Goal: Task Accomplishment & Management: Manage account settings

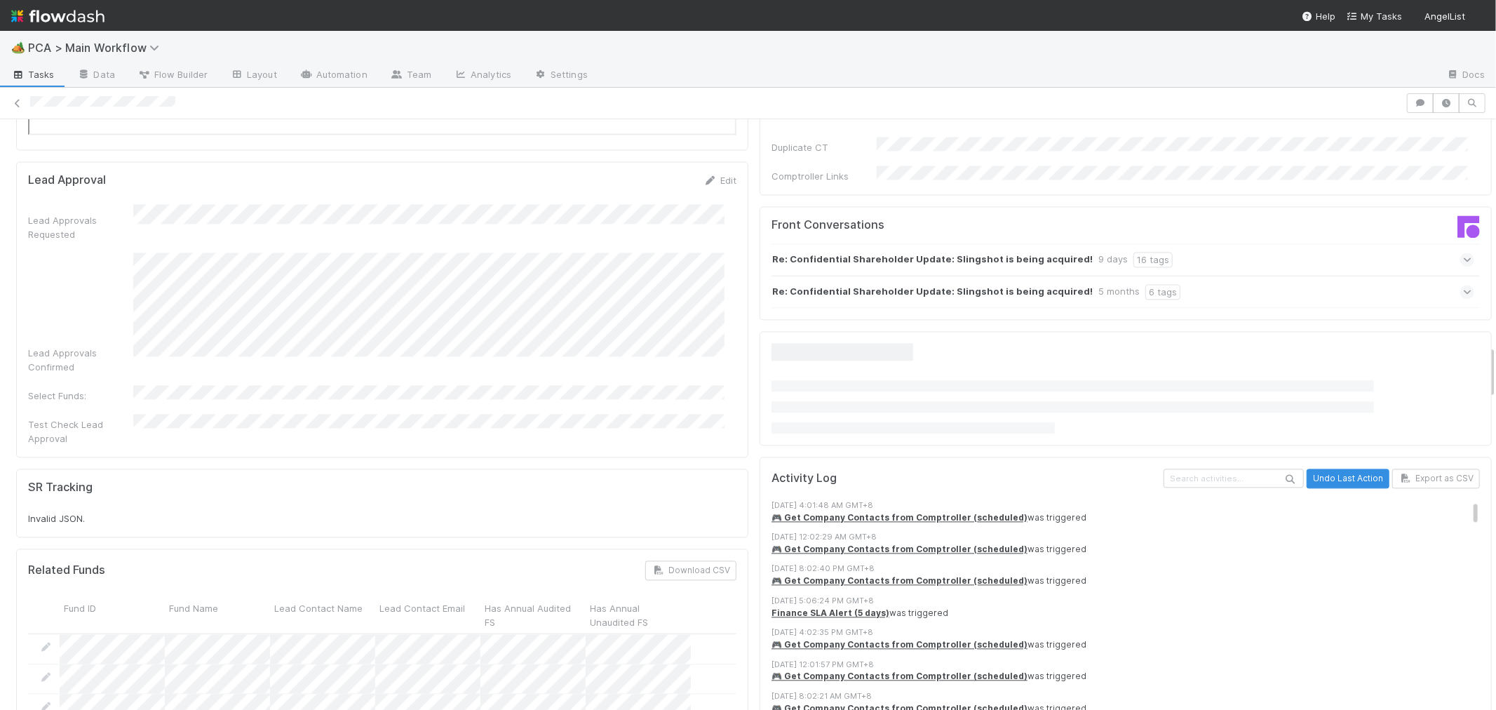
scroll to position [2493, 0]
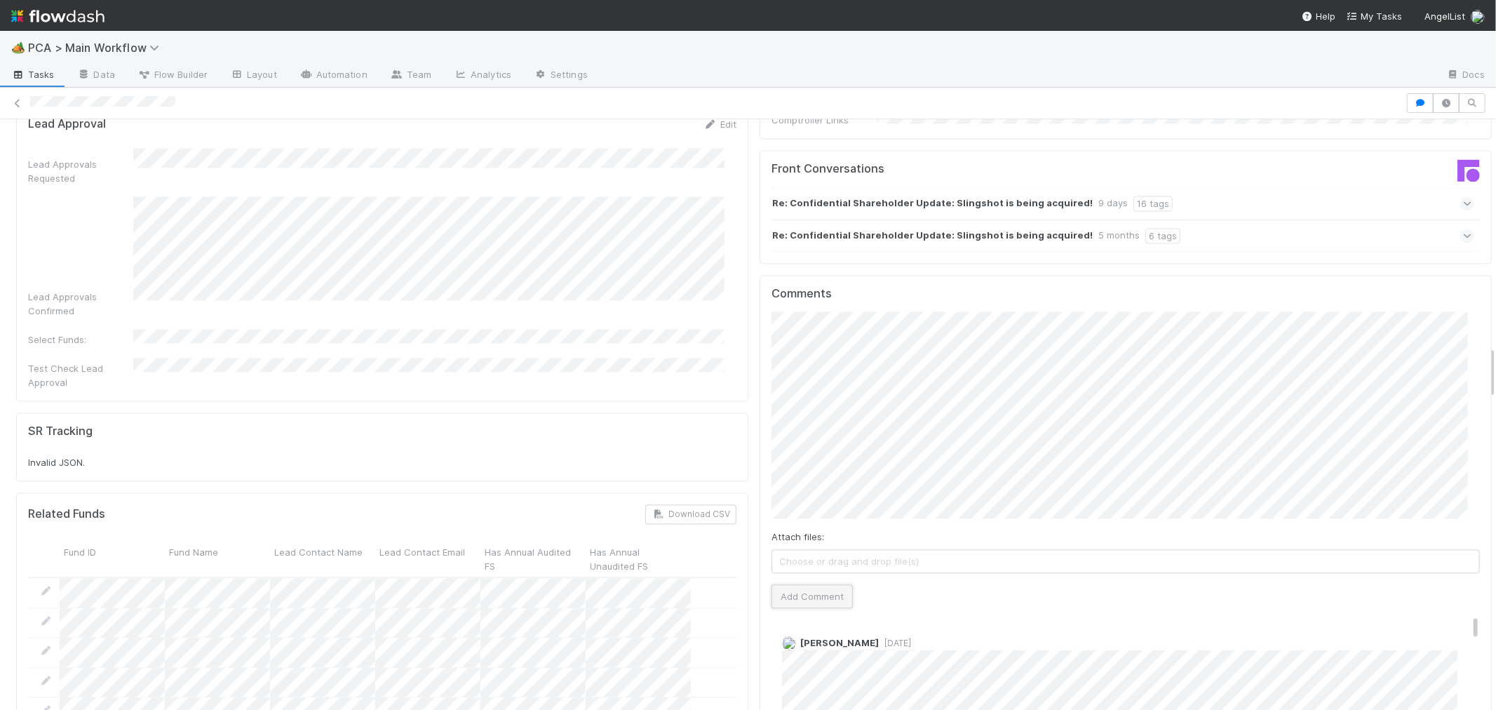
click at [812, 584] on button "Add Comment" at bounding box center [811, 596] width 81 height 24
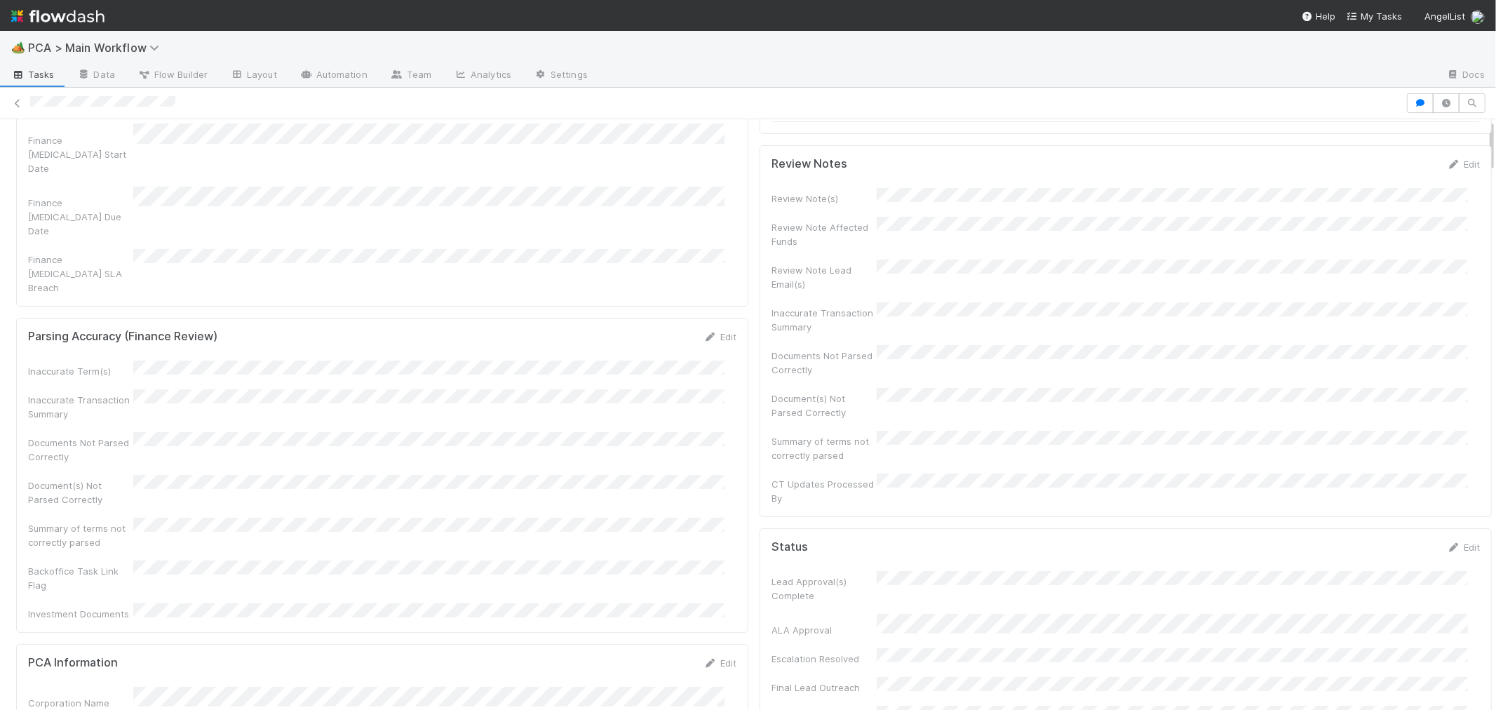
scroll to position [0, 0]
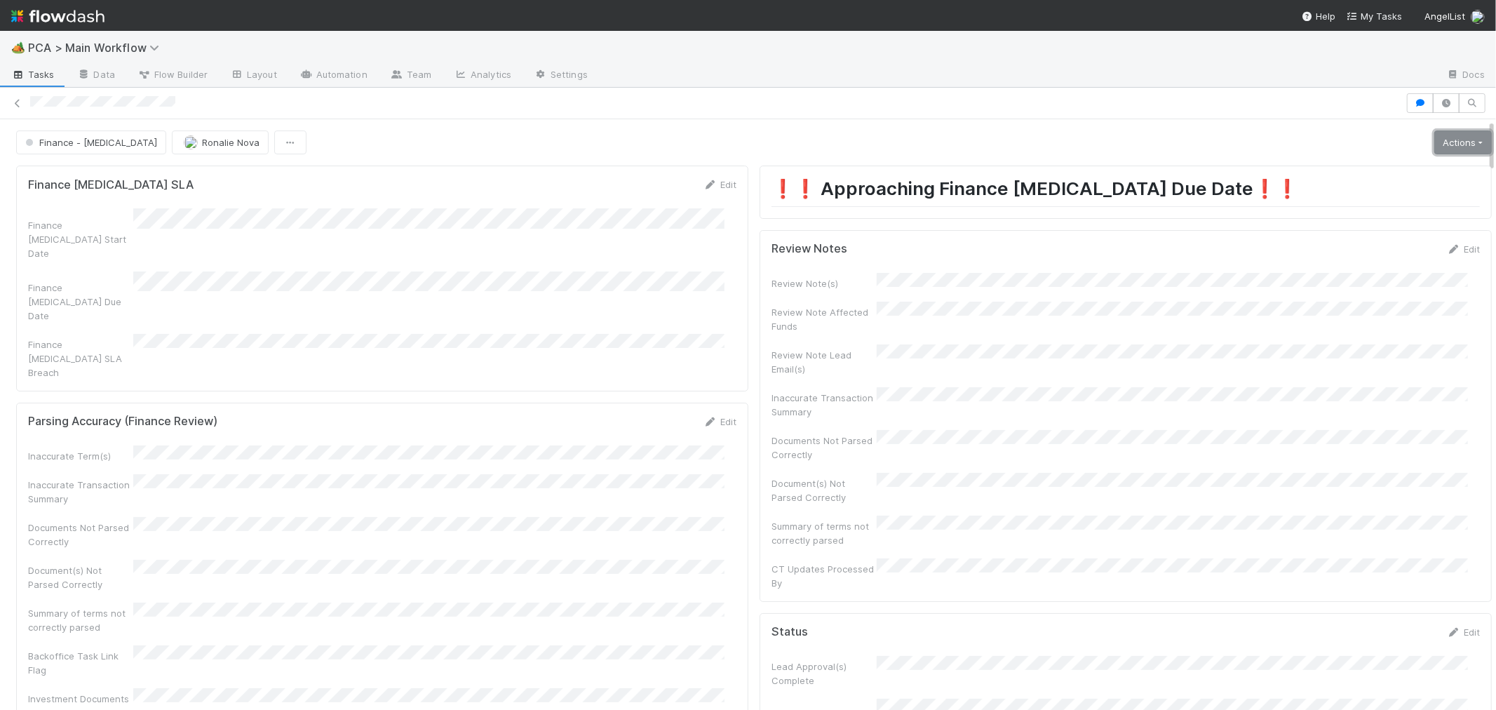
click at [1434, 136] on link "Actions" at bounding box center [1463, 142] width 58 height 24
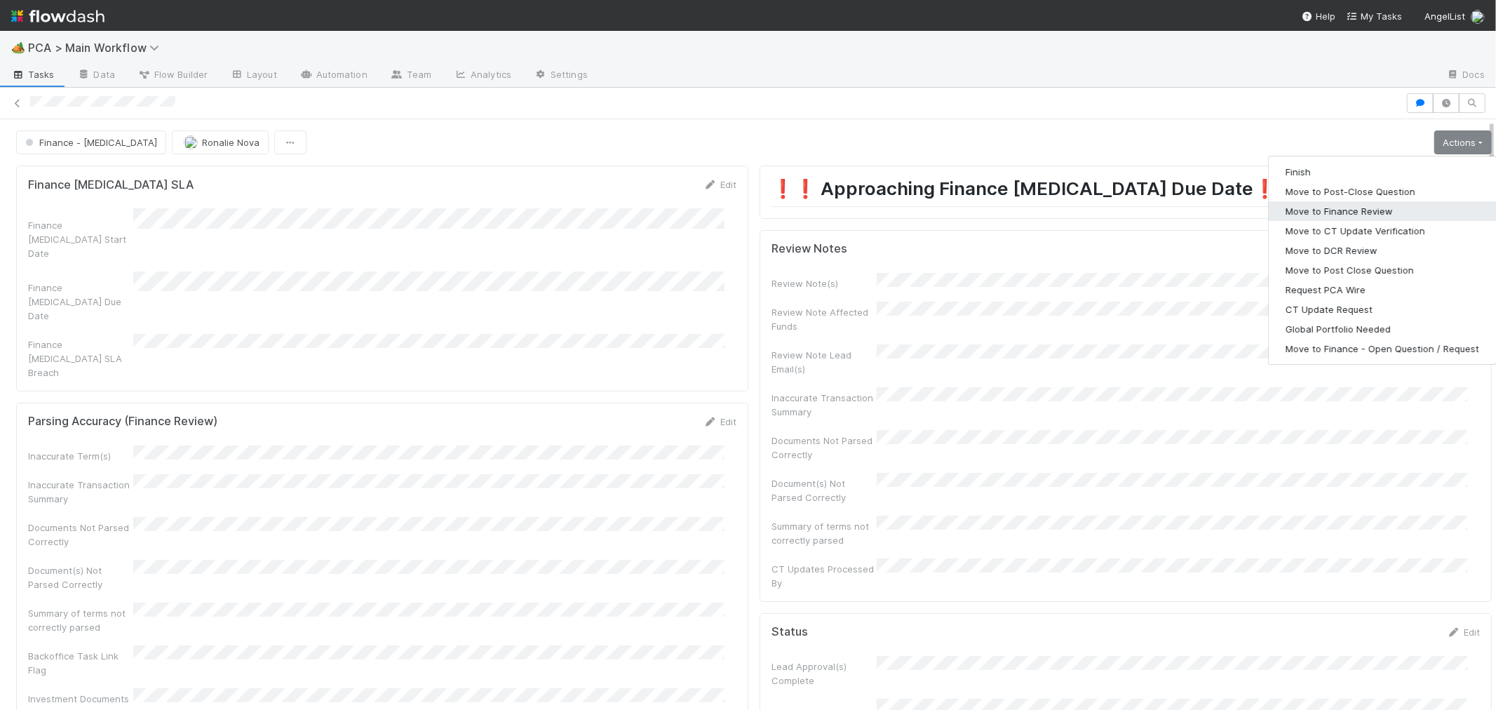
click at [1320, 208] on button "Move to Finance Review" at bounding box center [1382, 211] width 227 height 20
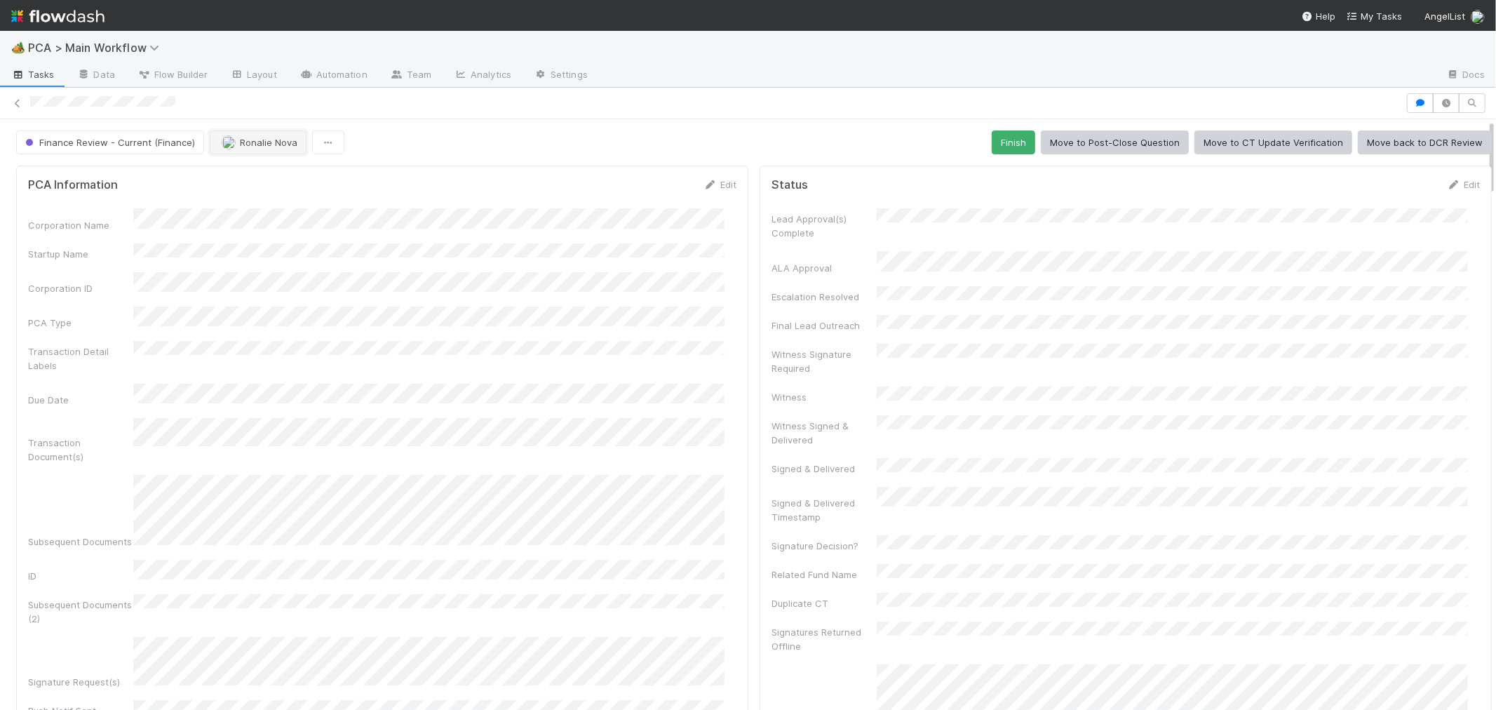
click at [266, 144] on span "Ronalie Nova" at bounding box center [269, 142] width 58 height 11
click at [269, 199] on span "[PERSON_NAME]" at bounding box center [262, 203] width 71 height 11
click at [17, 101] on icon at bounding box center [18, 103] width 14 height 9
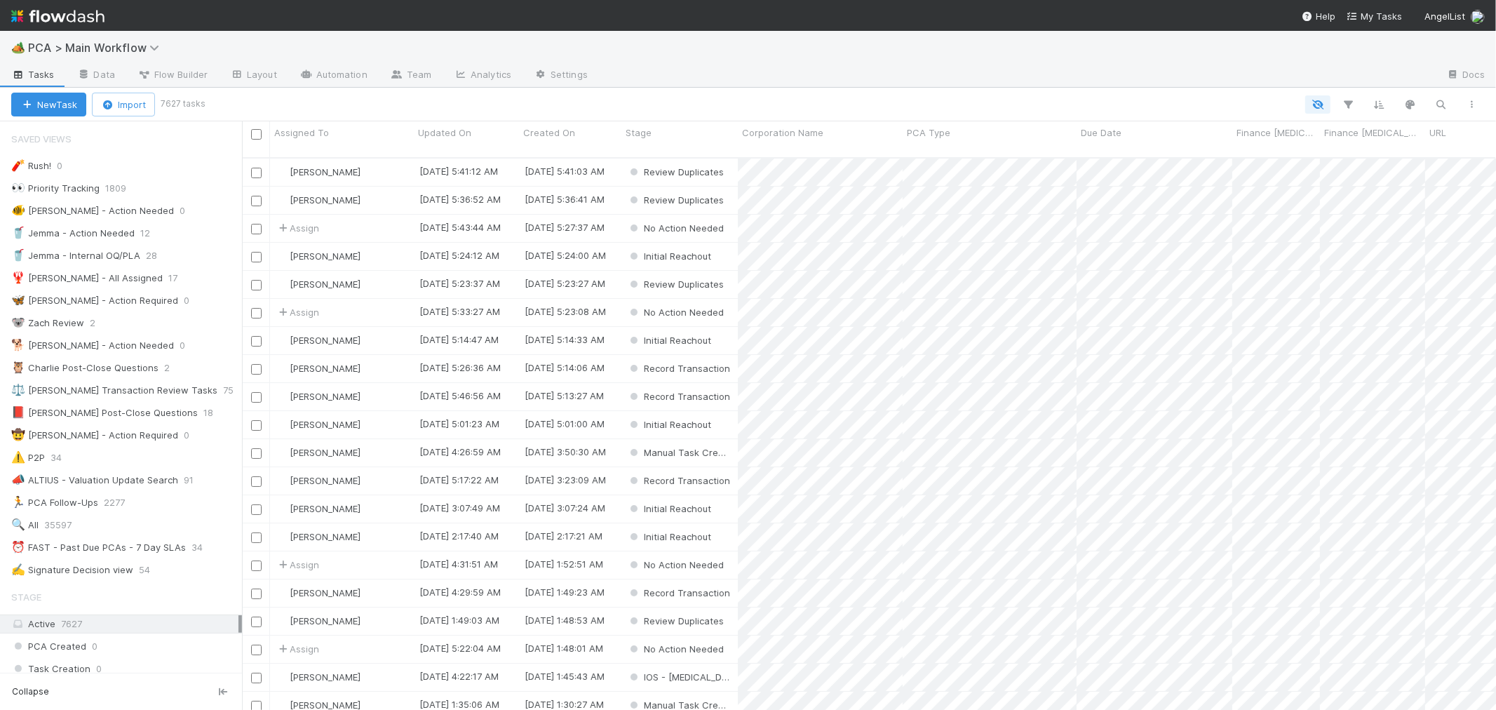
scroll to position [12, 11]
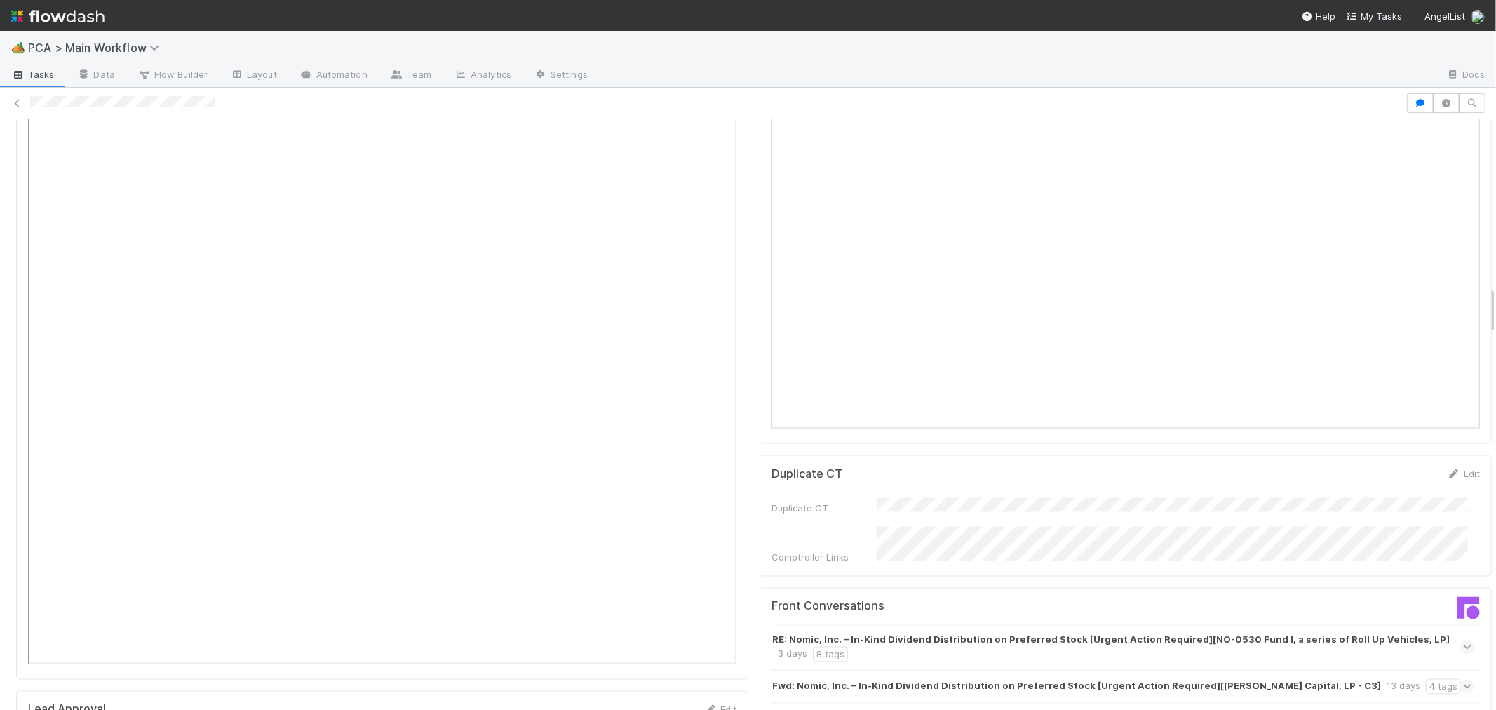
scroll to position [2493, 0]
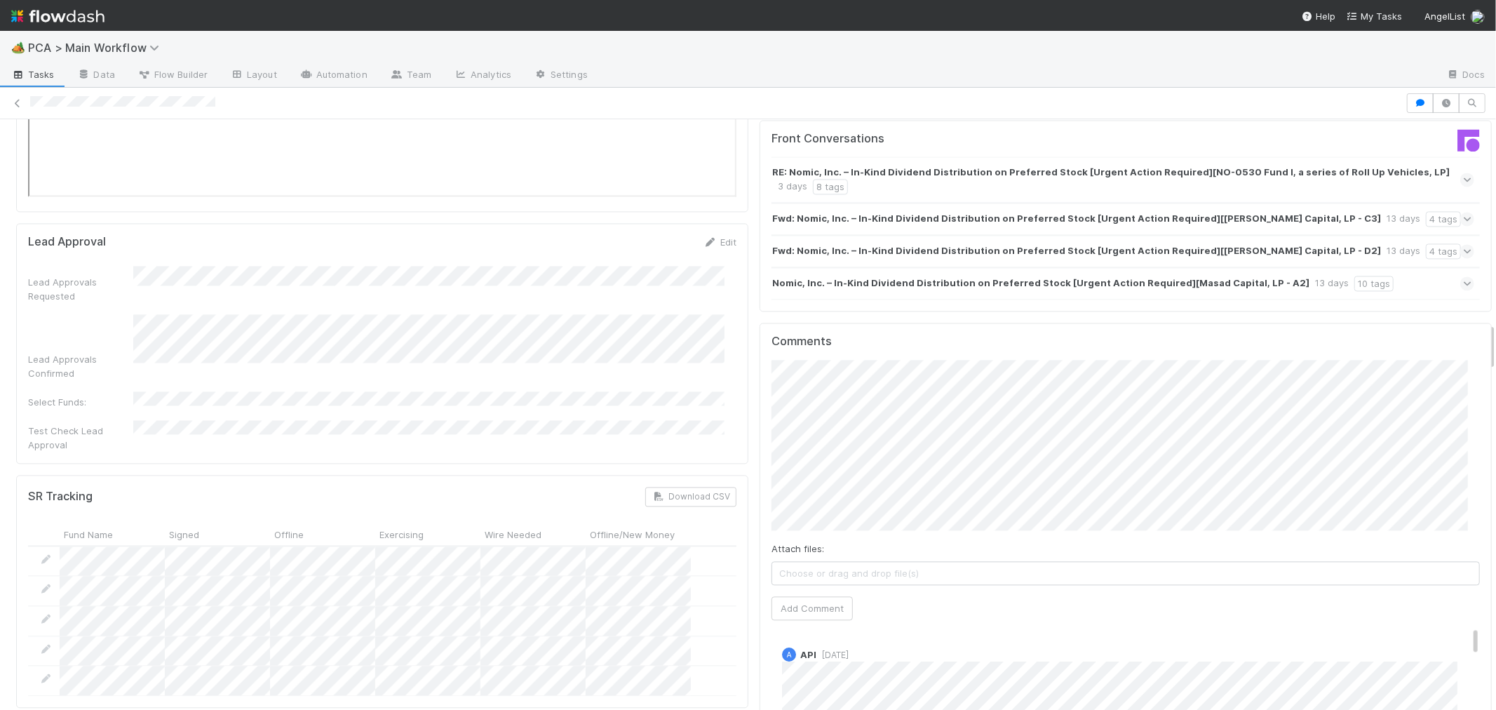
click at [804, 582] on button "Add Comment" at bounding box center [811, 594] width 81 height 24
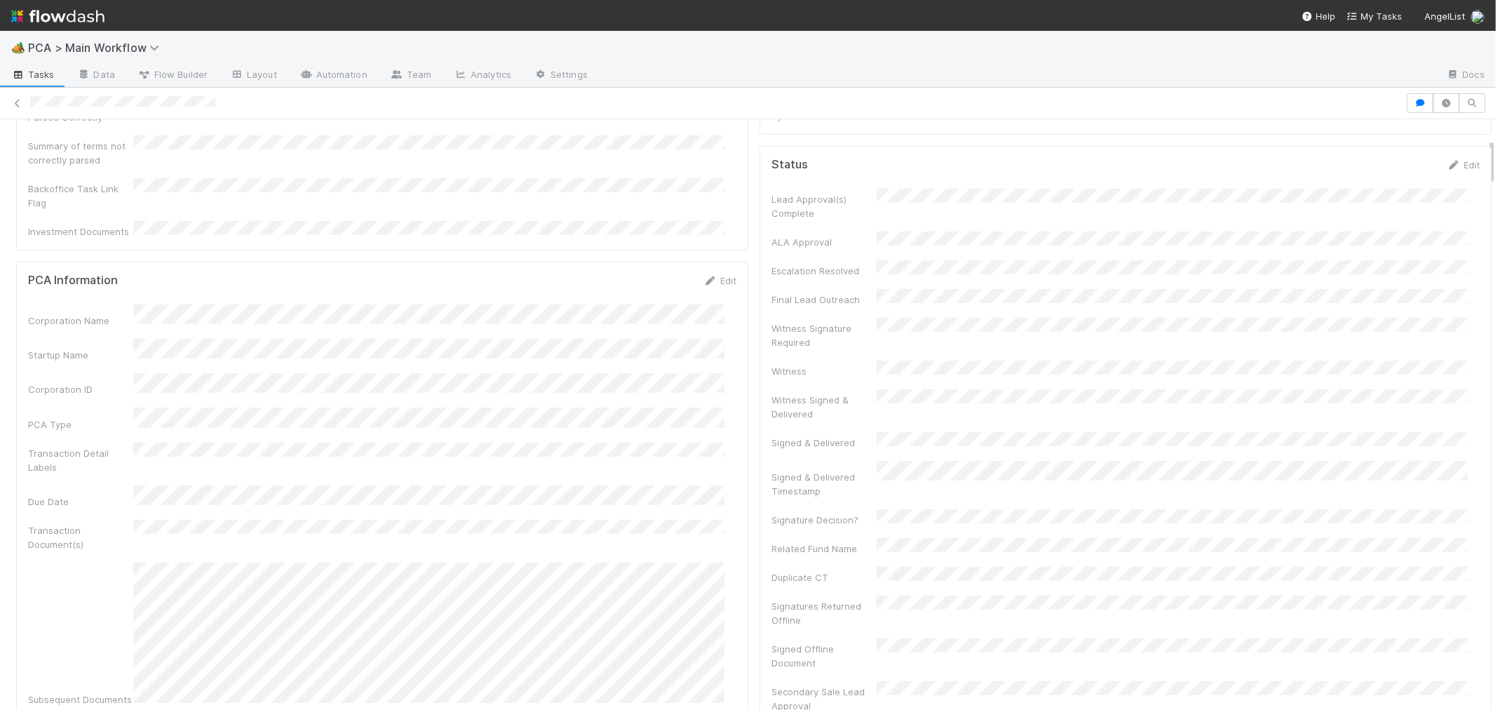
scroll to position [0, 0]
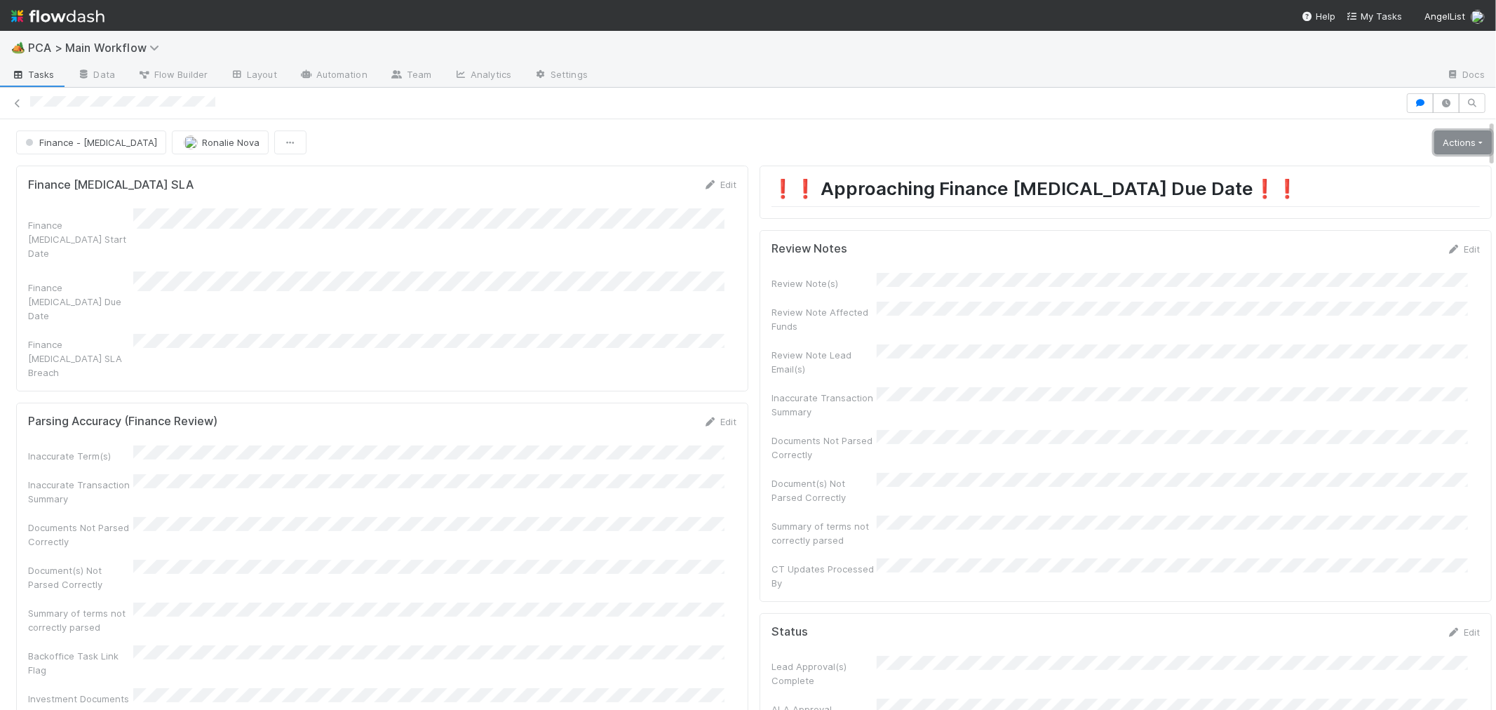
click at [1434, 139] on link "Actions" at bounding box center [1463, 142] width 58 height 24
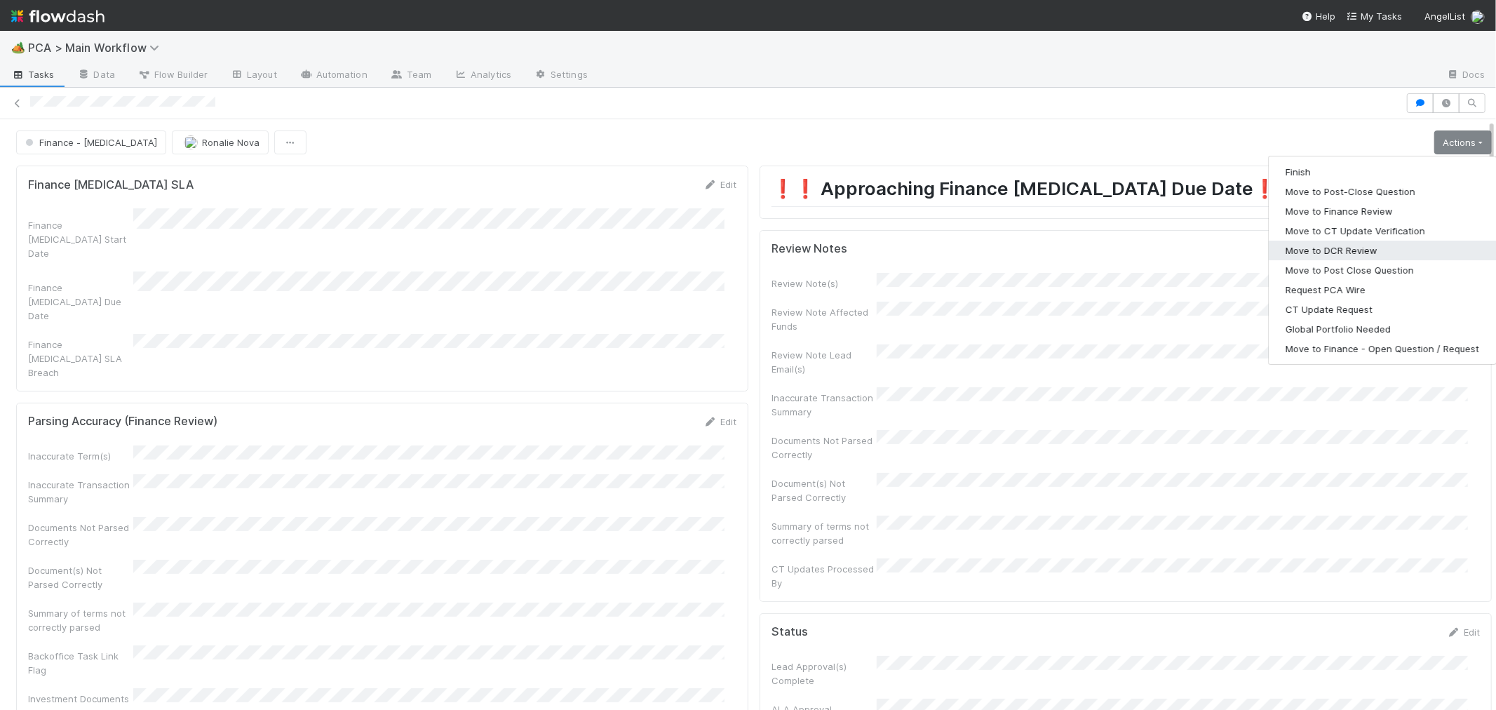
click at [1303, 252] on button "Move to DCR Review" at bounding box center [1382, 251] width 227 height 20
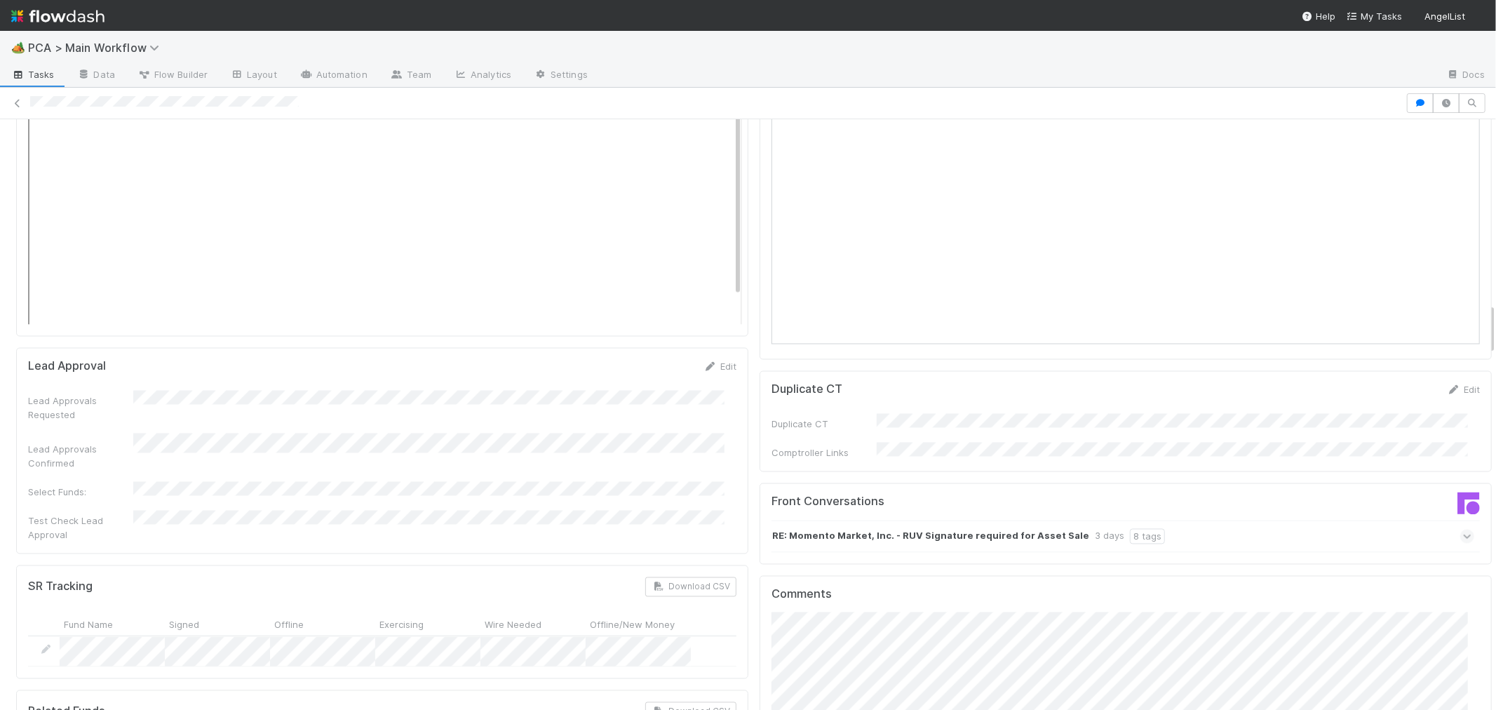
scroll to position [2493, 0]
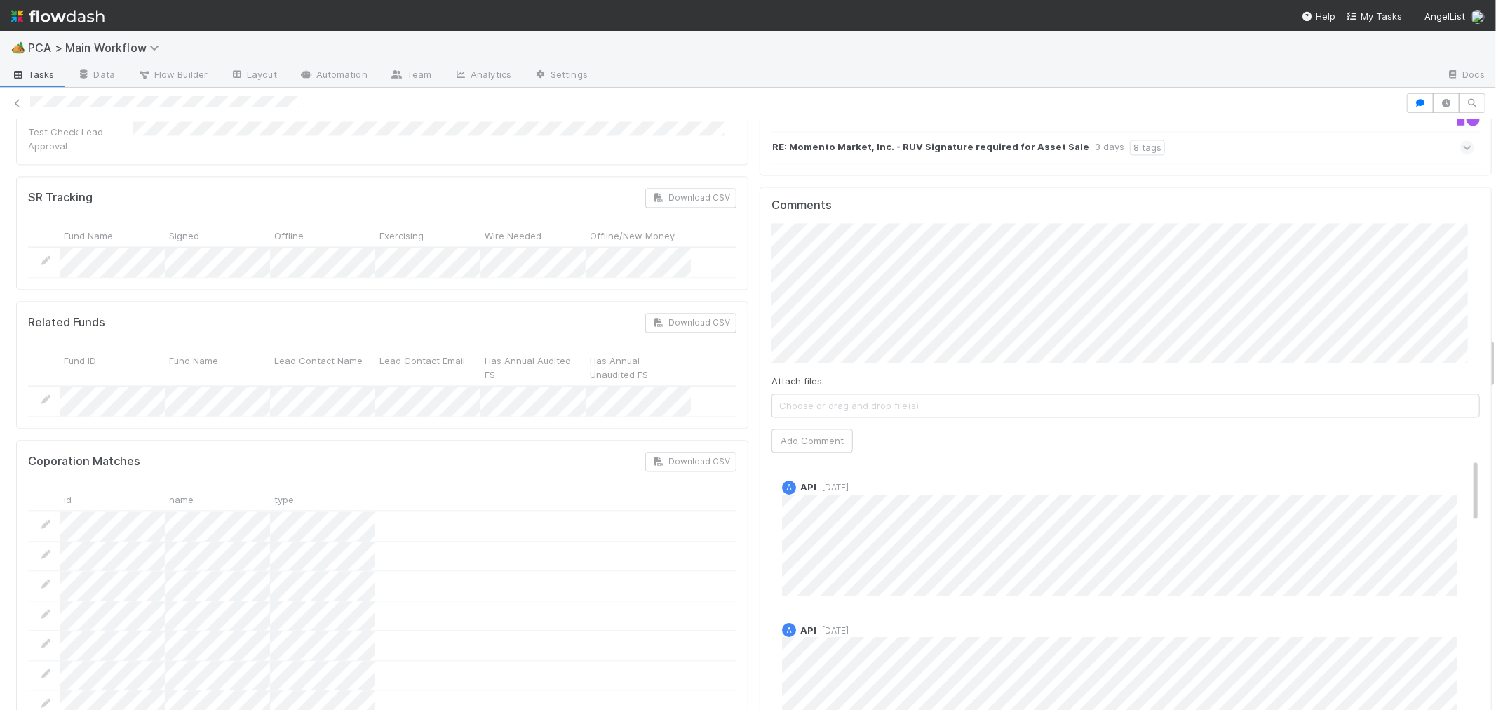
click at [839, 116] on div at bounding box center [748, 104] width 1496 height 32
type input "https://app.frontapp.com/open/msg_1yjjq1qf"
click at [1054, 159] on button "Ok" at bounding box center [1054, 156] width 30 height 24
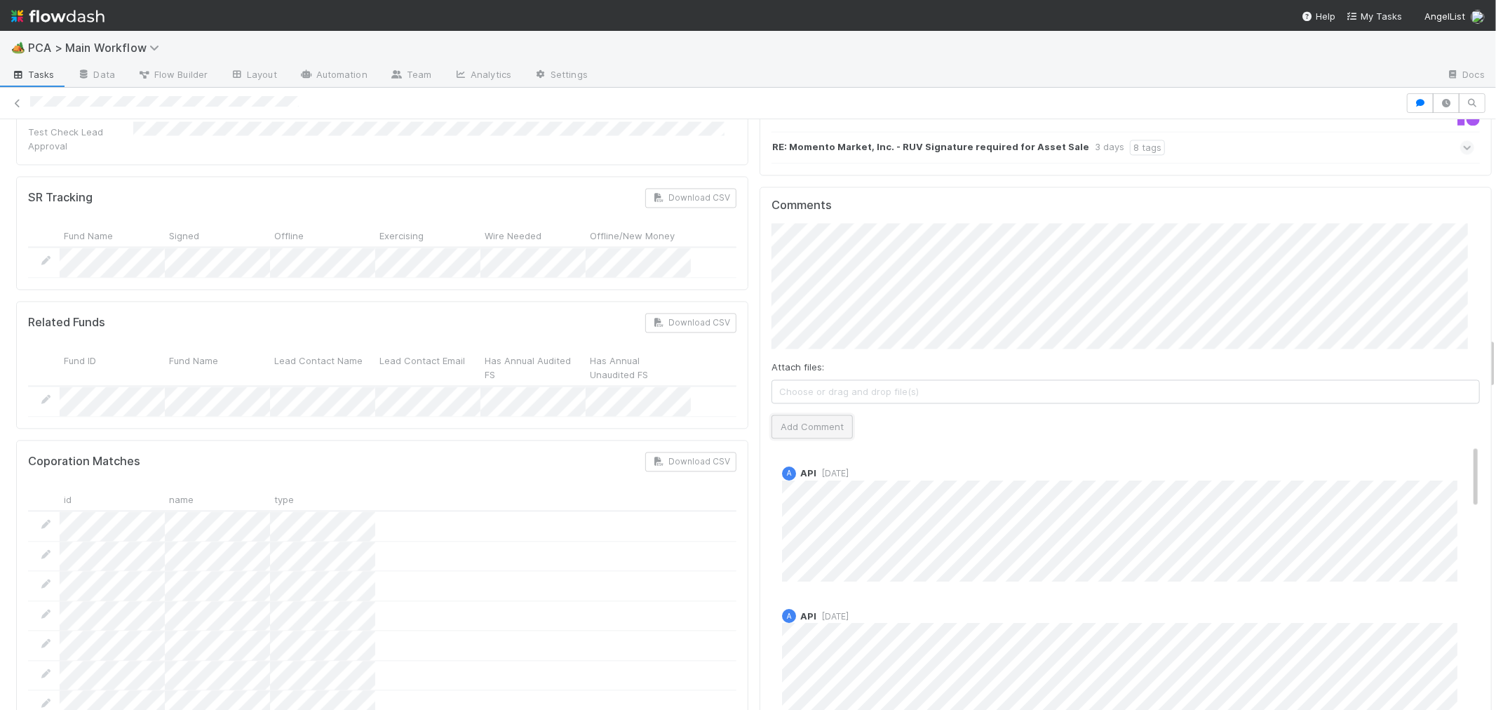
click at [792, 414] on button "Add Comment" at bounding box center [811, 426] width 81 height 24
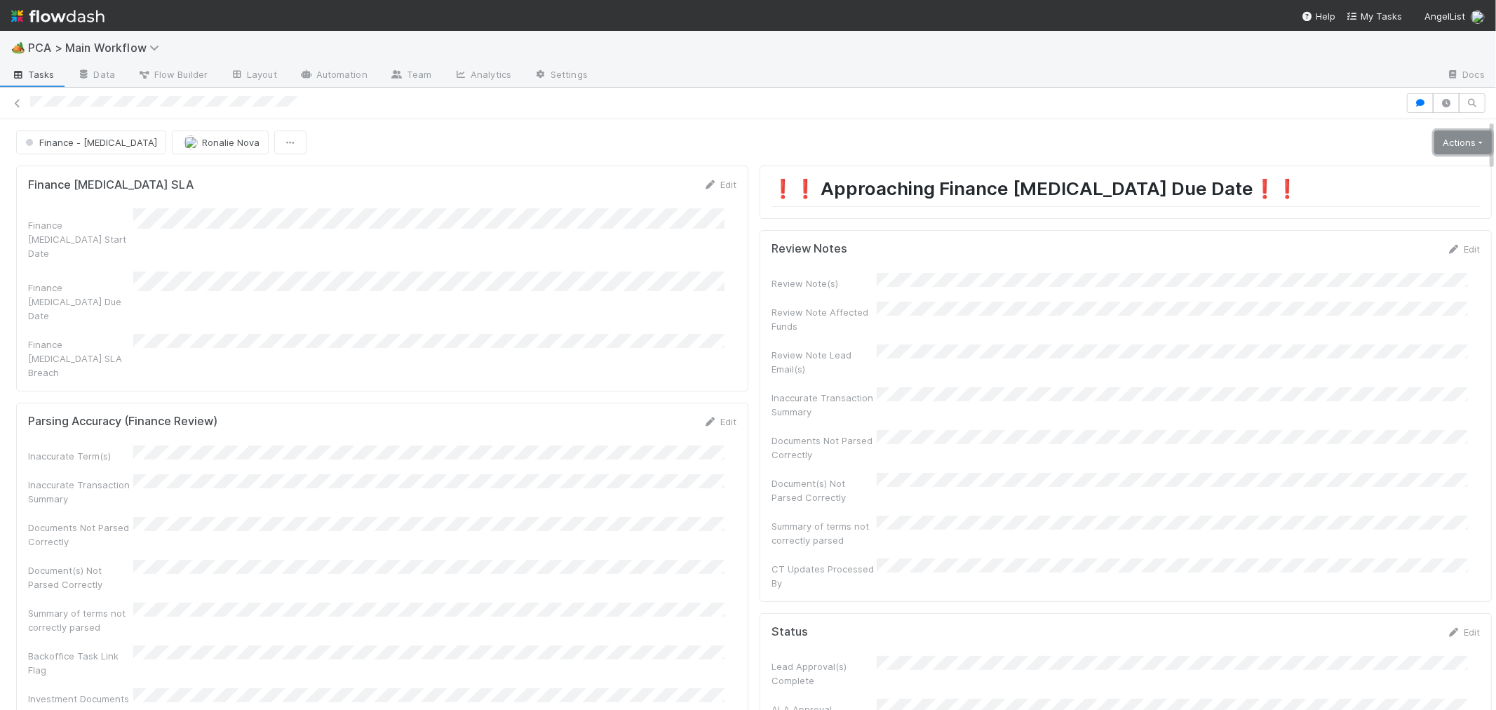
click at [1434, 142] on link "Actions" at bounding box center [1463, 142] width 58 height 24
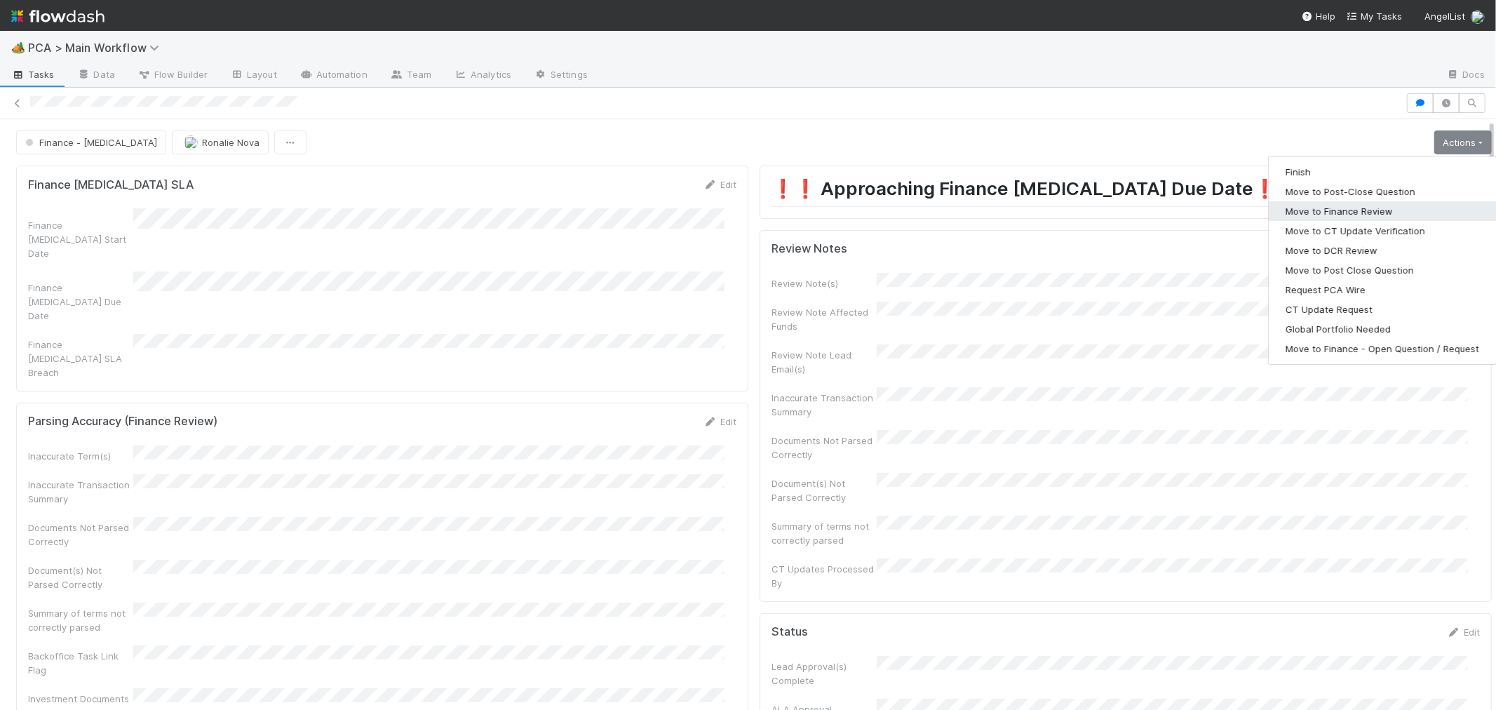
click at [1335, 205] on button "Move to Finance Review" at bounding box center [1382, 211] width 227 height 20
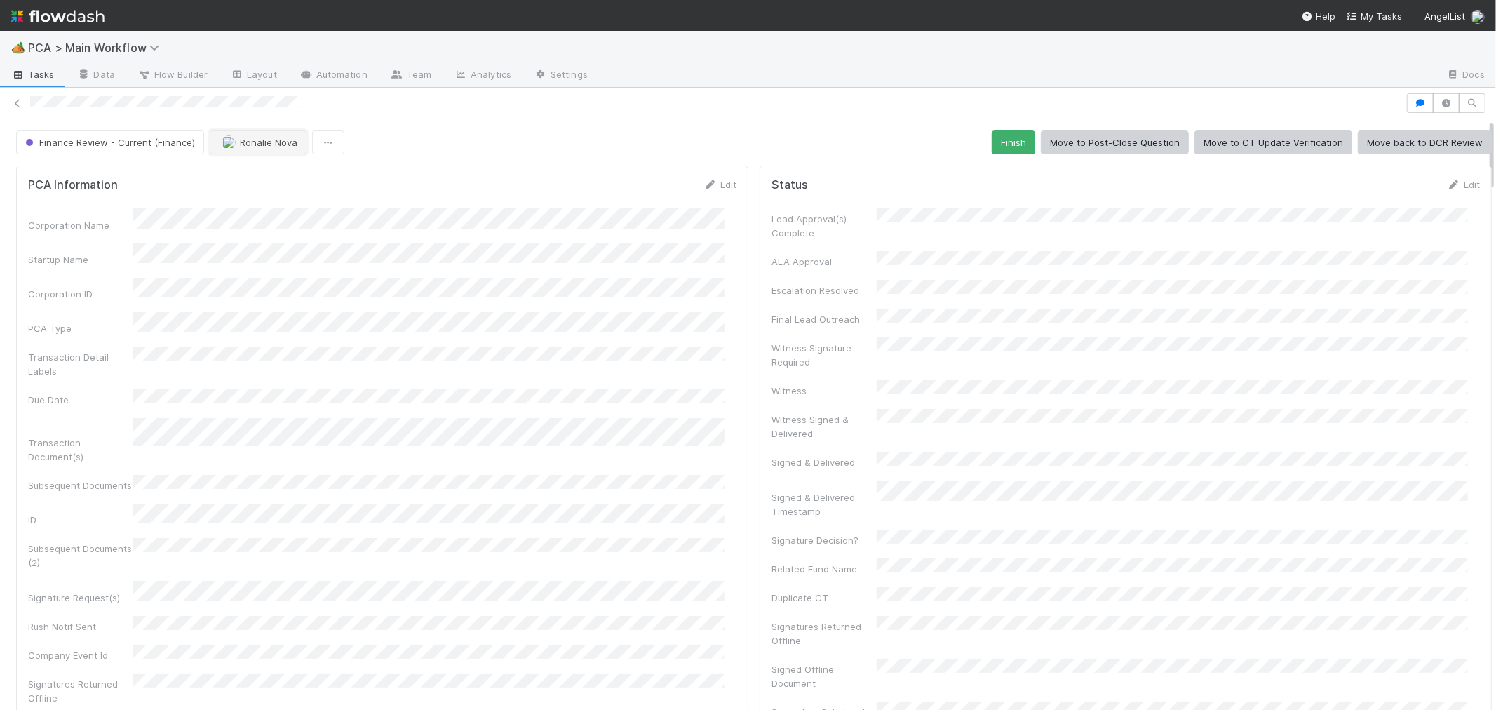
click at [248, 144] on span "Ronalie Nova" at bounding box center [269, 142] width 58 height 11
click at [285, 208] on div "[PERSON_NAME]" at bounding box center [300, 203] width 198 height 25
click at [14, 99] on icon at bounding box center [18, 103] width 14 height 9
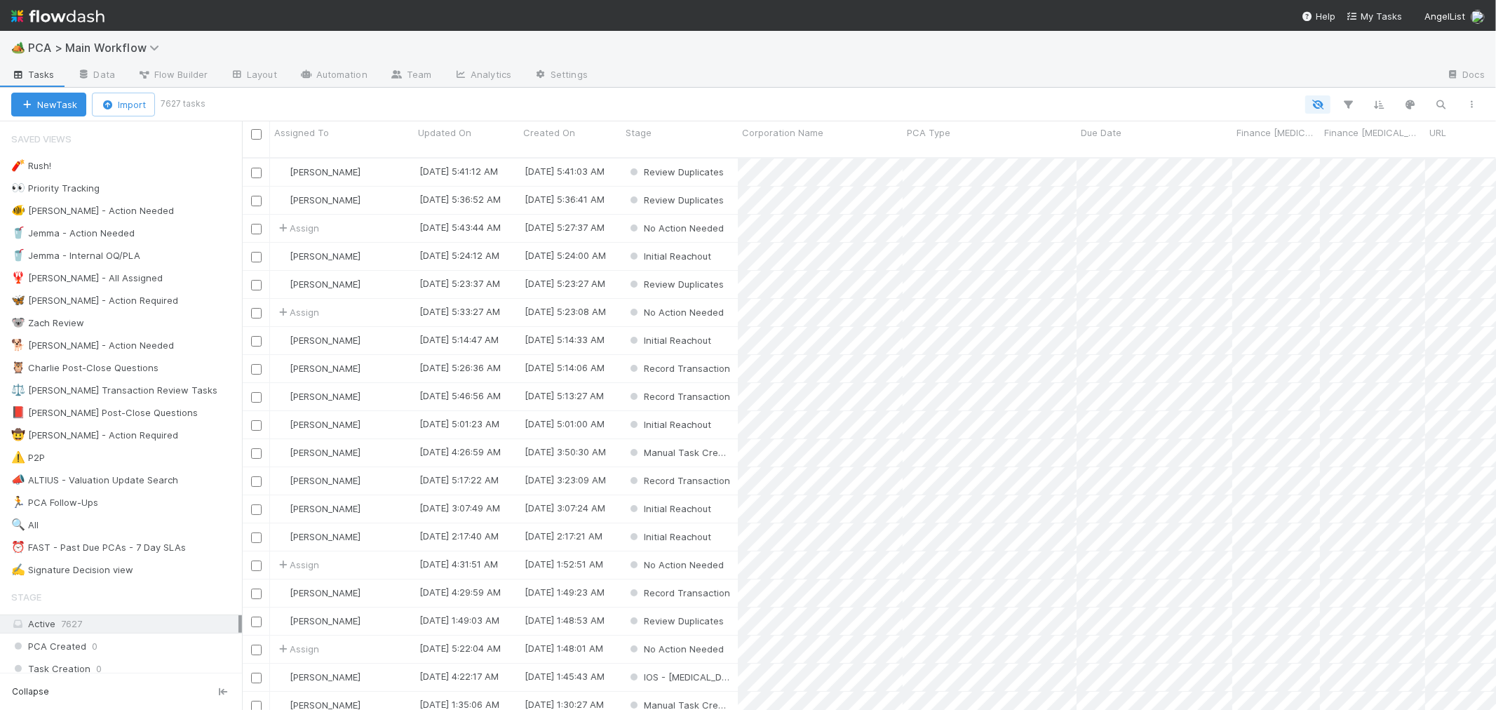
scroll to position [552, 1242]
click at [107, 548] on div "⏰ FAST - Past Due PCAs - 7 Day SLAs" at bounding box center [98, 548] width 175 height 18
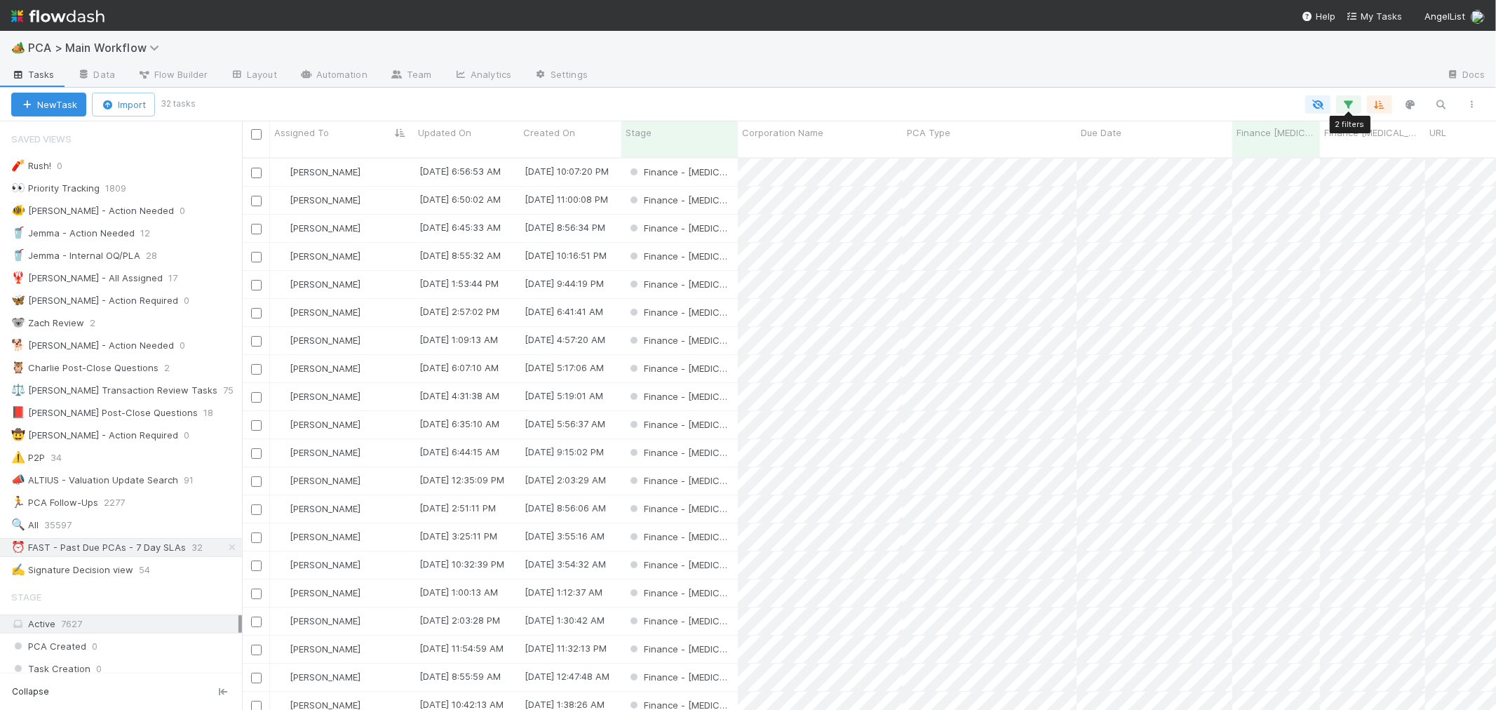
scroll to position [552, 1242]
click at [1344, 105] on icon "button" at bounding box center [1349, 104] width 14 height 13
click at [958, 233] on link "And.." at bounding box center [954, 243] width 44 height 20
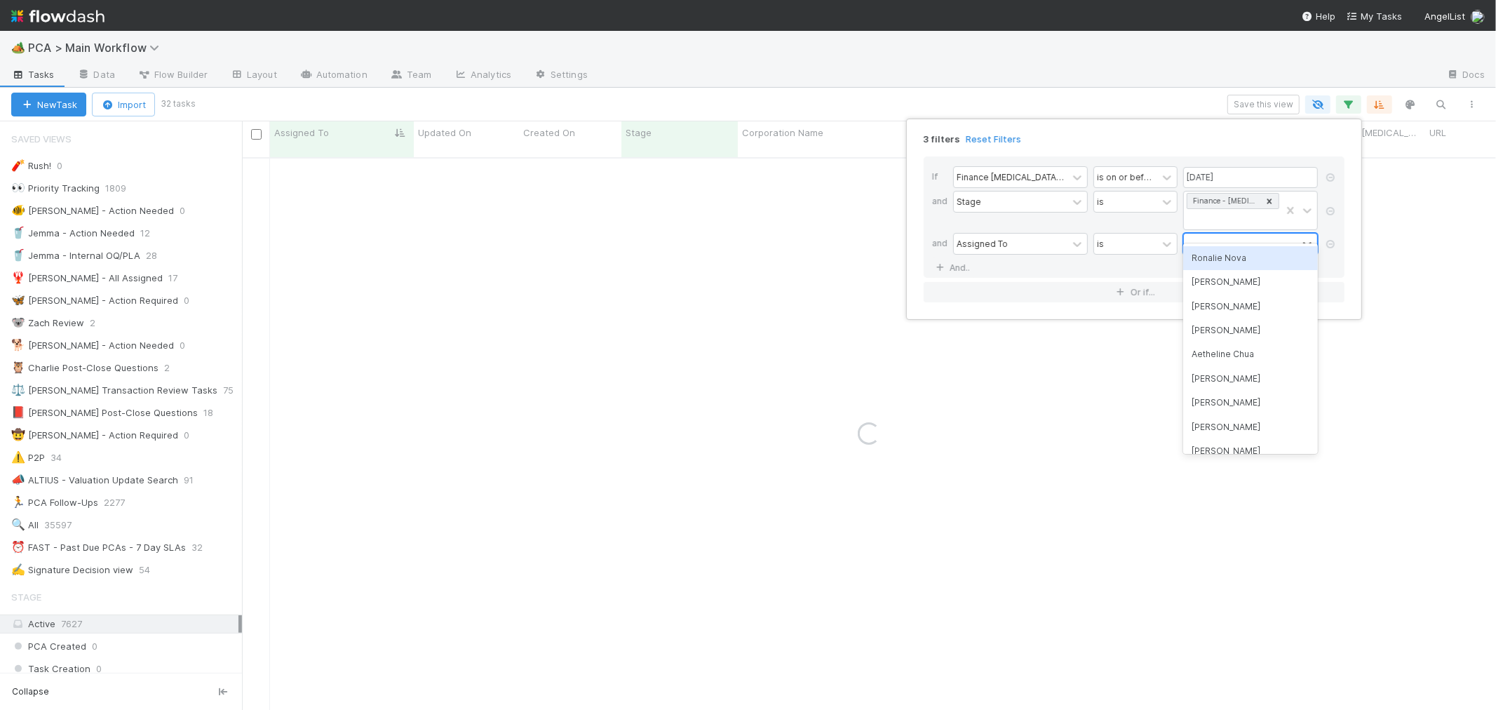
click at [1203, 234] on div at bounding box center [1241, 244] width 114 height 20
click at [1213, 257] on div "Ronalie Nova" at bounding box center [1250, 258] width 135 height 24
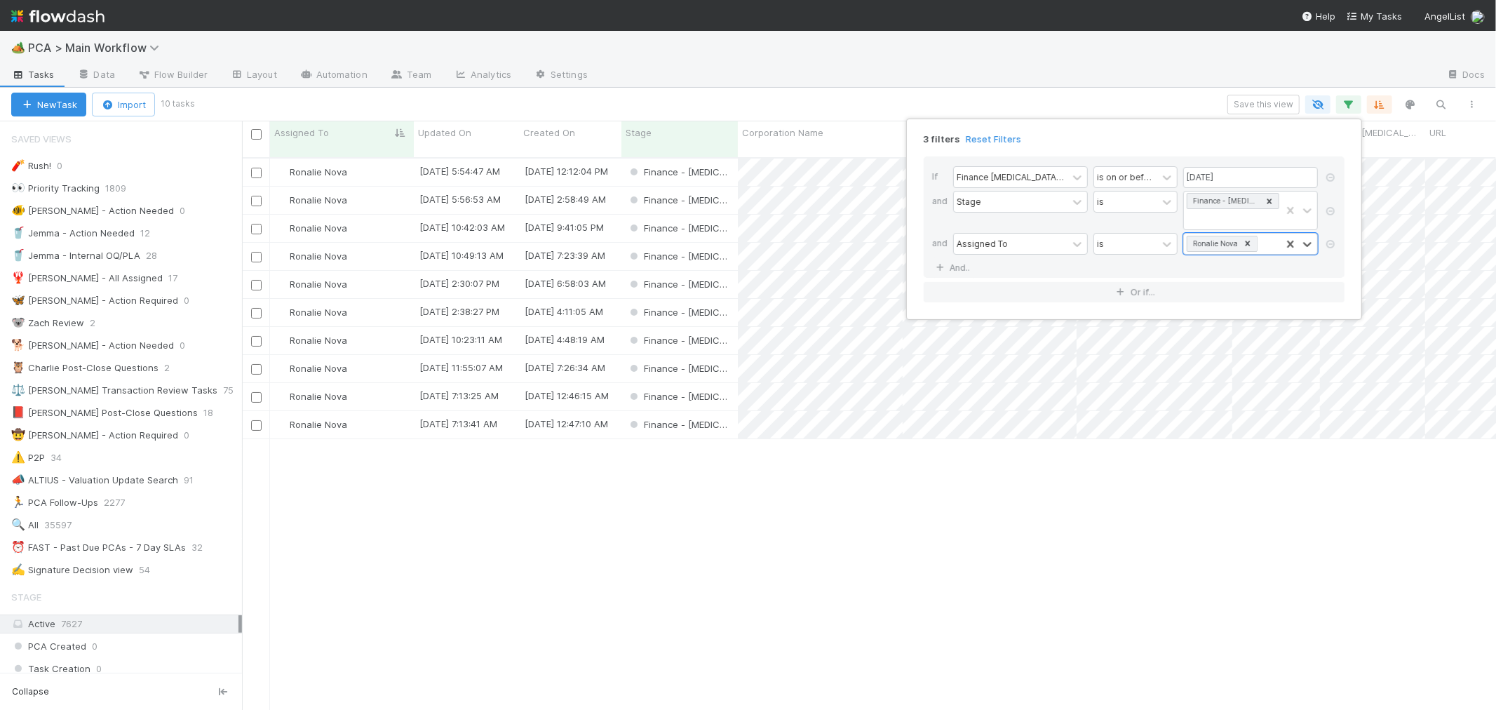
scroll to position [552, 1242]
click at [234, 233] on div "3 filters Reset Filters If Finance ICU Due Date is on or before 08/29/2025 and …" at bounding box center [748, 355] width 1496 height 710
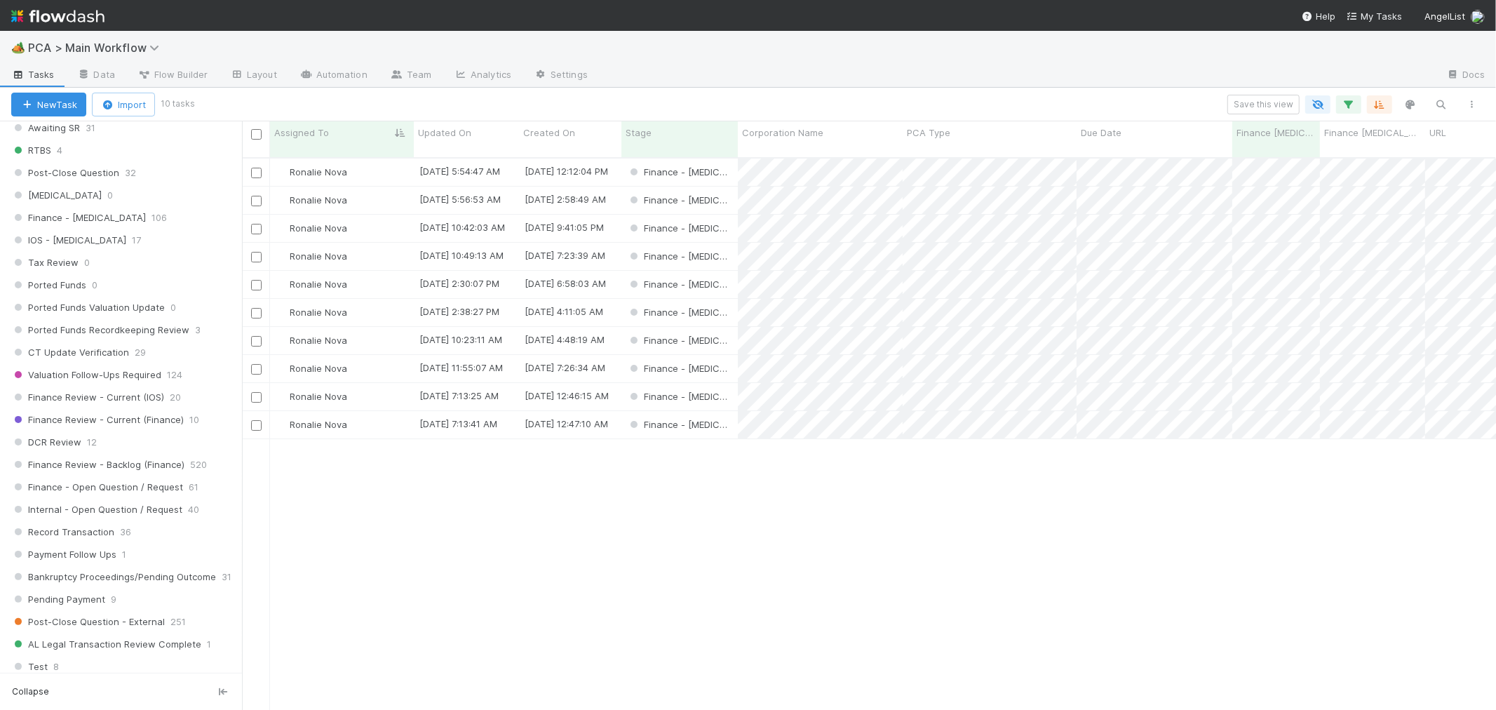
scroll to position [934, 0]
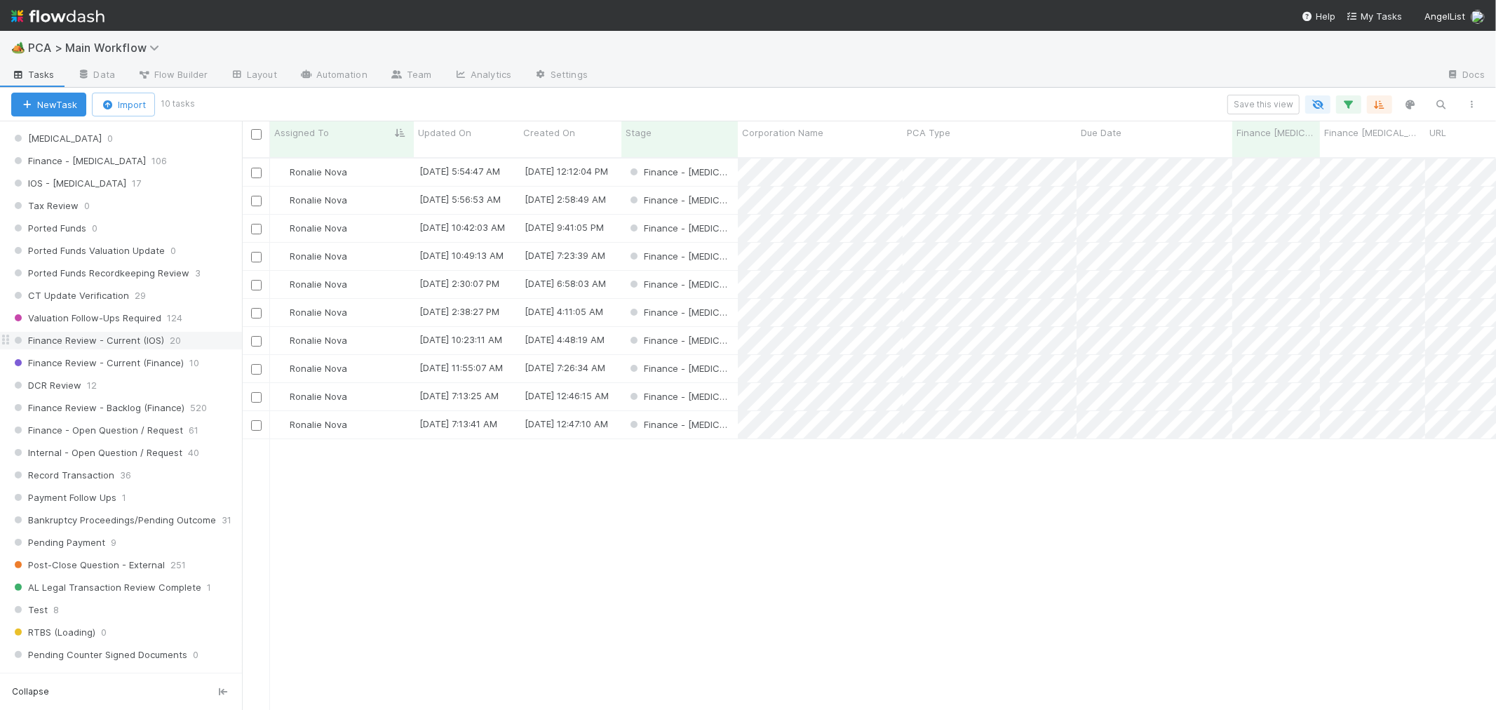
click at [148, 345] on span "Finance Review - Current (IOS)" at bounding box center [87, 341] width 153 height 18
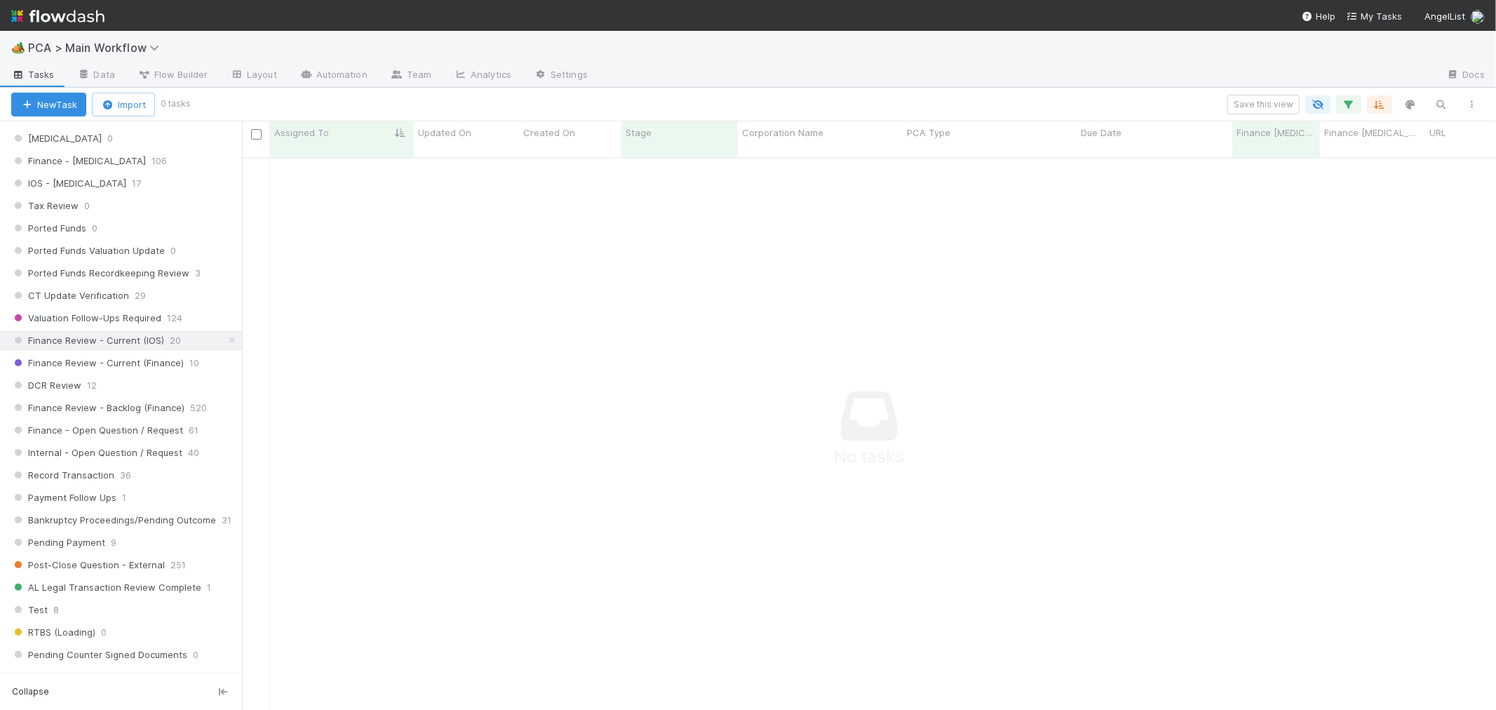
scroll to position [541, 1230]
click at [1345, 105] on icon "button" at bounding box center [1349, 104] width 14 height 13
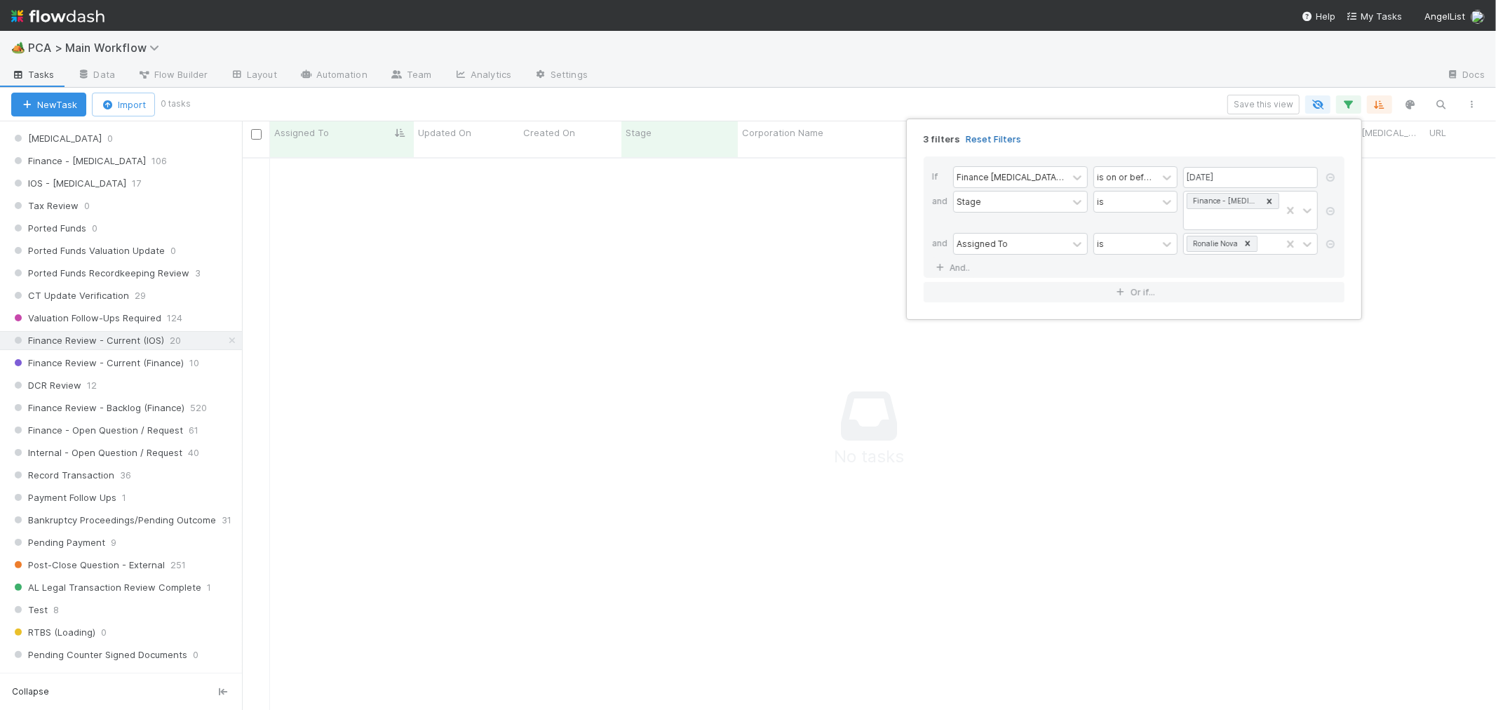
click at [983, 139] on link "Reset Filters" at bounding box center [993, 139] width 55 height 12
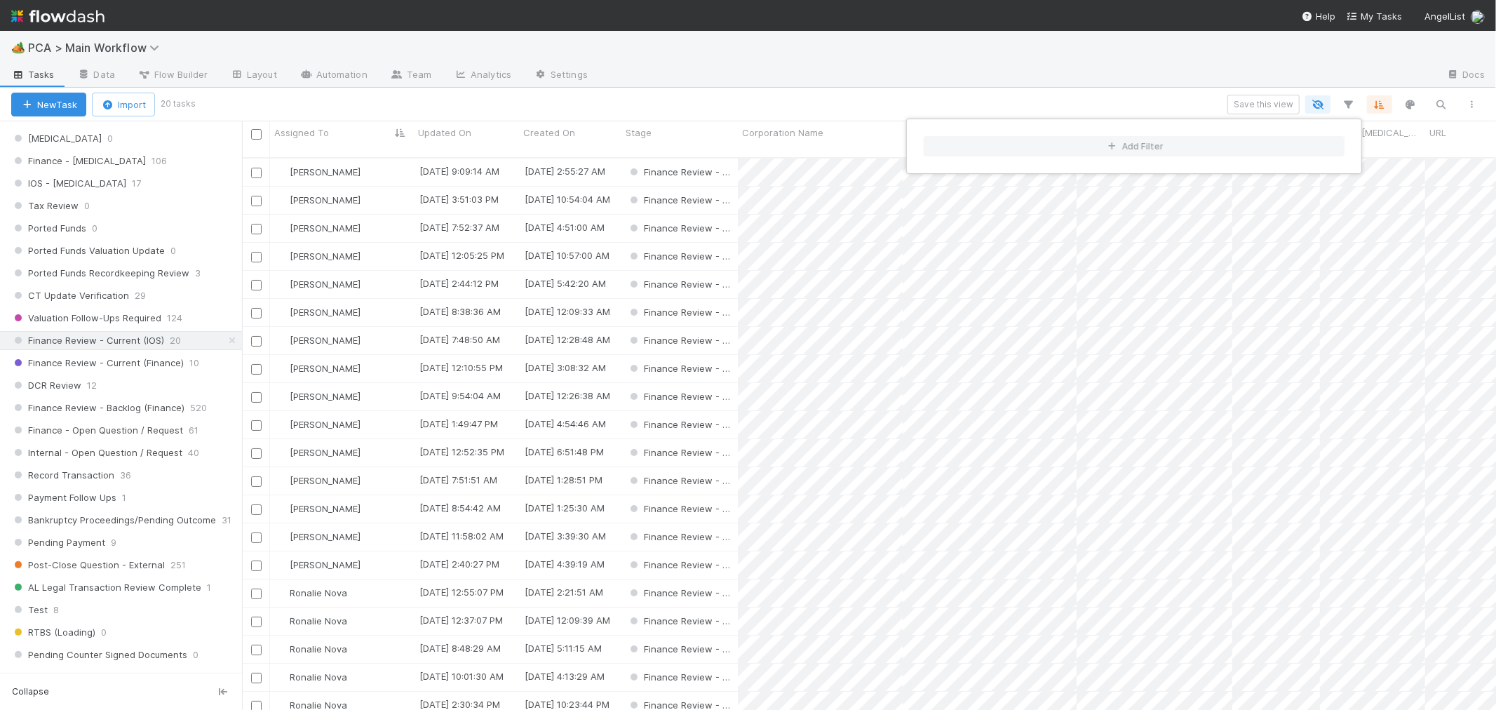
scroll to position [552, 1242]
click at [529, 100] on div "Add Filter" at bounding box center [748, 355] width 1496 height 710
click at [257, 215] on div "Add Filter" at bounding box center [748, 355] width 1496 height 710
click at [257, 168] on input "checkbox" at bounding box center [256, 173] width 11 height 11
click at [255, 280] on input "checkbox" at bounding box center [256, 285] width 11 height 11
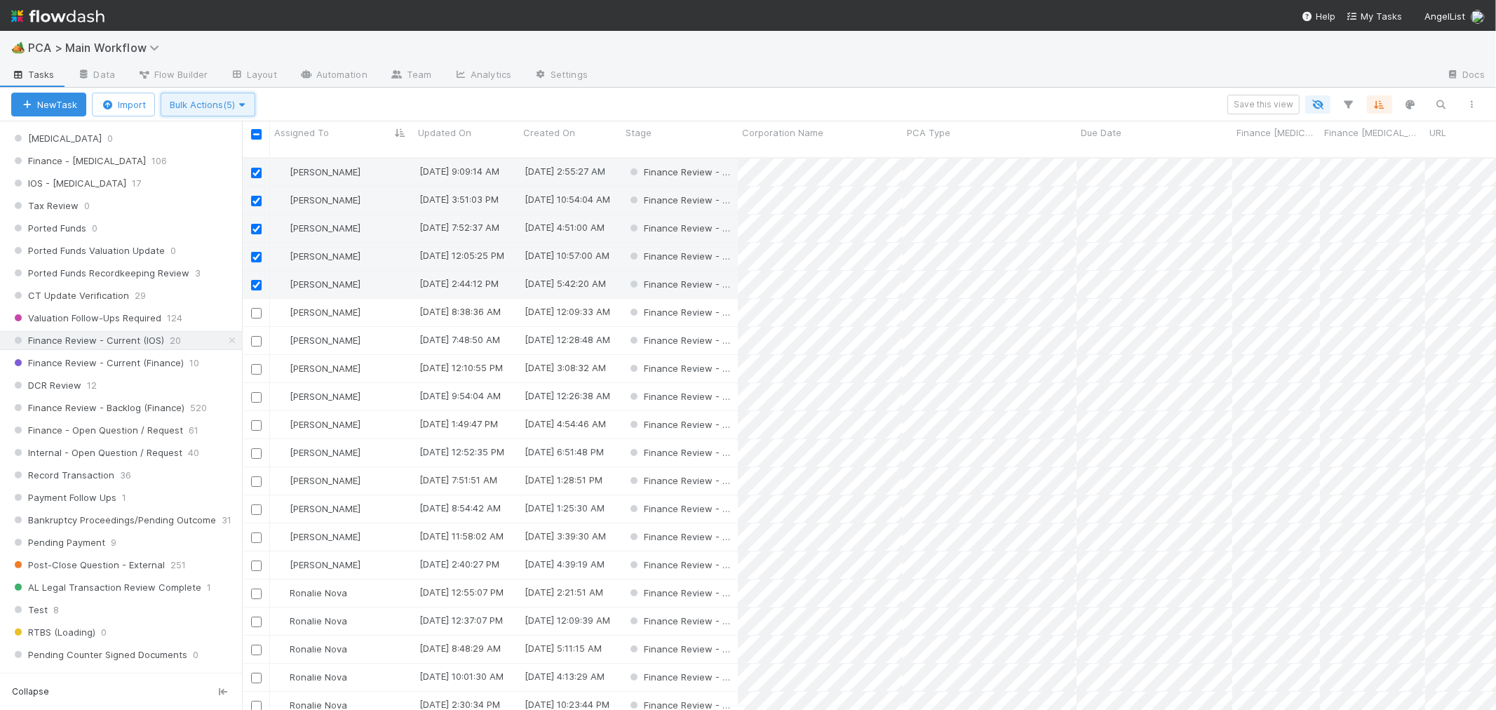
click at [202, 100] on span "Bulk Actions (5)" at bounding box center [208, 104] width 76 height 11
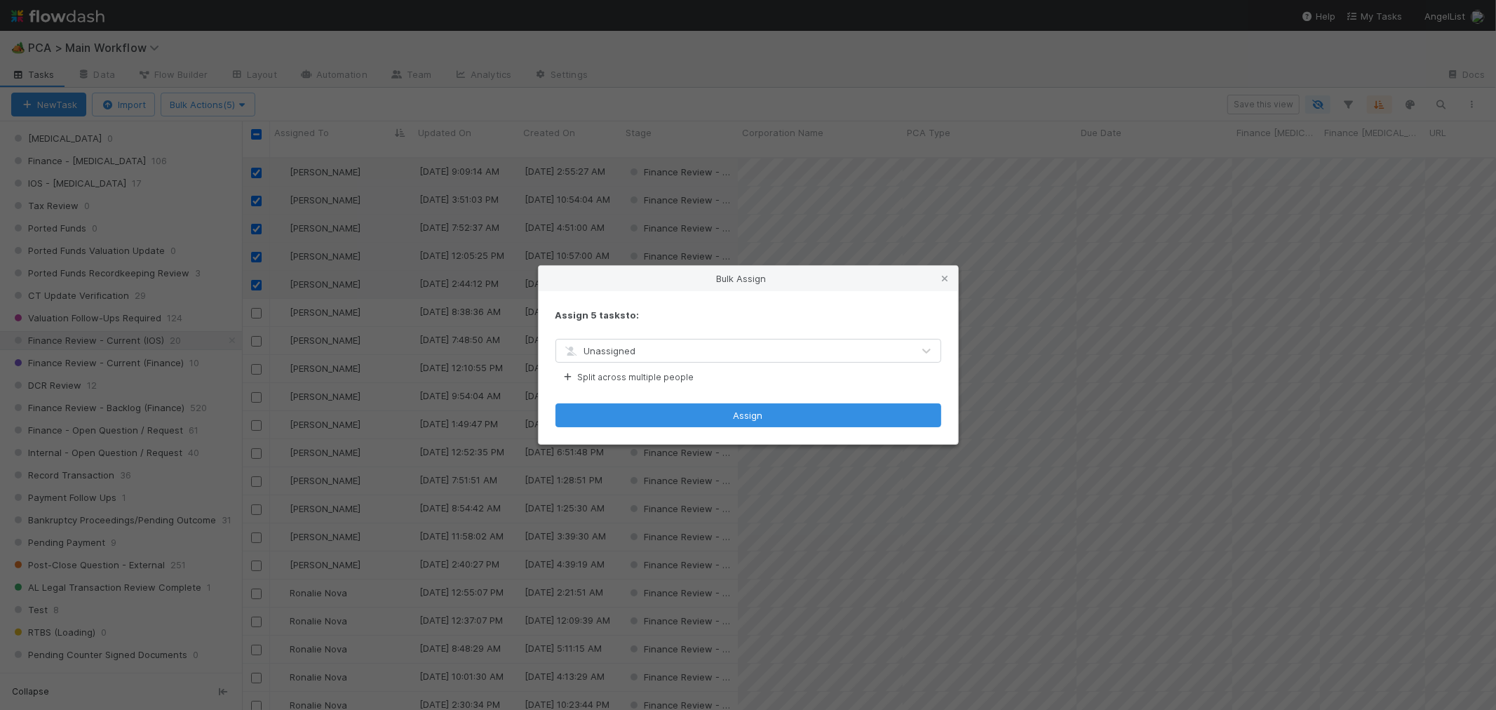
click at [645, 353] on div "Unassigned" at bounding box center [734, 350] width 356 height 22
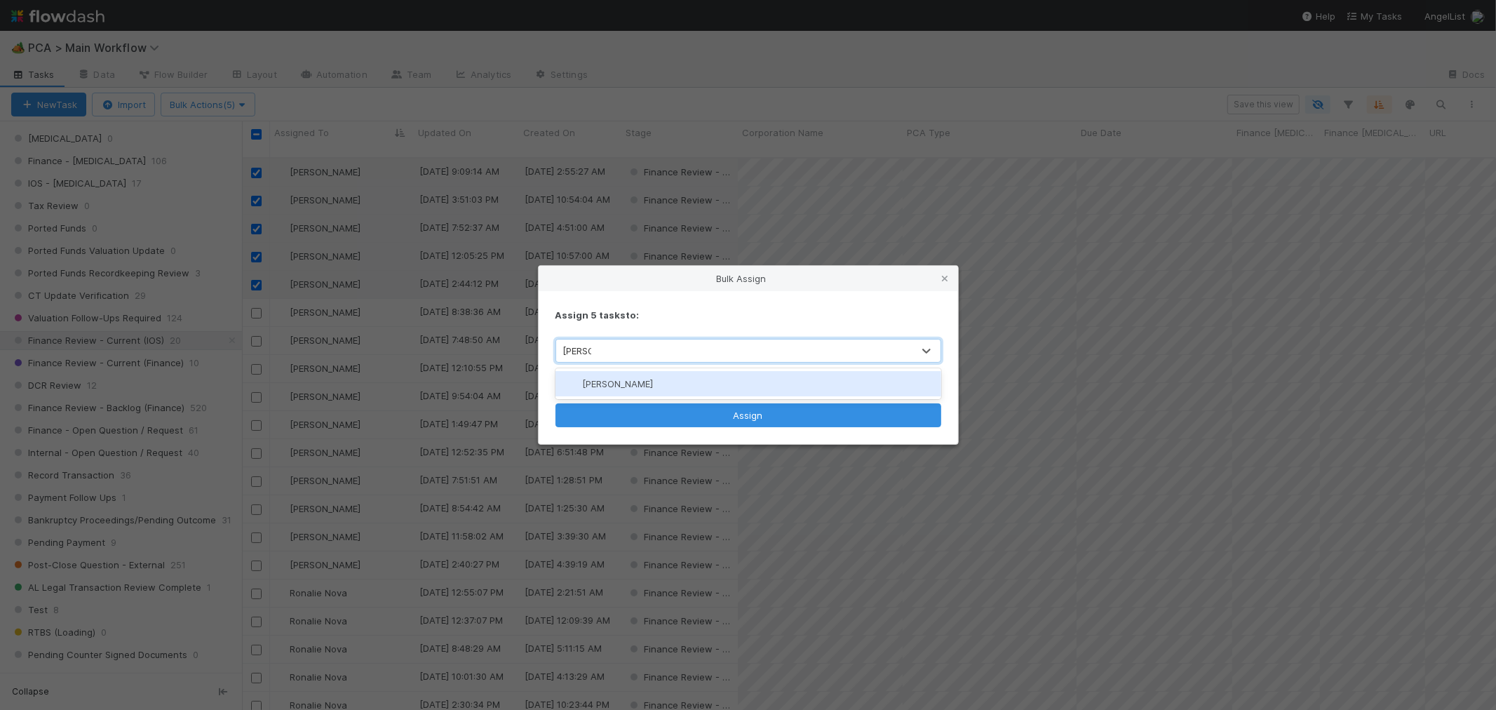
type input "marenz"
click at [668, 376] on div "[PERSON_NAME]" at bounding box center [748, 383] width 386 height 25
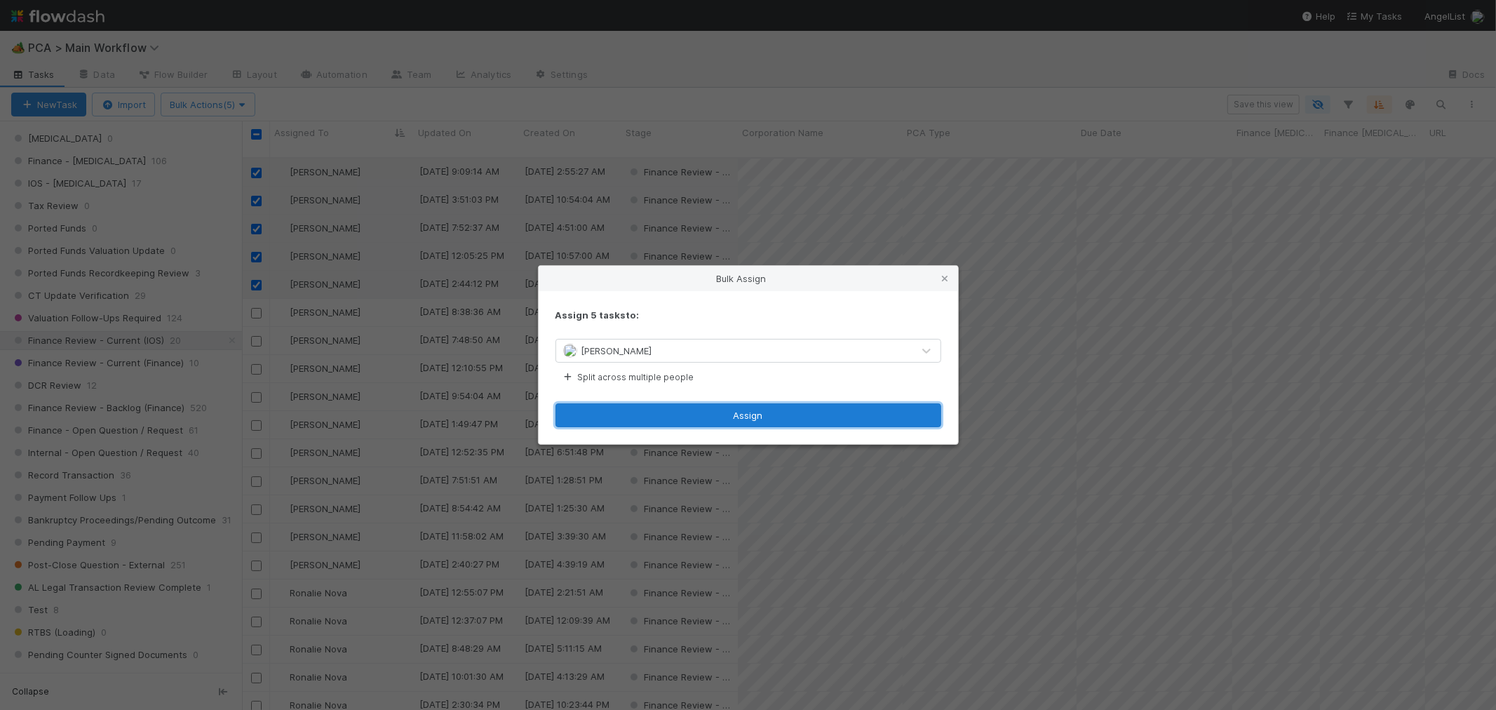
click at [704, 409] on button "Assign" at bounding box center [748, 415] width 386 height 24
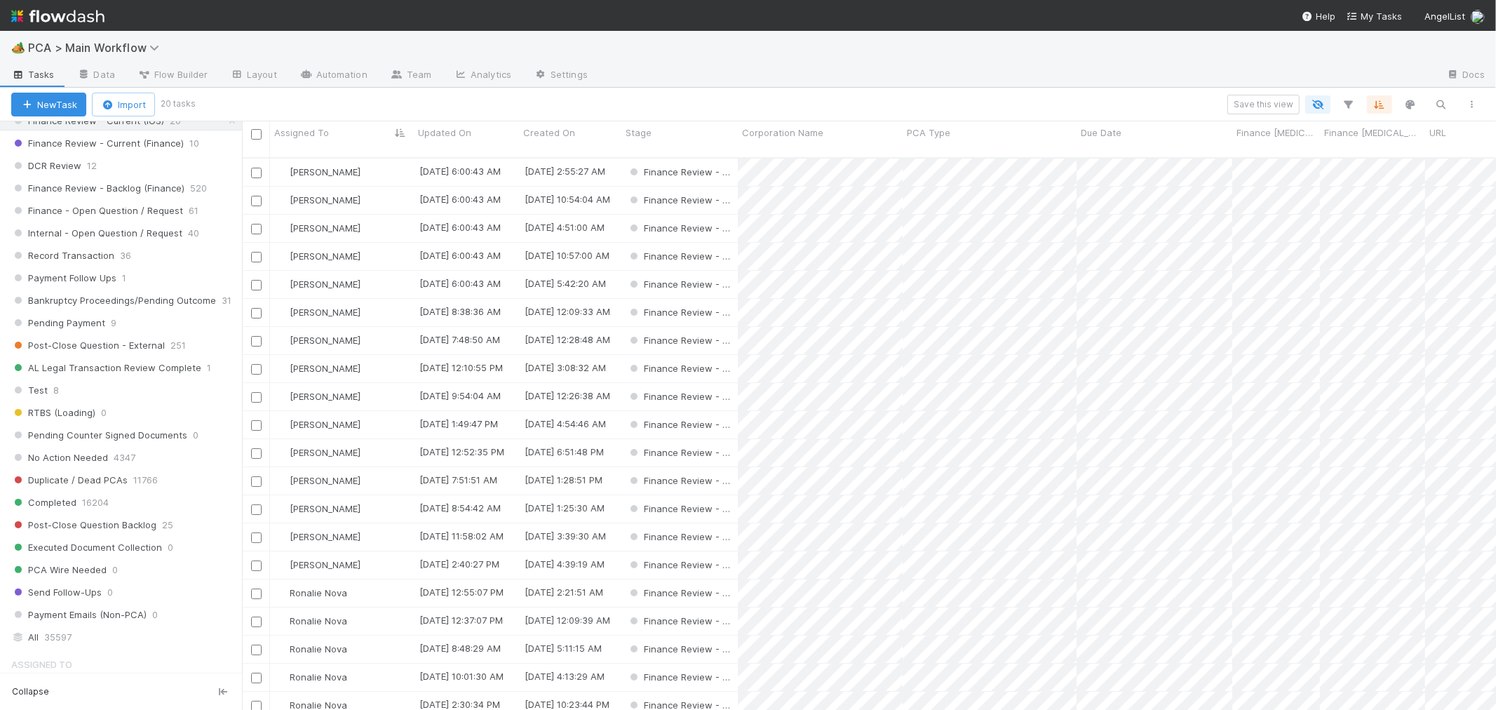
scroll to position [1012, 0]
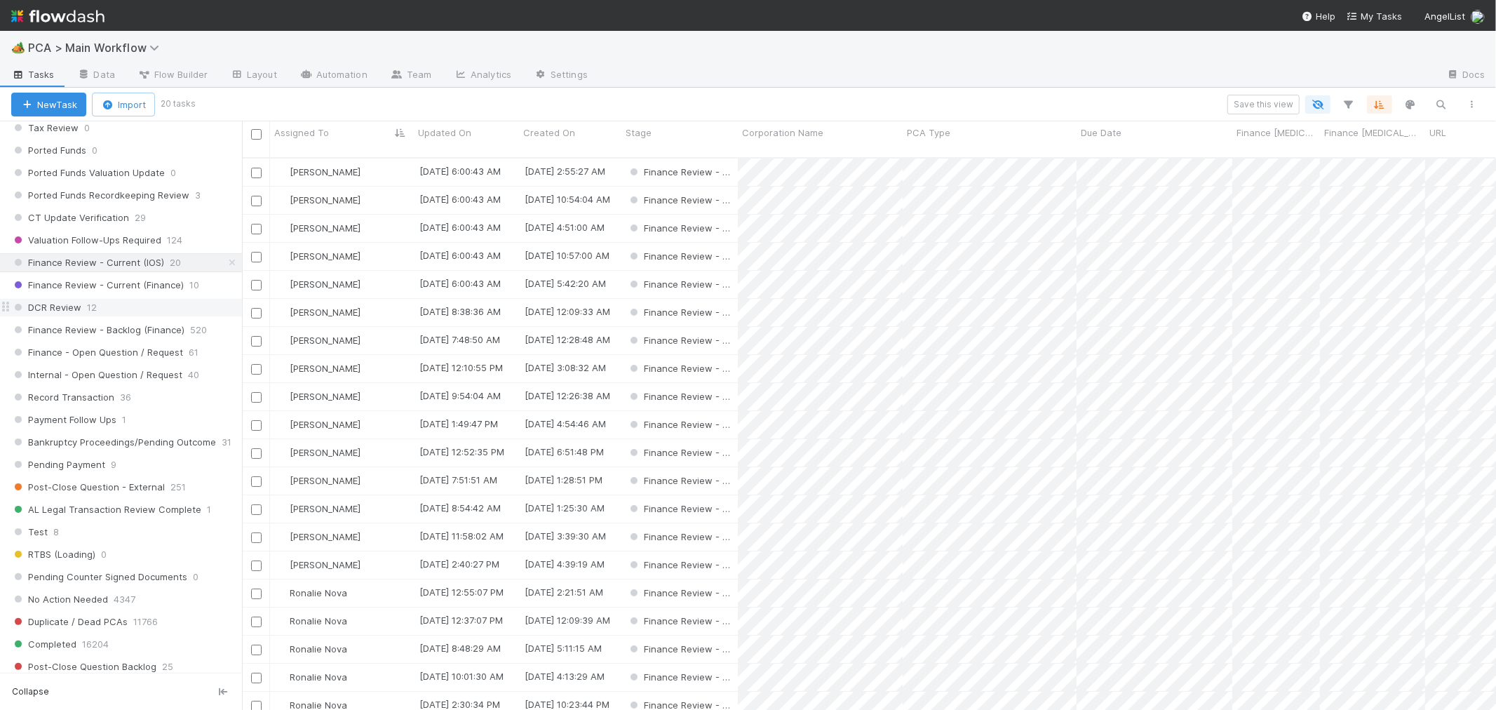
click at [131, 314] on div "DCR Review 12" at bounding box center [126, 308] width 231 height 18
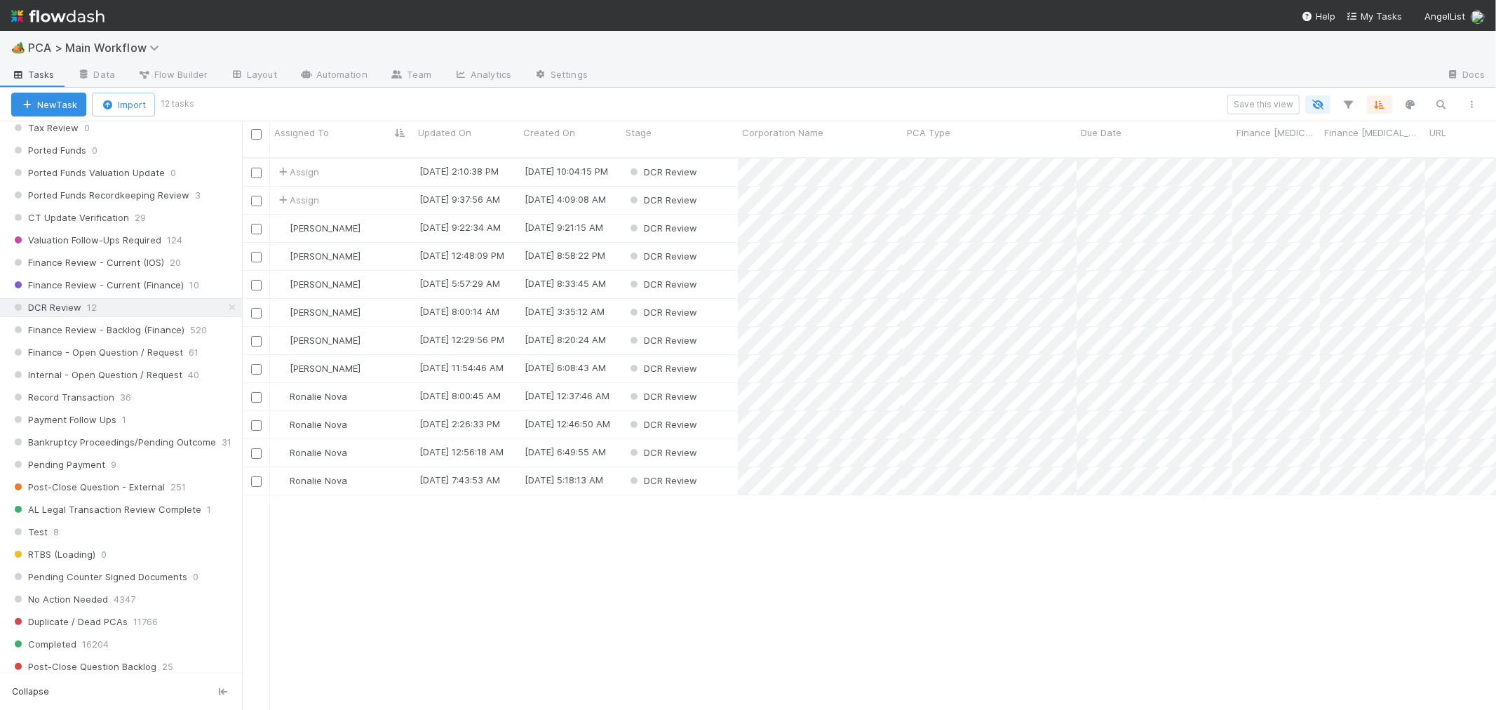
scroll to position [12, 11]
click at [383, 383] on div "Ronalie Nova" at bounding box center [342, 396] width 144 height 27
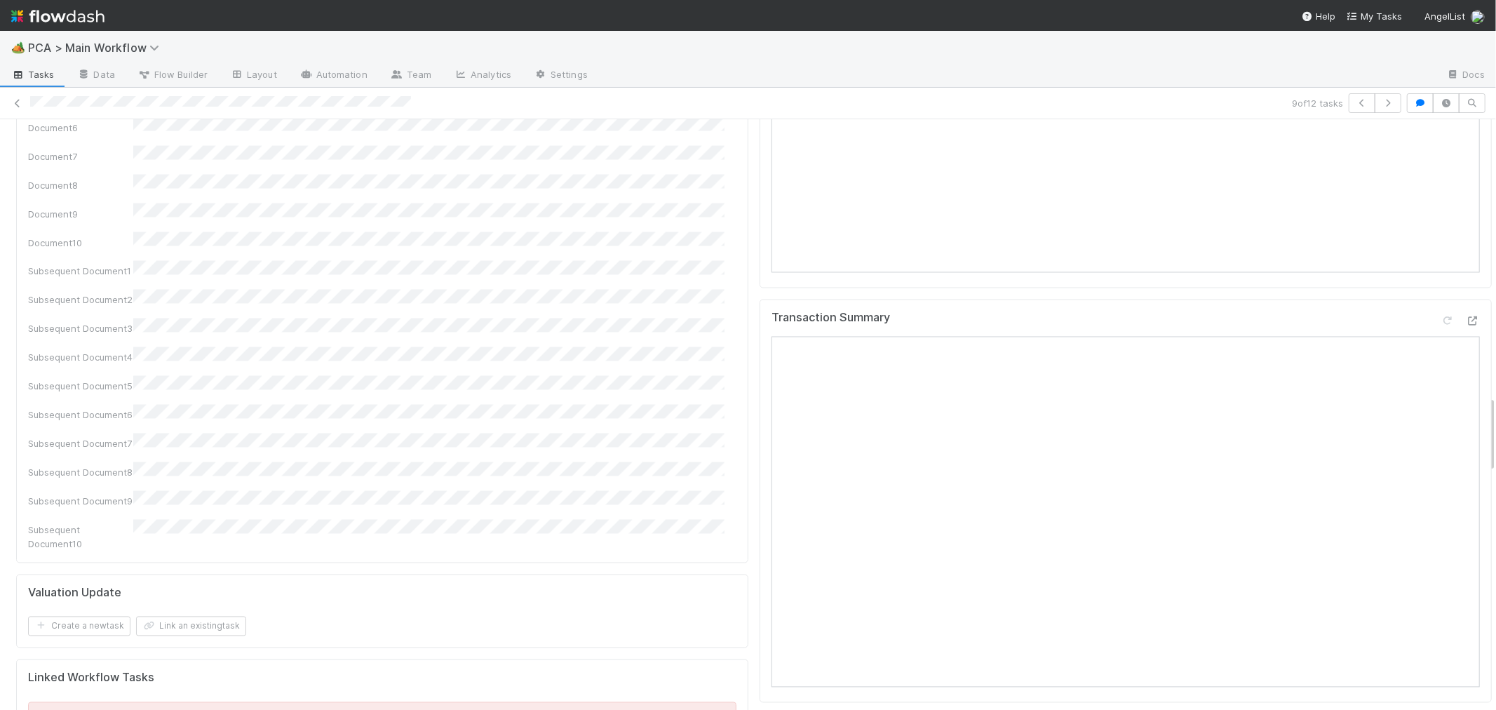
scroll to position [2104, 0]
click at [1466, 313] on icon at bounding box center [1473, 317] width 14 height 9
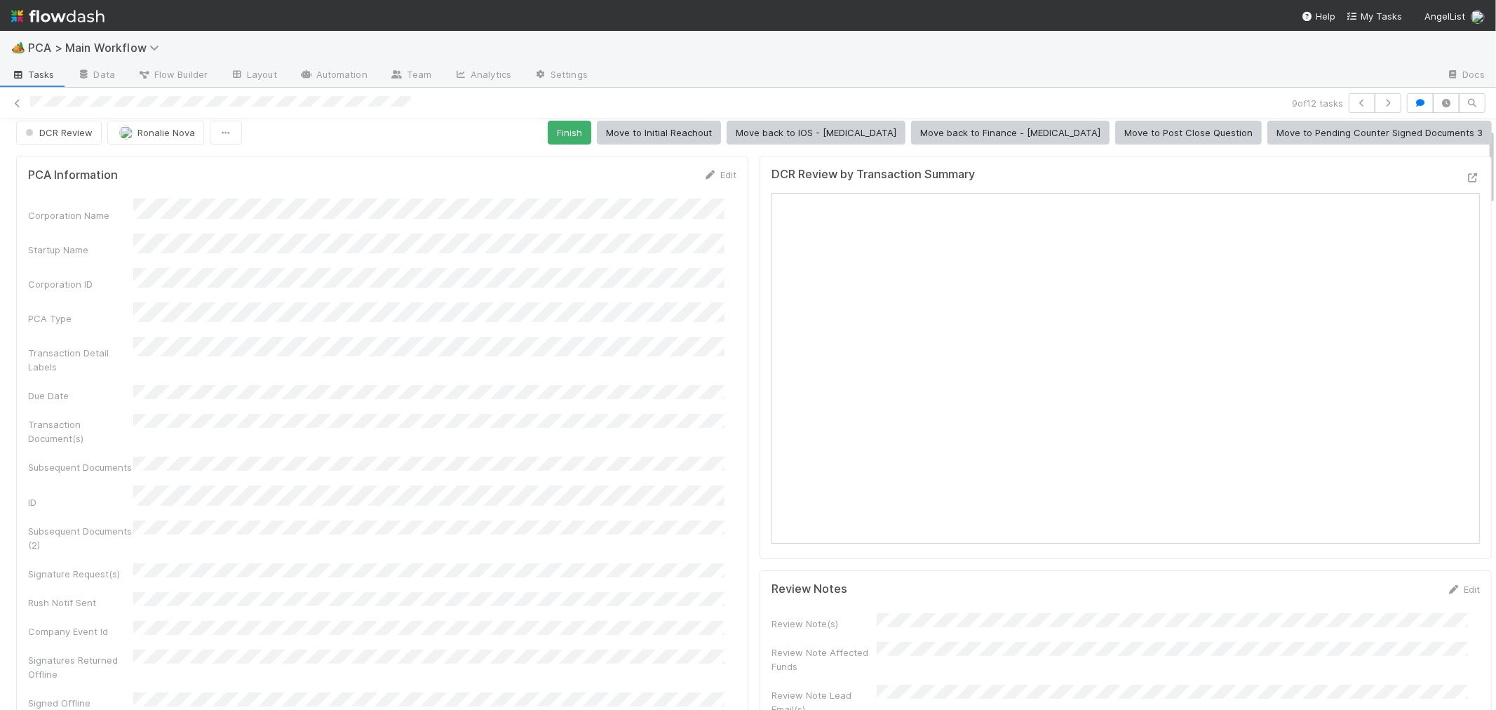
scroll to position [0, 0]
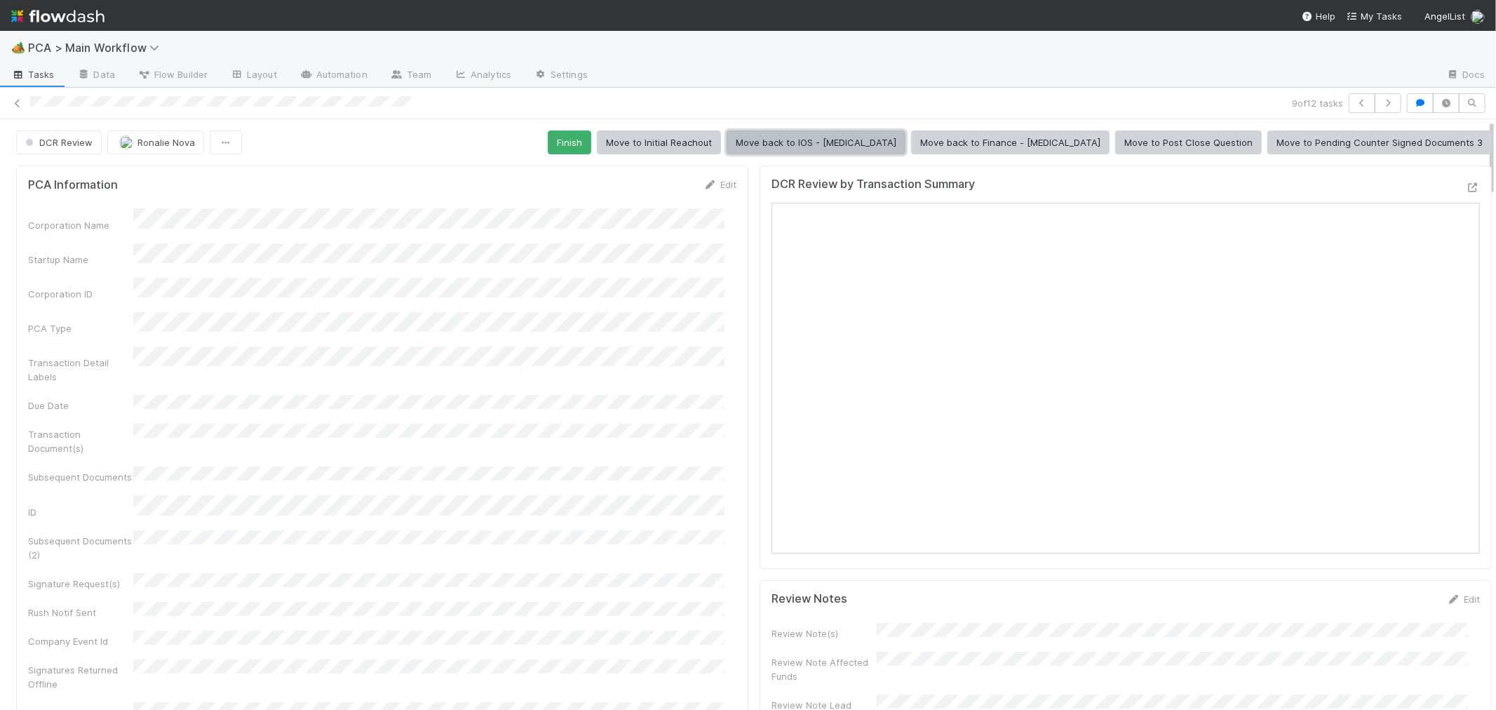
click at [898, 149] on button "Move back to IOS - ICU" at bounding box center [816, 142] width 179 height 24
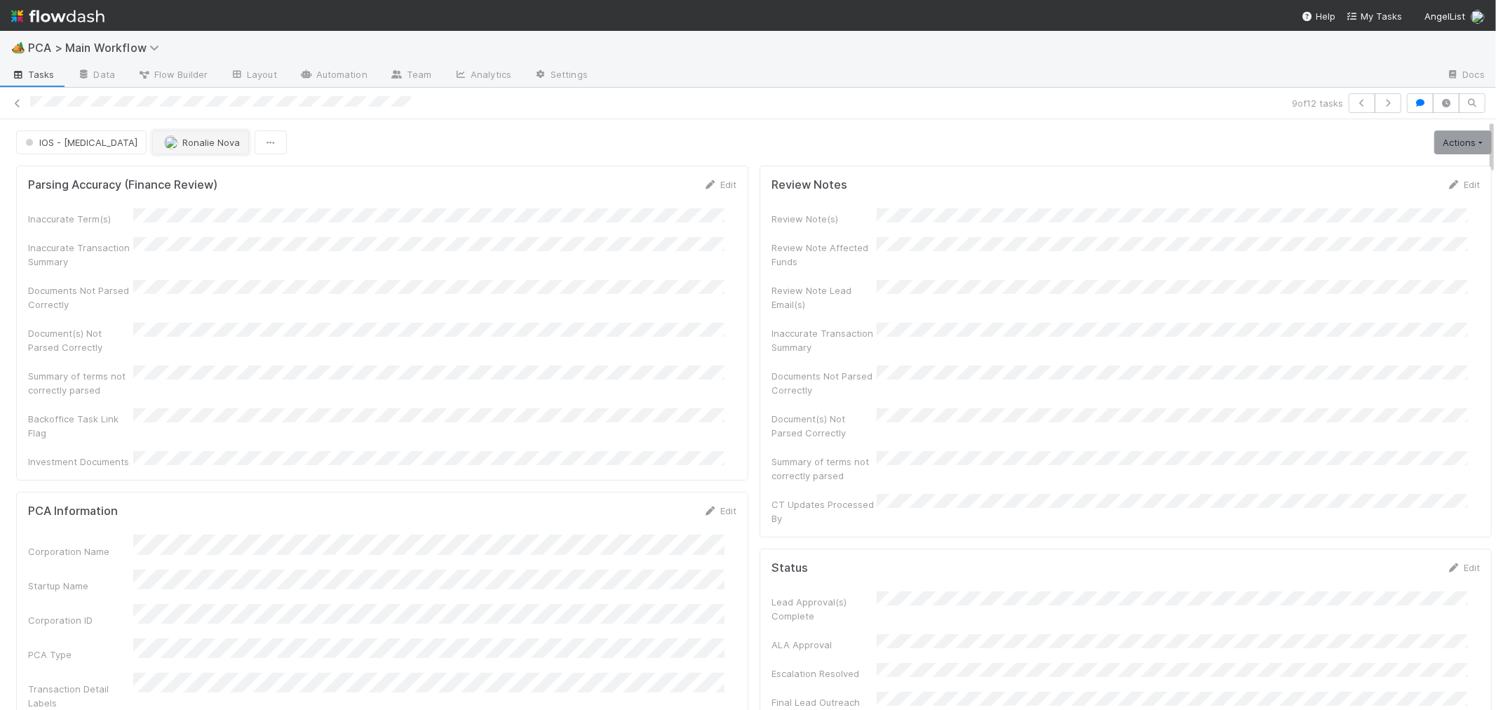
click at [182, 142] on span "Ronalie Nova" at bounding box center [211, 142] width 58 height 11
click at [202, 180] on div "[PERSON_NAME]-Gayob" at bounding box center [188, 178] width 198 height 25
click at [17, 102] on icon at bounding box center [18, 103] width 14 height 9
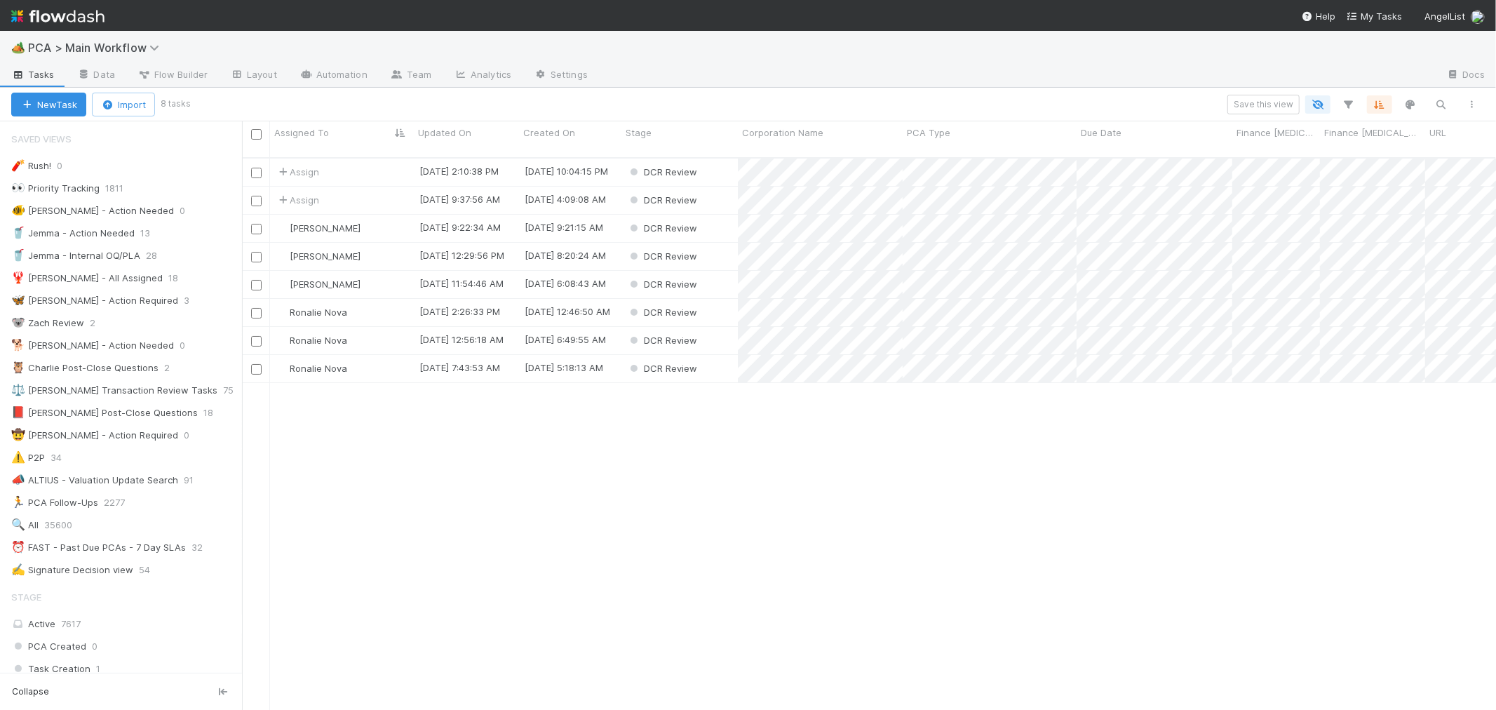
scroll to position [12, 11]
click at [377, 299] on div "Ronalie Nova" at bounding box center [342, 312] width 144 height 27
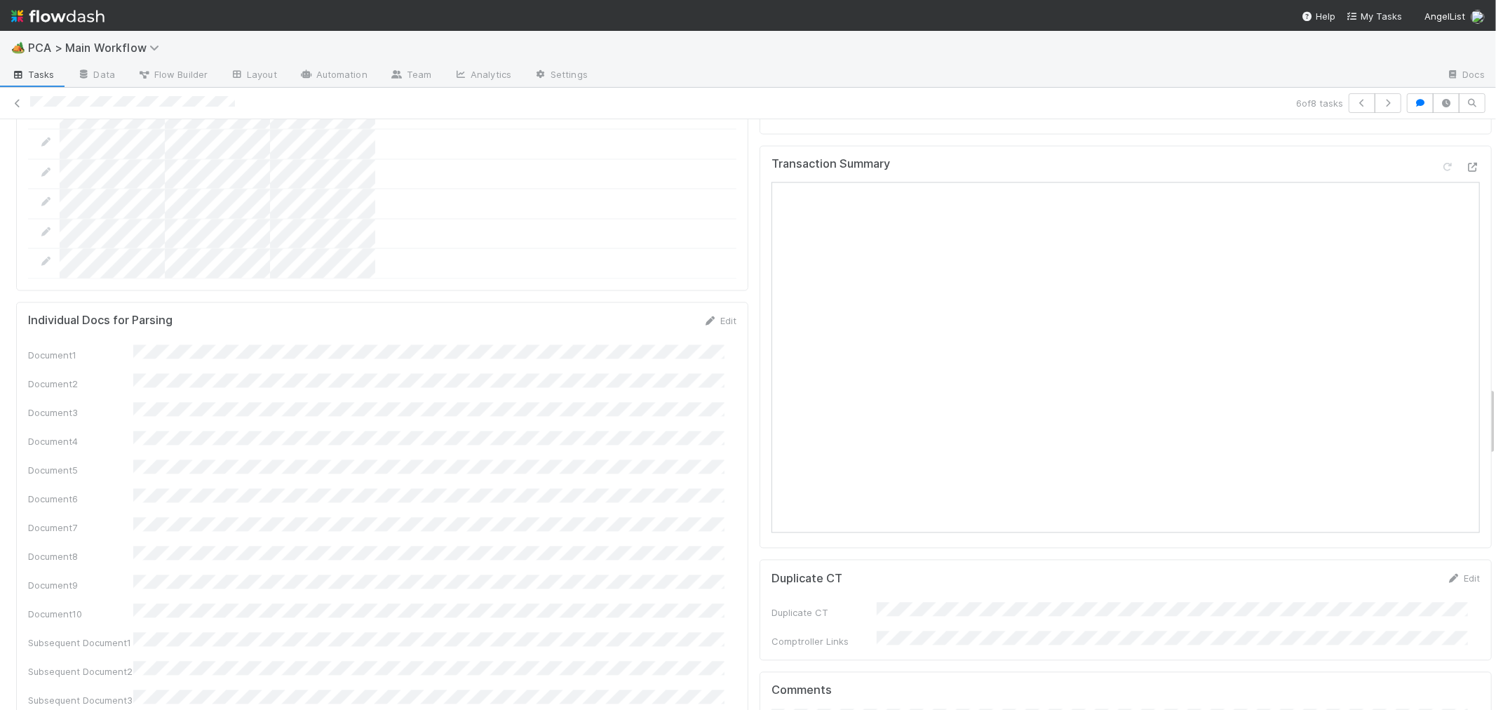
scroll to position [2104, 0]
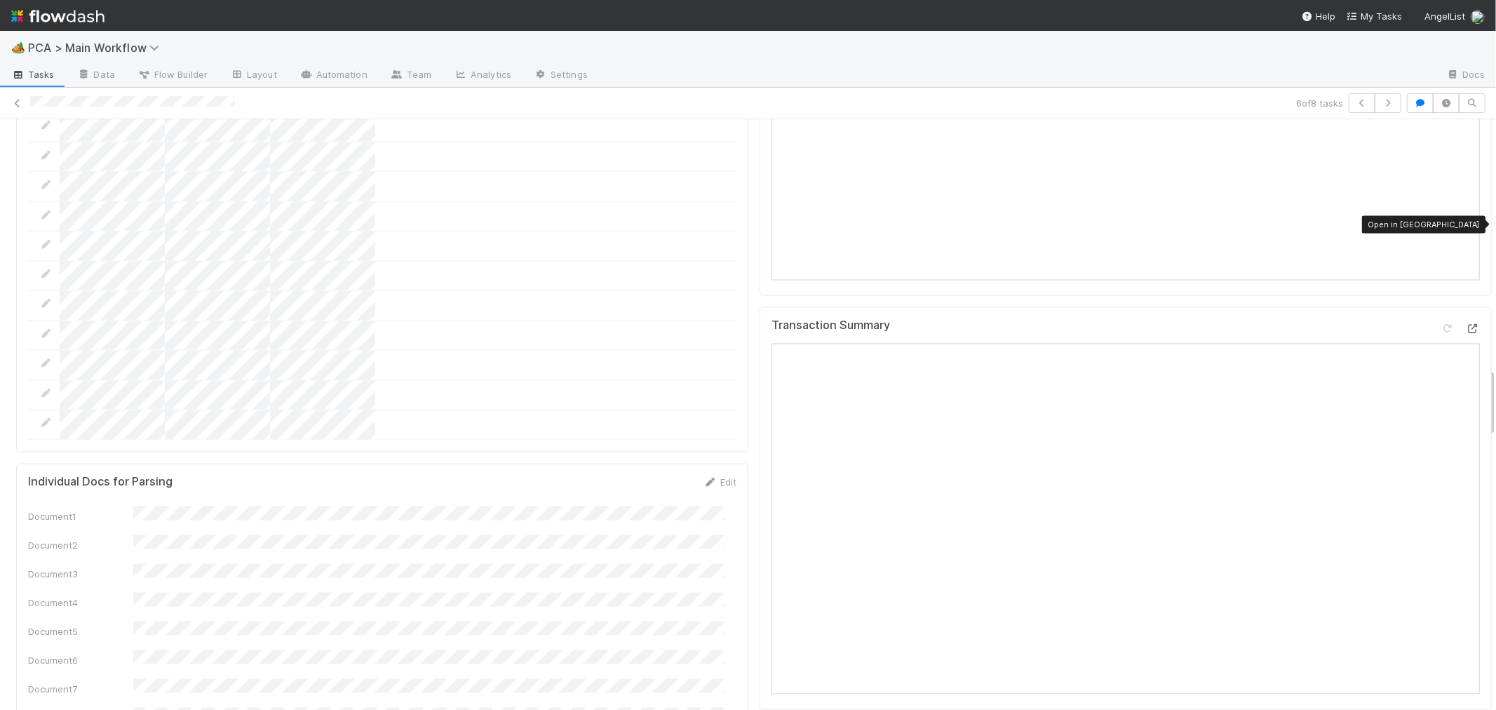
click at [1466, 325] on icon at bounding box center [1473, 329] width 14 height 9
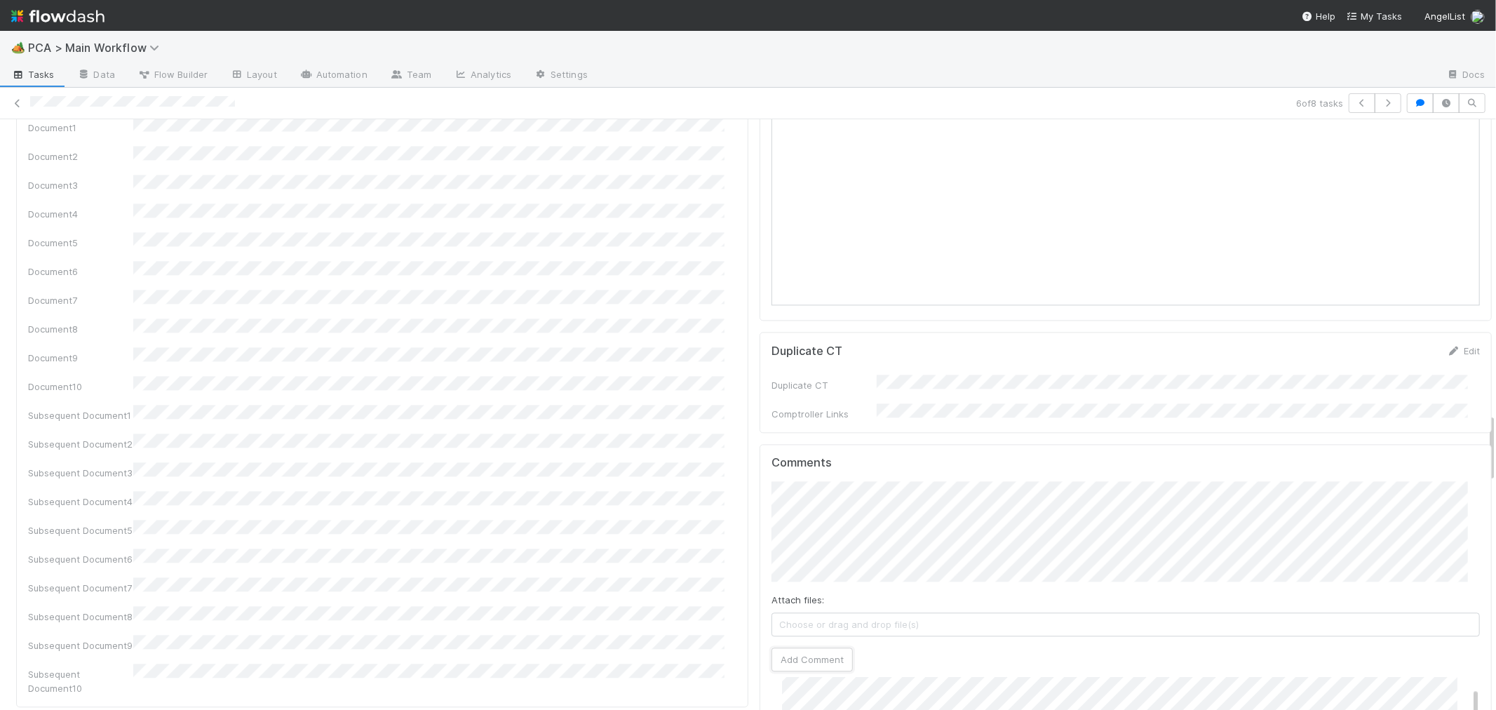
drag, startPoint x: 769, startPoint y: 549, endPoint x: 696, endPoint y: 487, distance: 96.1
click at [771, 647] on button "Add Comment" at bounding box center [811, 659] width 81 height 24
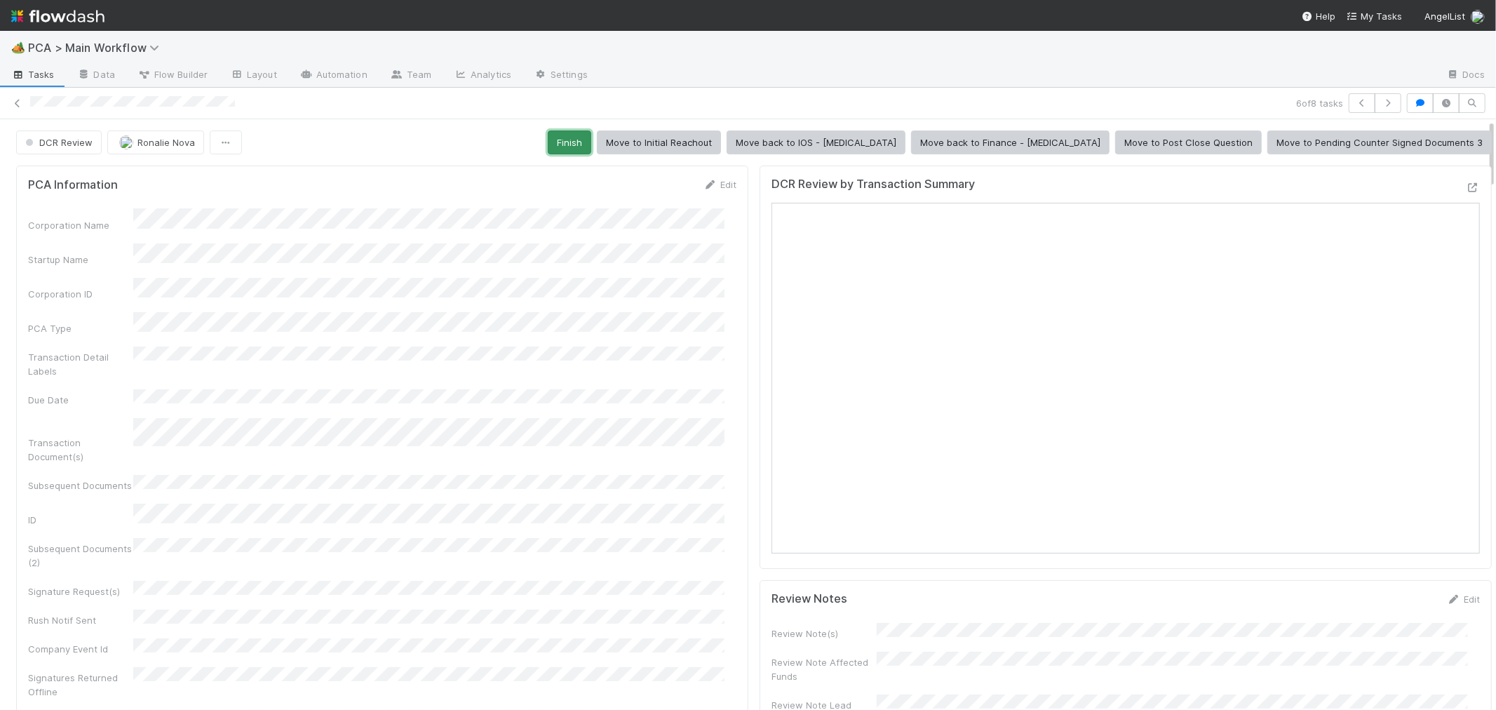
scroll to position [206, 0]
click at [591, 142] on button "Finish" at bounding box center [569, 142] width 43 height 24
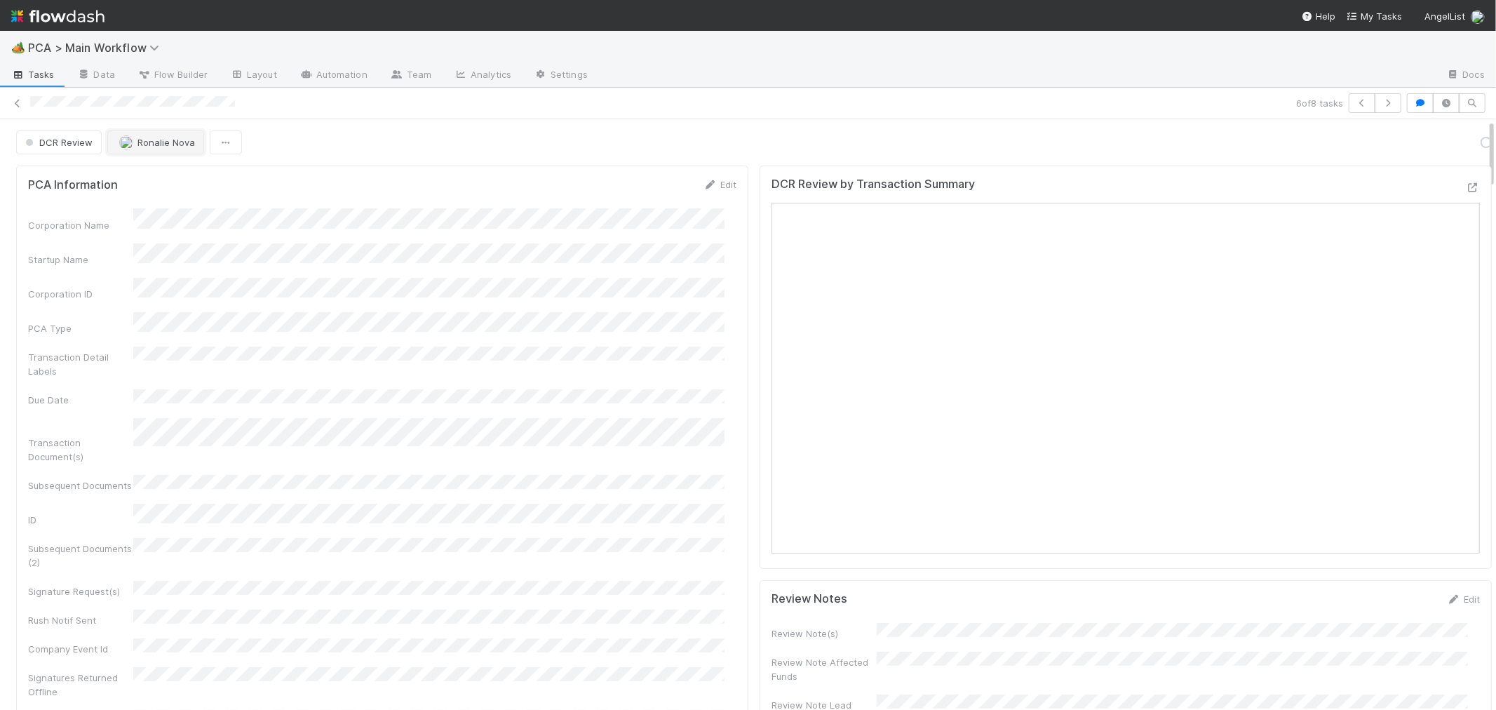
click at [170, 134] on button "Ronalie Nova" at bounding box center [155, 142] width 97 height 24
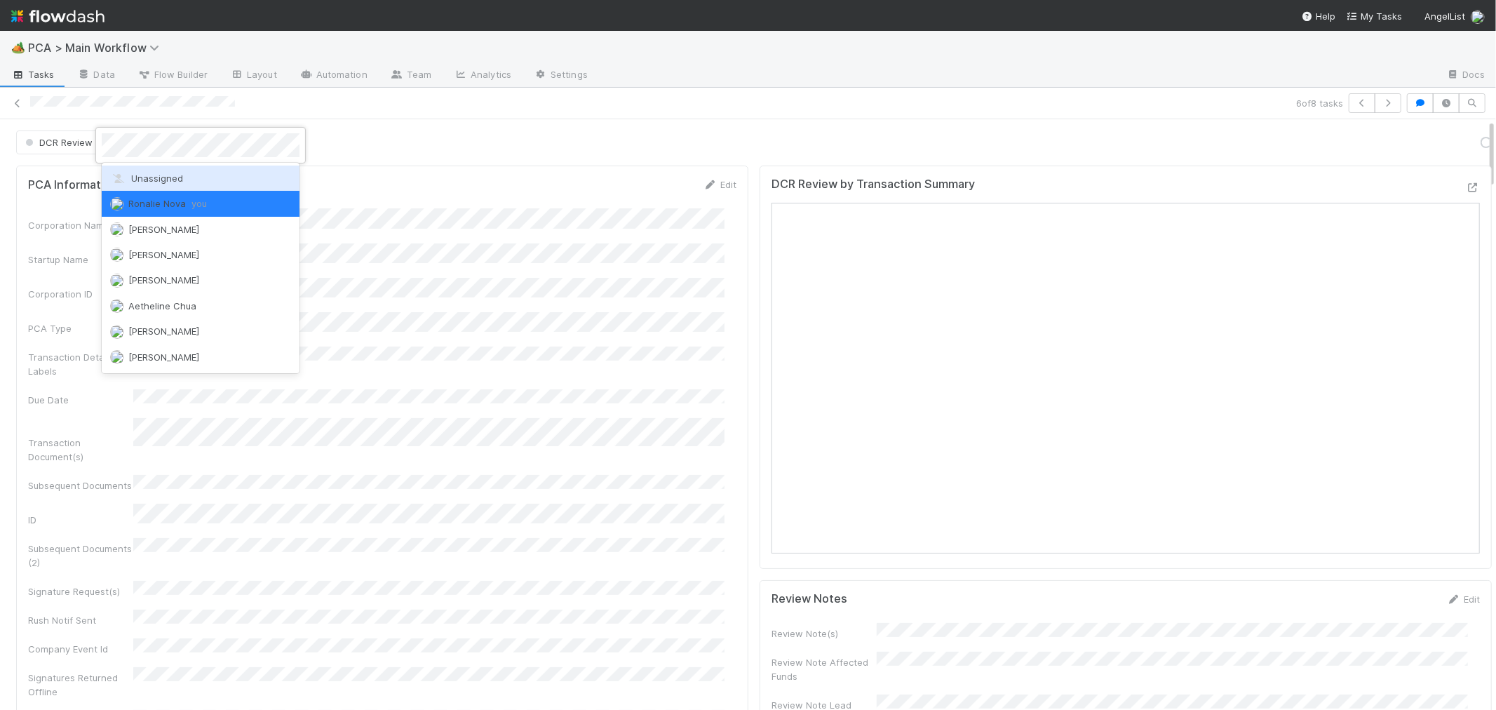
click at [170, 180] on span "Unassigned" at bounding box center [146, 178] width 73 height 11
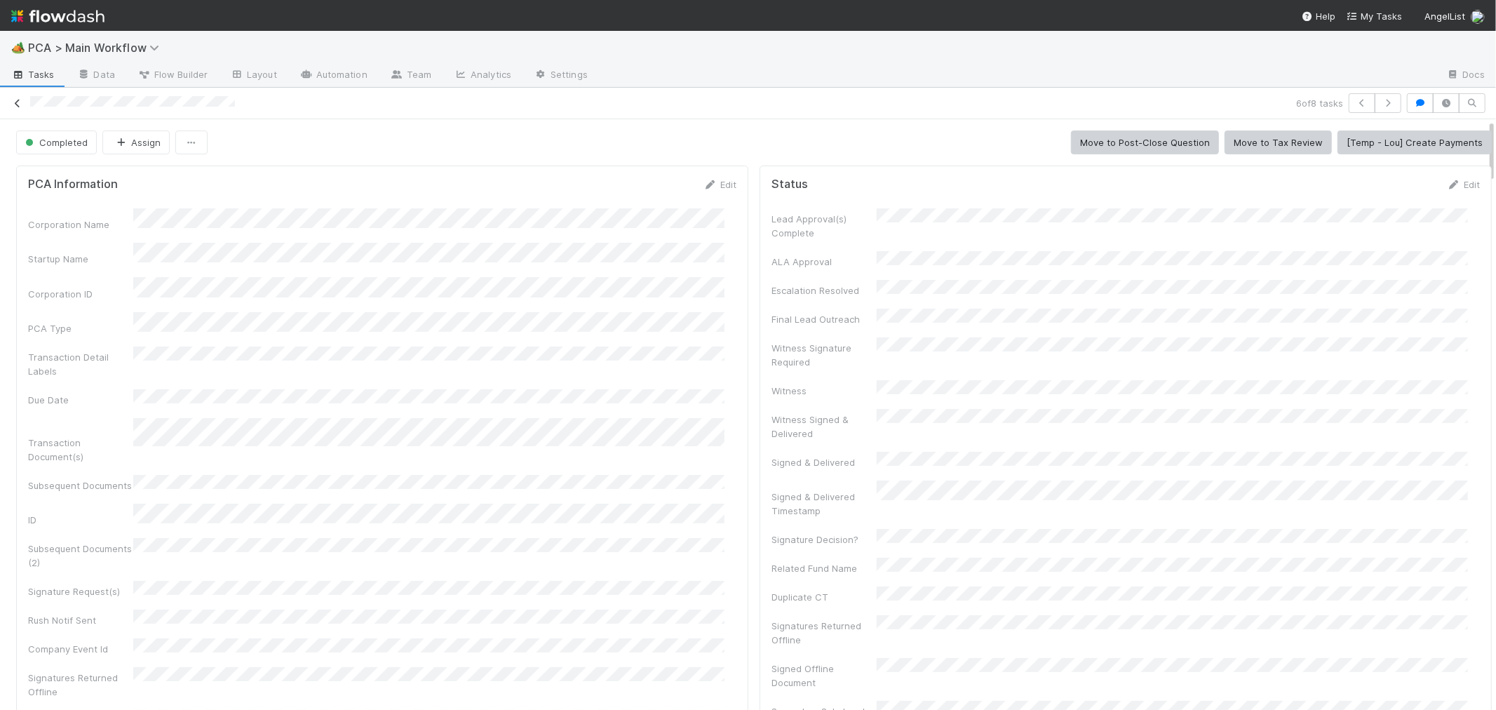
click at [17, 102] on icon at bounding box center [18, 103] width 14 height 9
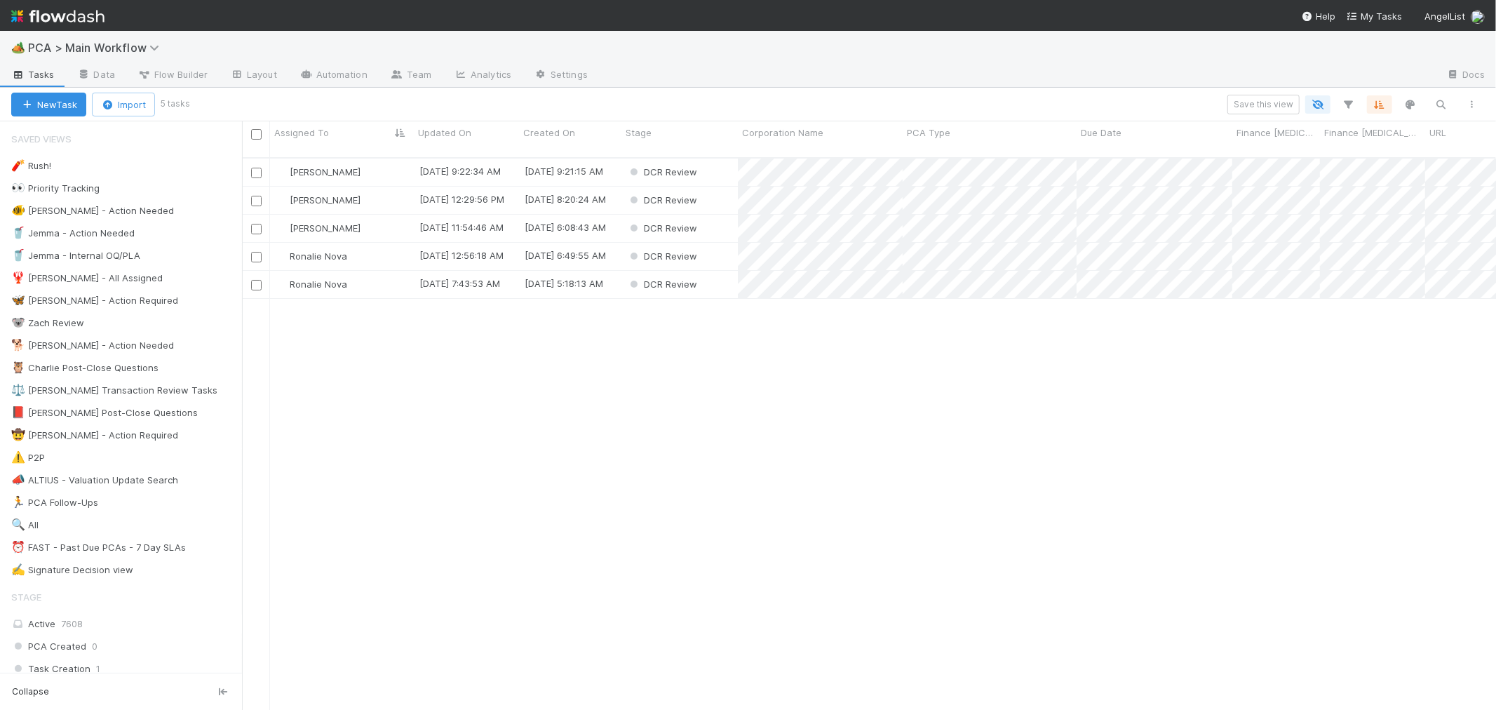
scroll to position [552, 1242]
click at [330, 166] on span "[PERSON_NAME]" at bounding box center [325, 171] width 71 height 11
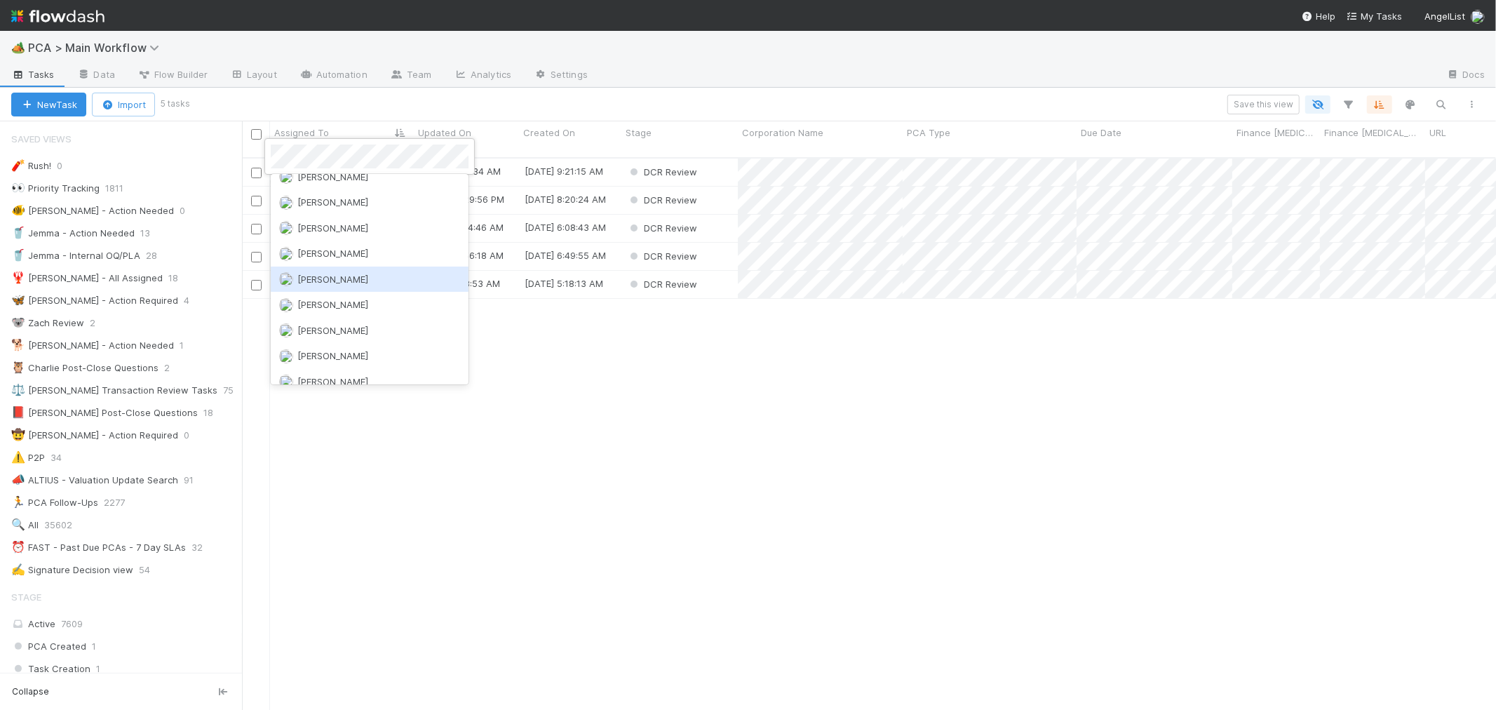
drag, startPoint x: 611, startPoint y: 396, endPoint x: 700, endPoint y: 302, distance: 129.5
click at [612, 396] on div at bounding box center [748, 355] width 1496 height 710
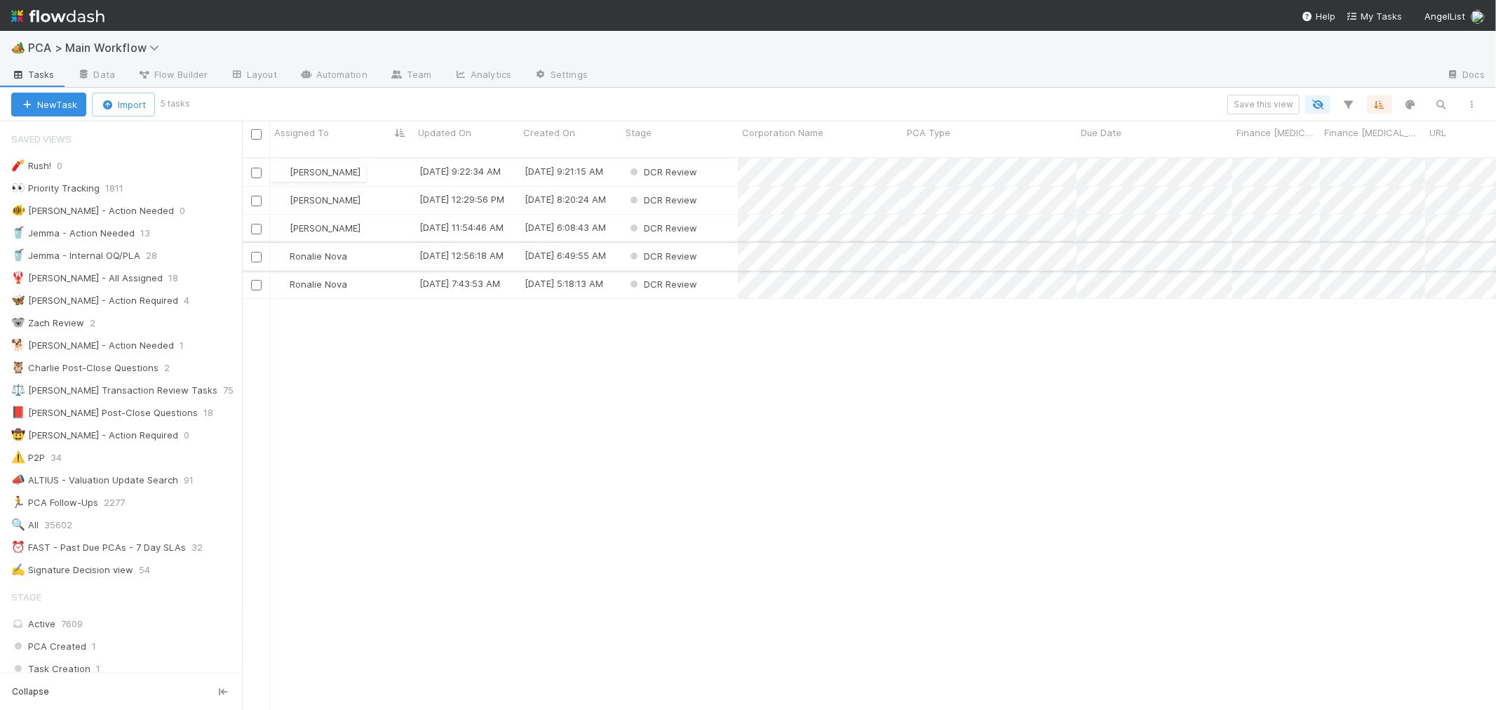
click at [716, 243] on div "DCR Review" at bounding box center [679, 256] width 116 height 27
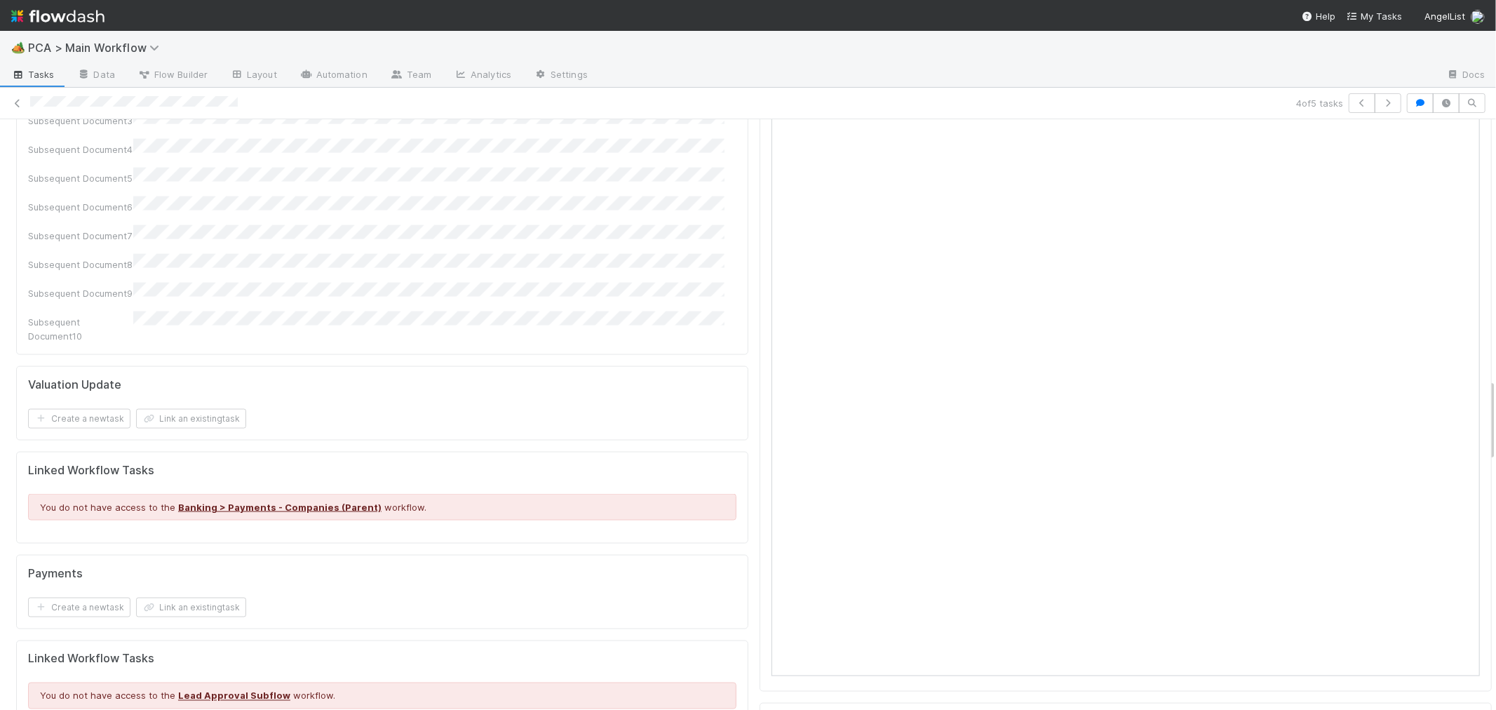
scroll to position [2104, 0]
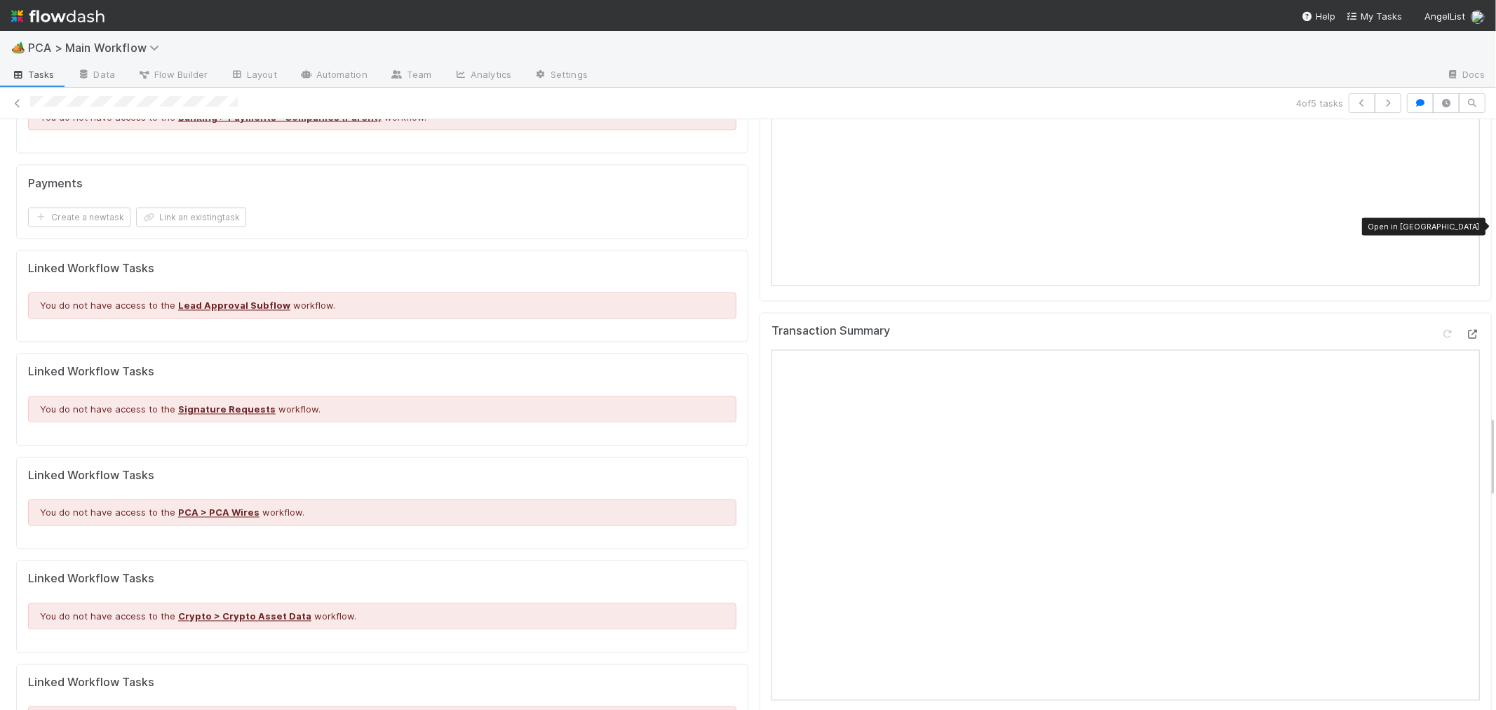
click at [1466, 330] on icon at bounding box center [1473, 334] width 14 height 9
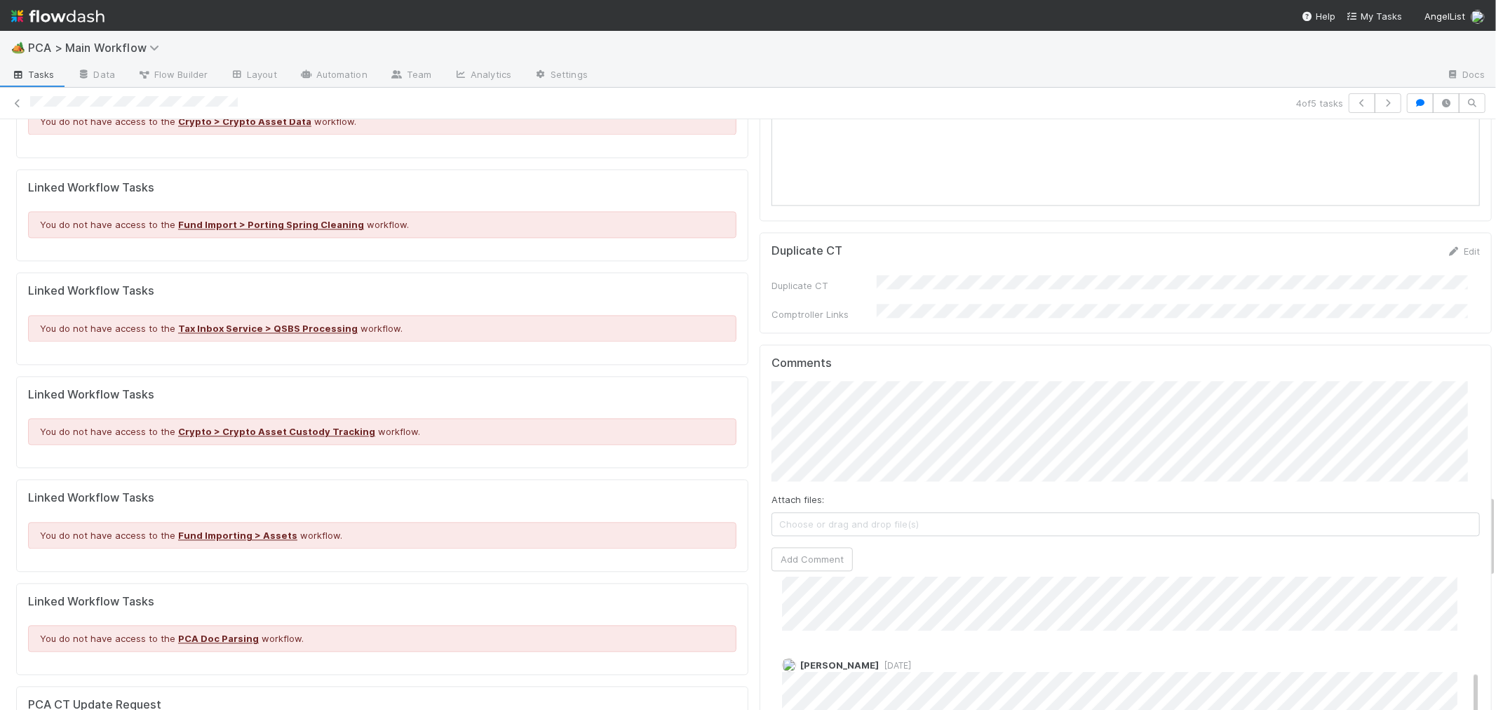
scroll to position [2571, 0]
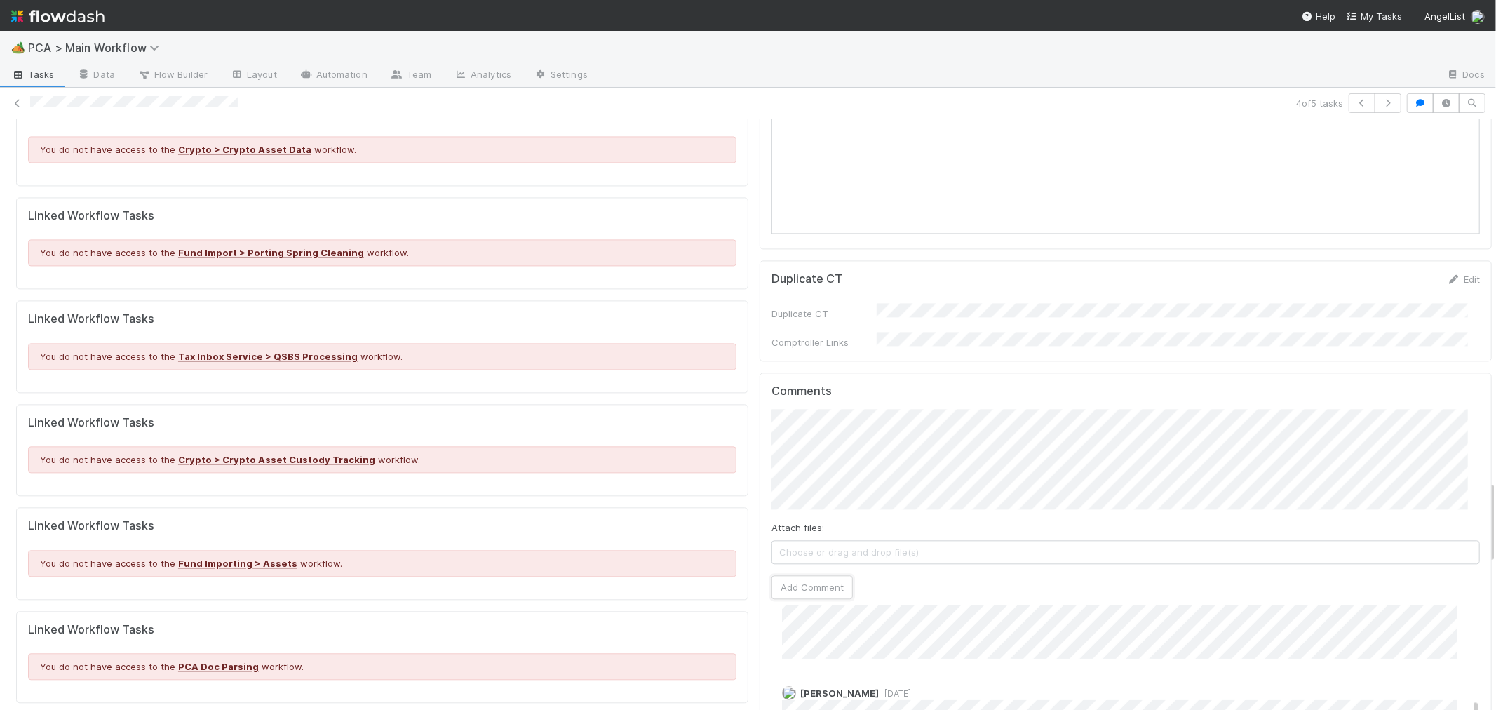
drag, startPoint x: 804, startPoint y: 473, endPoint x: 948, endPoint y: 468, distance: 143.9
click at [803, 575] on button "Add Comment" at bounding box center [811, 587] width 81 height 24
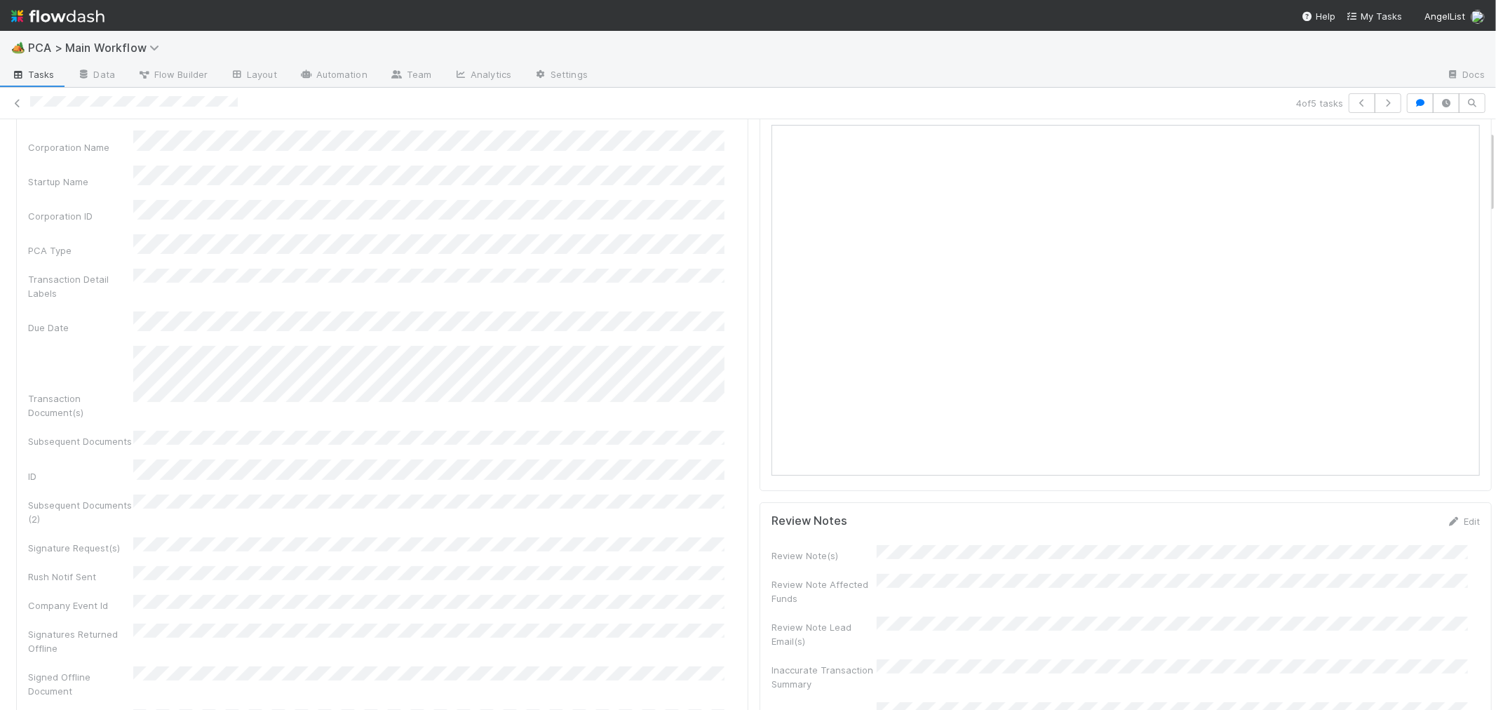
scroll to position [0, 0]
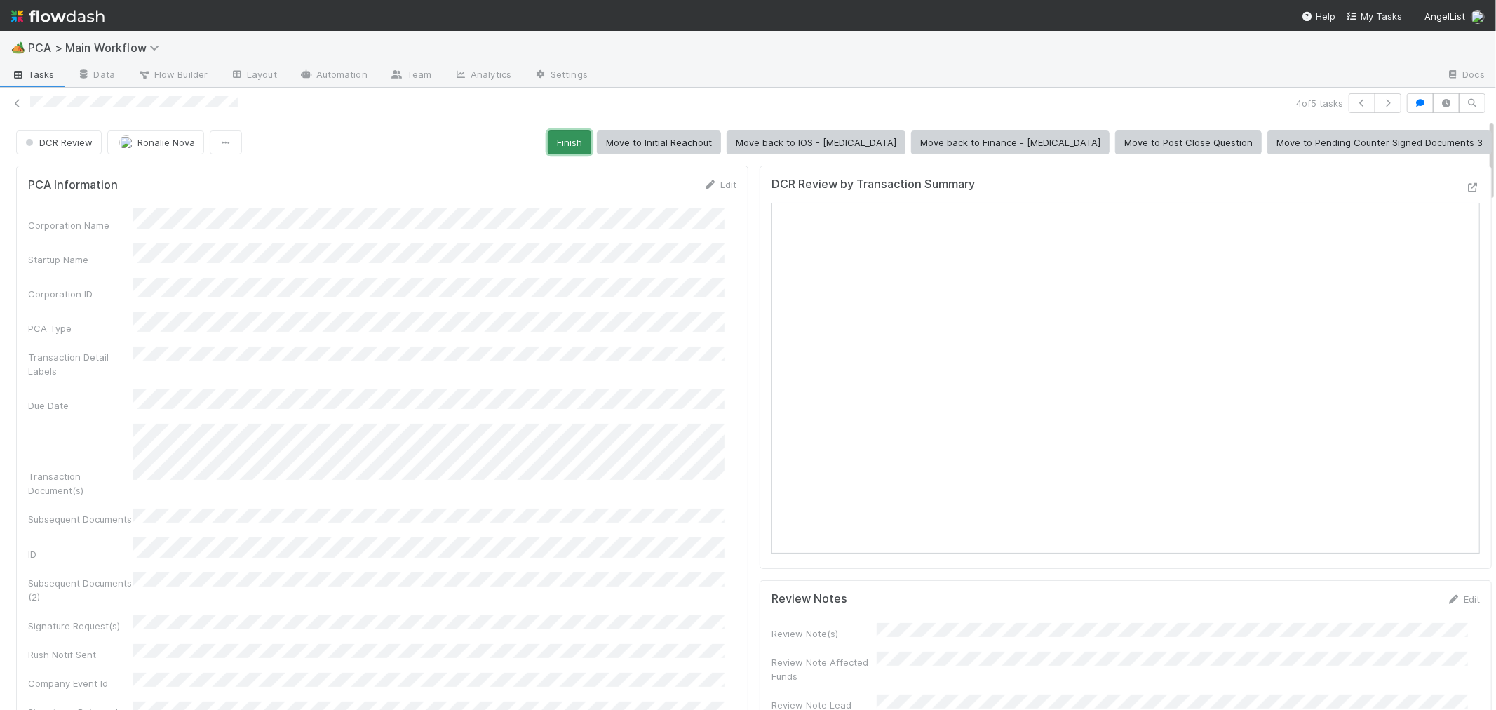
click at [591, 137] on button "Finish" at bounding box center [569, 142] width 43 height 24
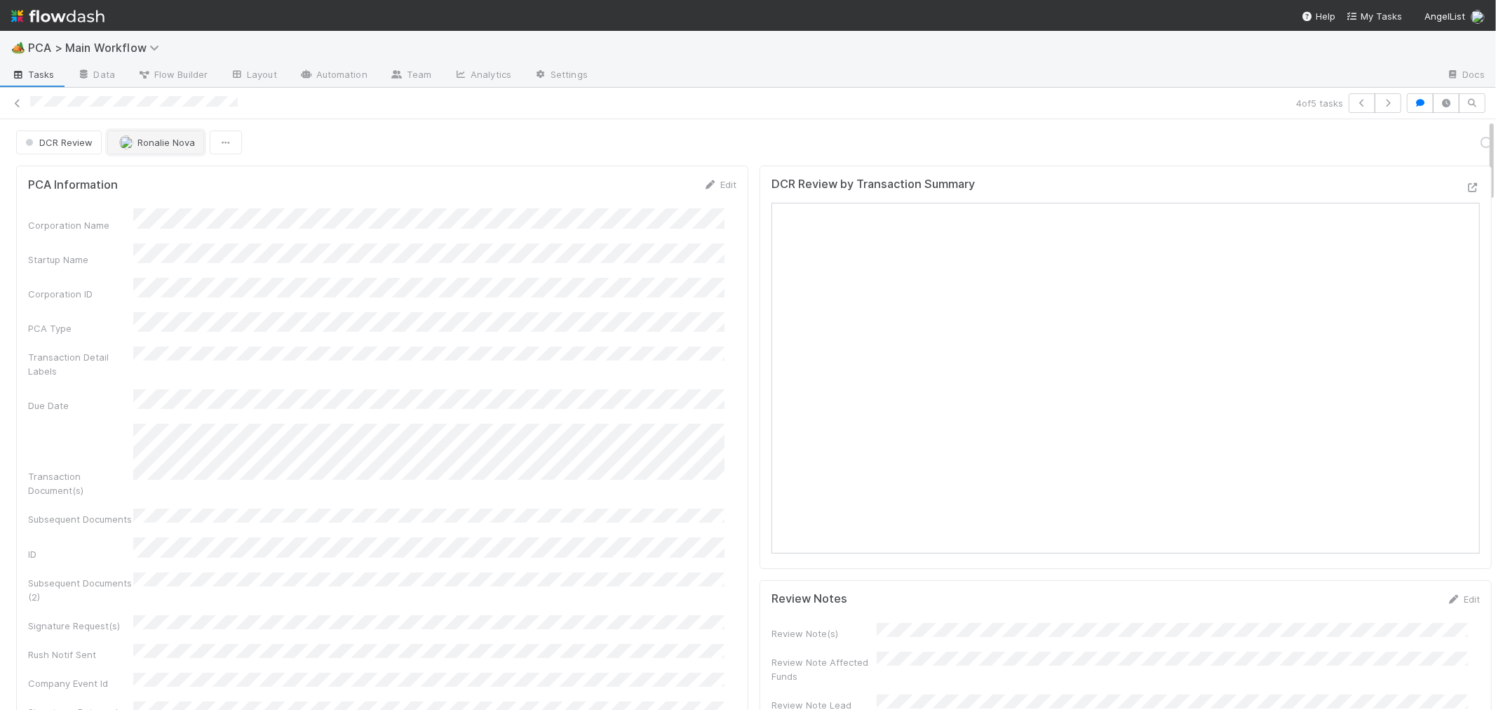
click at [155, 135] on button "Ronalie Nova" at bounding box center [155, 142] width 97 height 24
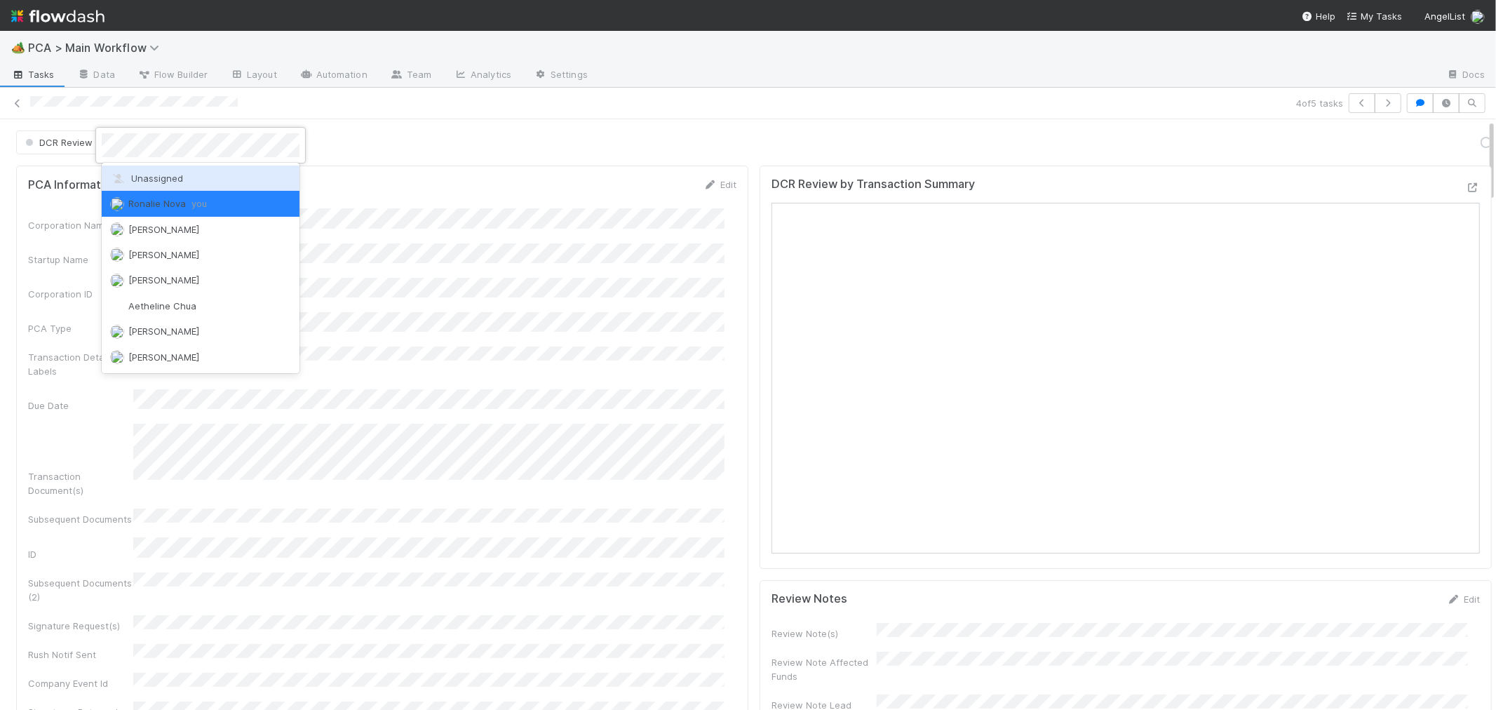
click at [160, 179] on span "Unassigned" at bounding box center [146, 178] width 73 height 11
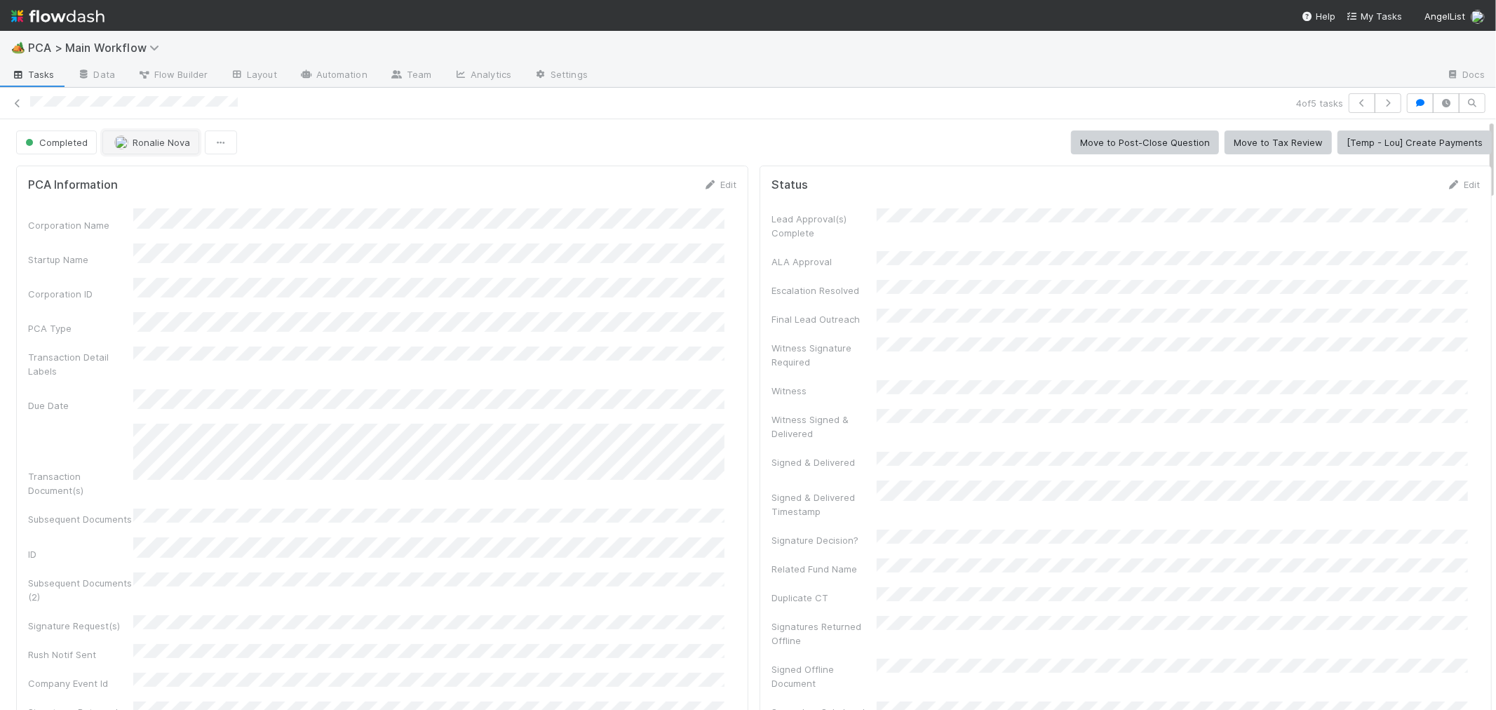
click at [148, 142] on button "Ronalie Nova" at bounding box center [150, 142] width 97 height 24
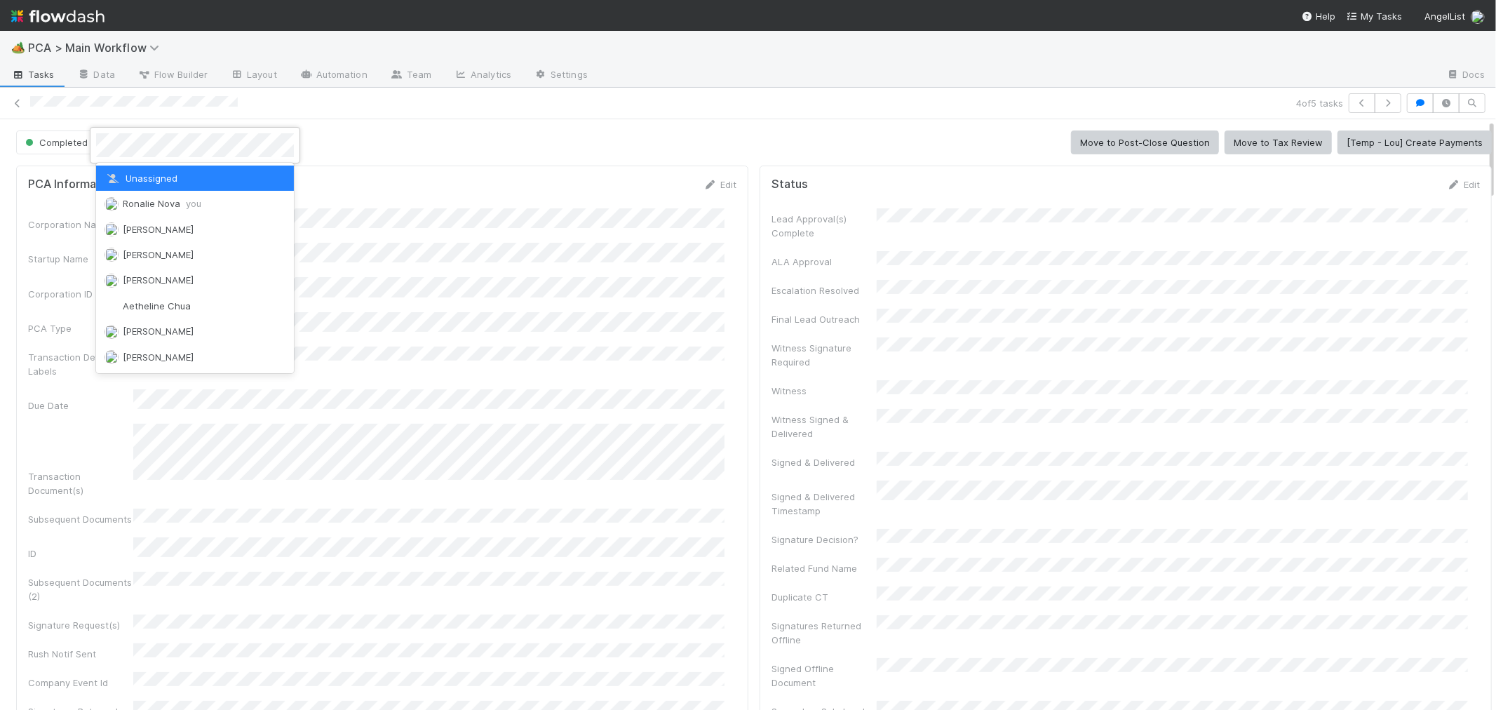
click at [152, 171] on div "Unassigned" at bounding box center [195, 178] width 198 height 25
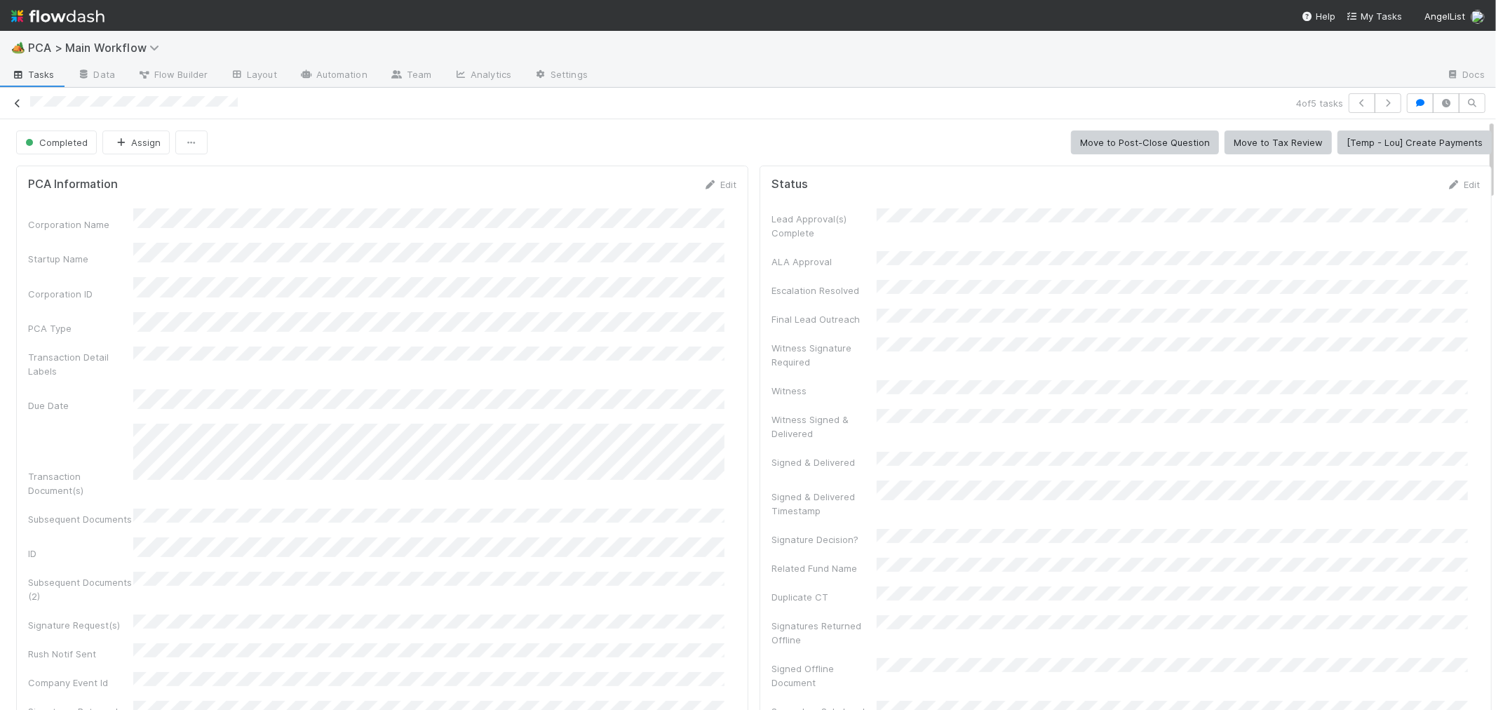
click at [18, 101] on icon at bounding box center [18, 103] width 14 height 9
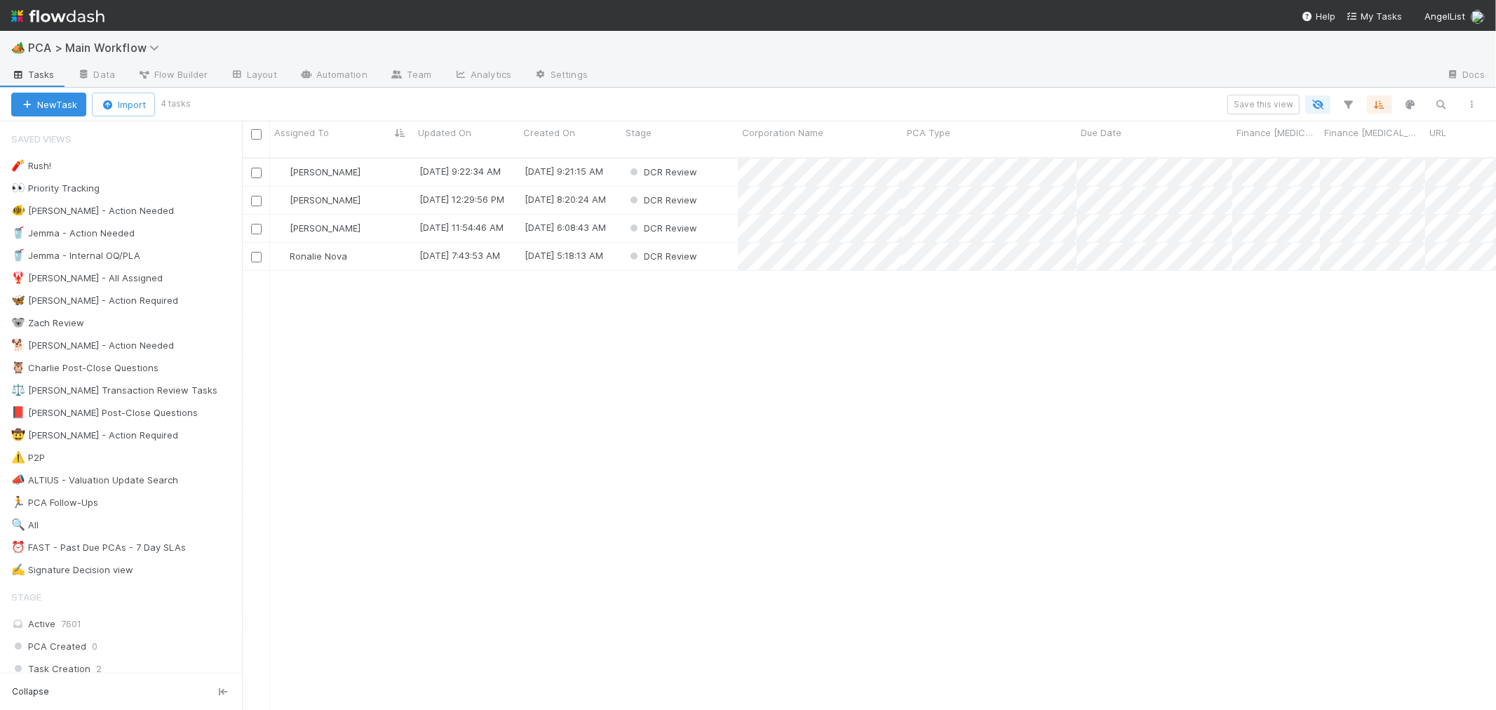
scroll to position [552, 1242]
click at [381, 245] on div "Ronalie Nova" at bounding box center [342, 256] width 144 height 27
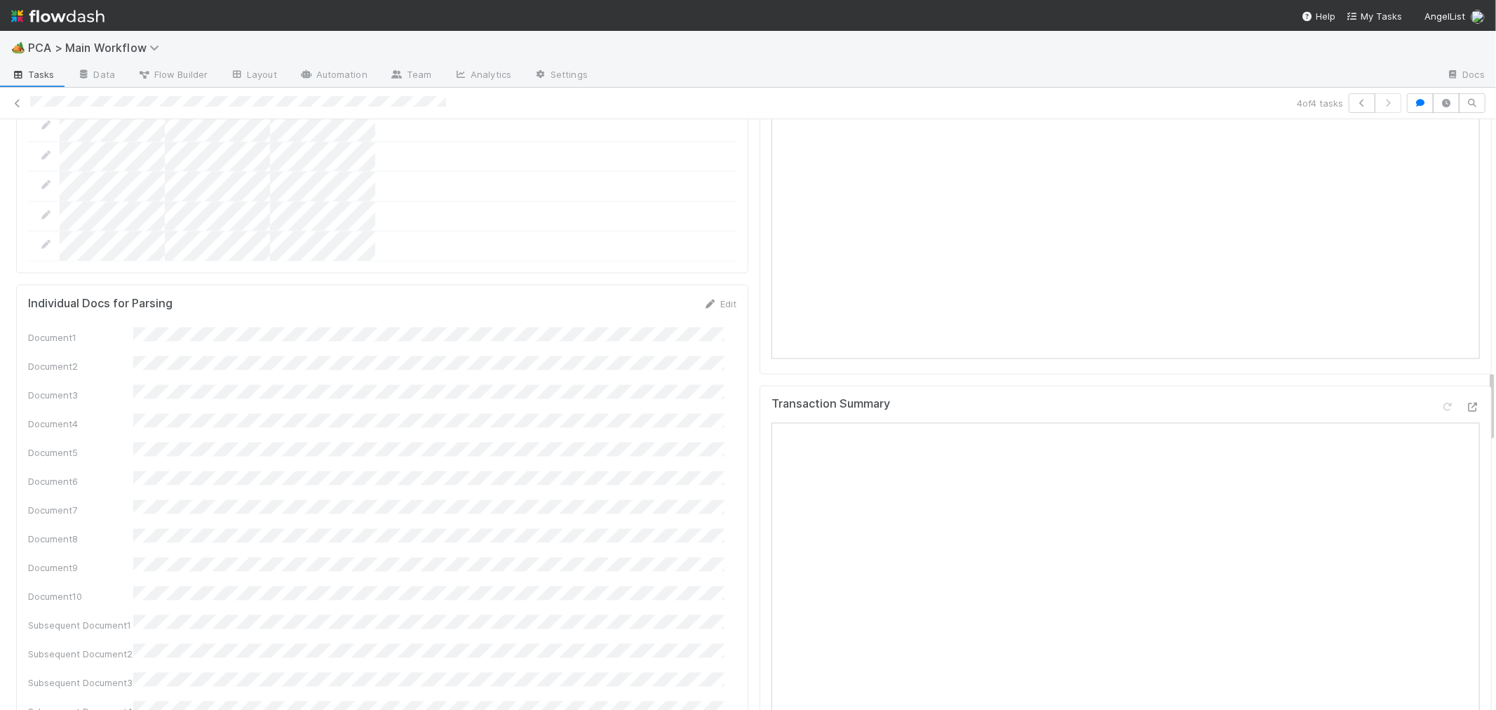
scroll to position [2025, 0]
click at [1466, 409] on icon at bounding box center [1473, 413] width 14 height 9
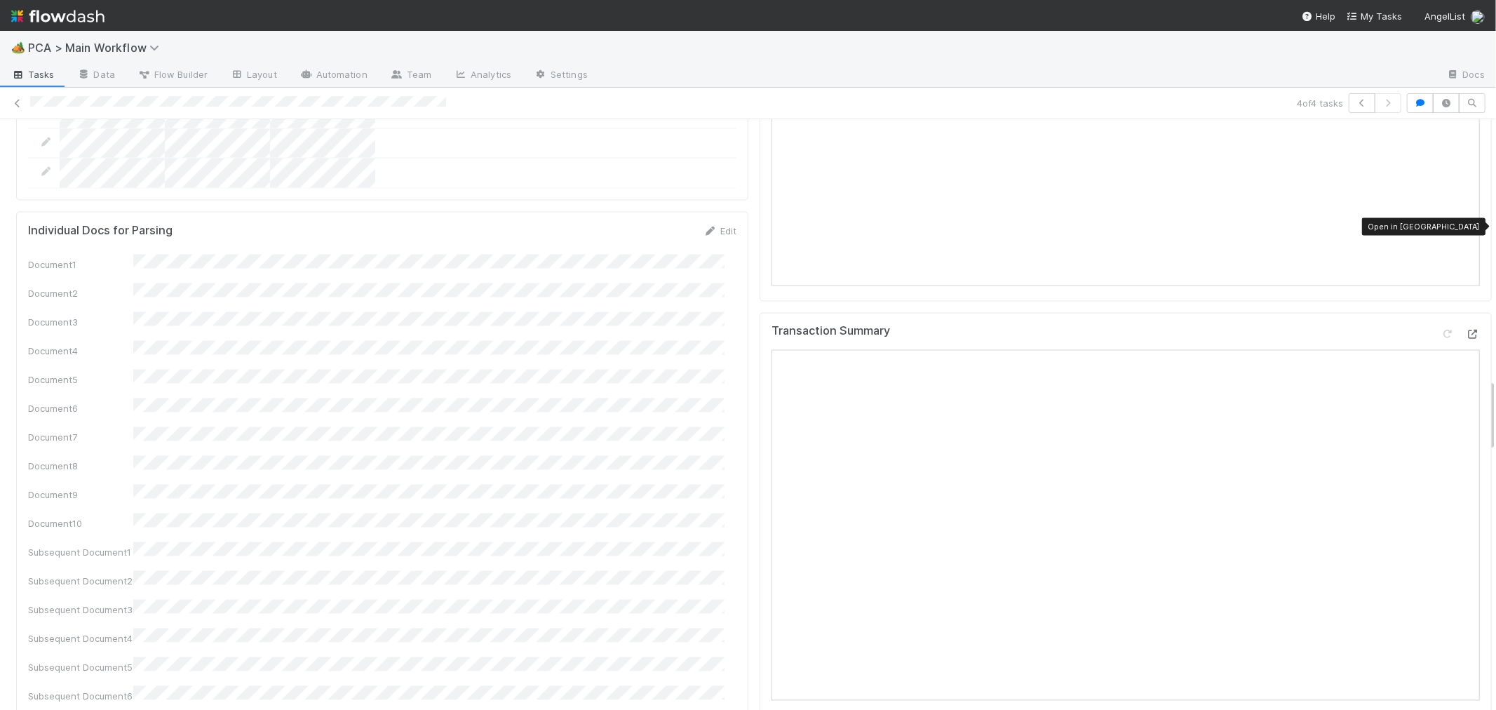
click at [1466, 330] on icon at bounding box center [1473, 334] width 14 height 9
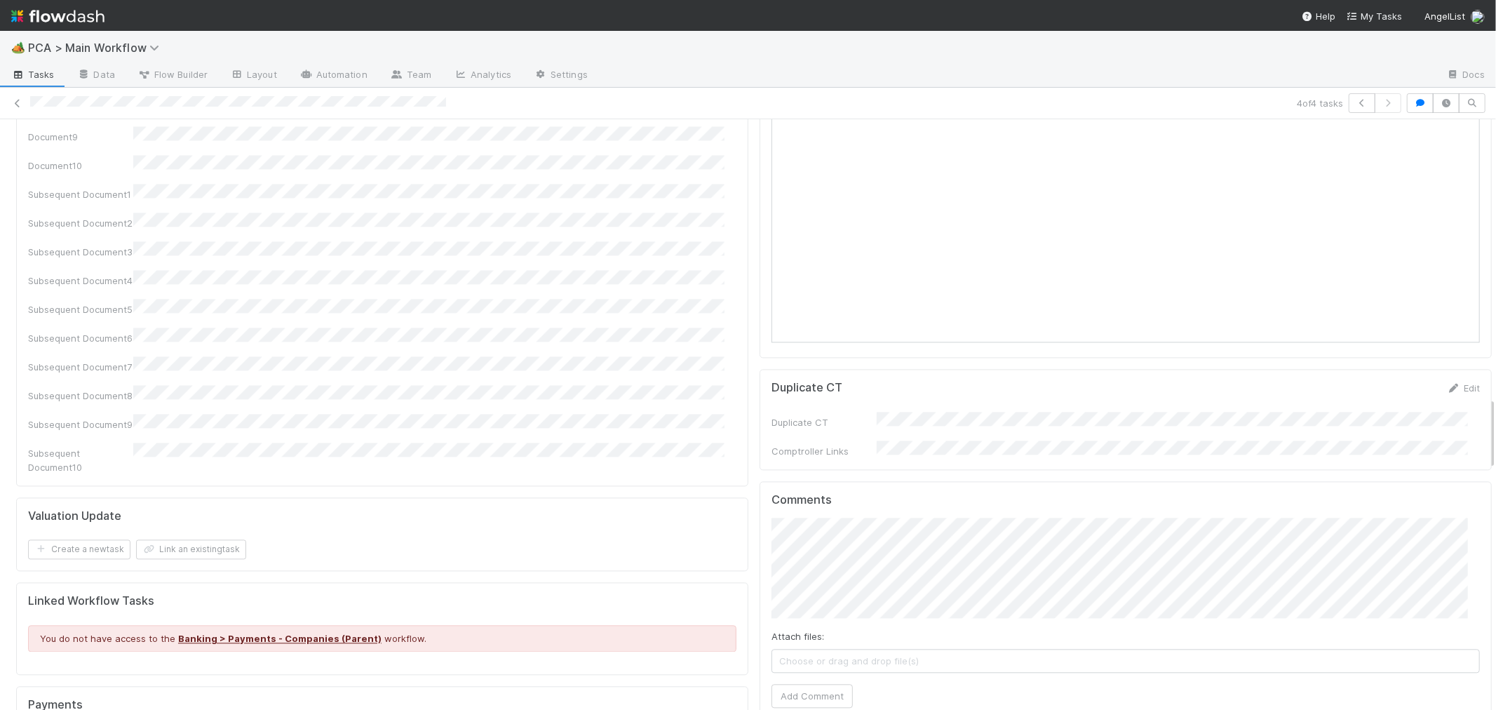
scroll to position [2571, 0]
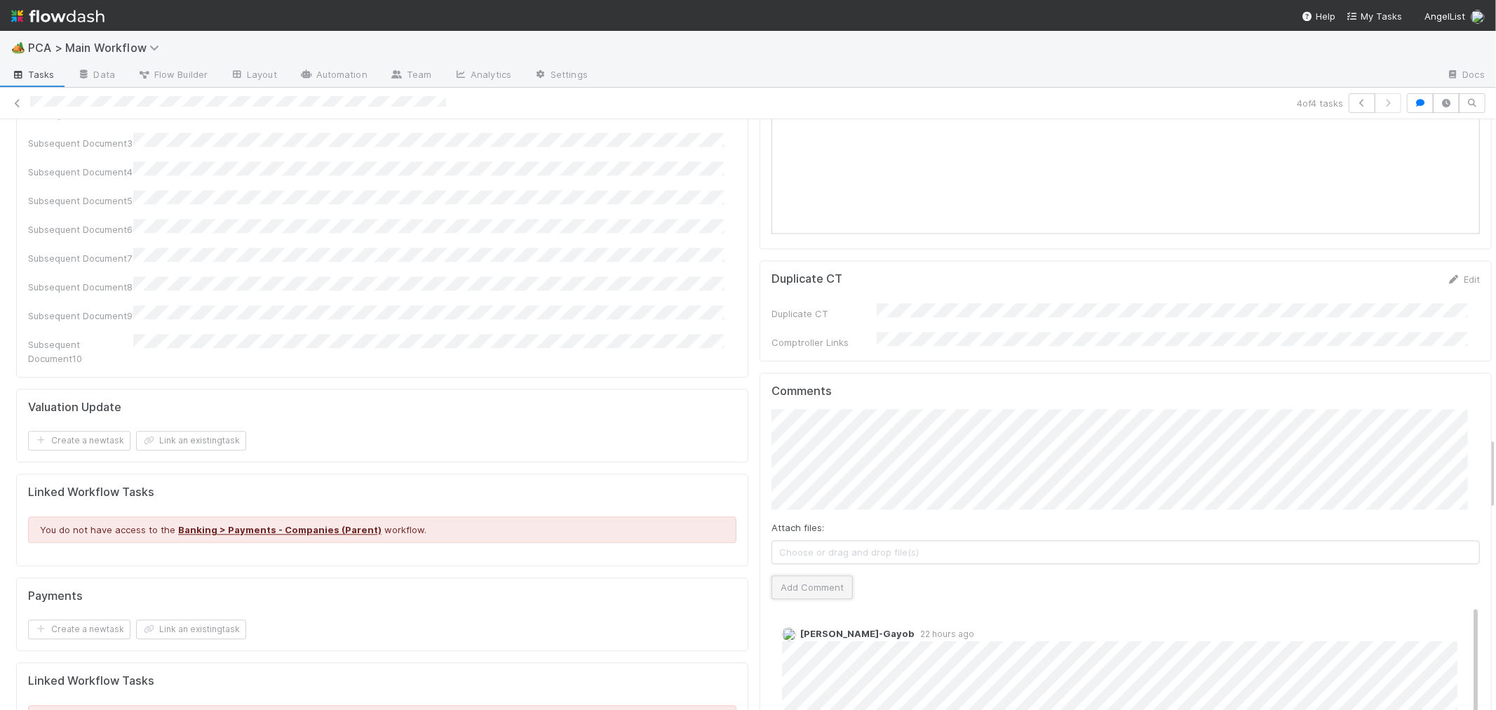
click at [794, 575] on button "Add Comment" at bounding box center [811, 587] width 81 height 24
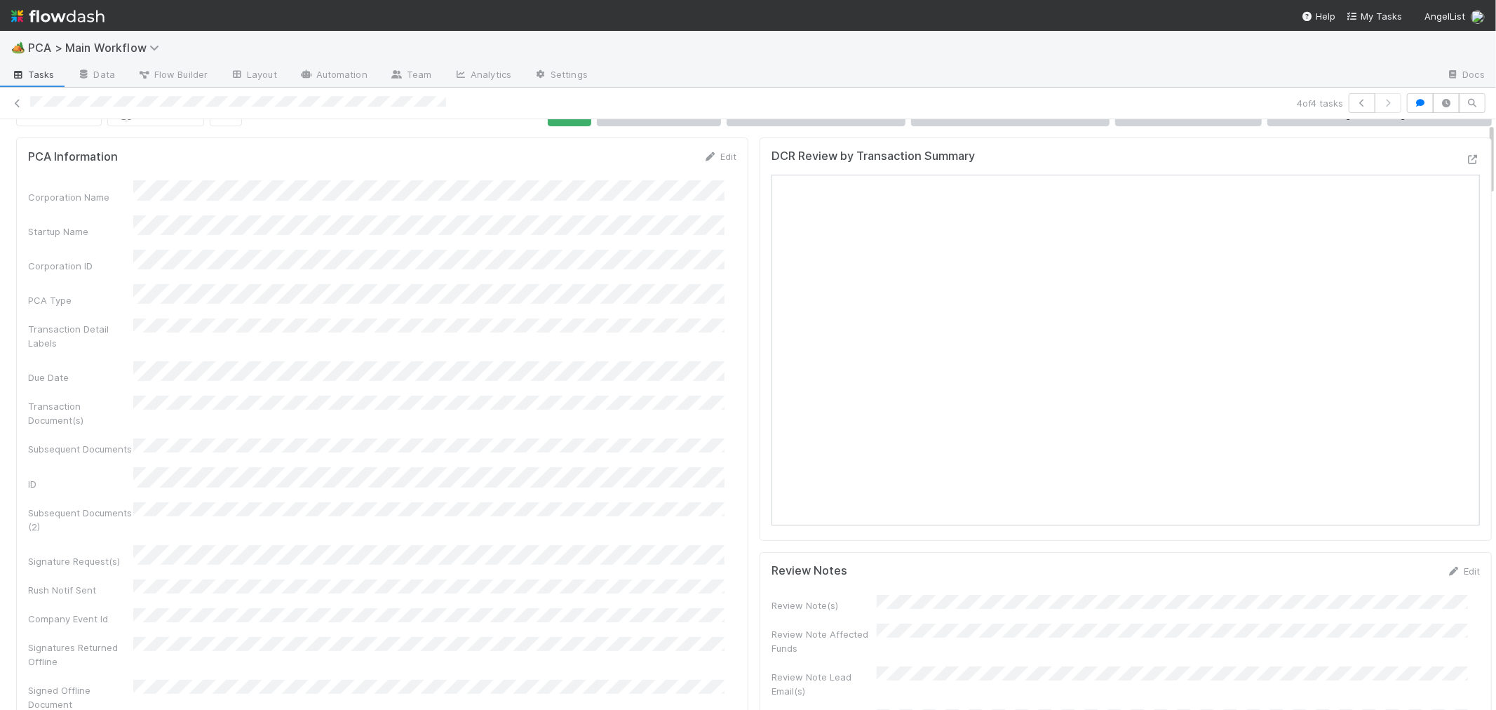
scroll to position [0, 0]
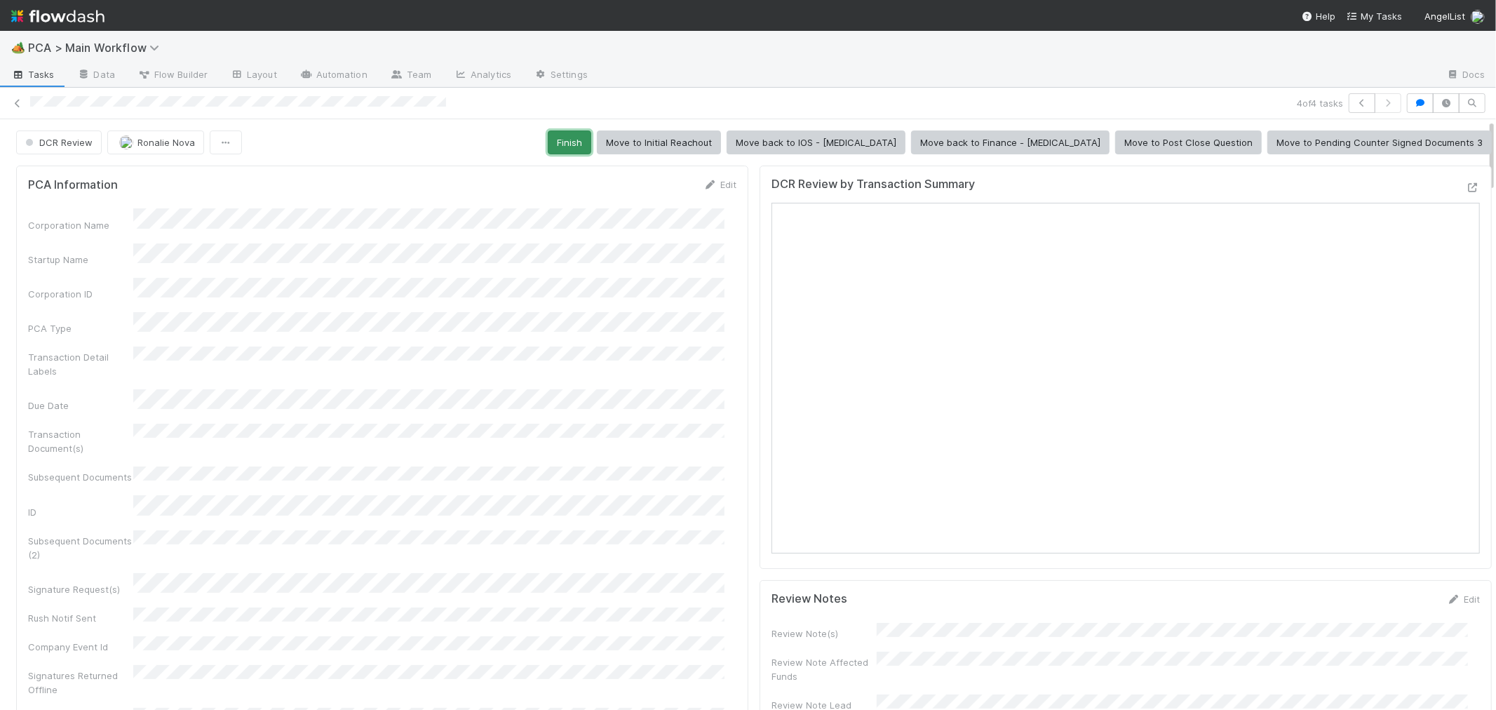
click at [591, 143] on button "Finish" at bounding box center [569, 142] width 43 height 24
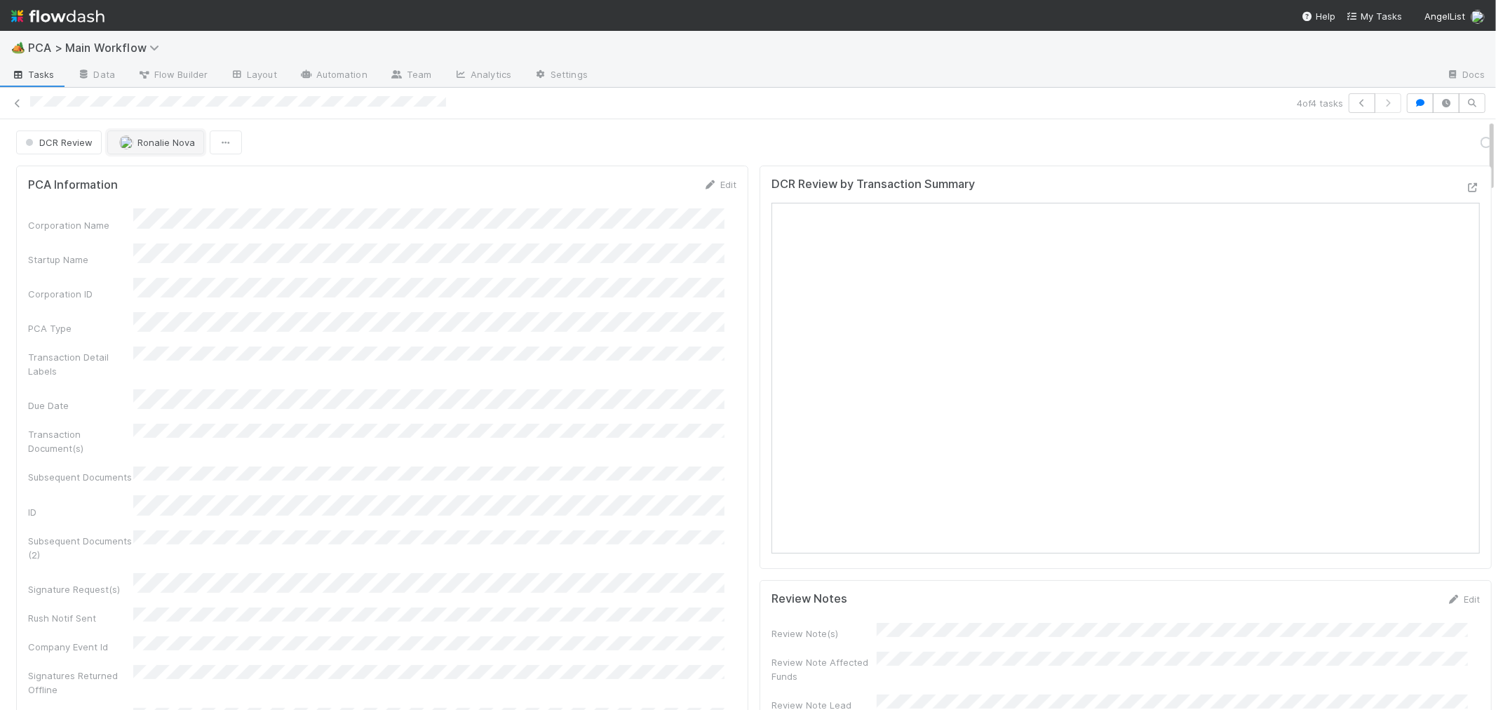
click at [163, 147] on span "Ronalie Nova" at bounding box center [166, 142] width 58 height 11
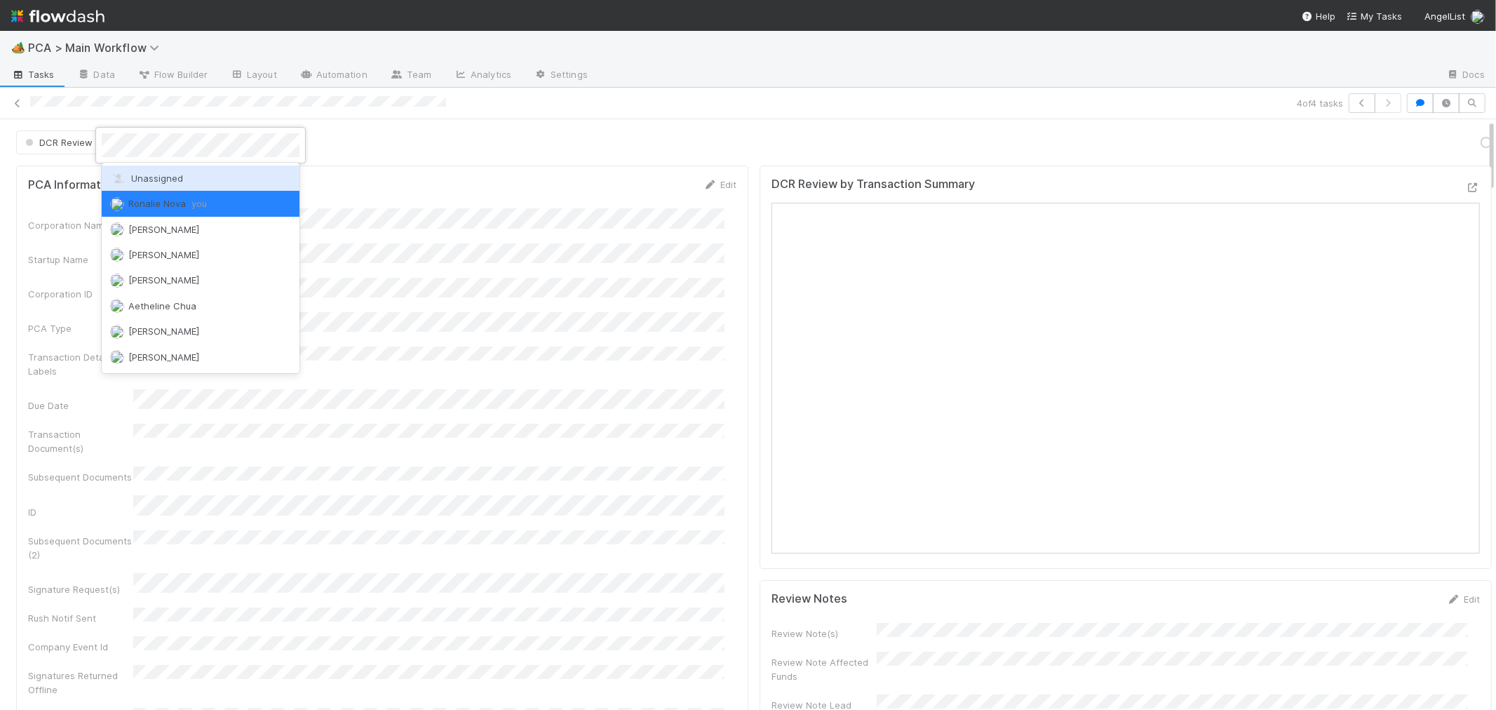
click at [157, 181] on span "Unassigned" at bounding box center [146, 178] width 73 height 11
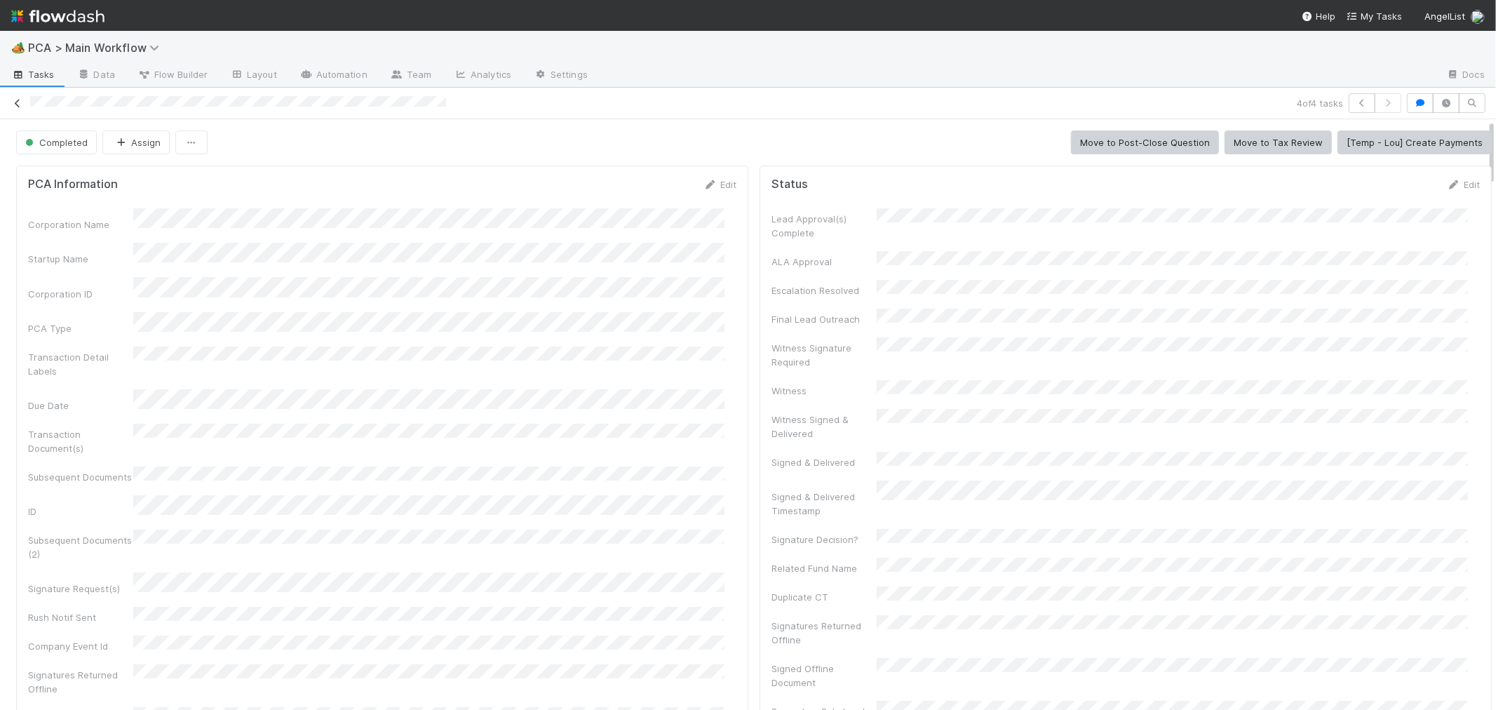
click at [15, 101] on icon at bounding box center [18, 103] width 14 height 9
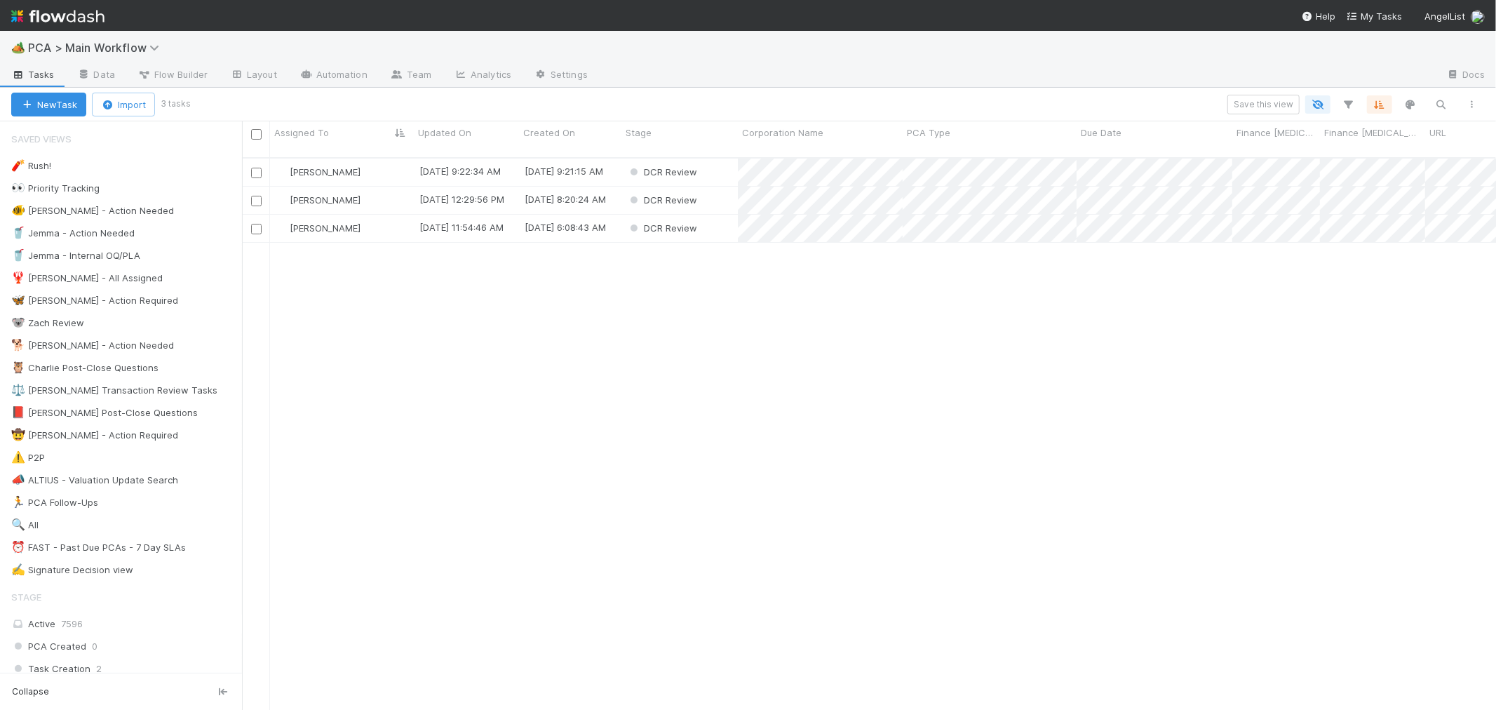
scroll to position [552, 1242]
click at [379, 158] on div "[PERSON_NAME]" at bounding box center [342, 171] width 144 height 27
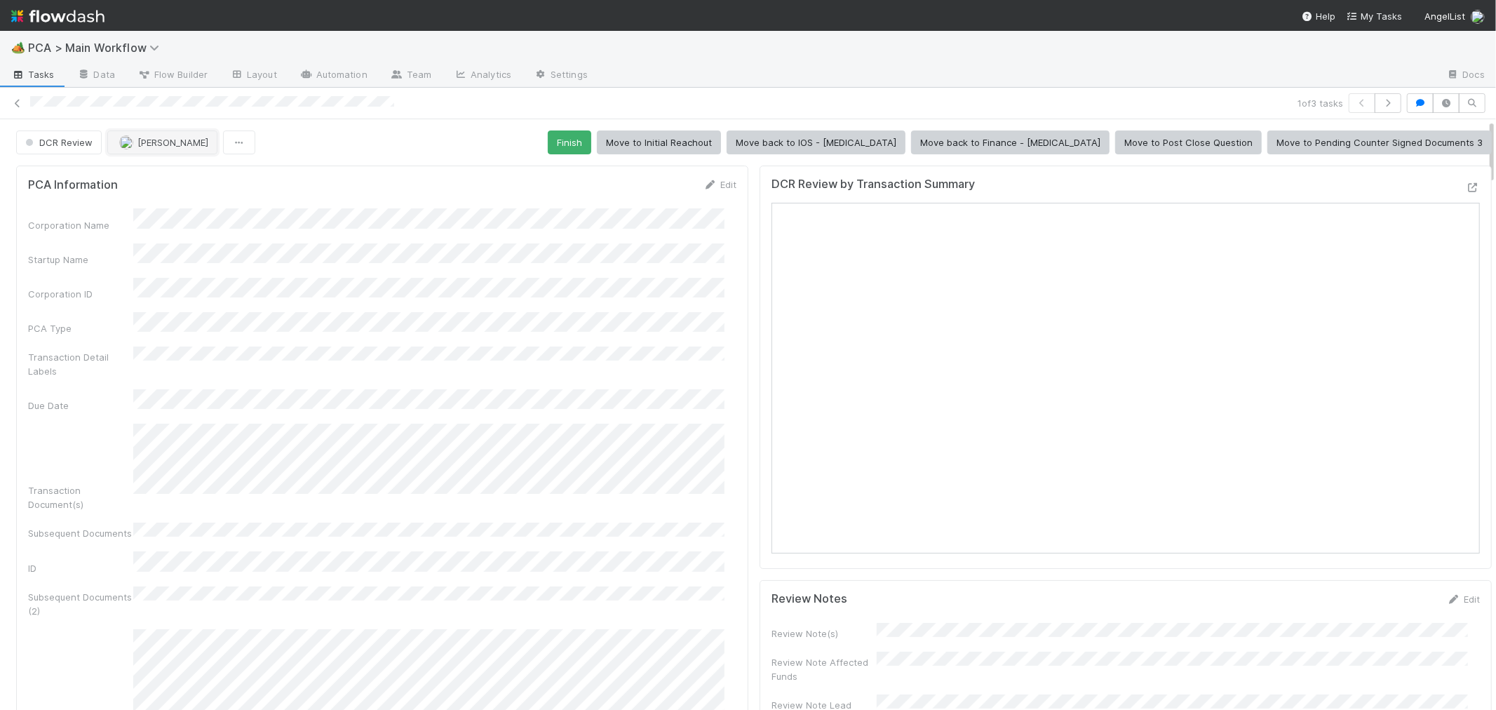
click at [156, 143] on span "[PERSON_NAME]" at bounding box center [172, 142] width 71 height 11
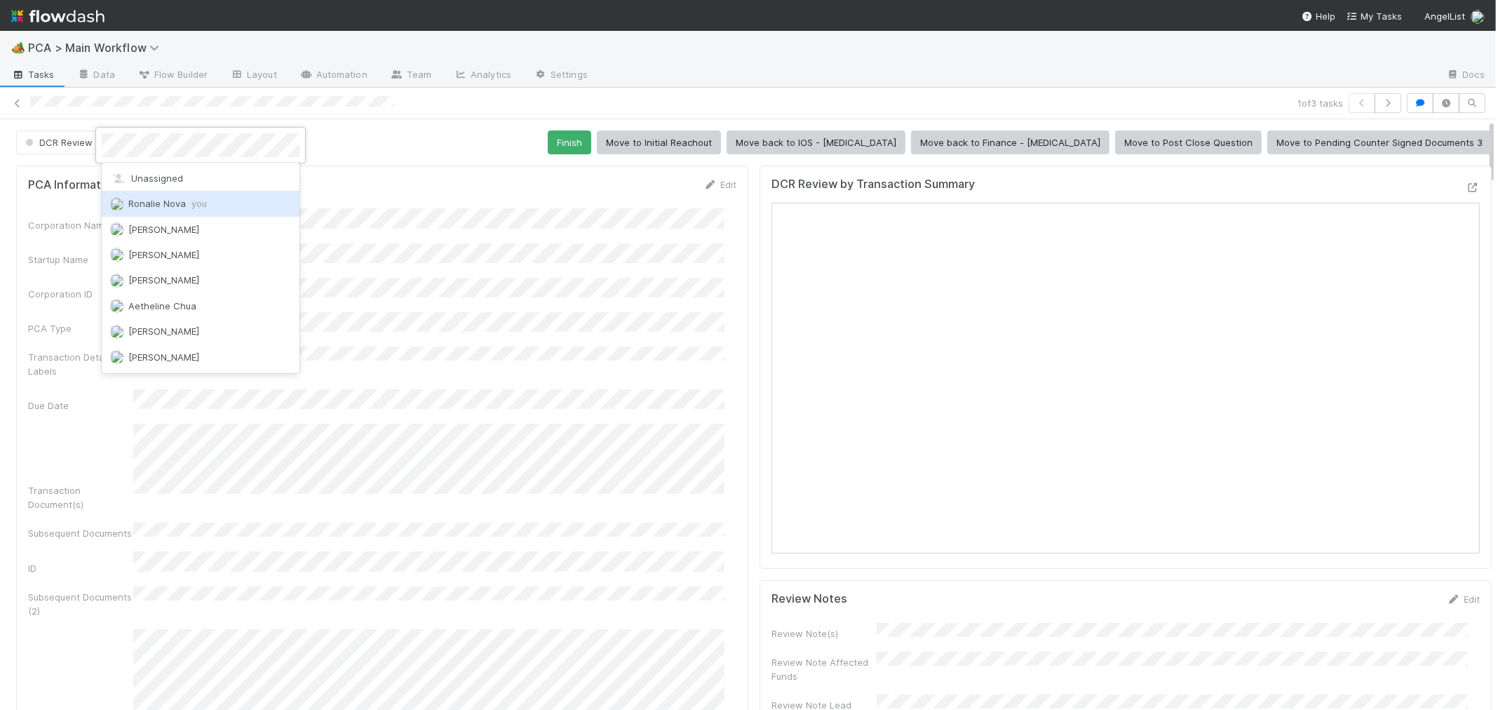
click at [242, 203] on div "Ronalie Nova you" at bounding box center [201, 203] width 198 height 25
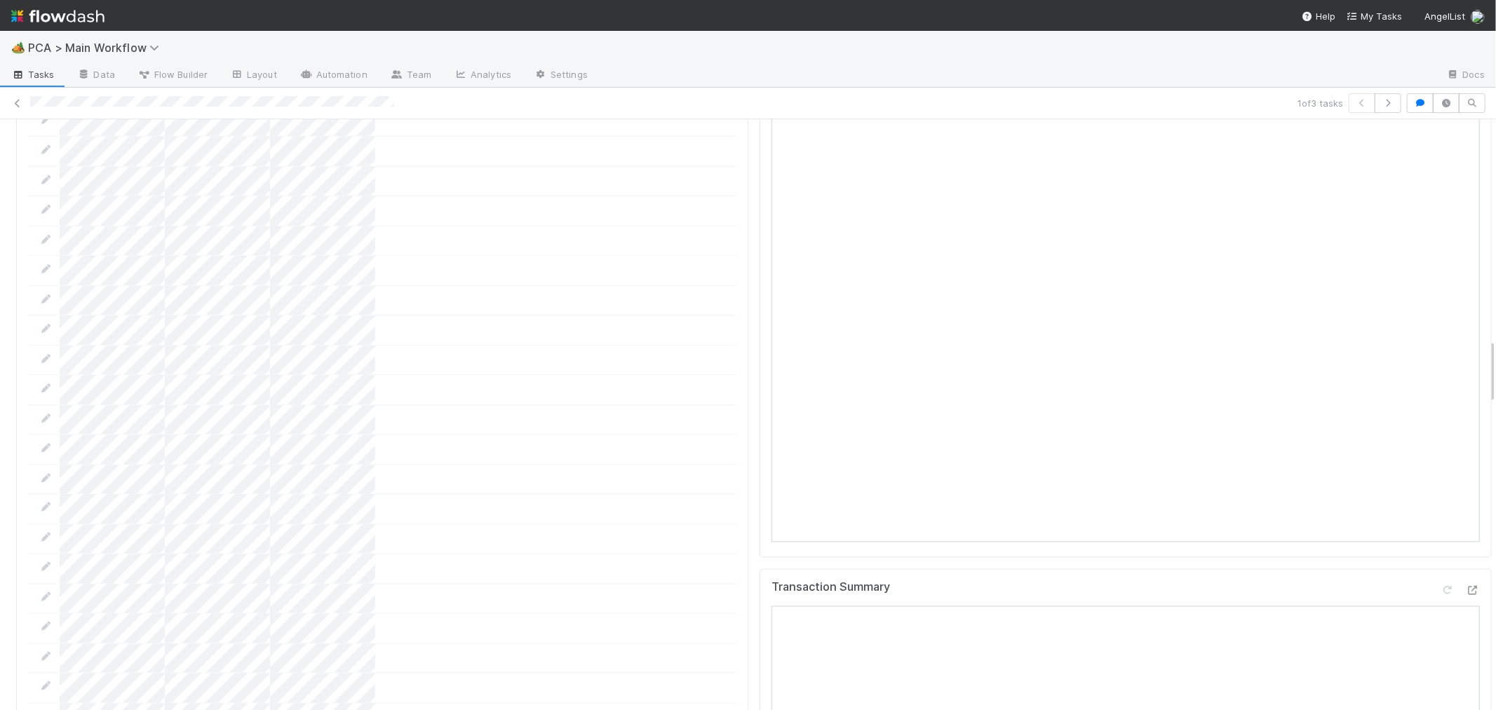
scroll to position [2025, 0]
click at [1466, 414] on icon at bounding box center [1473, 418] width 14 height 9
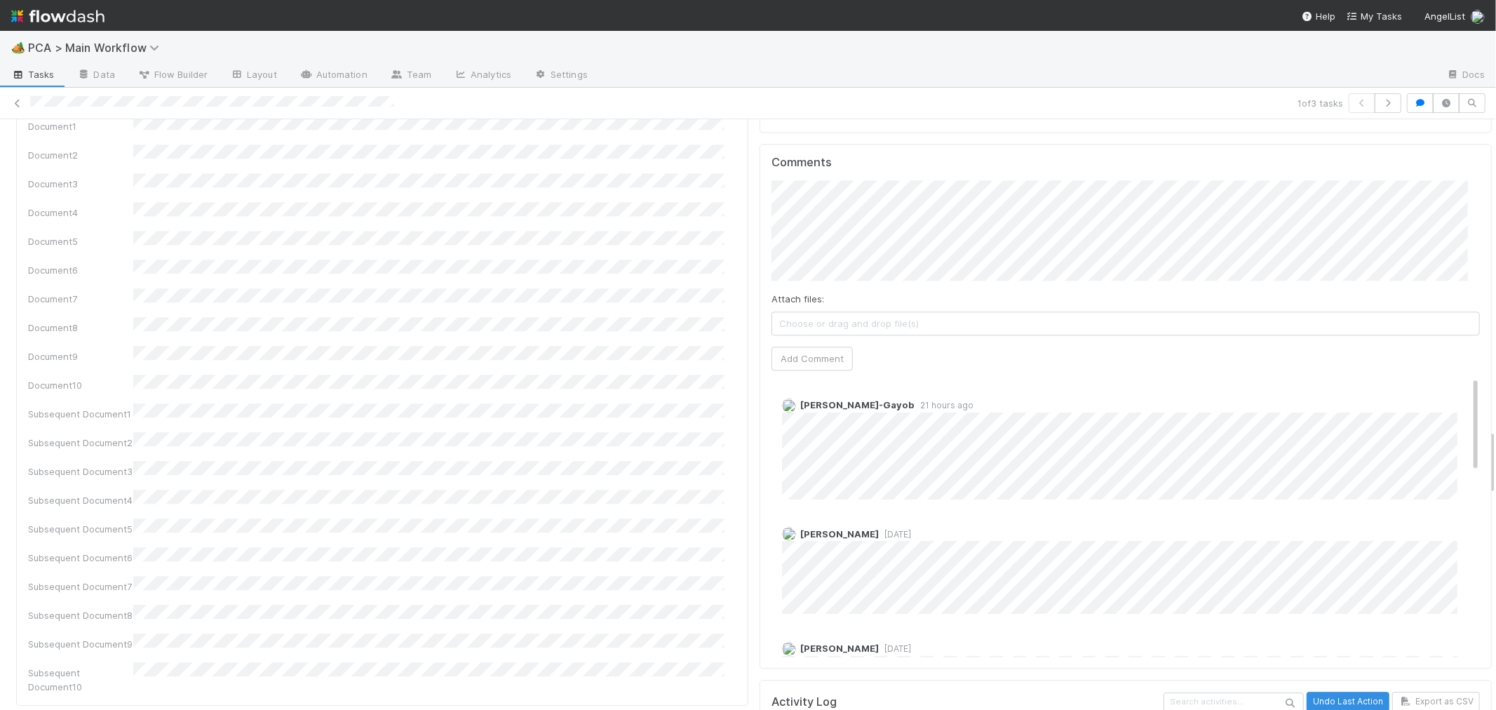
scroll to position [2727, 0]
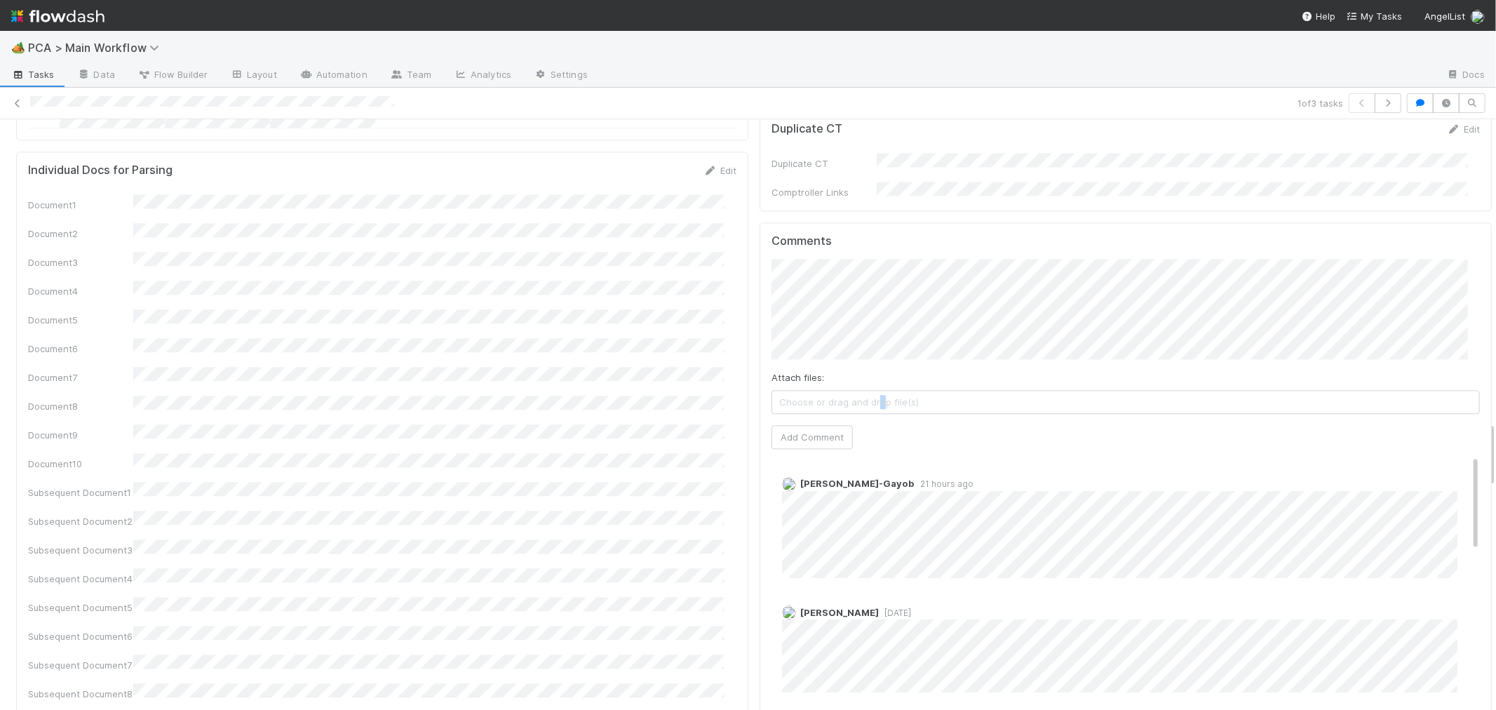
click at [866, 391] on span "Choose or drag and drop file(s)" at bounding box center [1125, 402] width 707 height 22
click at [809, 425] on button "Add Comment" at bounding box center [811, 437] width 81 height 24
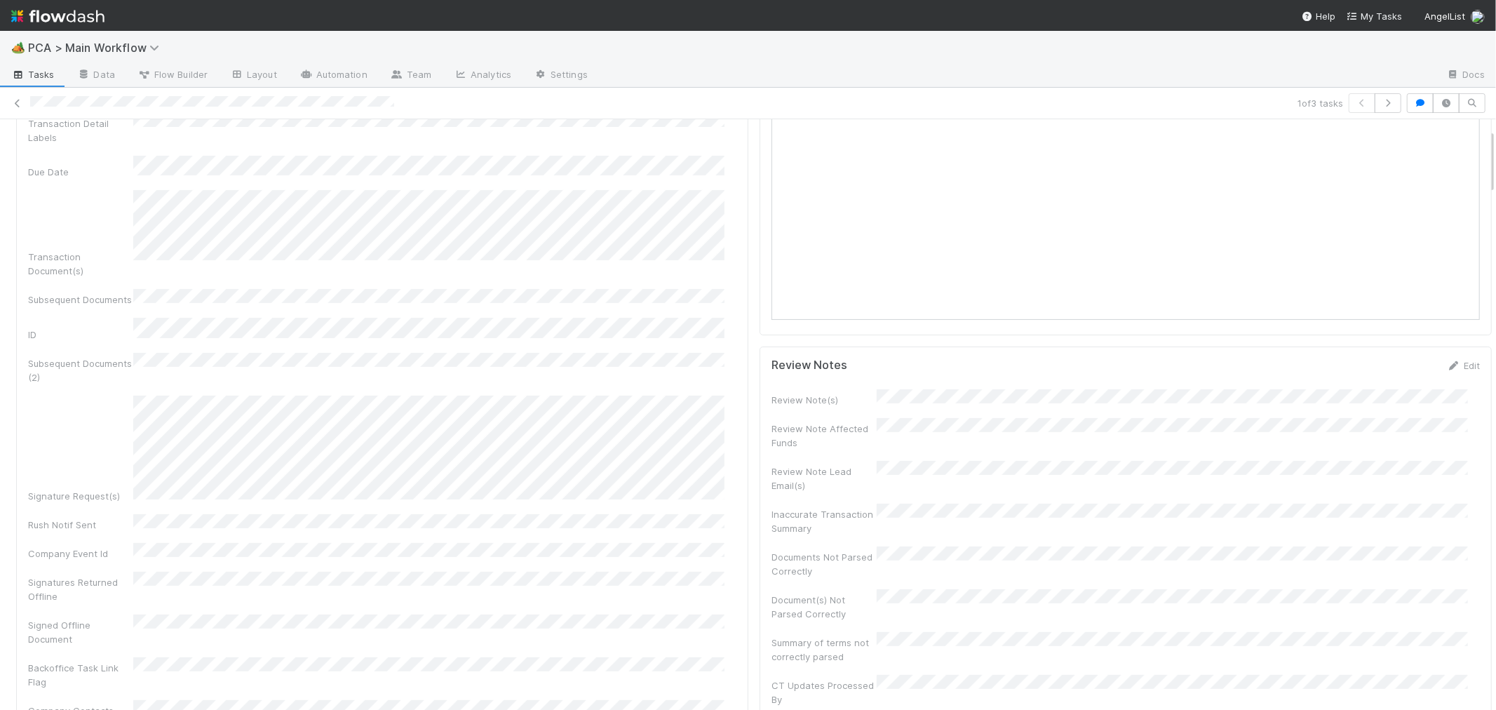
scroll to position [0, 0]
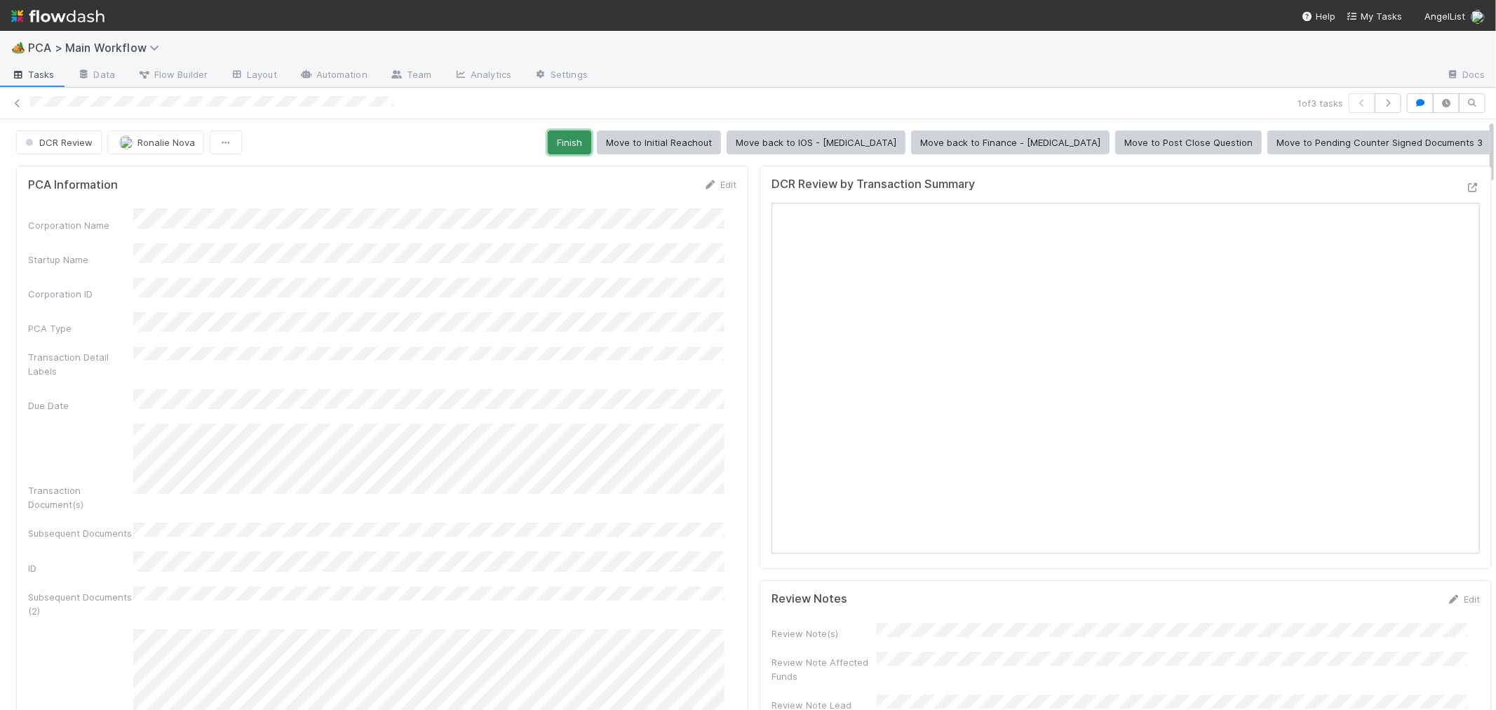
drag, startPoint x: 668, startPoint y: 146, endPoint x: 618, endPoint y: 145, distance: 50.5
click at [591, 146] on button "Finish" at bounding box center [569, 142] width 43 height 24
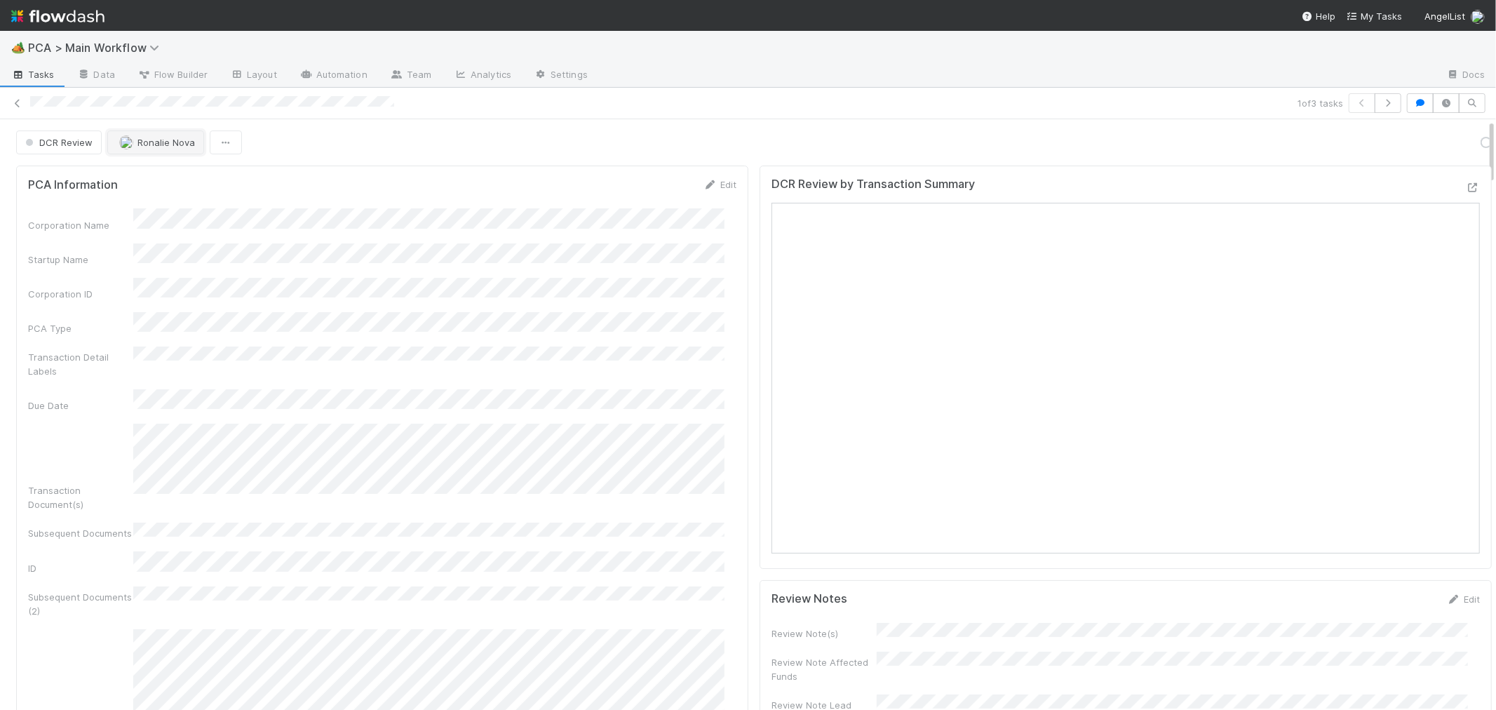
click at [172, 144] on span "Ronalie Nova" at bounding box center [166, 142] width 58 height 11
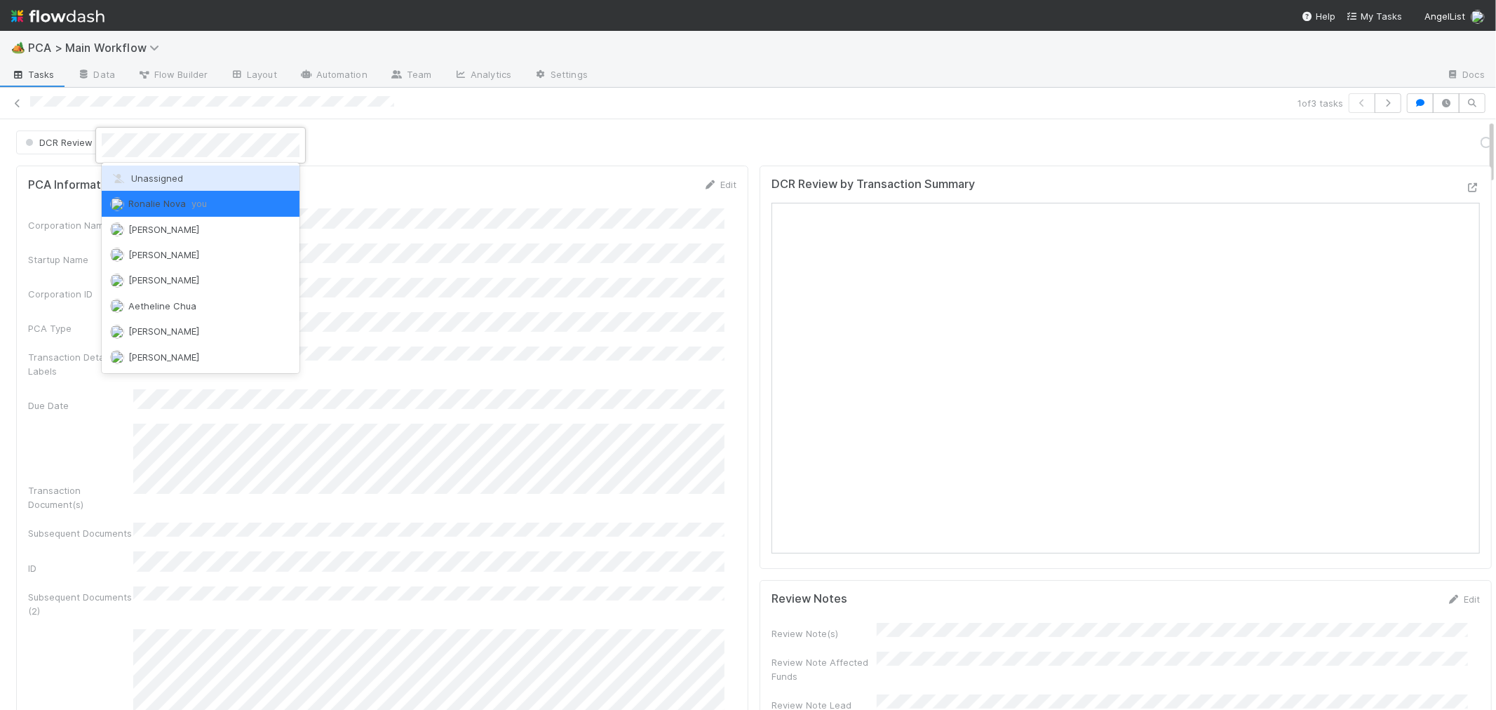
click at [167, 177] on span "Unassigned" at bounding box center [146, 178] width 73 height 11
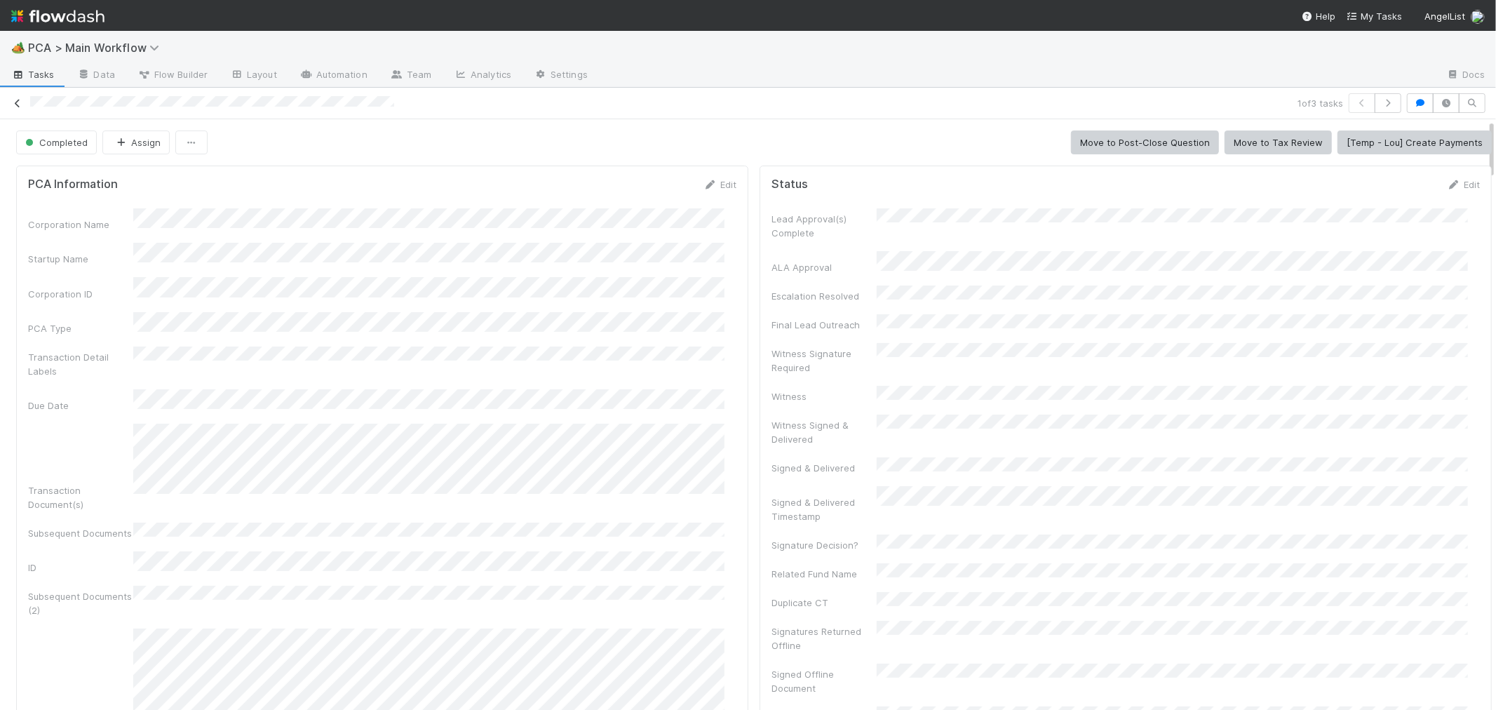
click at [22, 101] on icon at bounding box center [18, 103] width 14 height 9
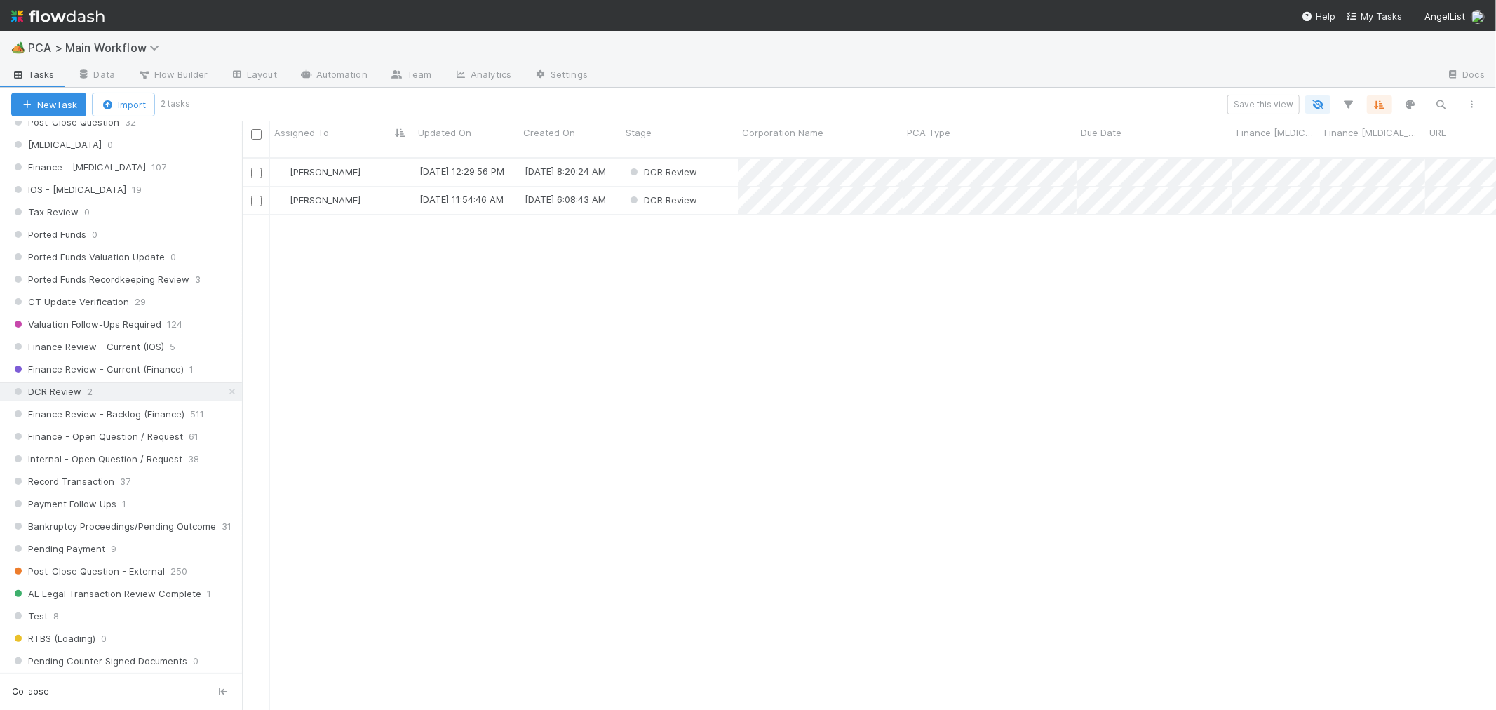
scroll to position [935, 0]
click at [121, 348] on span "Finance Review - Current (IOS)" at bounding box center [87, 340] width 153 height 18
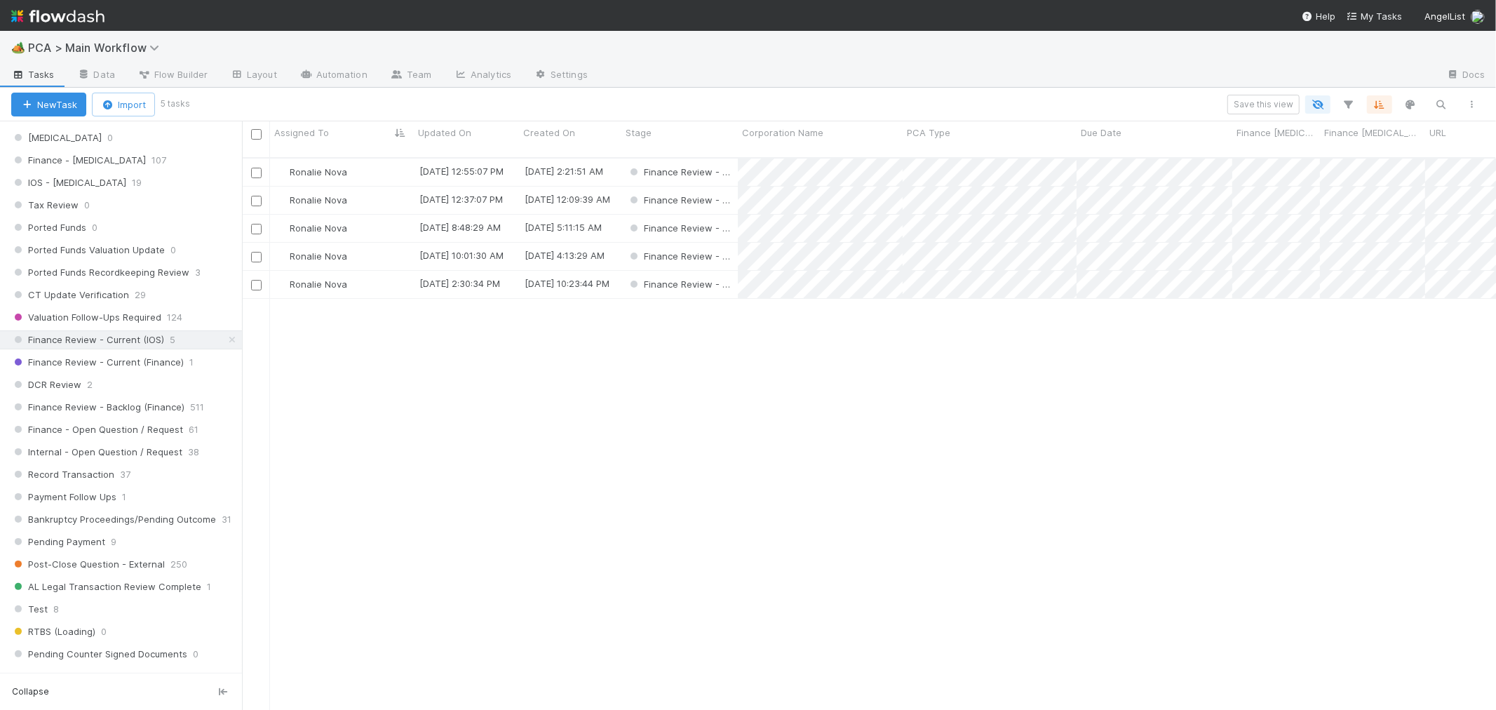
scroll to position [552, 1242]
click at [374, 158] on div "Ronalie Nova" at bounding box center [342, 171] width 144 height 27
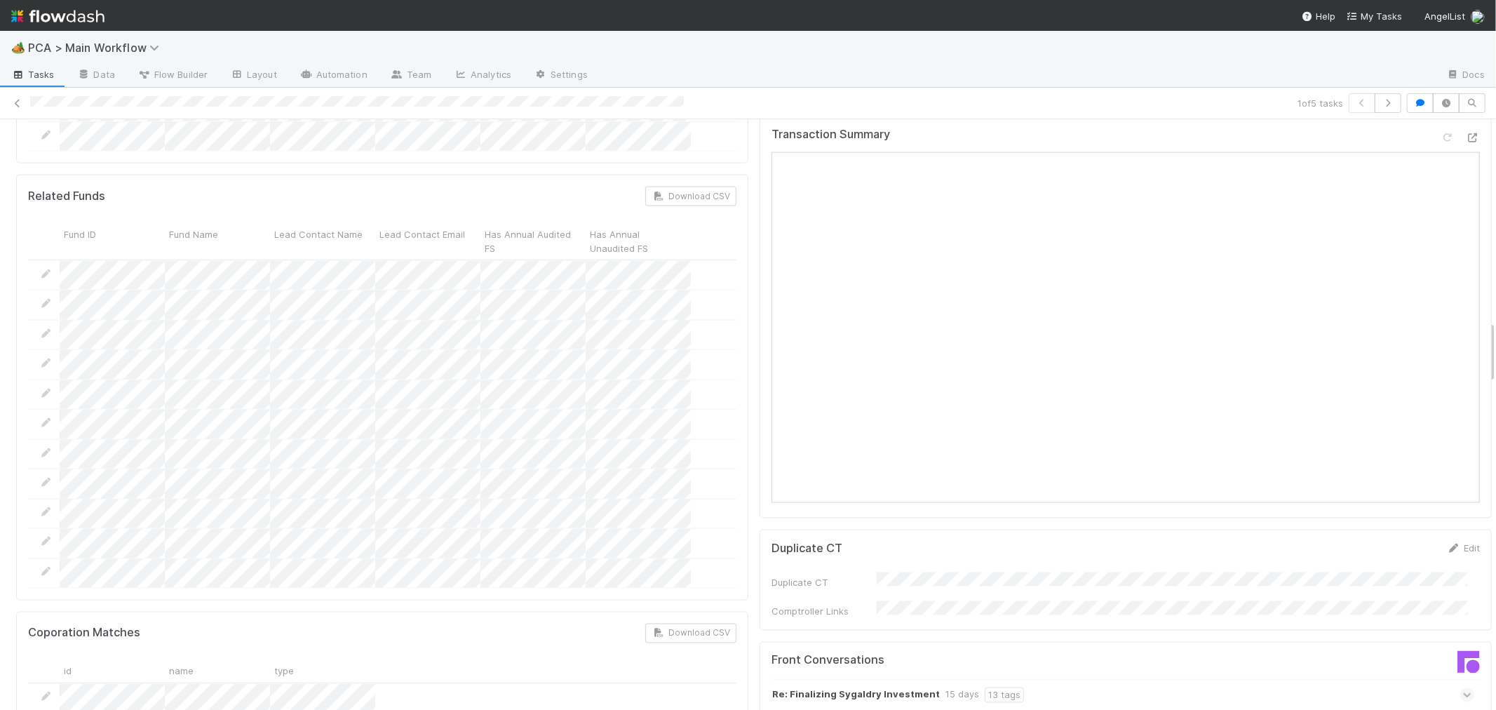
scroll to position [1558, 0]
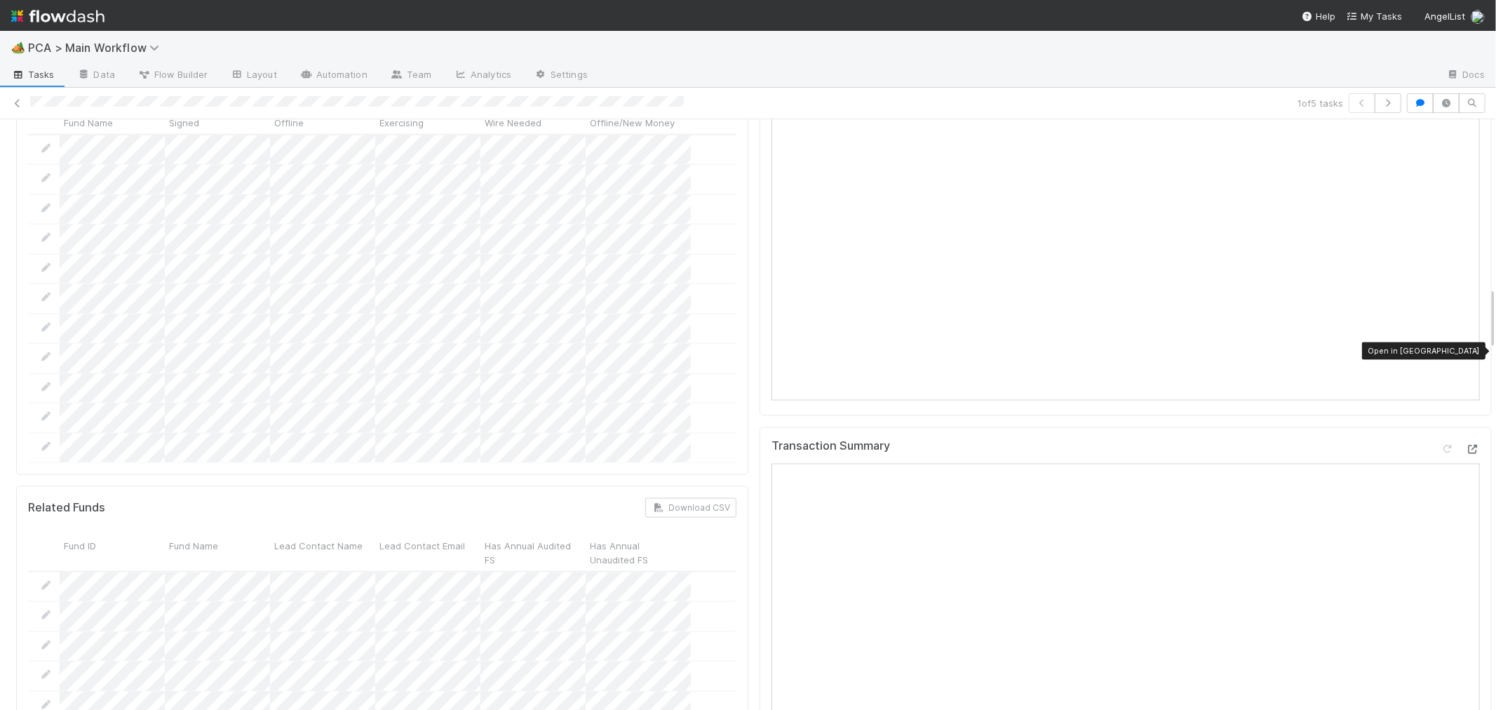
click at [1466, 445] on icon at bounding box center [1473, 449] width 14 height 9
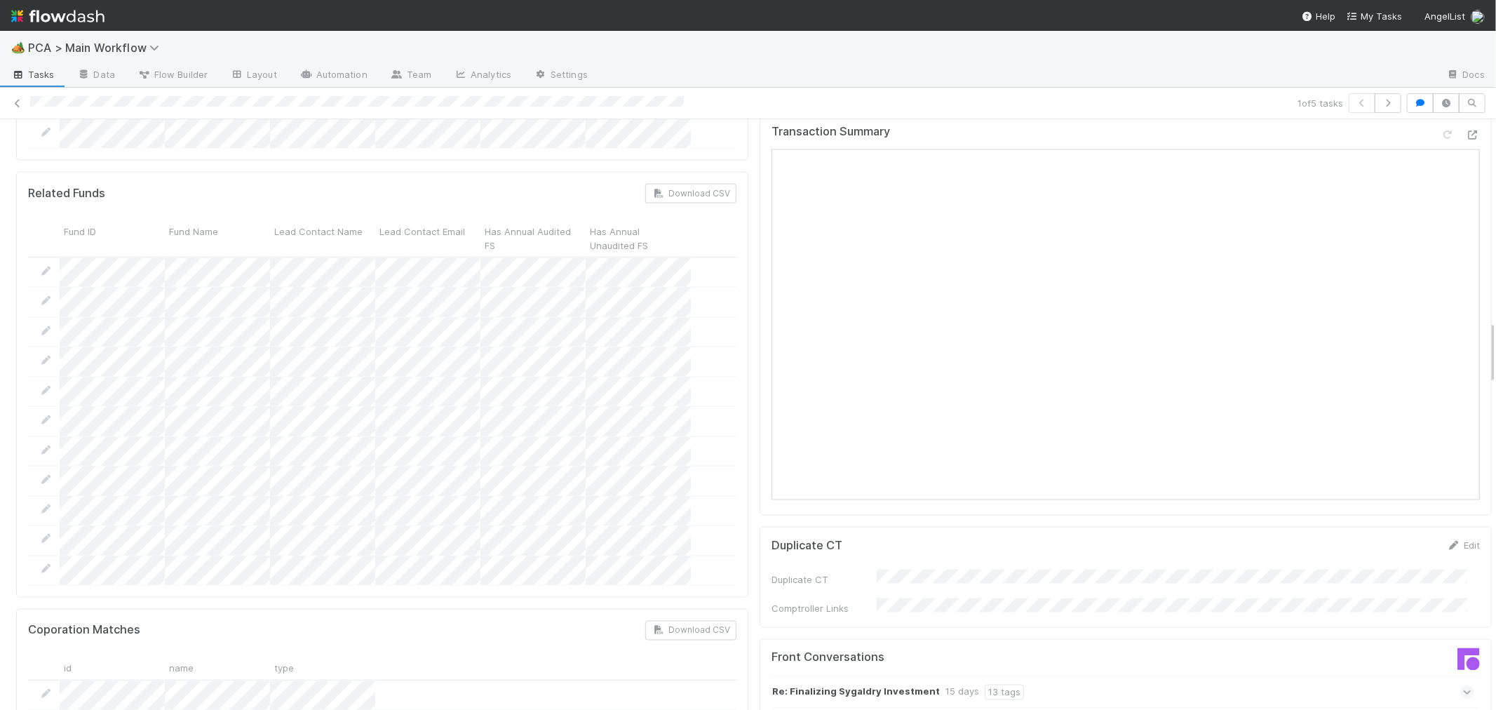
scroll to position [1947, 0]
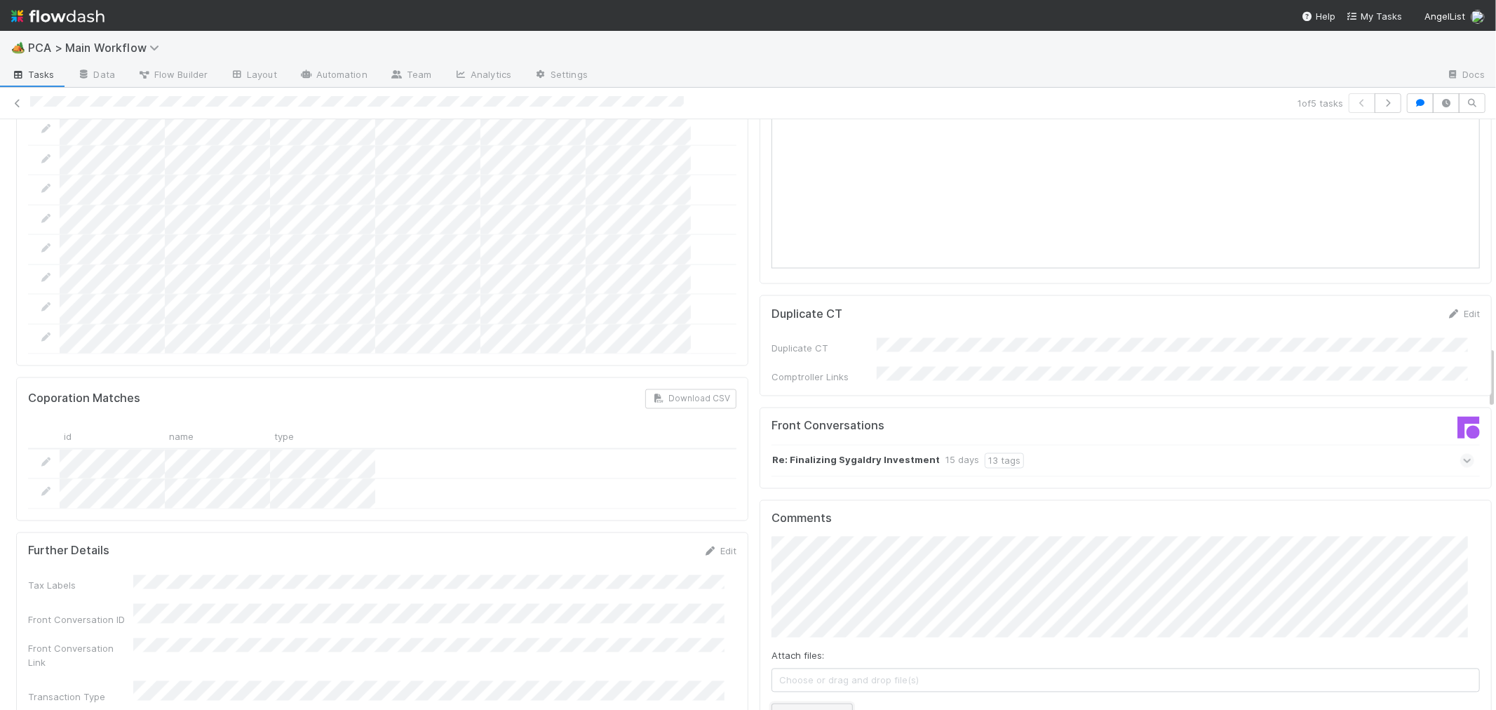
click at [815, 703] on button "Add Comment" at bounding box center [811, 715] width 81 height 24
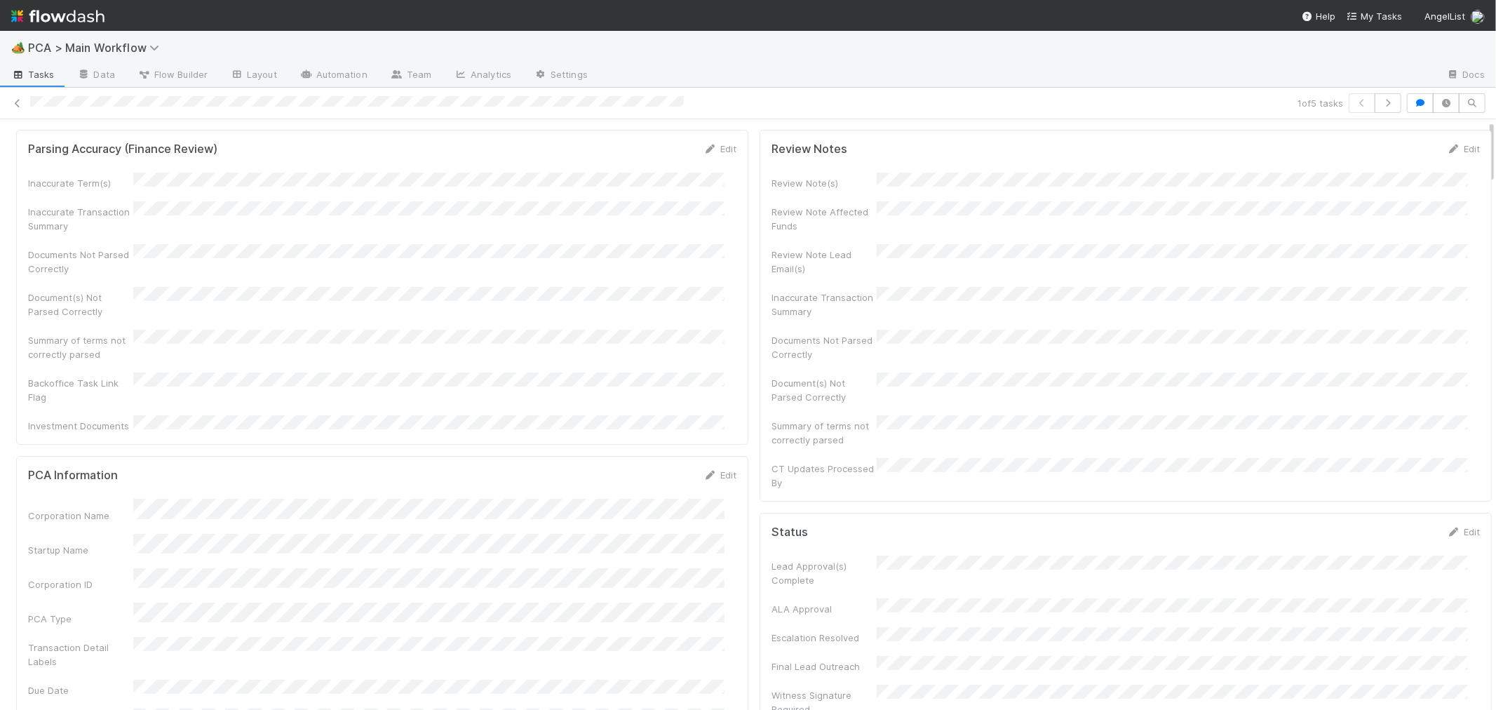
scroll to position [0, 0]
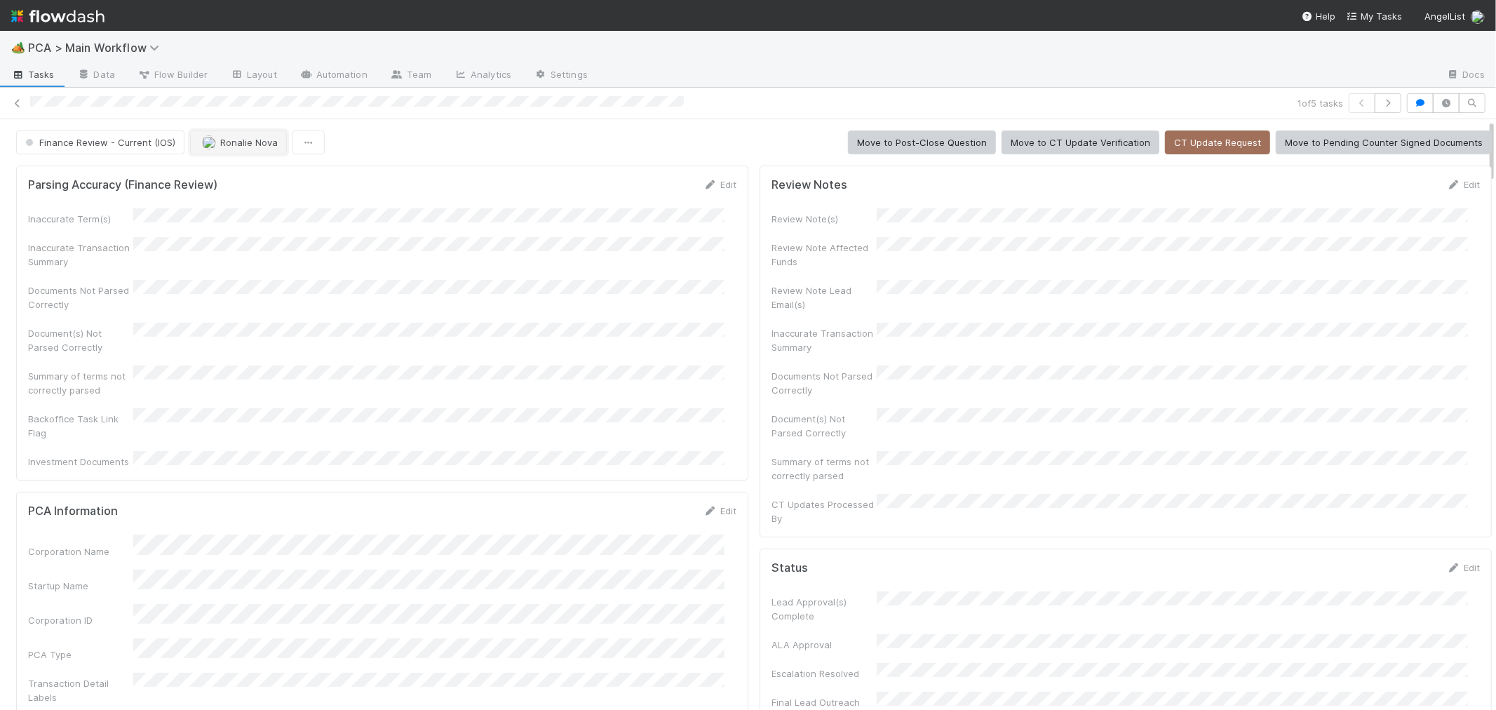
click at [254, 149] on button "Ronalie Nova" at bounding box center [238, 142] width 97 height 24
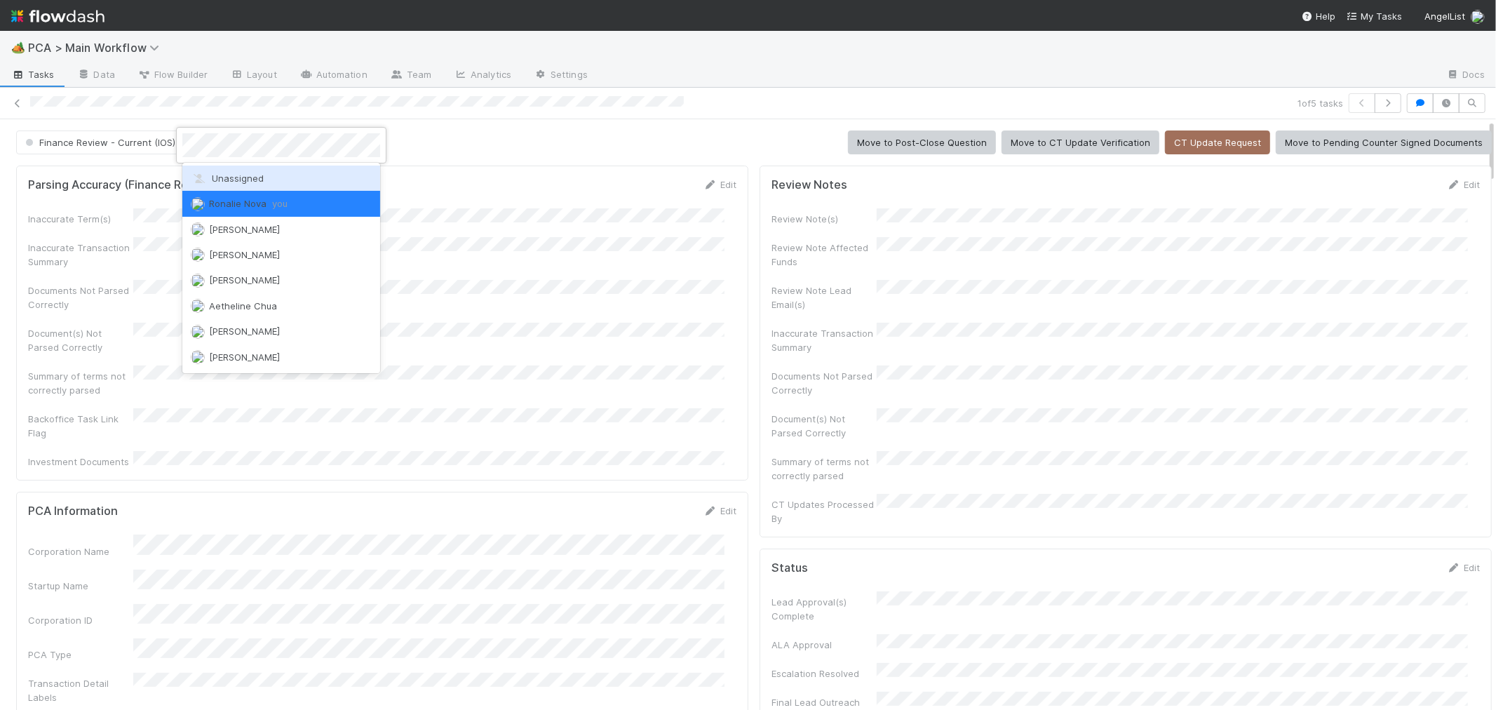
click at [241, 174] on span "Unassigned" at bounding box center [227, 178] width 73 height 11
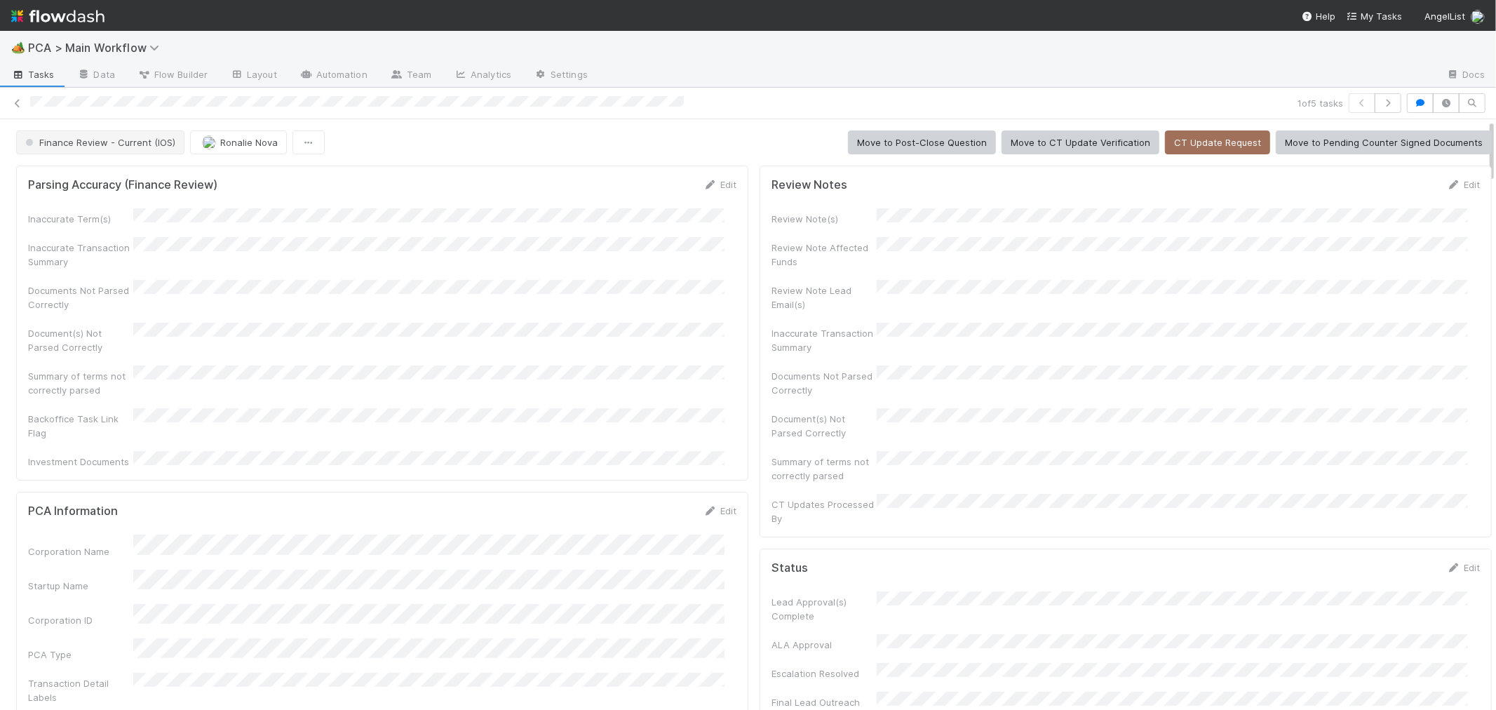
click at [126, 145] on span "Finance Review - Current (IOS)" at bounding box center [98, 142] width 153 height 11
click at [194, 212] on div "Completed" at bounding box center [110, 217] width 198 height 25
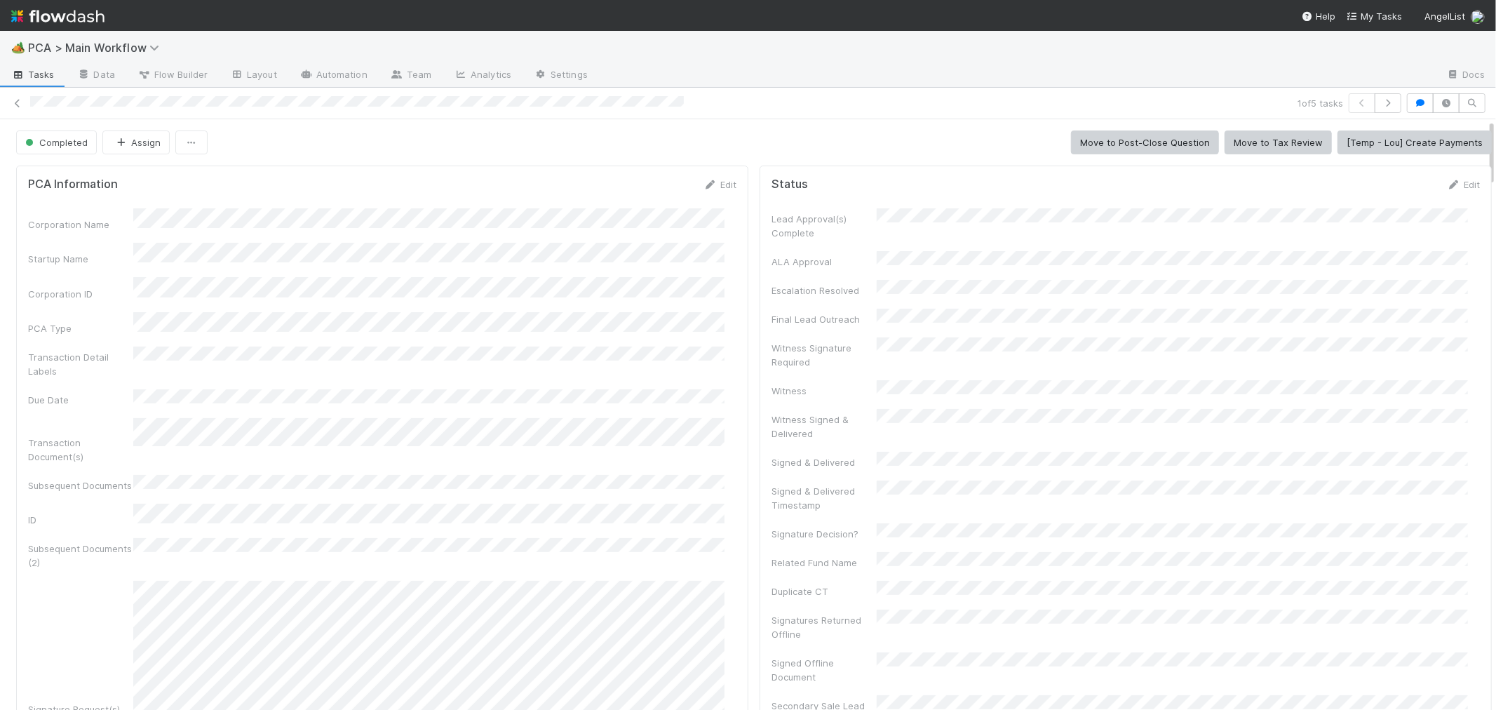
drag, startPoint x: 17, startPoint y: 103, endPoint x: 352, endPoint y: 1, distance: 350.3
click at [17, 102] on icon at bounding box center [18, 103] width 14 height 9
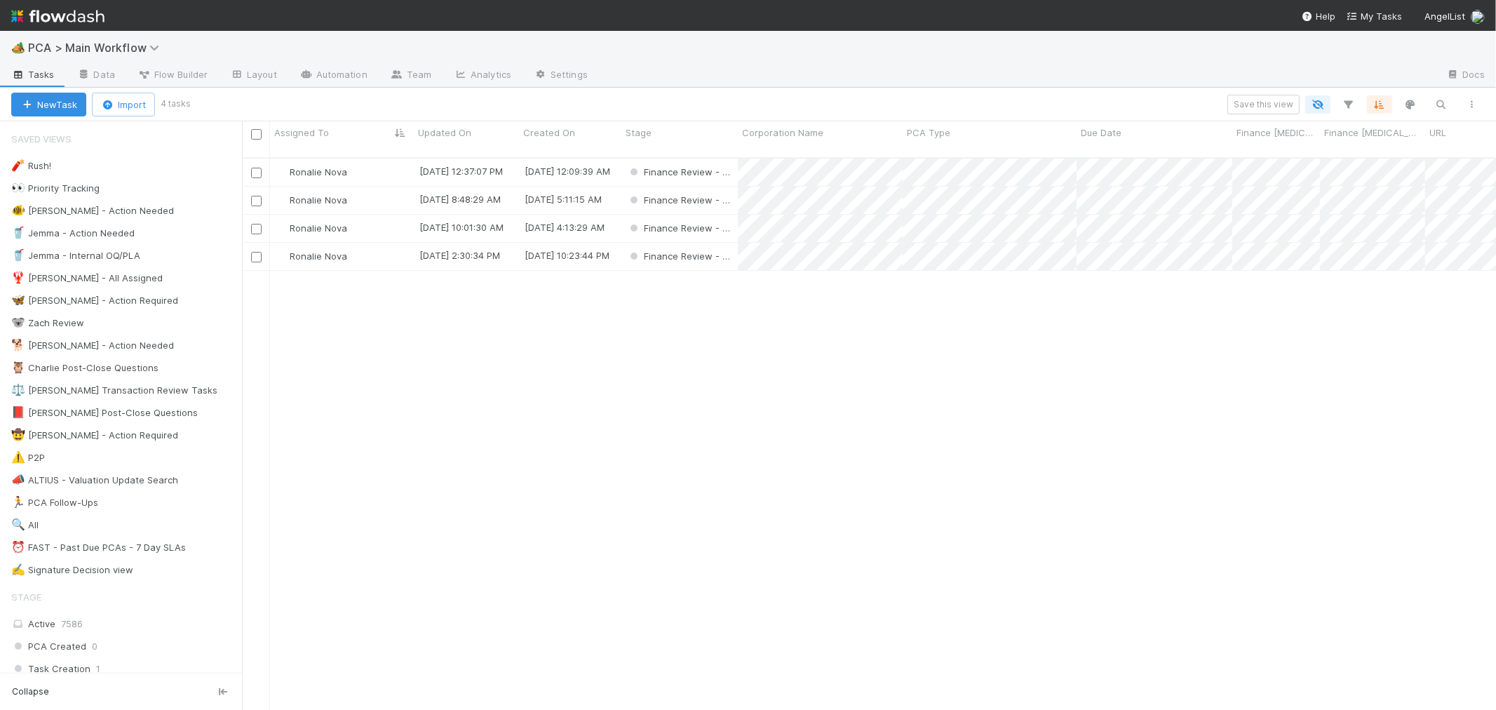
scroll to position [552, 1242]
click at [393, 158] on div "Ronalie Nova" at bounding box center [342, 171] width 144 height 27
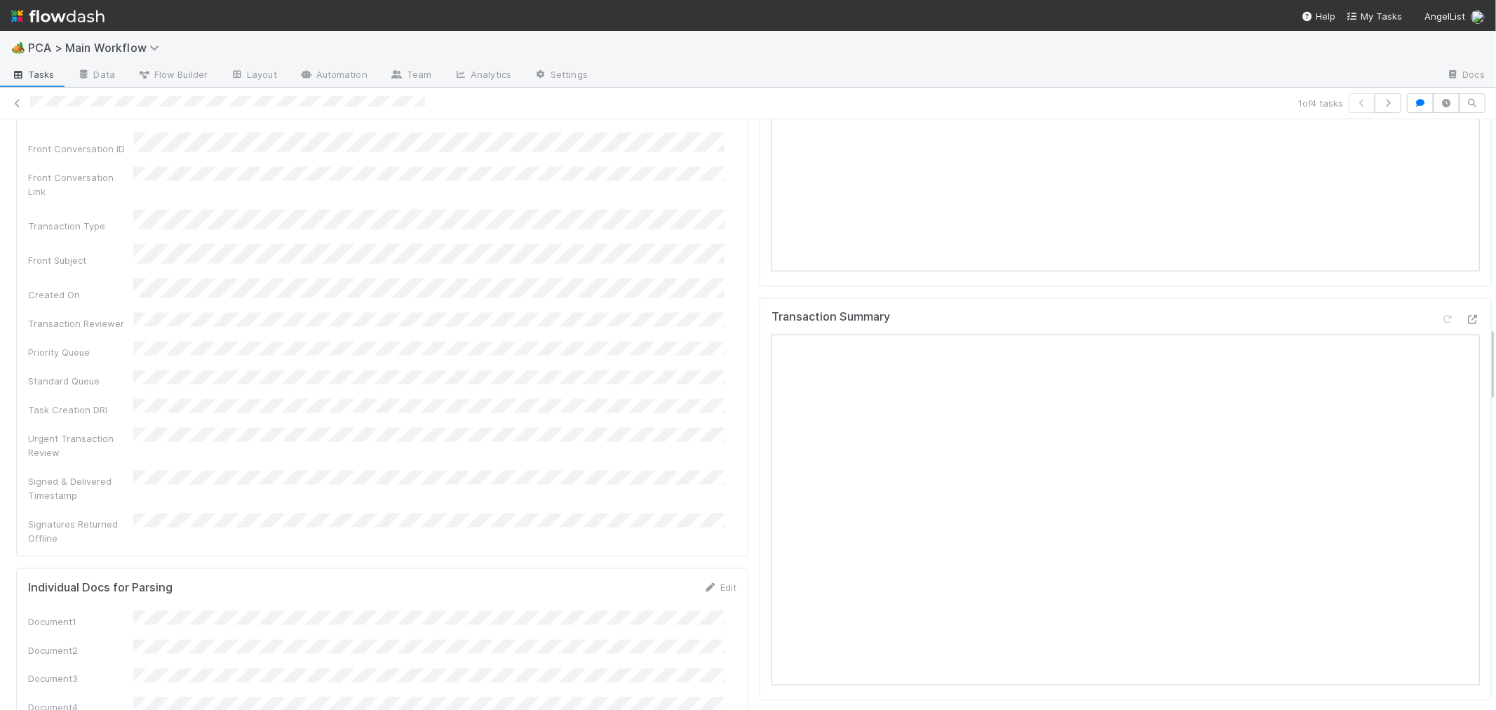
scroll to position [1636, 0]
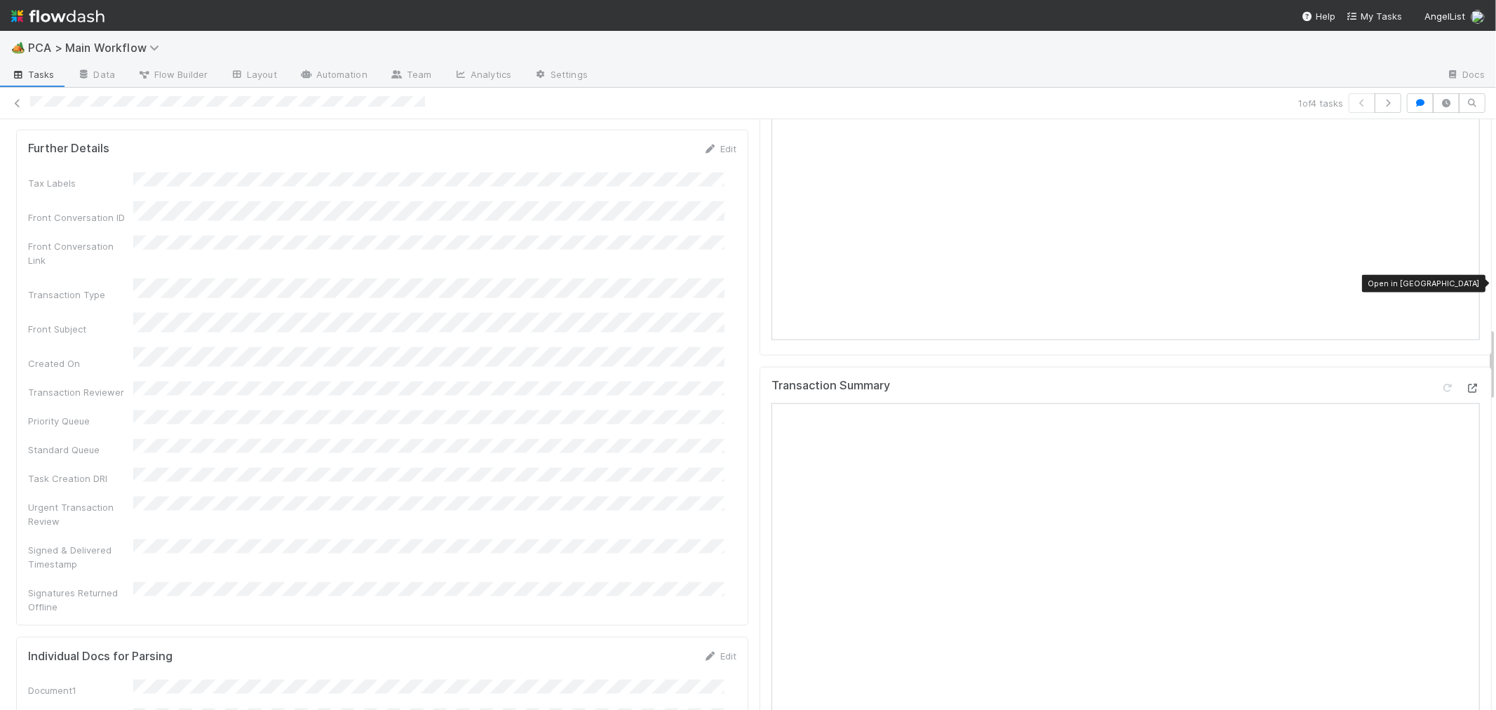
click at [1466, 384] on icon at bounding box center [1473, 388] width 14 height 9
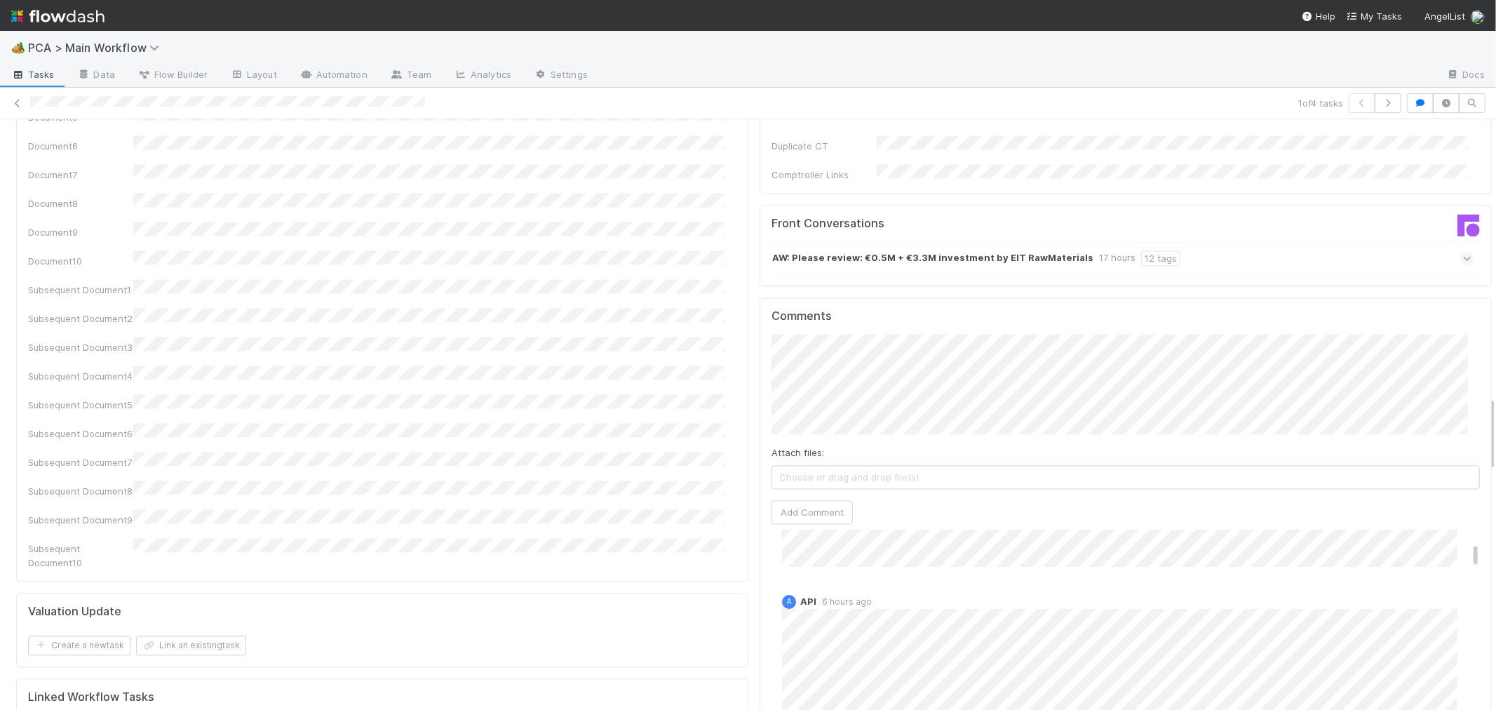
scroll to position [2182, 0]
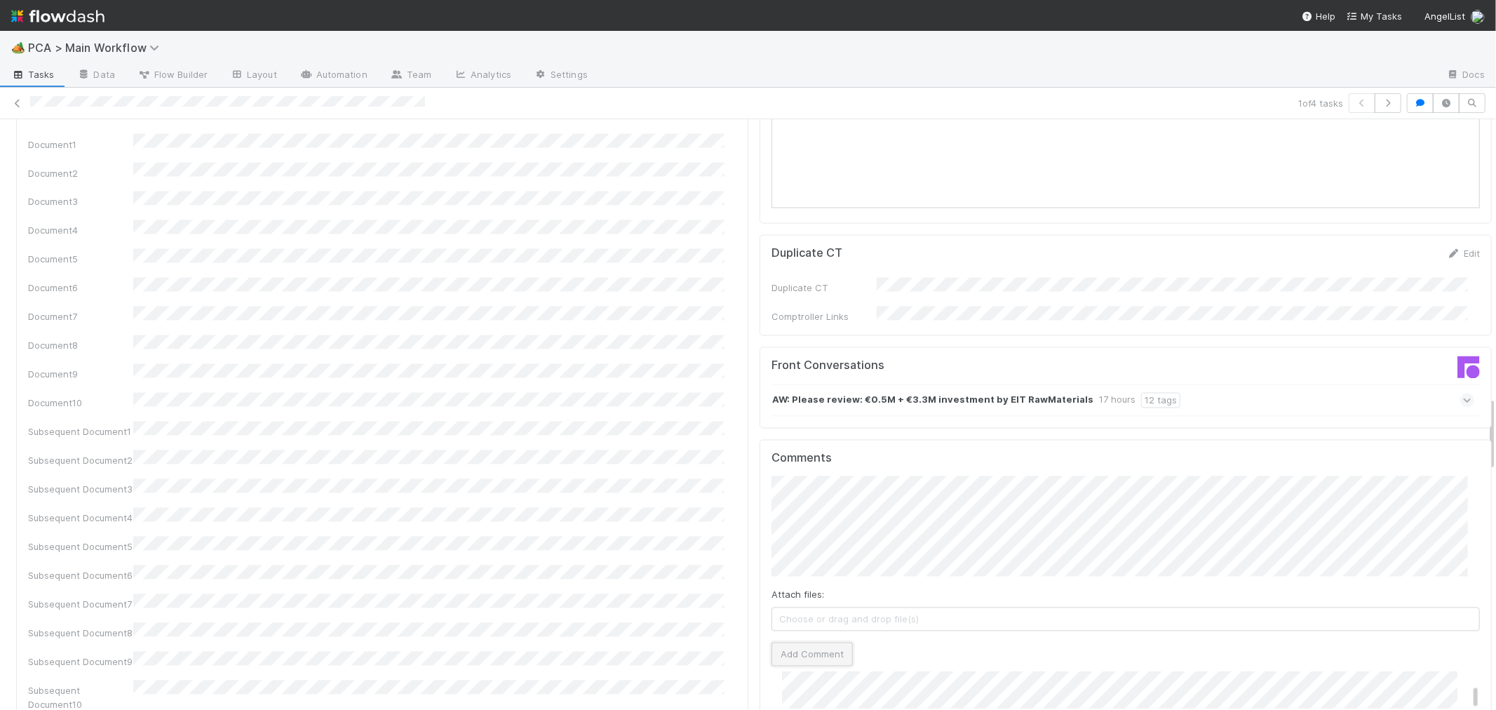
click at [803, 642] on button "Add Comment" at bounding box center [811, 654] width 81 height 24
click at [647, 339] on div "Document1 Document2 Document3 Document4 Document5 Document6 Document7 Document8…" at bounding box center [382, 423] width 708 height 578
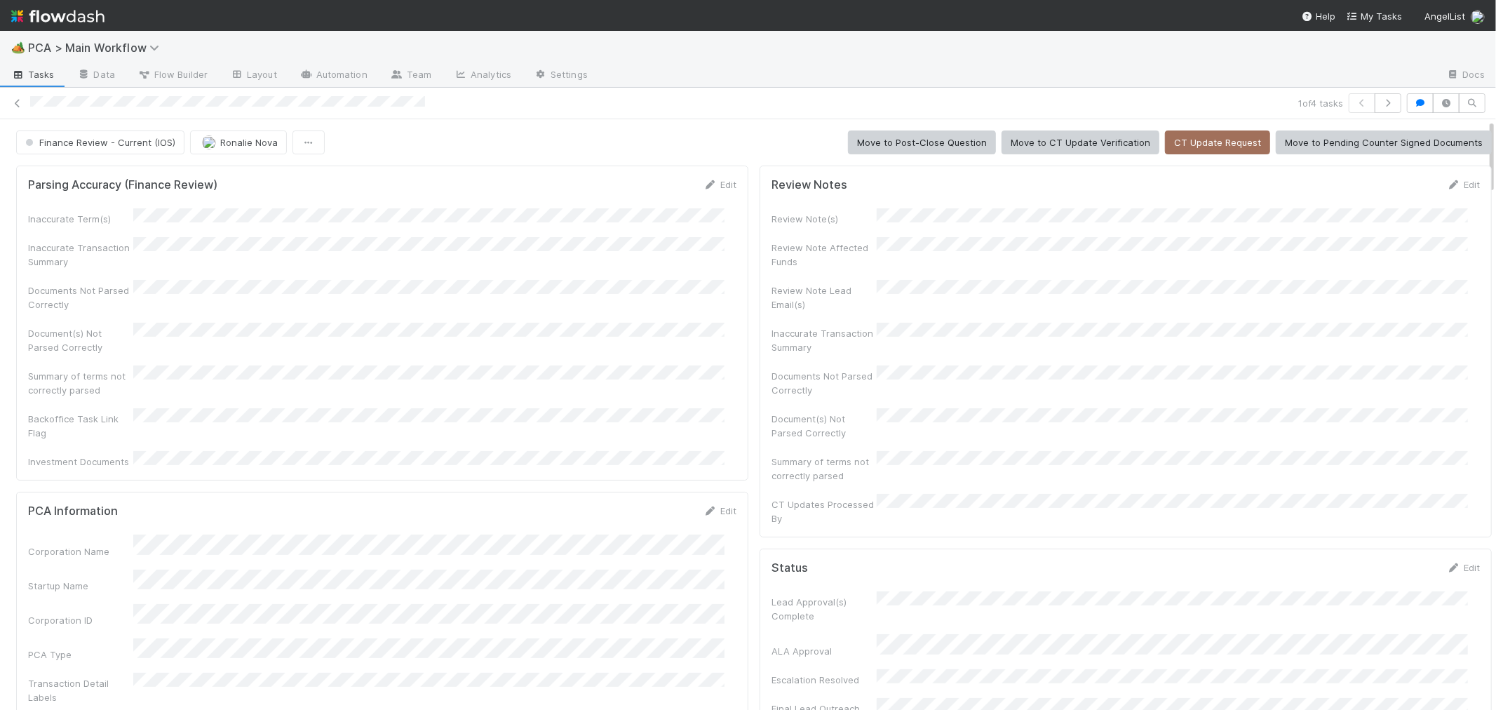
scroll to position [310, 0]
click at [229, 141] on span "Ronalie Nova" at bounding box center [249, 142] width 58 height 11
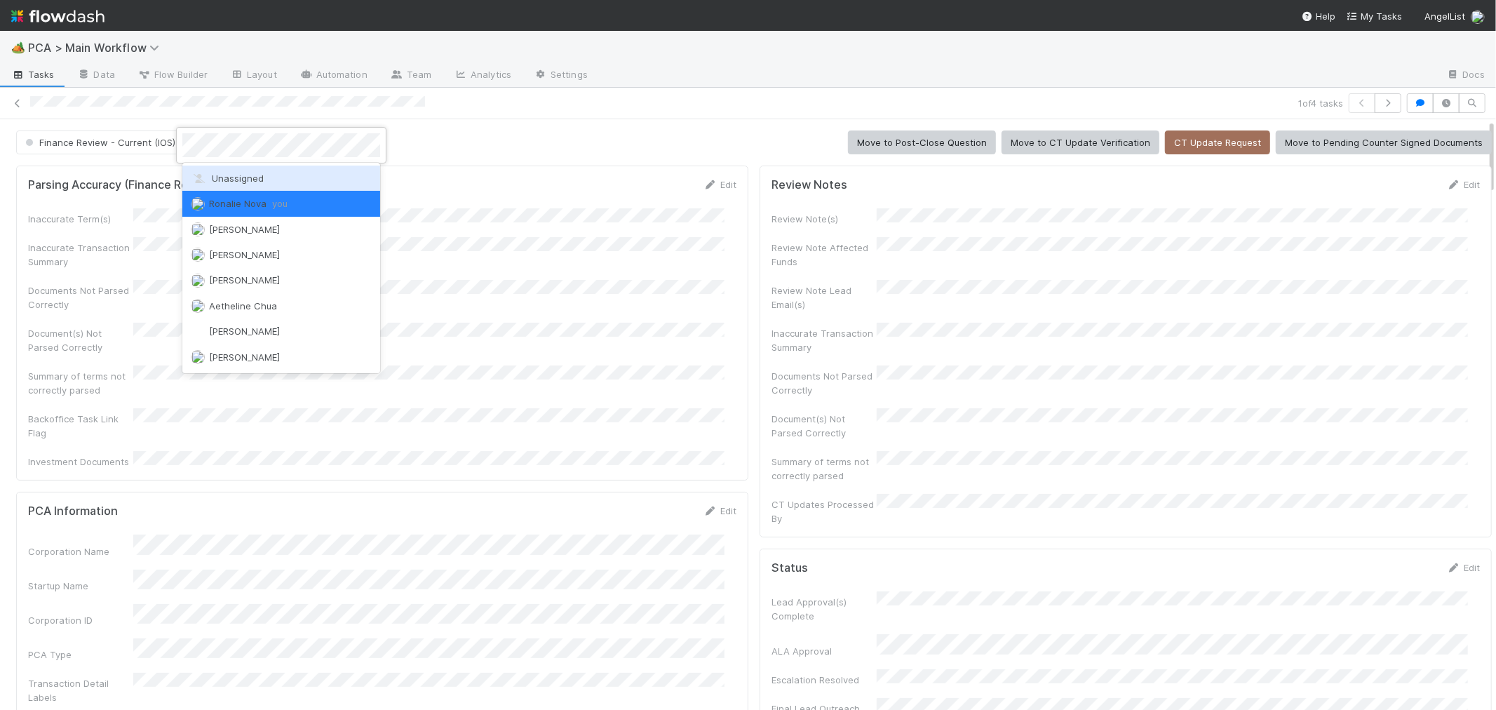
click at [227, 176] on span "Unassigned" at bounding box center [227, 178] width 73 height 11
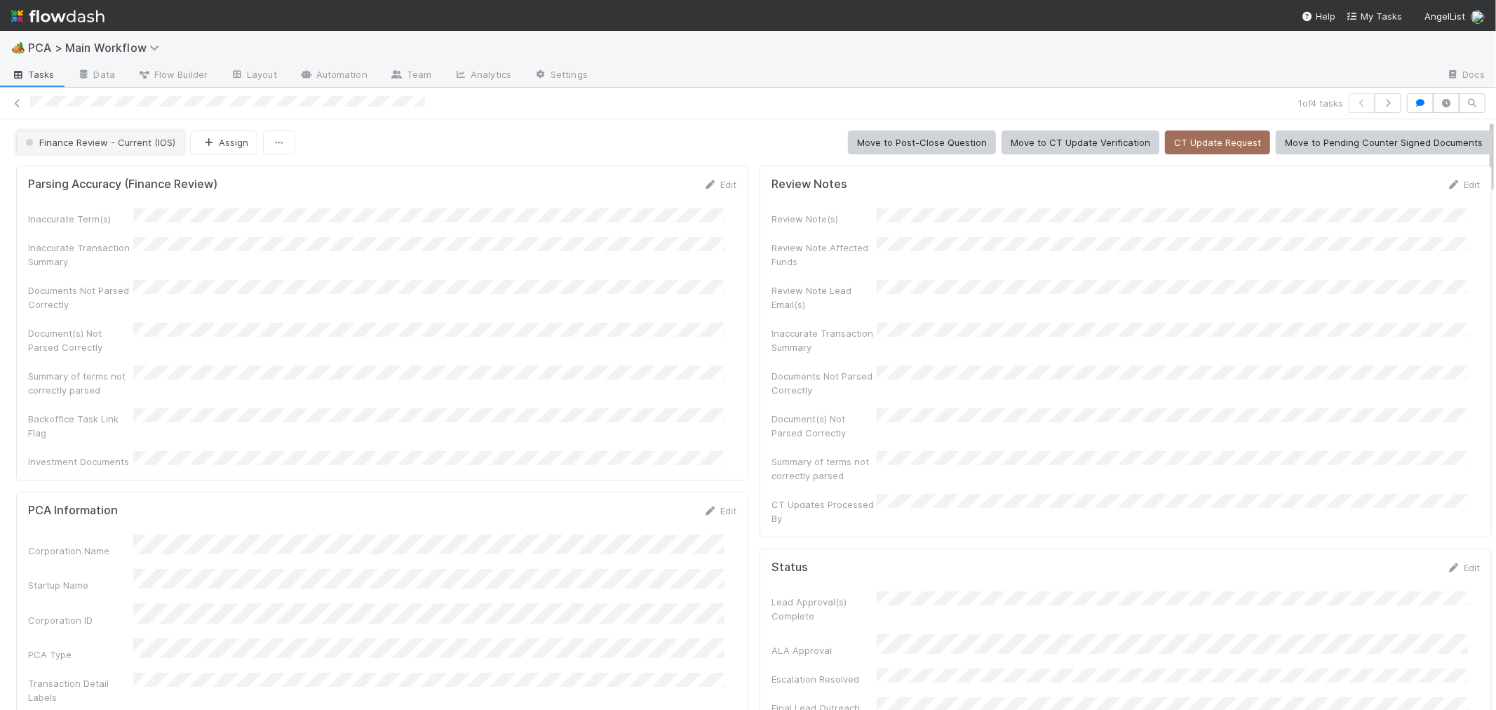
click at [136, 135] on button "Finance Review - Current (IOS)" at bounding box center [100, 142] width 168 height 24
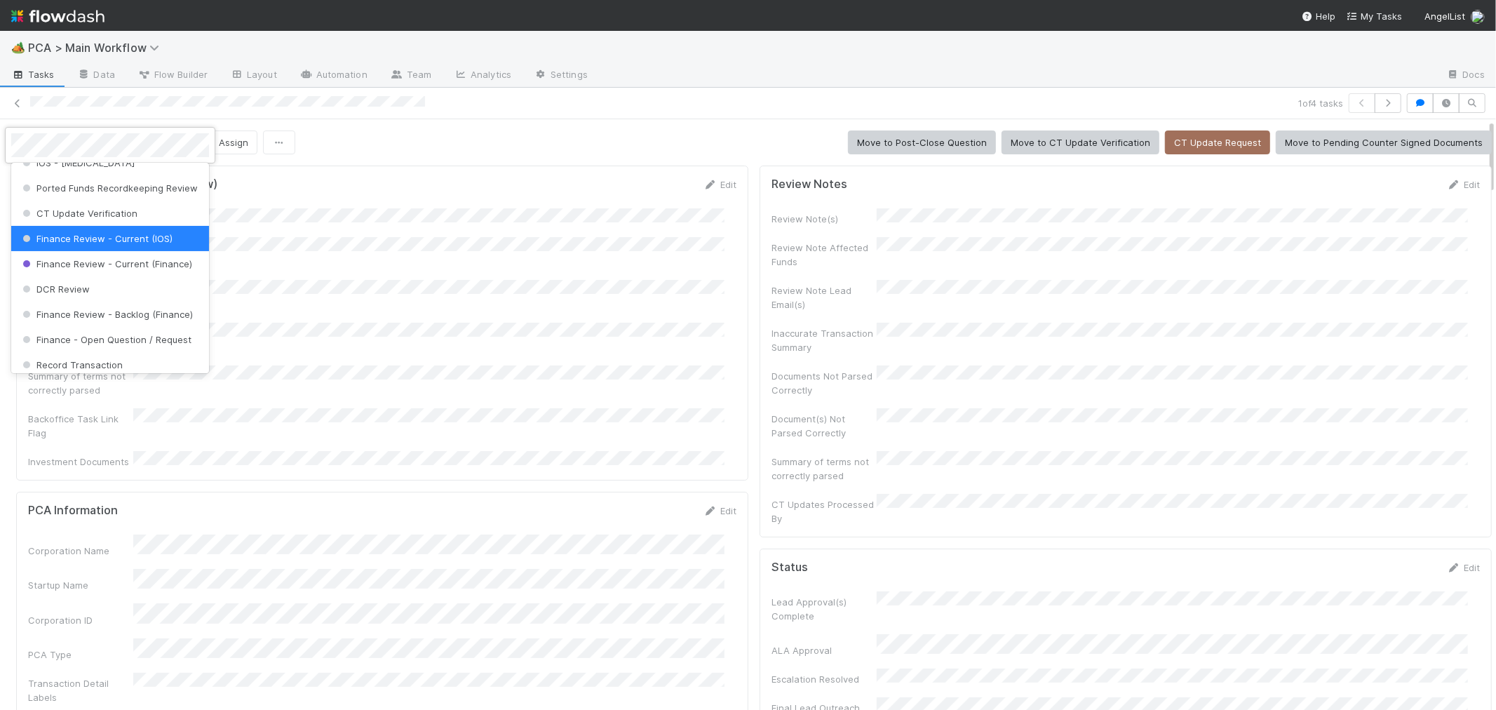
scroll to position [0, 0]
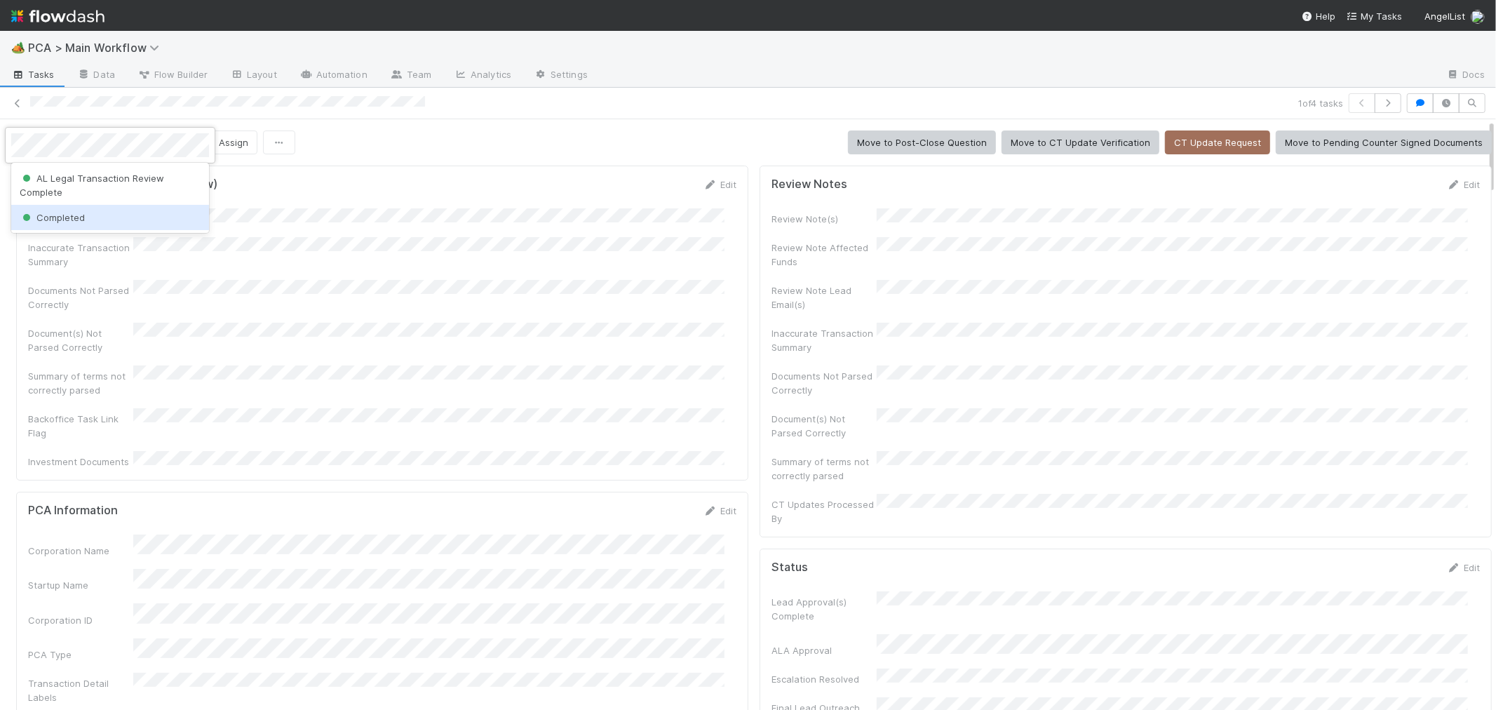
click at [135, 221] on div "Completed" at bounding box center [110, 217] width 198 height 25
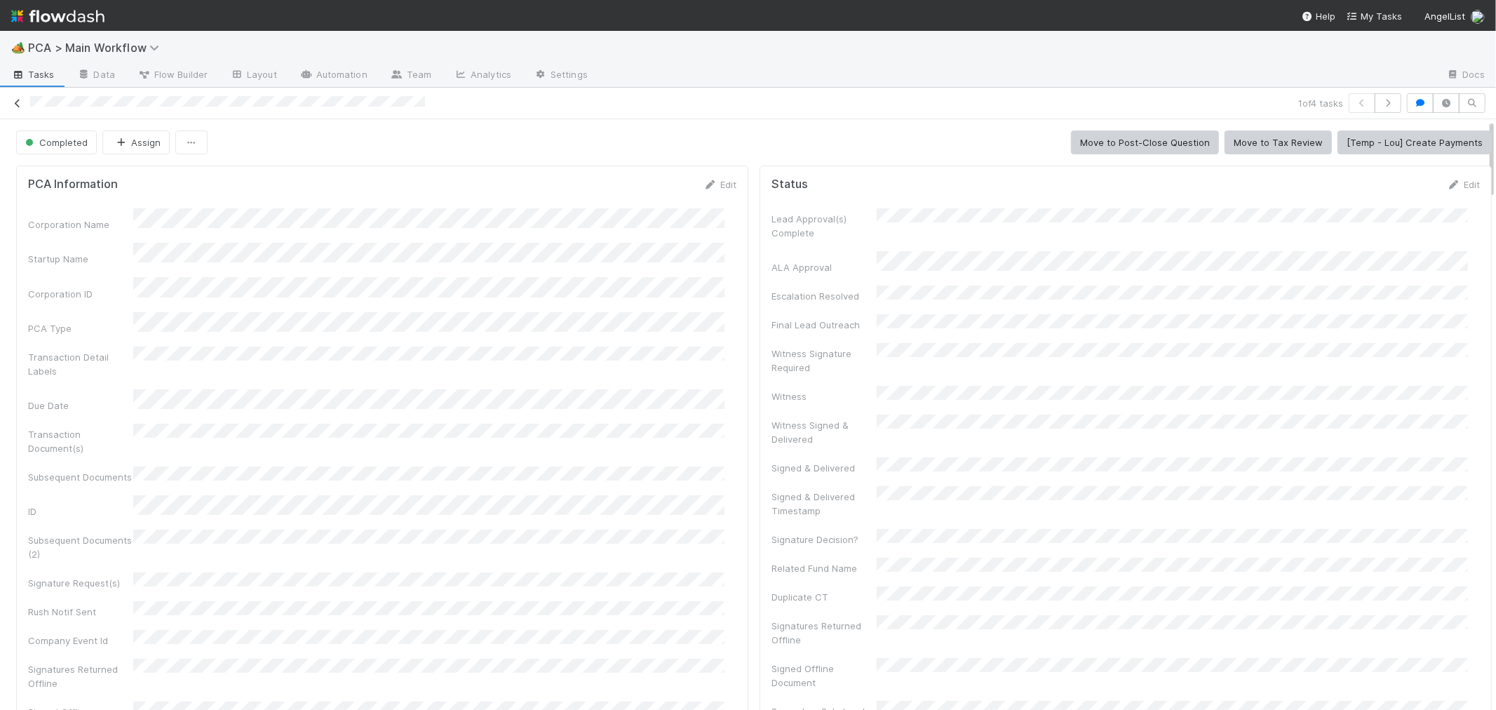
click at [18, 102] on icon at bounding box center [18, 103] width 14 height 9
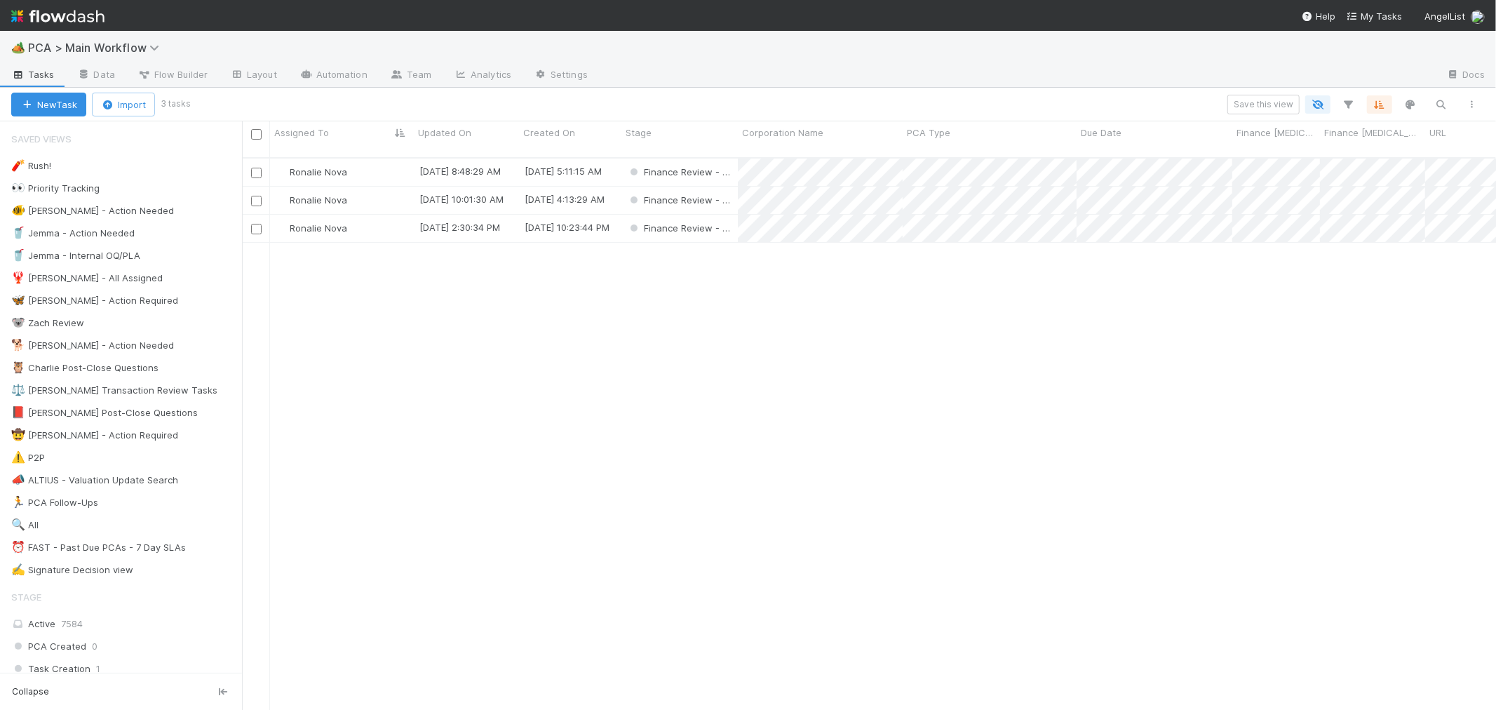
scroll to position [552, 1242]
click at [400, 163] on div "Ronalie Nova" at bounding box center [342, 171] width 144 height 27
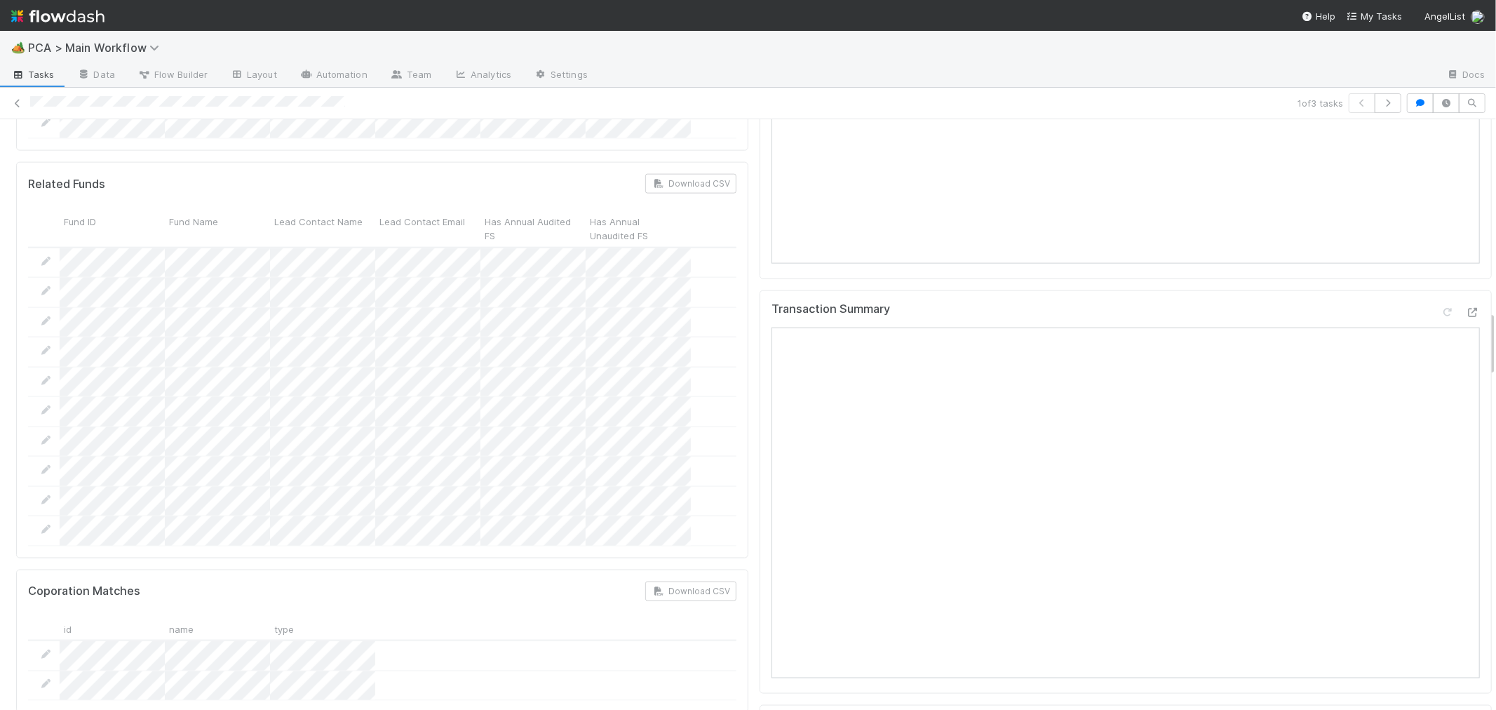
scroll to position [1714, 0]
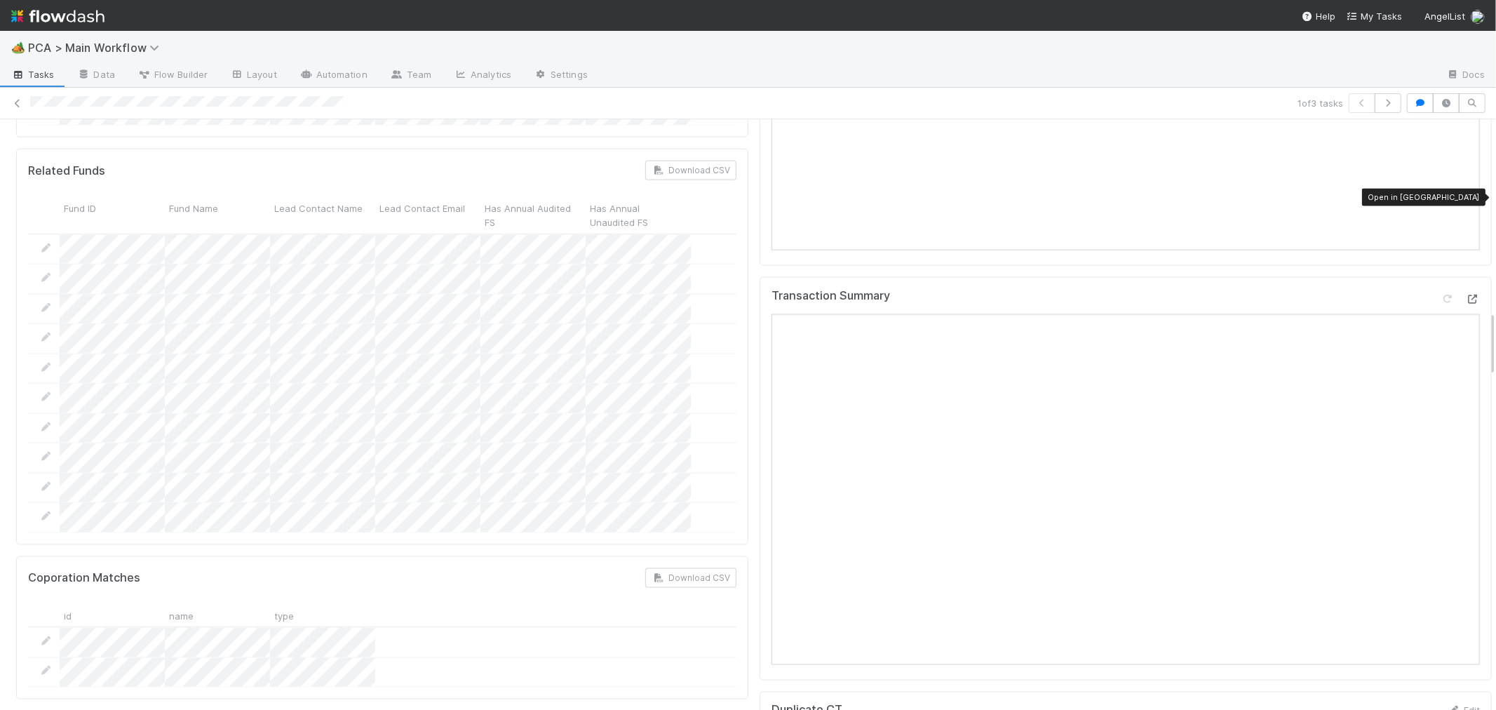
click at [1466, 295] on icon at bounding box center [1473, 299] width 14 height 9
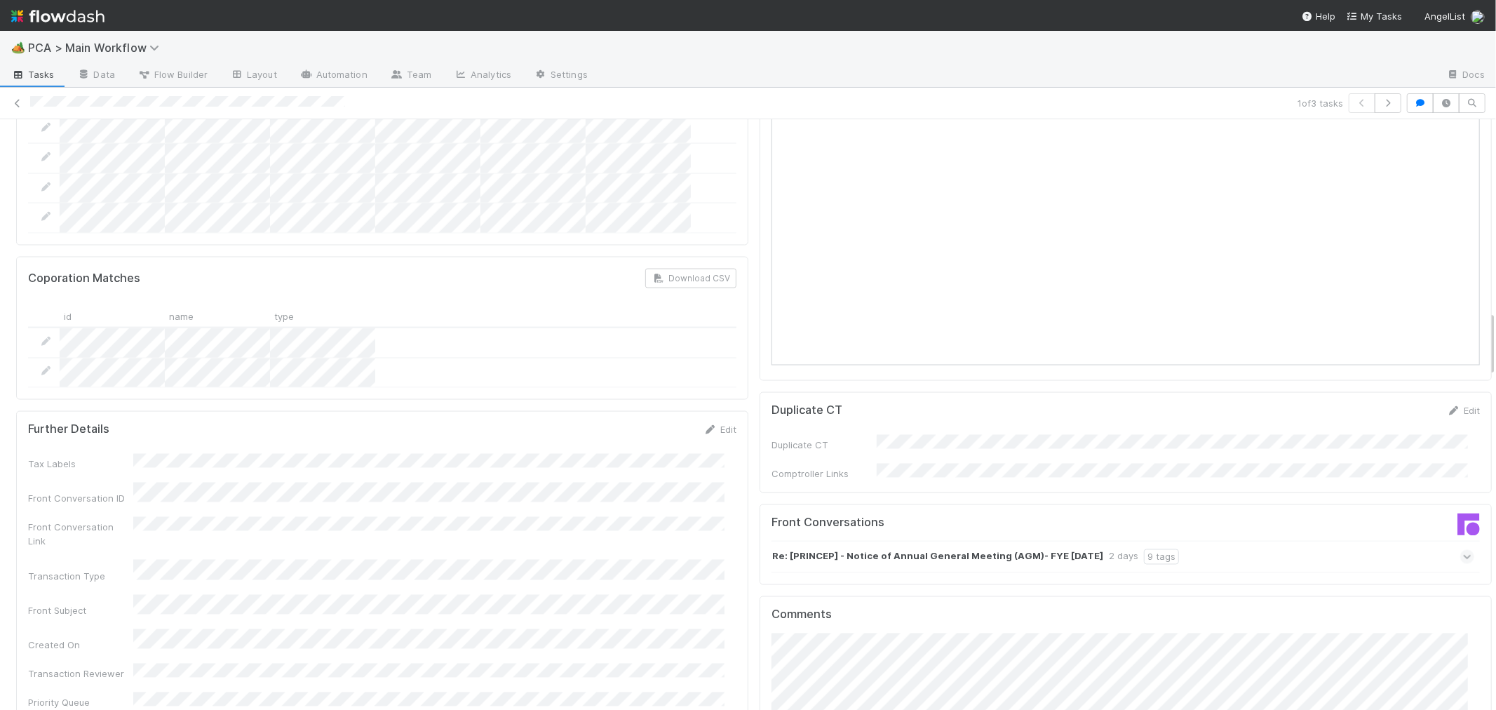
scroll to position [2182, 0]
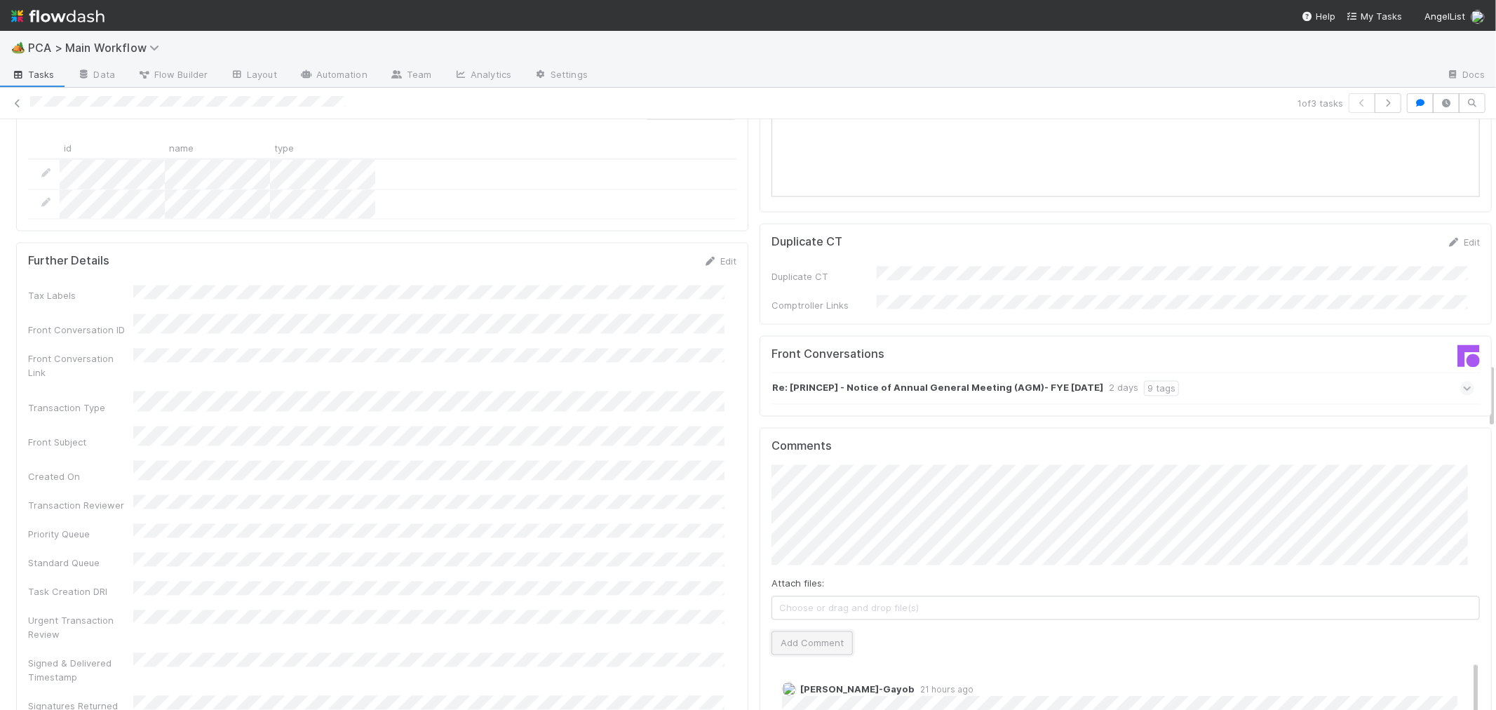
click at [791, 631] on button "Add Comment" at bounding box center [811, 643] width 81 height 24
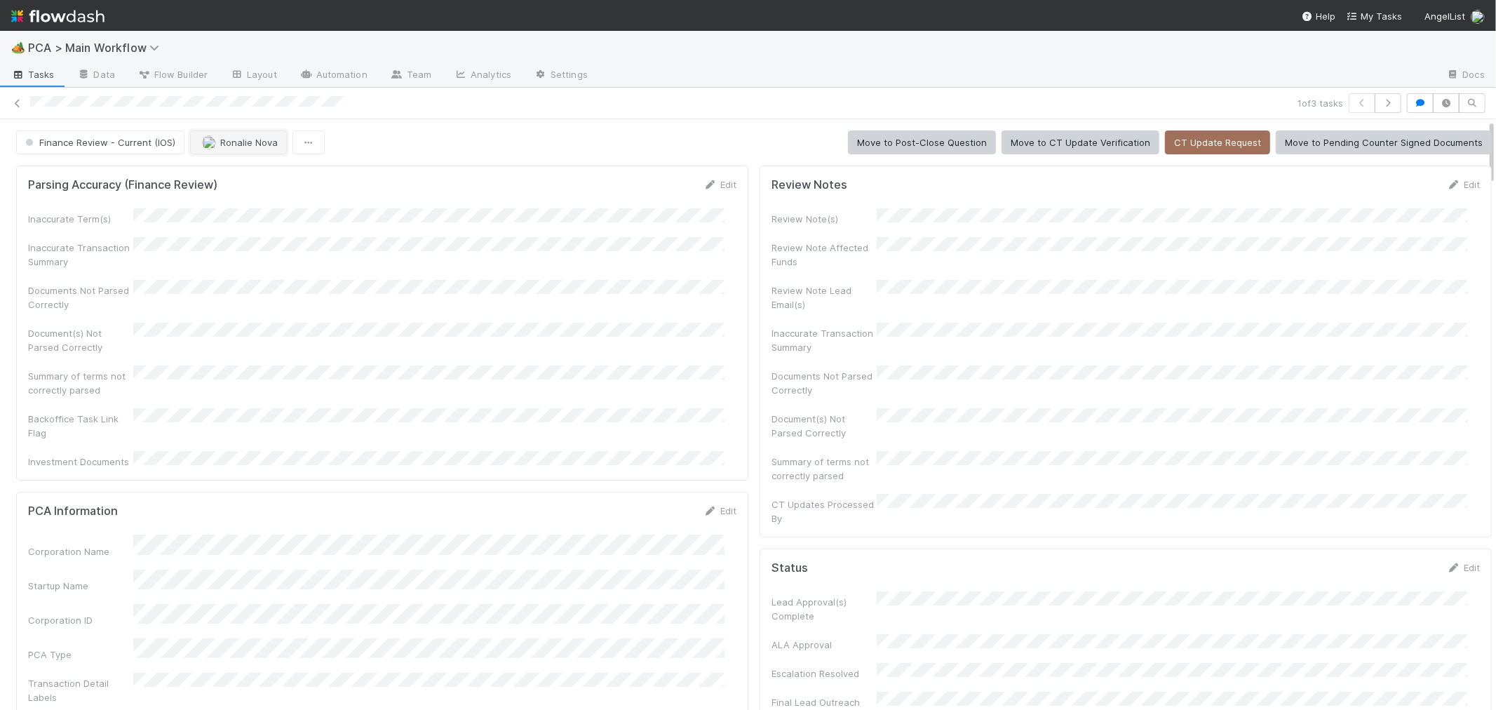
click at [257, 150] on button "Ronalie Nova" at bounding box center [238, 142] width 97 height 24
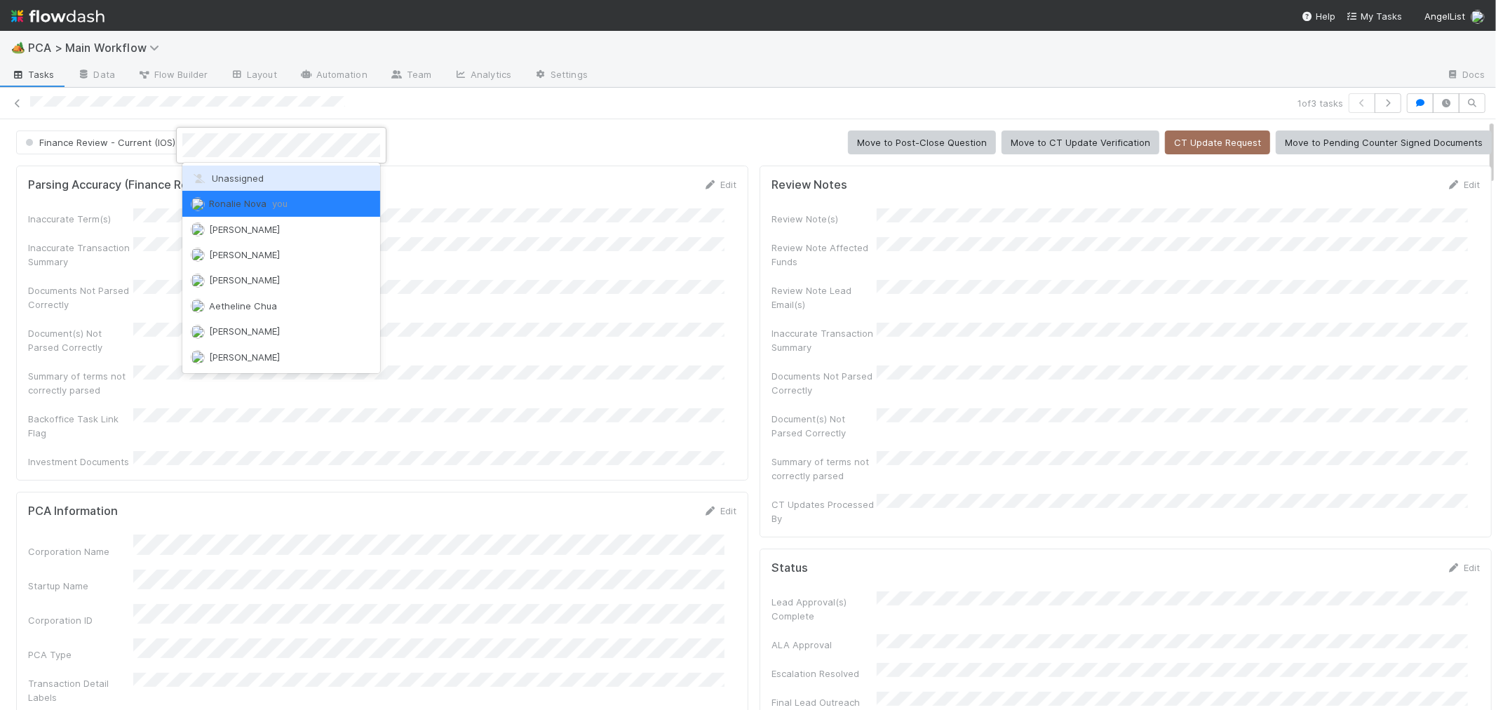
click at [242, 179] on span "Unassigned" at bounding box center [227, 178] width 73 height 11
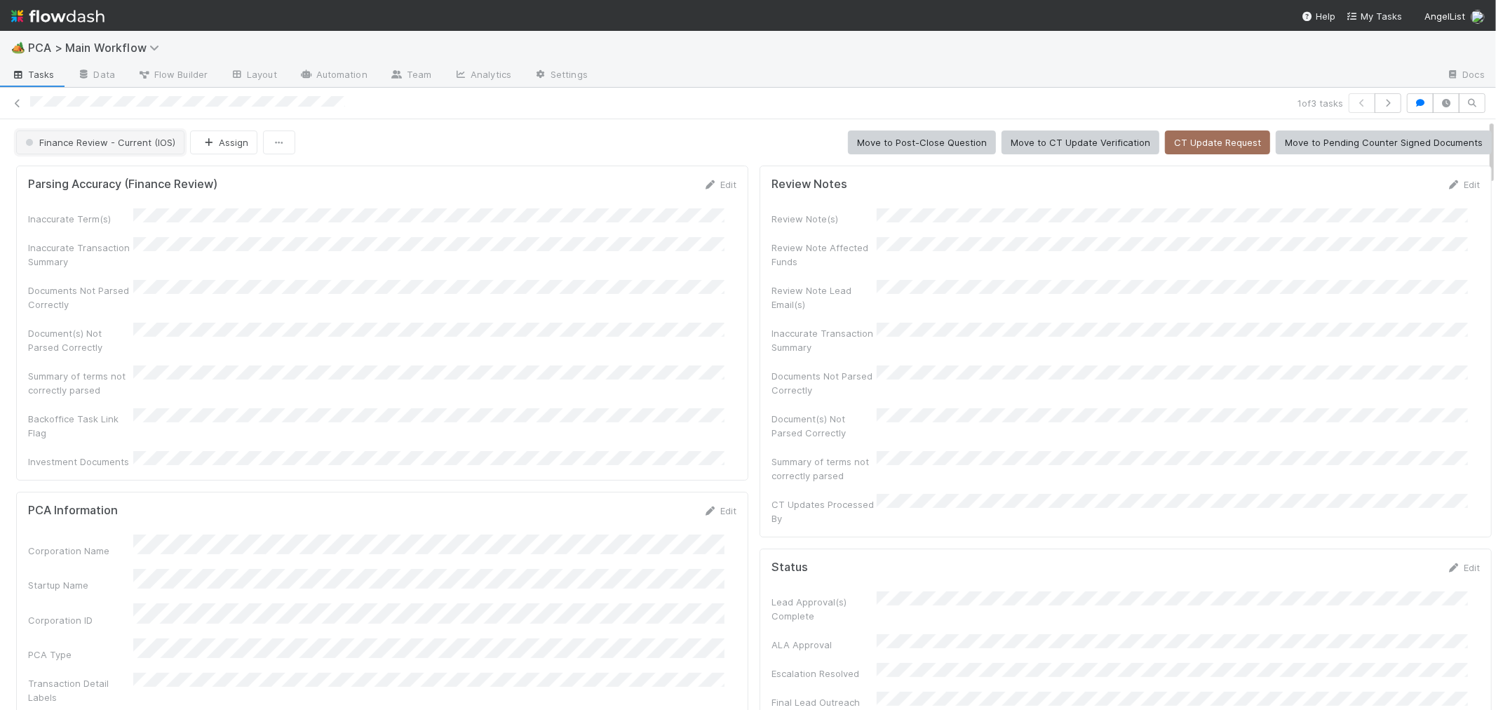
click at [154, 148] on button "Finance Review - Current (IOS)" at bounding box center [100, 142] width 168 height 24
click at [180, 222] on div "Completed" at bounding box center [110, 217] width 198 height 25
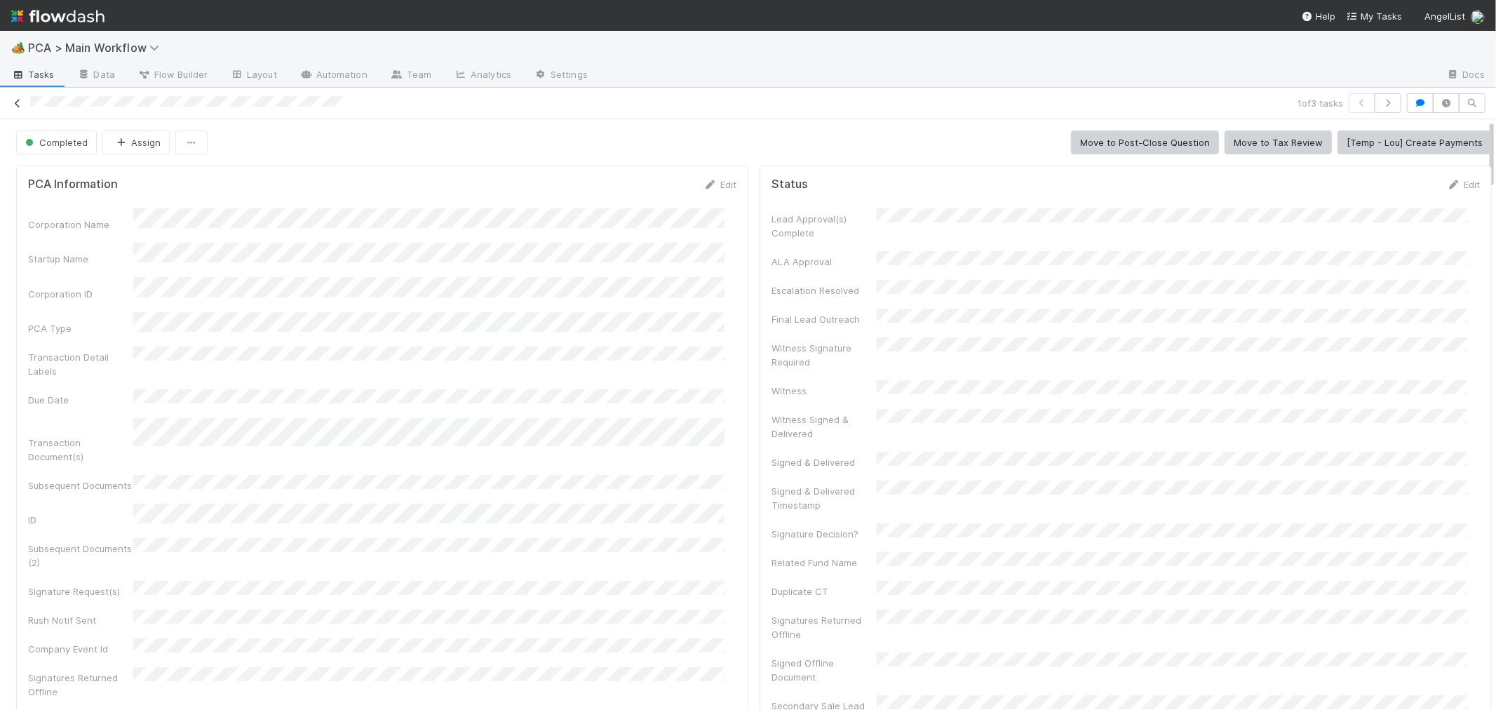
click at [18, 100] on icon at bounding box center [18, 103] width 14 height 9
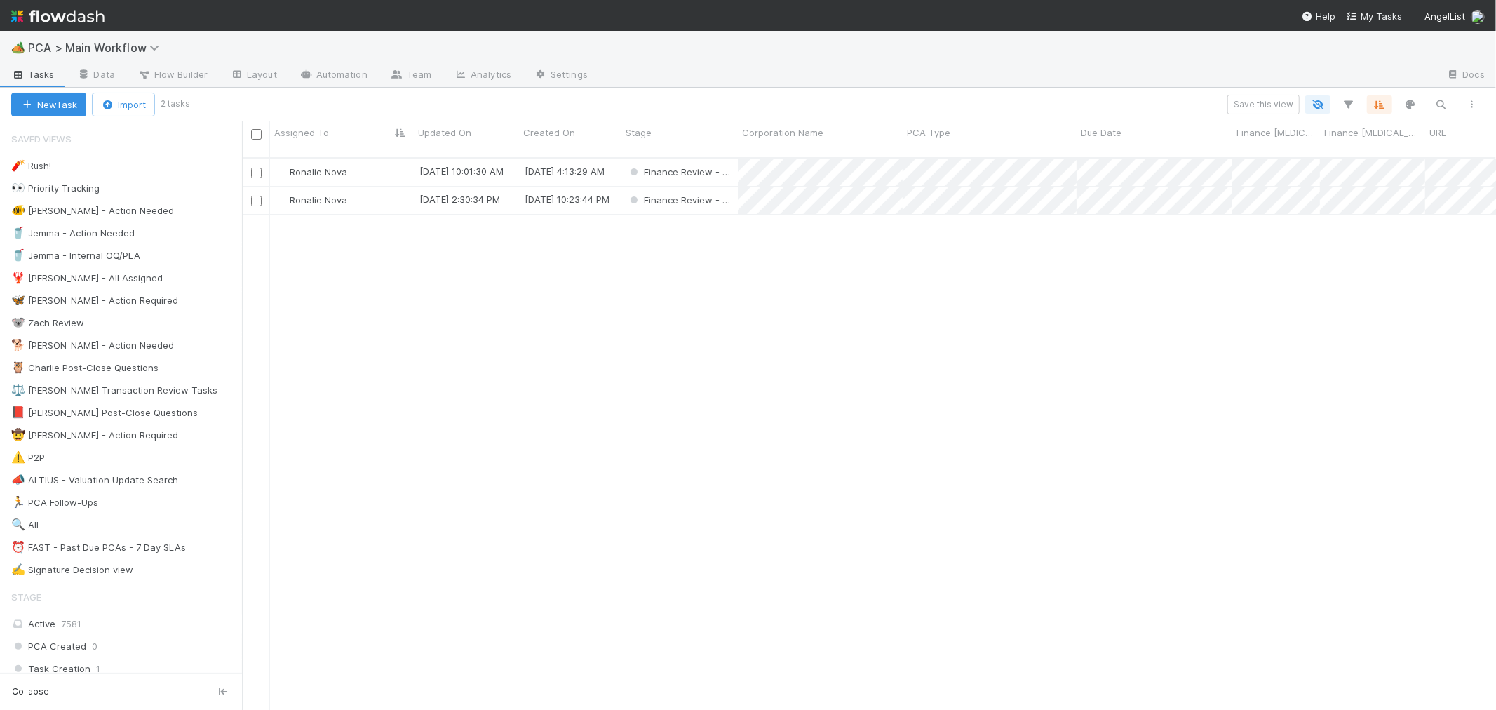
scroll to position [12, 11]
click at [396, 158] on div "Ronalie Nova" at bounding box center [342, 171] width 144 height 27
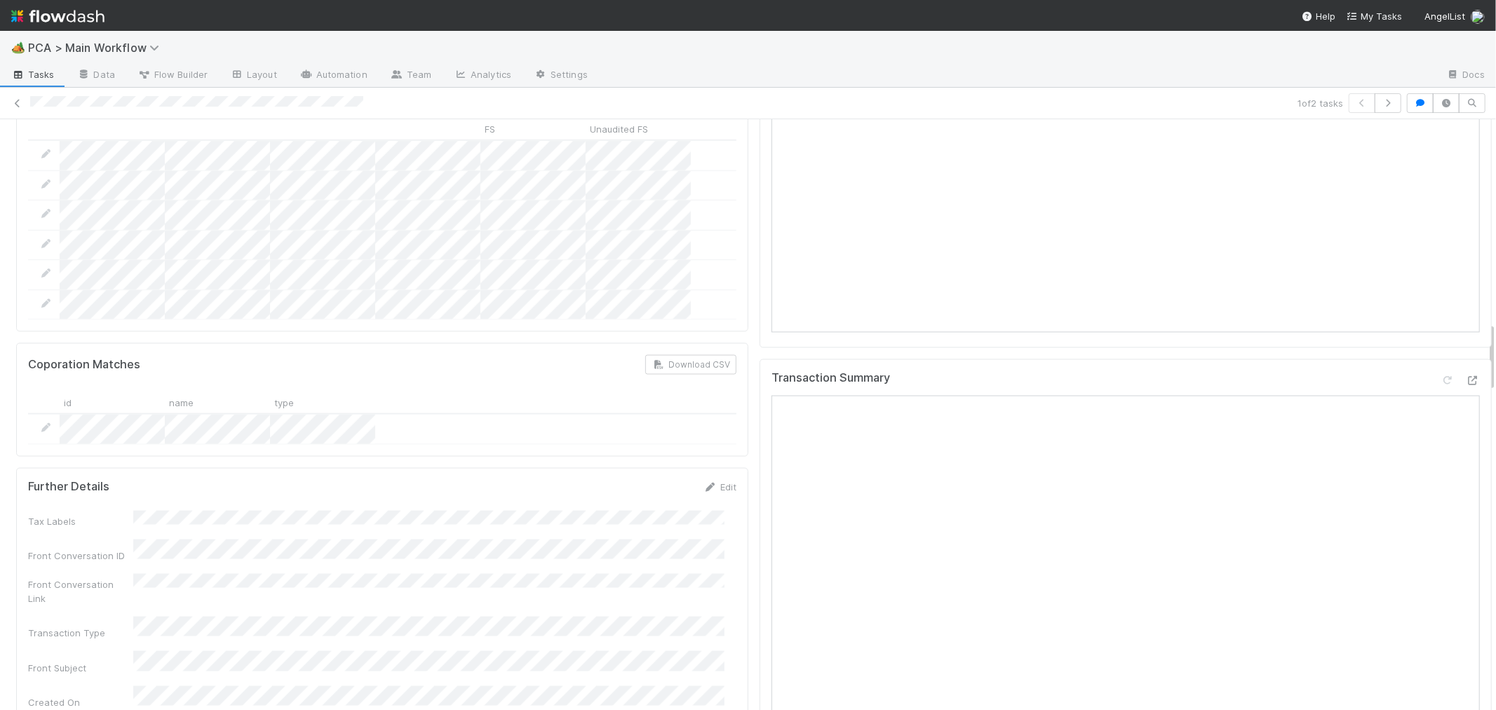
scroll to position [1714, 0]
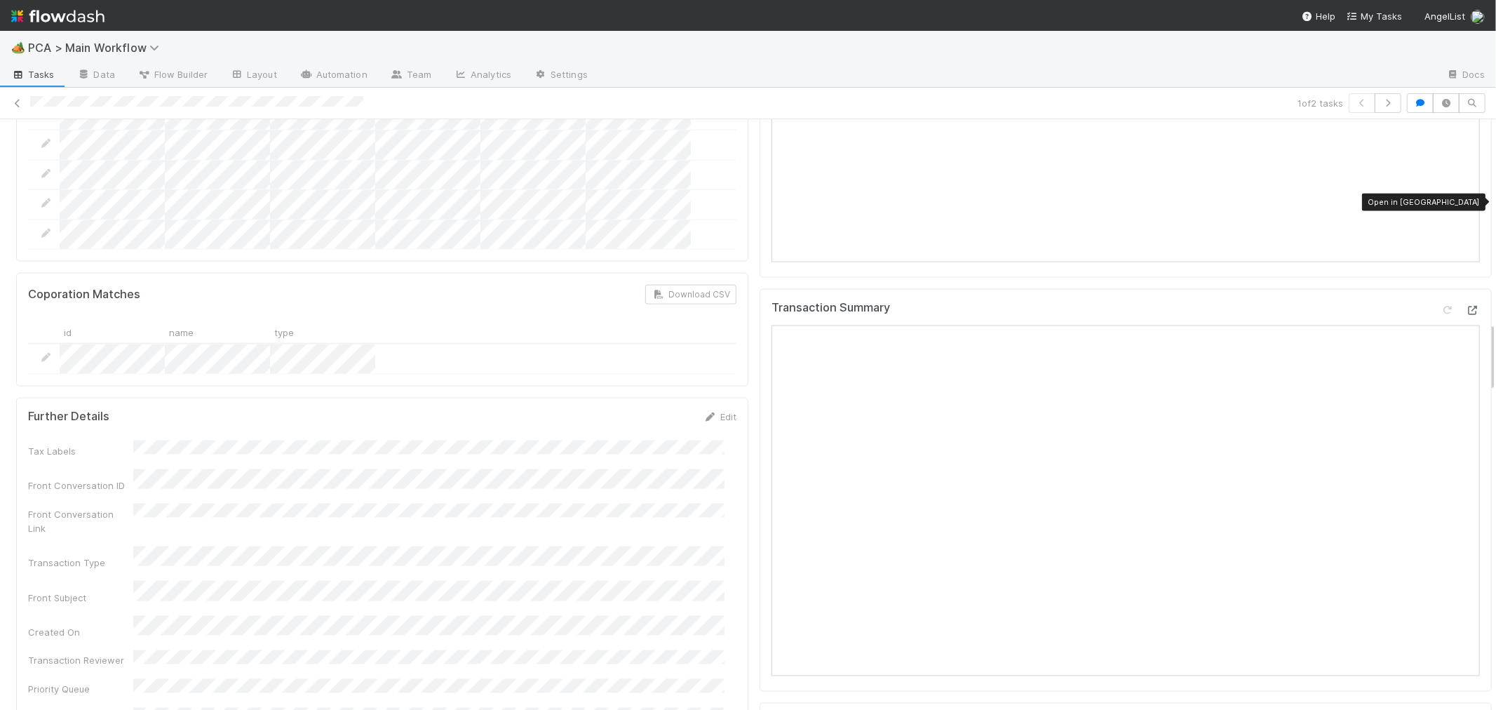
click at [1466, 306] on icon at bounding box center [1473, 310] width 14 height 9
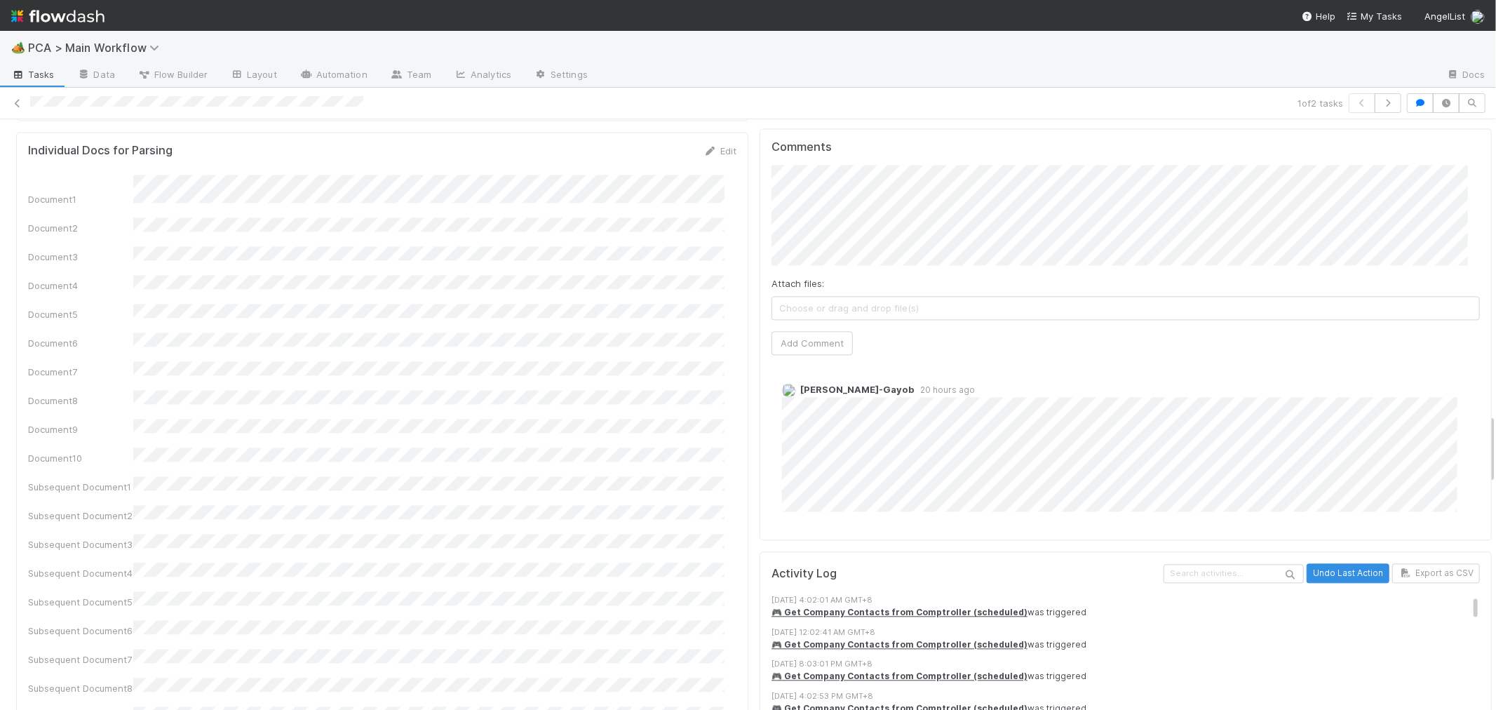
scroll to position [2182, 0]
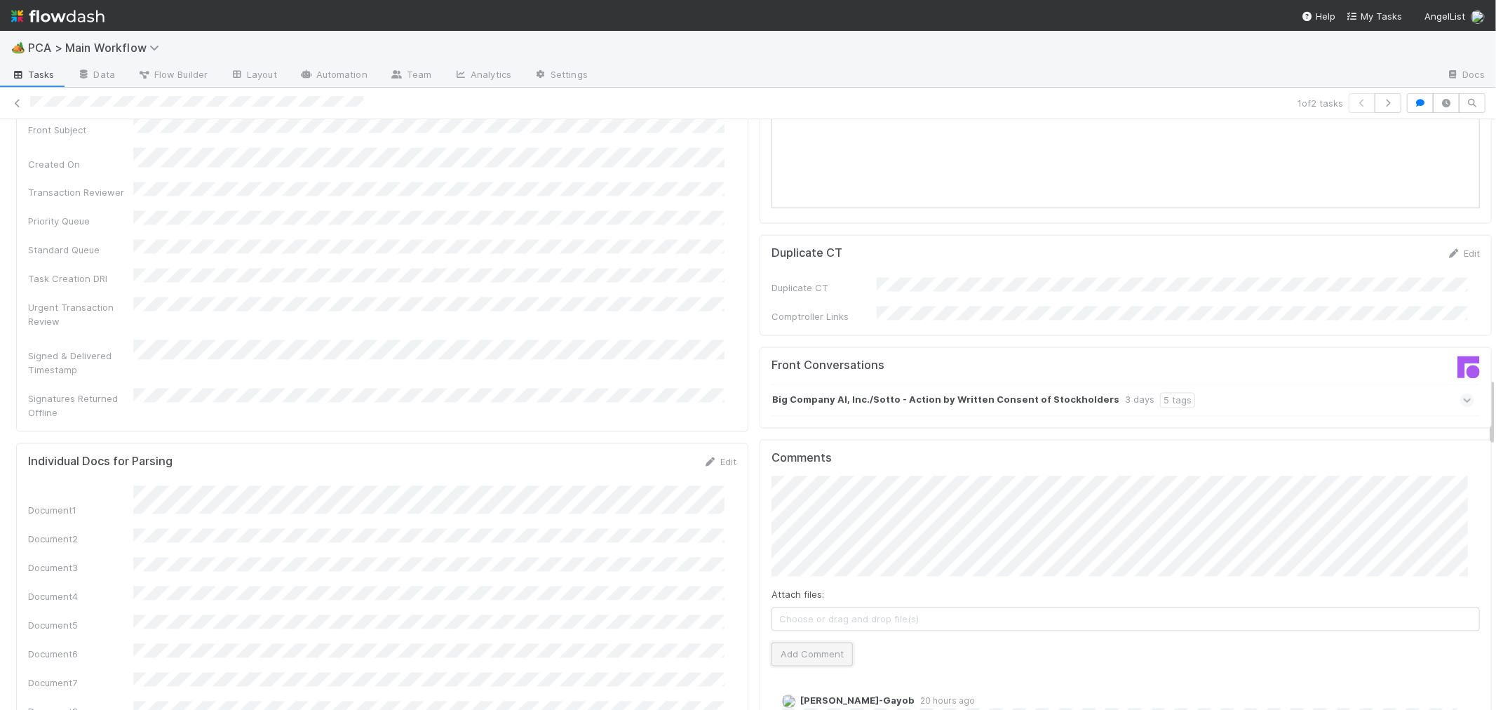
click at [806, 642] on button "Add Comment" at bounding box center [811, 654] width 81 height 24
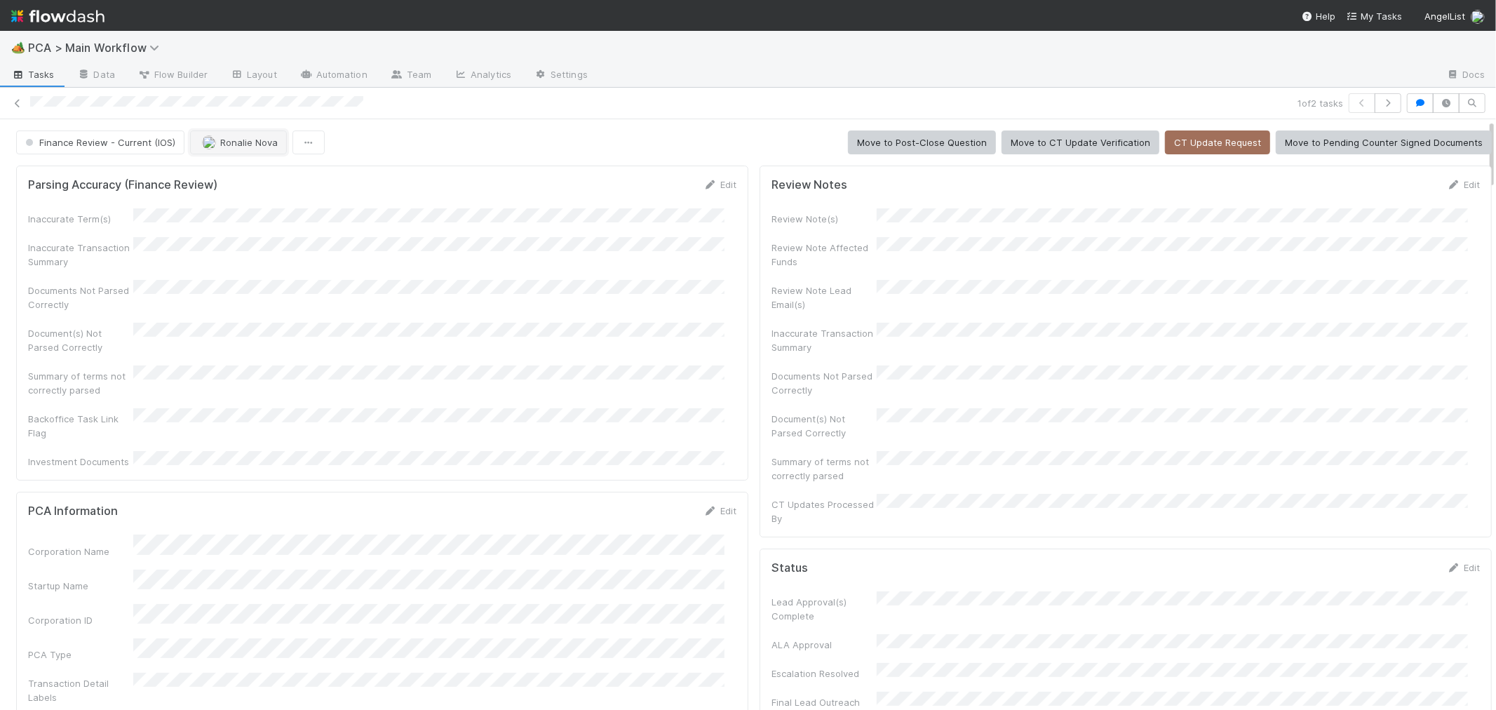
click at [242, 145] on span "Ronalie Nova" at bounding box center [249, 142] width 58 height 11
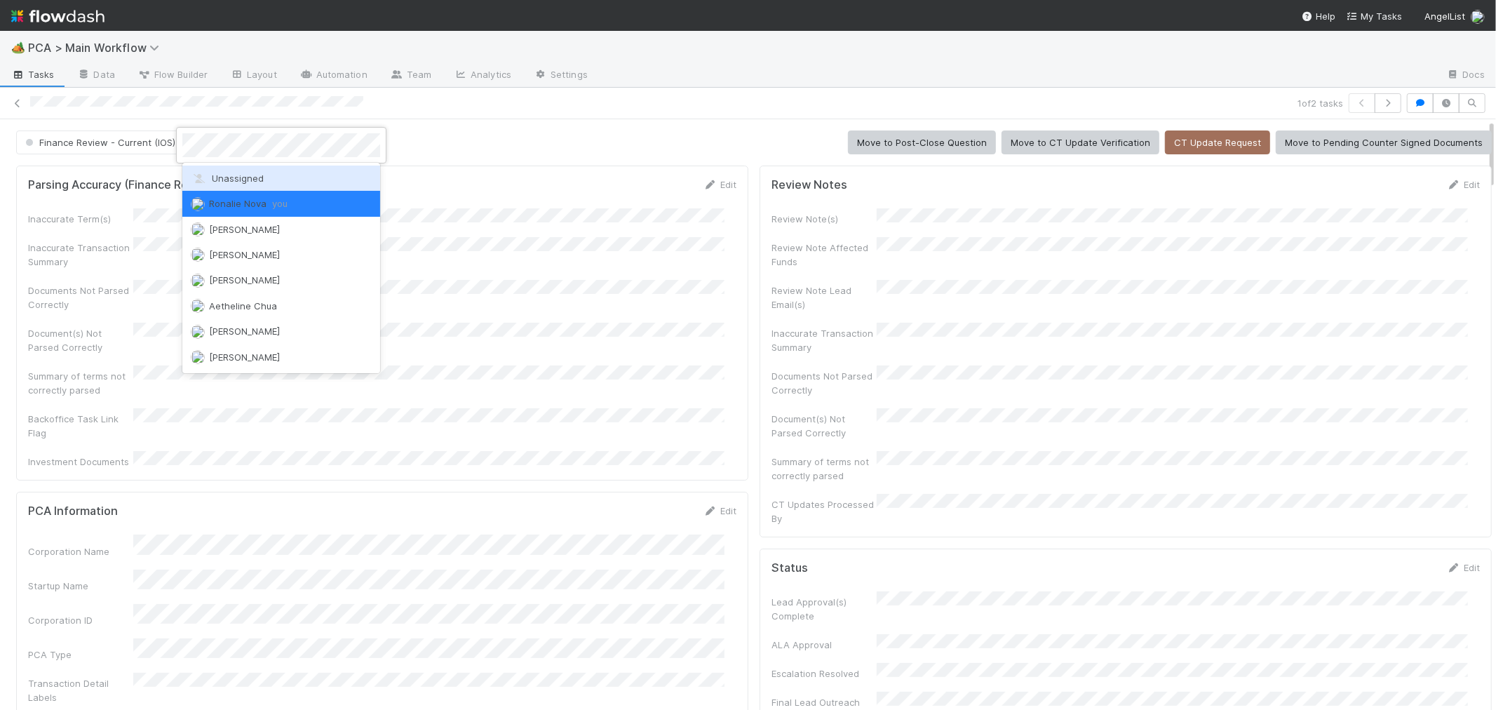
click at [236, 174] on span "Unassigned" at bounding box center [227, 178] width 73 height 11
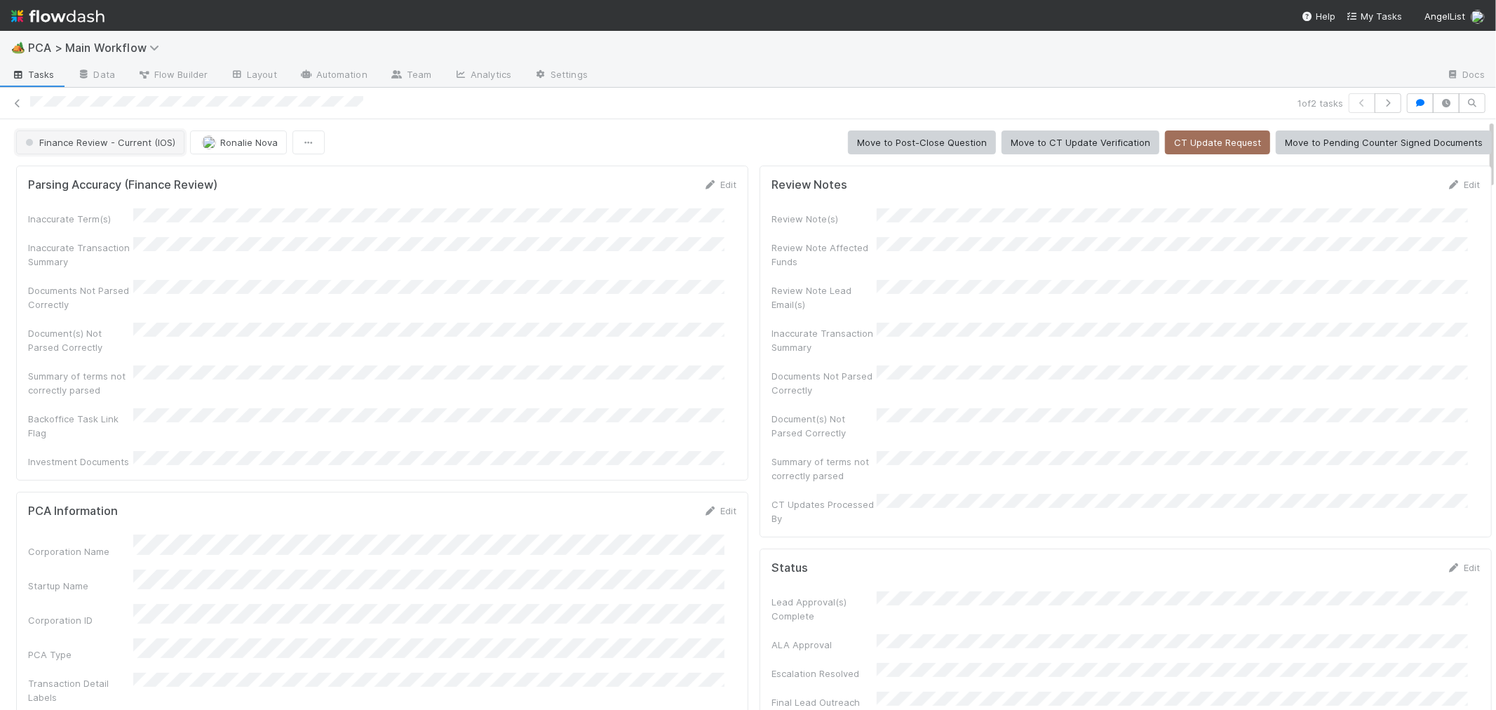
click at [150, 144] on span "Finance Review - Current (IOS)" at bounding box center [98, 142] width 153 height 11
click at [160, 218] on div "Completed" at bounding box center [110, 217] width 198 height 25
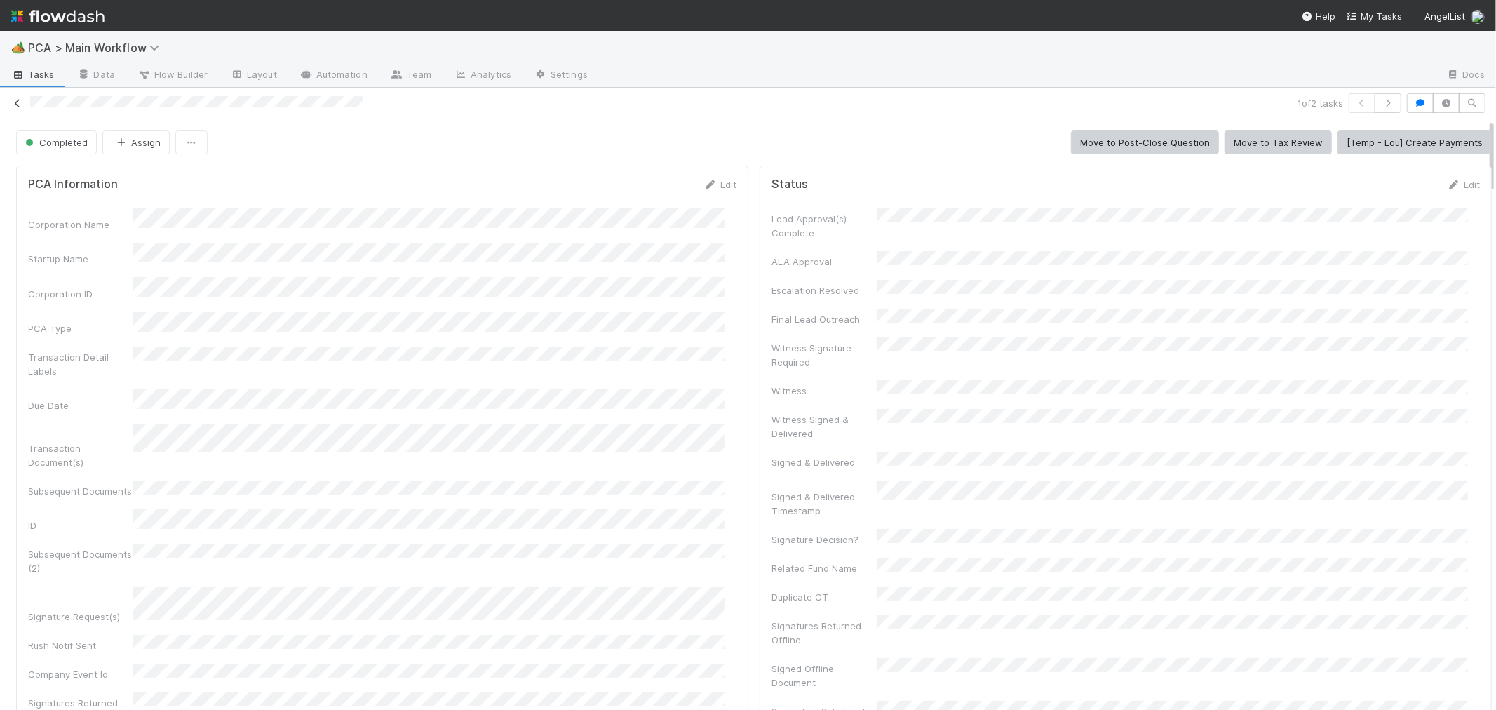
click at [17, 102] on icon at bounding box center [18, 103] width 14 height 9
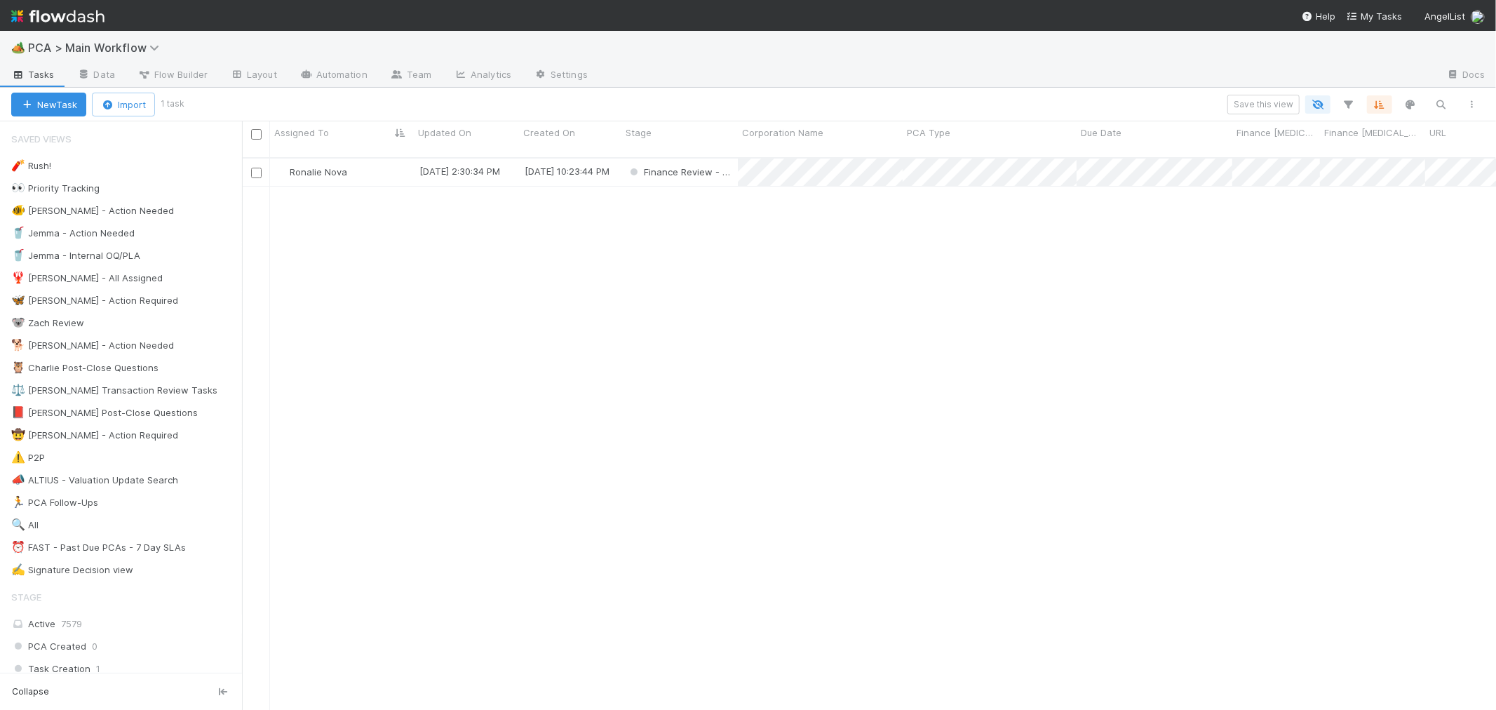
scroll to position [12, 11]
click at [376, 160] on div "Ronalie Nova" at bounding box center [342, 171] width 144 height 27
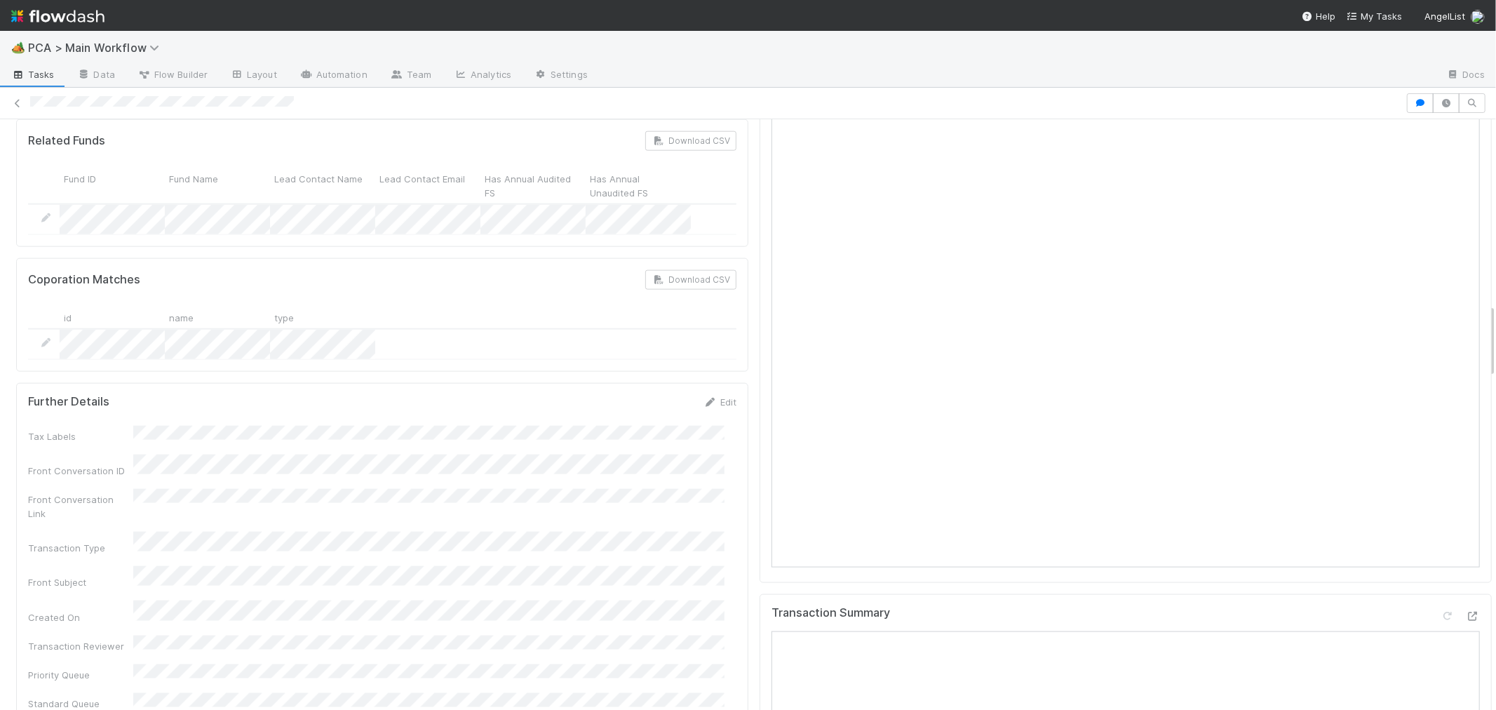
scroll to position [1558, 0]
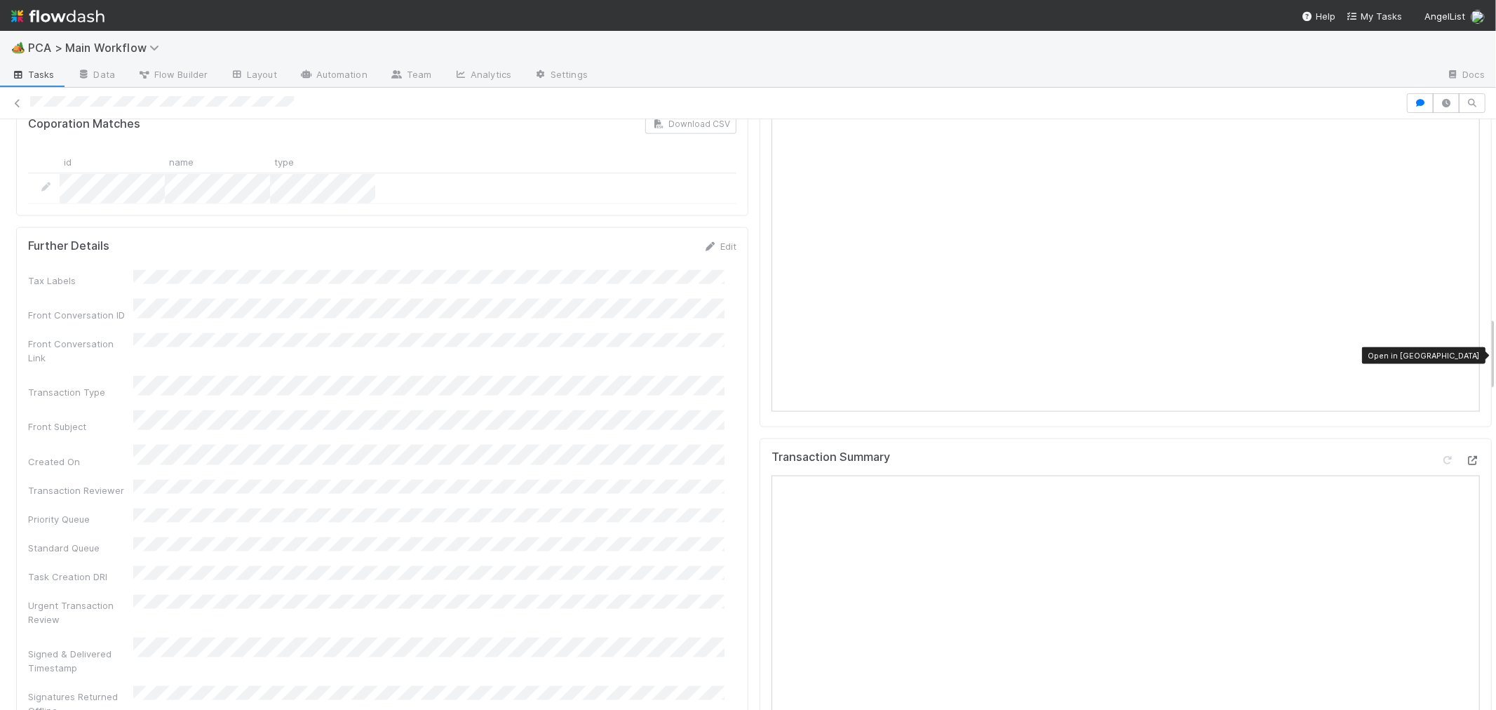
click at [1466, 456] on icon at bounding box center [1473, 460] width 14 height 9
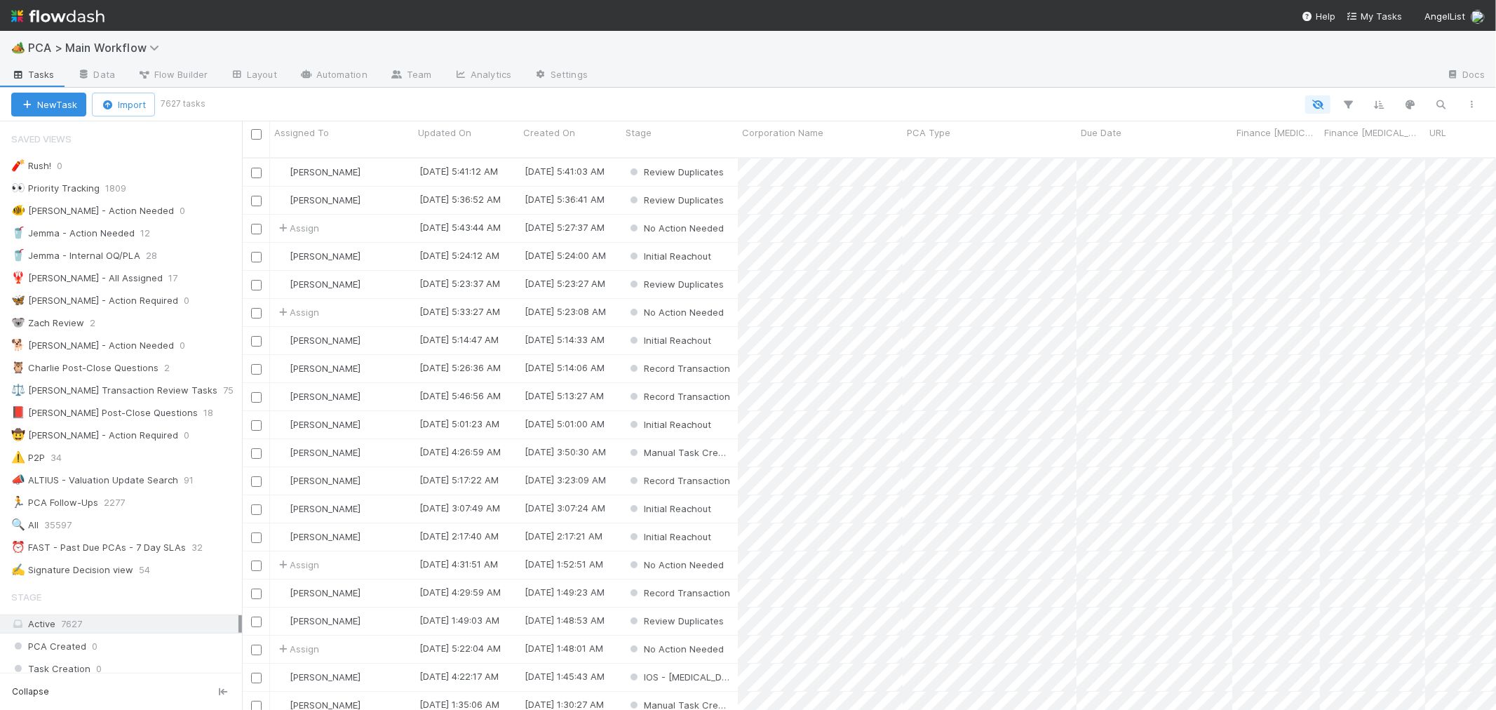
scroll to position [12, 11]
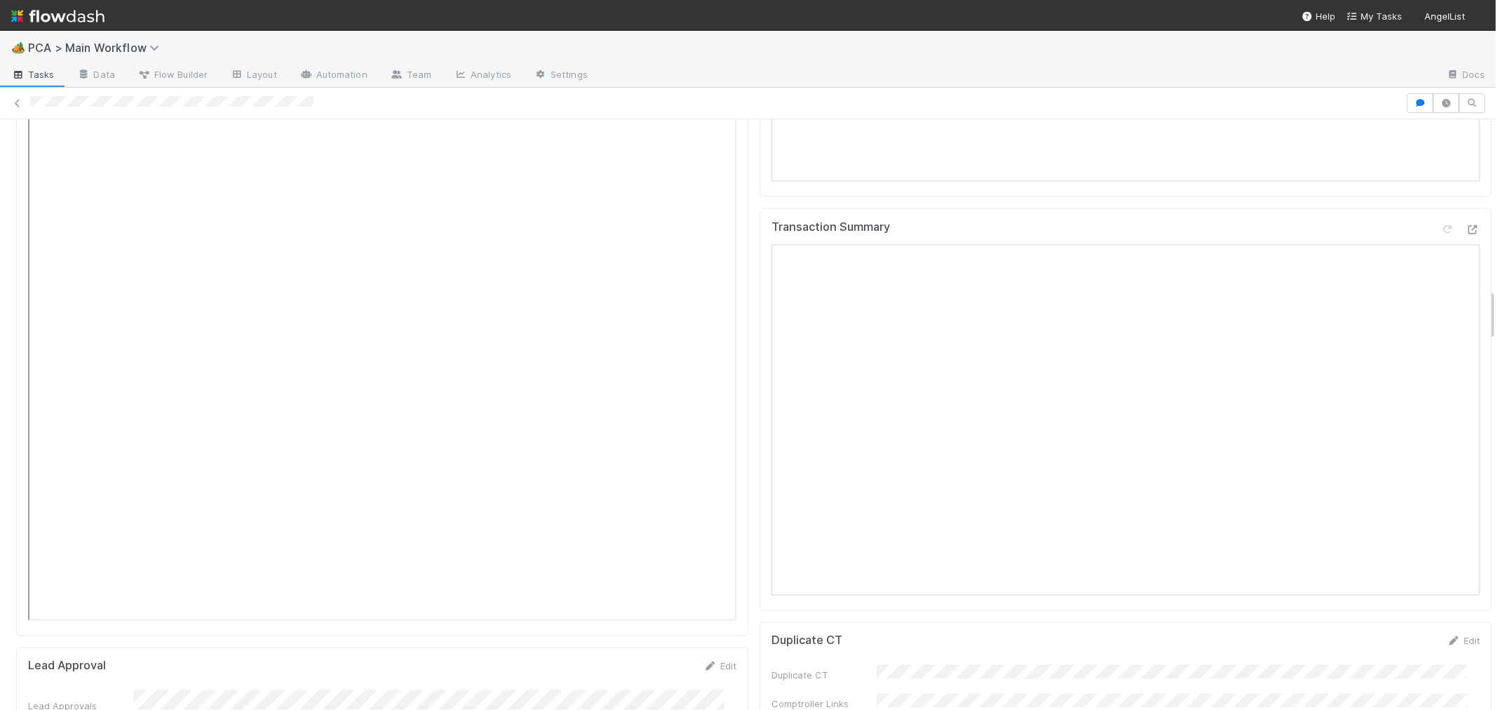
scroll to position [1636, 0]
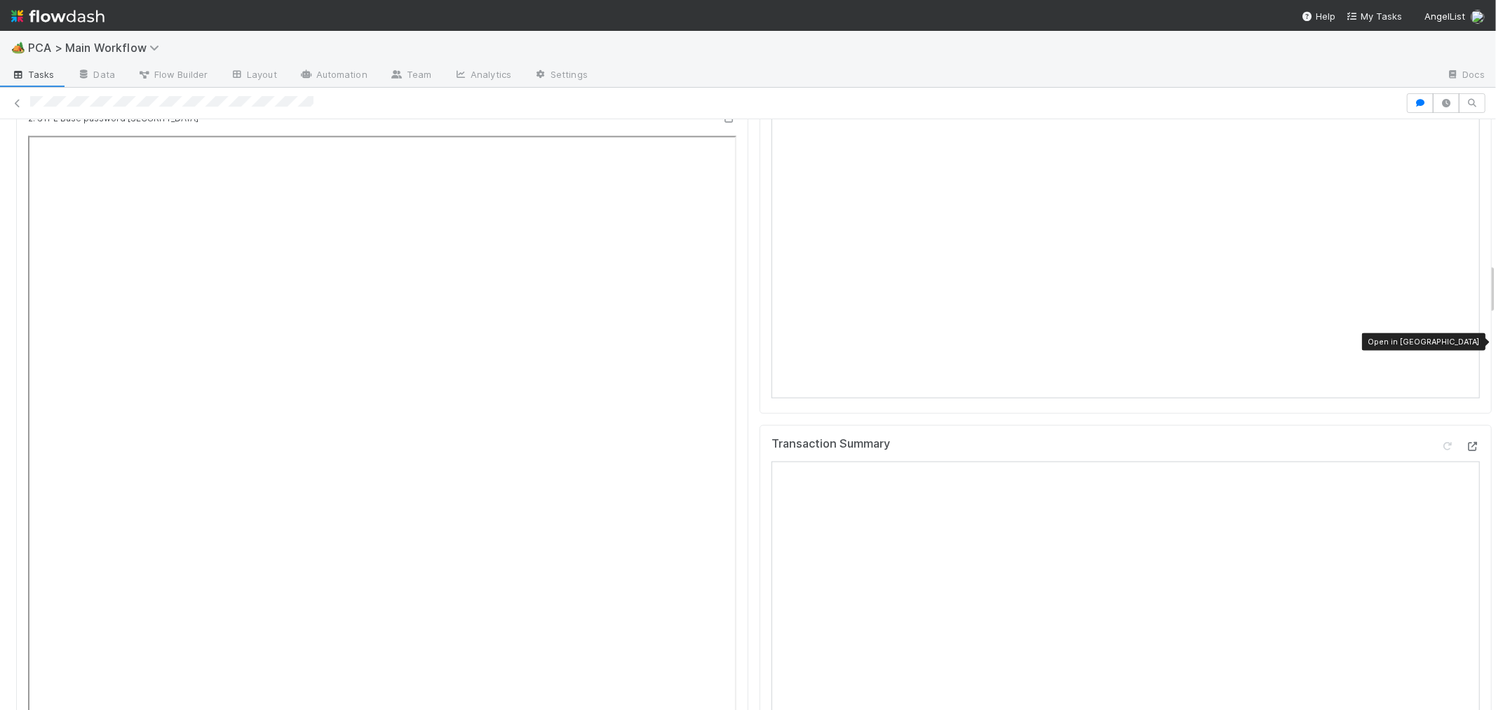
click at [1466, 442] on icon at bounding box center [1473, 446] width 14 height 9
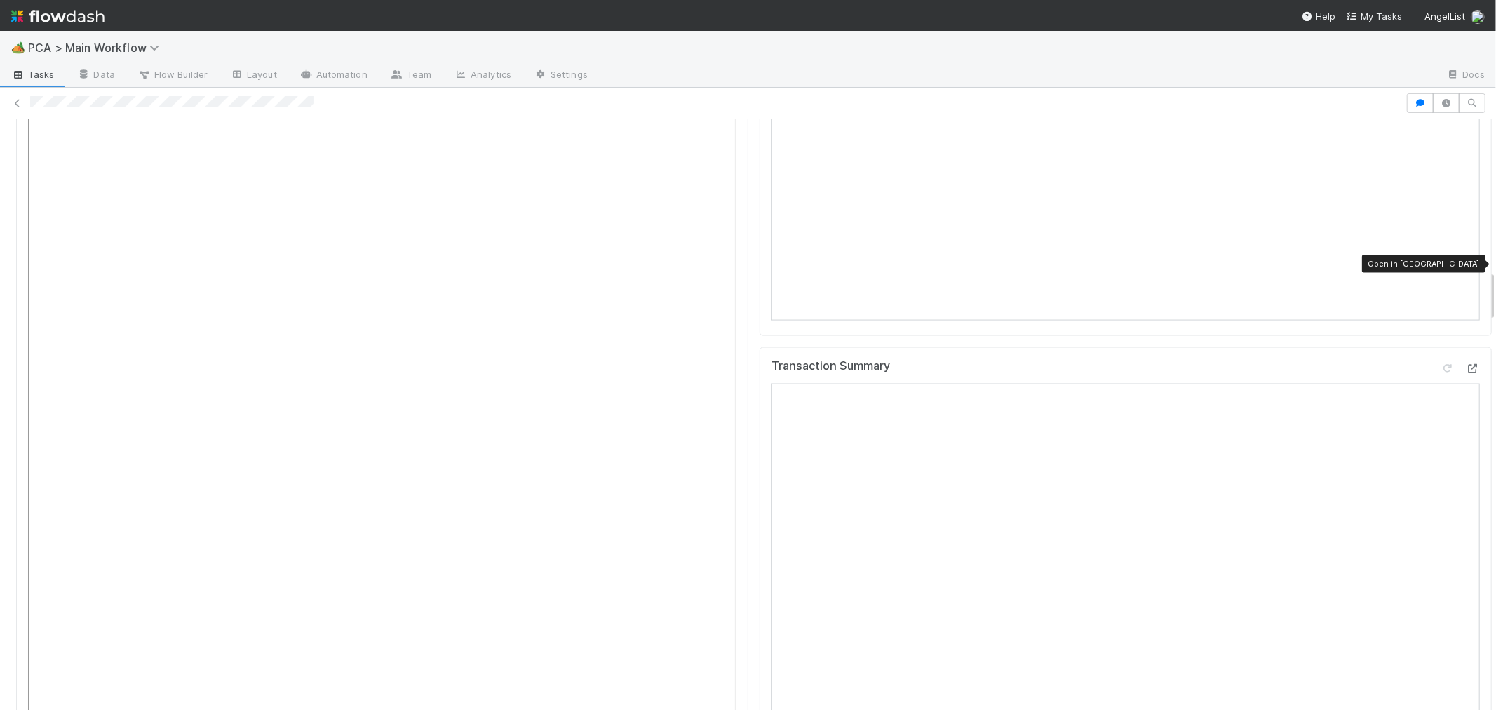
click at [1466, 364] on icon at bounding box center [1473, 368] width 14 height 9
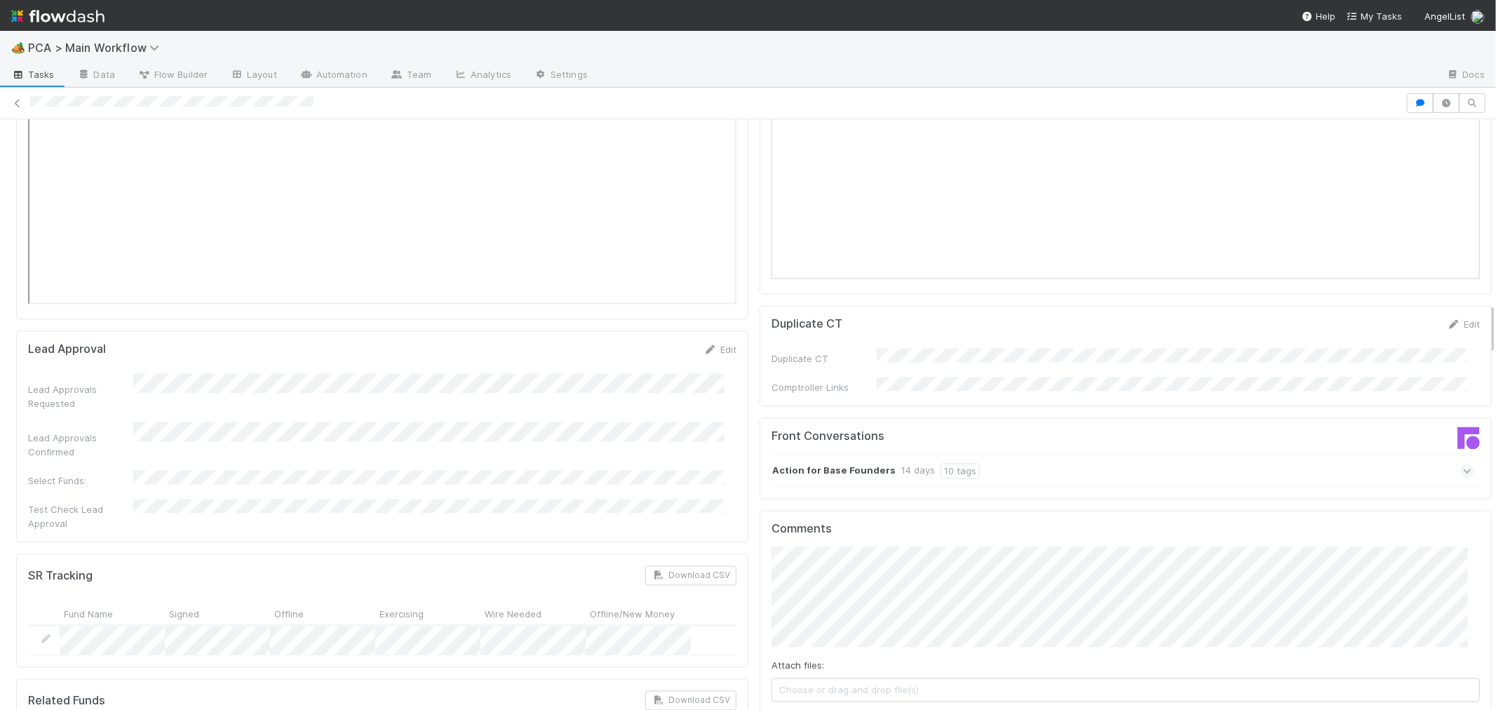
scroll to position [2182, 0]
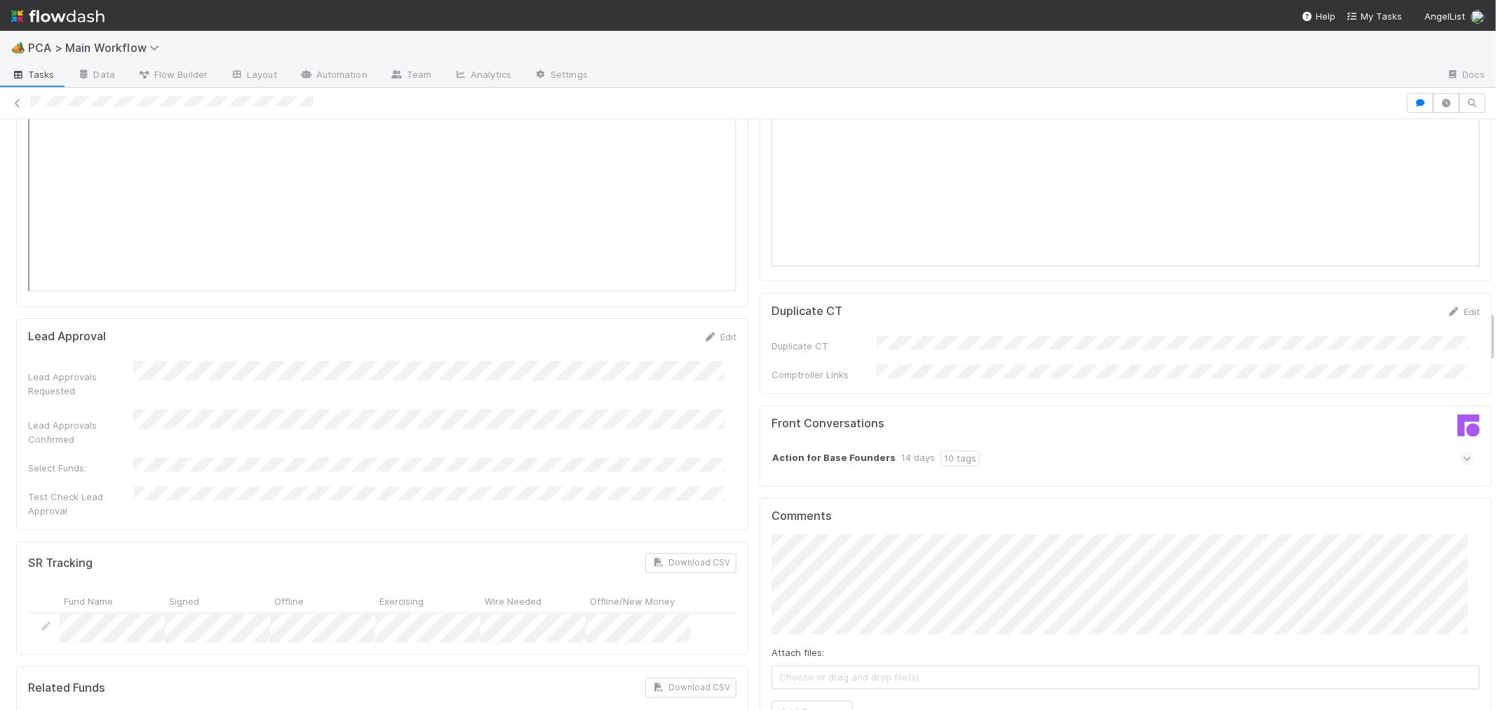
click at [1074, 443] on div "Action for Base Founders 14 days 10 tags" at bounding box center [1122, 459] width 703 height 32
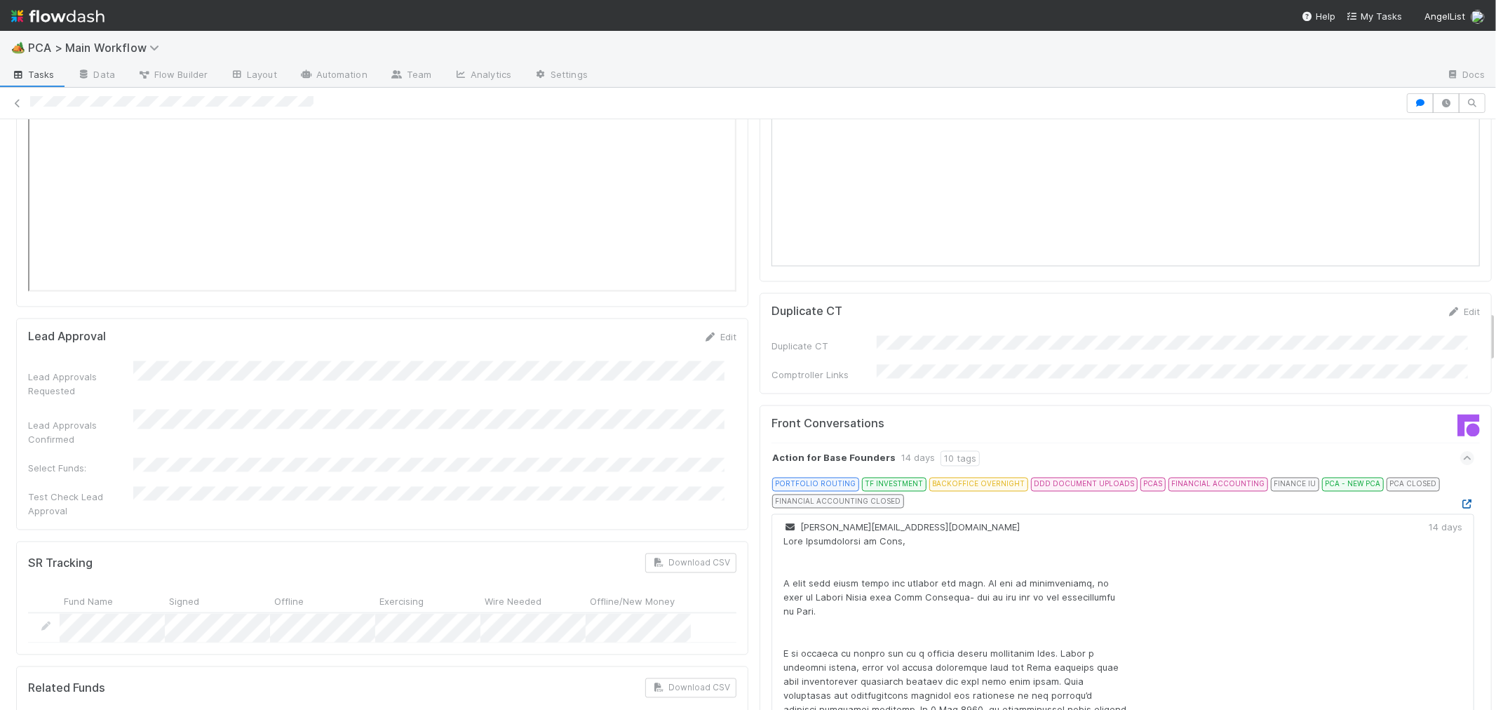
click at [1460, 500] on icon at bounding box center [1467, 504] width 14 height 9
click at [50, 16] on img at bounding box center [57, 16] width 93 height 24
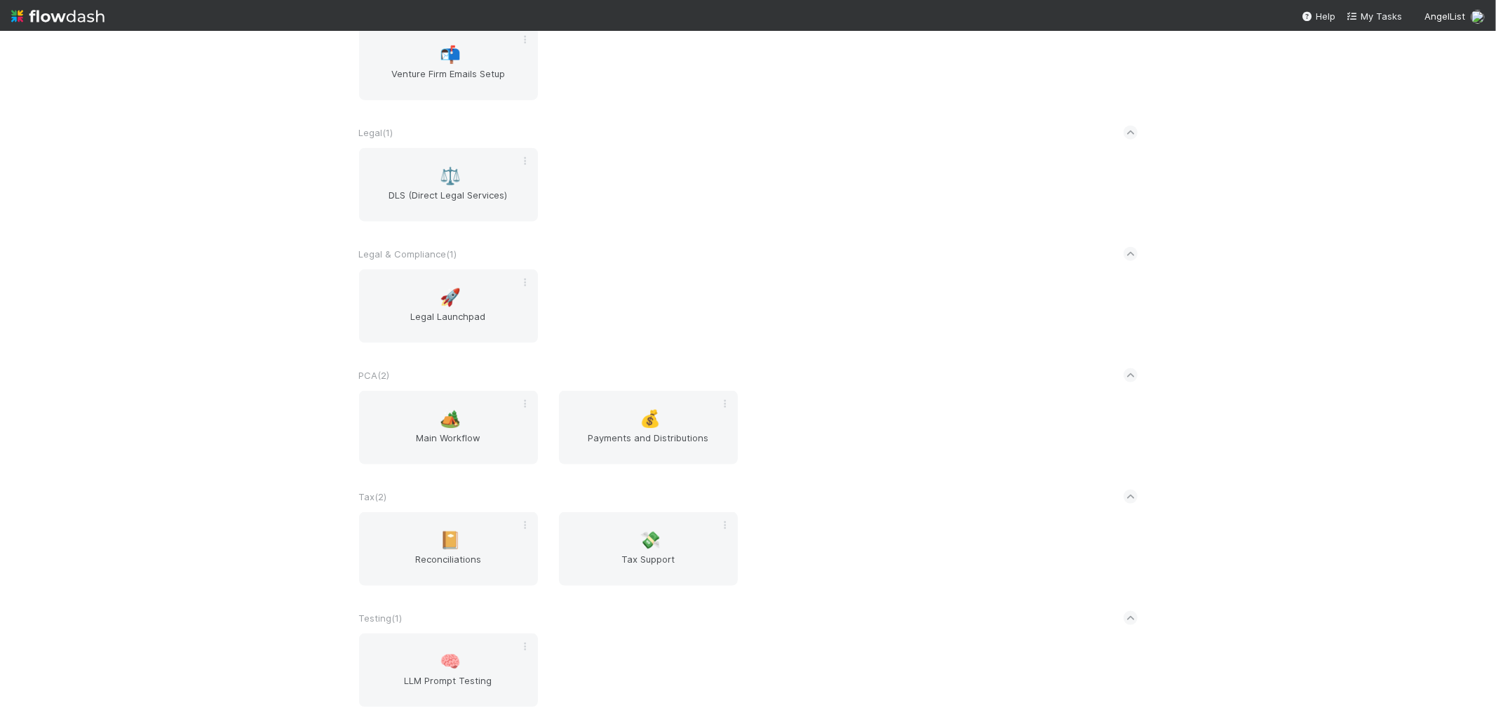
scroll to position [1383, 0]
click at [398, 424] on span "Main Workflow" at bounding box center [449, 438] width 168 height 28
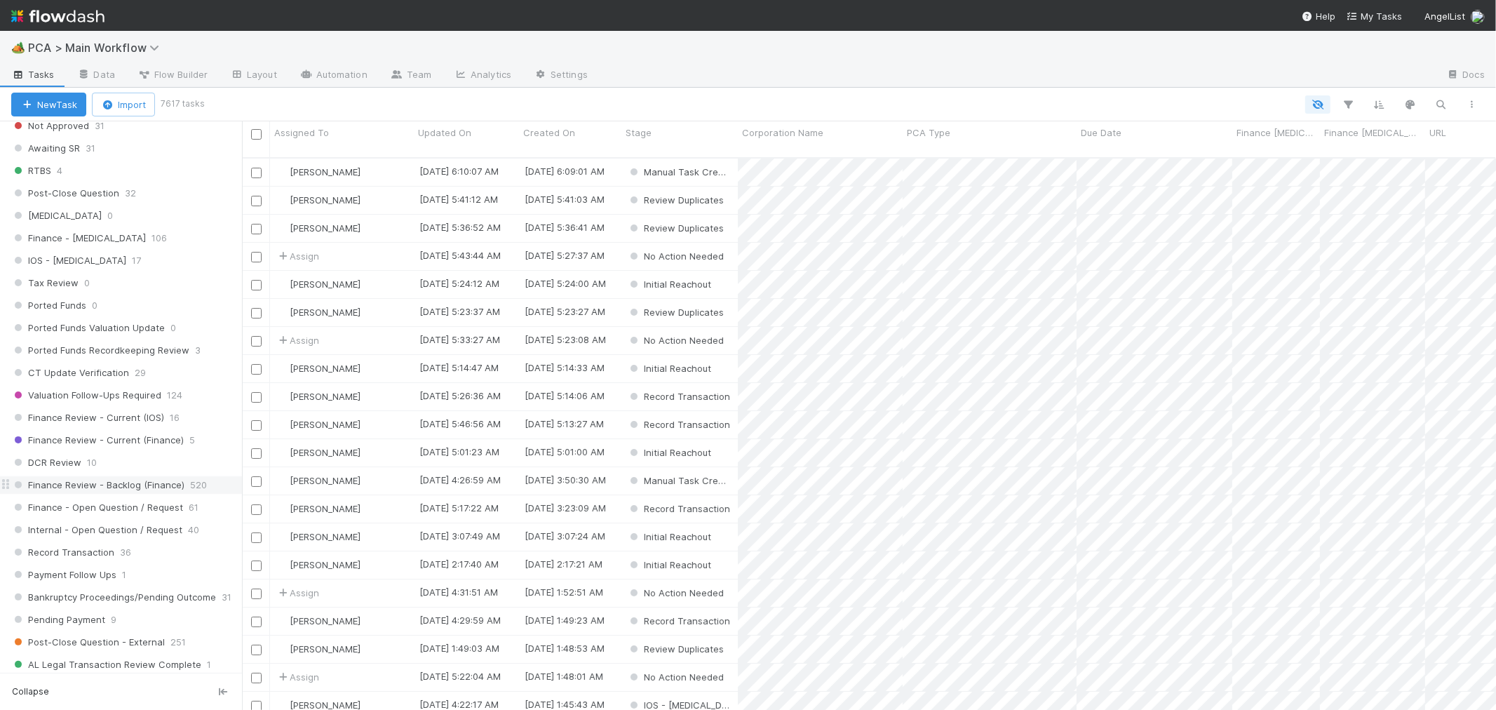
scroll to position [935, 0]
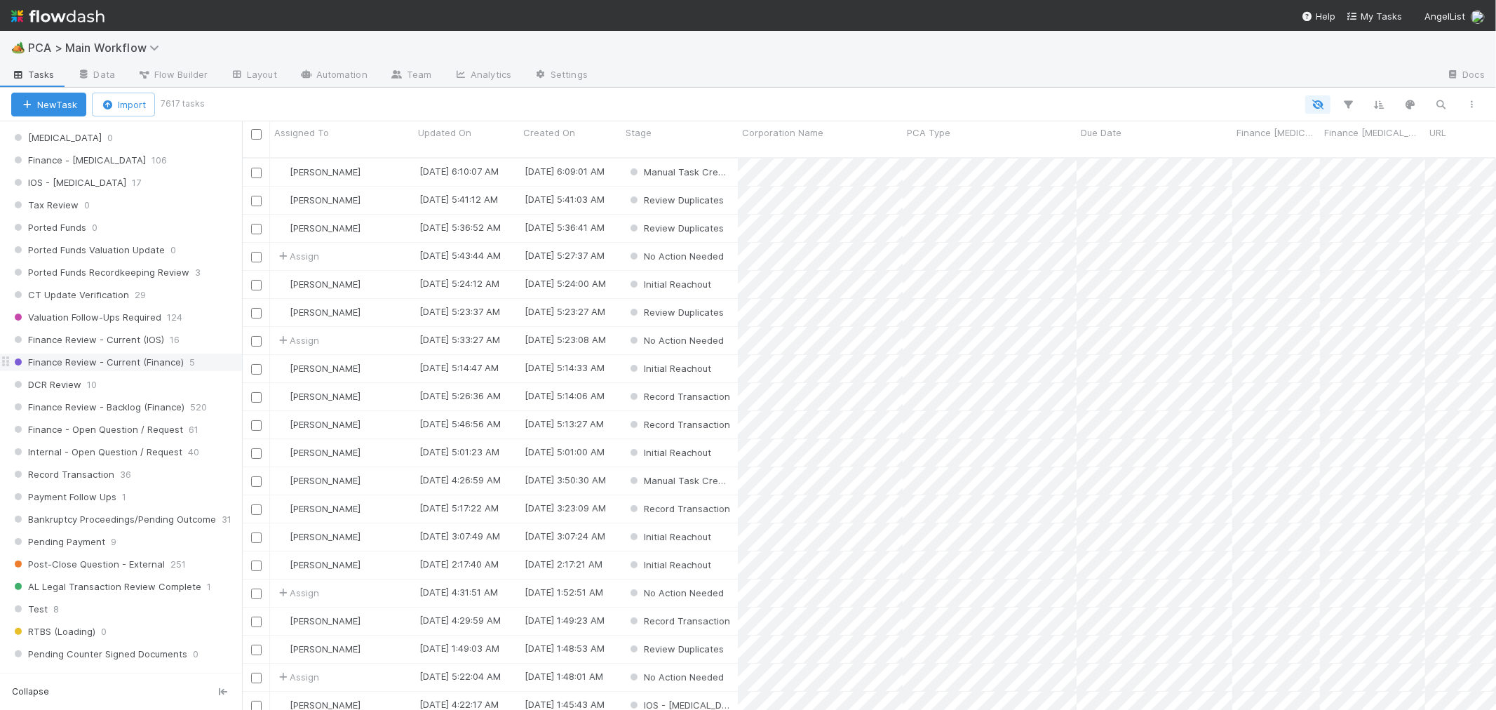
click at [128, 371] on span "Finance Review - Current (Finance)" at bounding box center [97, 362] width 173 height 18
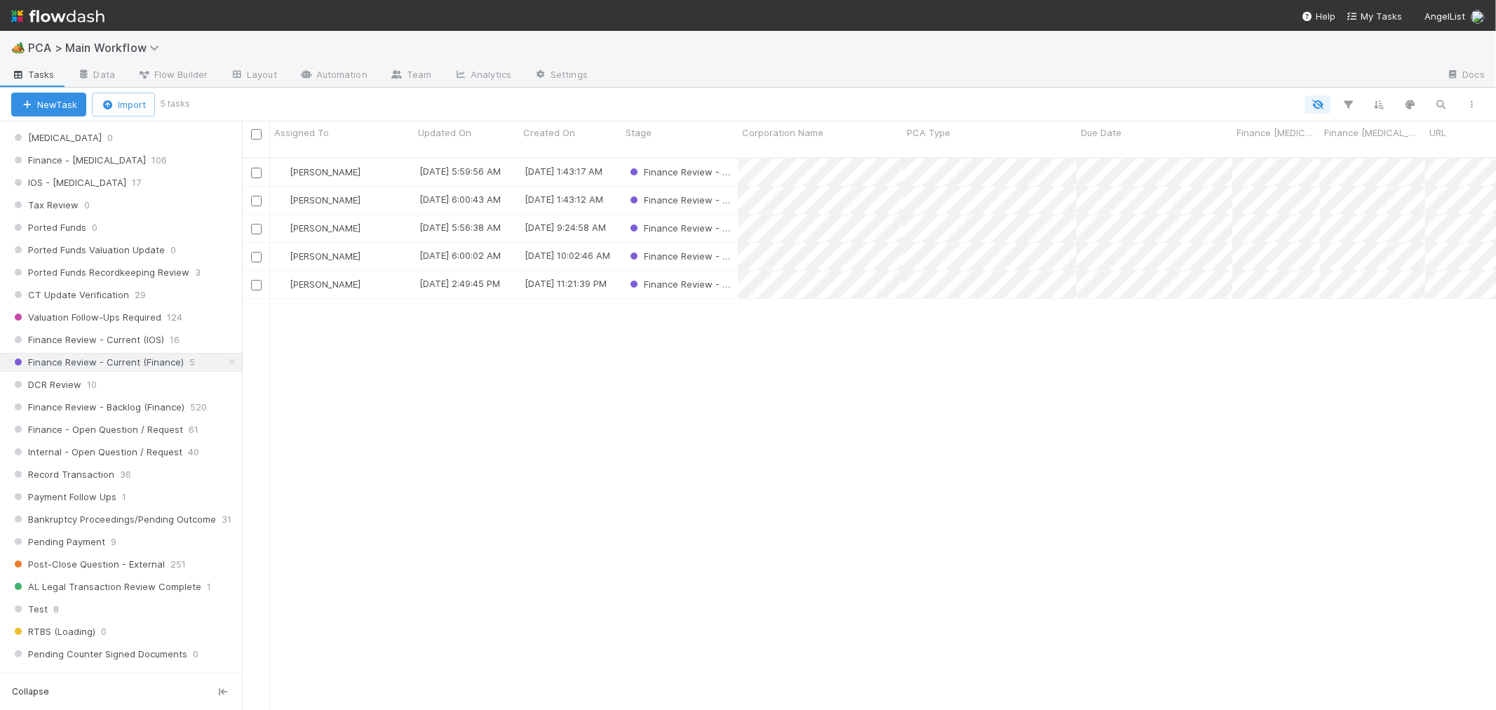
scroll to position [552, 1242]
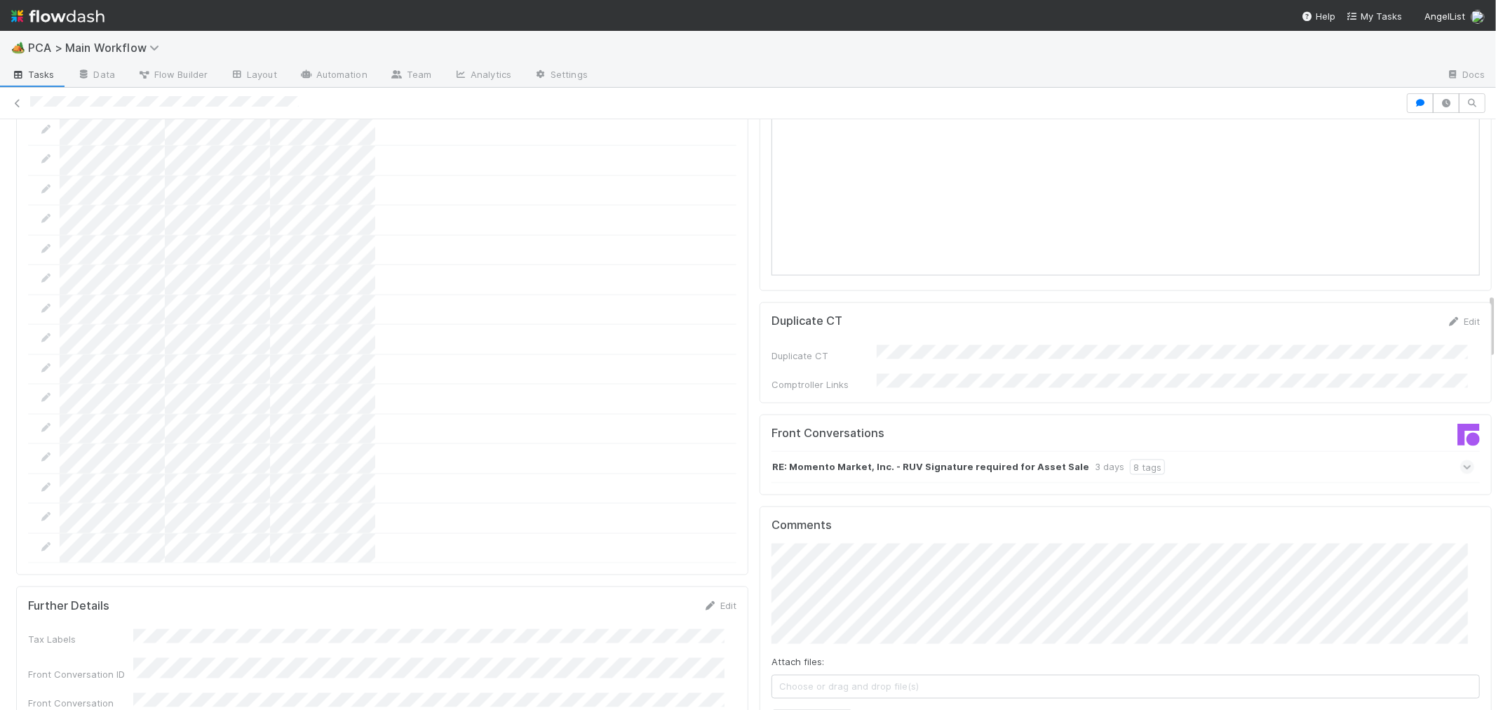
scroll to position [1558, 0]
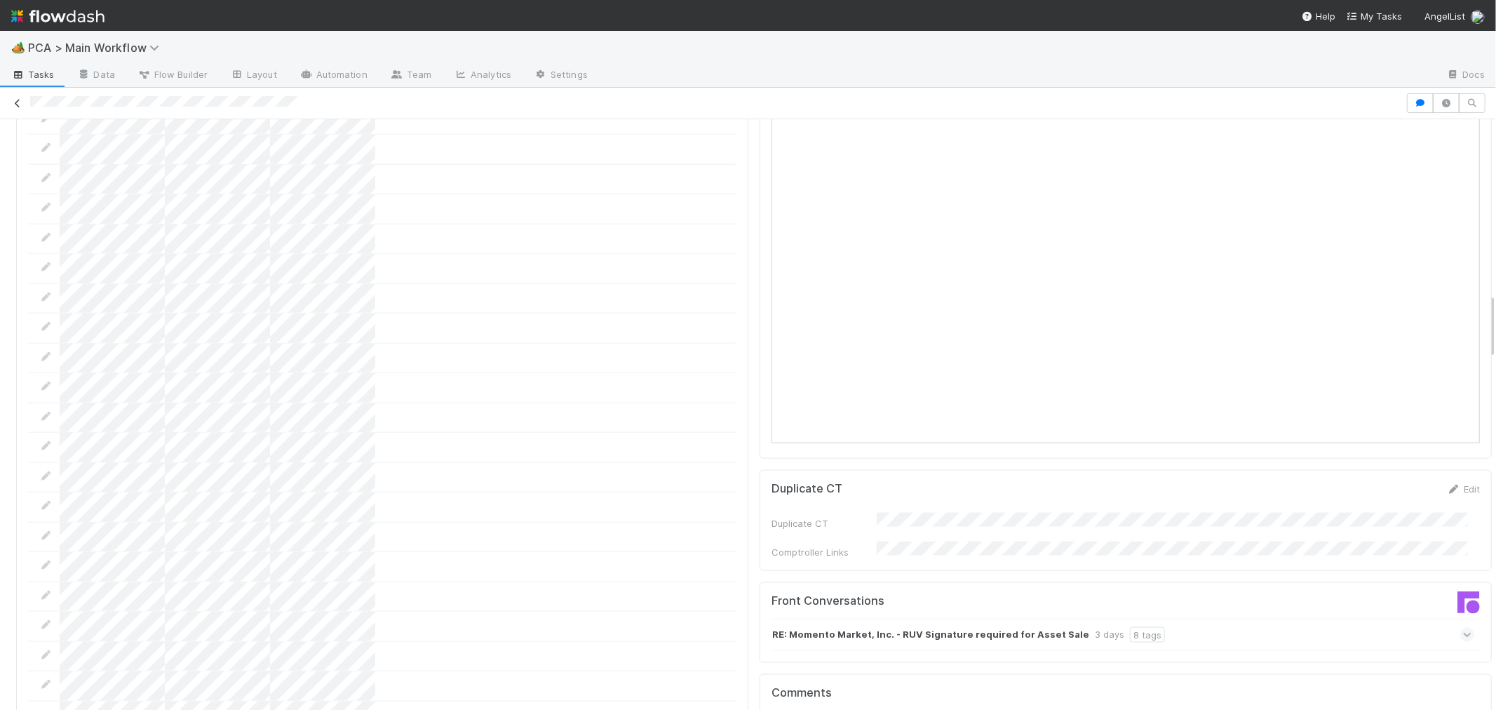
click at [15, 102] on icon at bounding box center [18, 103] width 14 height 9
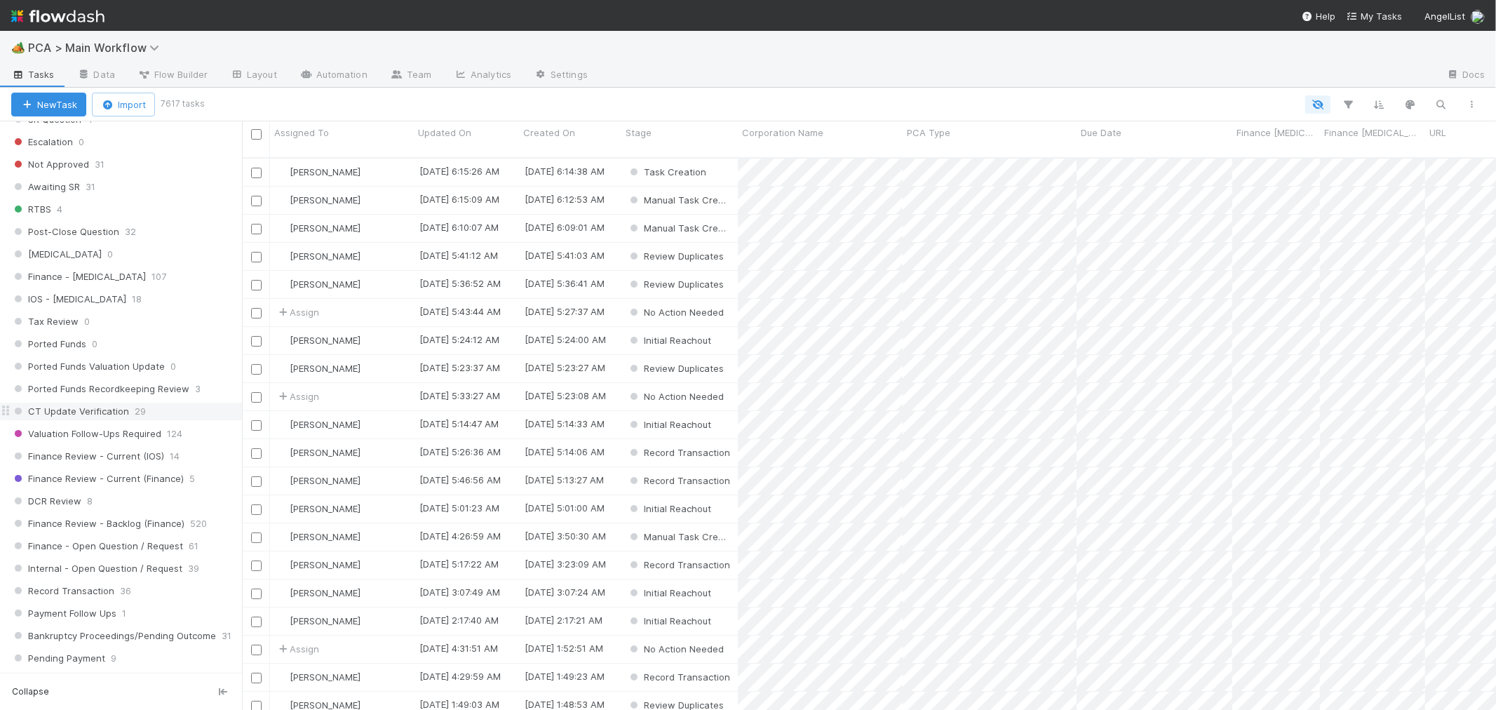
scroll to position [857, 0]
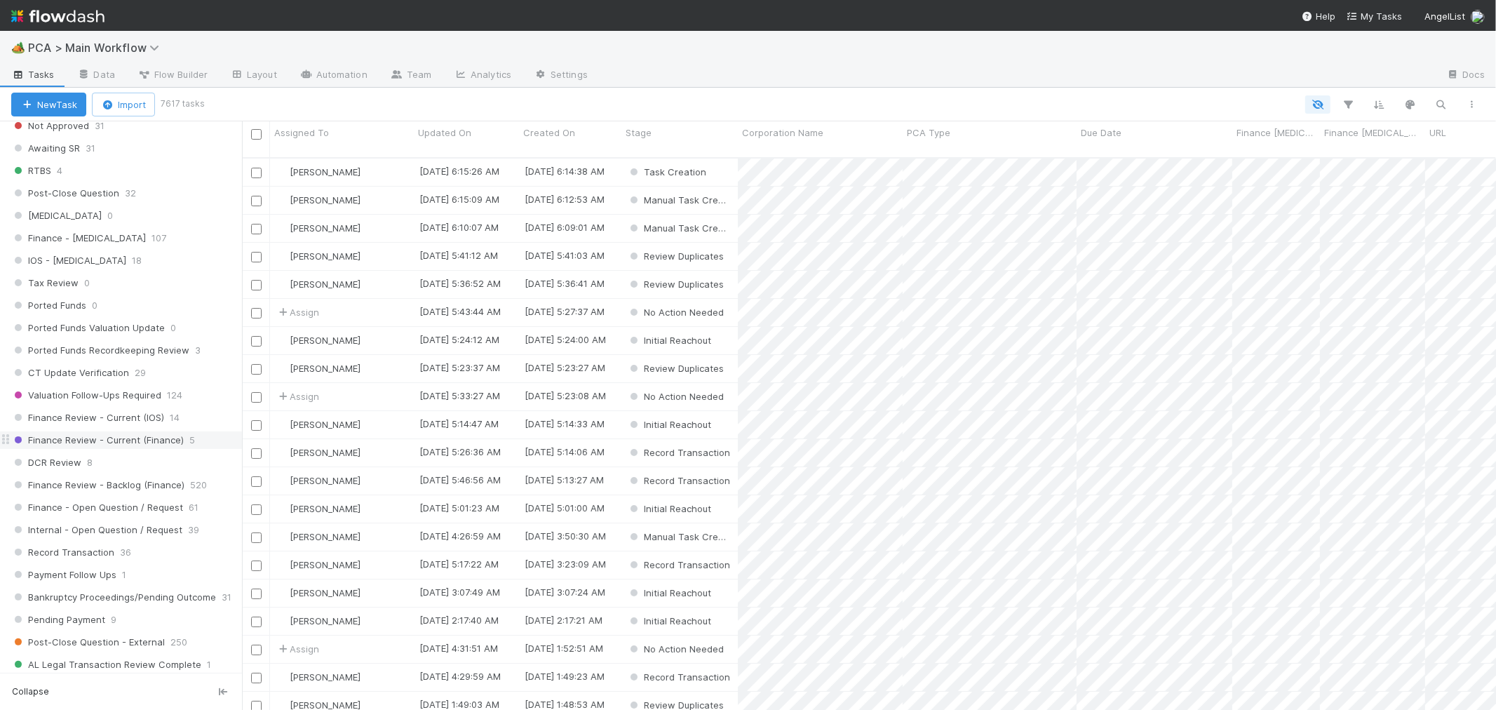
click at [140, 446] on span "Finance Review - Current (Finance)" at bounding box center [97, 440] width 173 height 18
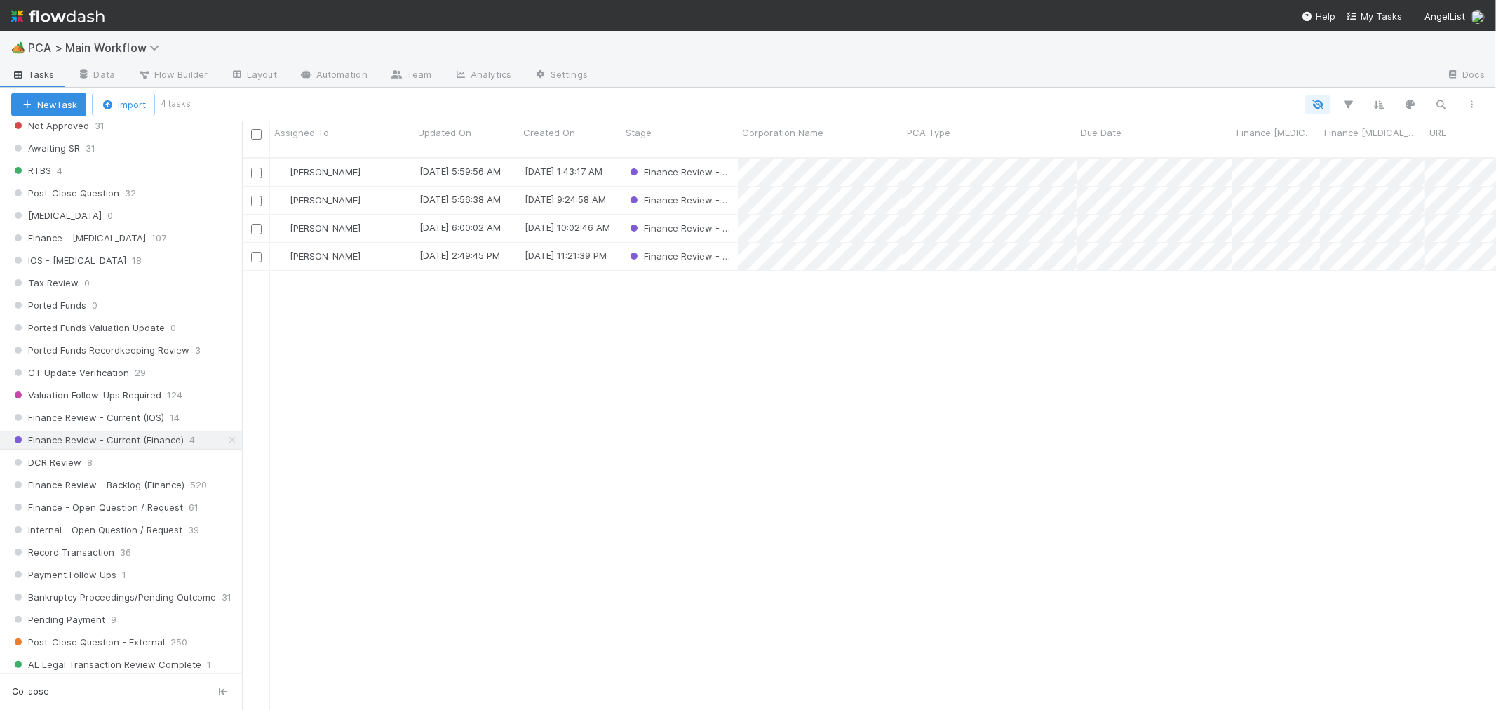
scroll to position [552, 1242]
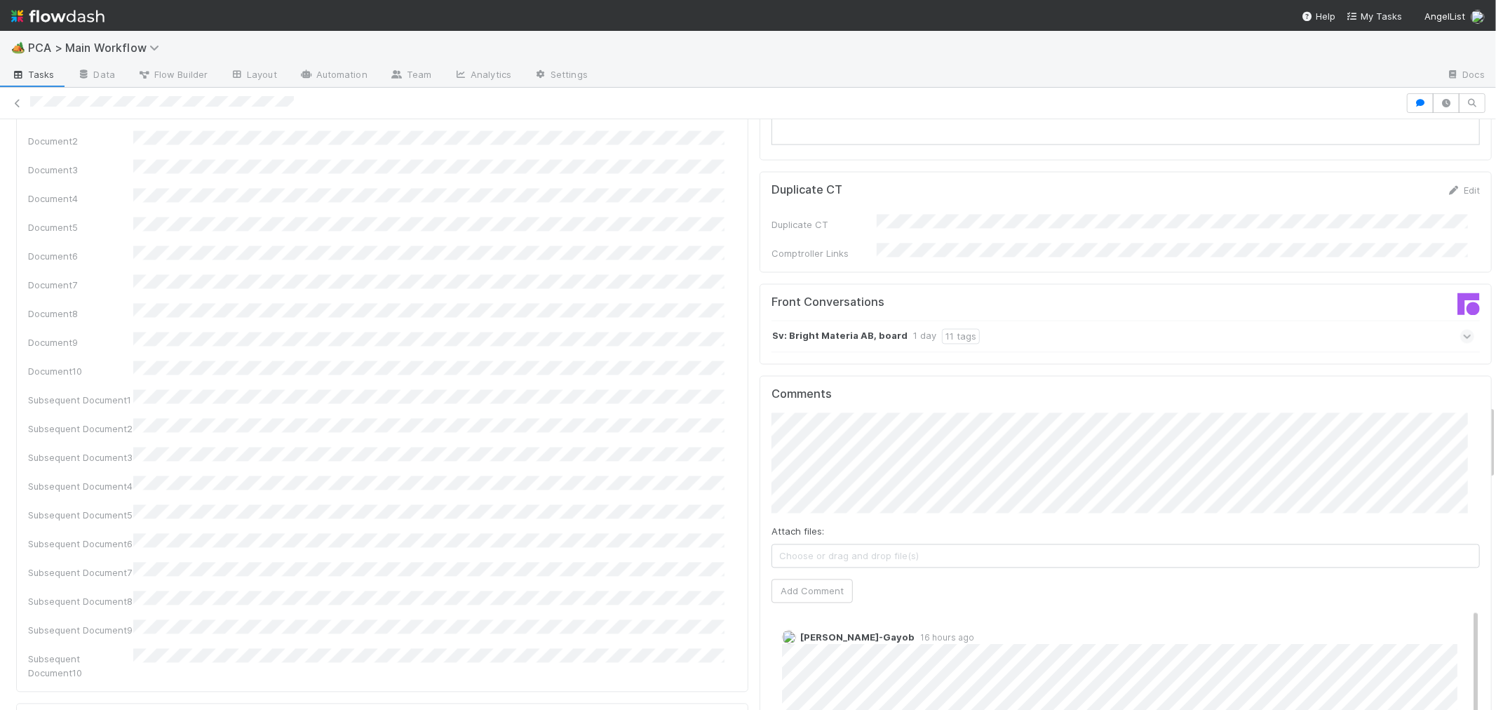
scroll to position [2260, 0]
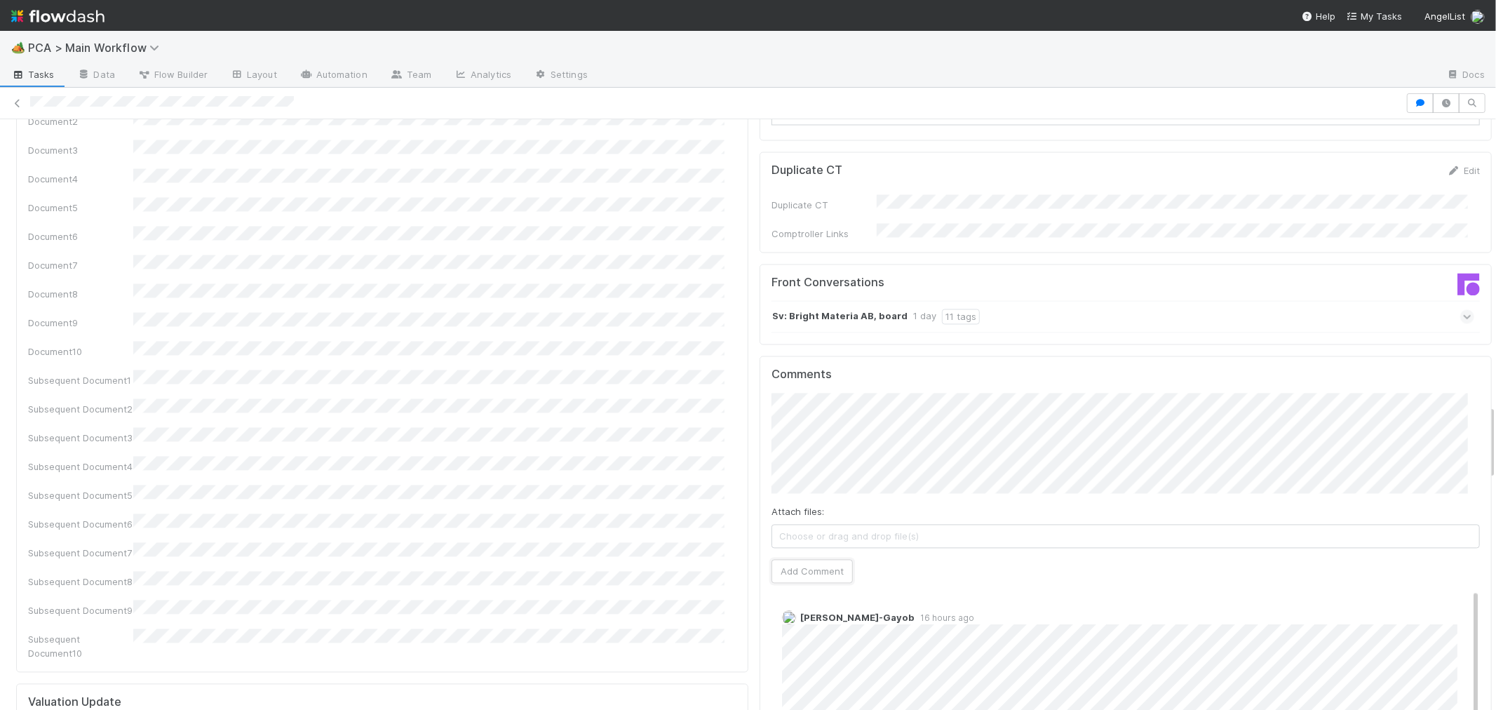
click at [782, 559] on button "Add Comment" at bounding box center [811, 571] width 81 height 24
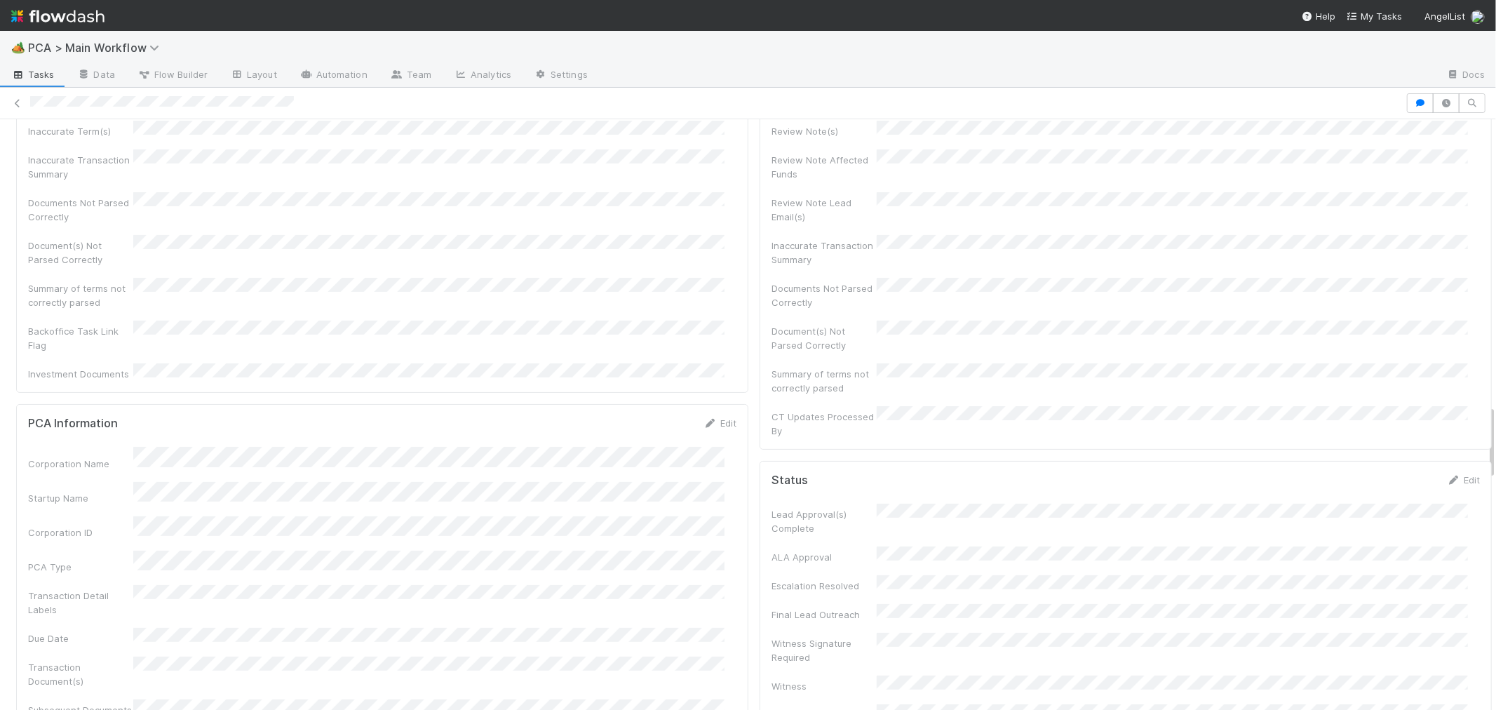
scroll to position [0, 0]
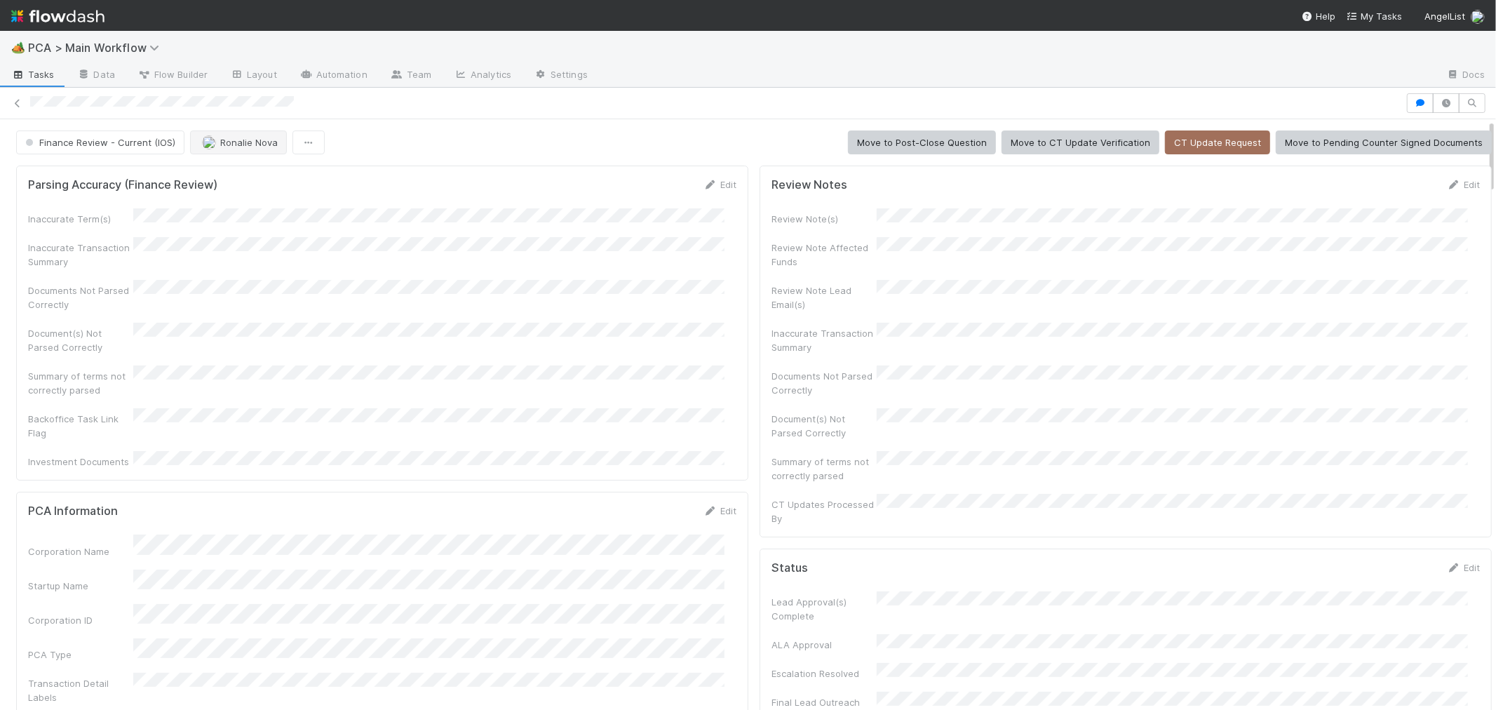
click at [236, 149] on button "Ronalie Nova" at bounding box center [238, 142] width 97 height 24
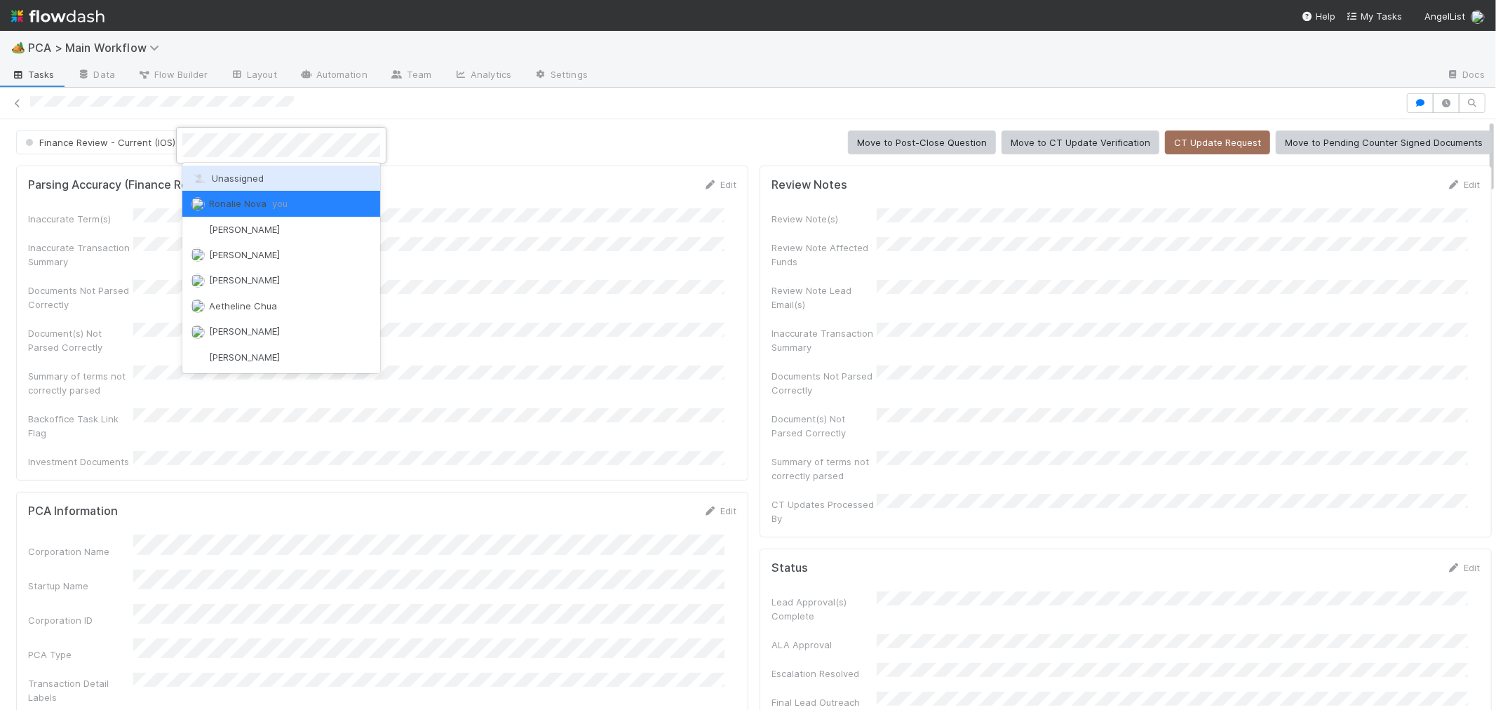
click at [241, 176] on span "Unassigned" at bounding box center [227, 178] width 73 height 11
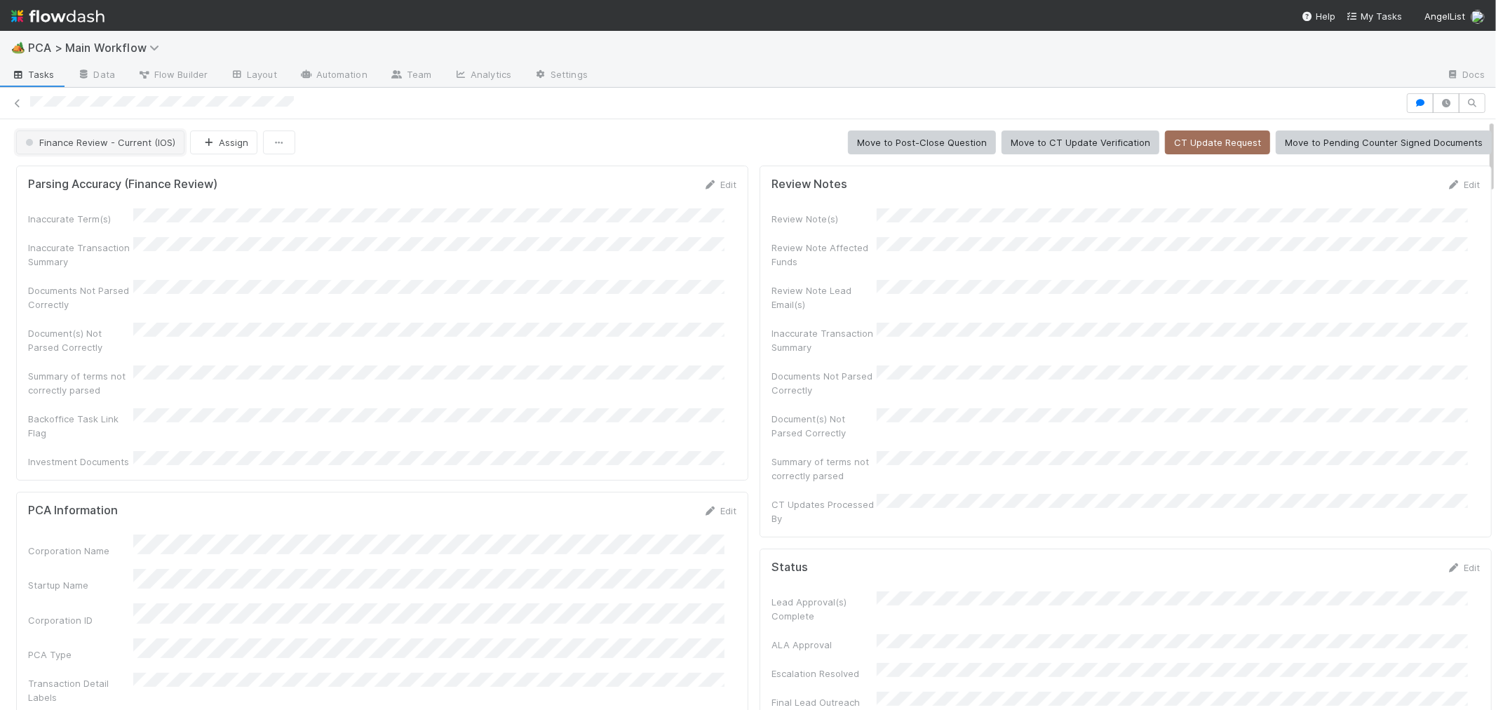
click at [140, 142] on span "Finance Review - Current (IOS)" at bounding box center [98, 142] width 153 height 11
click at [150, 212] on div "Completed" at bounding box center [110, 217] width 198 height 25
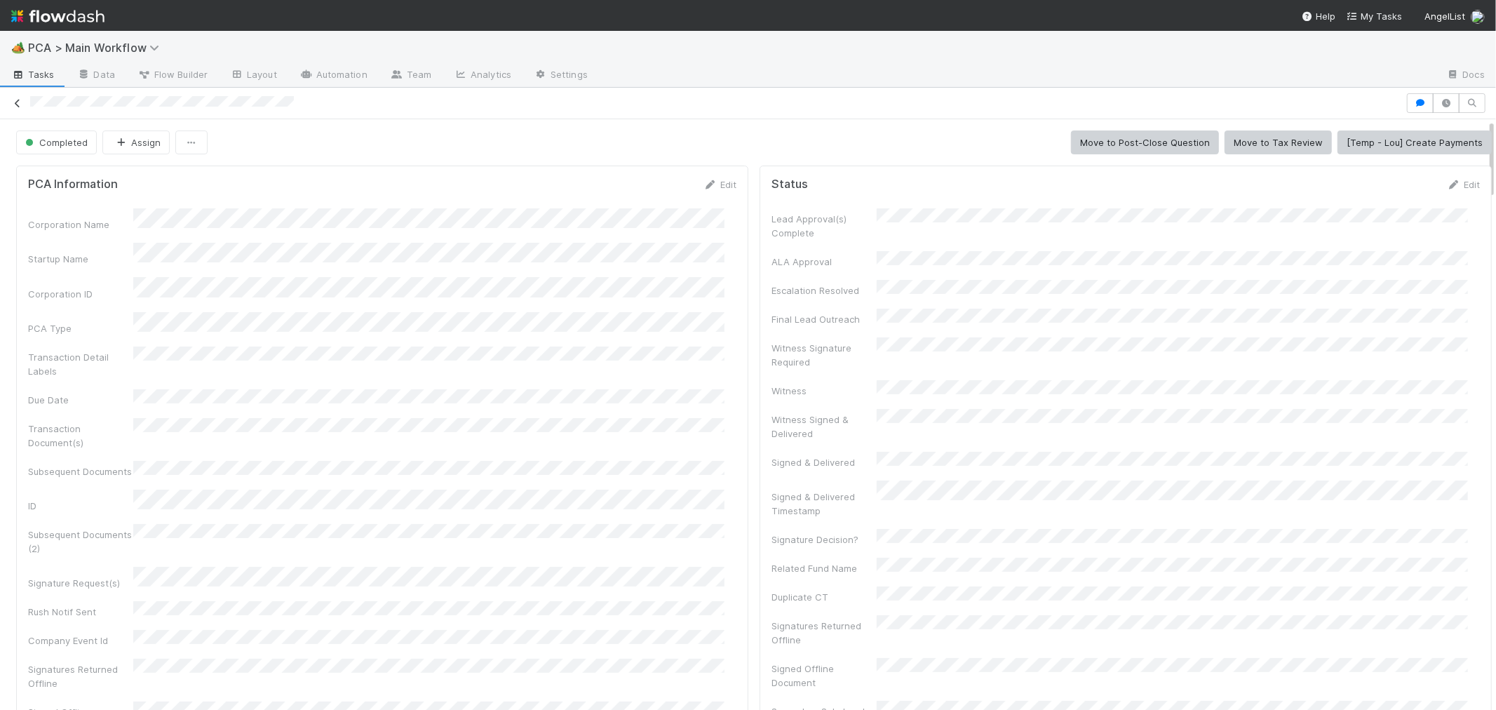
click at [18, 102] on icon at bounding box center [18, 103] width 14 height 9
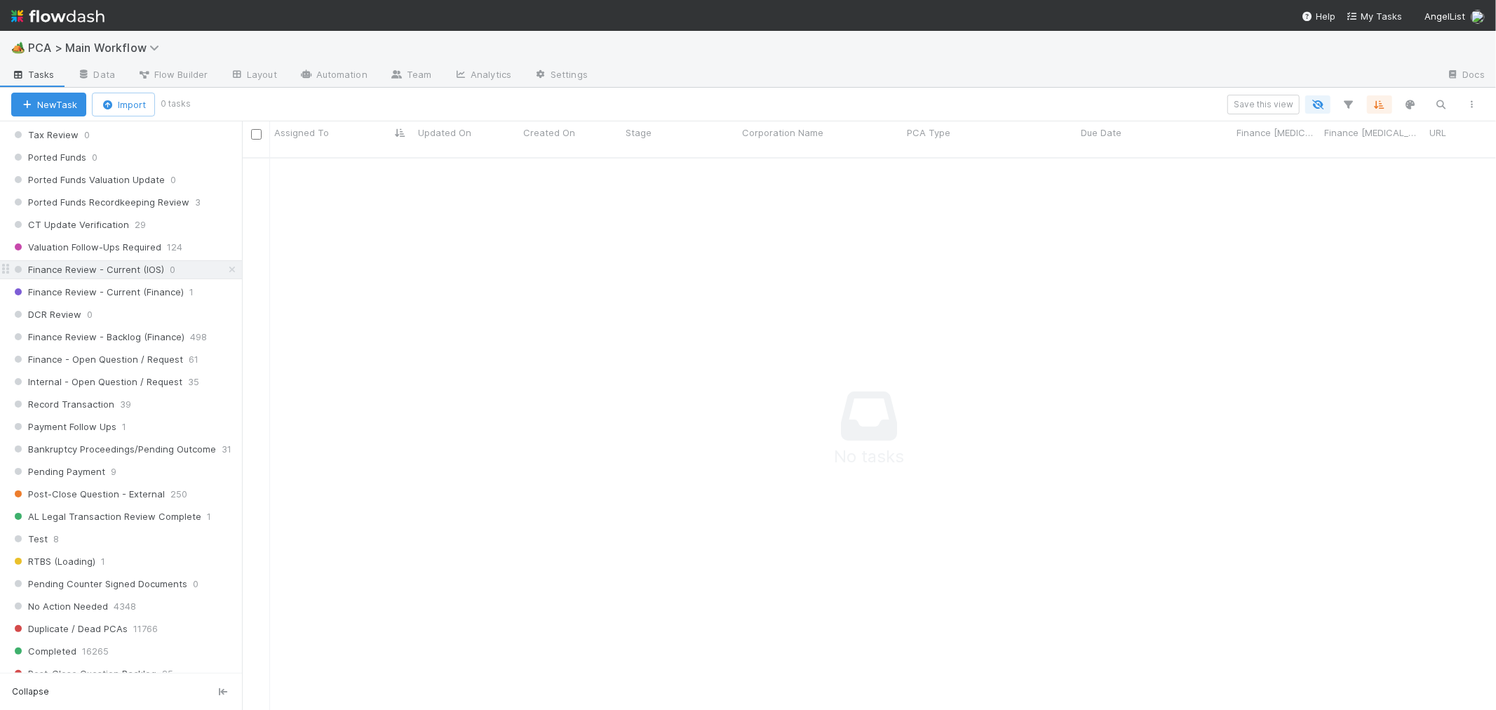
scroll to position [1018, 0]
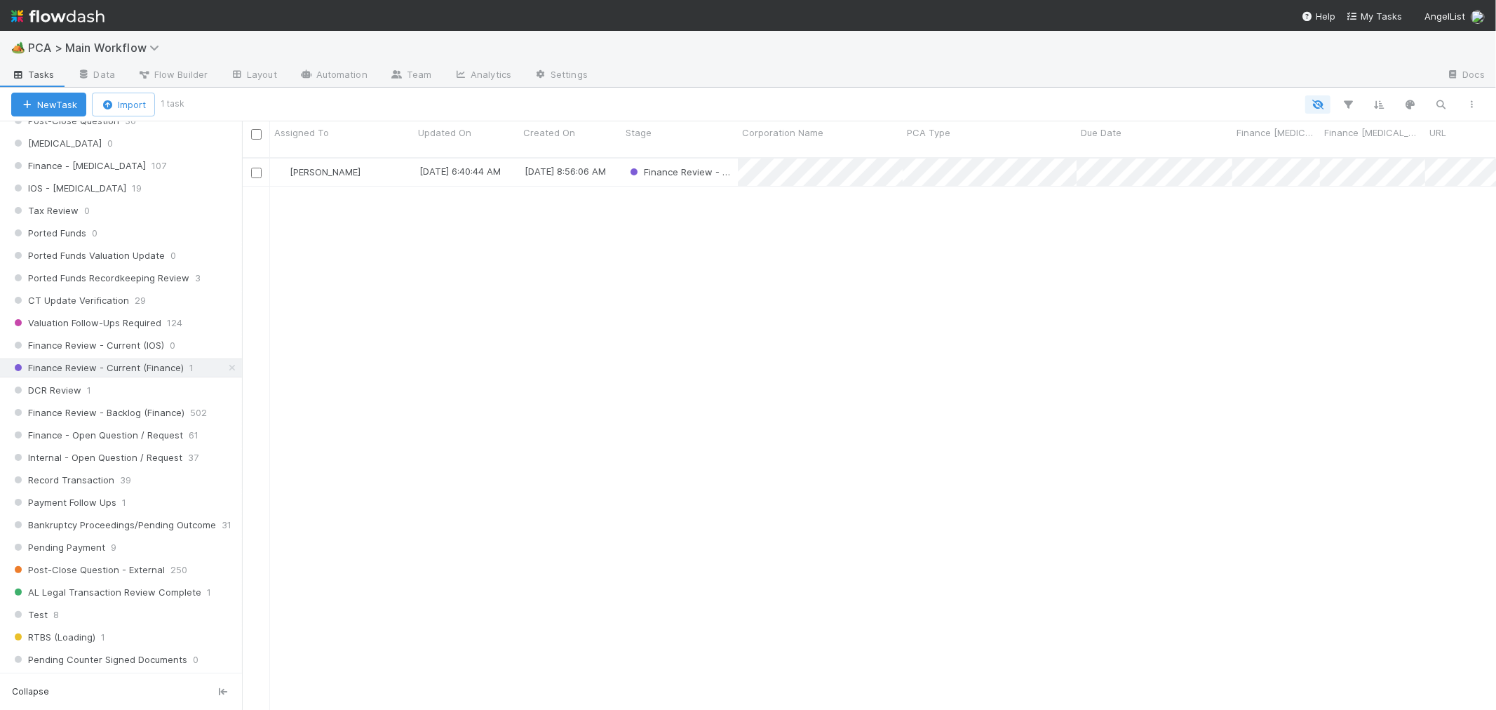
scroll to position [935, 0]
click at [174, 391] on div "DCR Review 1" at bounding box center [126, 385] width 231 height 18
click at [115, 416] on span "Finance Review - Backlog (Finance)" at bounding box center [97, 407] width 173 height 18
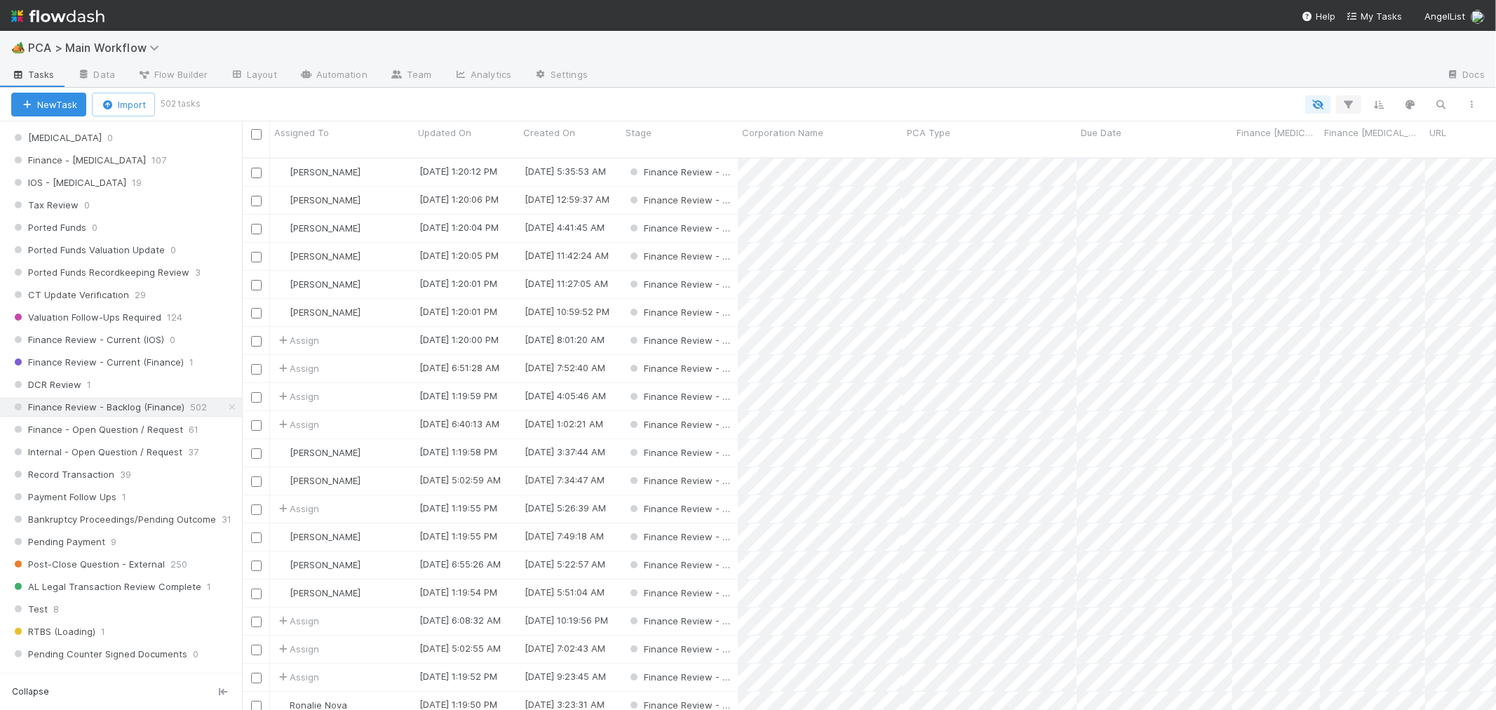
scroll to position [552, 1242]
click at [1347, 100] on icon "button" at bounding box center [1349, 104] width 14 height 13
drag, startPoint x: 1065, startPoint y: 139, endPoint x: 1068, endPoint y: 155, distance: 16.5
click at [1066, 139] on button "Add Filter" at bounding box center [1134, 146] width 421 height 20
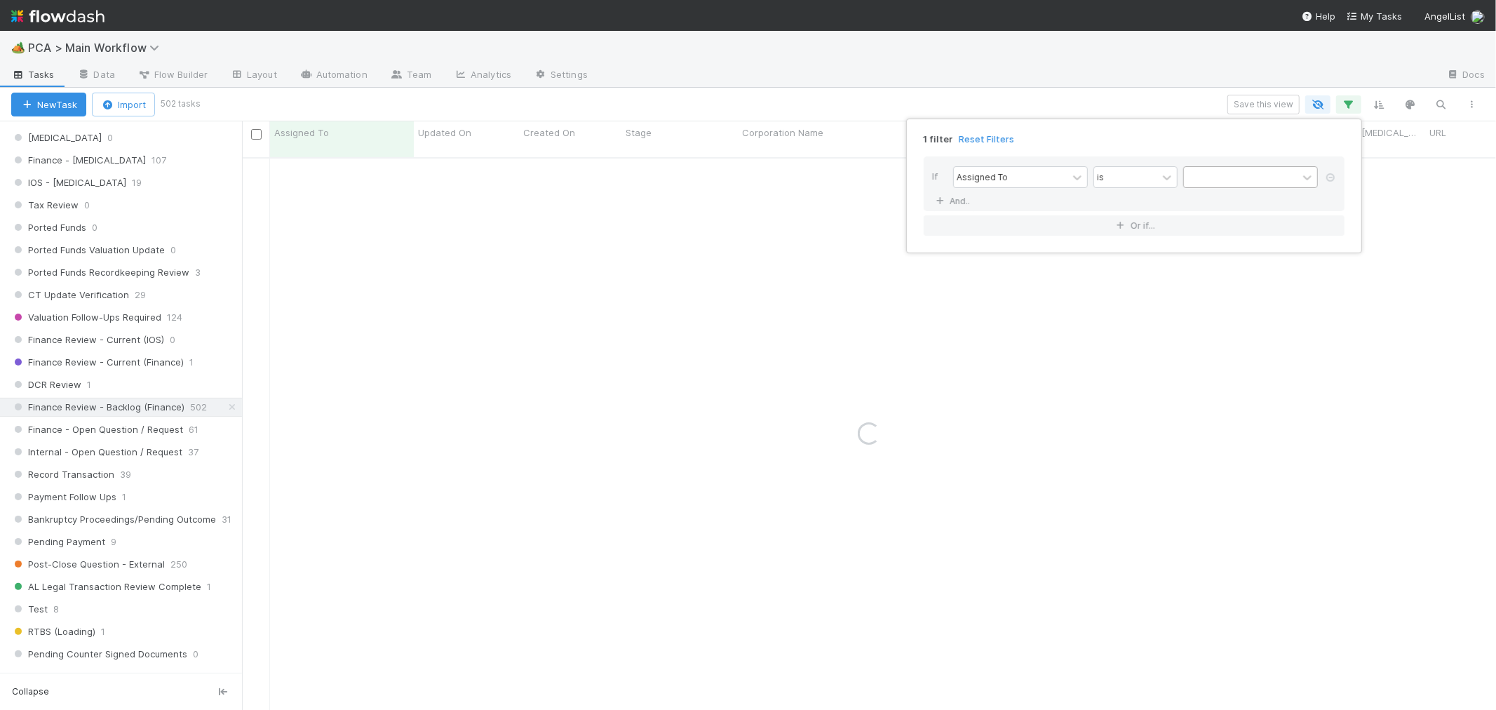
click at [1217, 177] on div at bounding box center [1241, 177] width 114 height 20
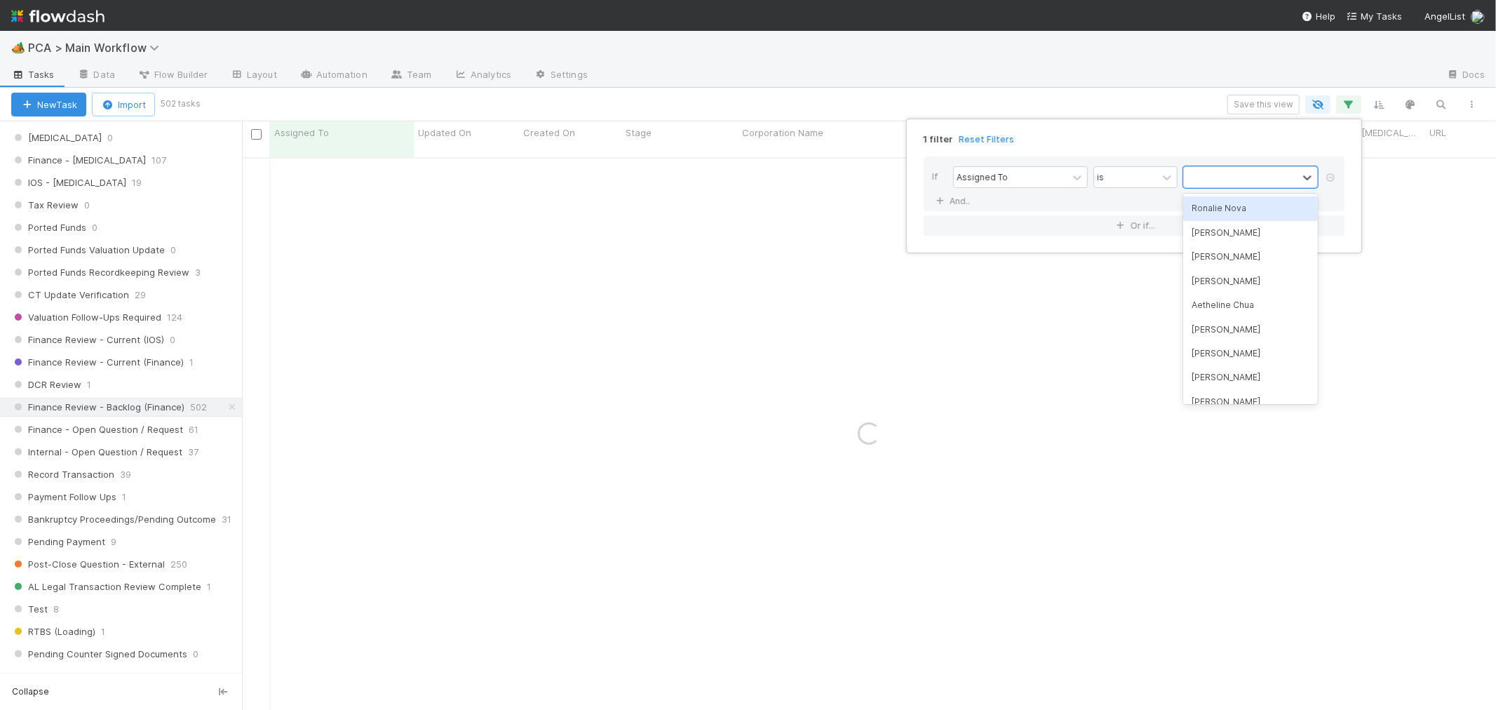
click at [1215, 209] on div "Ronalie Nova" at bounding box center [1250, 208] width 135 height 24
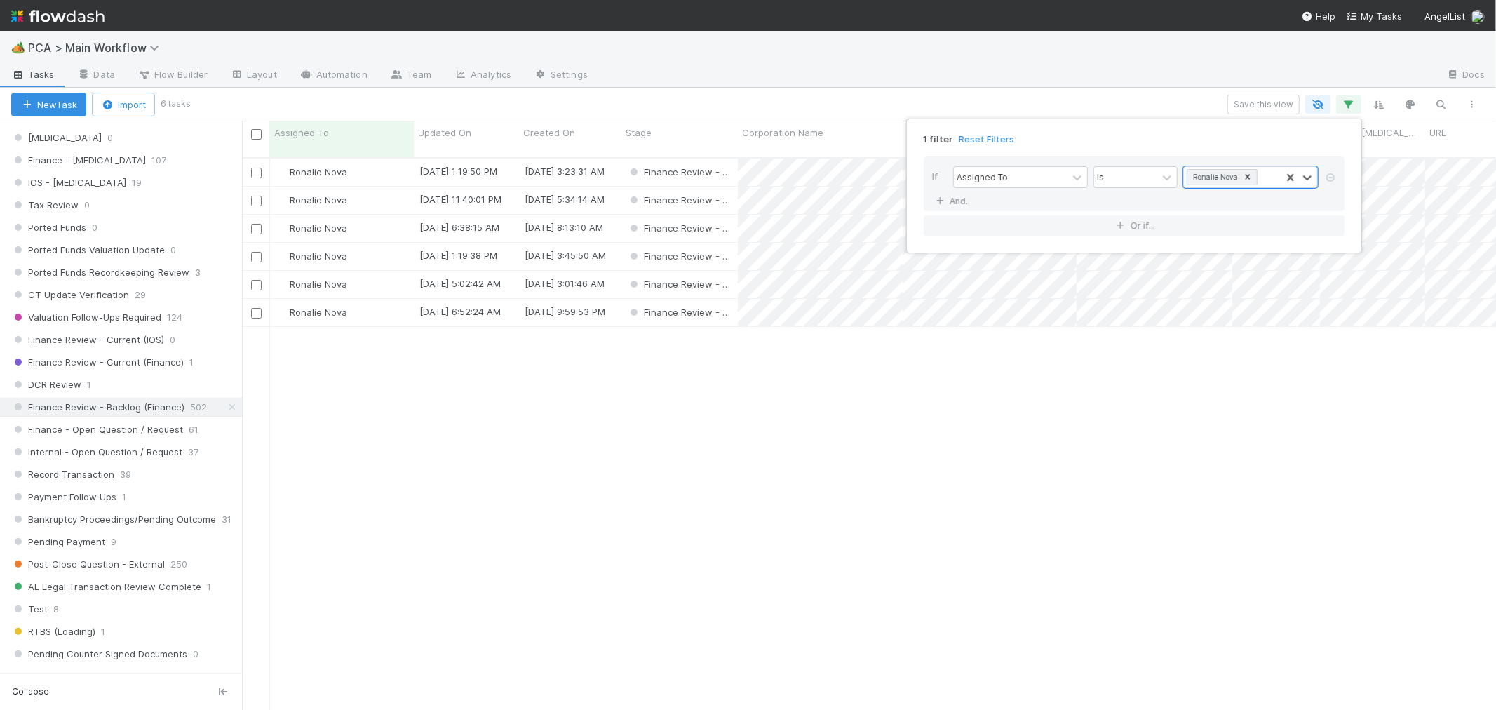
click at [728, 524] on div "1 filter Reset Filters If Assigned To is option Ronalie Nova, selected. 0 resul…" at bounding box center [748, 355] width 1496 height 710
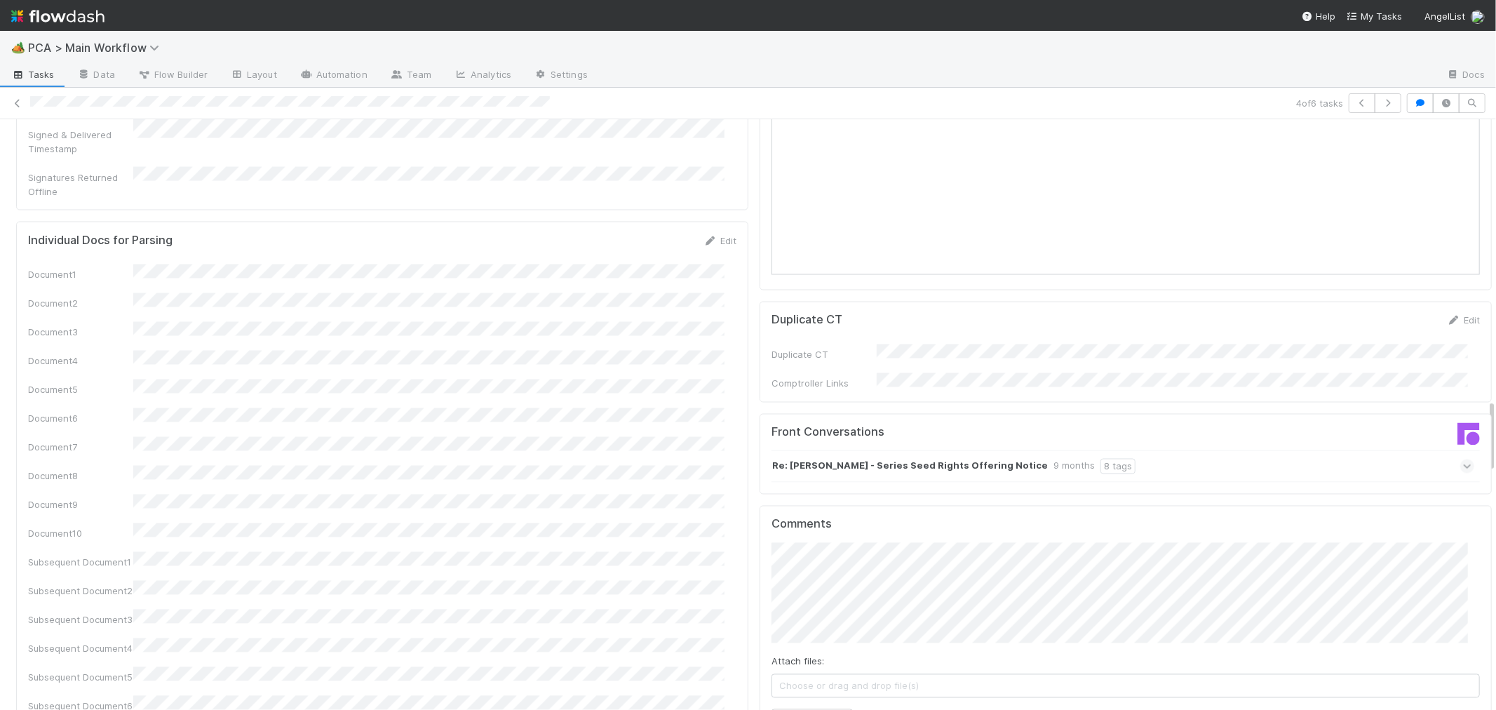
scroll to position [1714, 0]
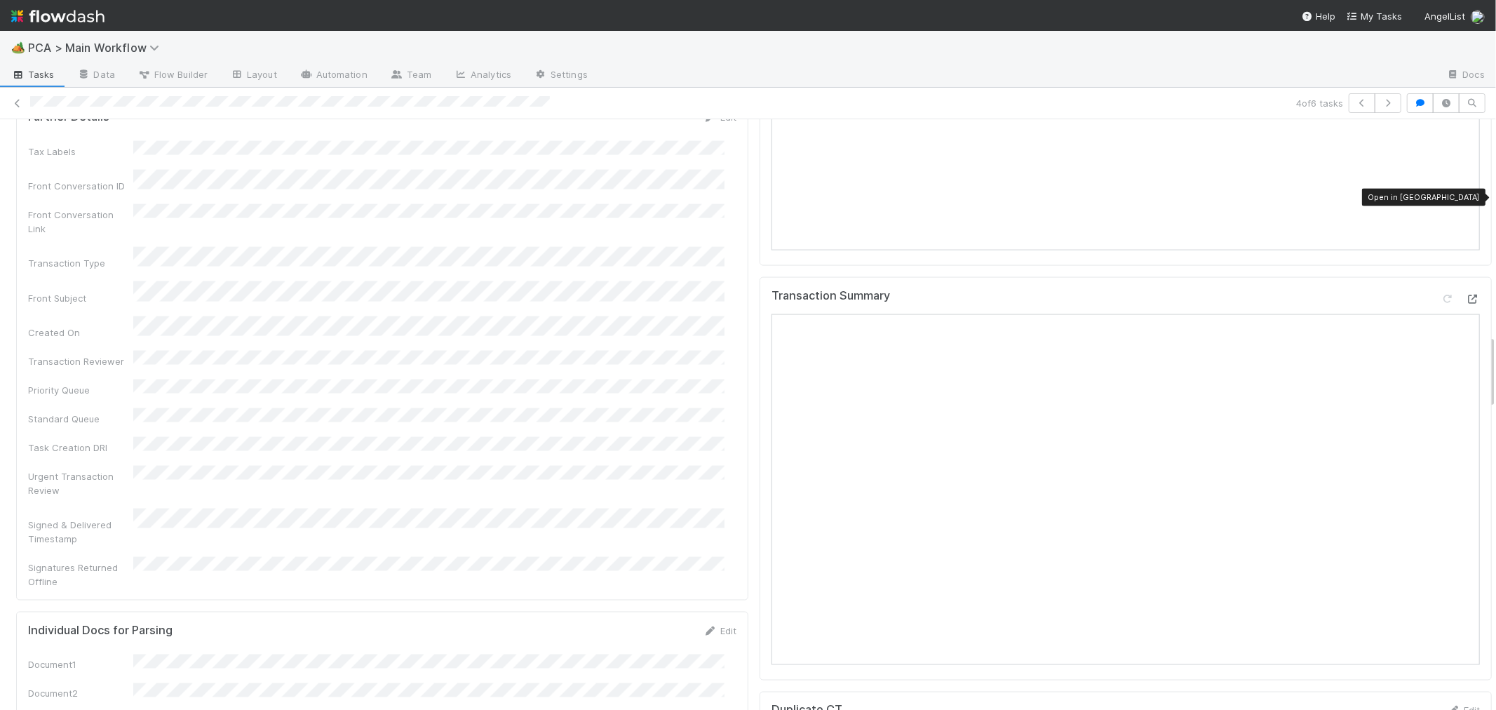
click at [1466, 295] on icon at bounding box center [1473, 299] width 14 height 9
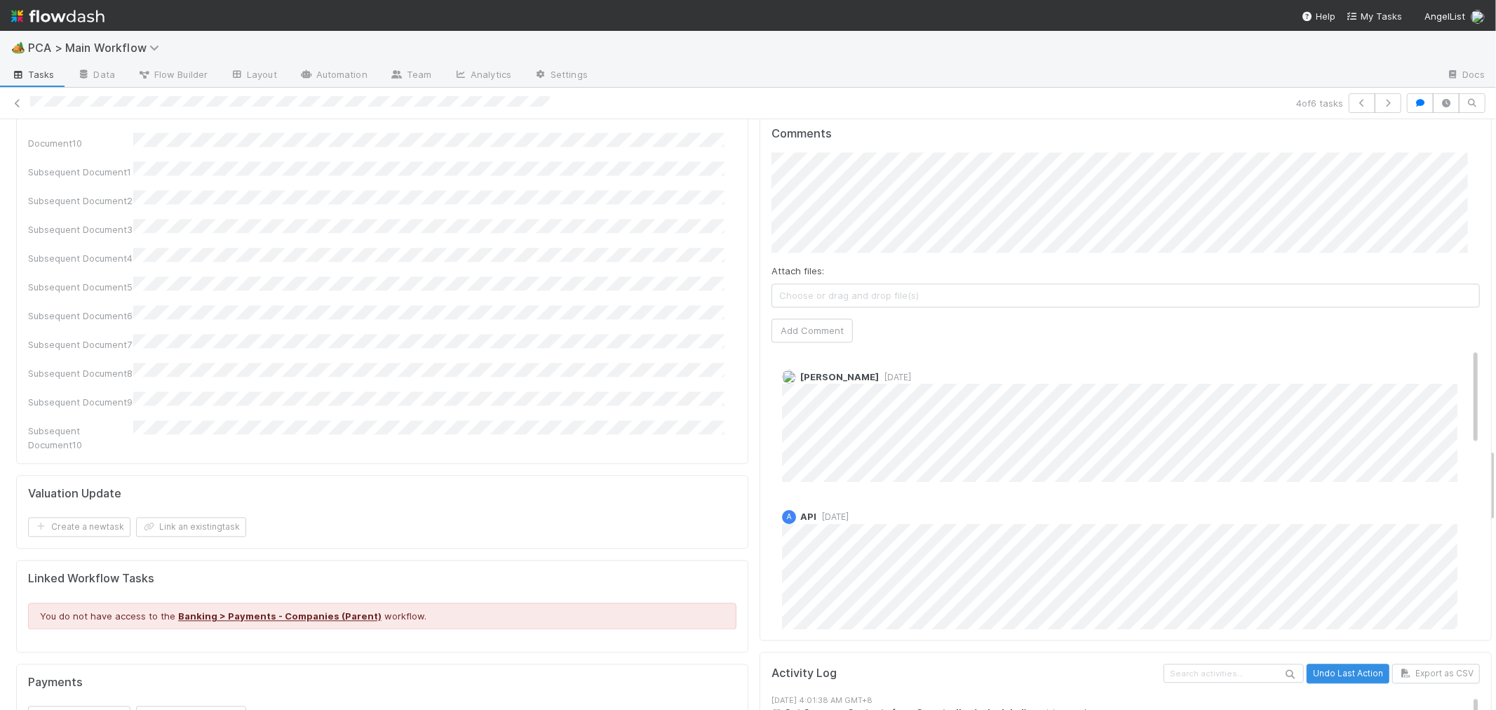
scroll to position [2493, 0]
click at [929, 500] on div "A API 8 months ago" at bounding box center [1131, 570] width 720 height 140
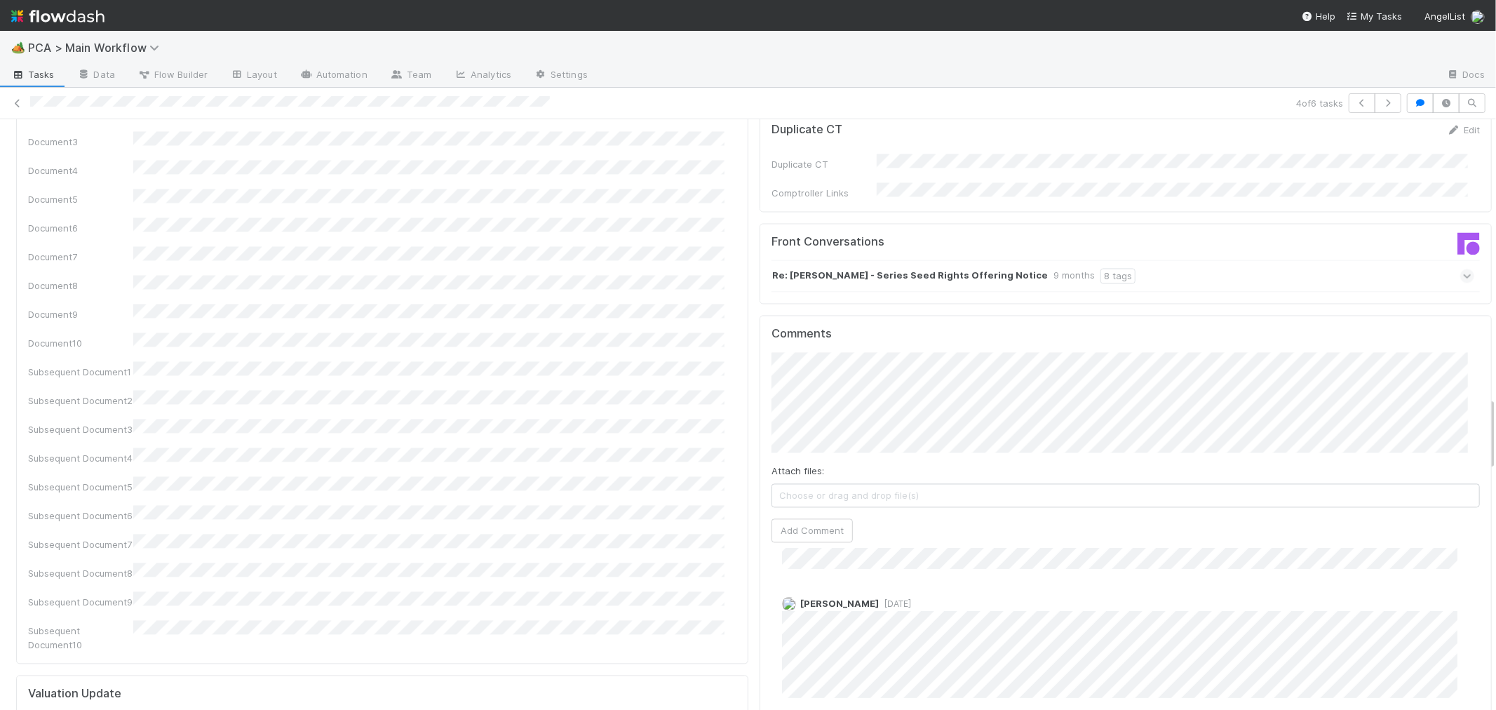
scroll to position [2182, 0]
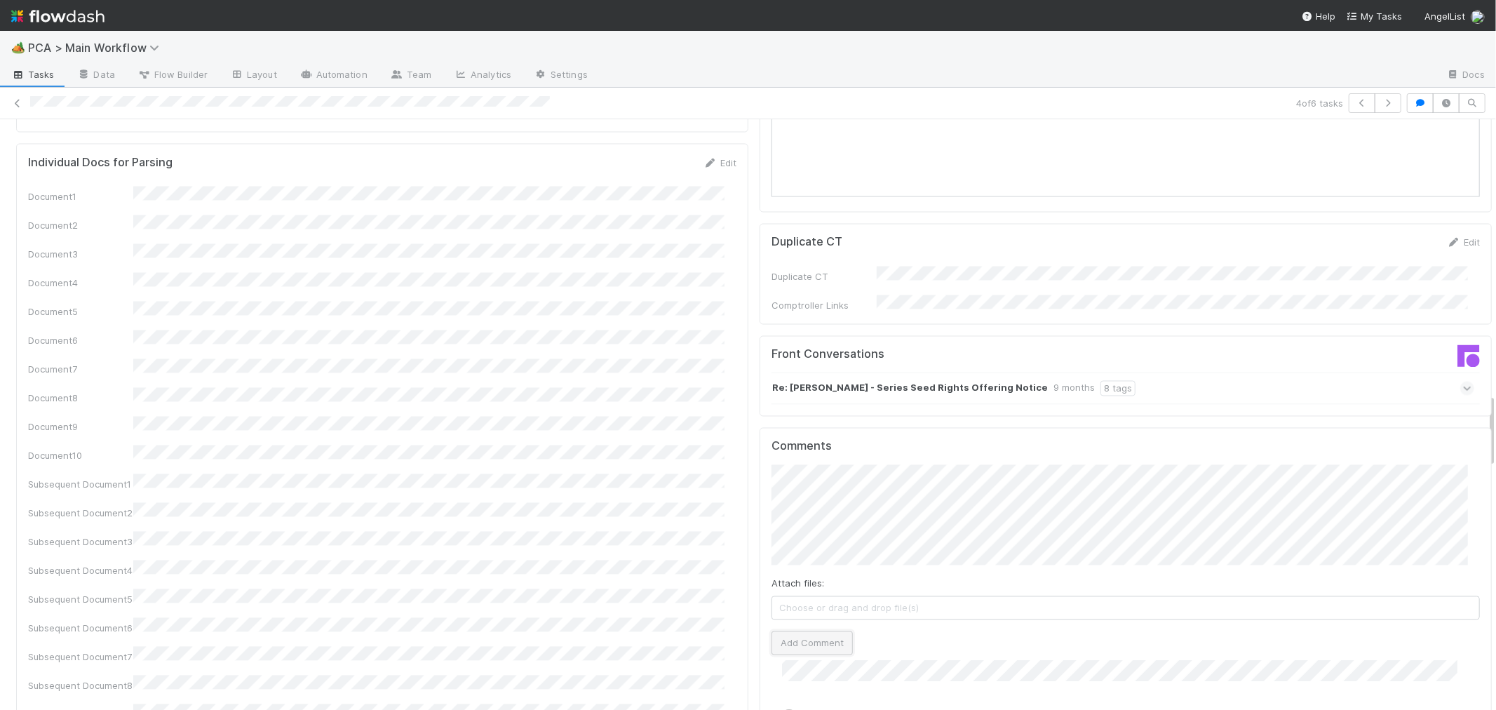
click at [796, 631] on button "Add Comment" at bounding box center [811, 643] width 81 height 24
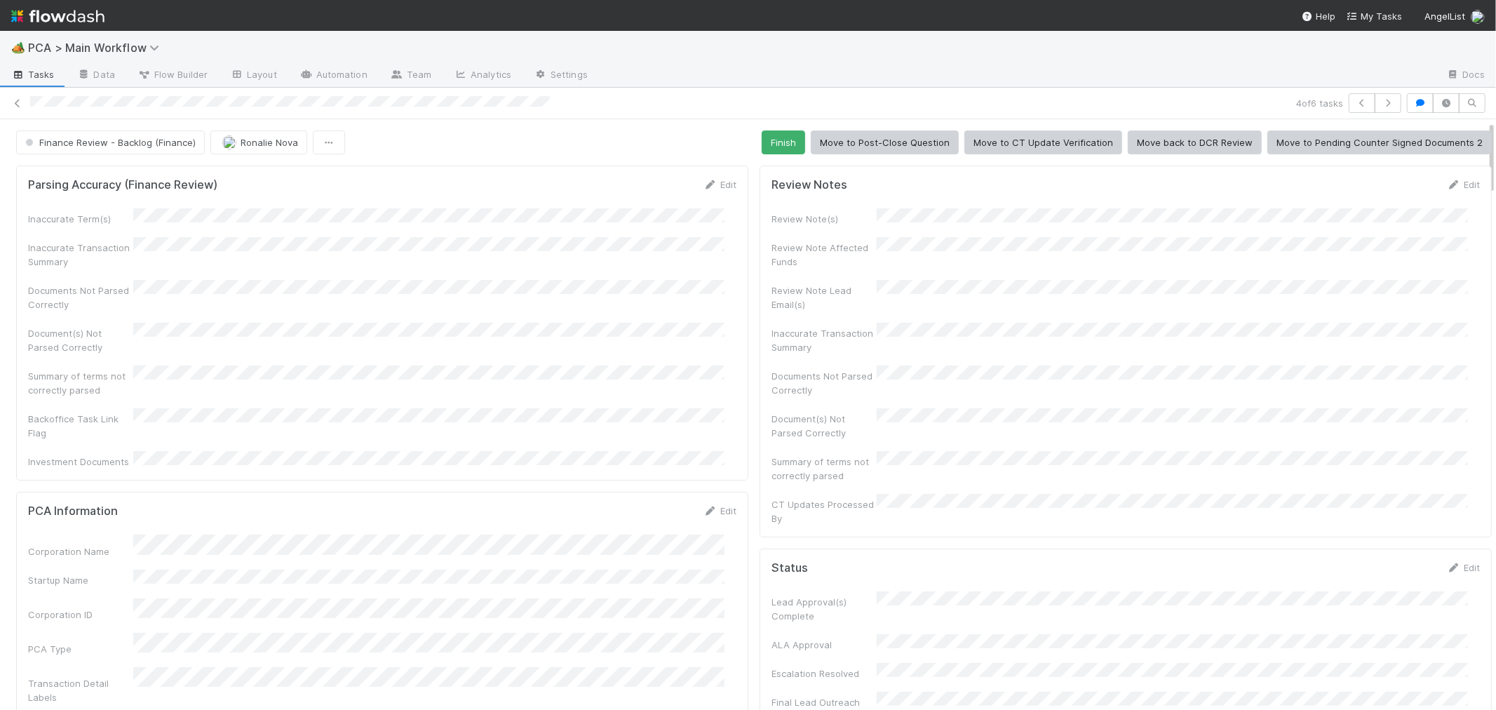
scroll to position [656, 0]
click at [774, 151] on button "Finish" at bounding box center [783, 142] width 43 height 24
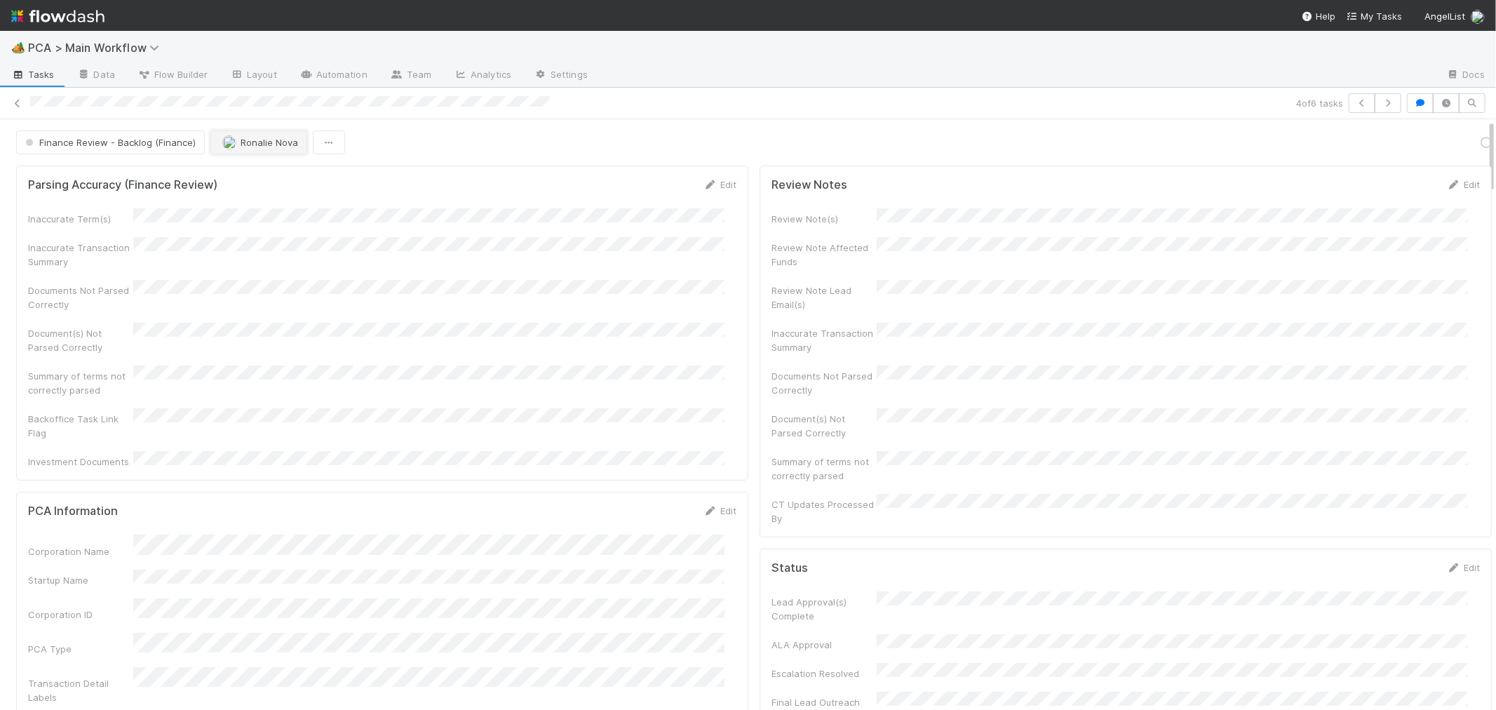
click at [278, 150] on button "Ronalie Nova" at bounding box center [258, 142] width 97 height 24
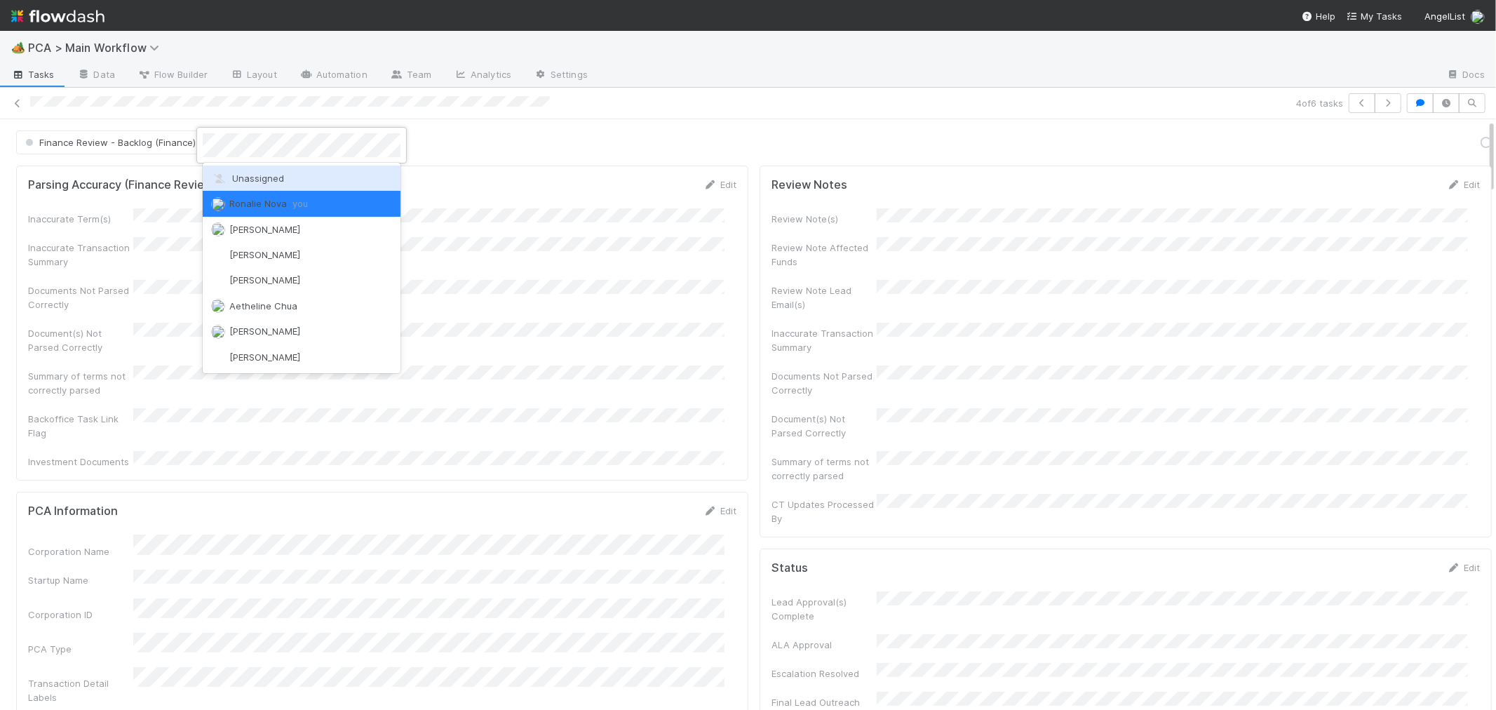
click at [261, 178] on span "Unassigned" at bounding box center [247, 178] width 73 height 11
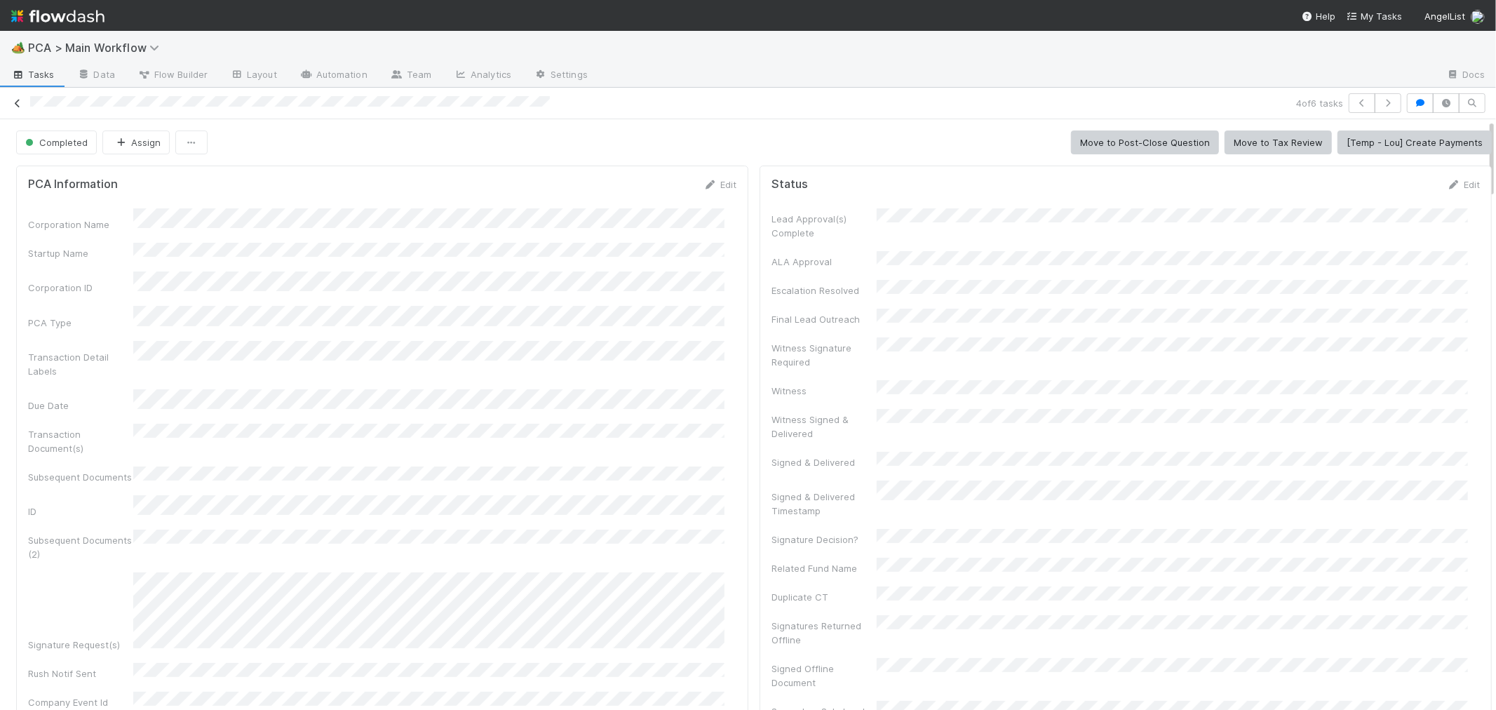
click at [18, 96] on link at bounding box center [18, 103] width 14 height 14
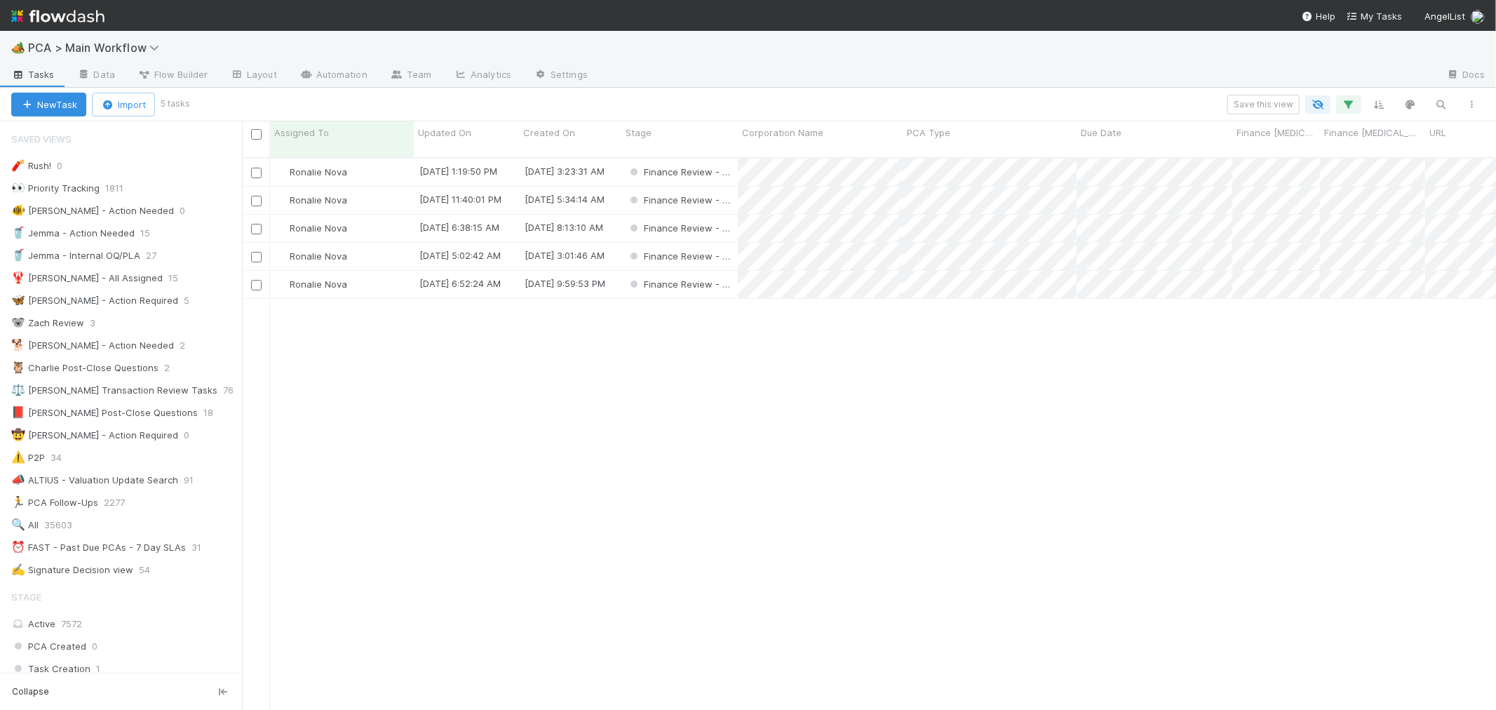
scroll to position [12, 11]
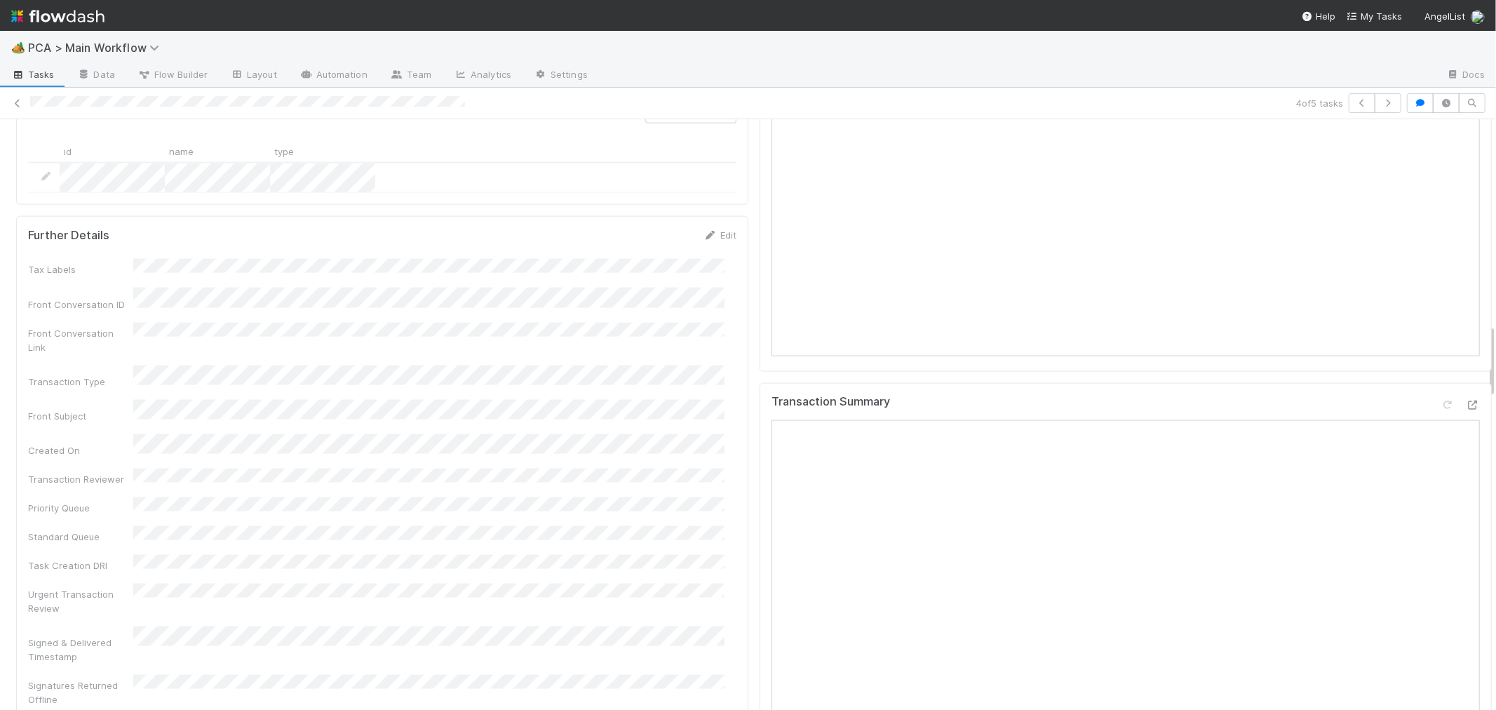
scroll to position [1558, 0]
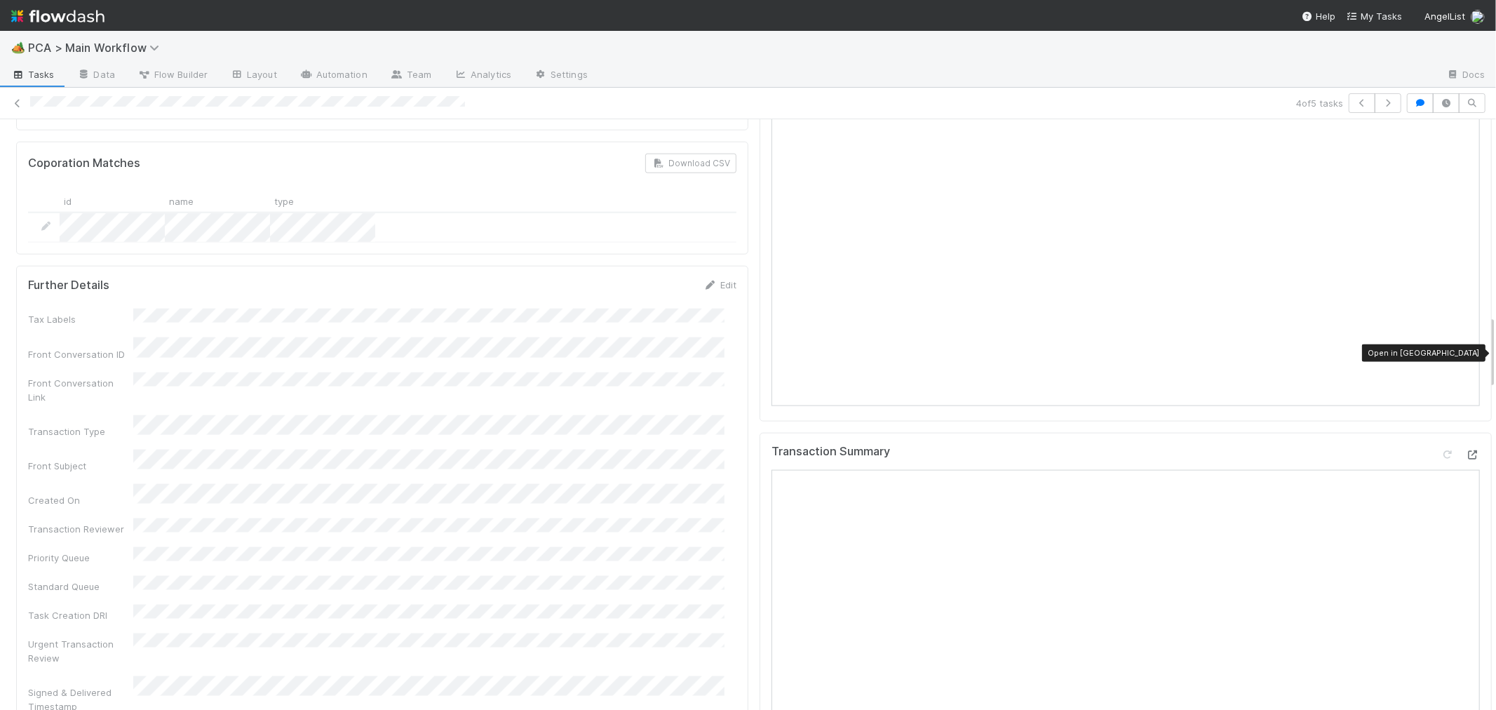
click at [1466, 450] on icon at bounding box center [1473, 454] width 14 height 9
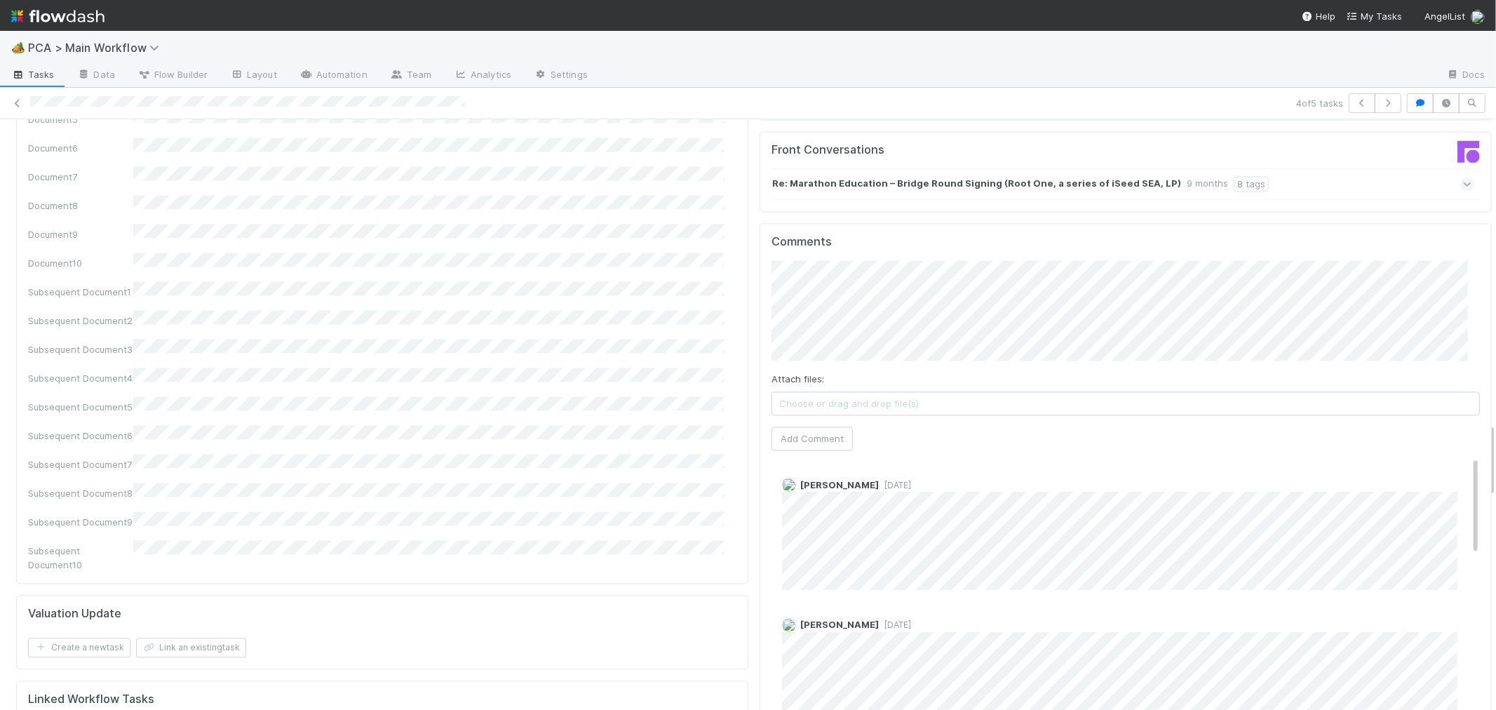
scroll to position [2415, 0]
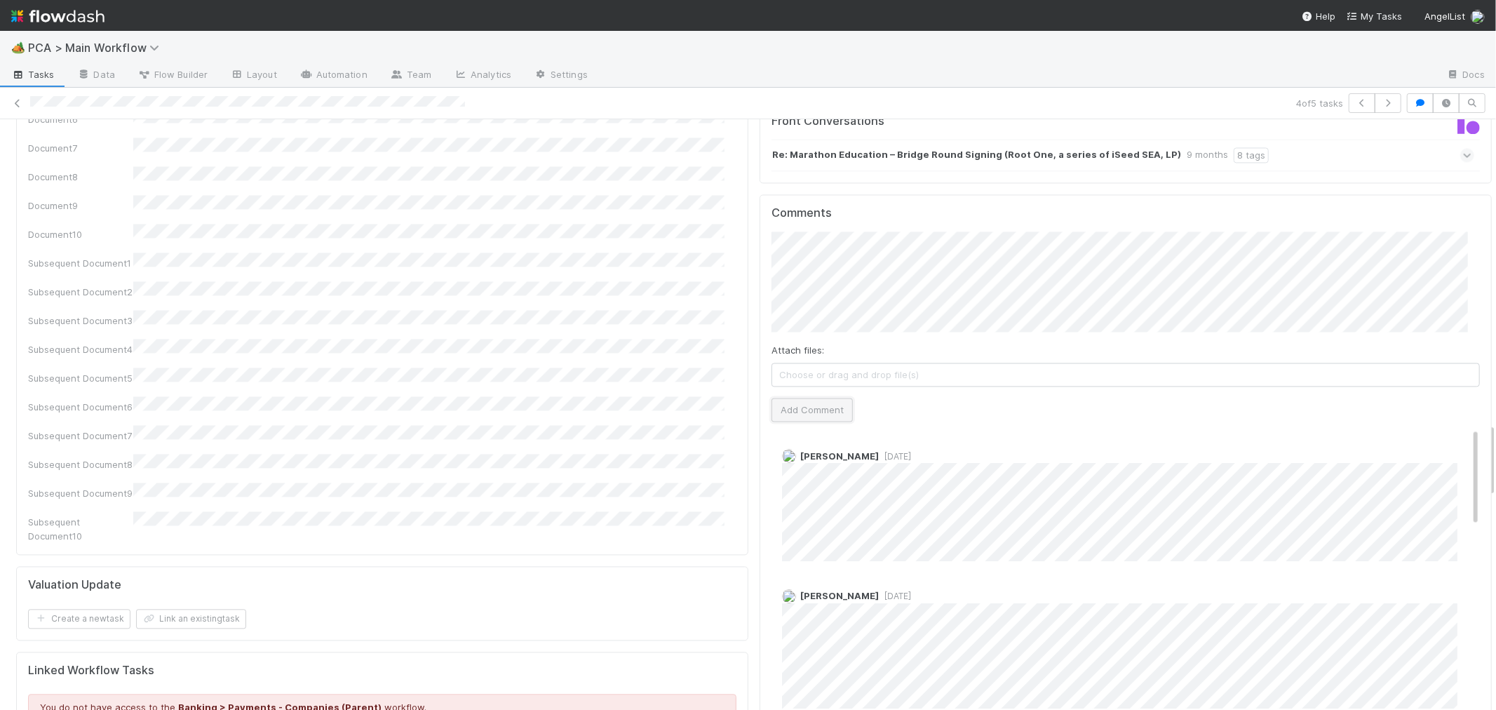
click at [818, 398] on button "Add Comment" at bounding box center [811, 410] width 81 height 24
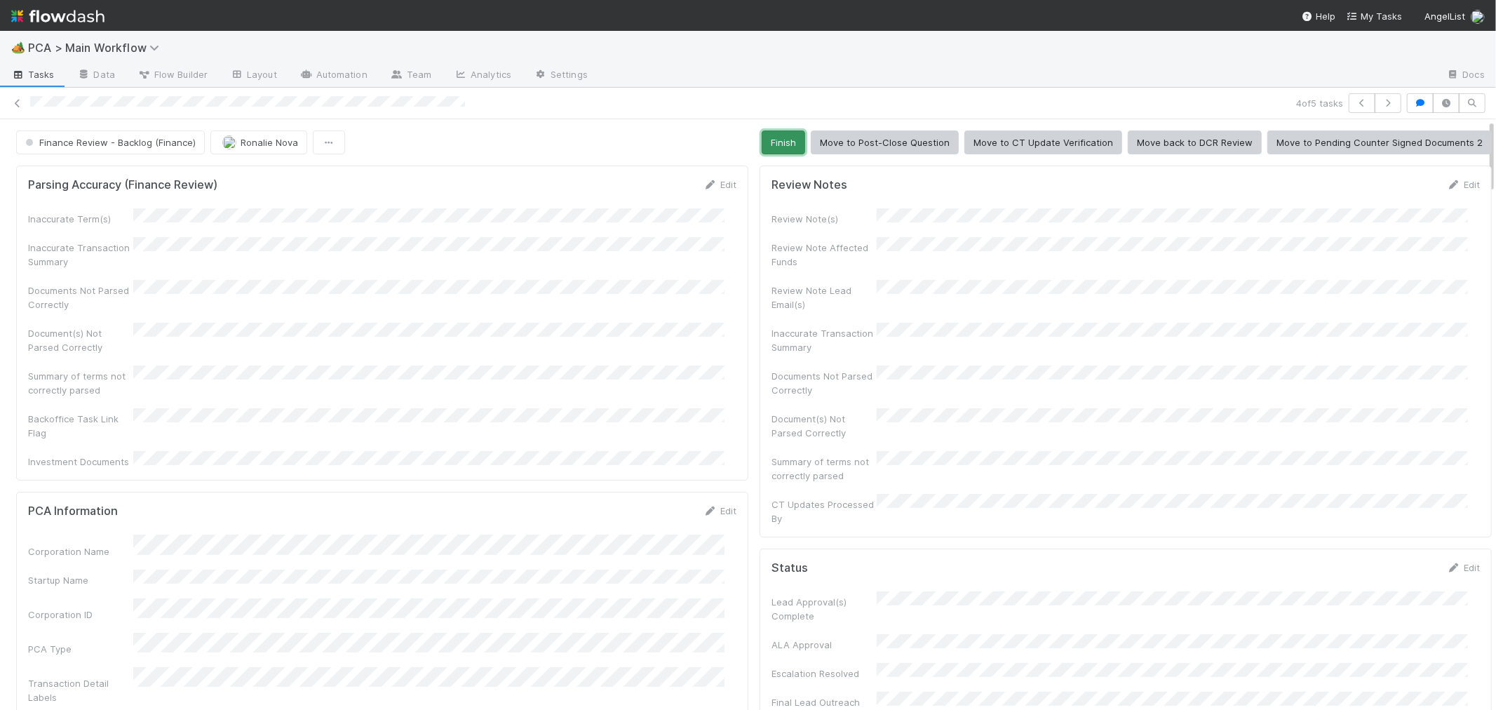
click at [769, 144] on button "Finish" at bounding box center [783, 142] width 43 height 24
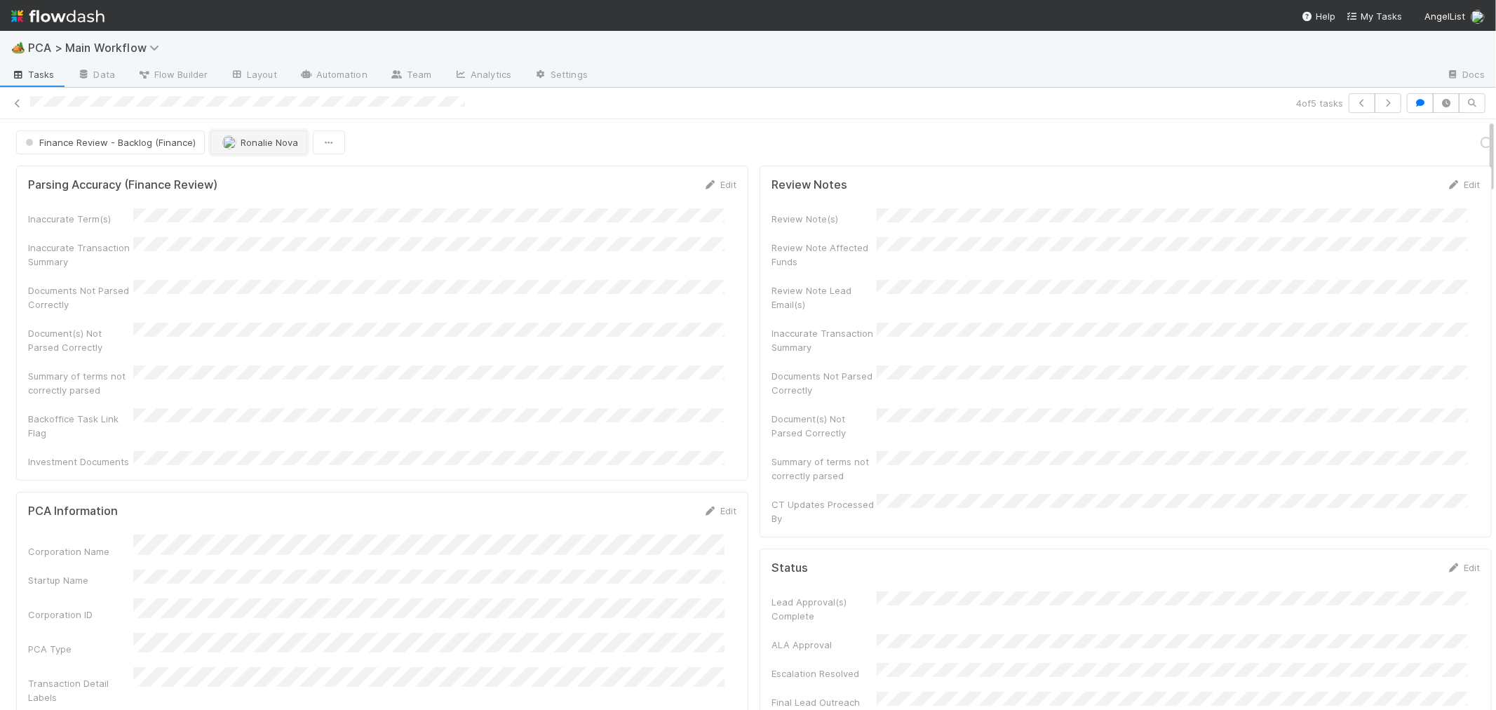
click at [258, 149] on button "Ronalie Nova" at bounding box center [258, 142] width 97 height 24
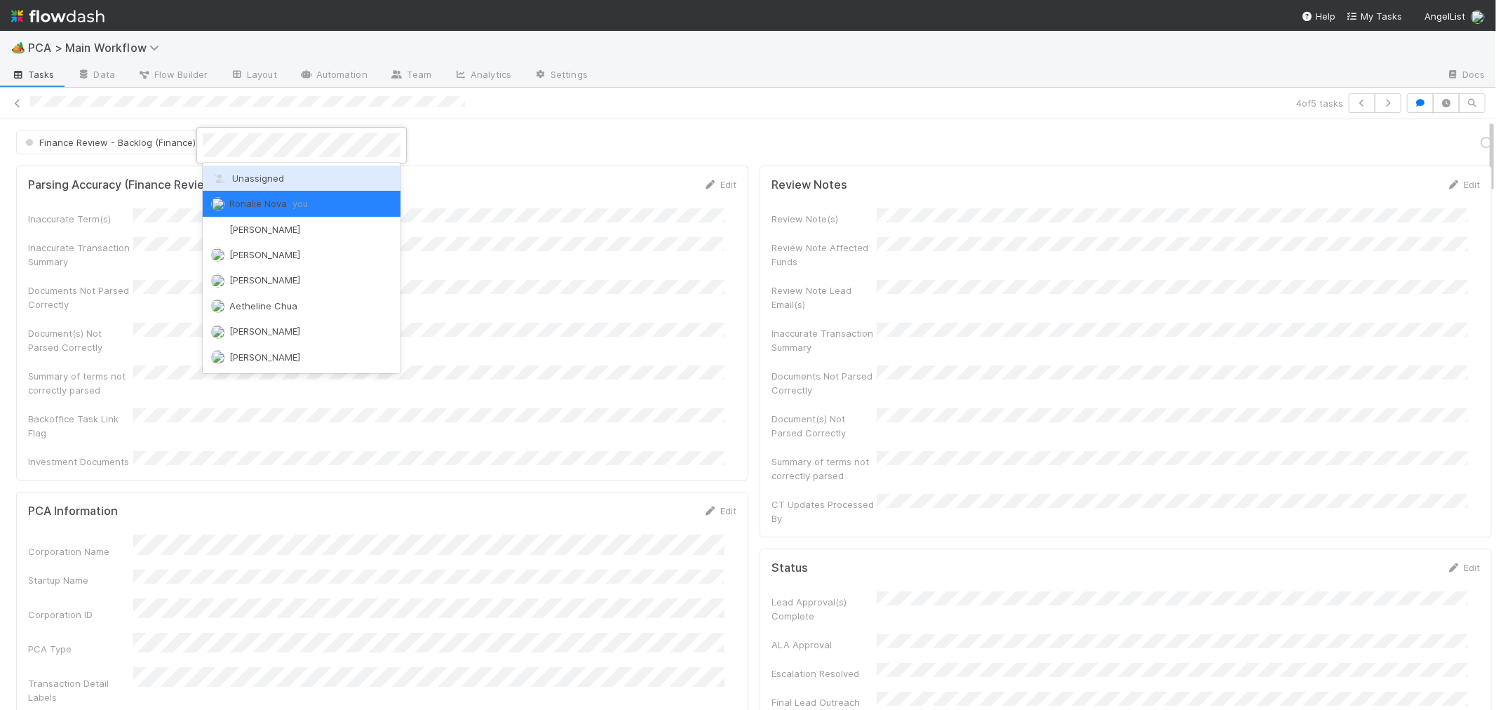
click at [261, 179] on span "Unassigned" at bounding box center [247, 178] width 73 height 11
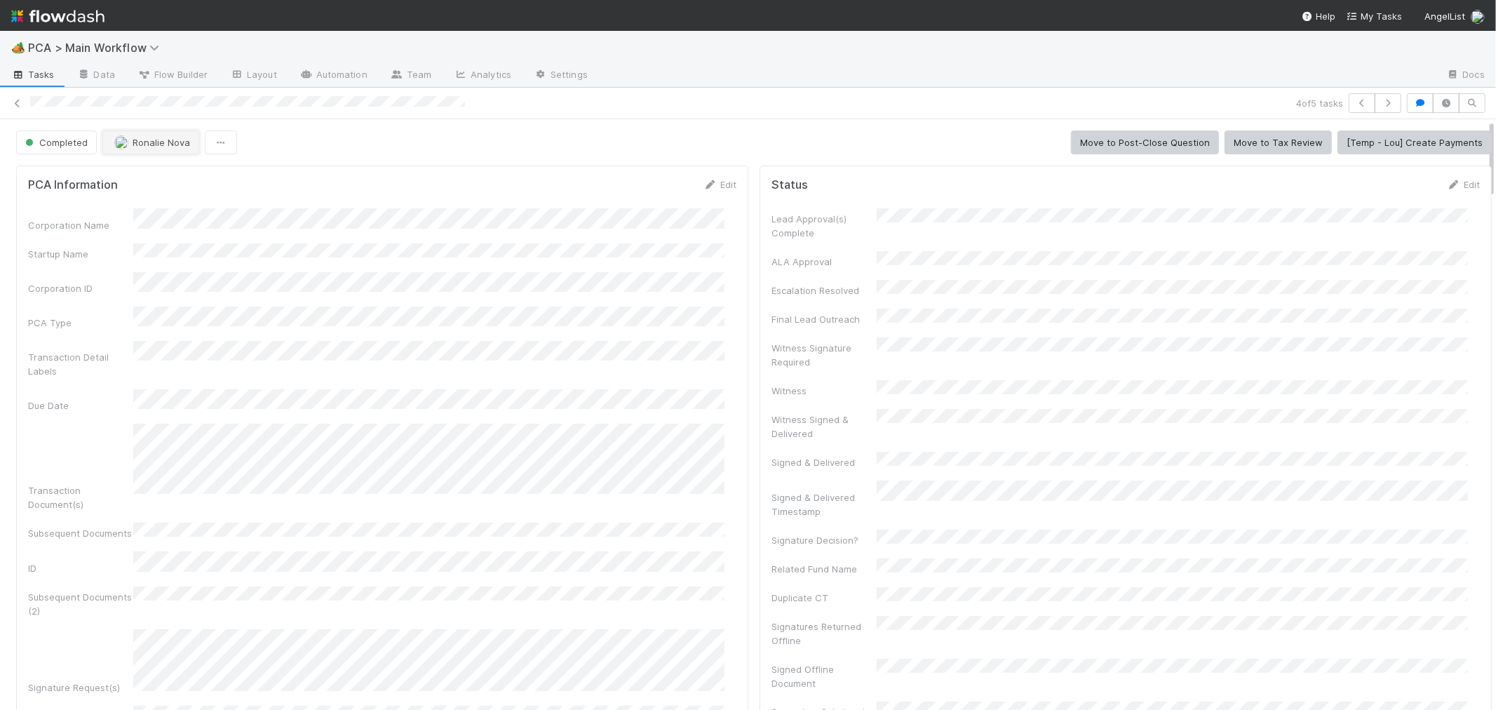
click at [153, 137] on span "Ronalie Nova" at bounding box center [162, 142] width 58 height 11
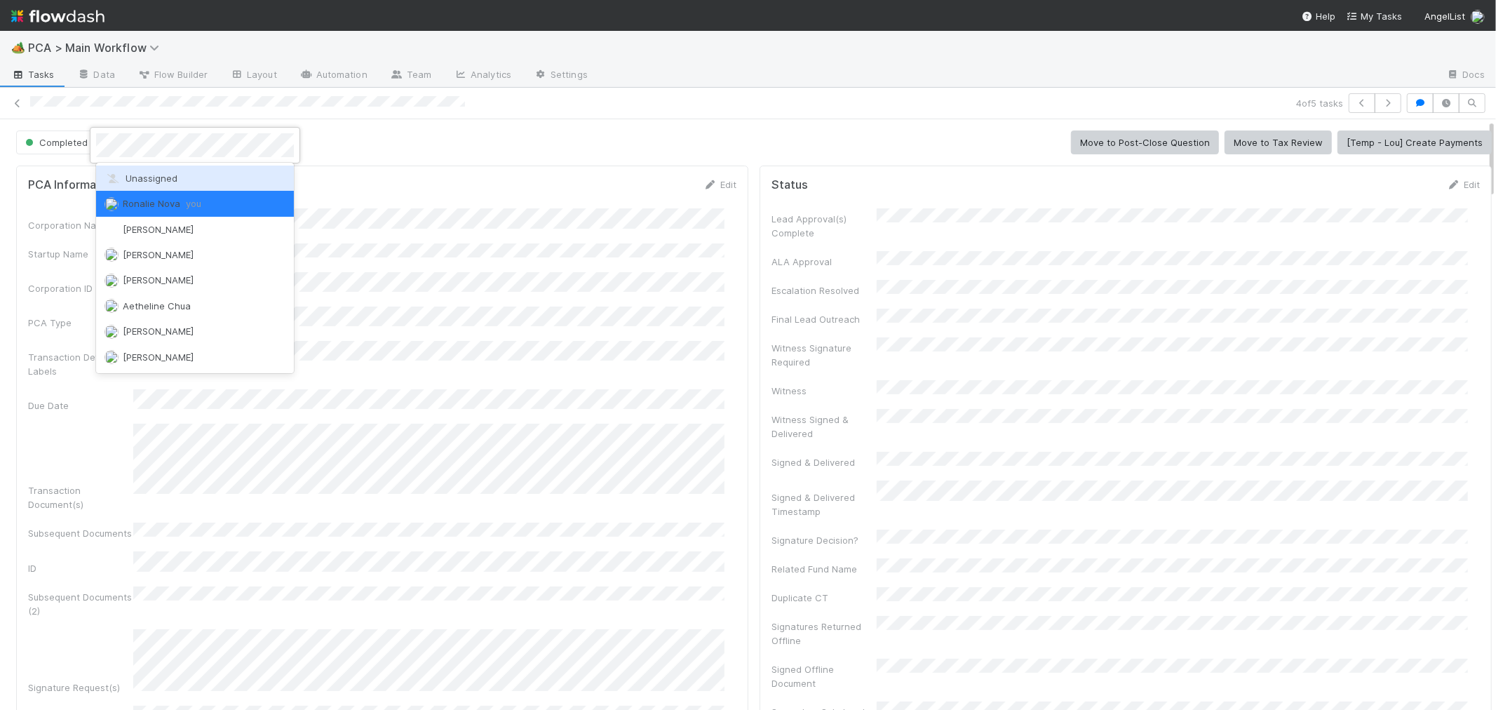
click at [168, 177] on span "Unassigned" at bounding box center [140, 178] width 73 height 11
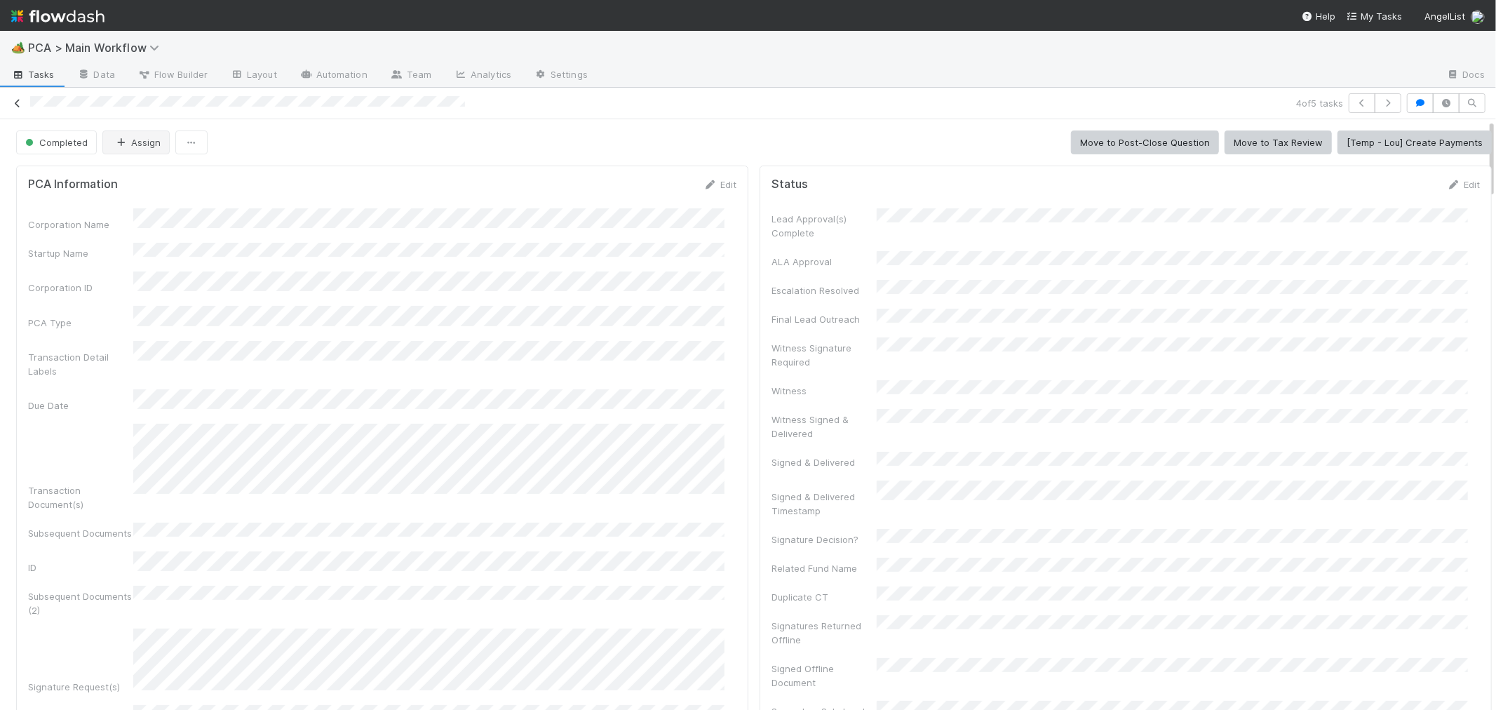
click at [16, 103] on icon at bounding box center [18, 103] width 14 height 9
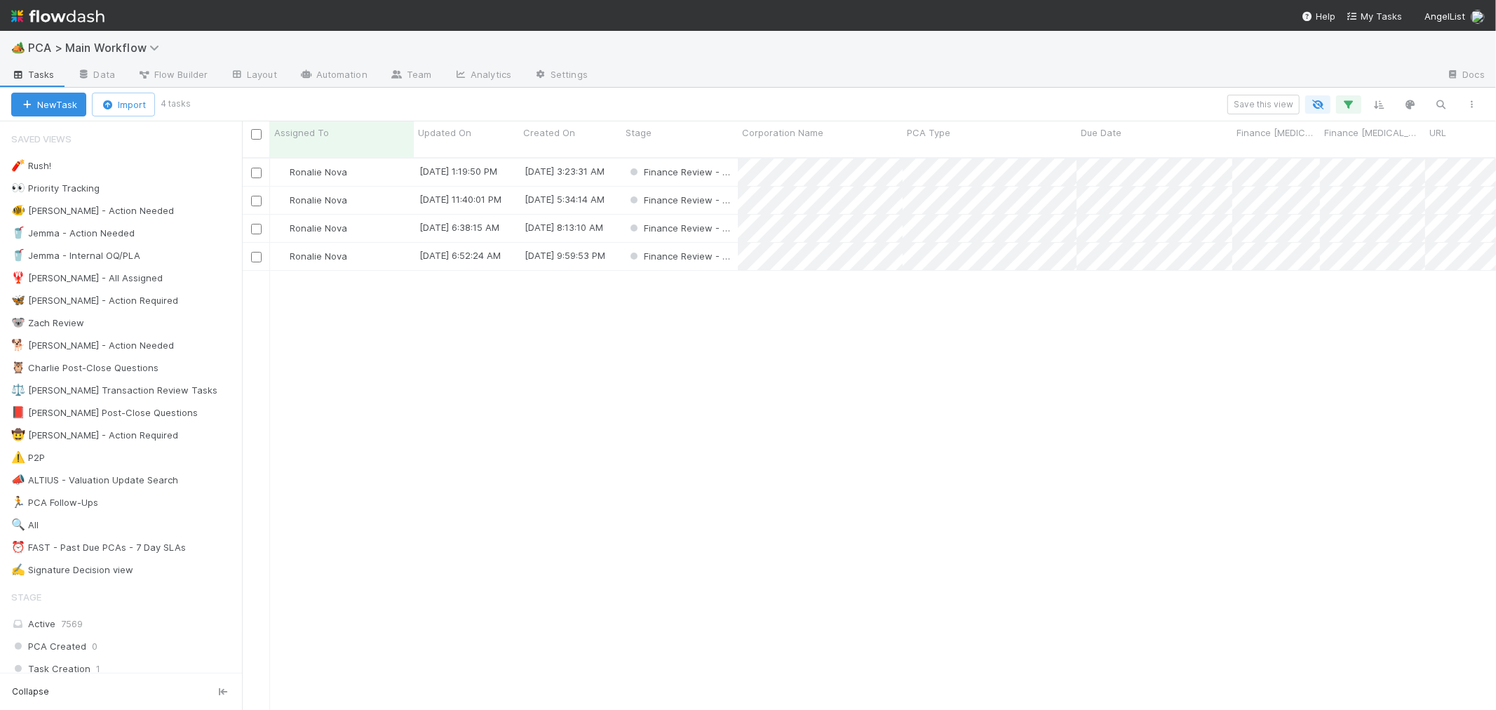
scroll to position [552, 1242]
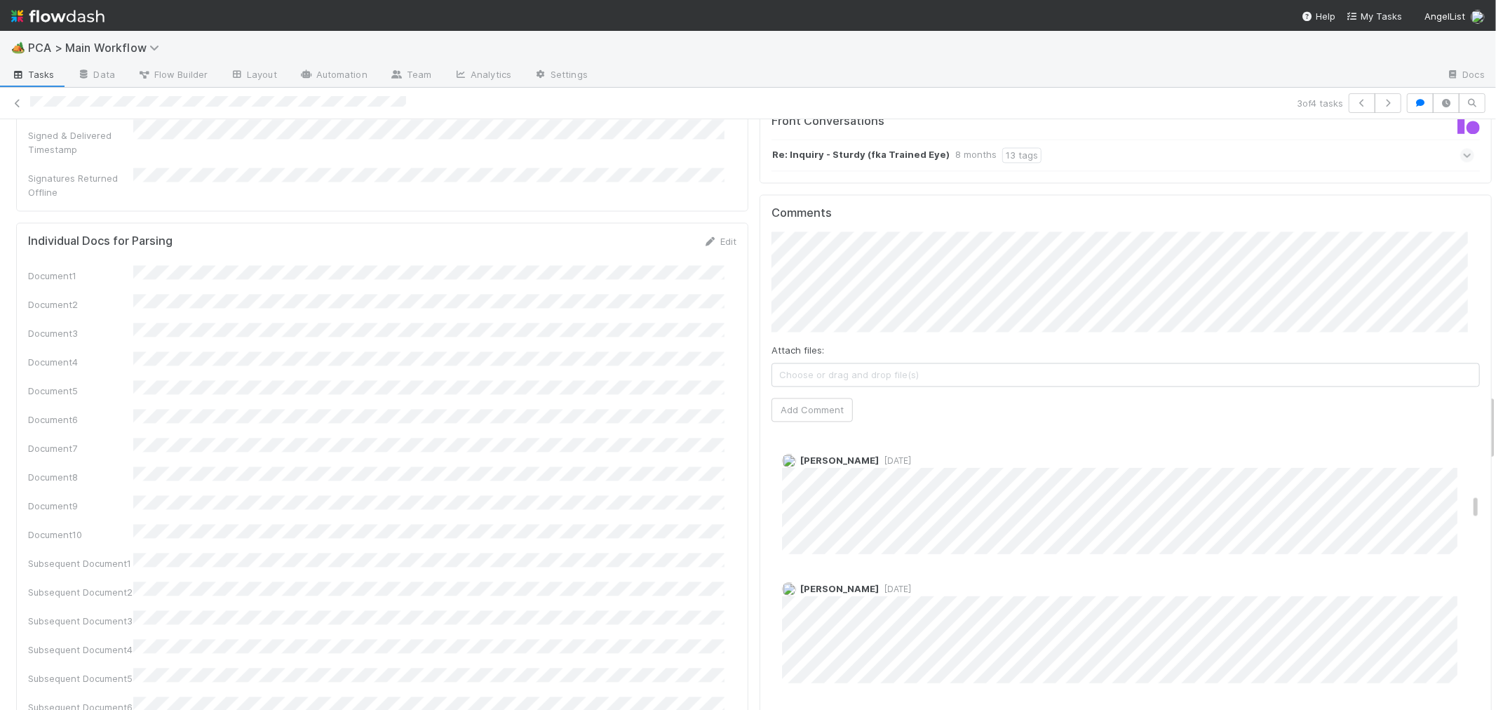
scroll to position [857, 0]
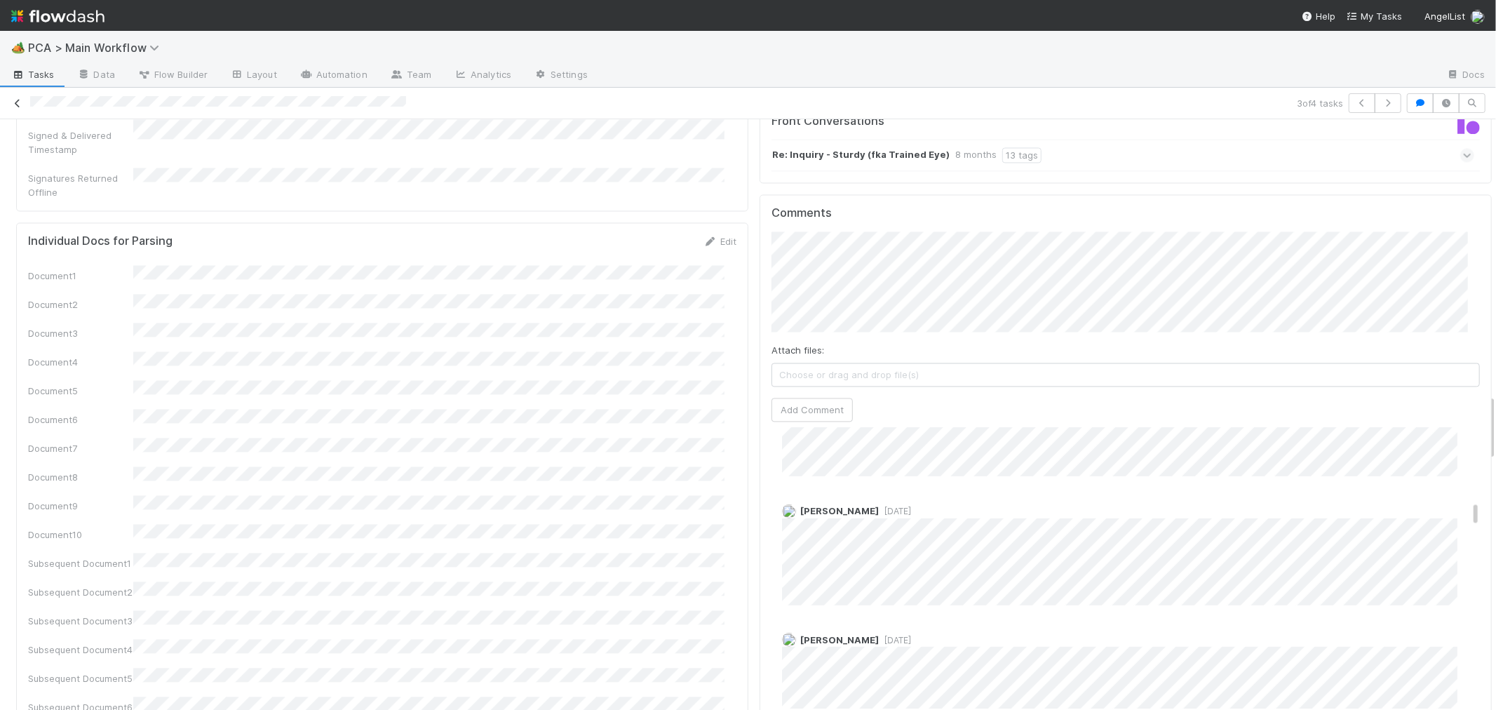
click at [20, 100] on icon at bounding box center [18, 103] width 14 height 9
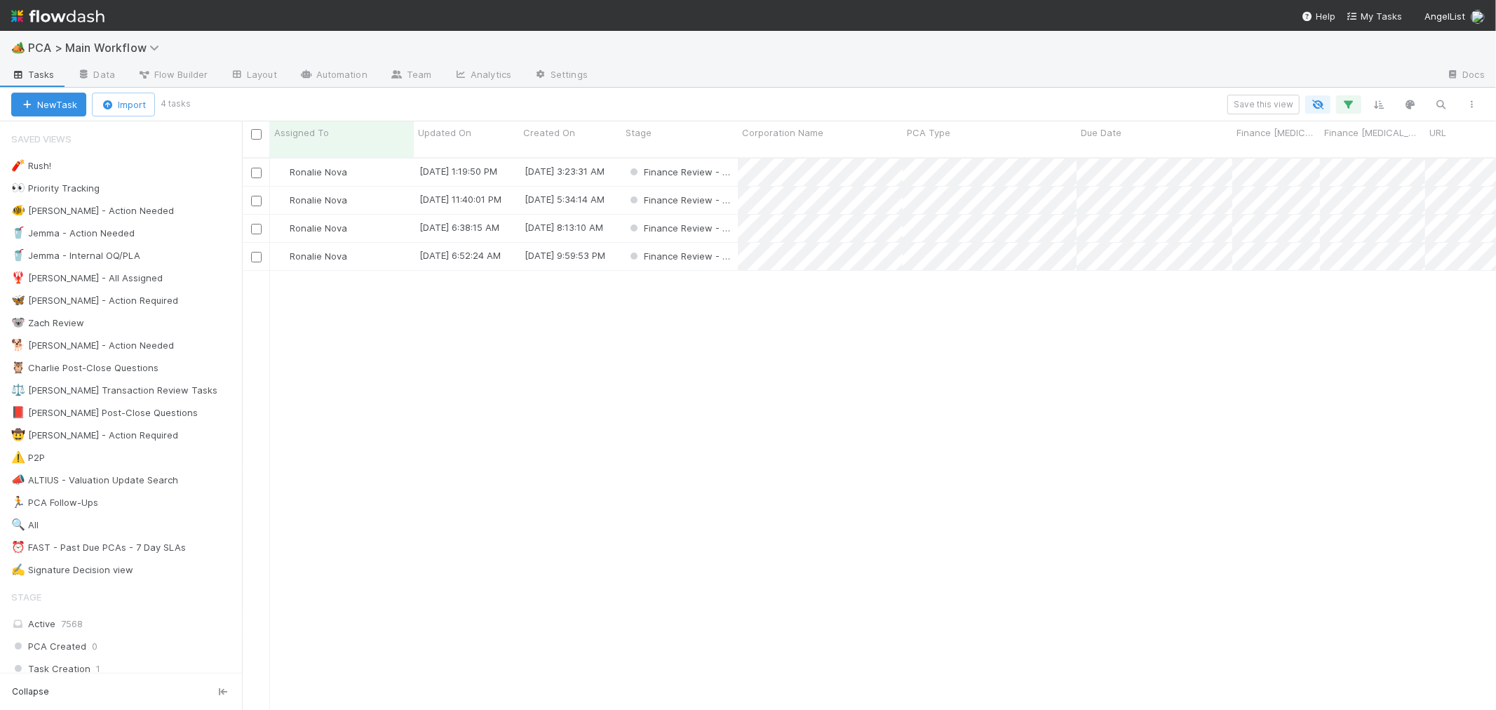
scroll to position [552, 1242]
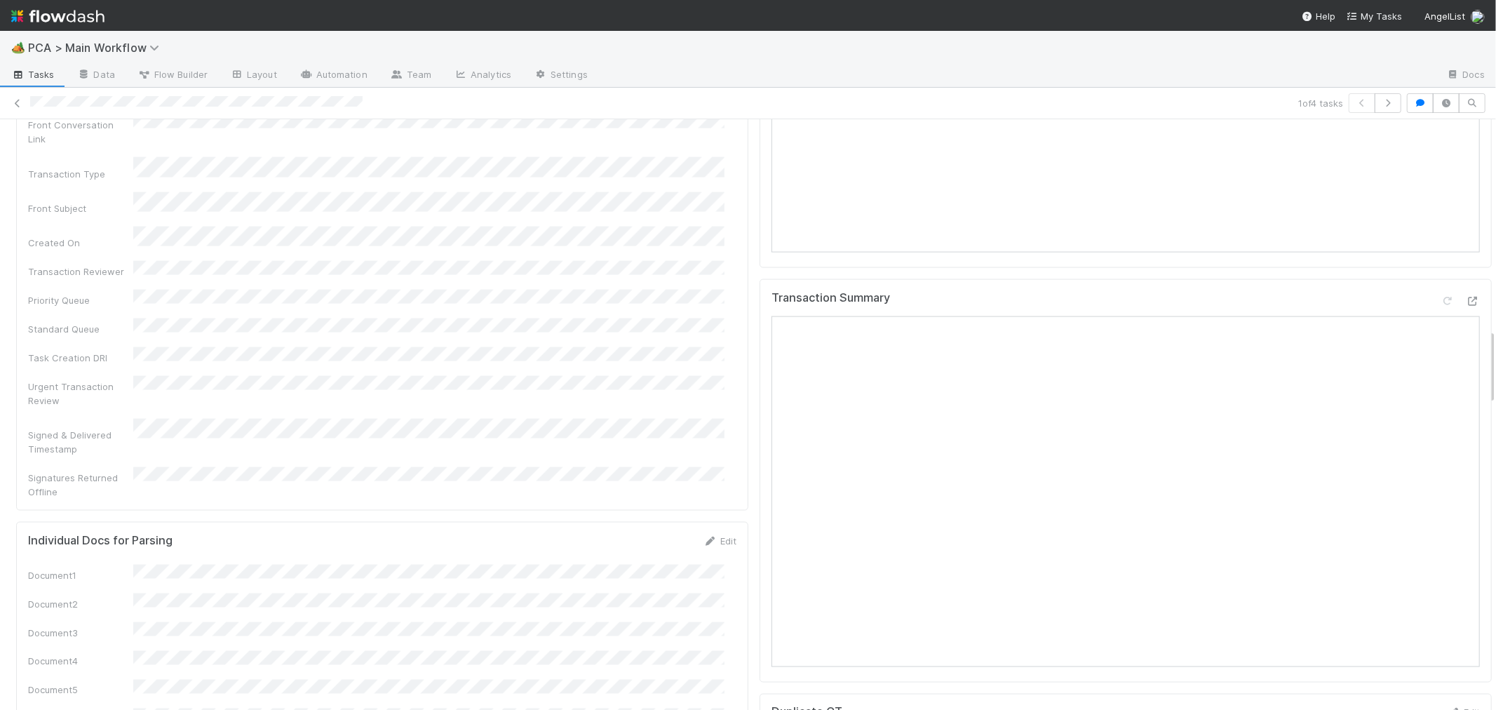
scroll to position [1636, 0]
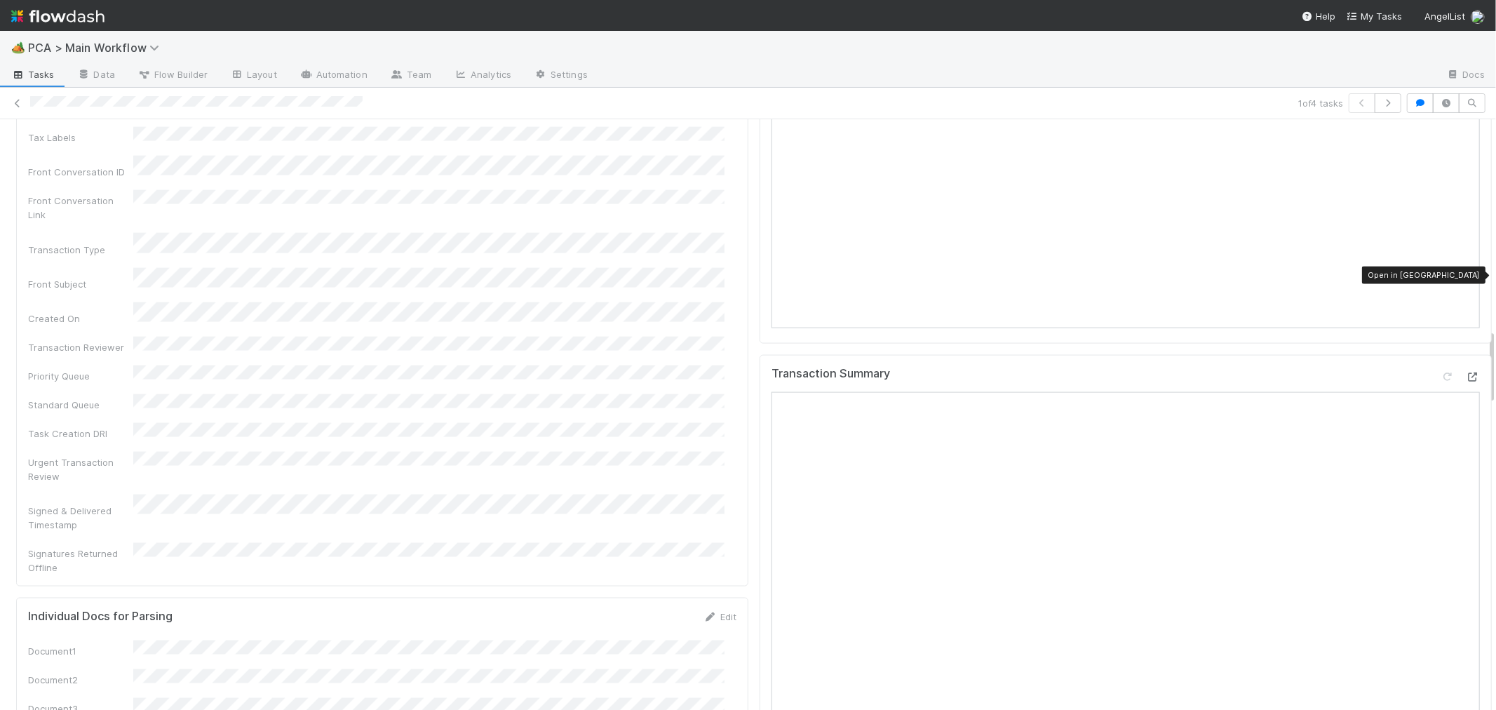
click at [1466, 372] on icon at bounding box center [1473, 376] width 14 height 9
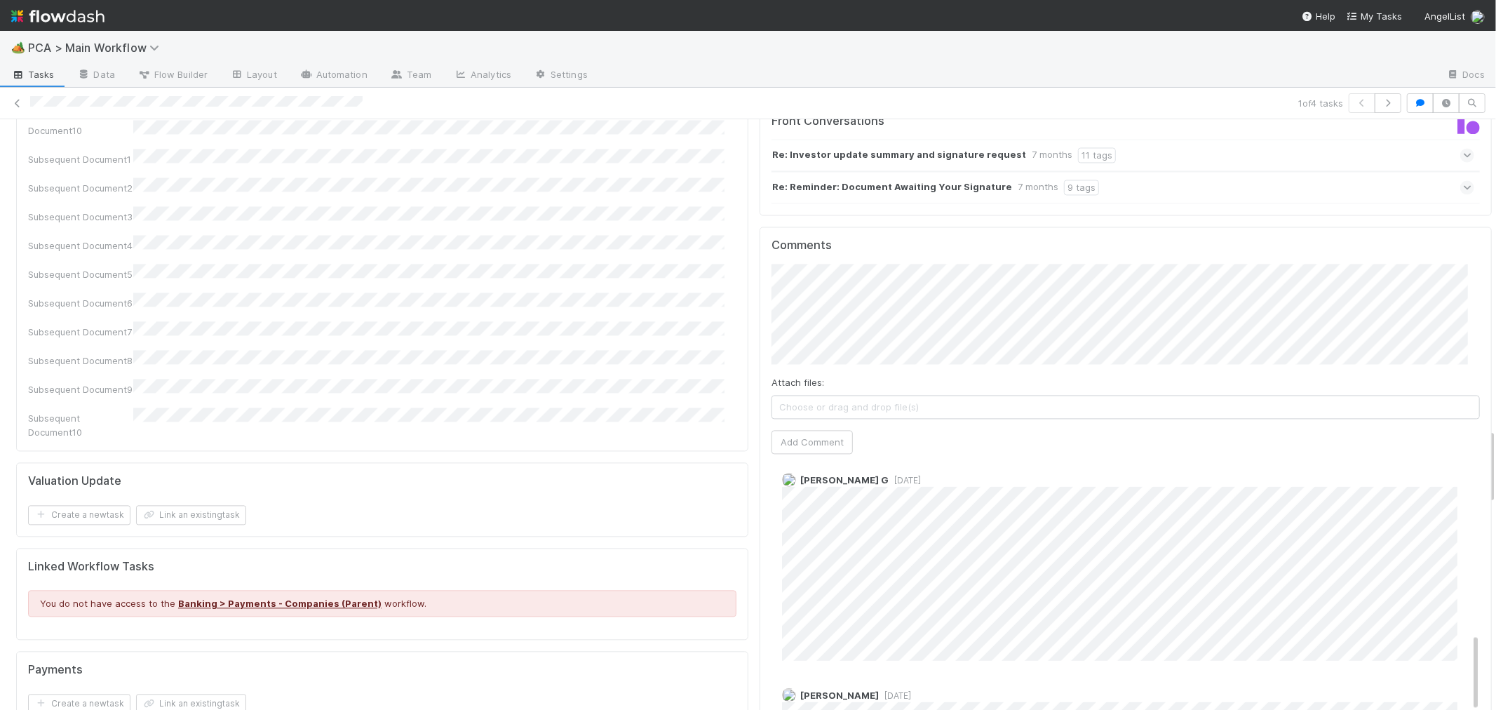
scroll to position [623, 0]
click at [800, 430] on button "Add Comment" at bounding box center [811, 442] width 81 height 24
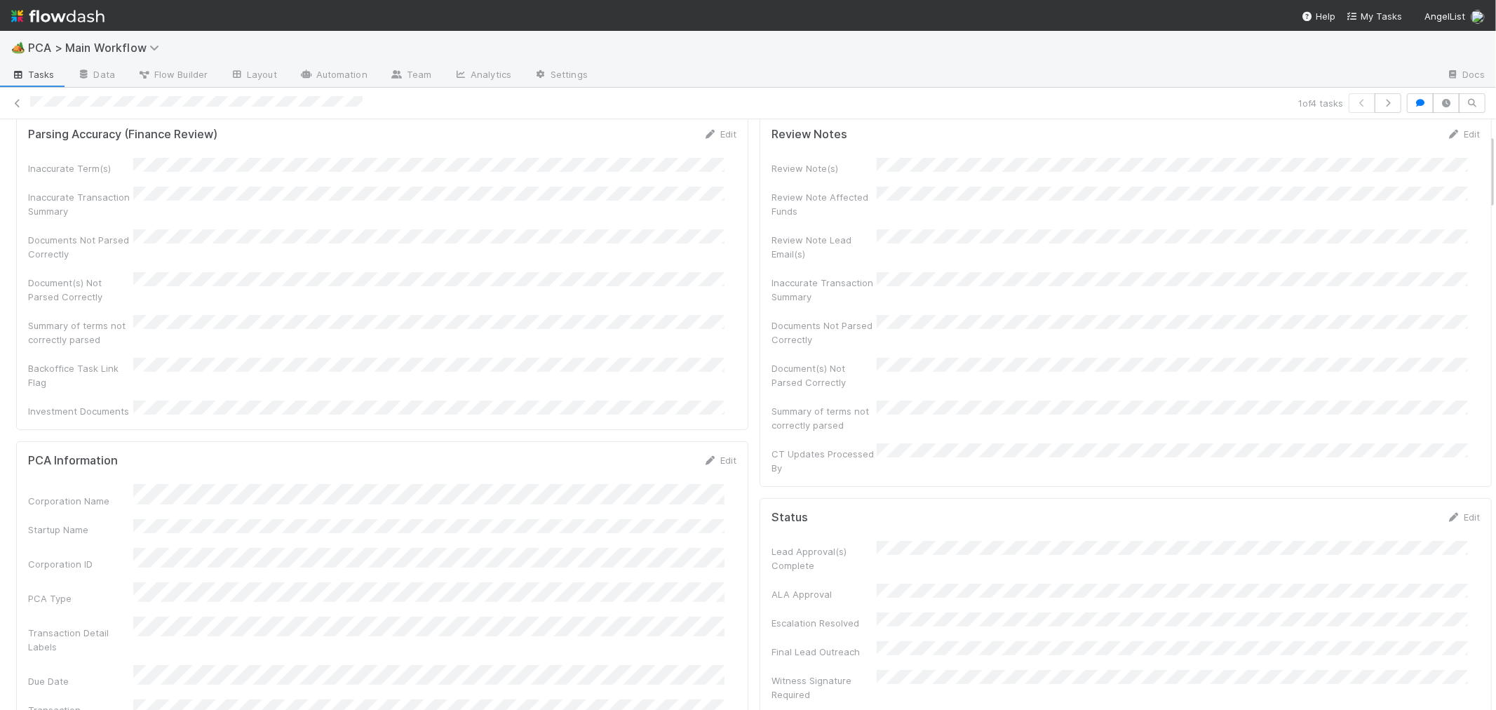
scroll to position [0, 0]
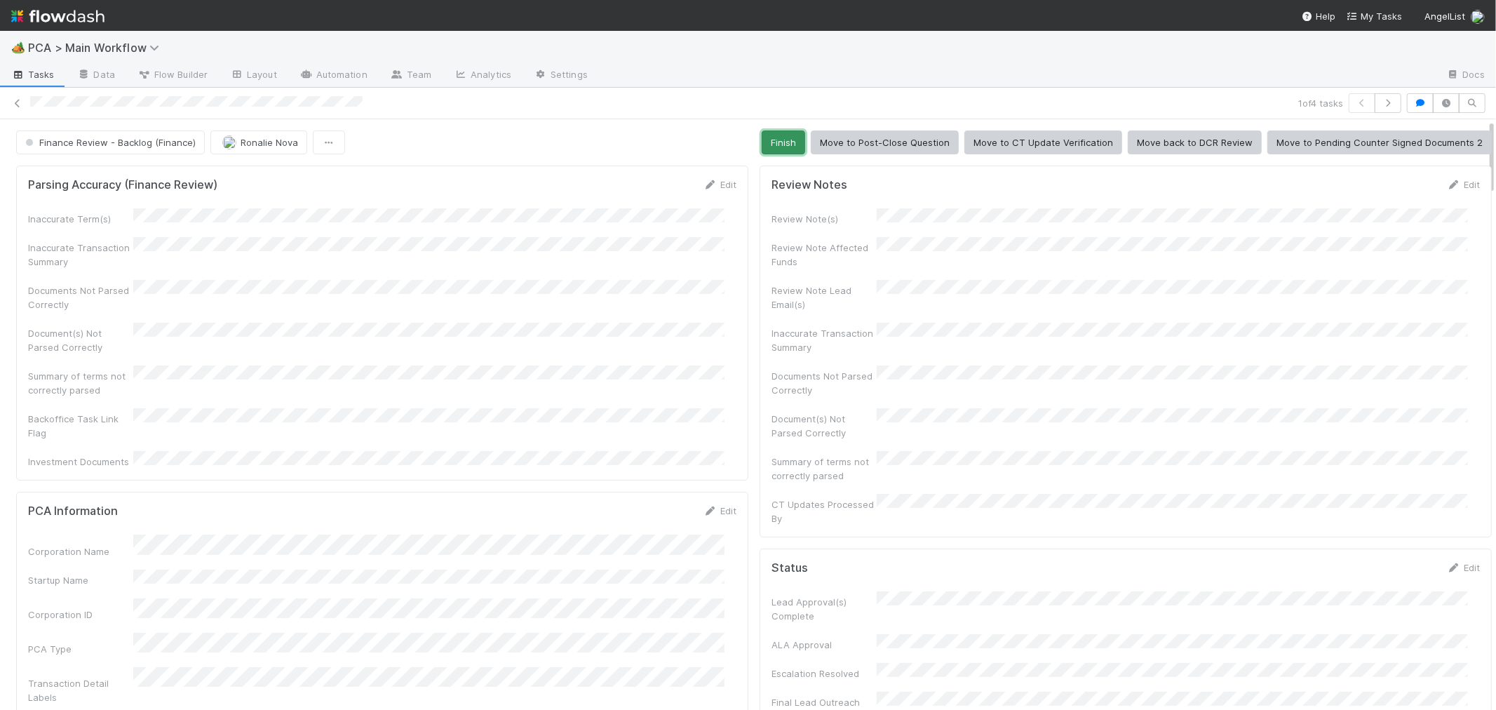
drag, startPoint x: 770, startPoint y: 150, endPoint x: 753, endPoint y: 144, distance: 18.0
click at [771, 149] on button "Finish" at bounding box center [783, 142] width 43 height 24
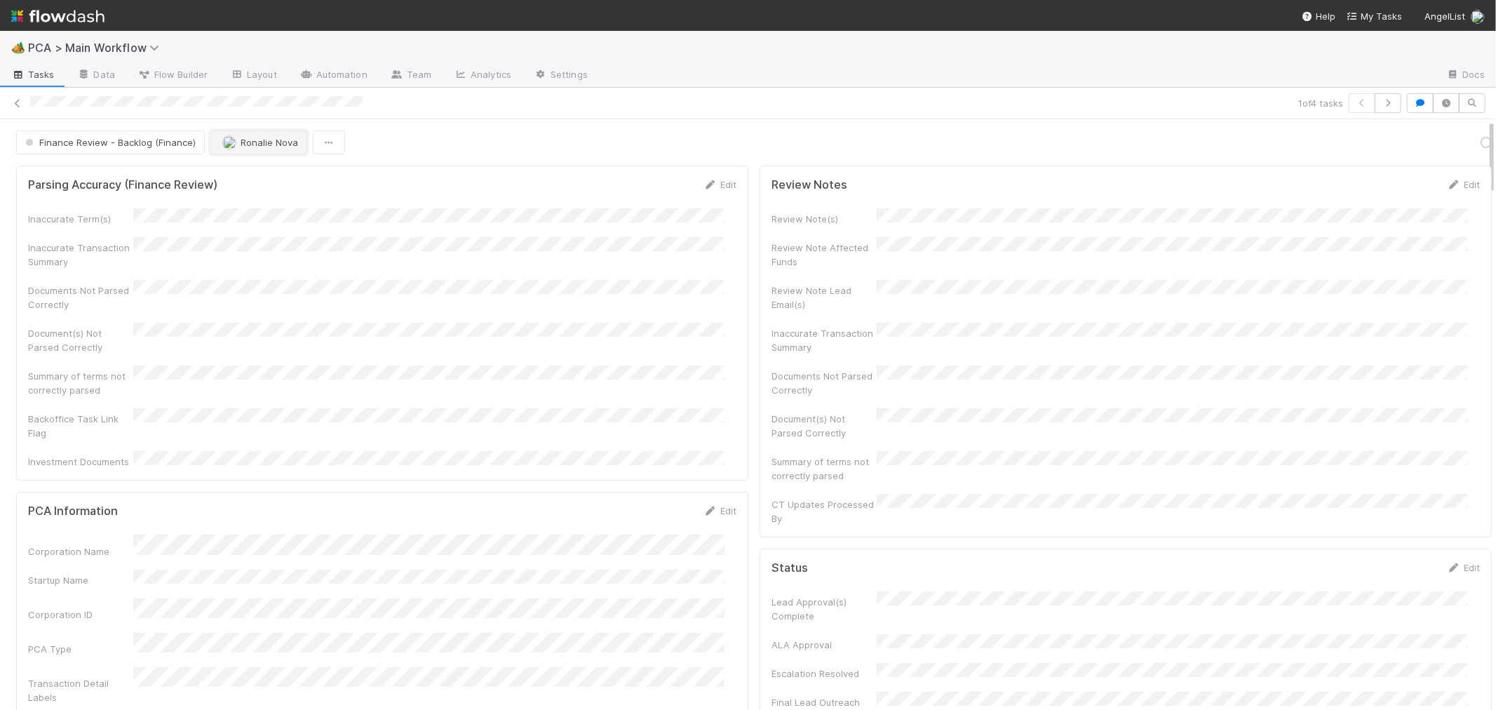
click at [249, 147] on span "Ronalie Nova" at bounding box center [270, 142] width 58 height 11
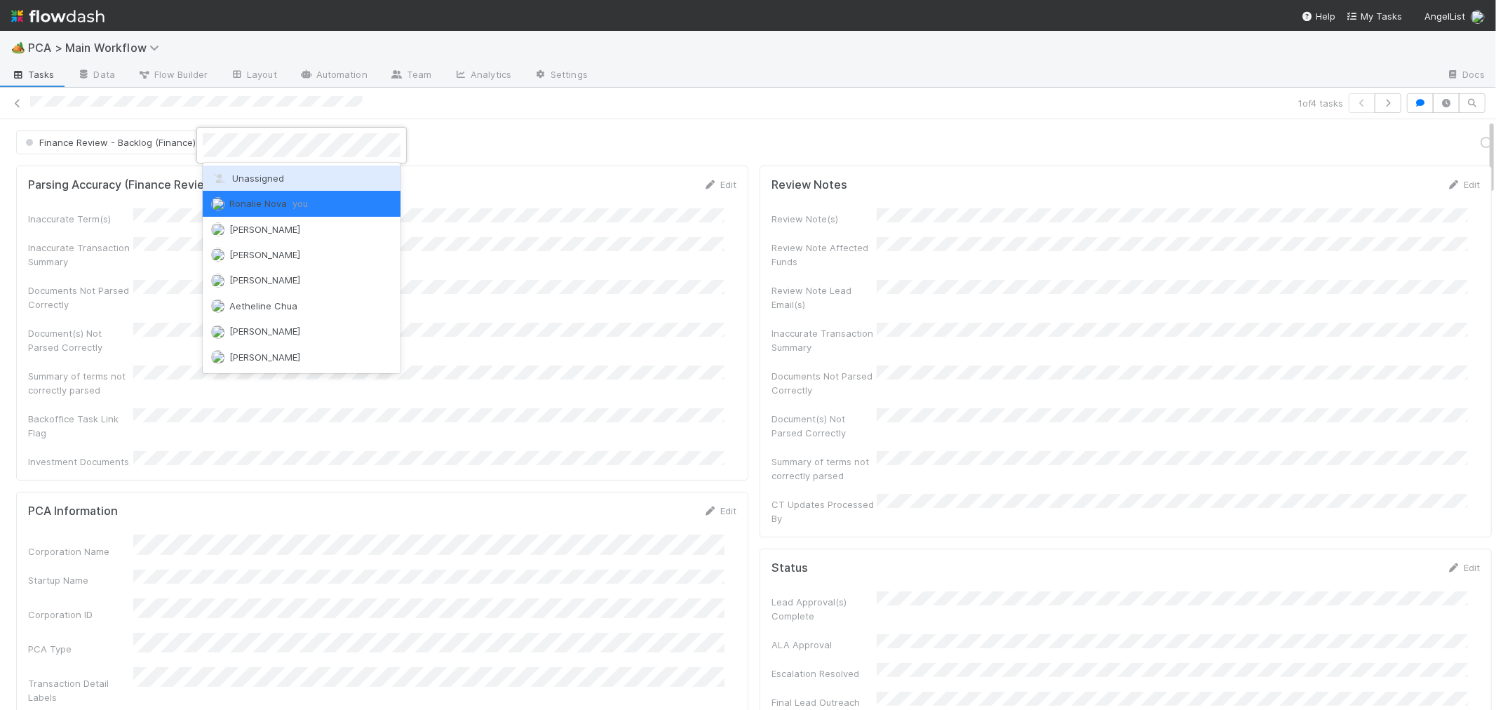
click at [254, 179] on span "Unassigned" at bounding box center [247, 178] width 73 height 11
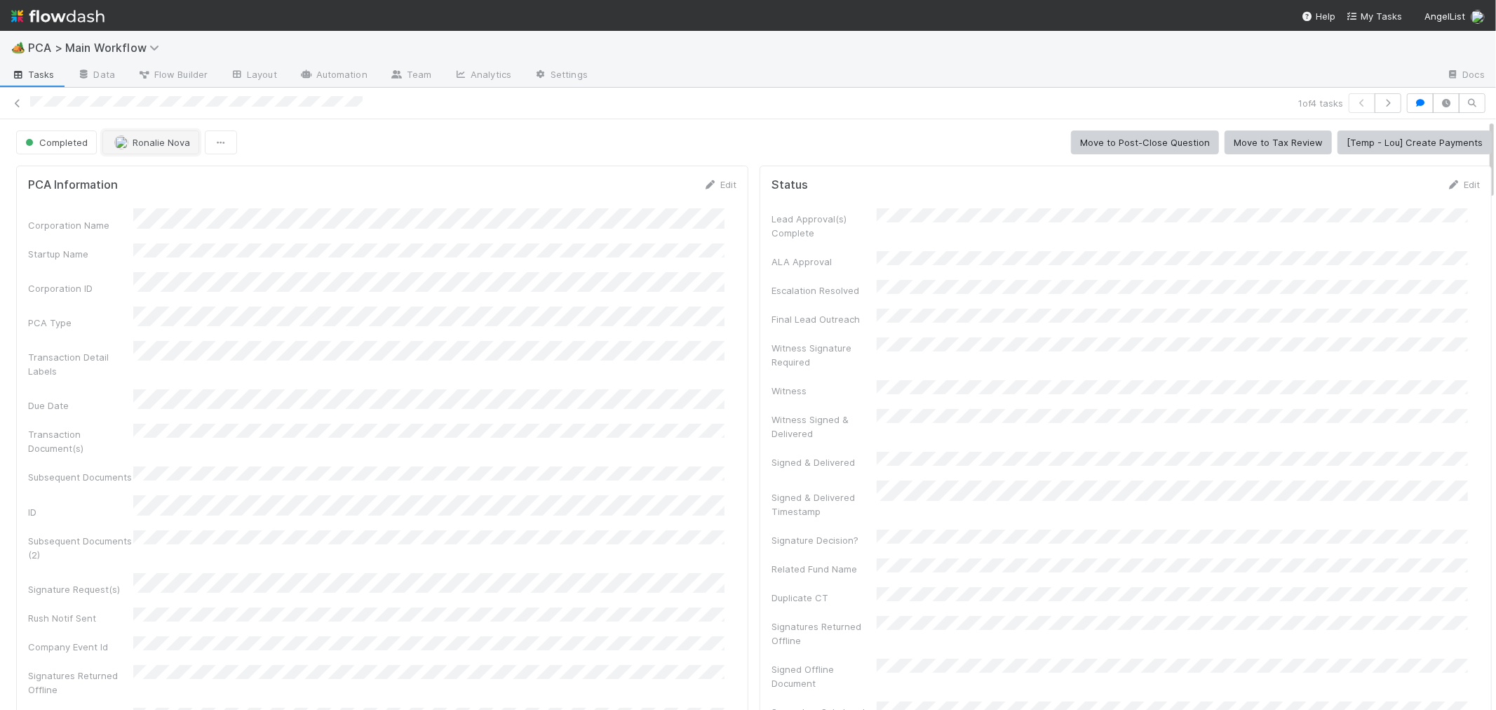
click at [134, 150] on button "Ronalie Nova" at bounding box center [150, 142] width 97 height 24
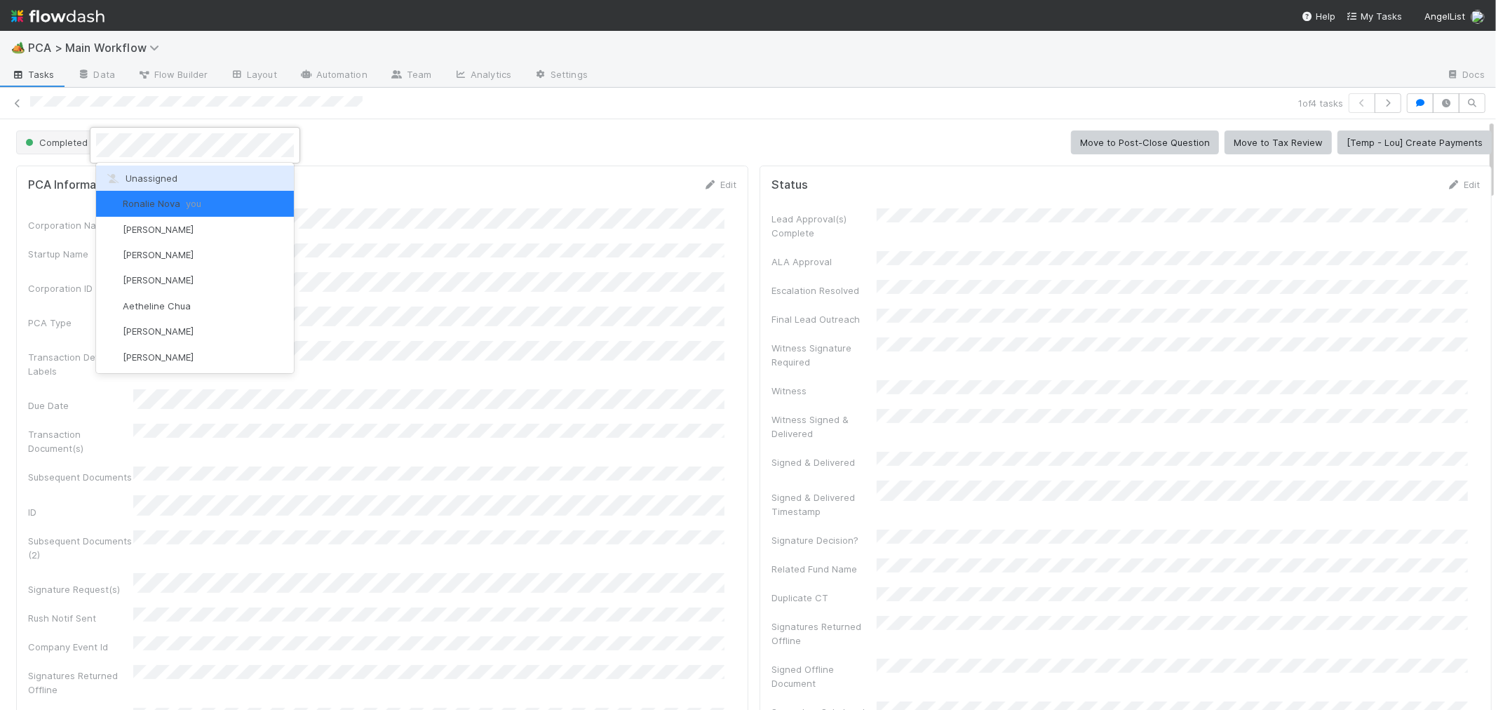
drag, startPoint x: 149, startPoint y: 177, endPoint x: 85, endPoint y: 135, distance: 76.1
click at [150, 177] on span "Unassigned" at bounding box center [140, 178] width 73 height 11
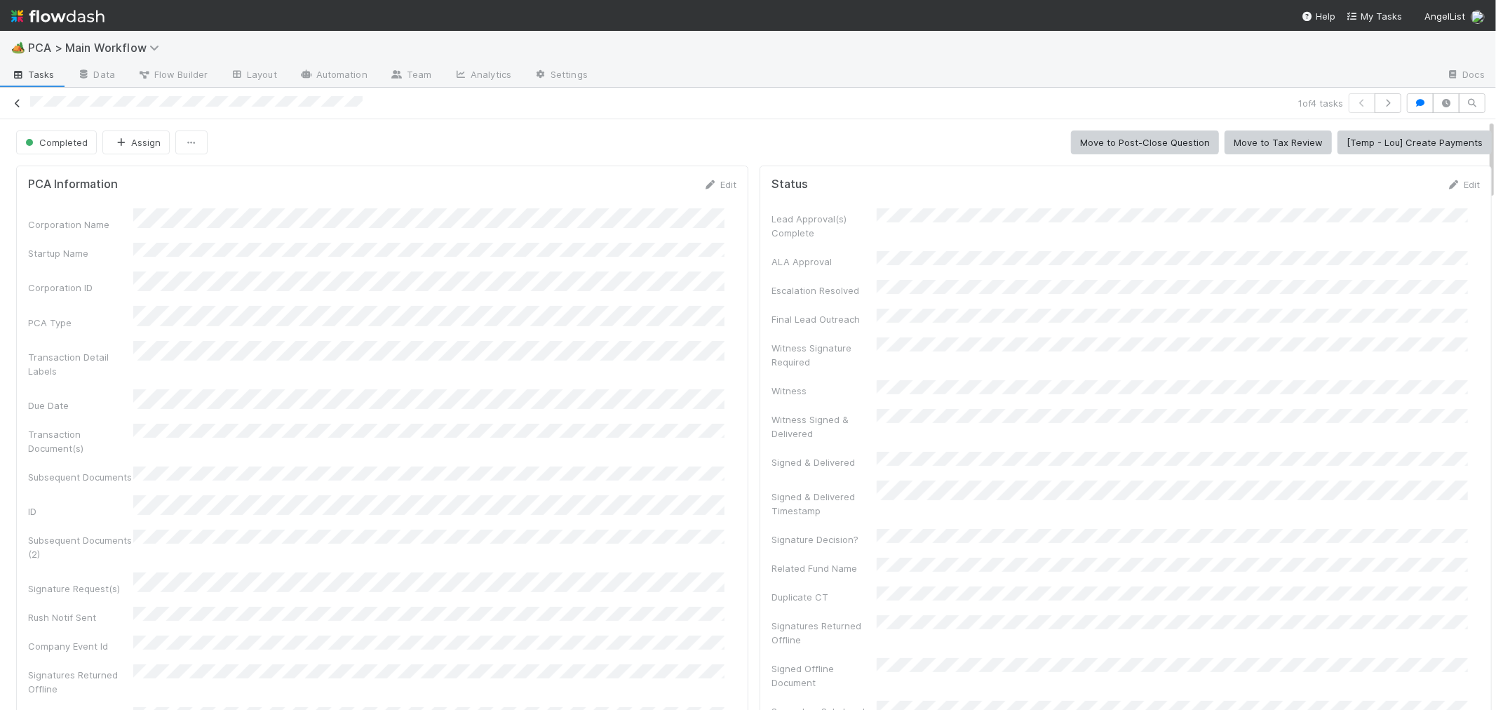
click at [19, 100] on icon at bounding box center [18, 103] width 14 height 9
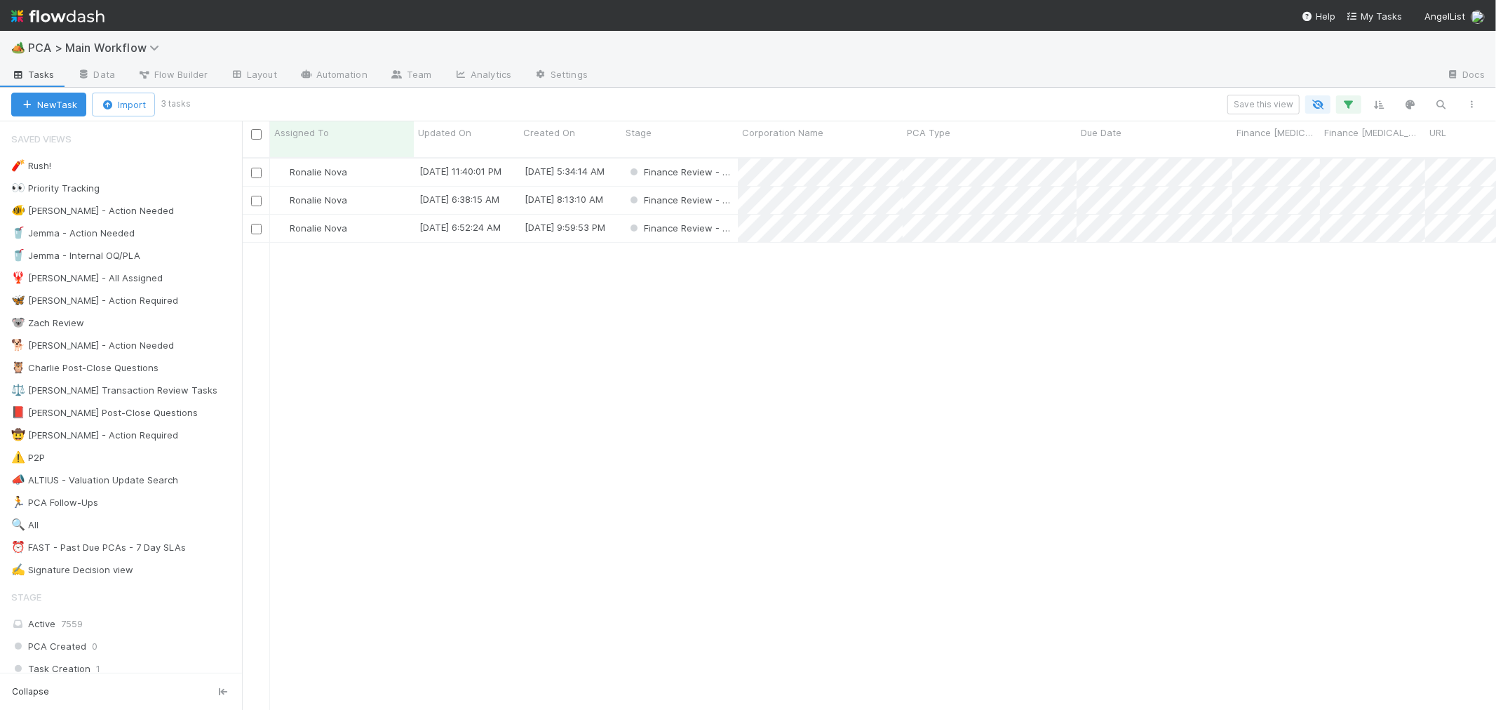
scroll to position [552, 1242]
click at [741, 421] on div "Ronalie Nova 7/25/25, 11:40:01 PM 12/5/24, 5:34:14 AM Finance Review - Backlog …" at bounding box center [869, 439] width 1254 height 563
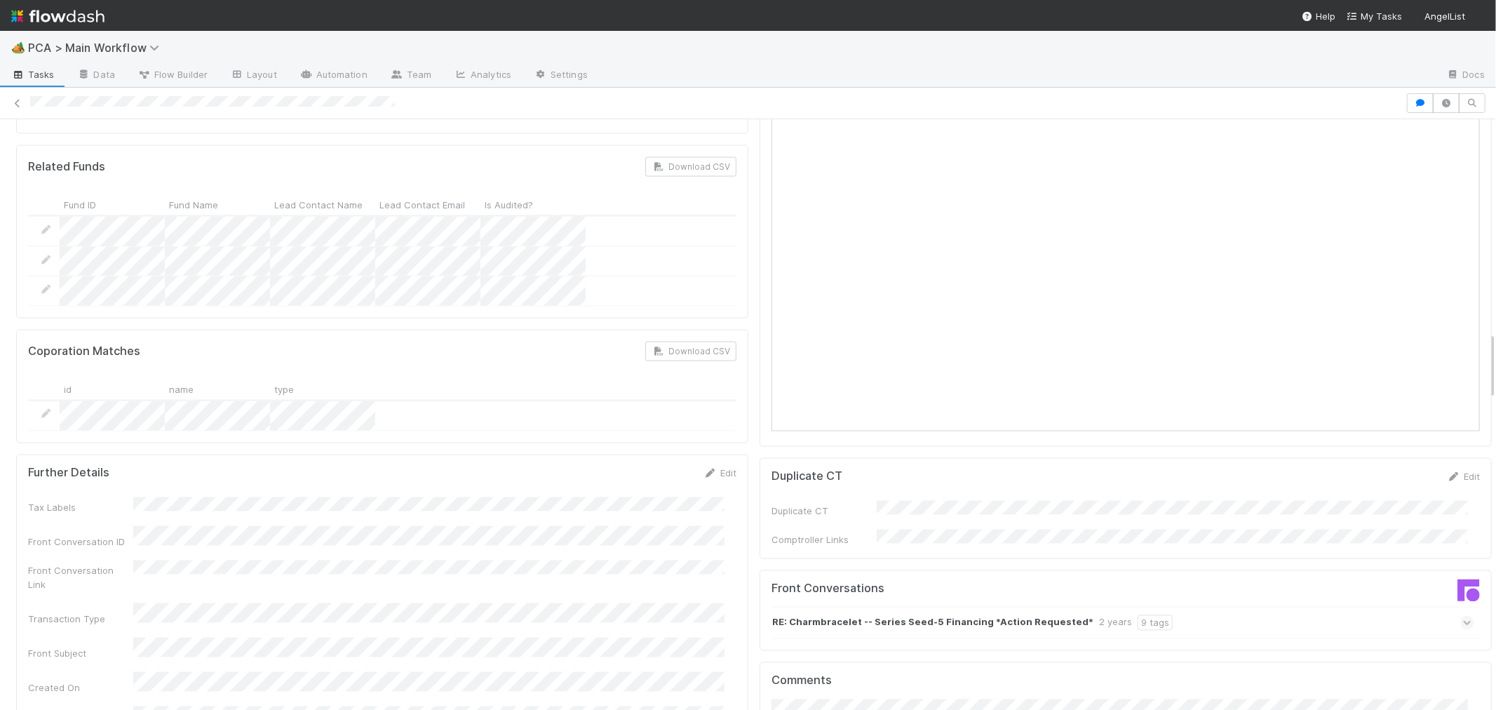
scroll to position [1636, 0]
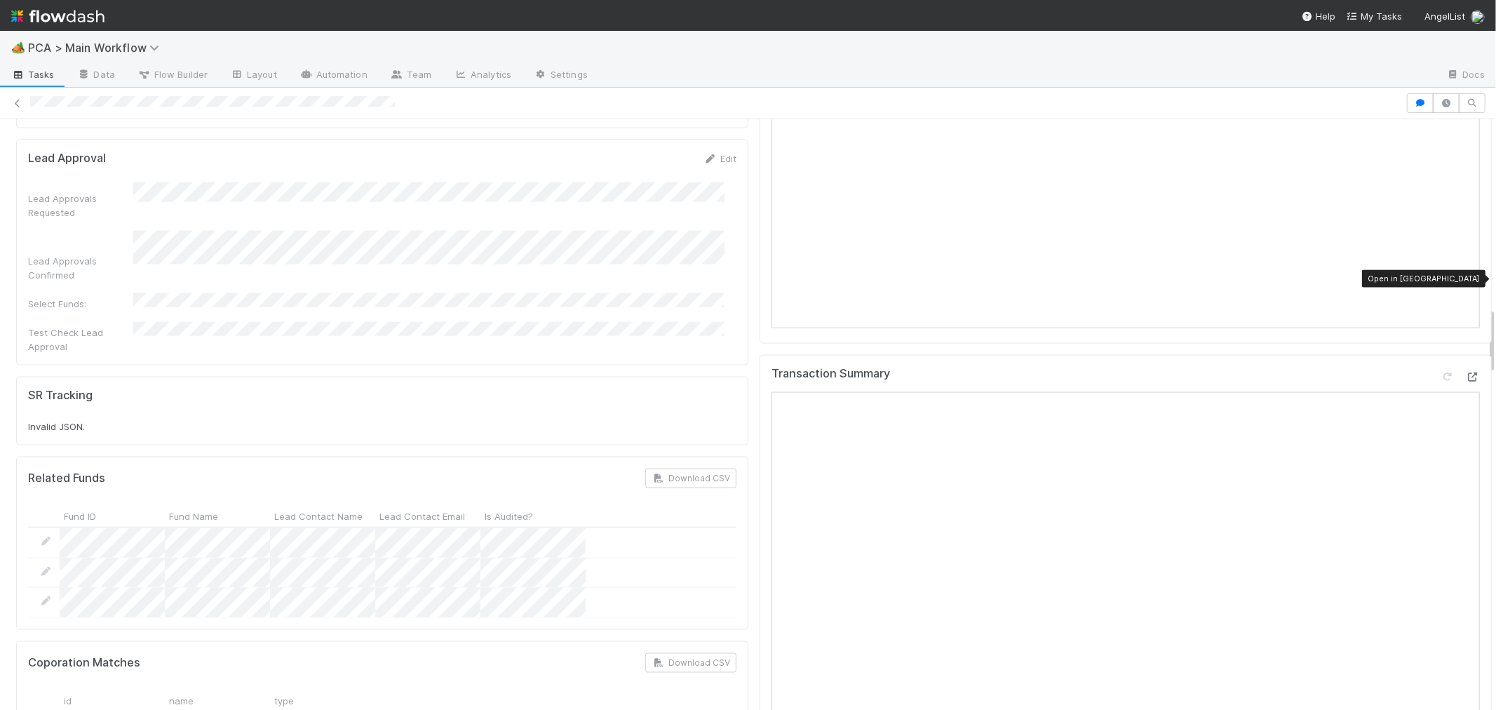
click at [1466, 372] on icon at bounding box center [1473, 376] width 14 height 9
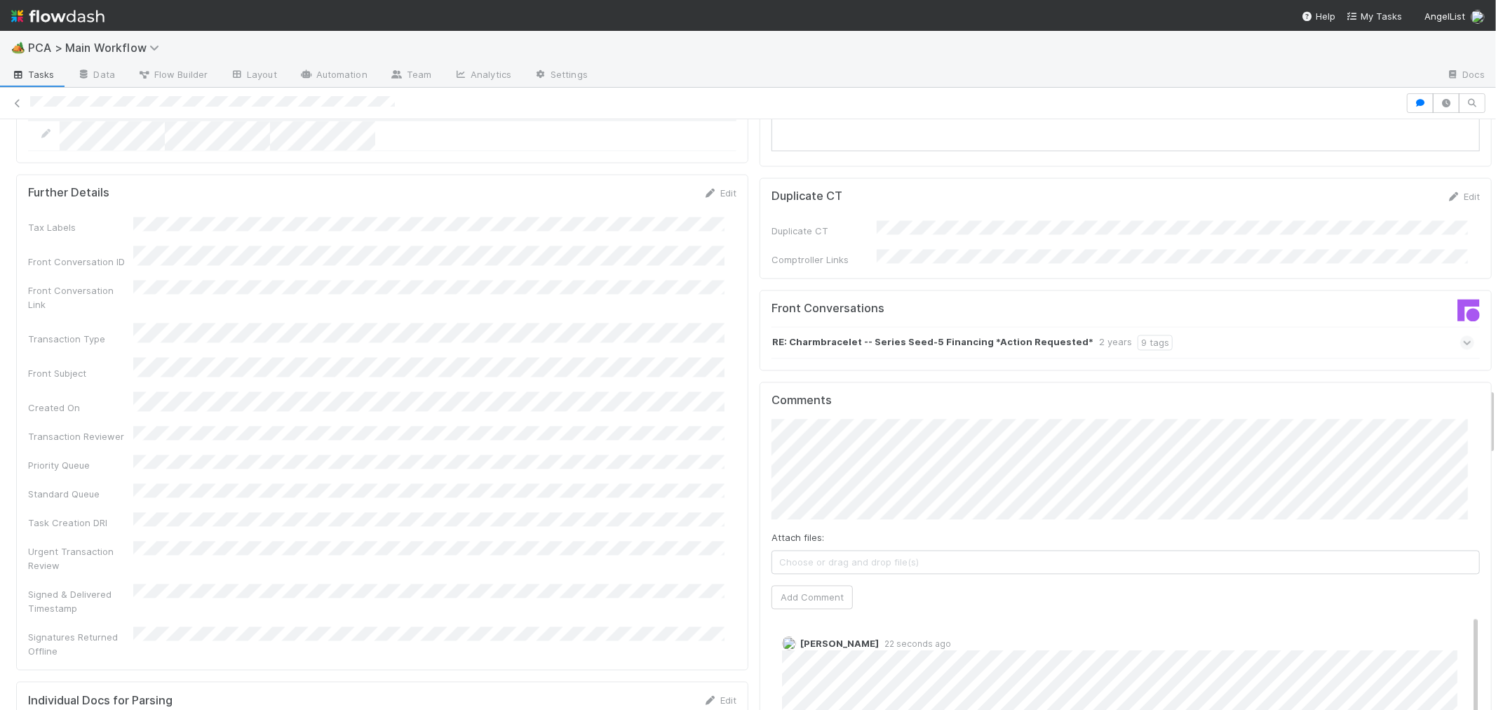
scroll to position [2337, 0]
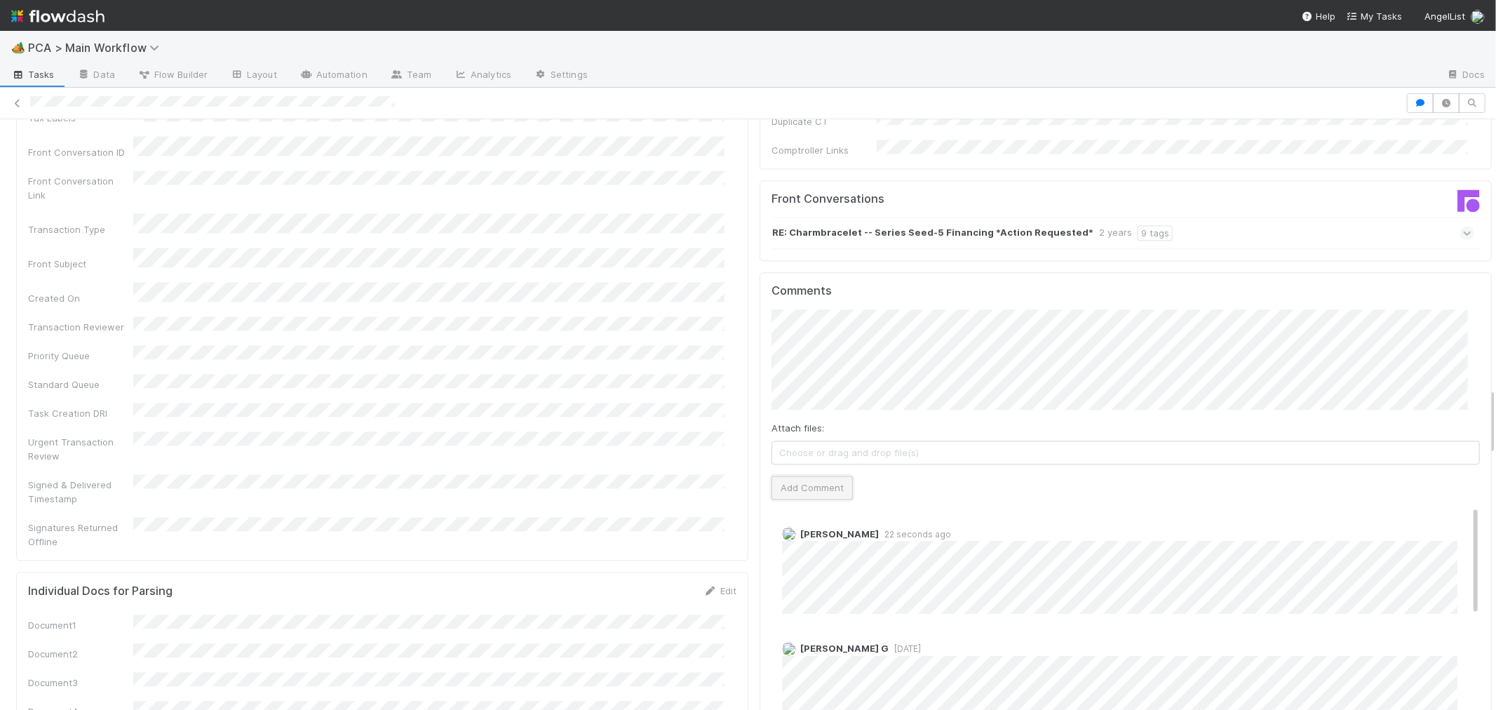
click at [814, 475] on button "Add Comment" at bounding box center [811, 487] width 81 height 24
click at [837, 441] on span "Choose or drag and drop file(s)" at bounding box center [1125, 452] width 707 height 22
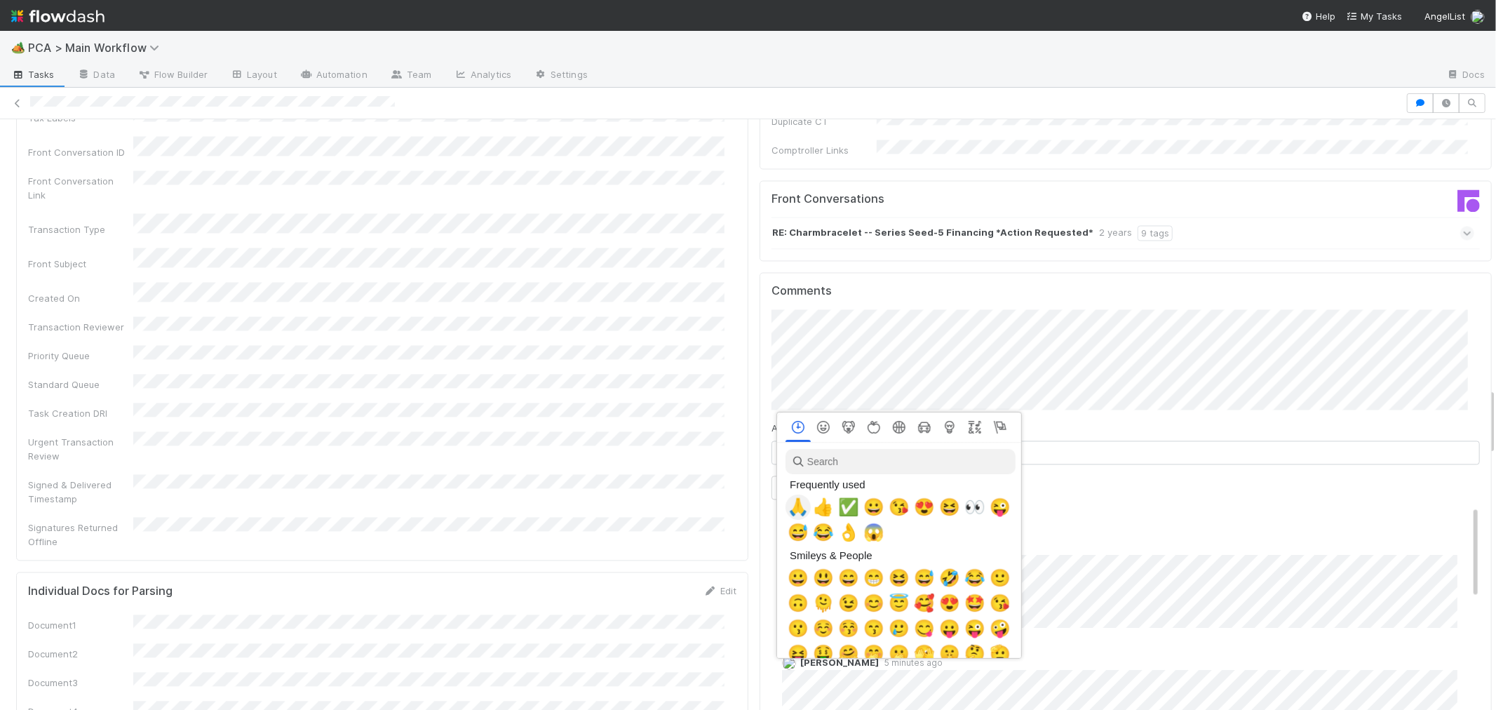
scroll to position [0, 6]
click at [1200, 518] on div at bounding box center [748, 355] width 1496 height 710
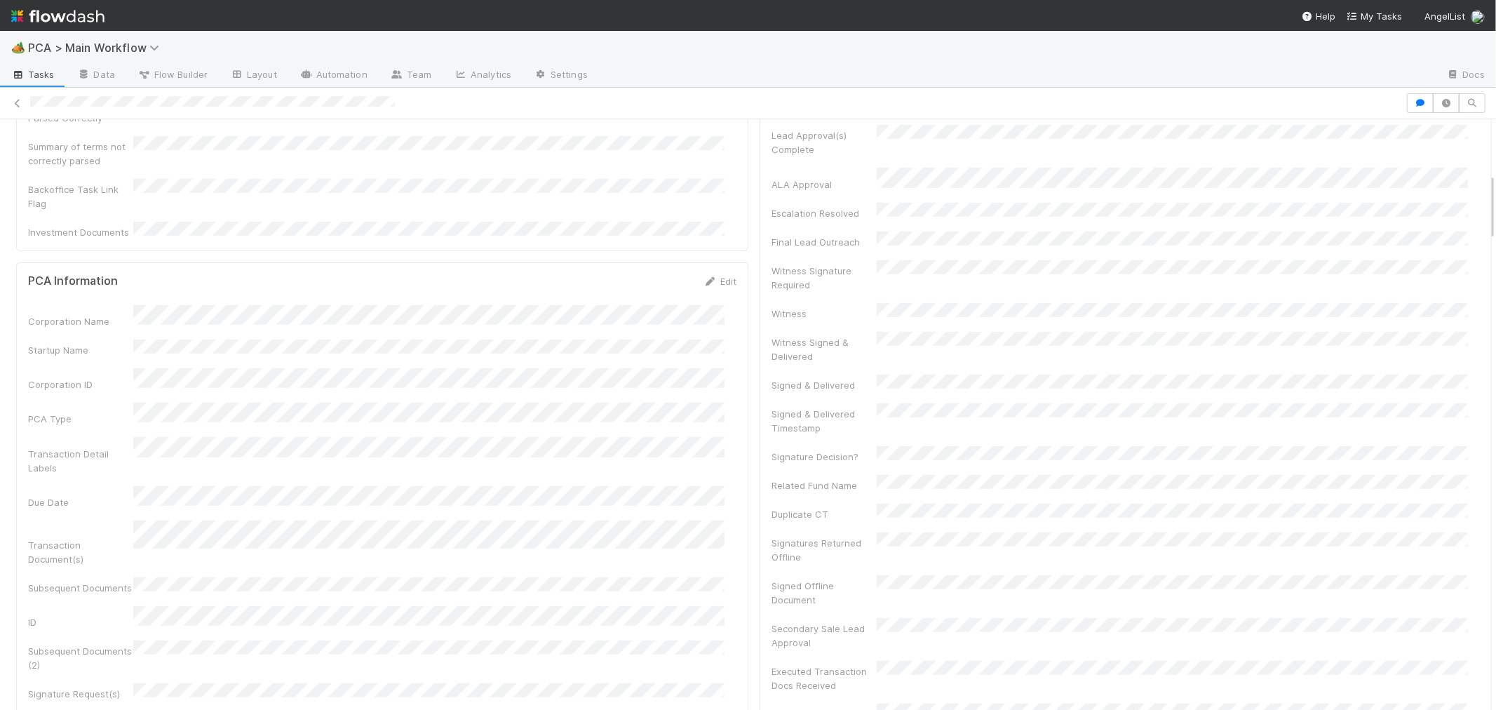
scroll to position [0, 0]
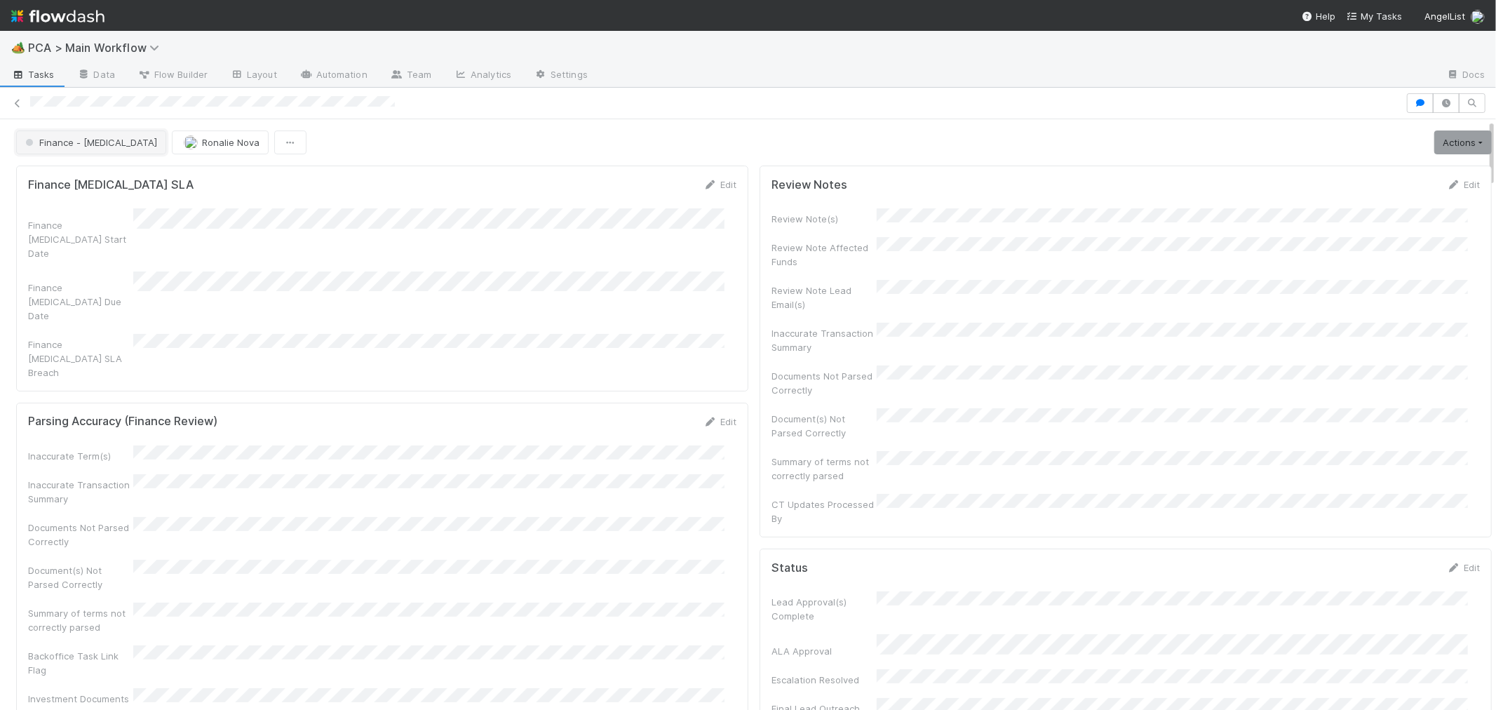
click at [82, 146] on span "Finance - [MEDICAL_DATA]" at bounding box center [89, 142] width 135 height 11
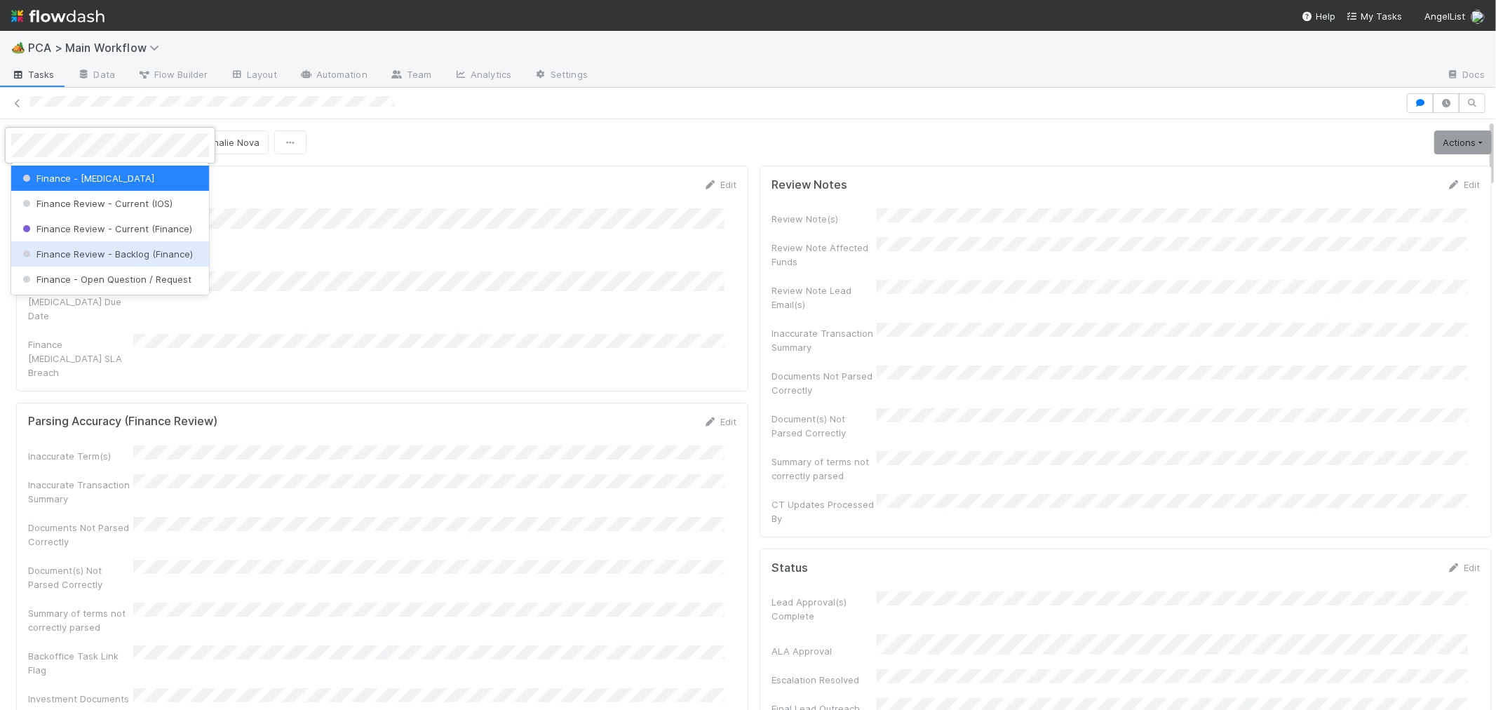
click at [175, 259] on div "Finance Review - Backlog (Finance)" at bounding box center [110, 253] width 198 height 25
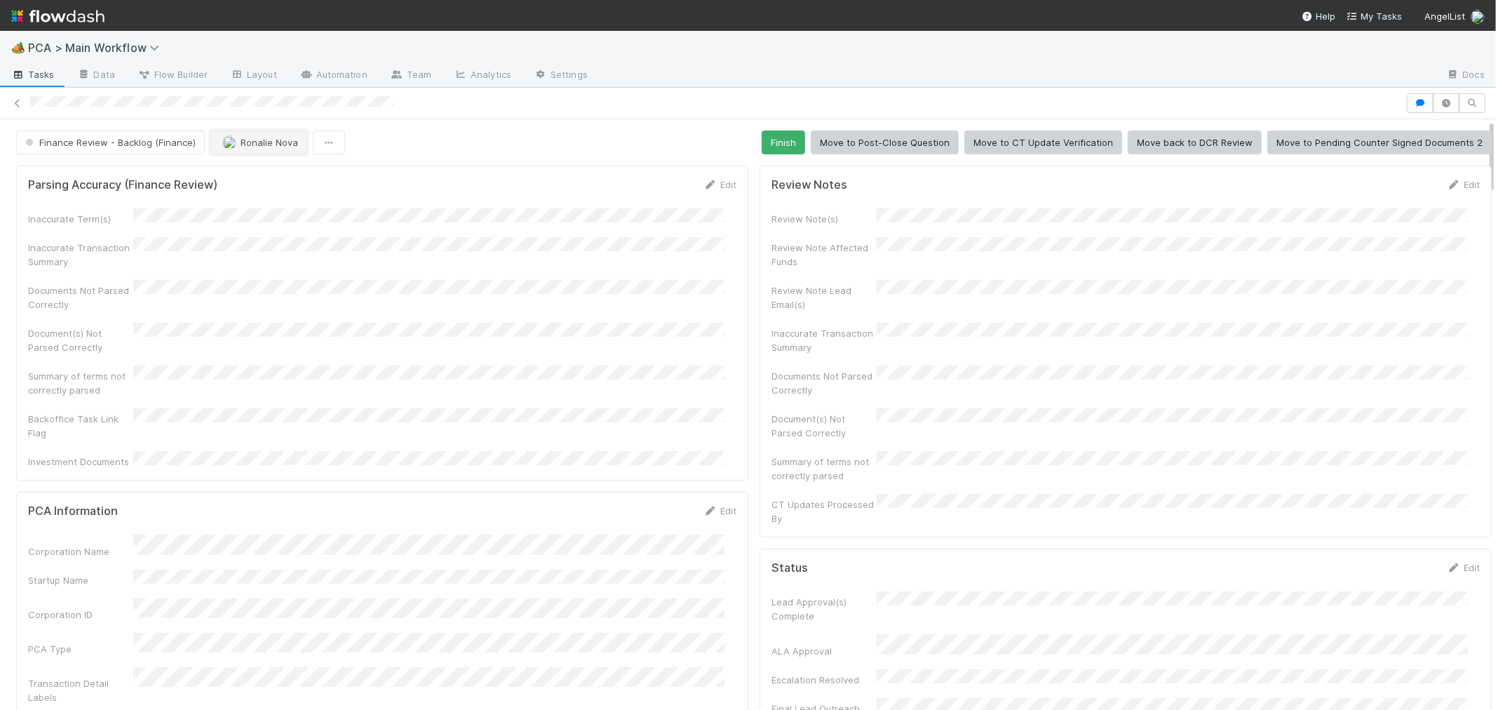
click at [241, 141] on span "Ronalie Nova" at bounding box center [270, 142] width 58 height 11
click at [276, 184] on div "[PERSON_NAME]" at bounding box center [302, 178] width 198 height 25
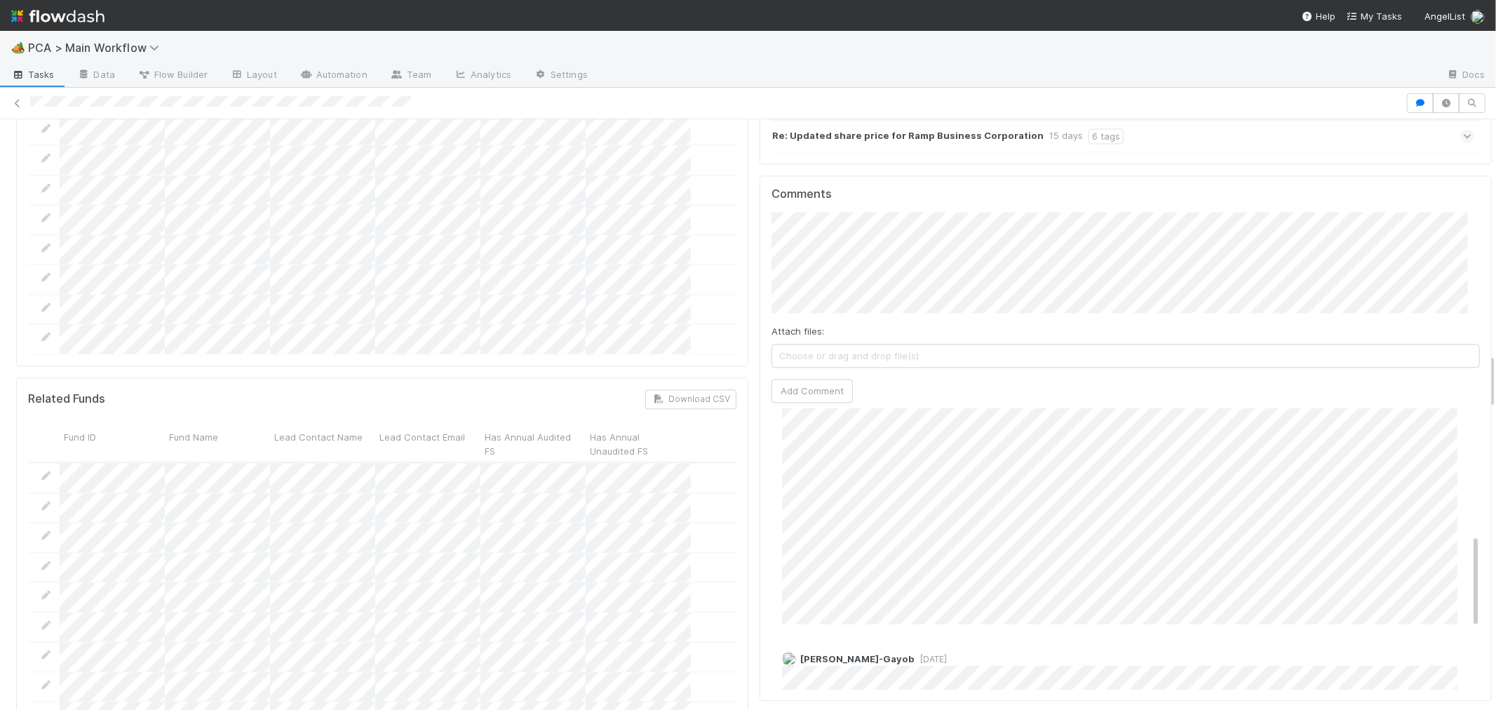
scroll to position [389, 0]
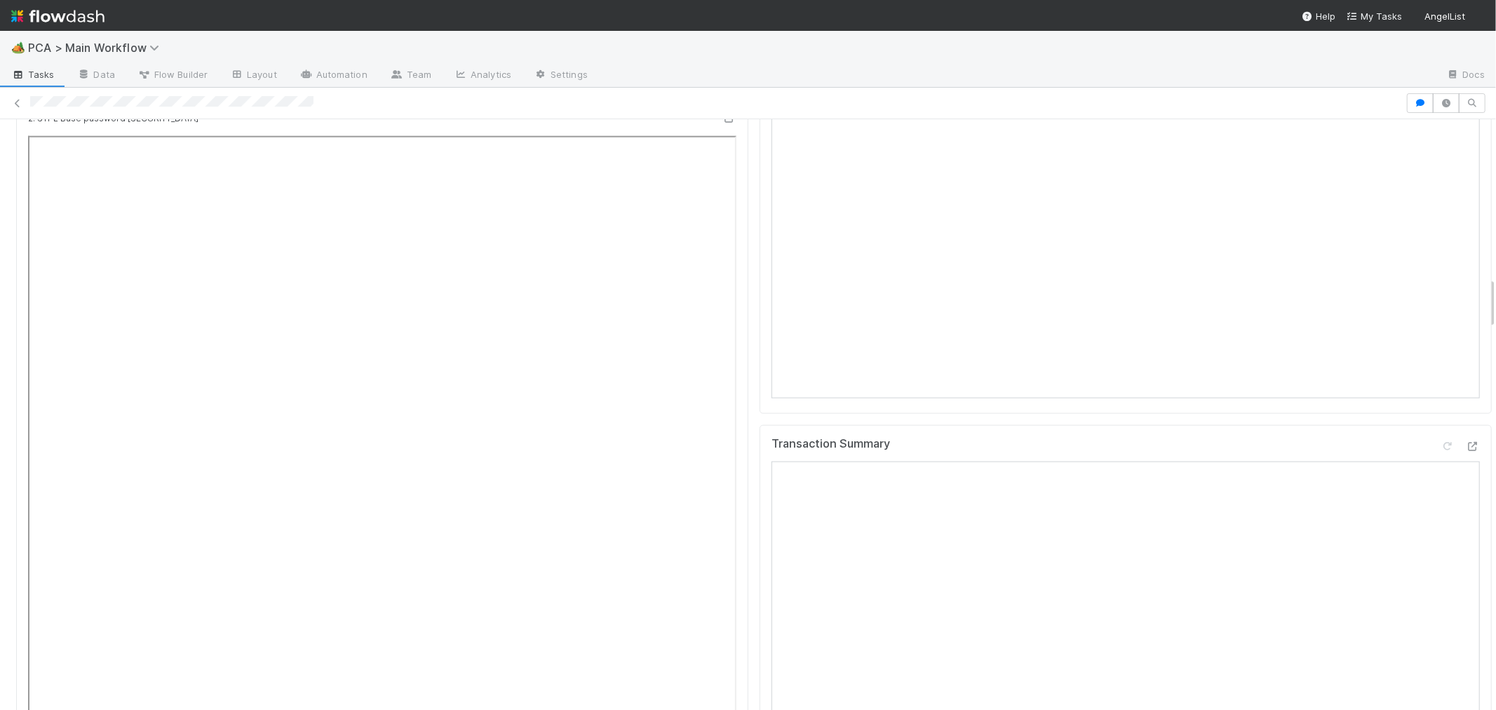
scroll to position [2025, 0]
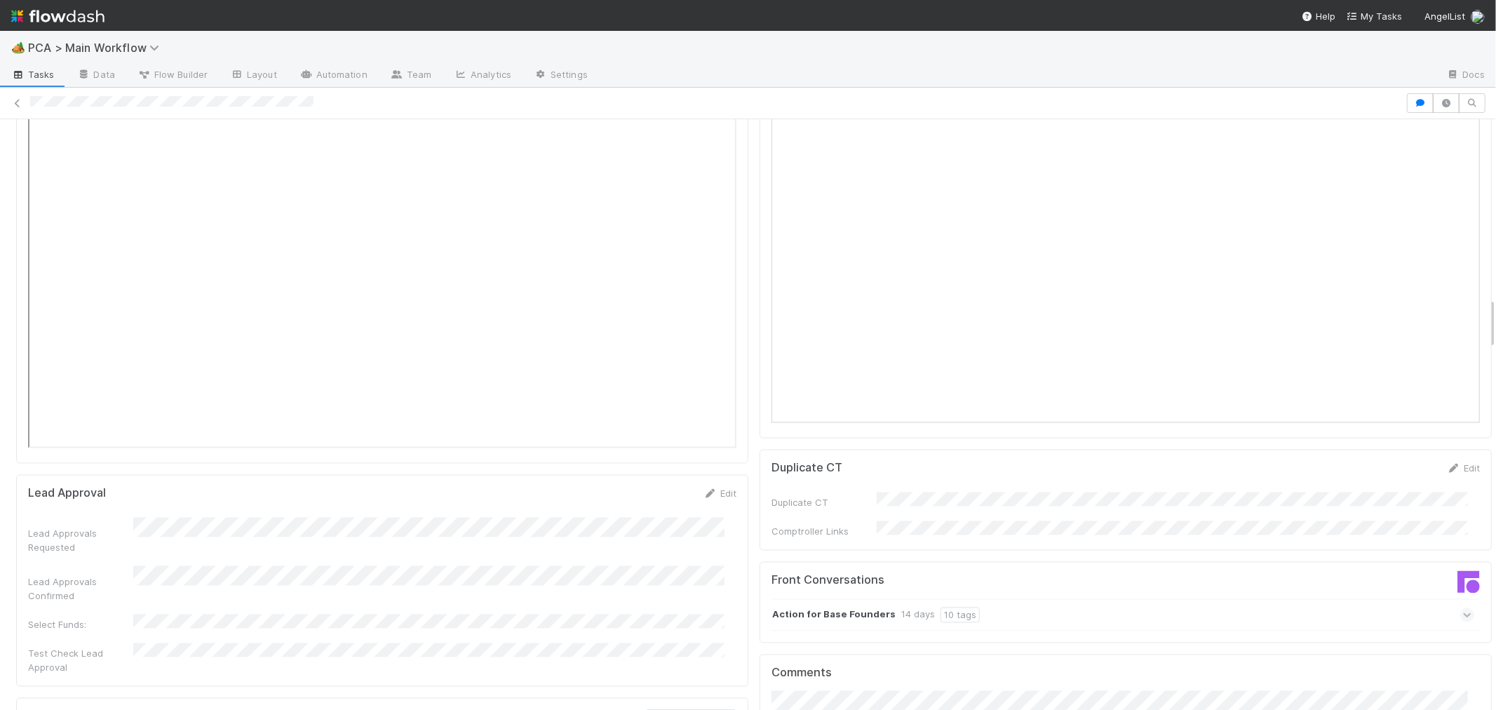
click at [1154, 599] on div "Action for Base Founders 14 days 10 tags" at bounding box center [1122, 615] width 703 height 32
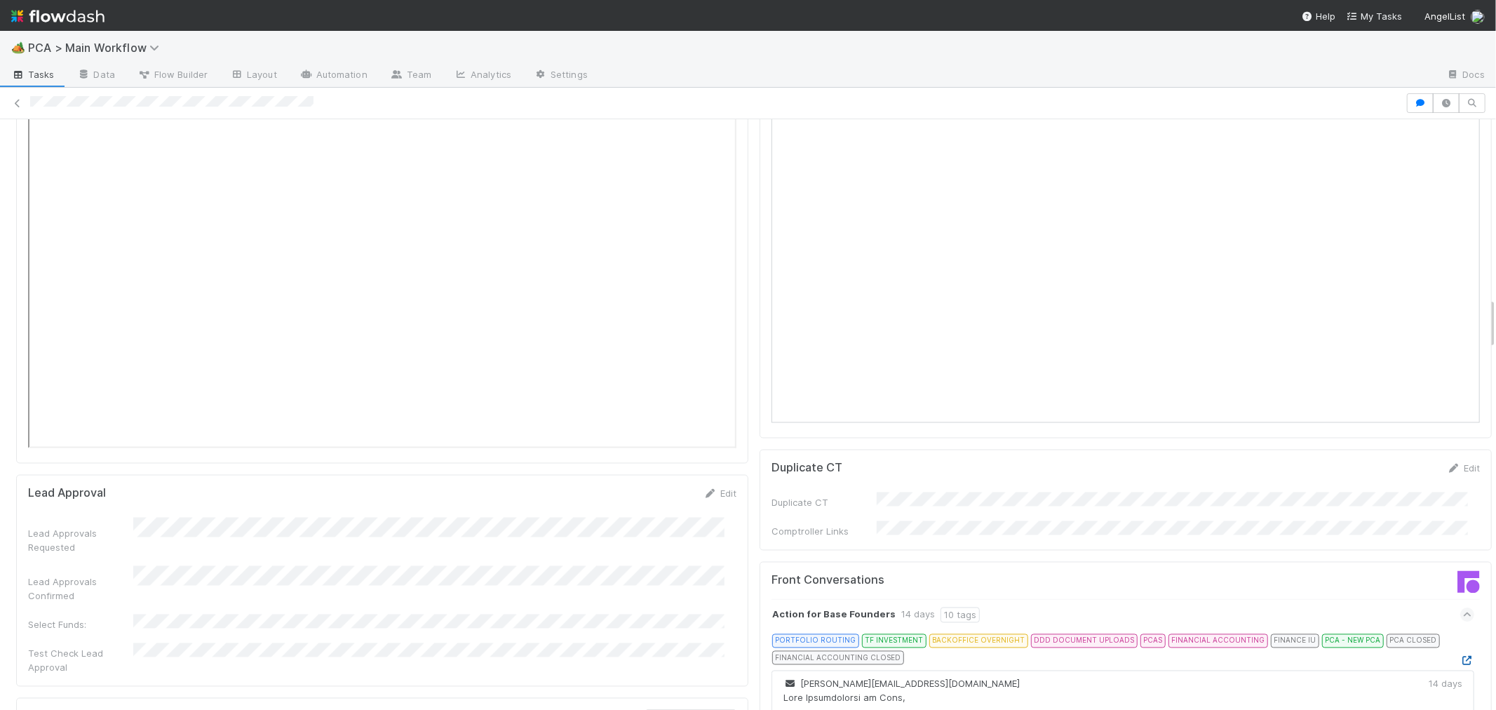
click at [1460, 656] on icon at bounding box center [1467, 660] width 14 height 9
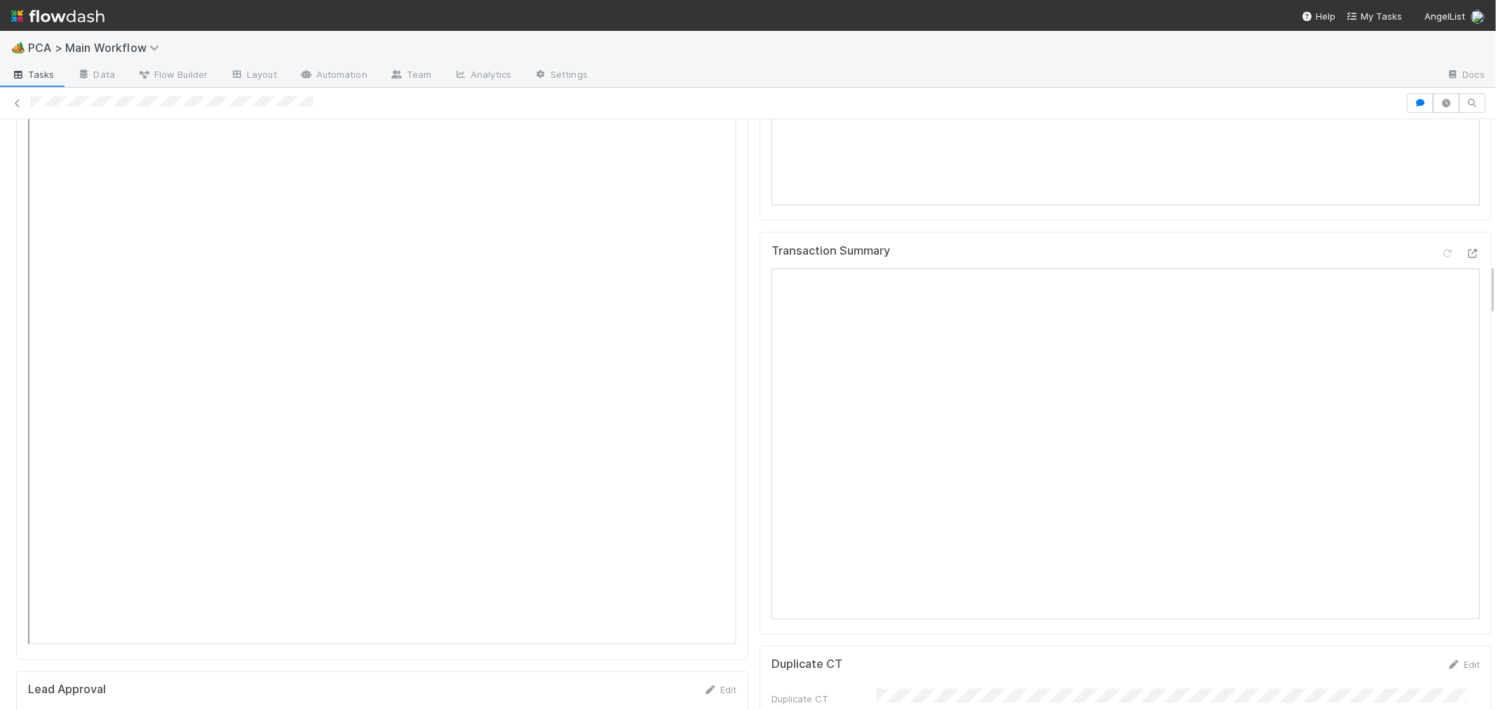
scroll to position [1636, 0]
click at [1466, 442] on icon at bounding box center [1473, 446] width 14 height 9
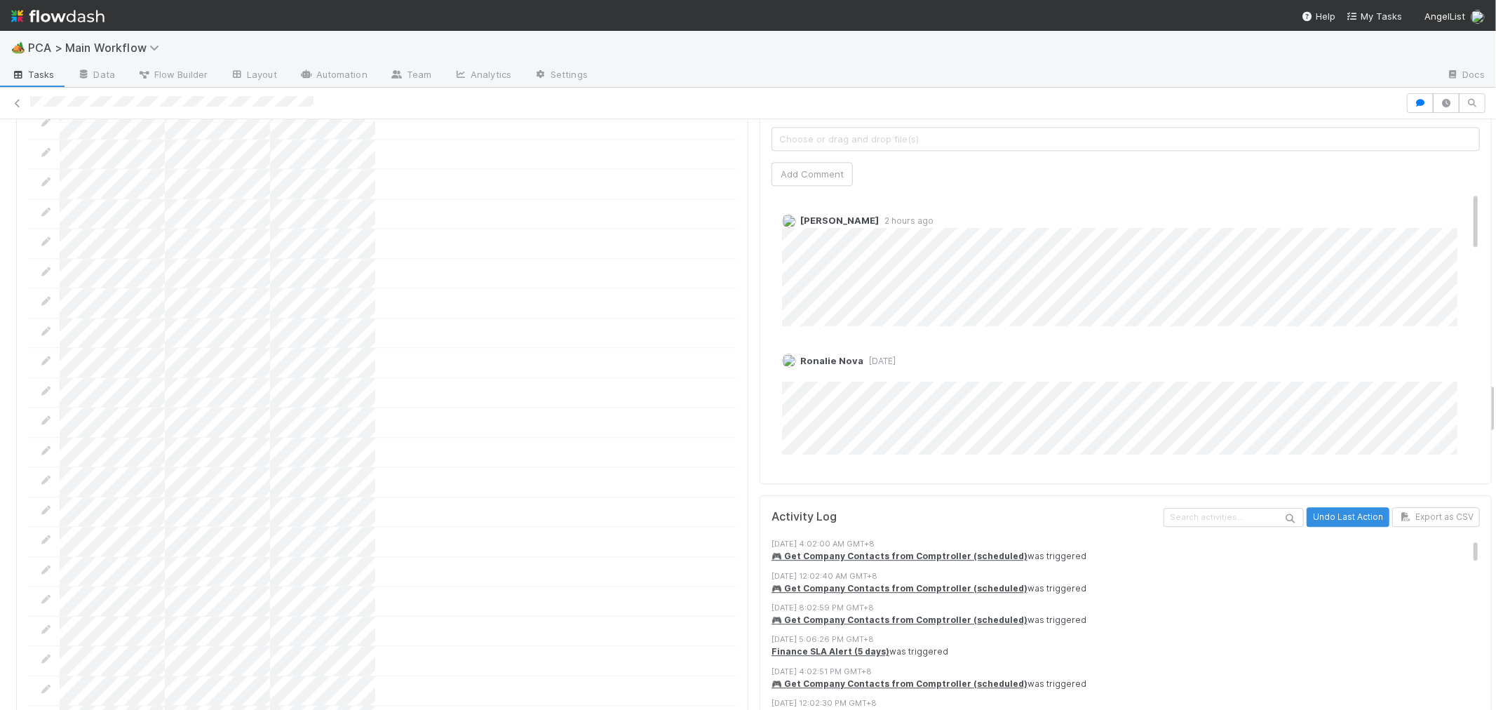
scroll to position [2649, 0]
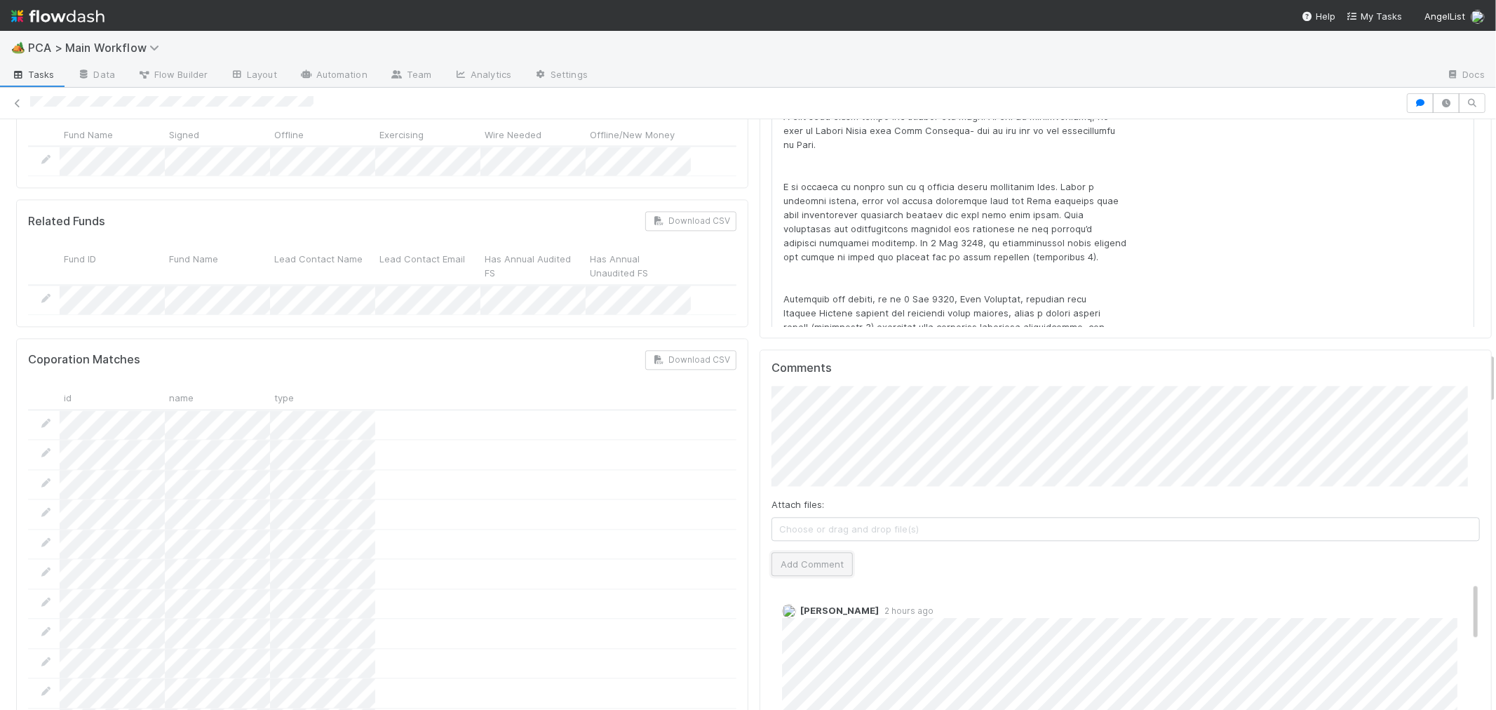
click at [814, 552] on button "Add Comment" at bounding box center [811, 564] width 81 height 24
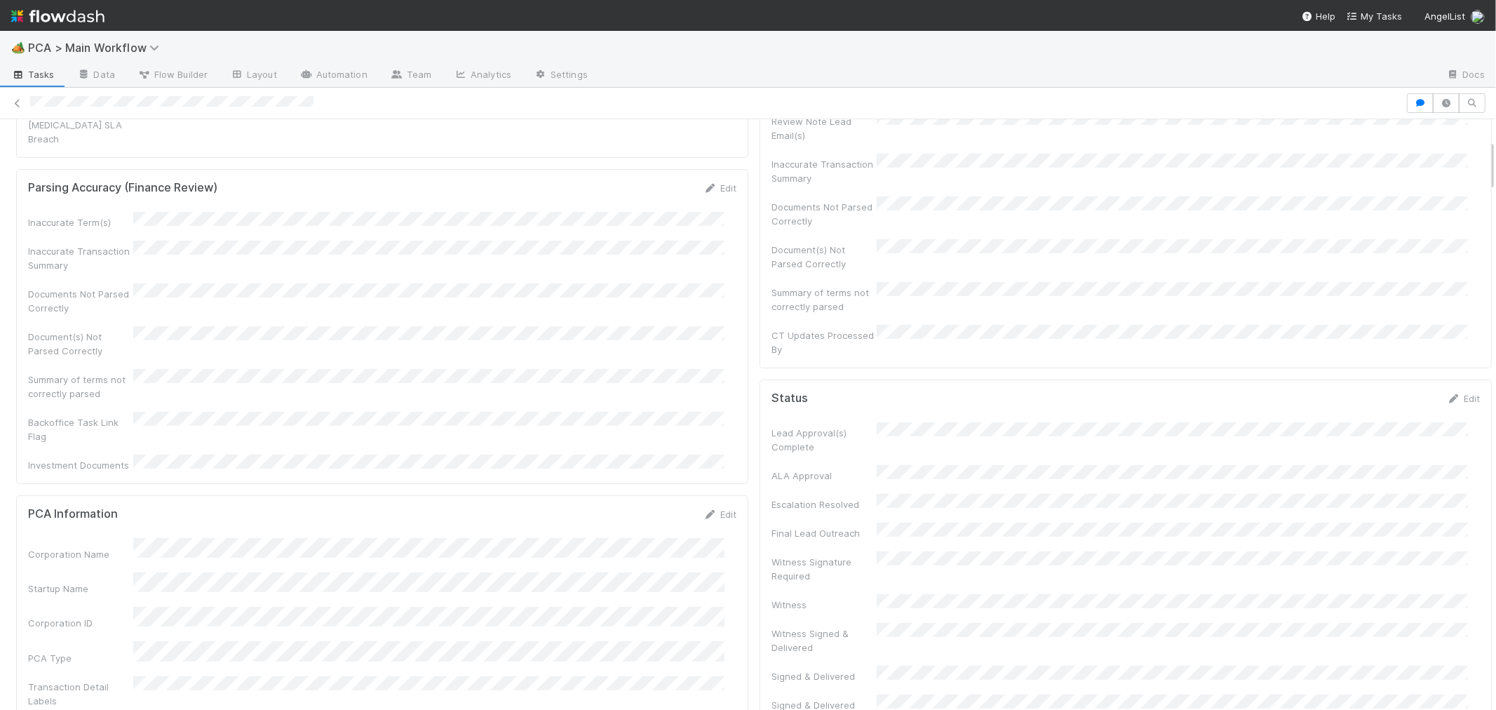
scroll to position [0, 0]
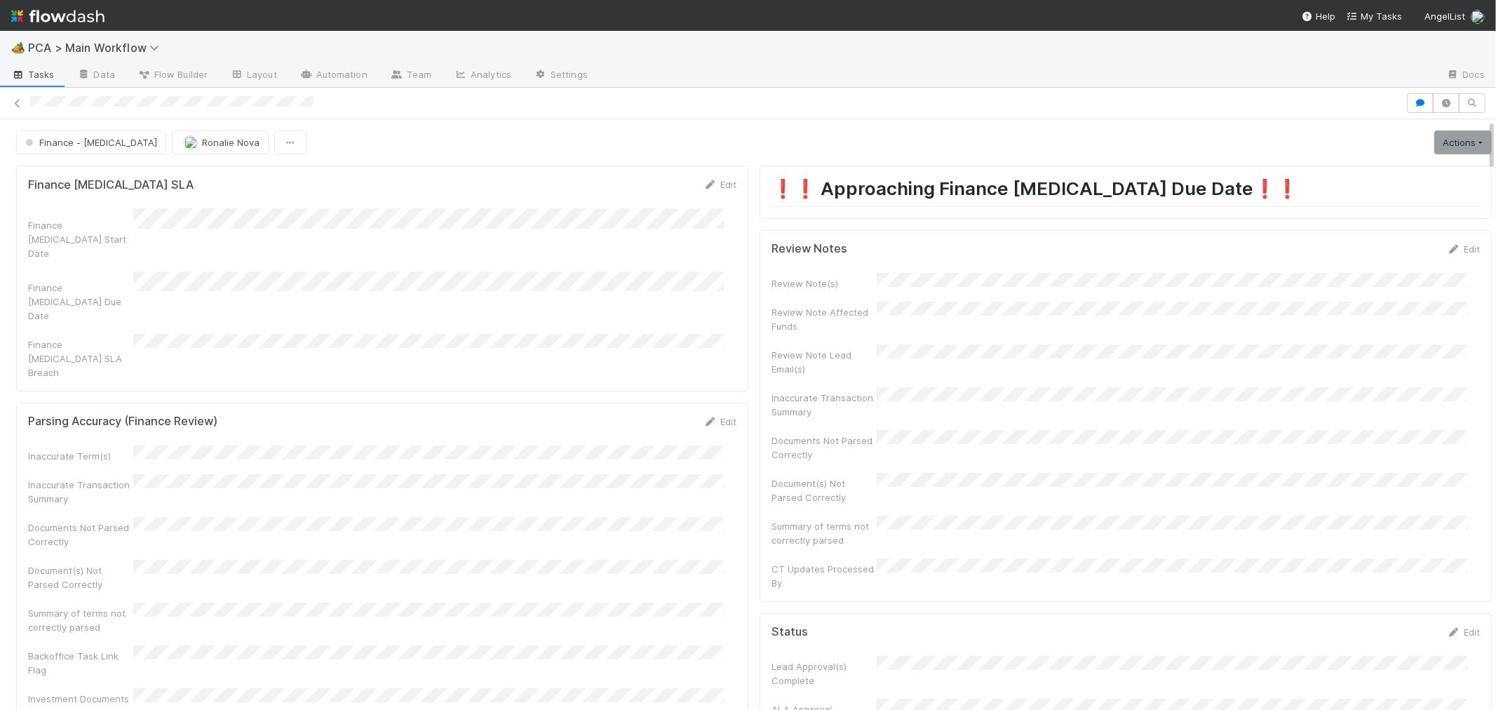
drag, startPoint x: 1450, startPoint y: 242, endPoint x: 1413, endPoint y: 252, distance: 38.6
click at [1450, 242] on div "Edit" at bounding box center [1463, 249] width 33 height 14
click at [1447, 250] on link "Edit" at bounding box center [1463, 248] width 33 height 11
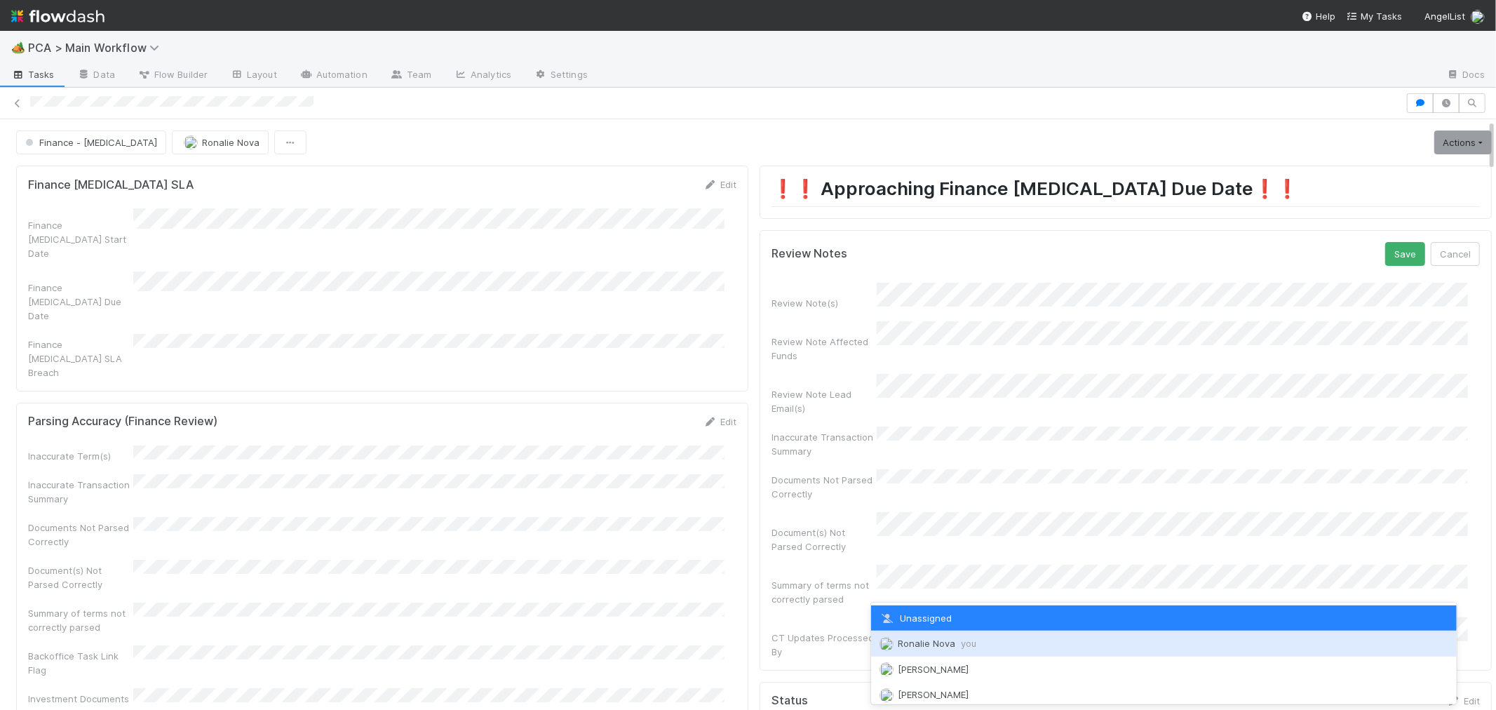
click at [965, 642] on span "you" at bounding box center [968, 642] width 15 height 11
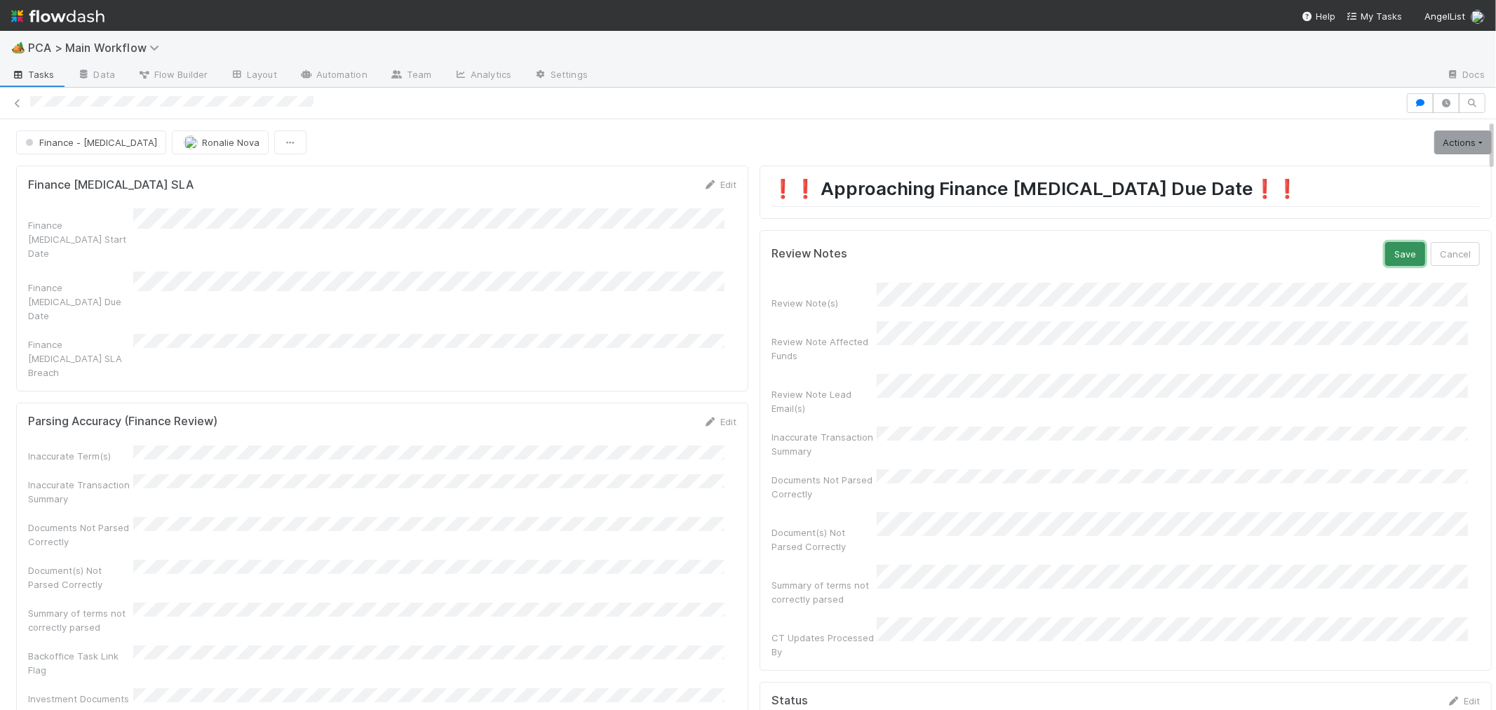
click at [1391, 250] on button "Save" at bounding box center [1405, 254] width 40 height 24
click at [1440, 141] on link "Actions" at bounding box center [1463, 142] width 58 height 24
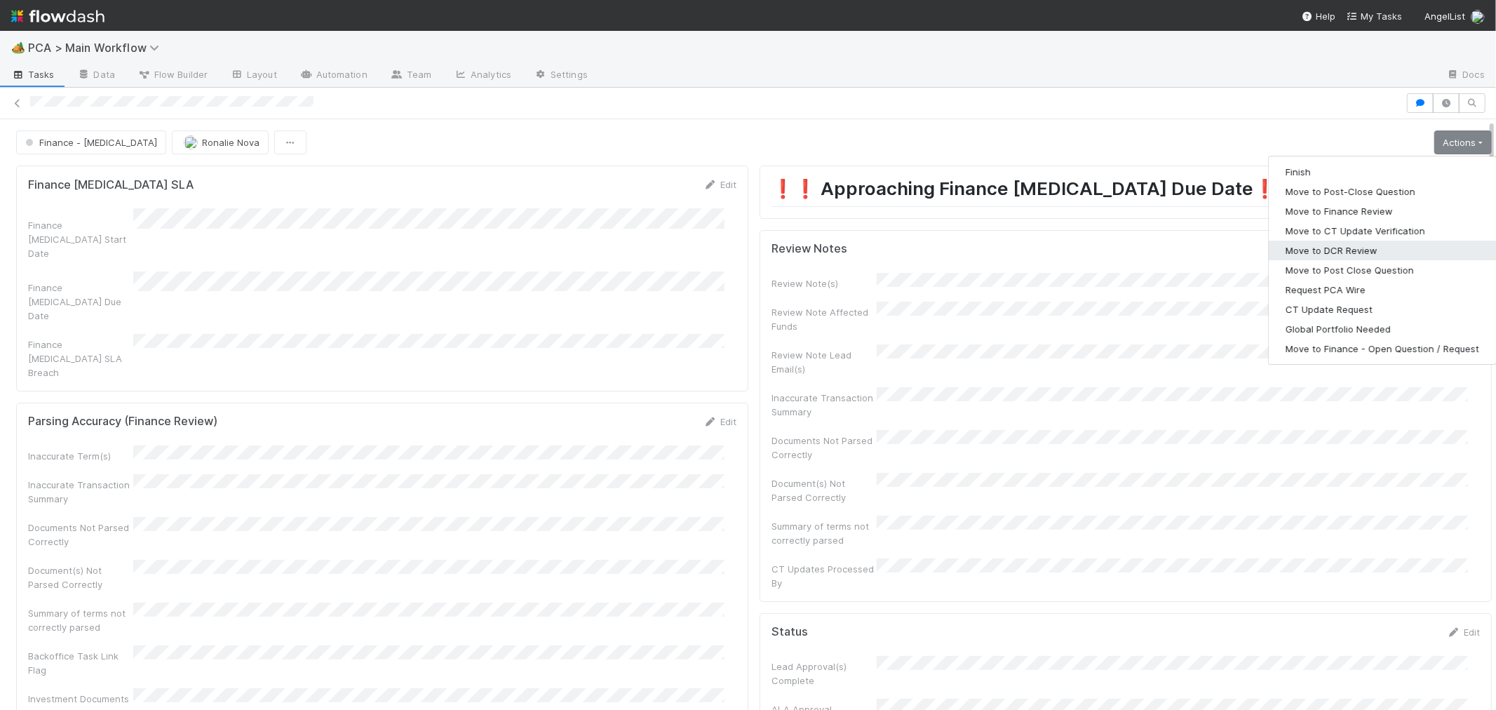
click at [1302, 246] on button "Move to DCR Review" at bounding box center [1382, 251] width 227 height 20
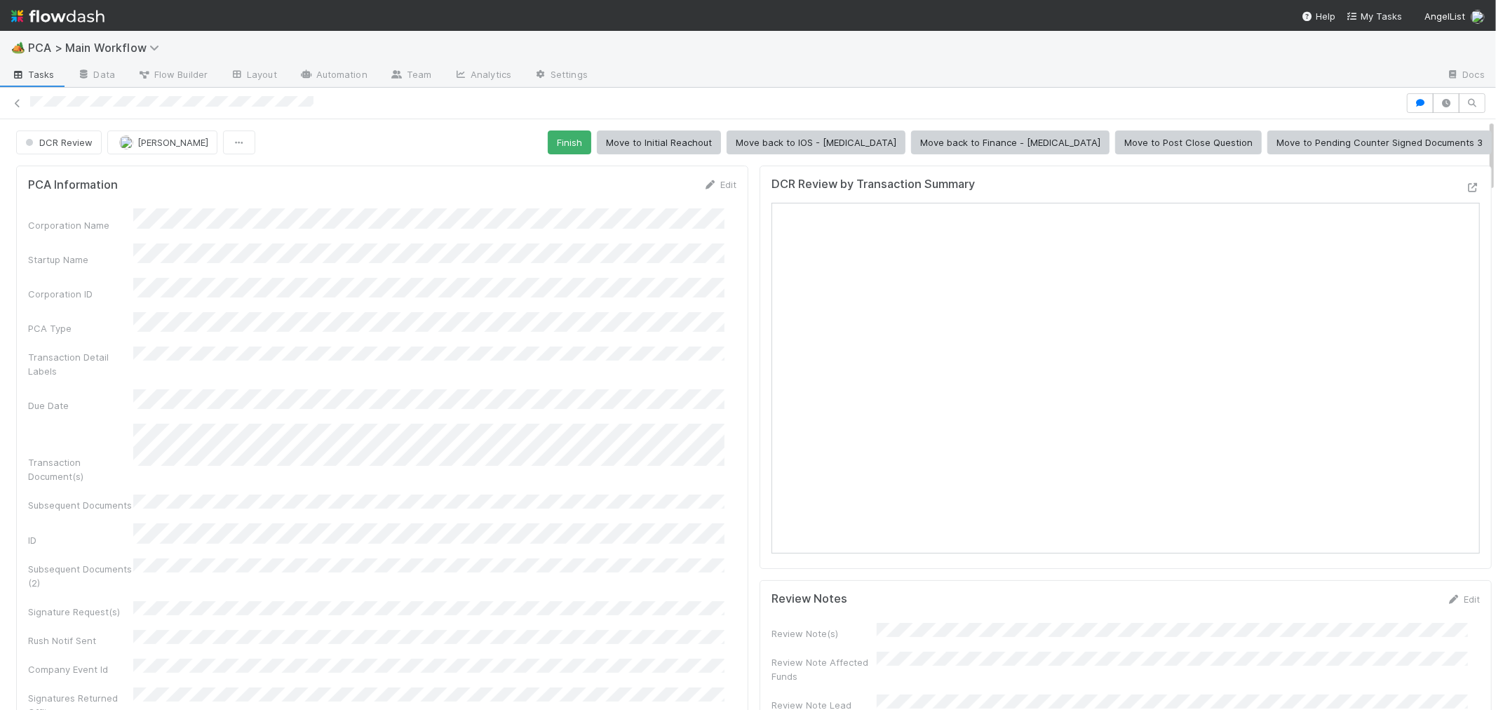
click at [451, 297] on div "Corporation Name Startup Name Corporation ID PCA Type Transaction Detail Labels…" at bounding box center [382, 523] width 708 height 630
click at [19, 102] on icon at bounding box center [18, 103] width 14 height 9
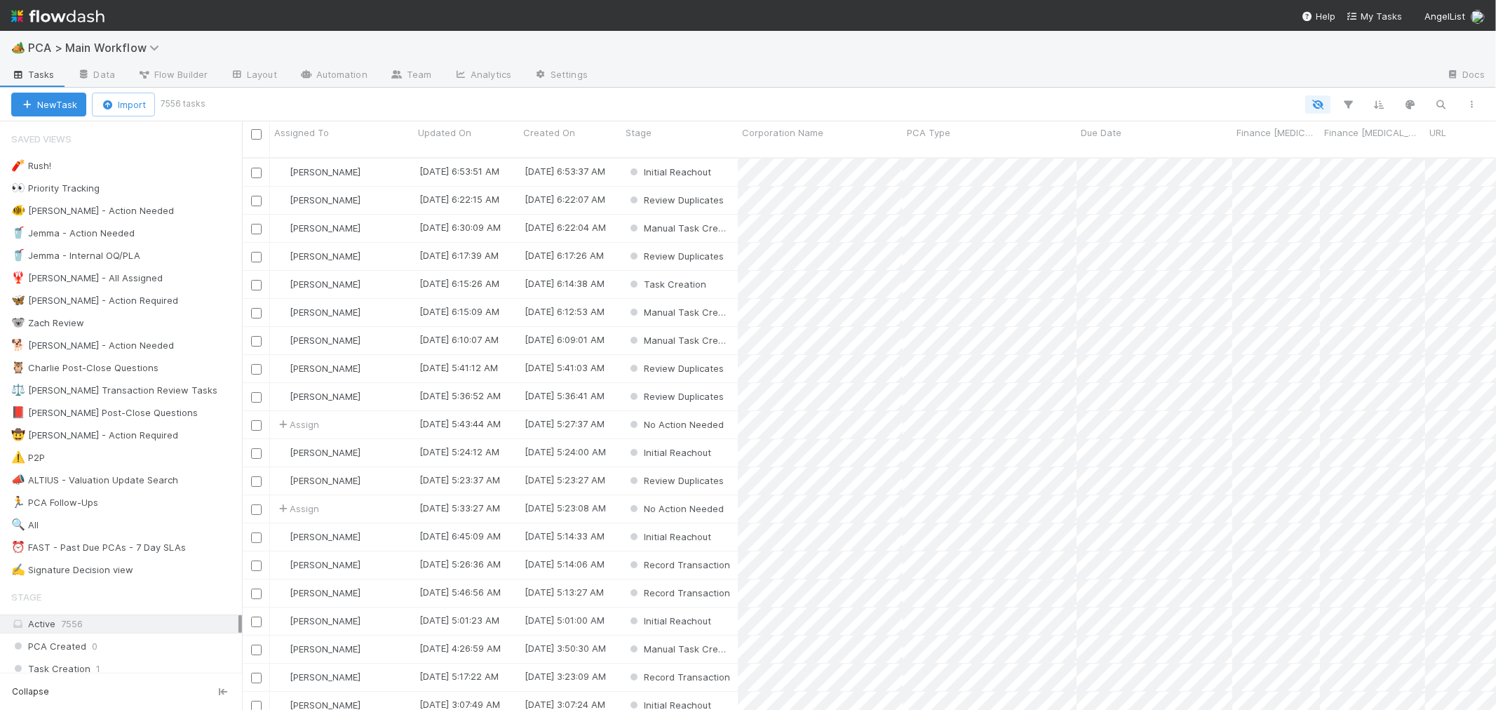
scroll to position [552, 1242]
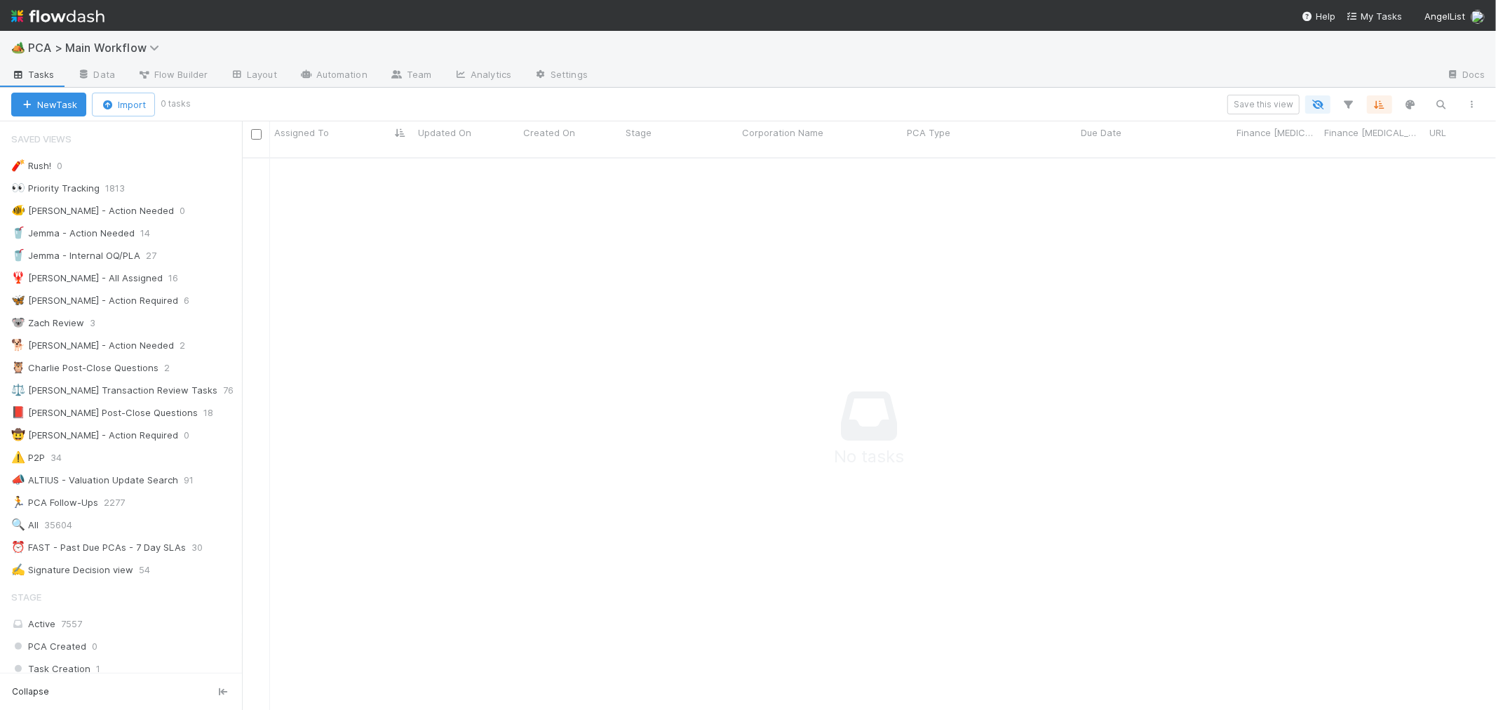
scroll to position [1018, 0]
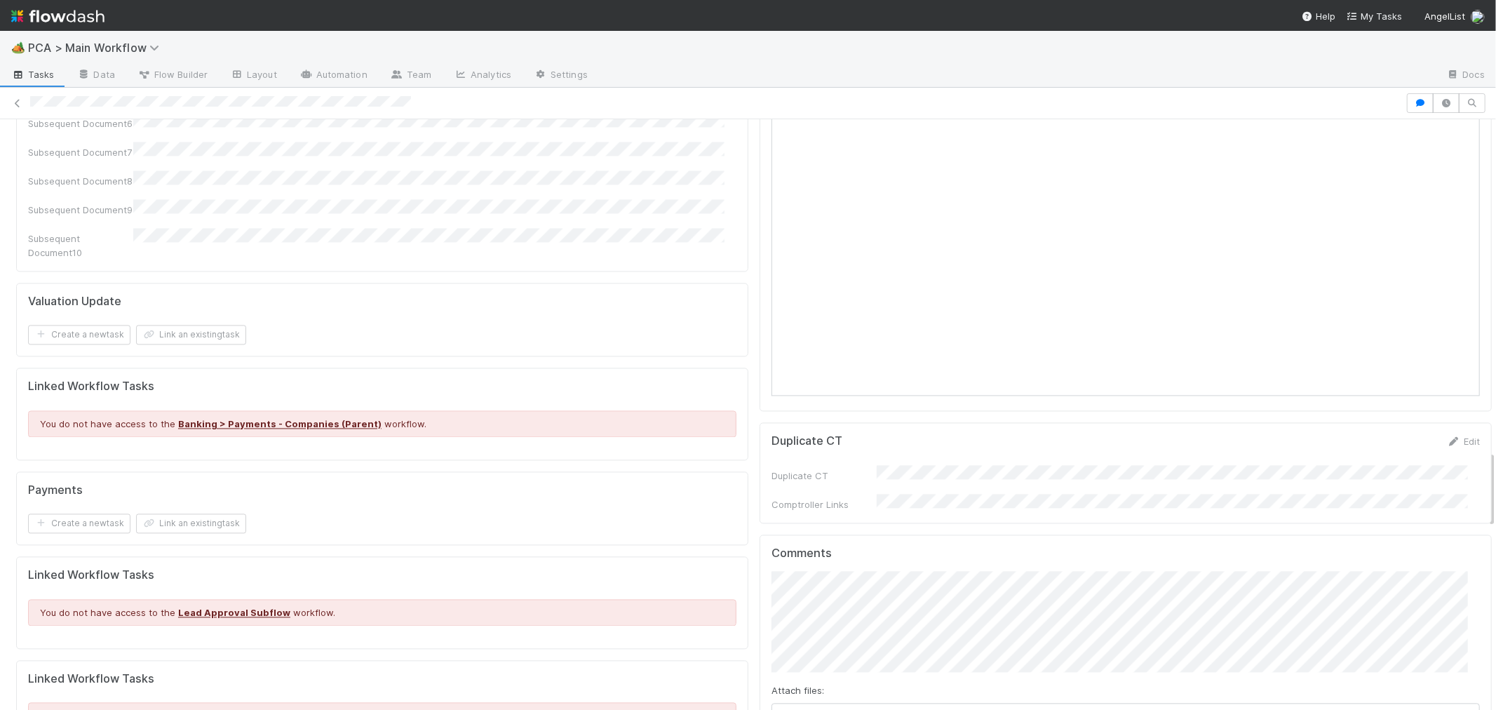
scroll to position [2163, 0]
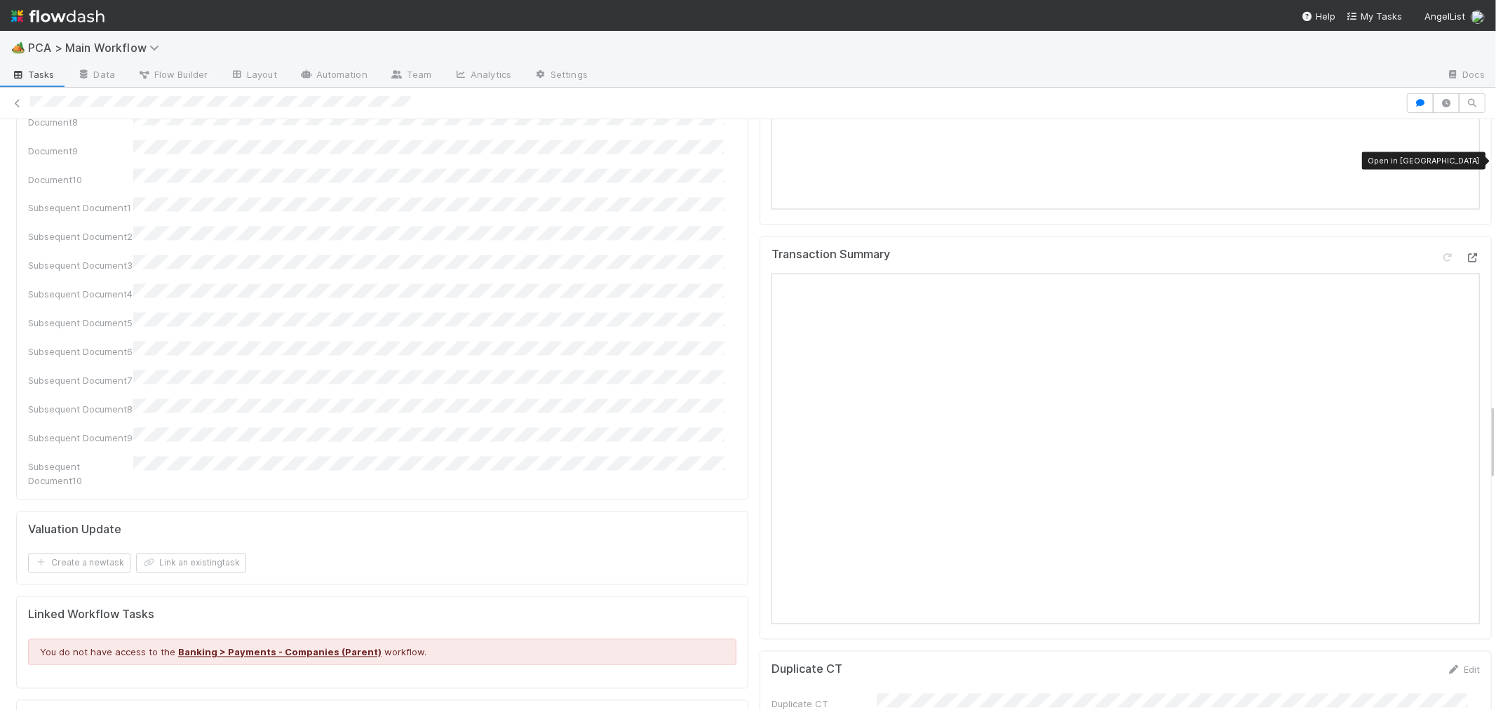
click at [1466, 254] on icon at bounding box center [1473, 258] width 14 height 9
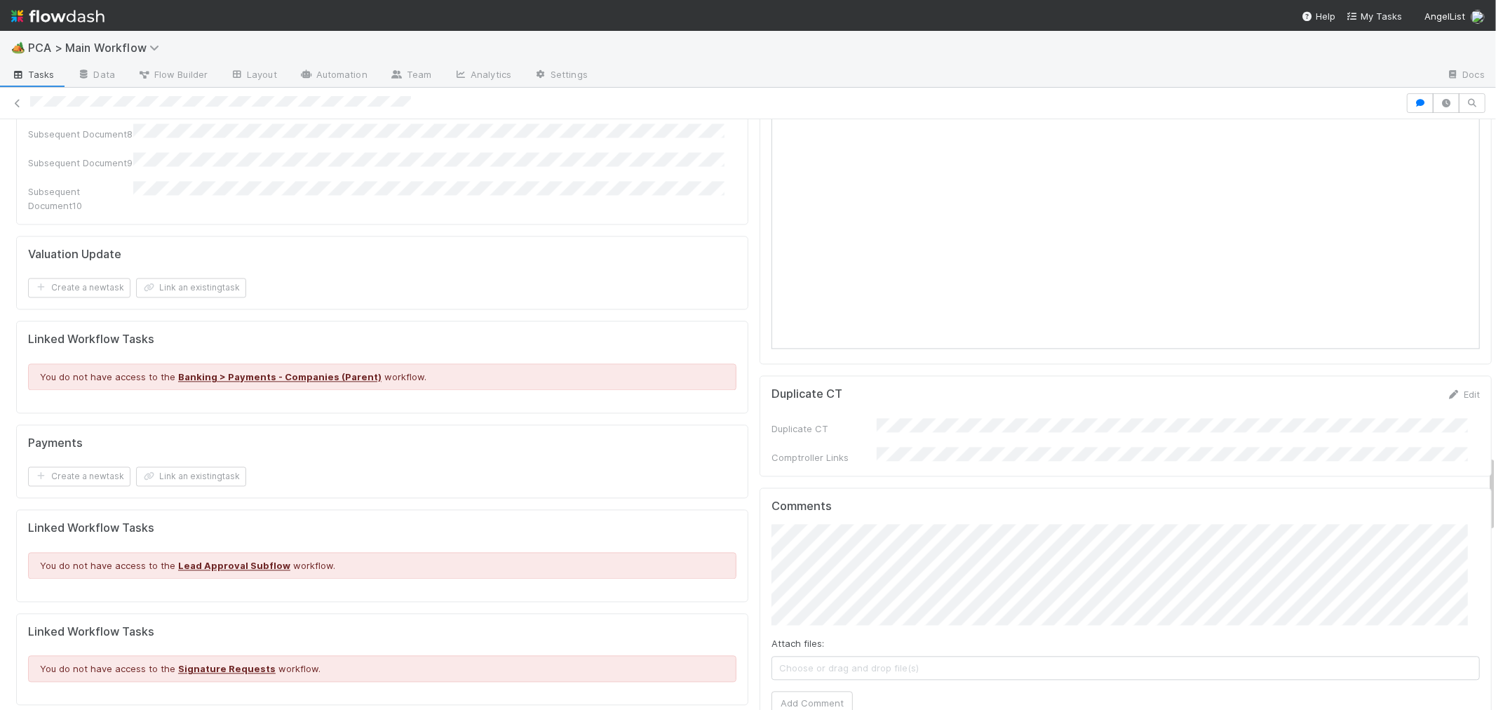
scroll to position [2415, 0]
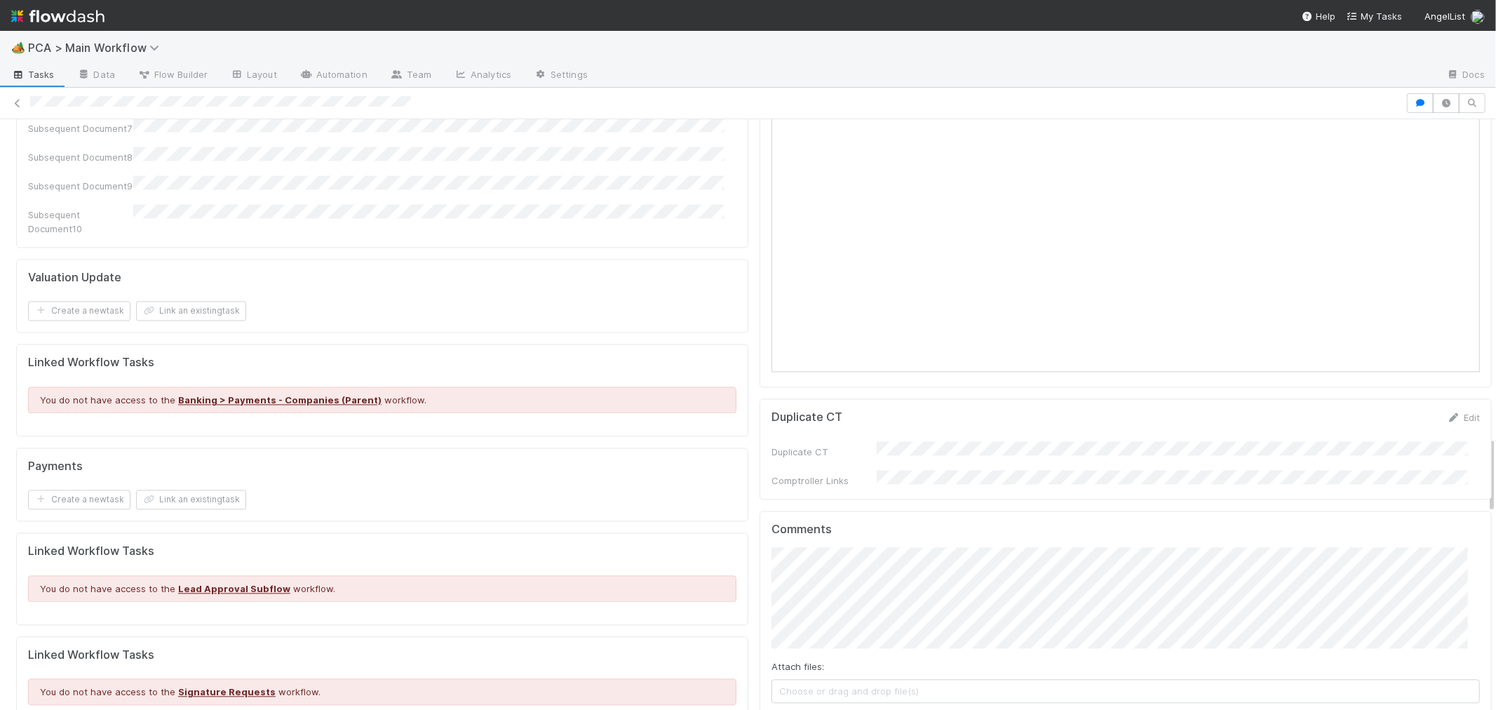
click at [1473, 508] on div "PCA Information Edit Corporation Name Startup Name Corporation ID PCA Type Tran…" at bounding box center [754, 45] width 1508 height 4600
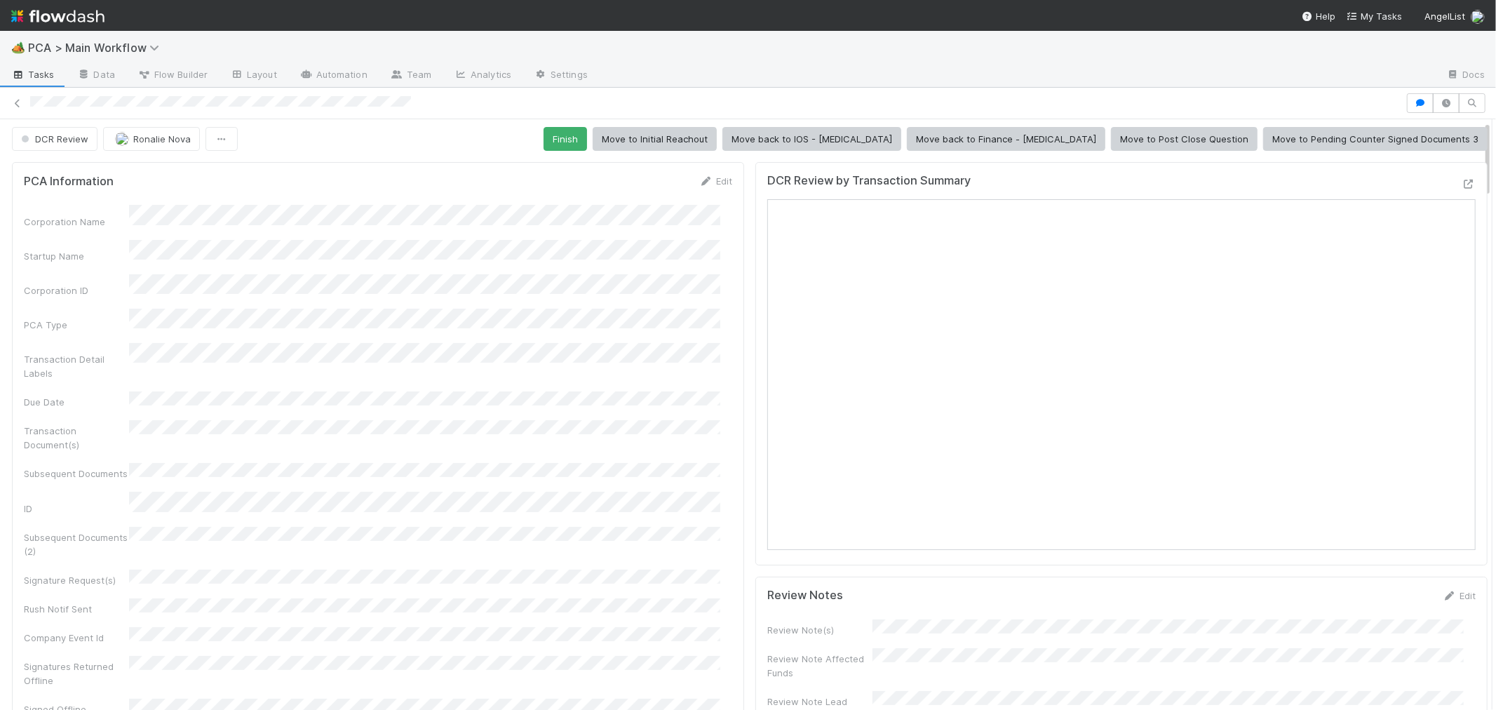
scroll to position [0, 0]
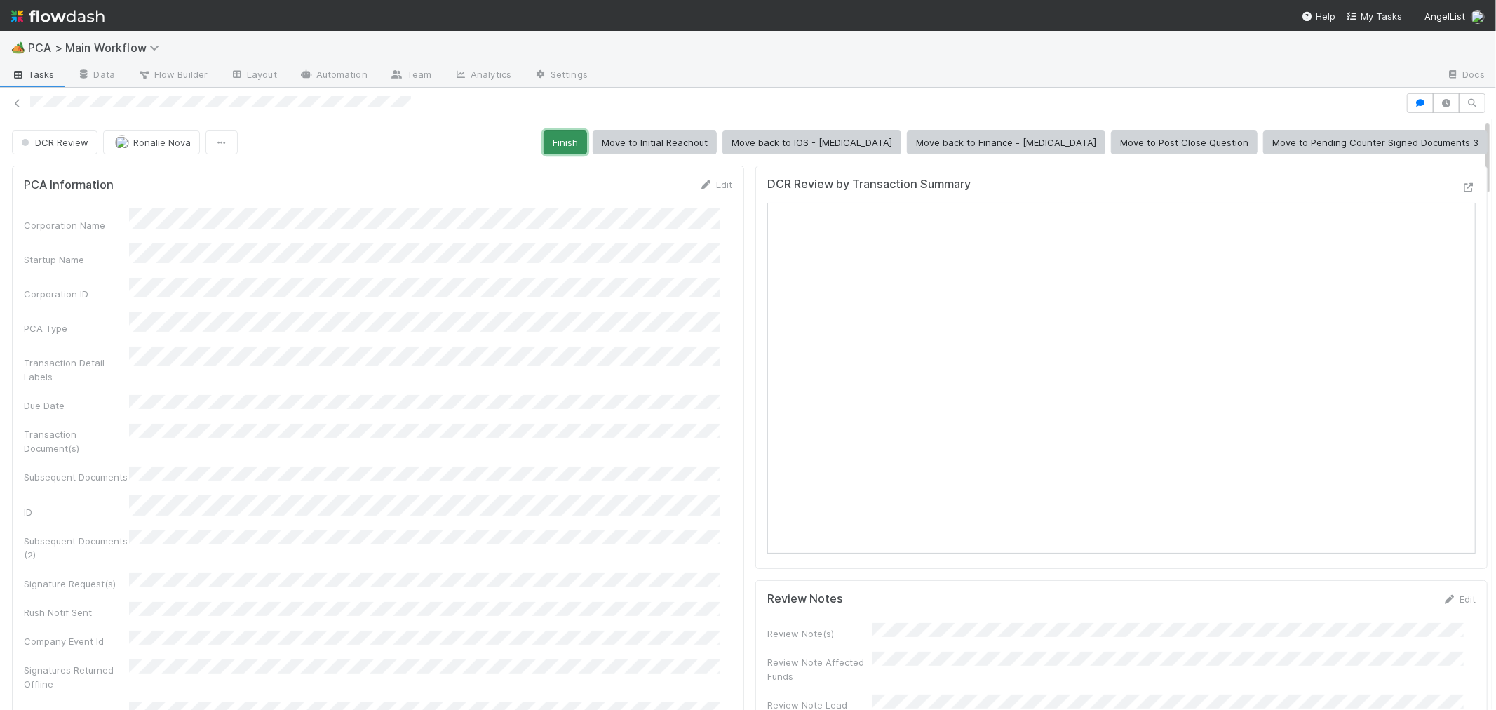
click at [587, 137] on button "Finish" at bounding box center [565, 142] width 43 height 24
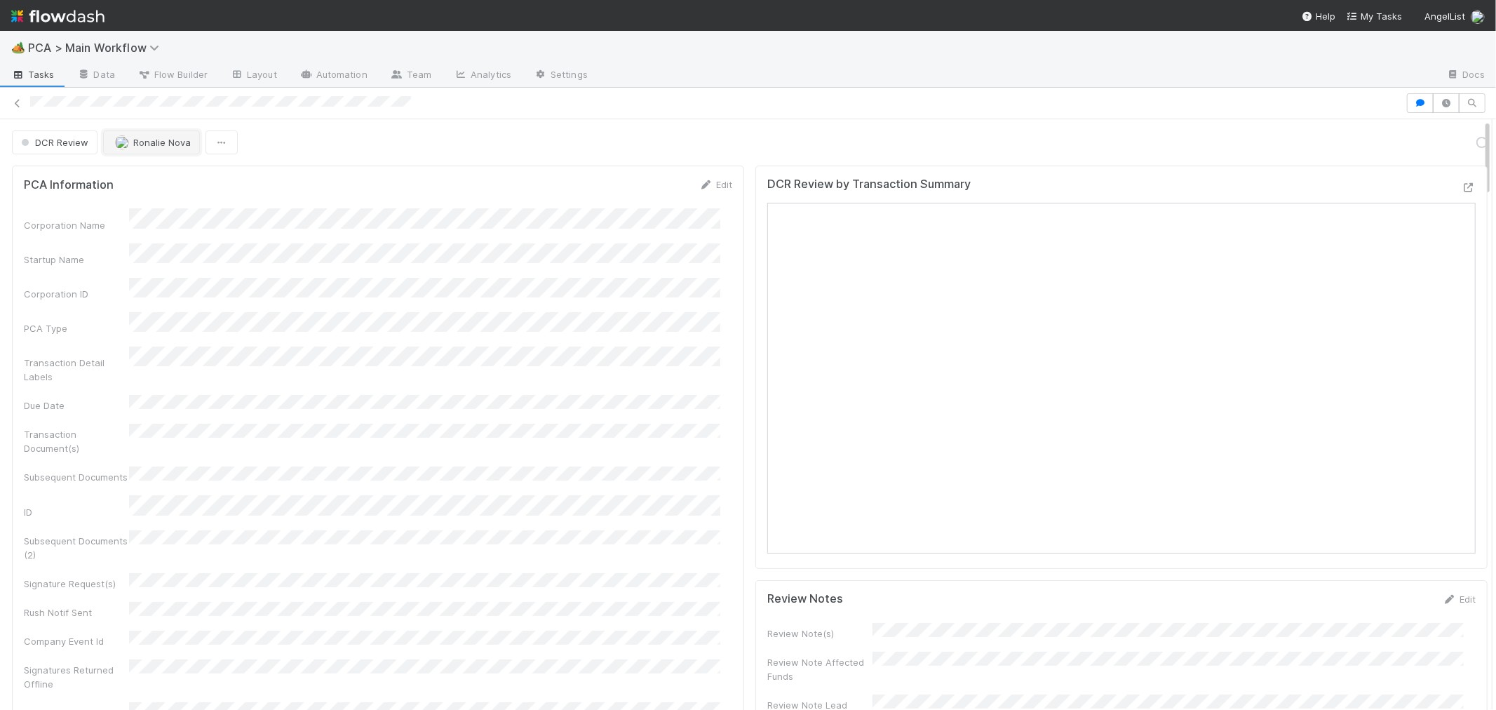
click at [150, 144] on span "Ronalie Nova" at bounding box center [162, 142] width 58 height 11
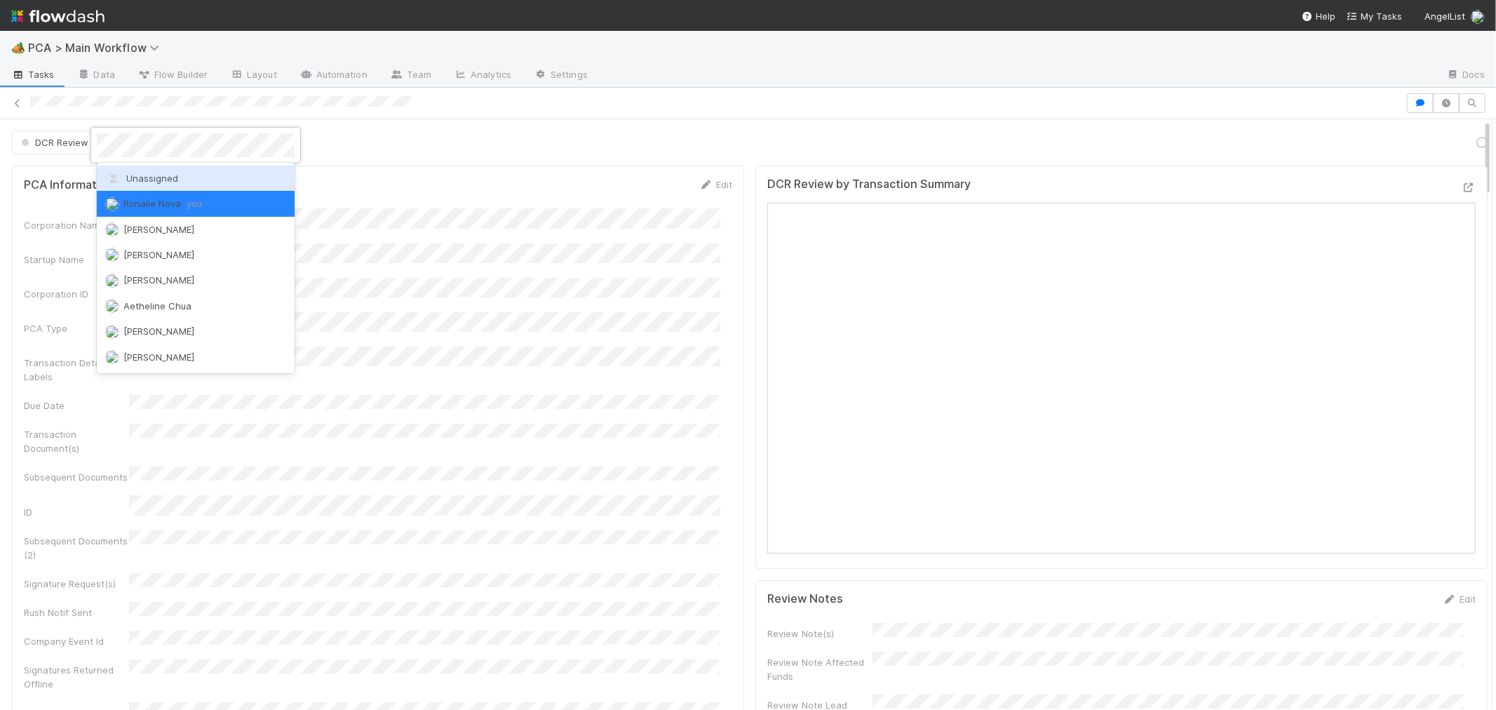
click at [151, 174] on span "Unassigned" at bounding box center [141, 178] width 73 height 11
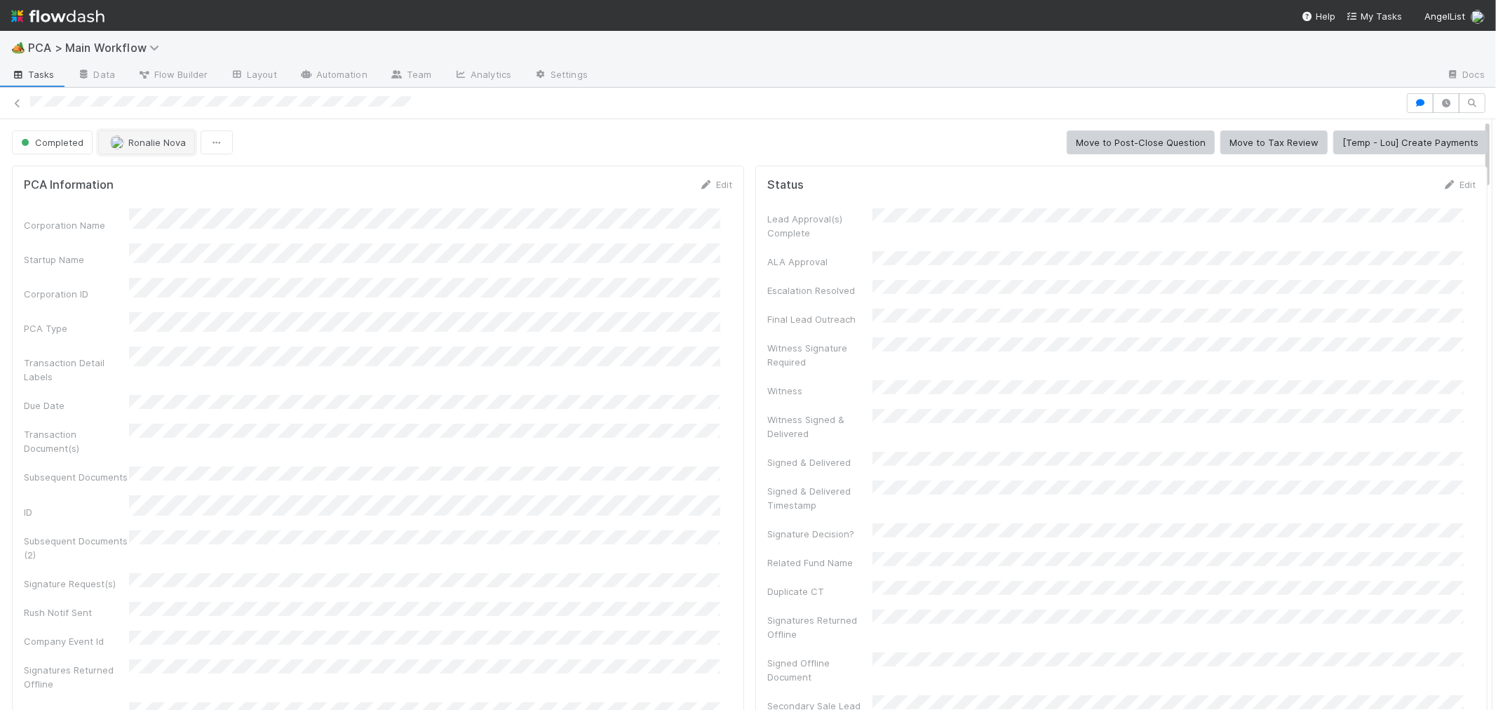
click at [145, 144] on span "Ronalie Nova" at bounding box center [157, 142] width 58 height 11
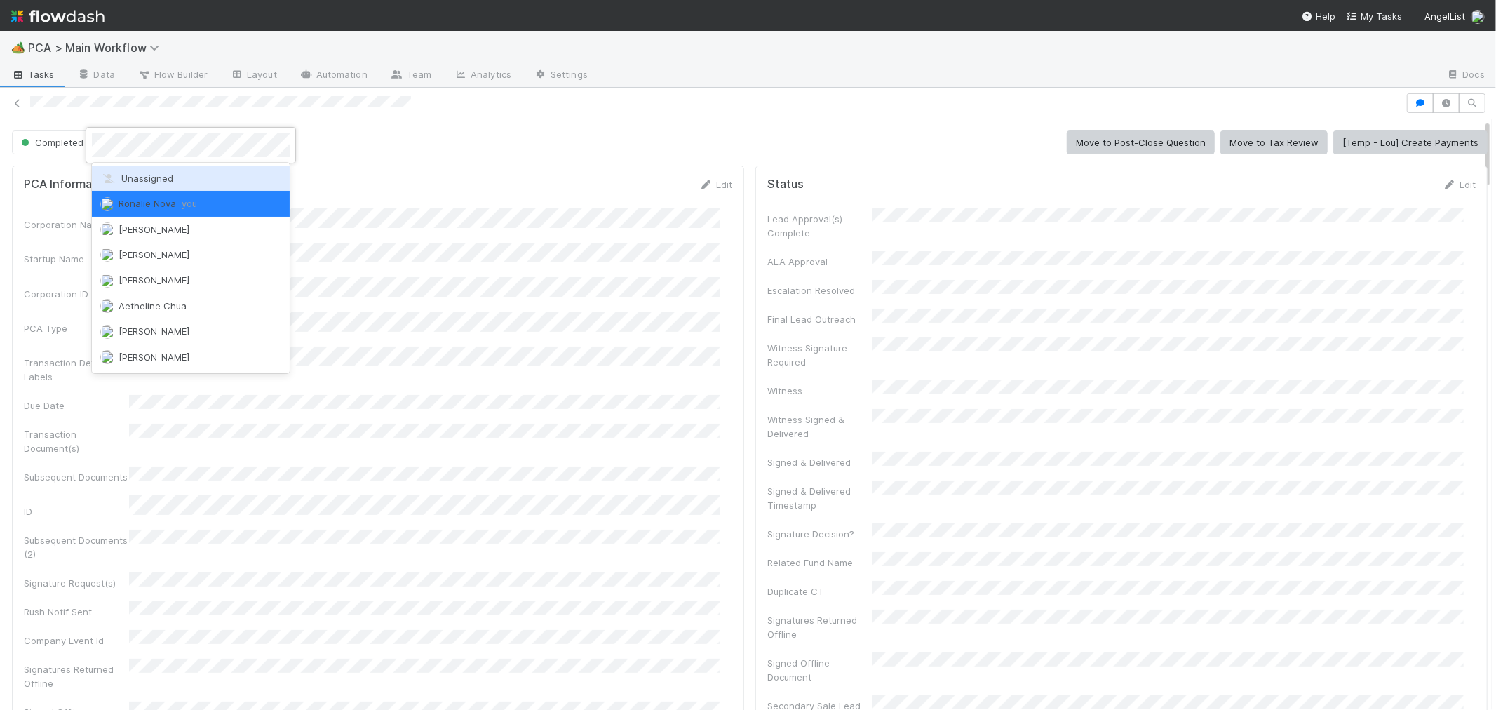
click at [148, 176] on span "Unassigned" at bounding box center [136, 178] width 73 height 11
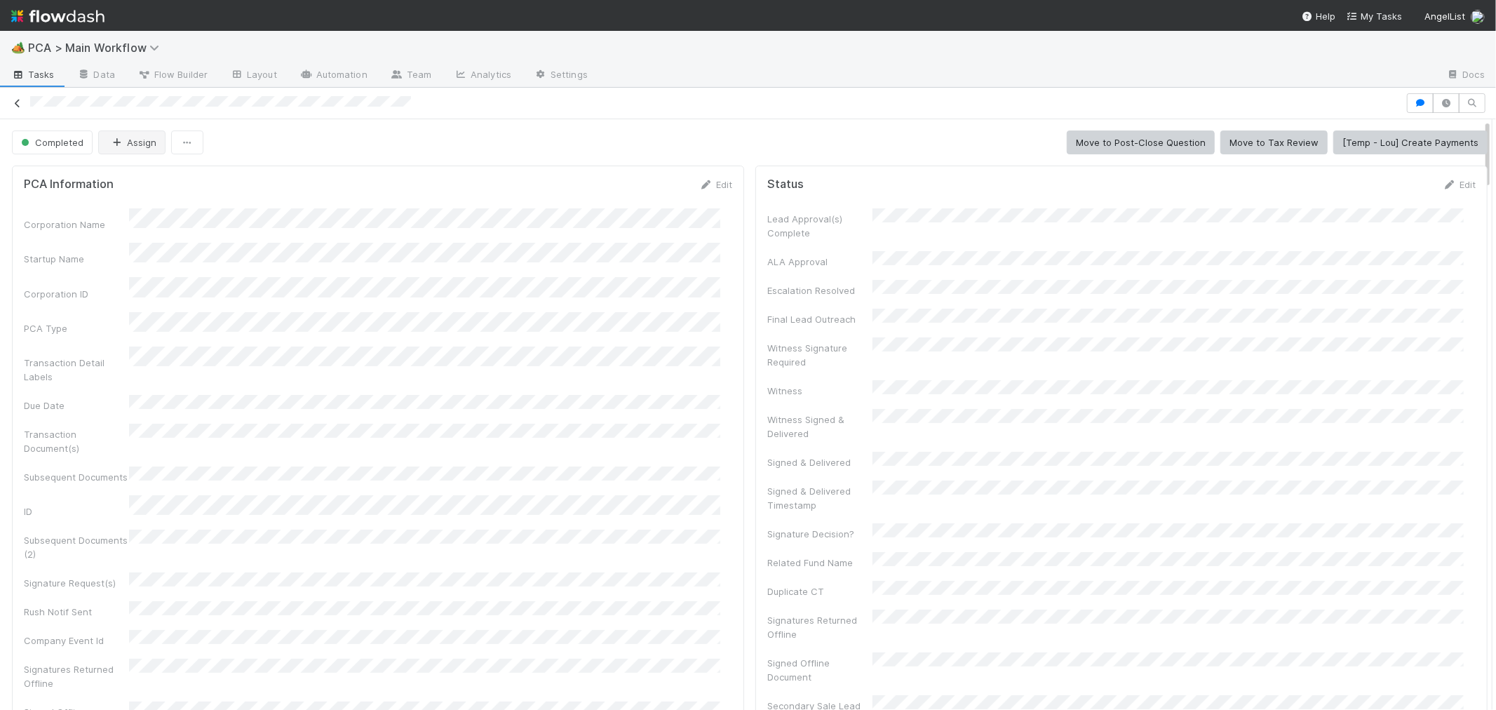
click at [20, 102] on icon at bounding box center [18, 103] width 14 height 9
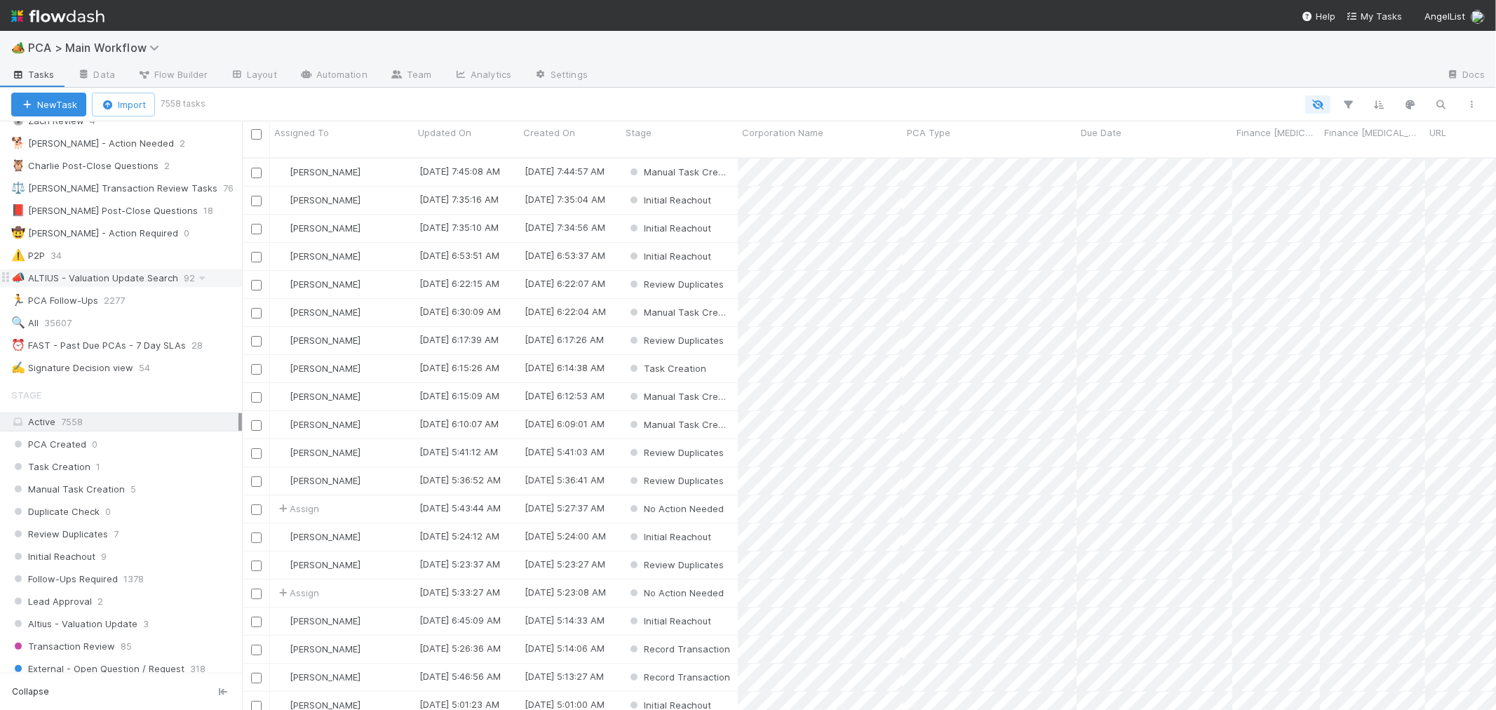
scroll to position [234, 0]
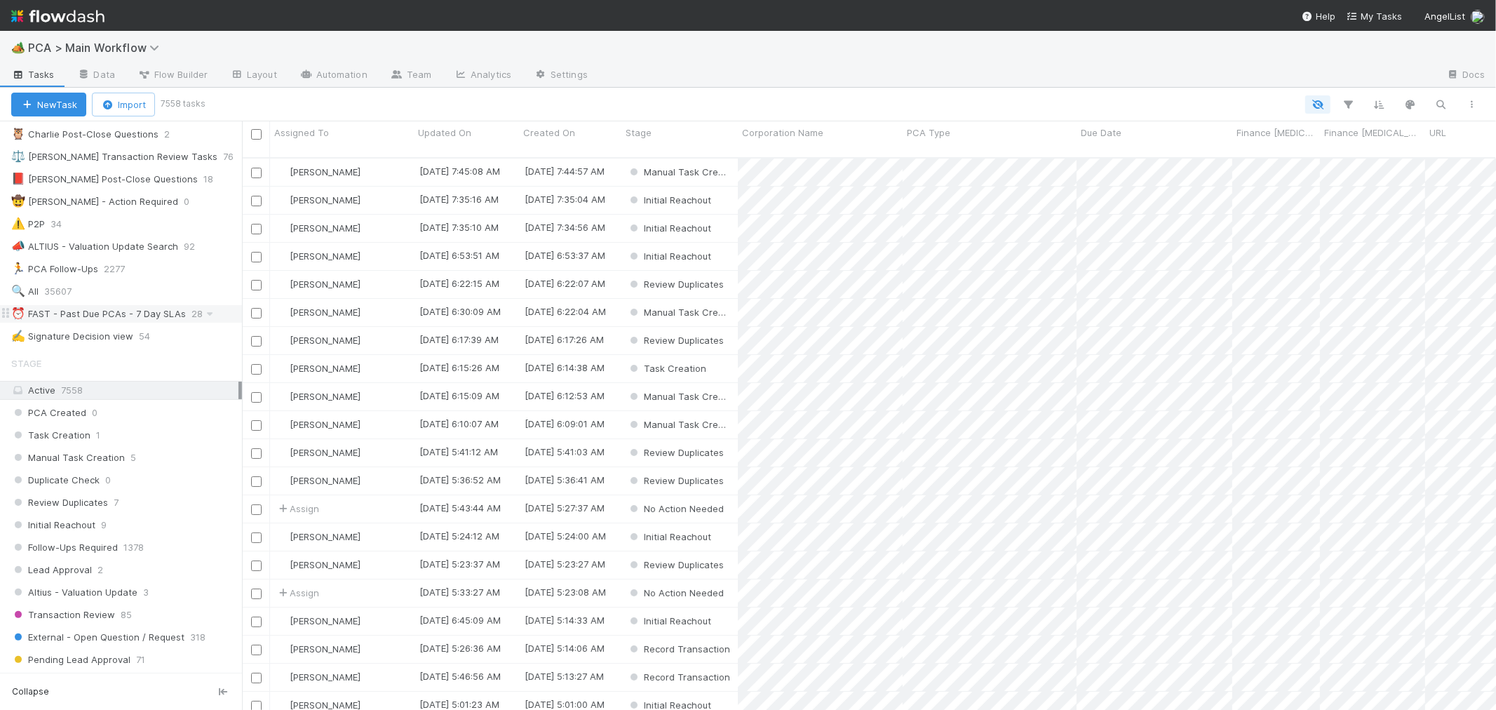
click at [107, 318] on div "⏰ FAST - Past Due PCAs - 7 Day SLAs" at bounding box center [98, 314] width 175 height 18
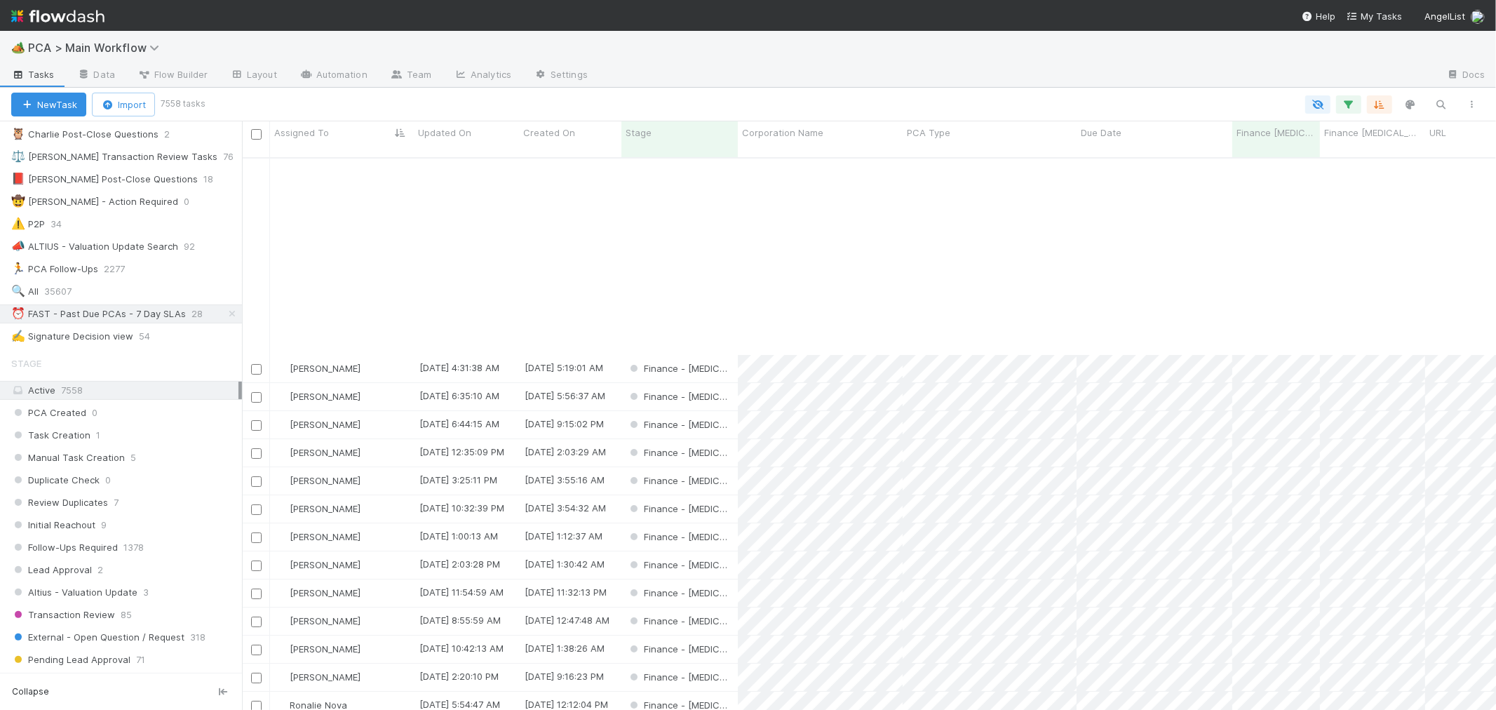
scroll to position [234, 0]
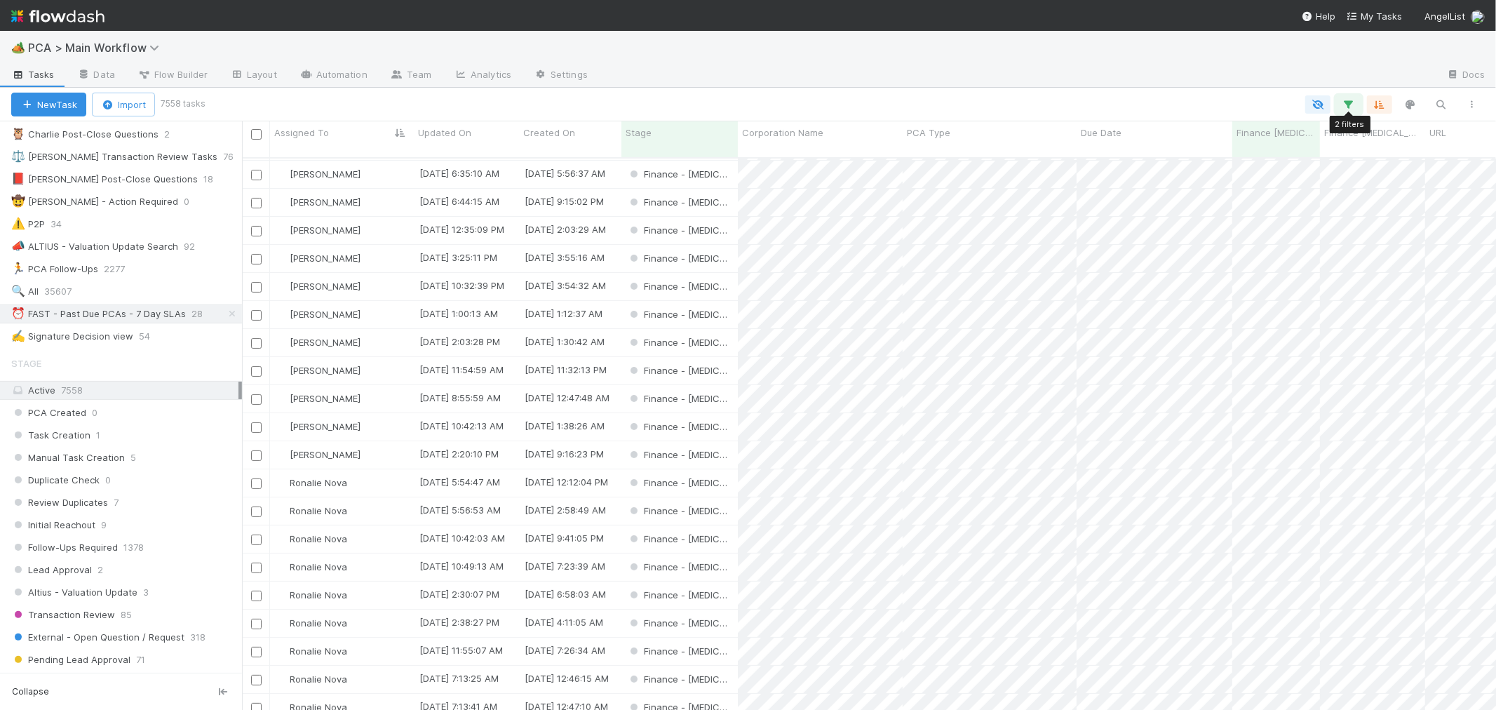
click at [1350, 100] on icon "button" at bounding box center [1349, 104] width 14 height 13
click at [970, 233] on link "And.." at bounding box center [954, 243] width 44 height 20
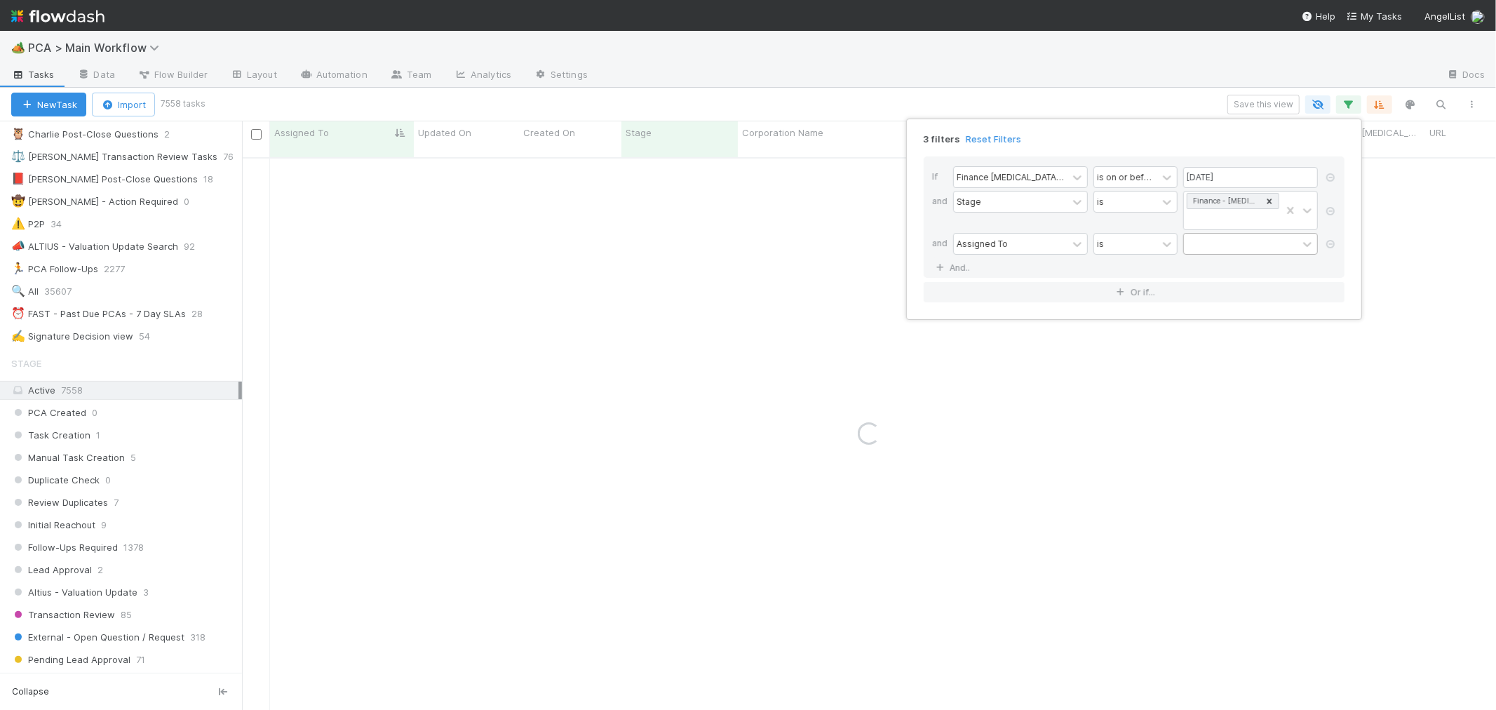
click at [1206, 234] on div at bounding box center [1241, 244] width 114 height 20
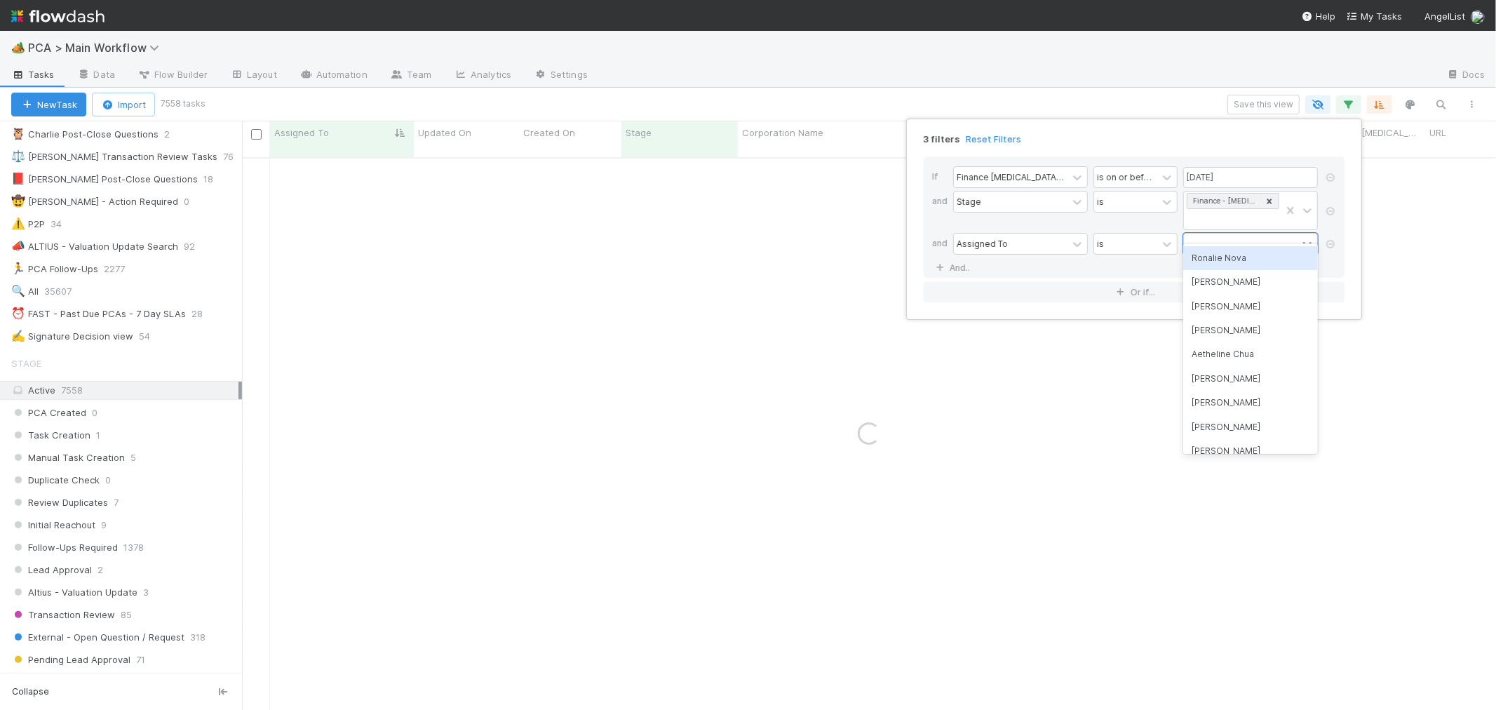
click at [1219, 262] on div "Ronalie Nova" at bounding box center [1250, 258] width 135 height 24
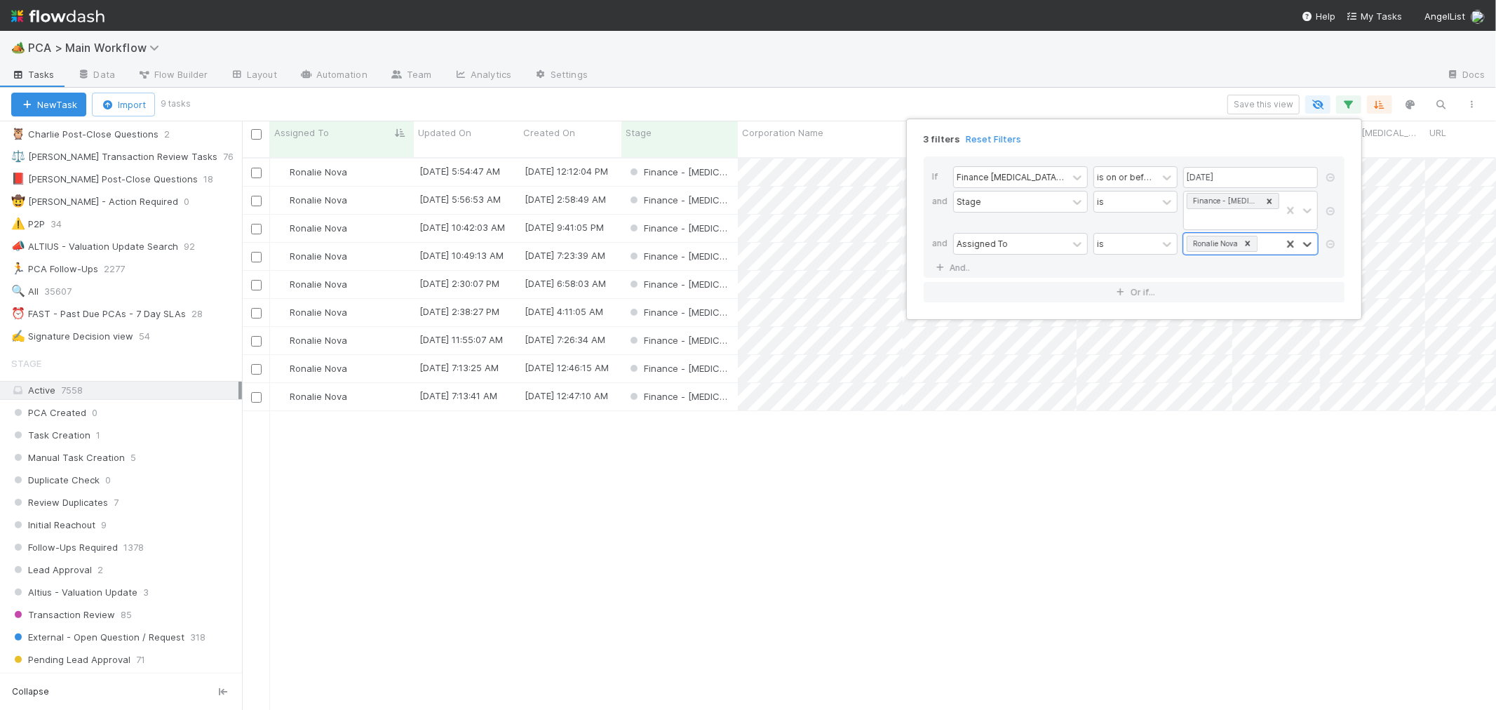
scroll to position [552, 1242]
click at [811, 547] on div "3 filters Reset Filters If Finance ICU Due Date is on or before 08/29/2025 and …" at bounding box center [748, 355] width 1496 height 710
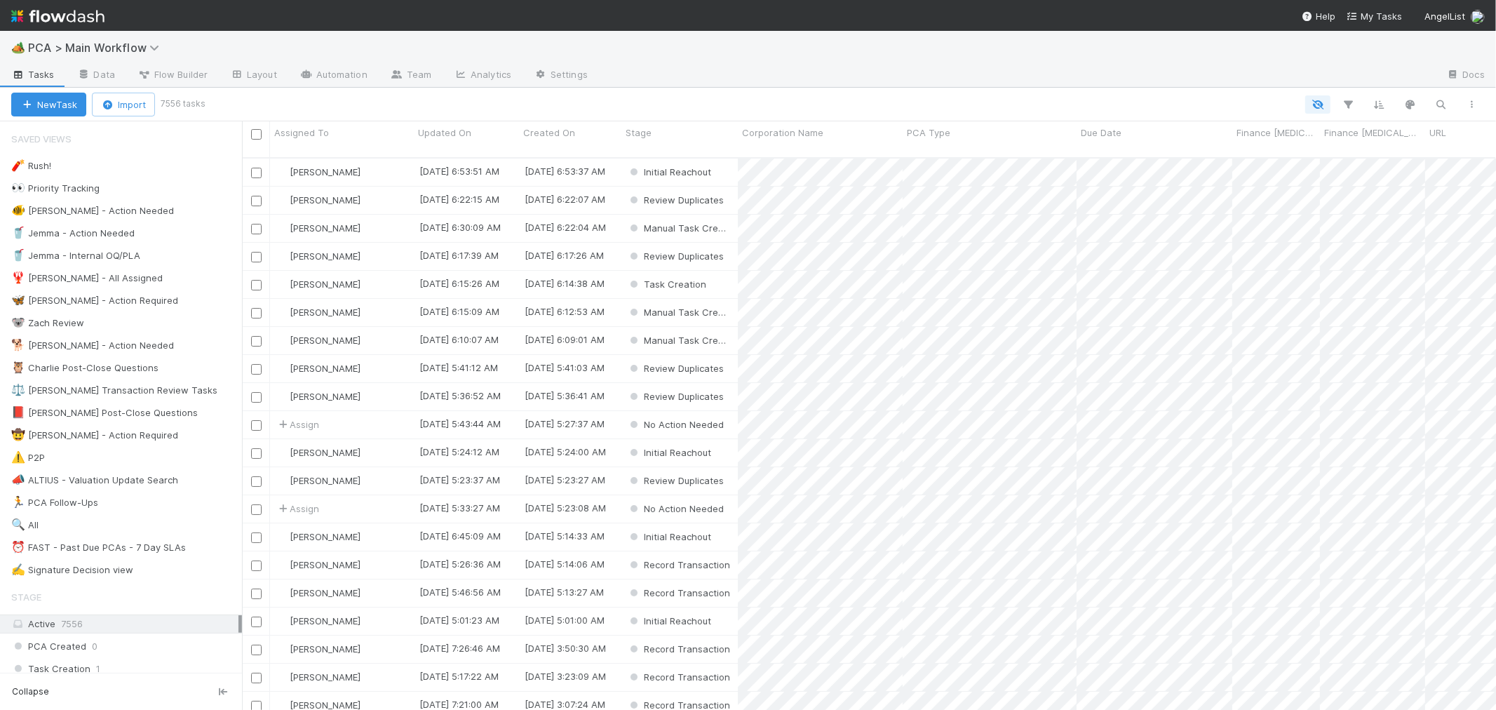
scroll to position [552, 1242]
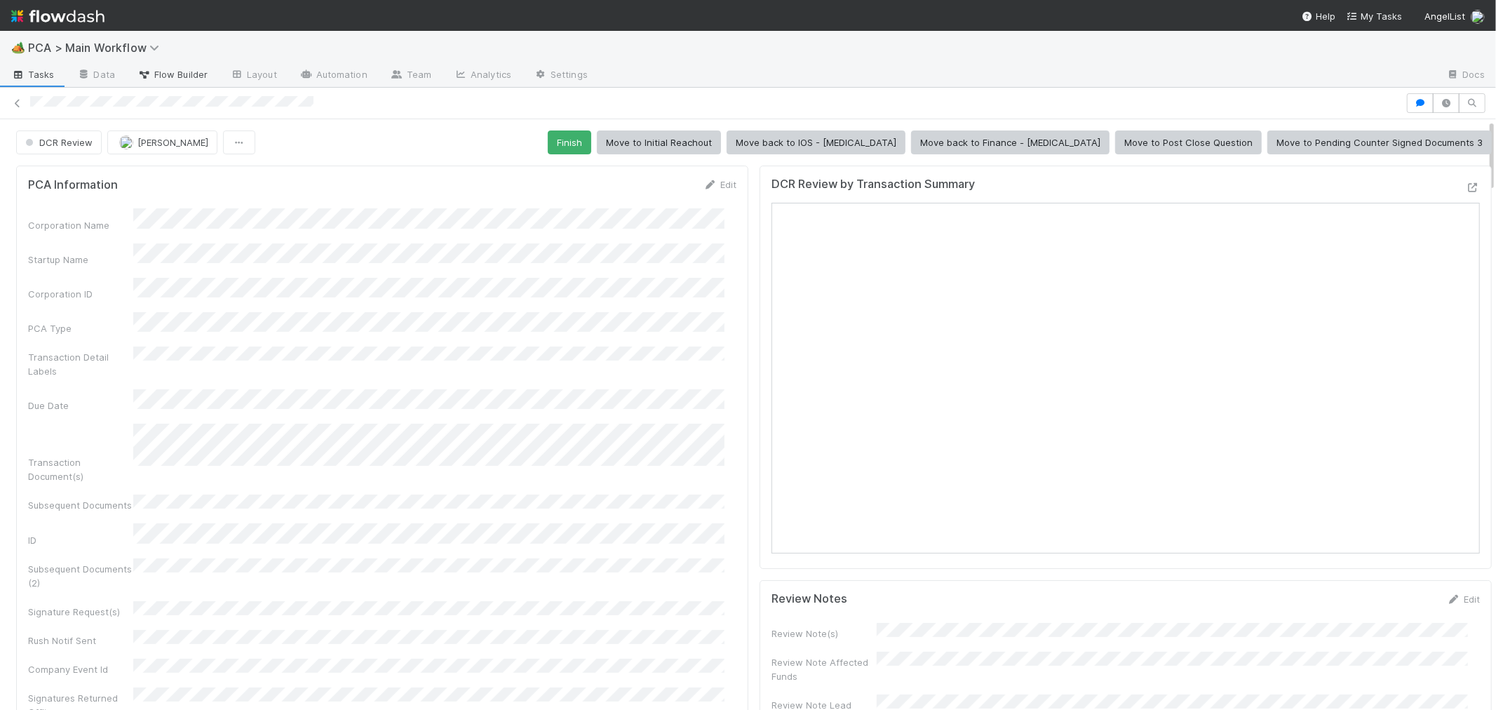
drag, startPoint x: 18, startPoint y: 102, endPoint x: 200, endPoint y: 65, distance: 185.4
click at [18, 102] on icon at bounding box center [18, 103] width 14 height 9
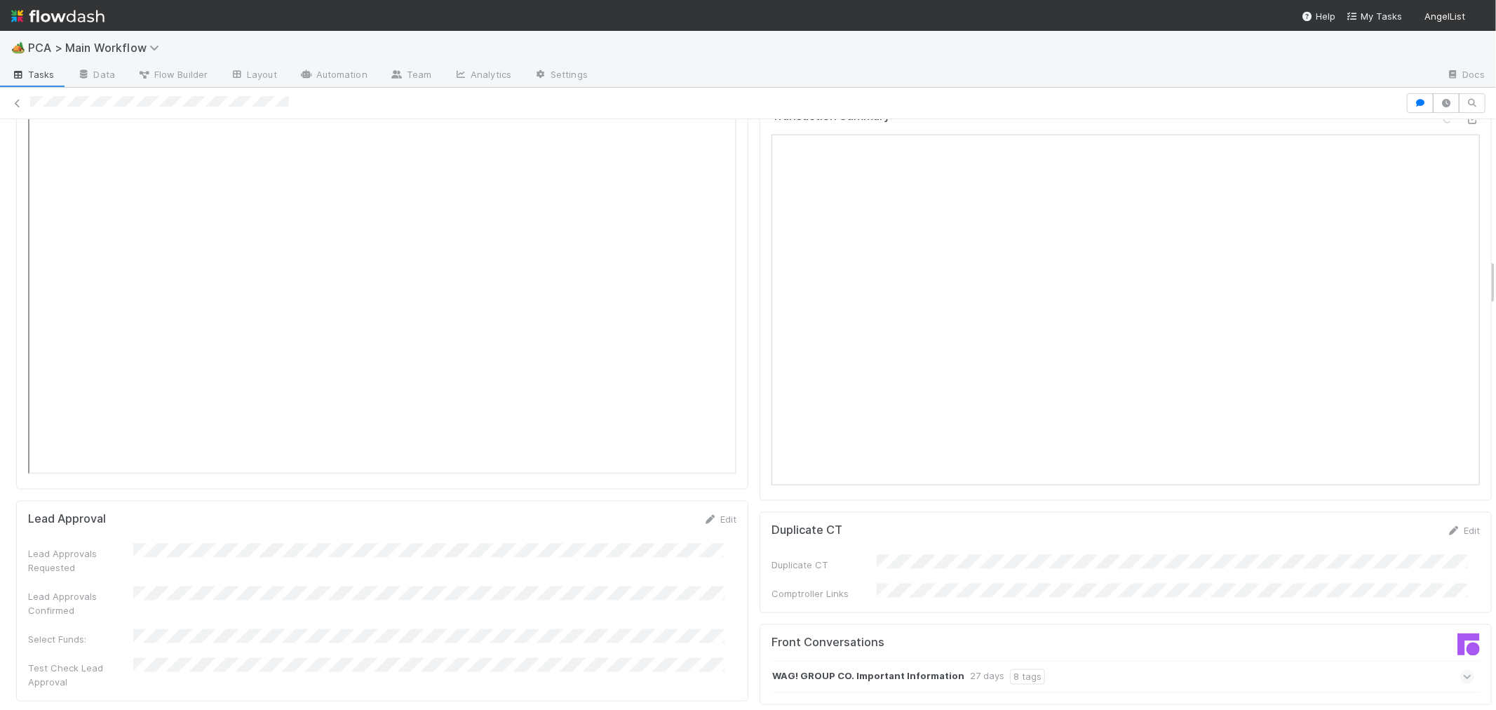
scroll to position [1714, 0]
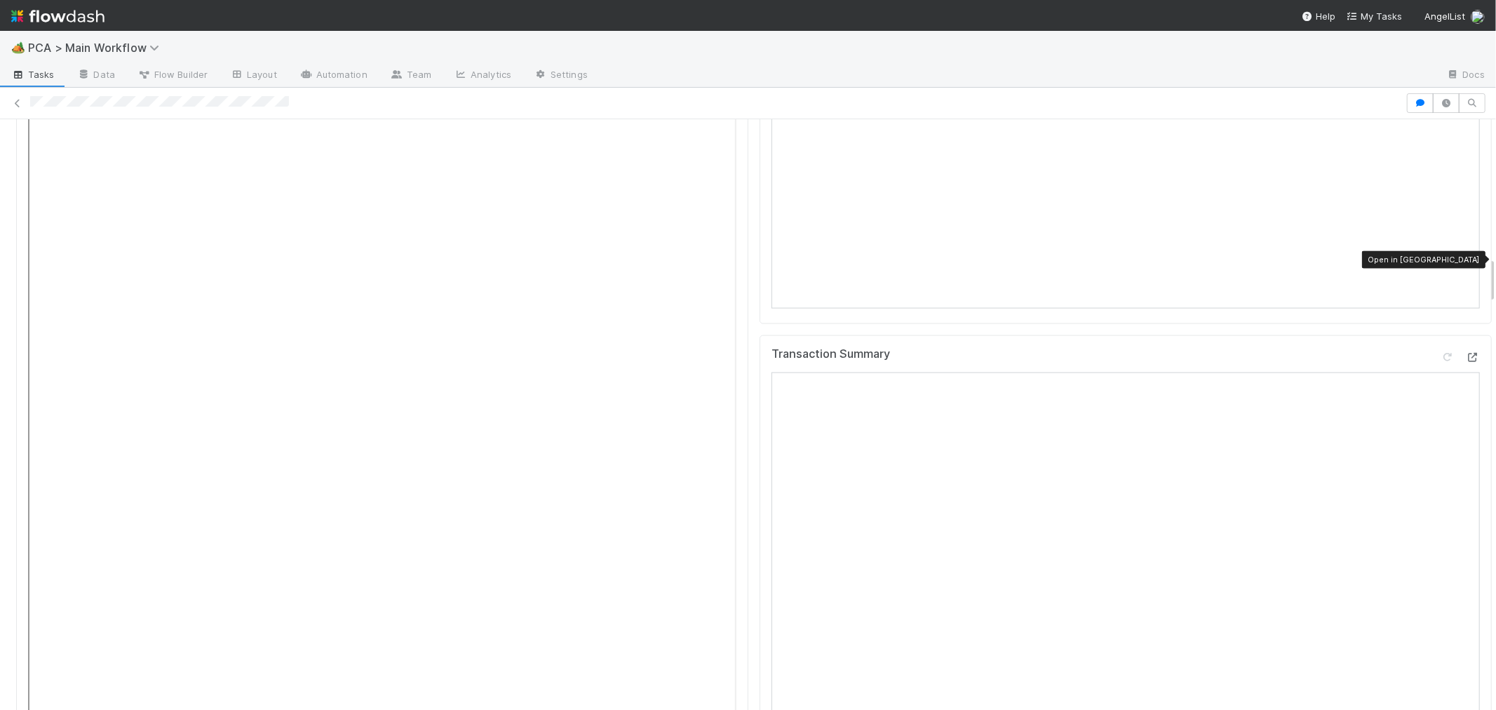
click at [1466, 353] on icon at bounding box center [1473, 357] width 14 height 9
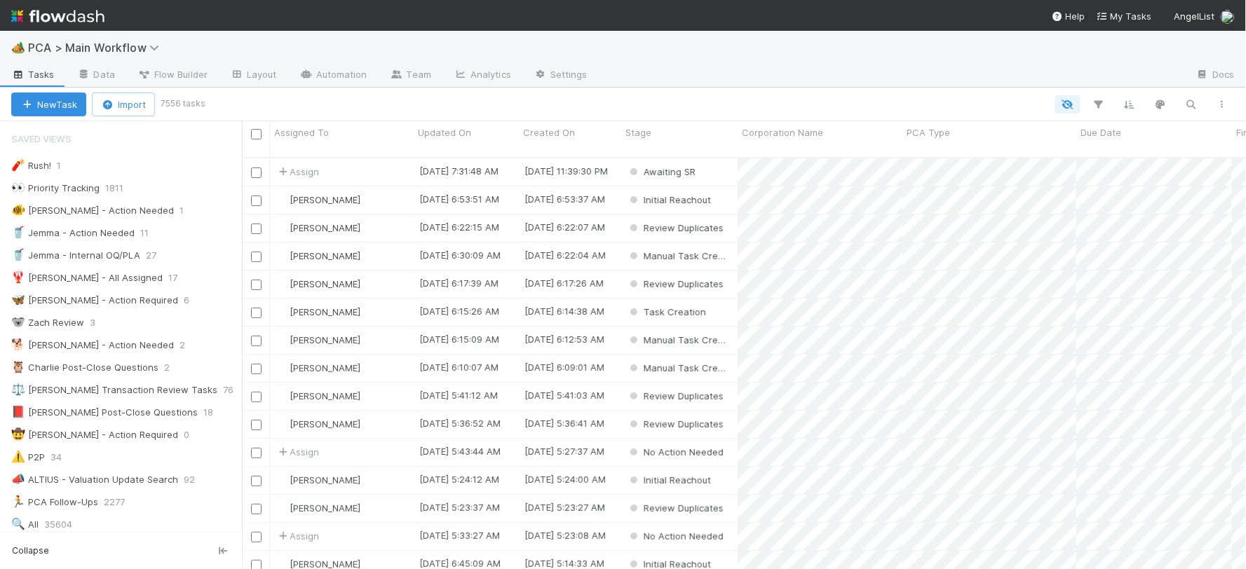
scroll to position [412, 992]
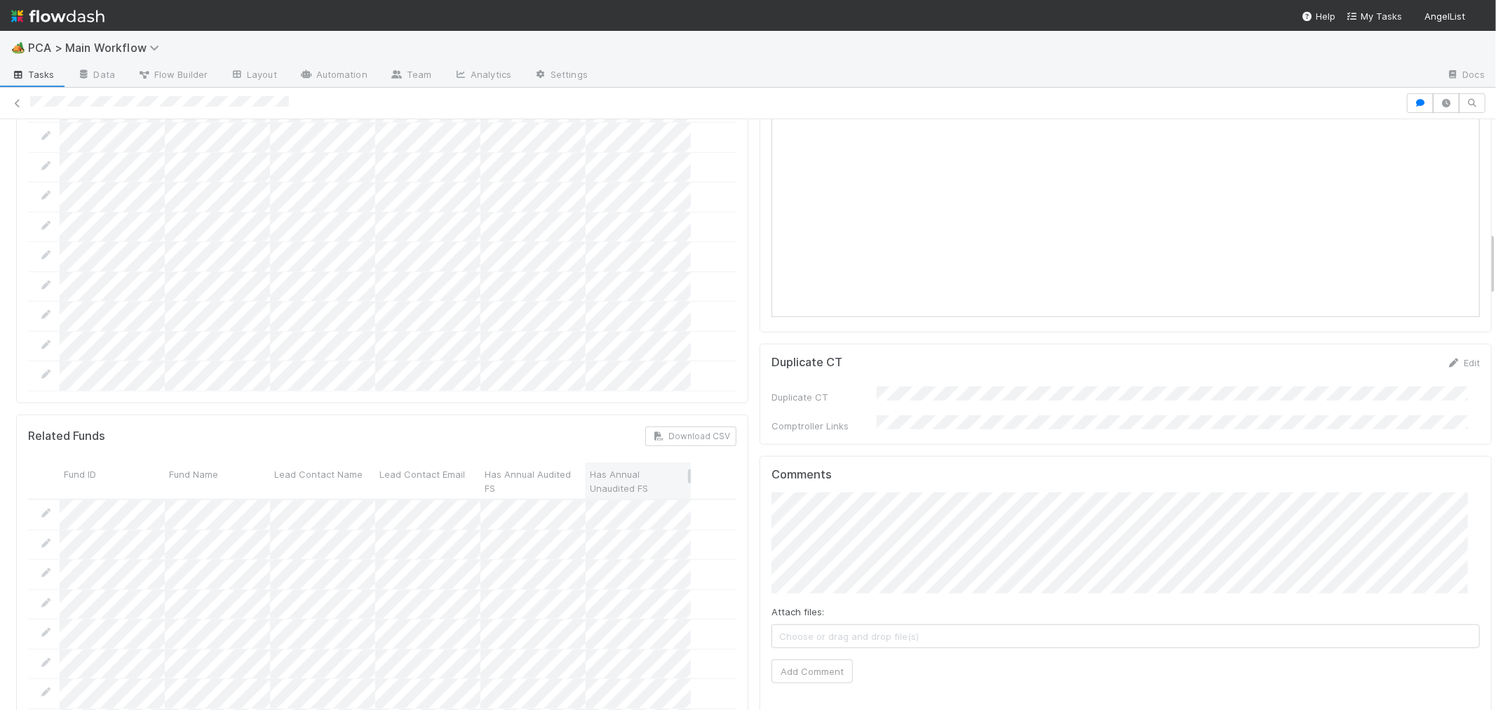
scroll to position [1013, 0]
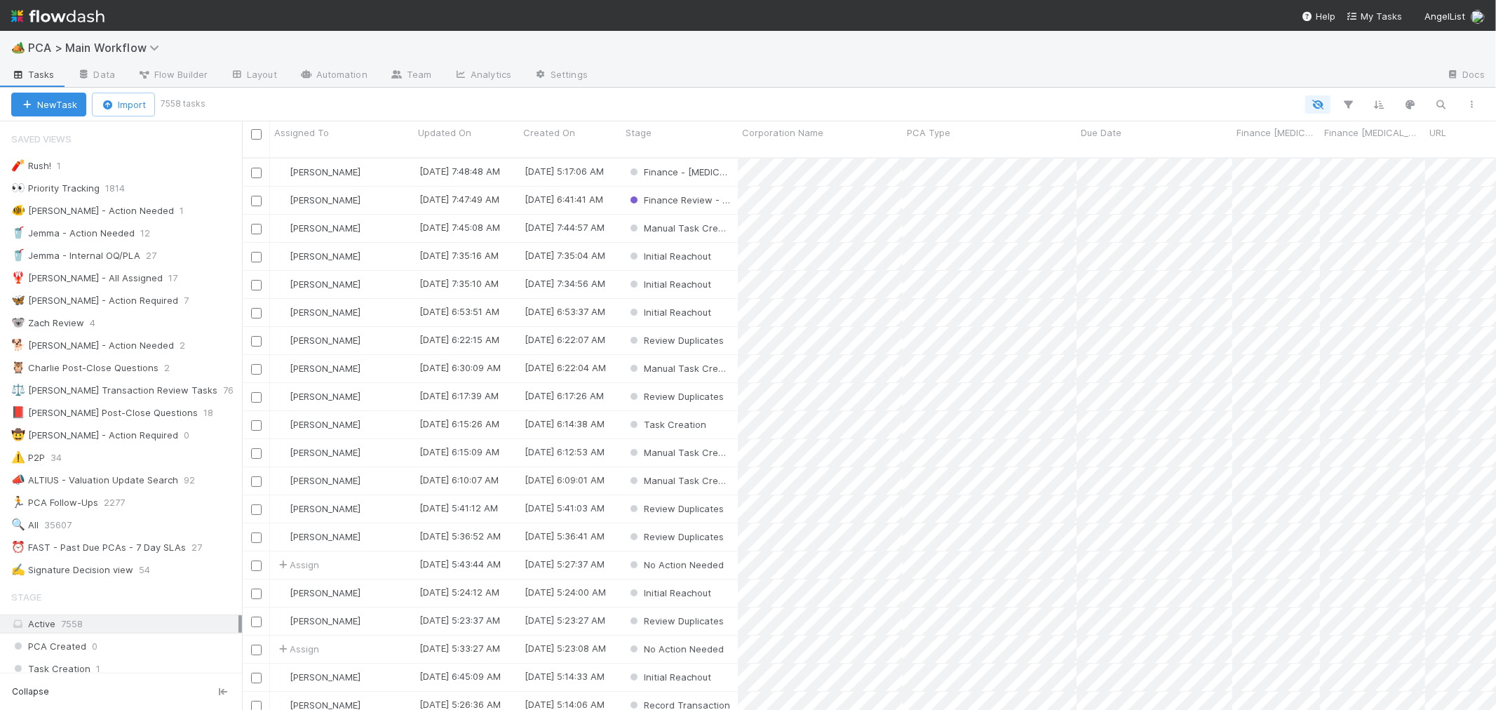
scroll to position [552, 1242]
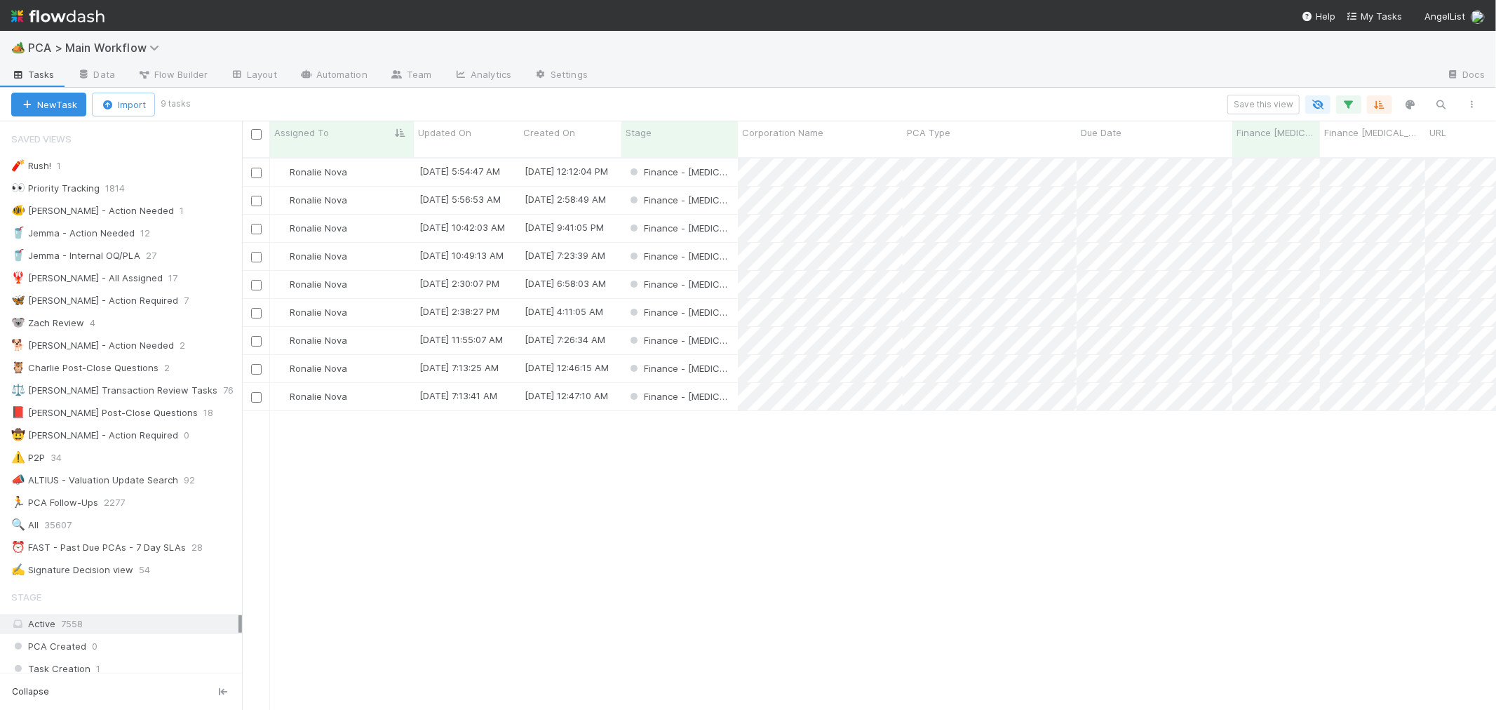
scroll to position [234, 0]
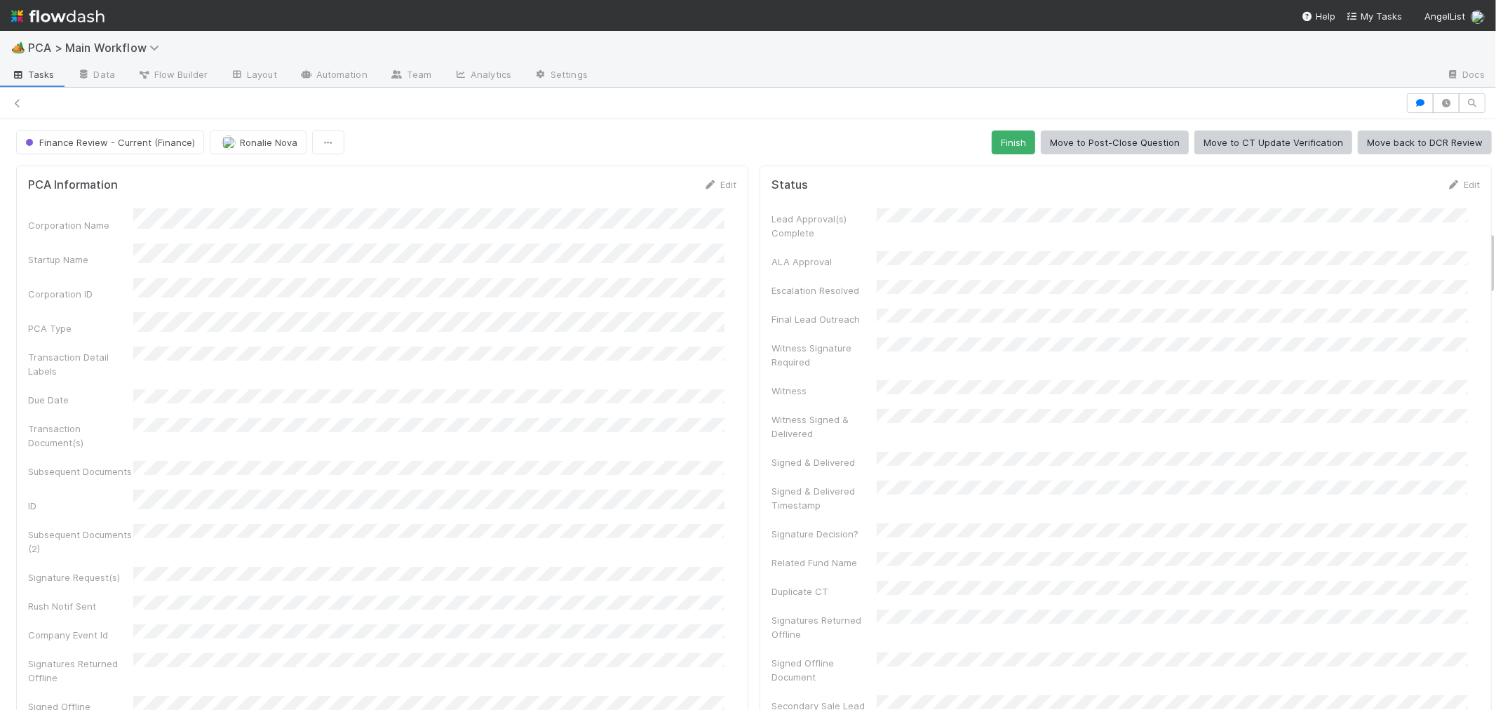
scroll to position [1029, 0]
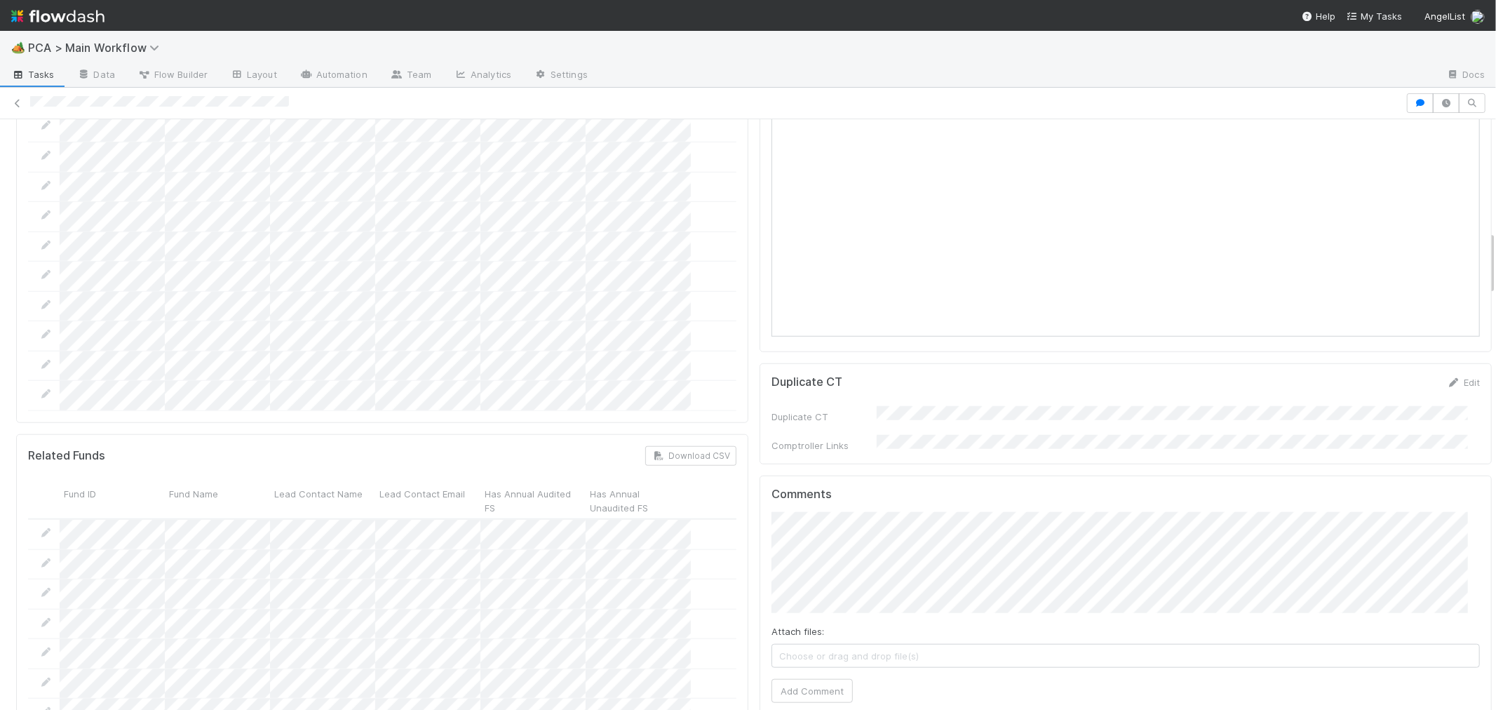
click at [831, 644] on div "Choose or drag and drop file(s)" at bounding box center [1125, 656] width 708 height 24
click at [830, 679] on button "Add Comment" at bounding box center [811, 691] width 81 height 24
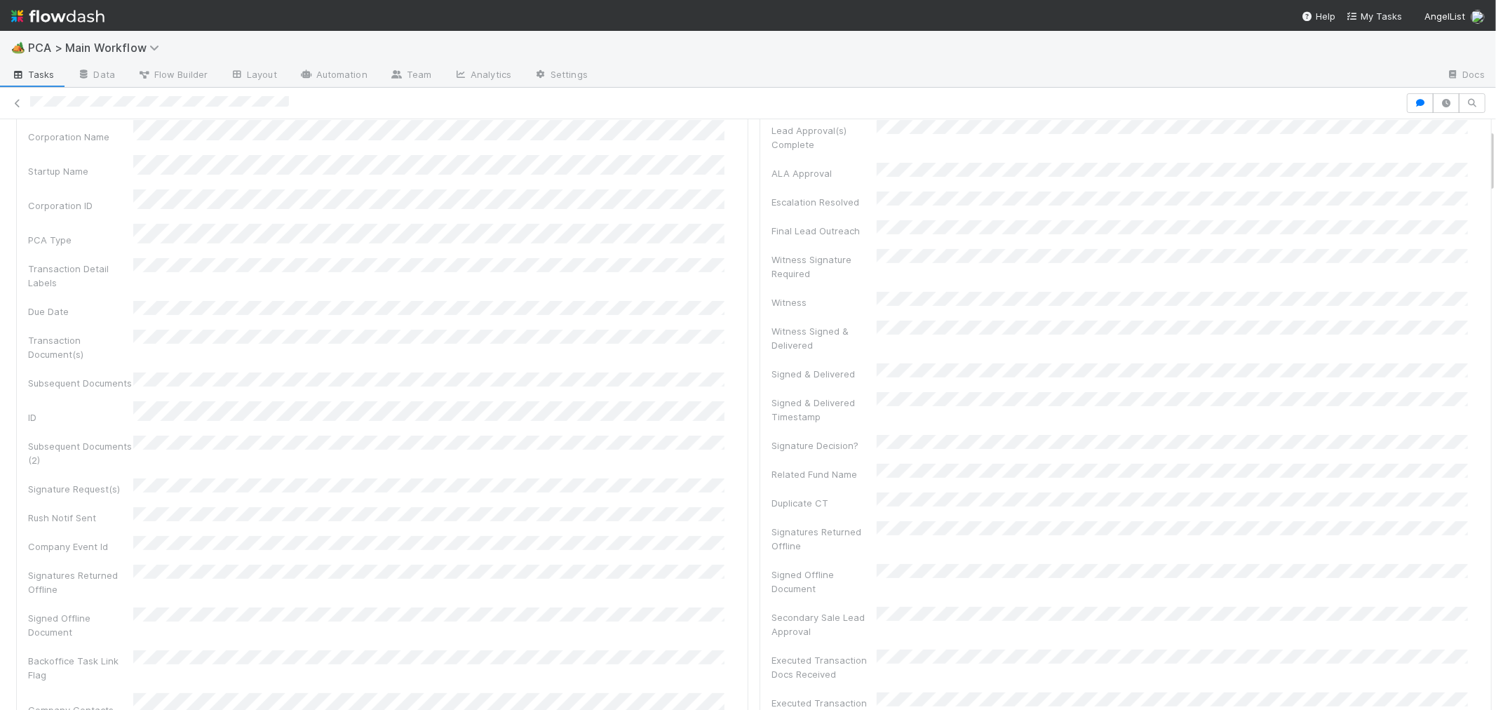
scroll to position [0, 0]
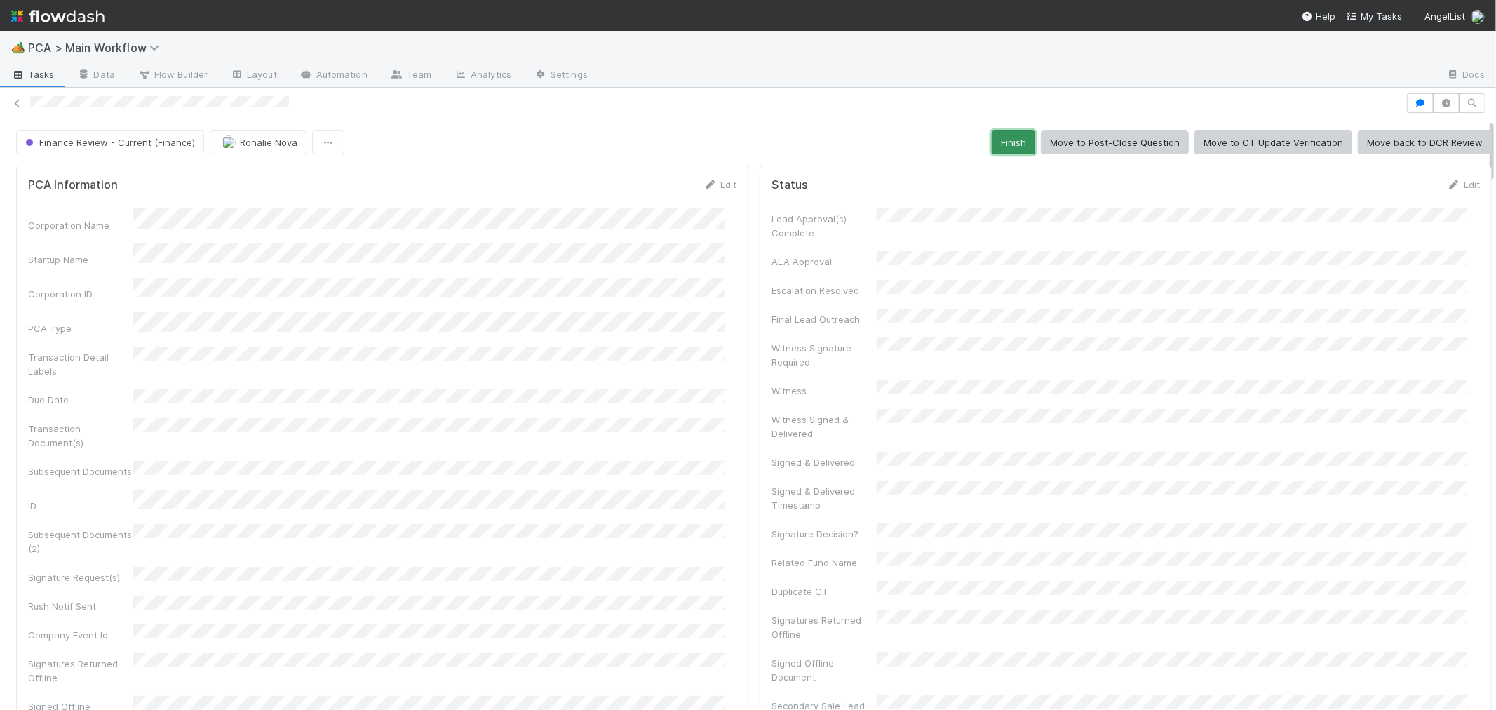
click at [1004, 143] on button "Finish" at bounding box center [1013, 142] width 43 height 24
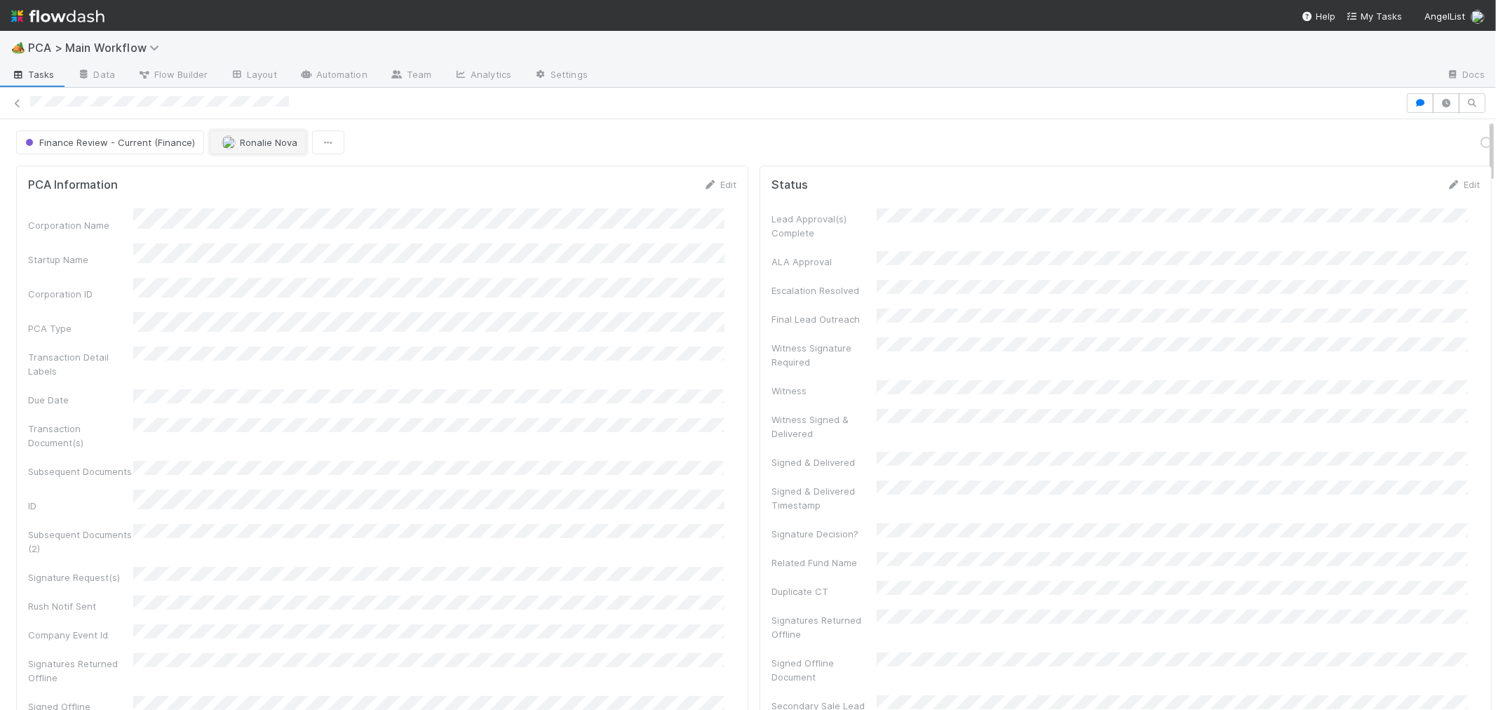
click at [259, 139] on span "Ronalie Nova" at bounding box center [269, 142] width 58 height 11
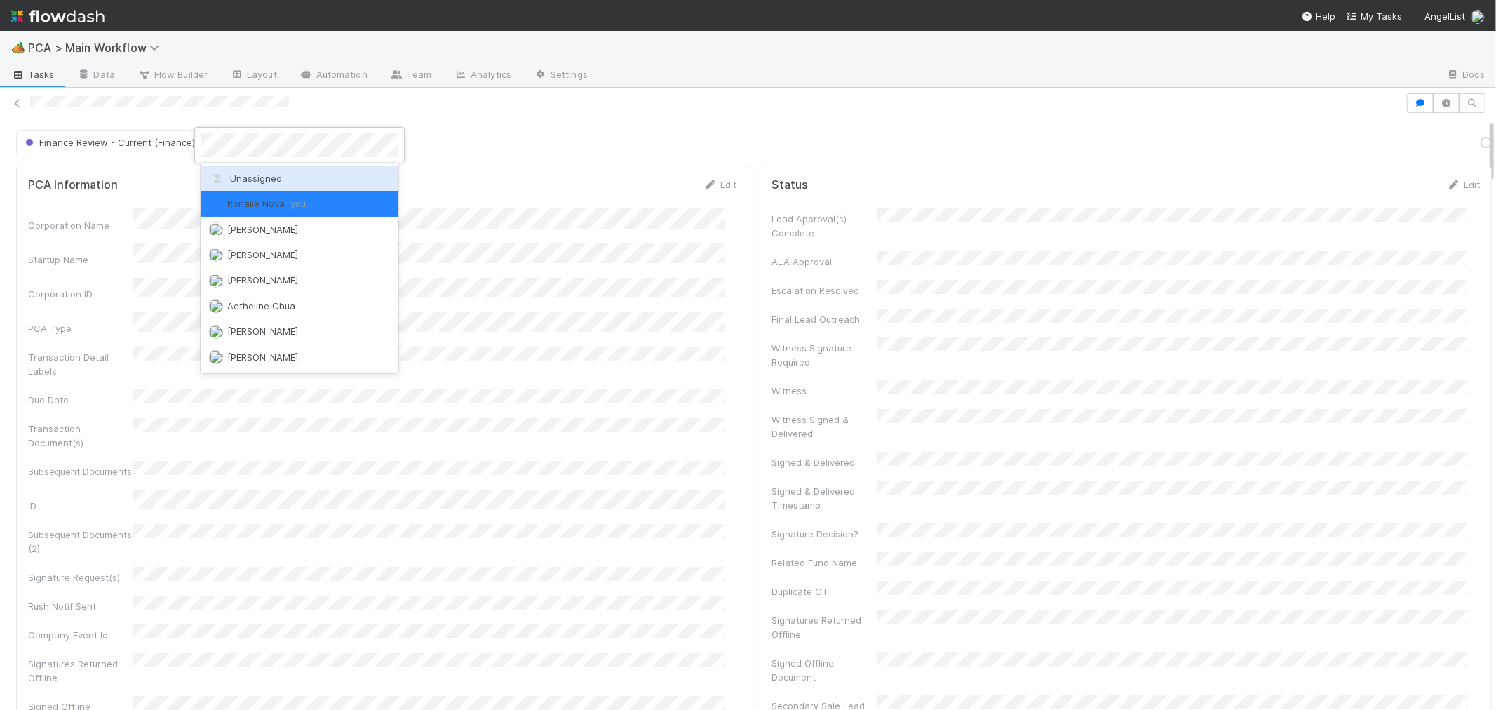
click at [257, 176] on span "Unassigned" at bounding box center [245, 178] width 73 height 11
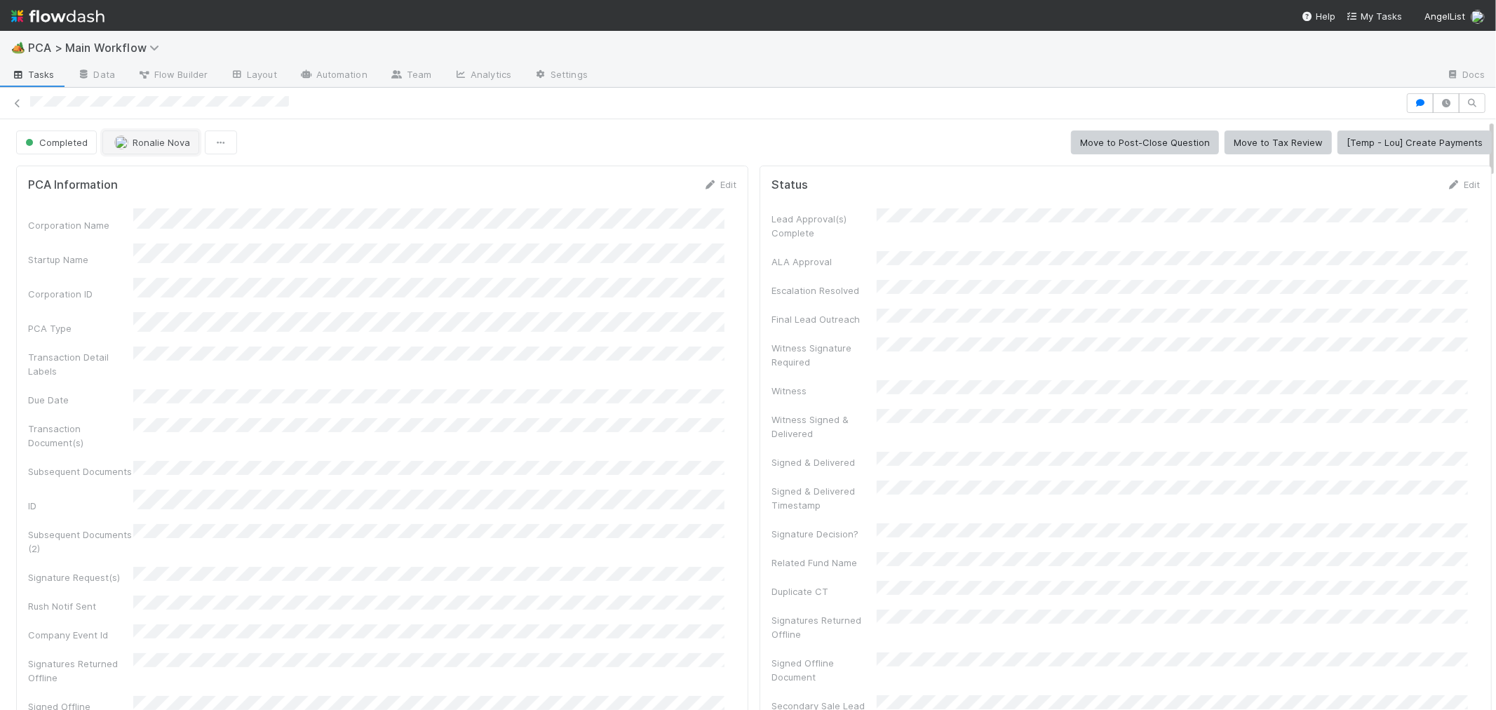
click at [152, 141] on span "Ronalie Nova" at bounding box center [162, 142] width 58 height 11
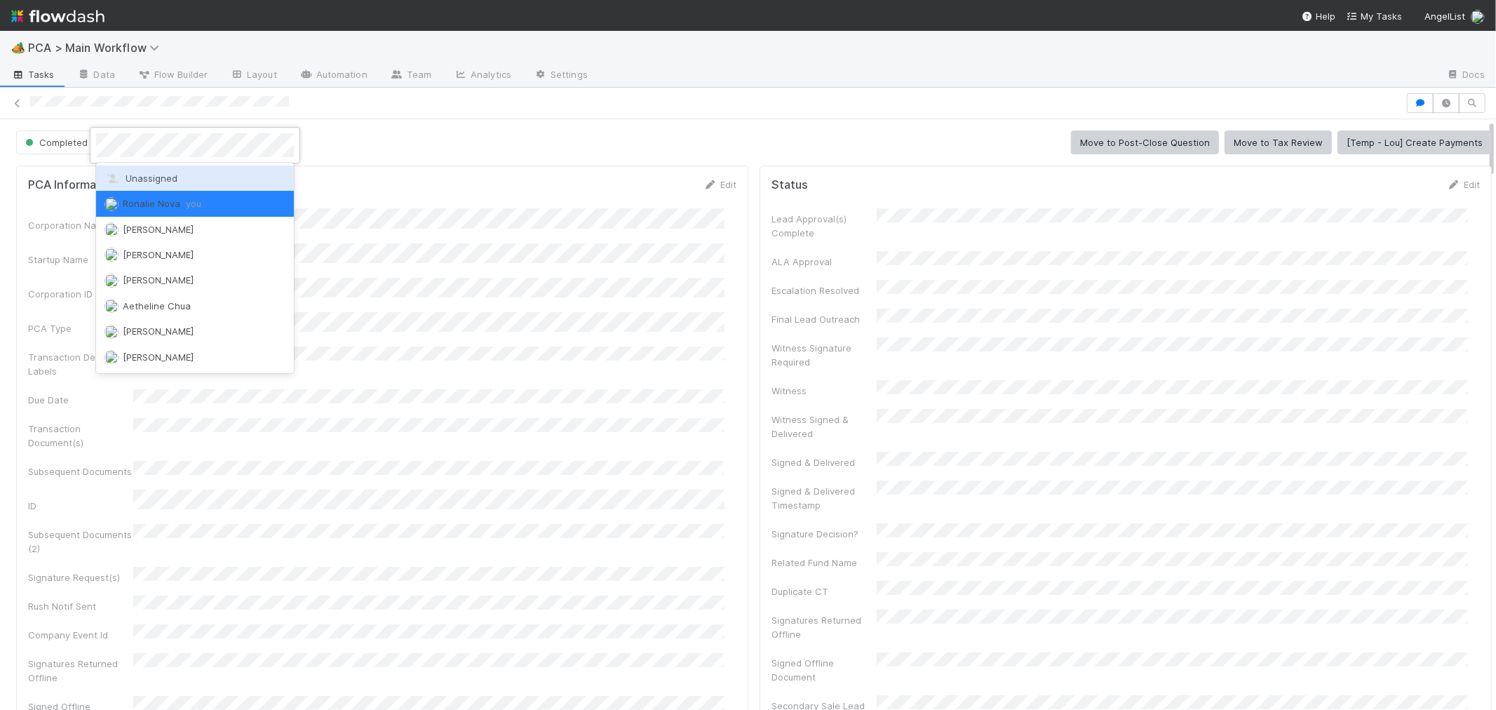
click at [151, 178] on span "Unassigned" at bounding box center [140, 178] width 73 height 11
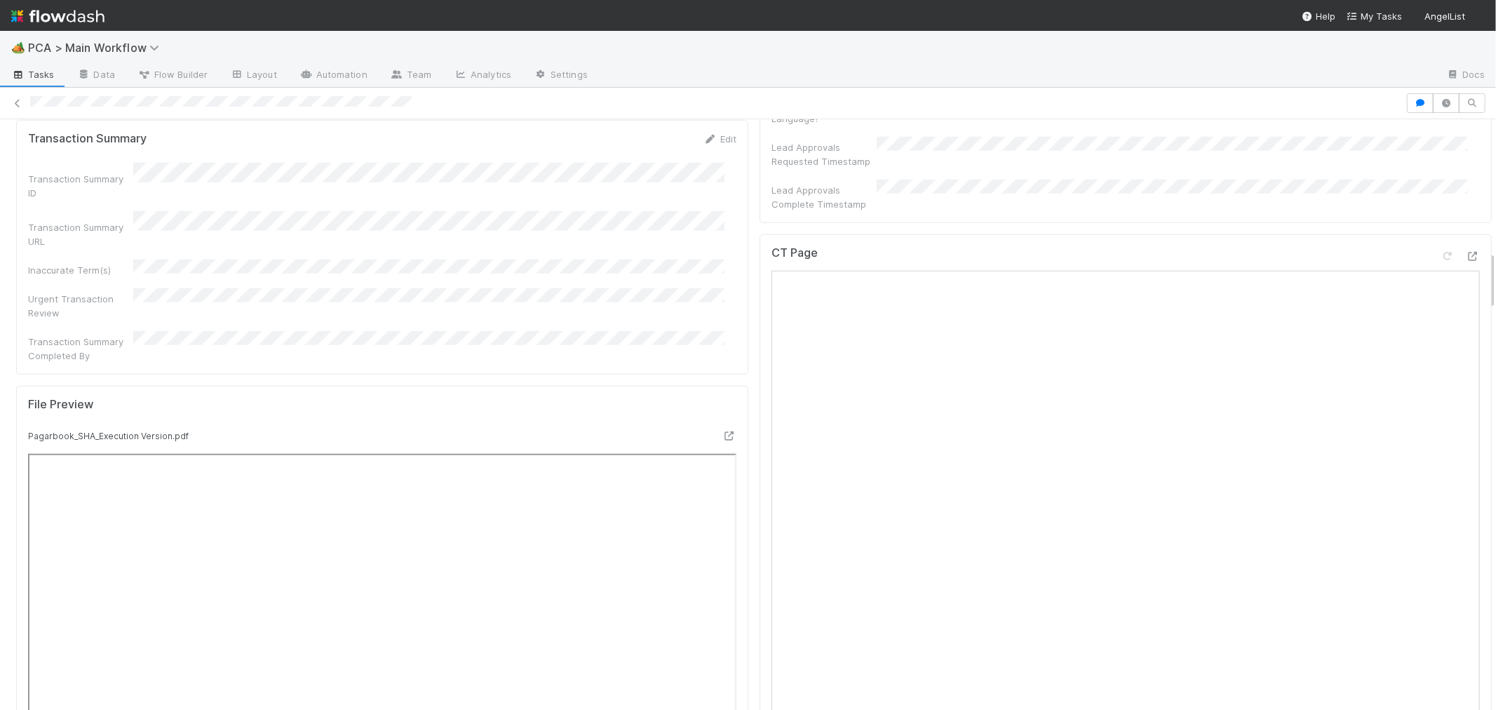
scroll to position [1324, 0]
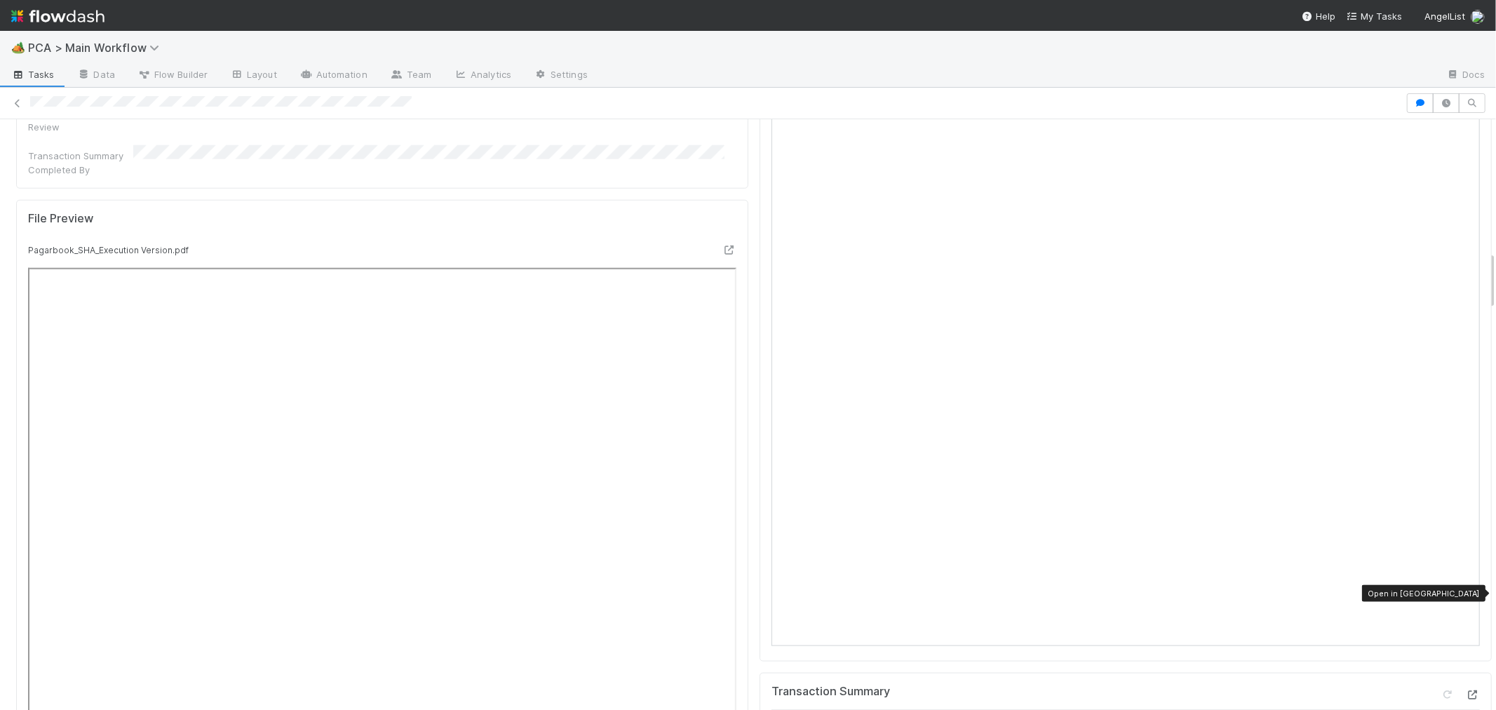
click at [1466, 687] on div at bounding box center [1473, 694] width 14 height 14
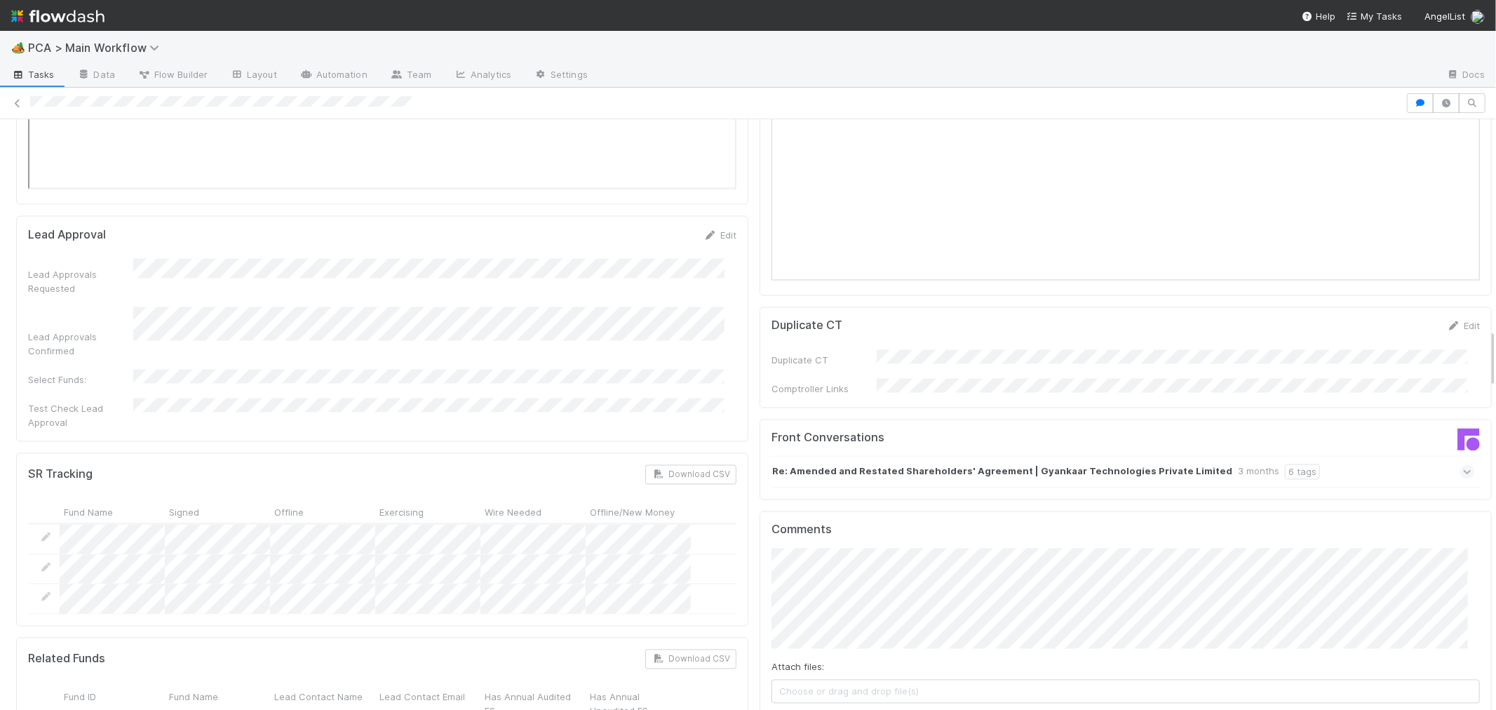
scroll to position [1714, 0]
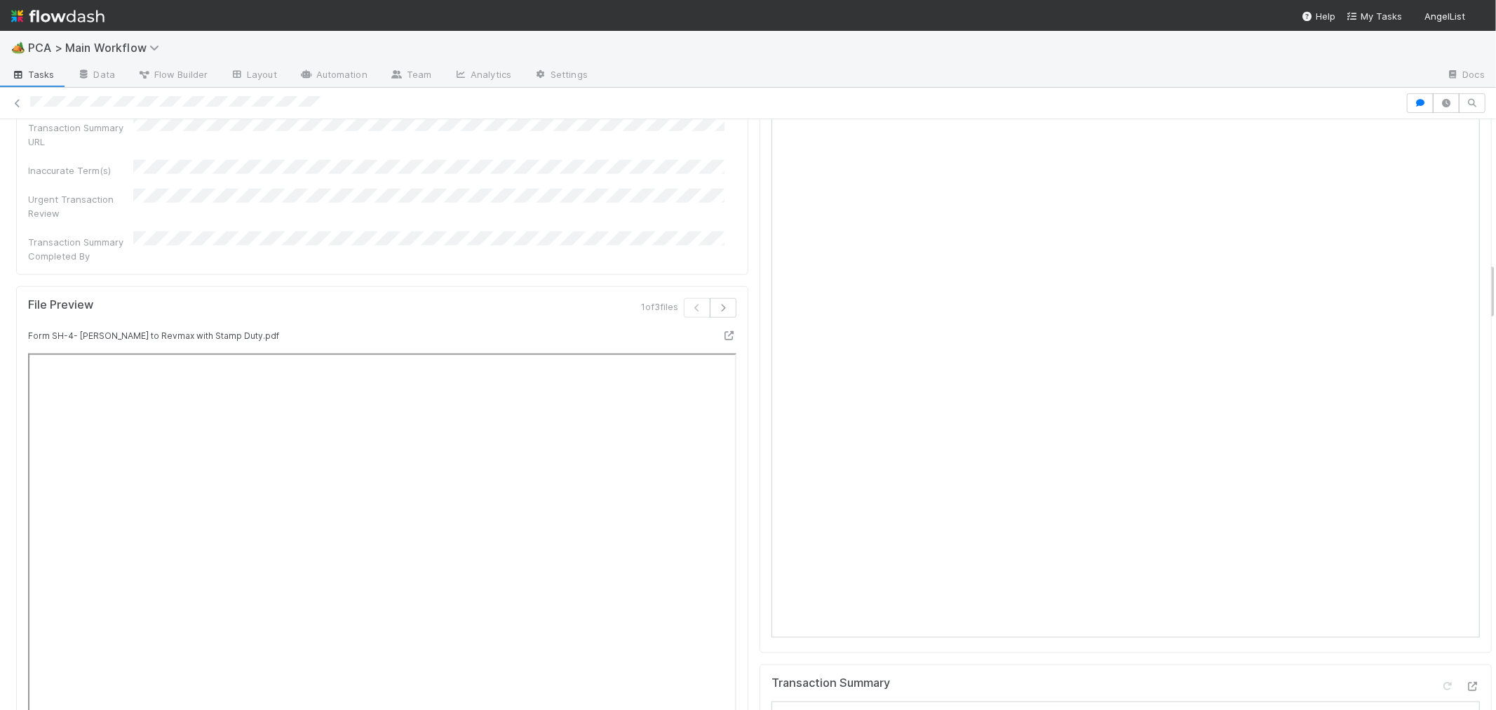
scroll to position [1480, 0]
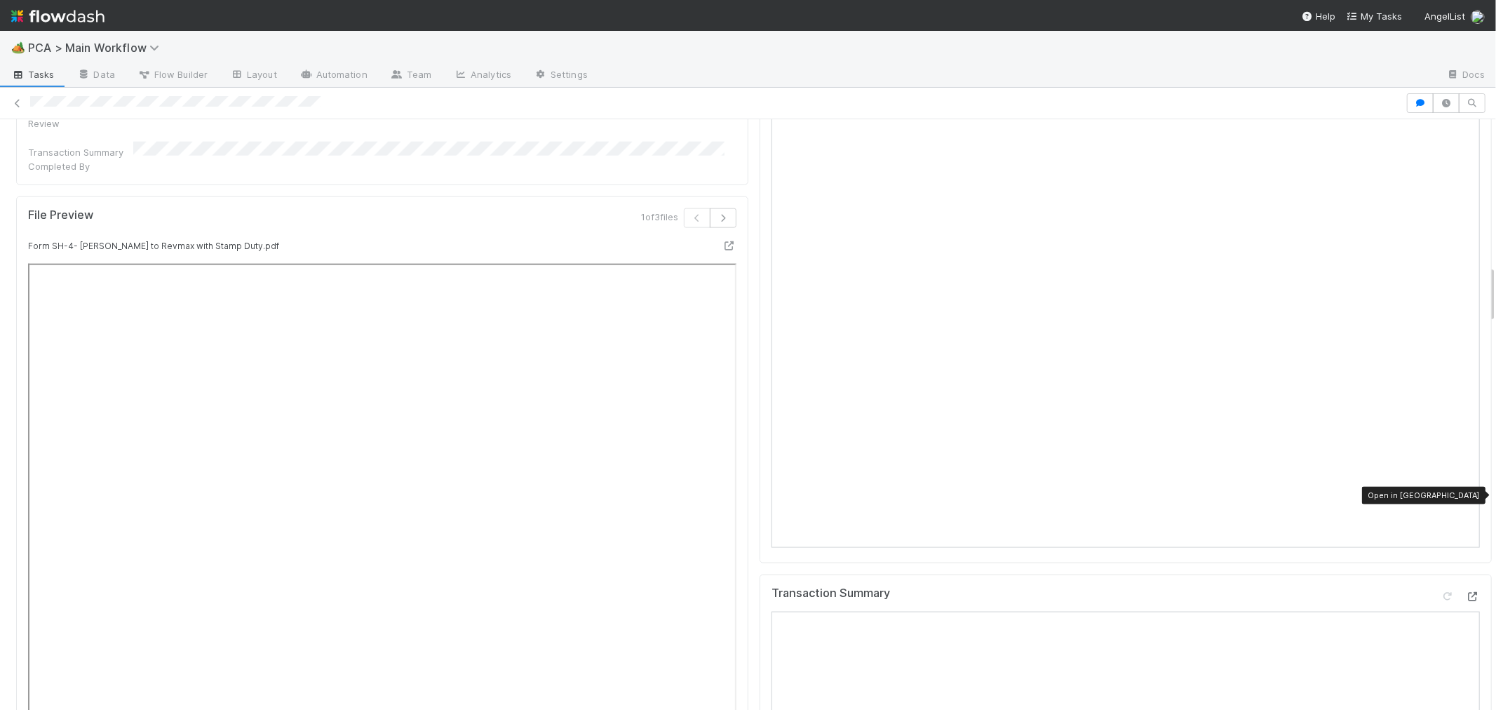
click at [1466, 592] on icon at bounding box center [1473, 596] width 14 height 9
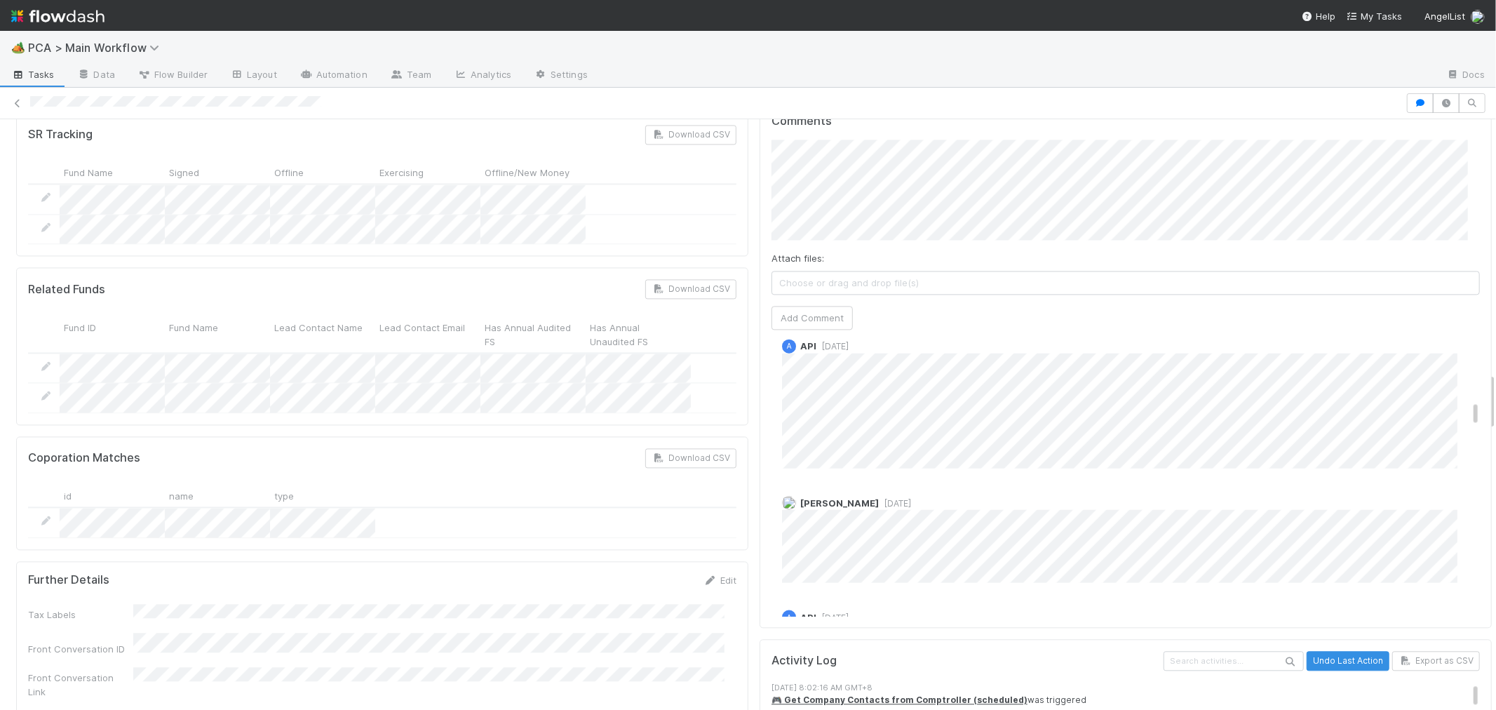
scroll to position [1591, 0]
drag, startPoint x: 1449, startPoint y: 302, endPoint x: 1419, endPoint y: 517, distance: 217.3
click at [1419, 517] on div "Comments Attach files: Choose or drag and drop file(s) Add Comment [PERSON_NAME…" at bounding box center [1126, 364] width 732 height 525
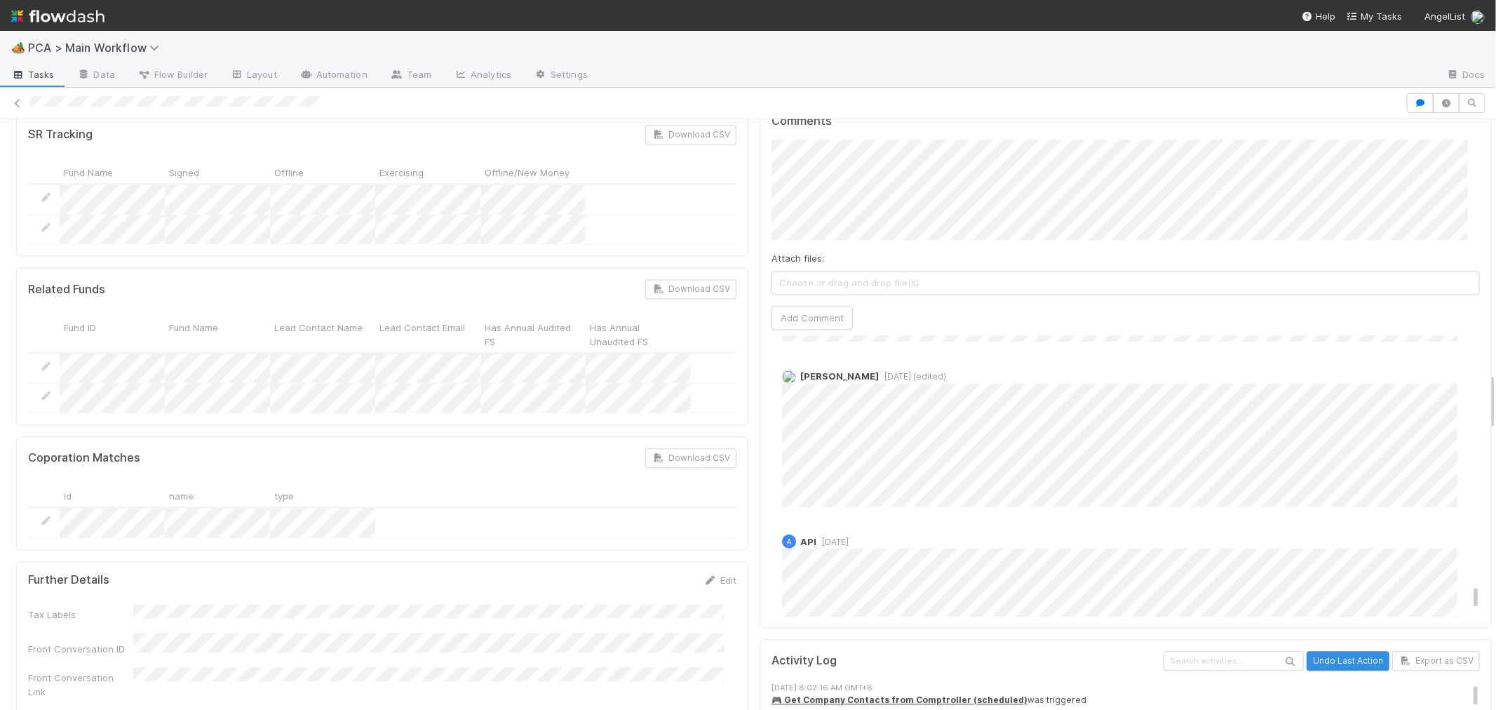
scroll to position [5542, 0]
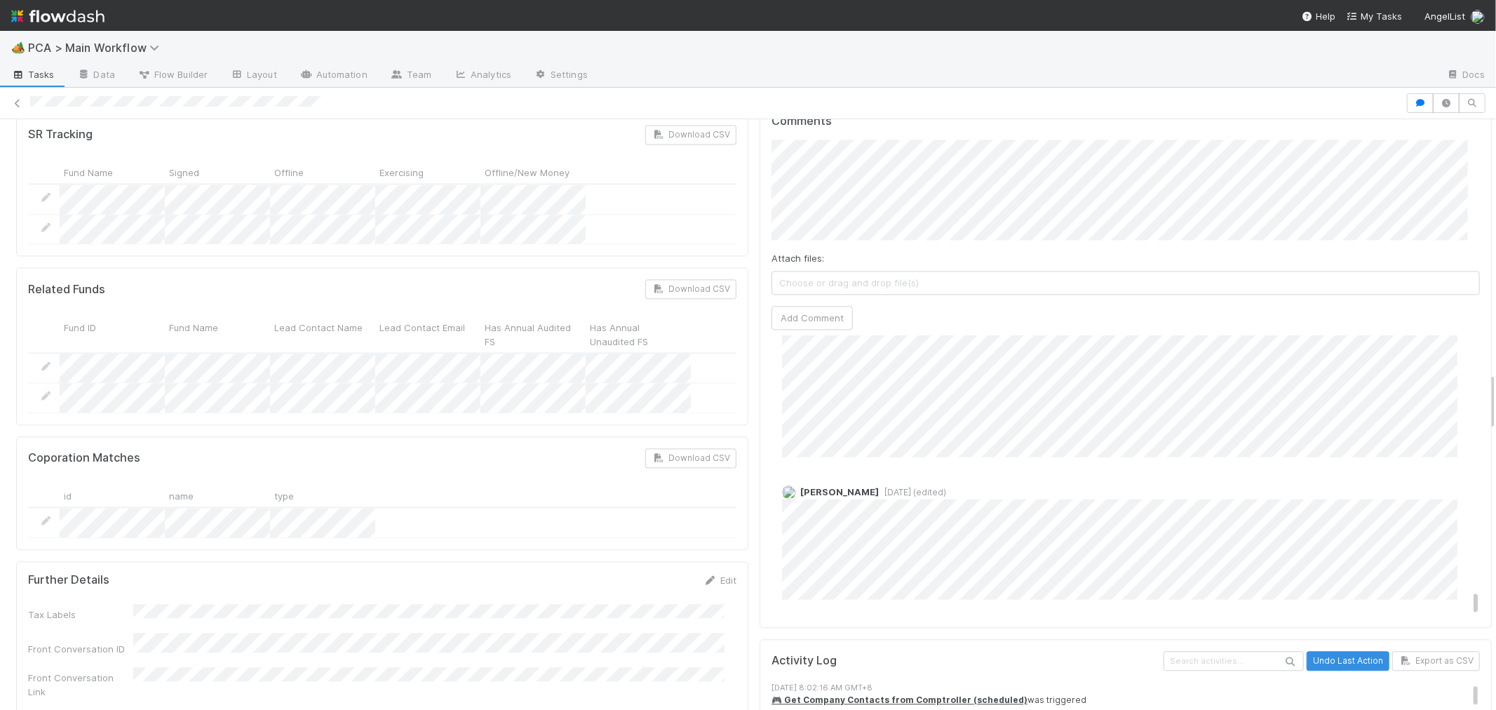
drag, startPoint x: 1455, startPoint y: 342, endPoint x: 1450, endPoint y: 530, distance: 188.7
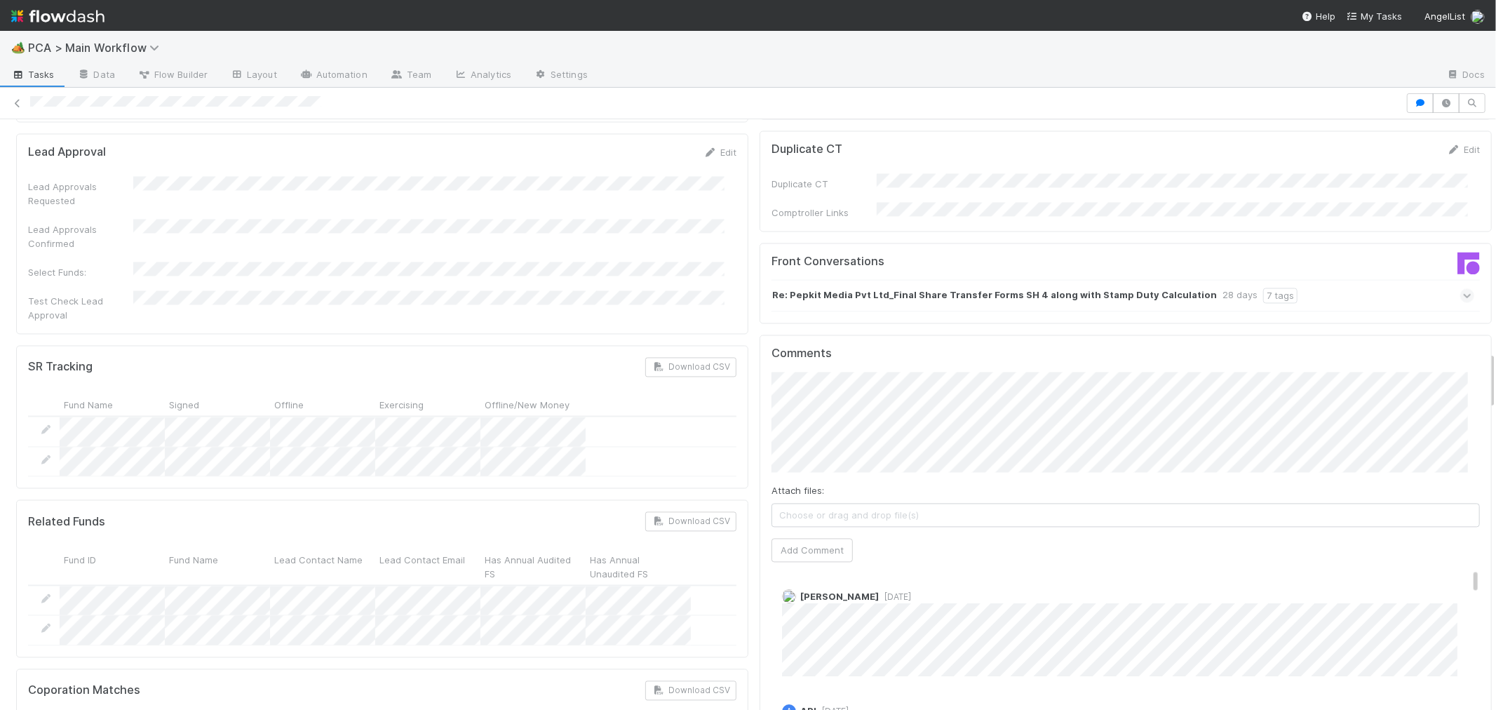
scroll to position [2337, 0]
click at [818, 539] on button "Add Comment" at bounding box center [811, 551] width 81 height 24
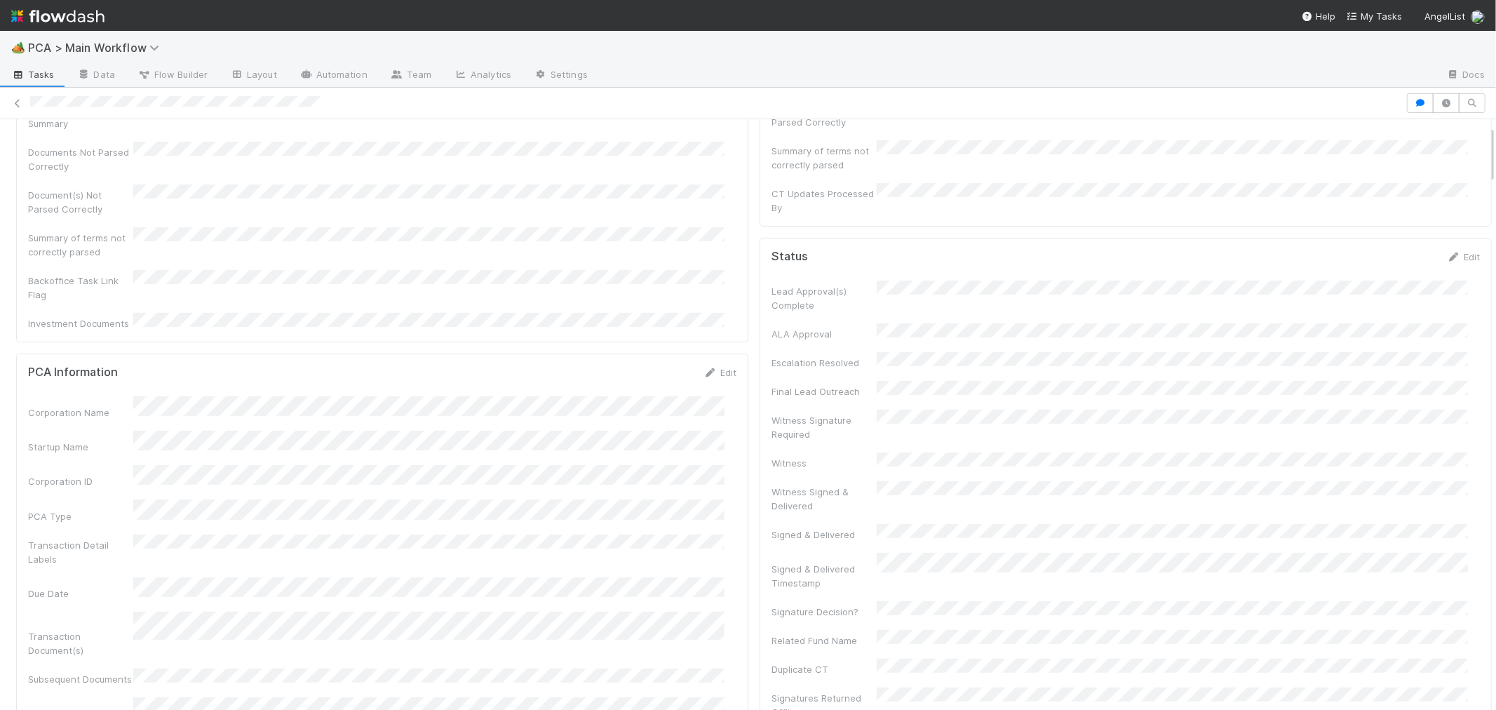
scroll to position [0, 0]
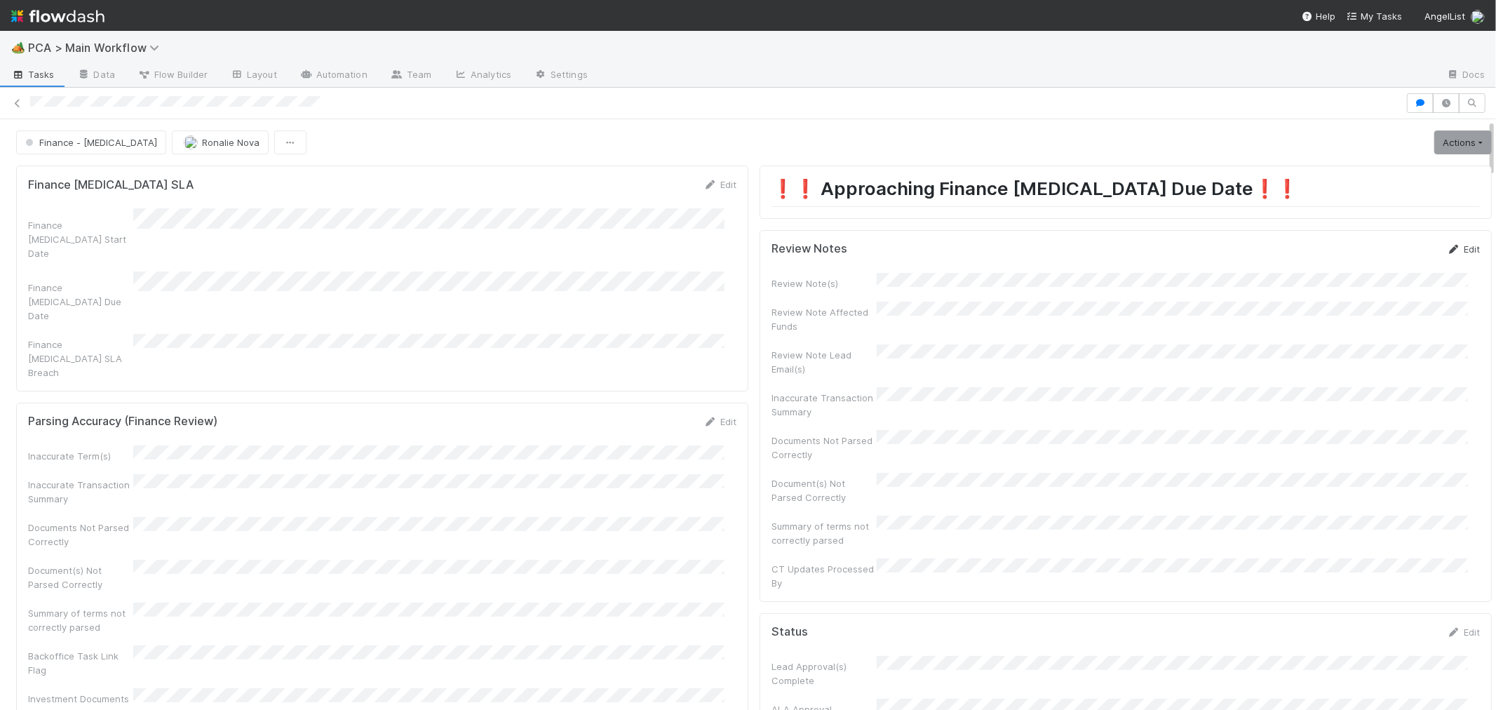
click at [1447, 246] on link "Edit" at bounding box center [1463, 248] width 33 height 11
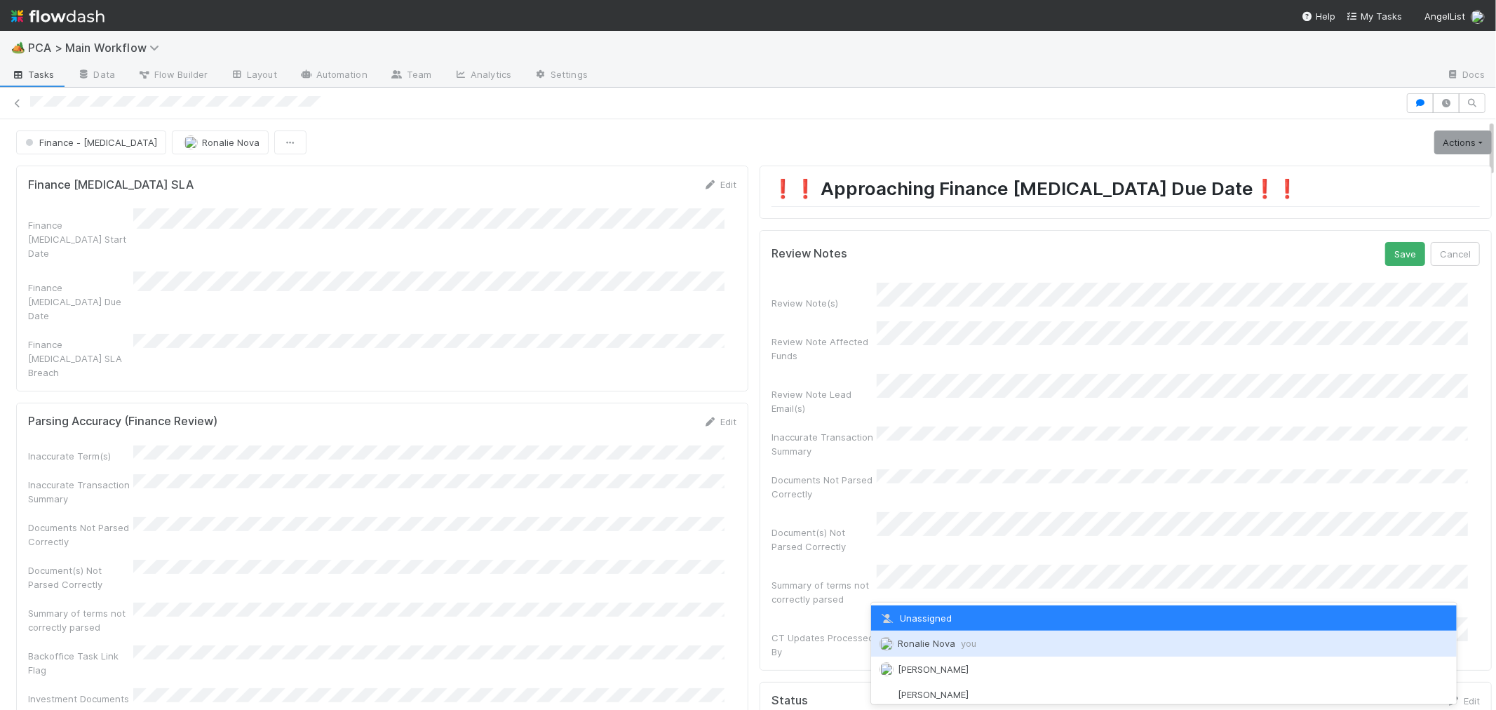
click at [940, 639] on span "Ronalie Nova you" at bounding box center [937, 642] width 79 height 11
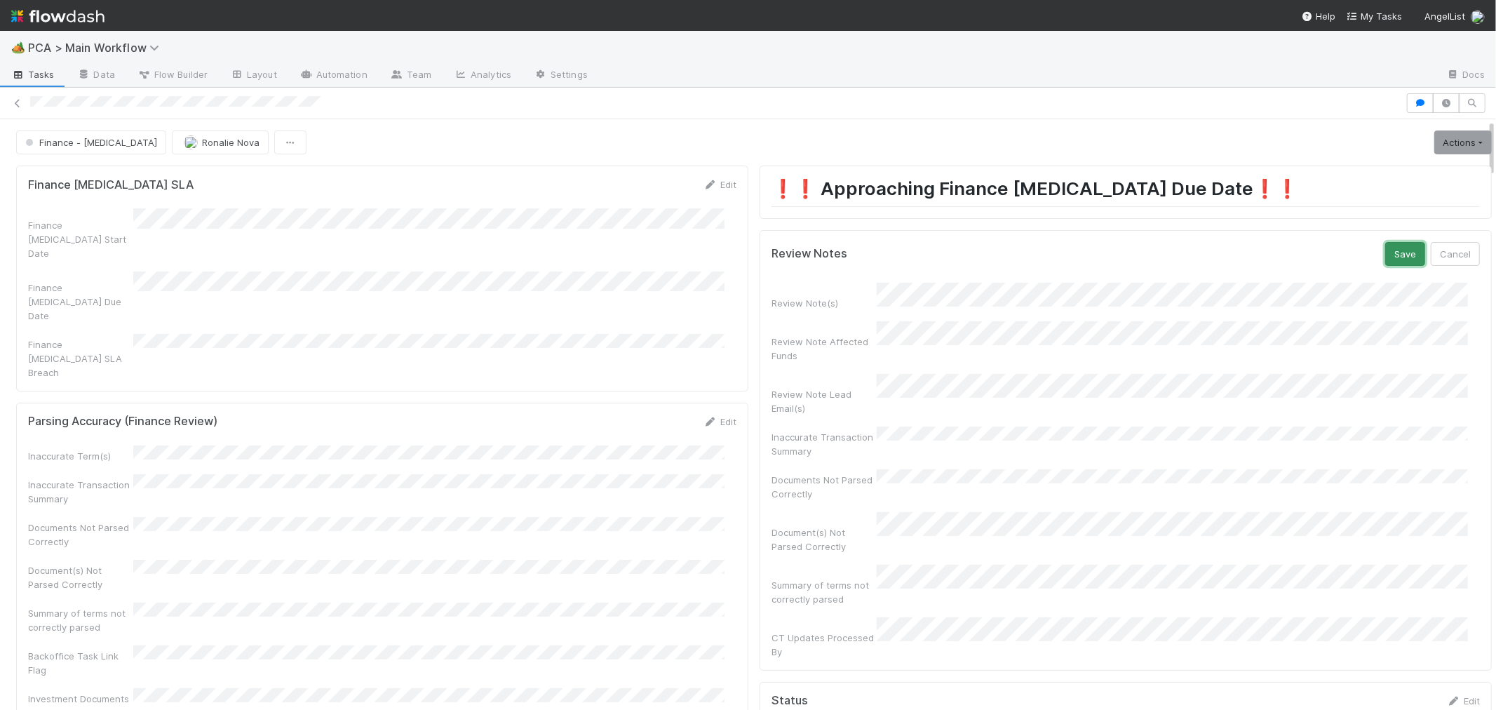
click at [1385, 252] on button "Save" at bounding box center [1405, 254] width 40 height 24
click at [1441, 142] on link "Actions" at bounding box center [1463, 142] width 58 height 24
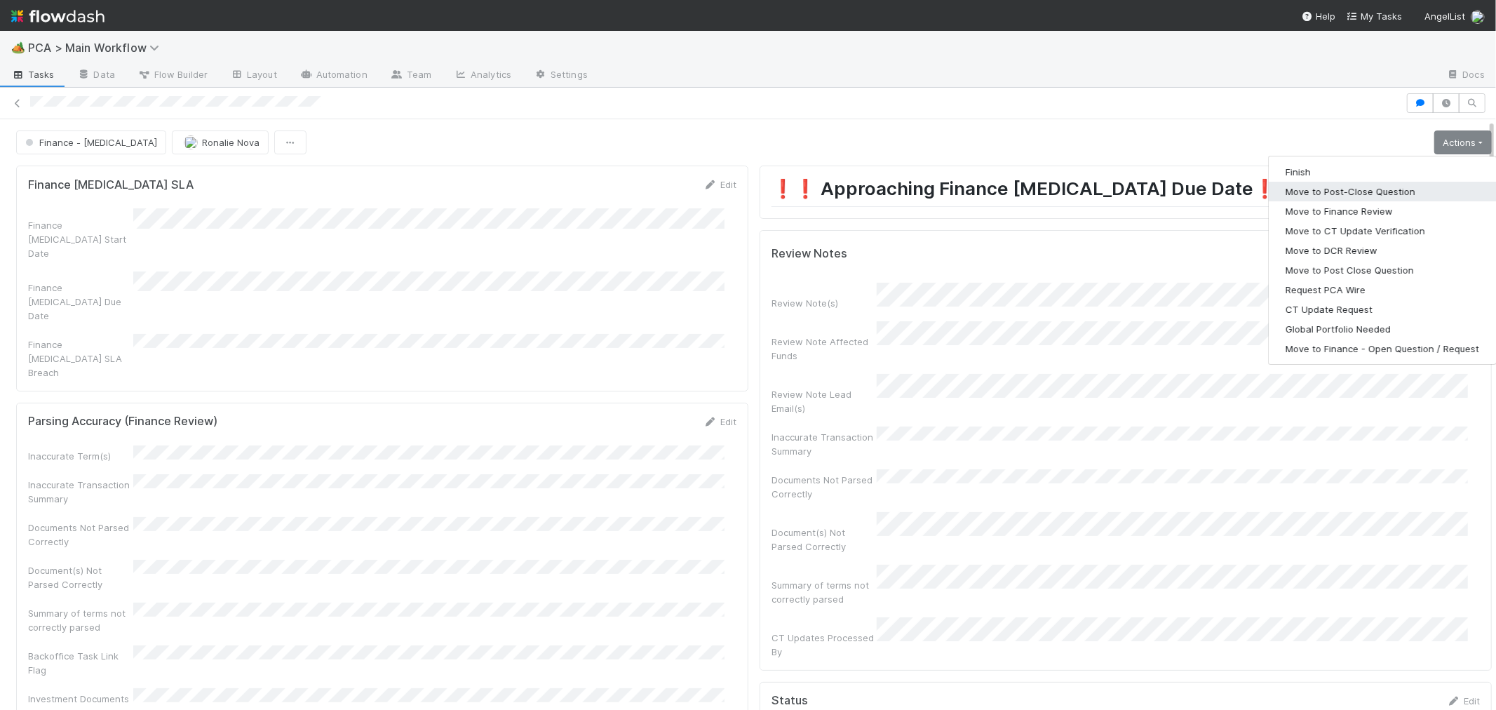
click at [1319, 193] on button "Move to Post-Close Question" at bounding box center [1382, 192] width 227 height 20
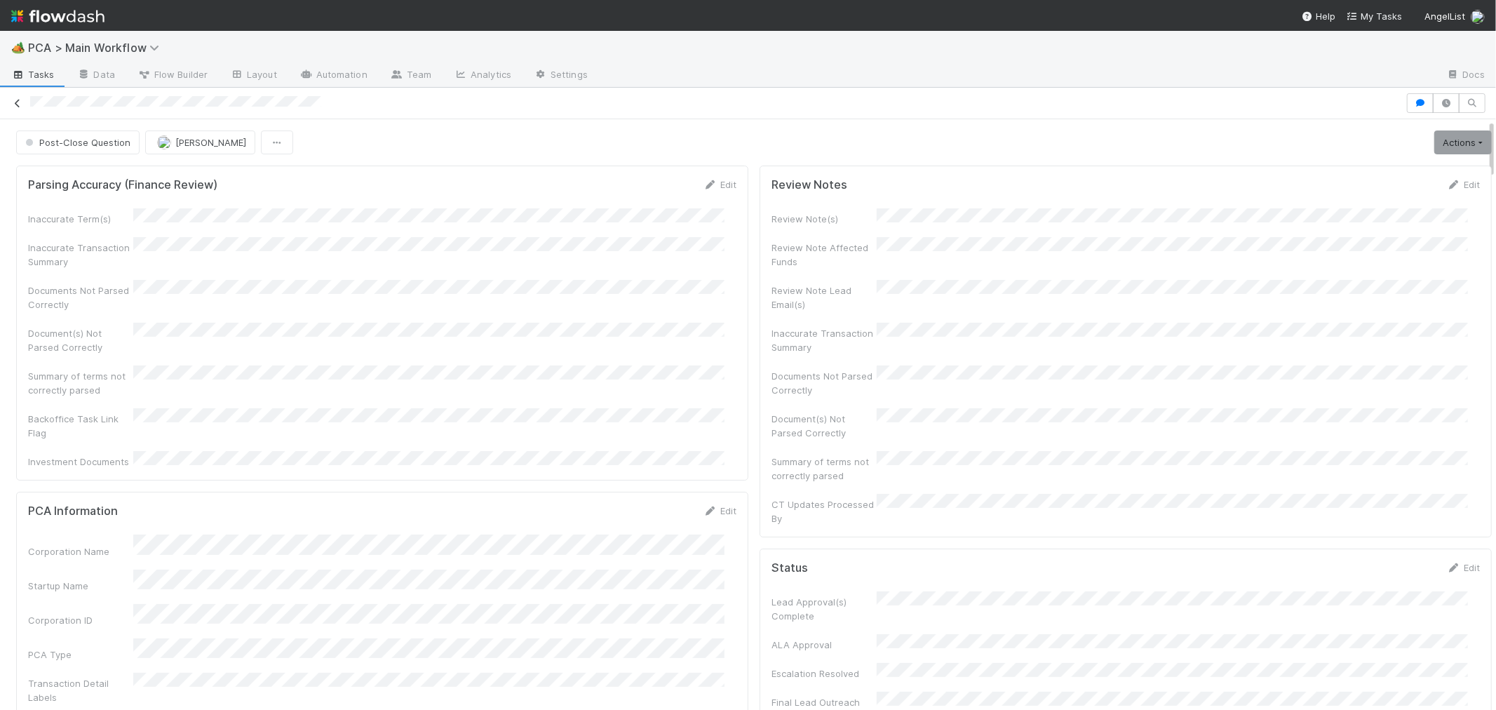
click at [17, 102] on icon at bounding box center [18, 103] width 14 height 9
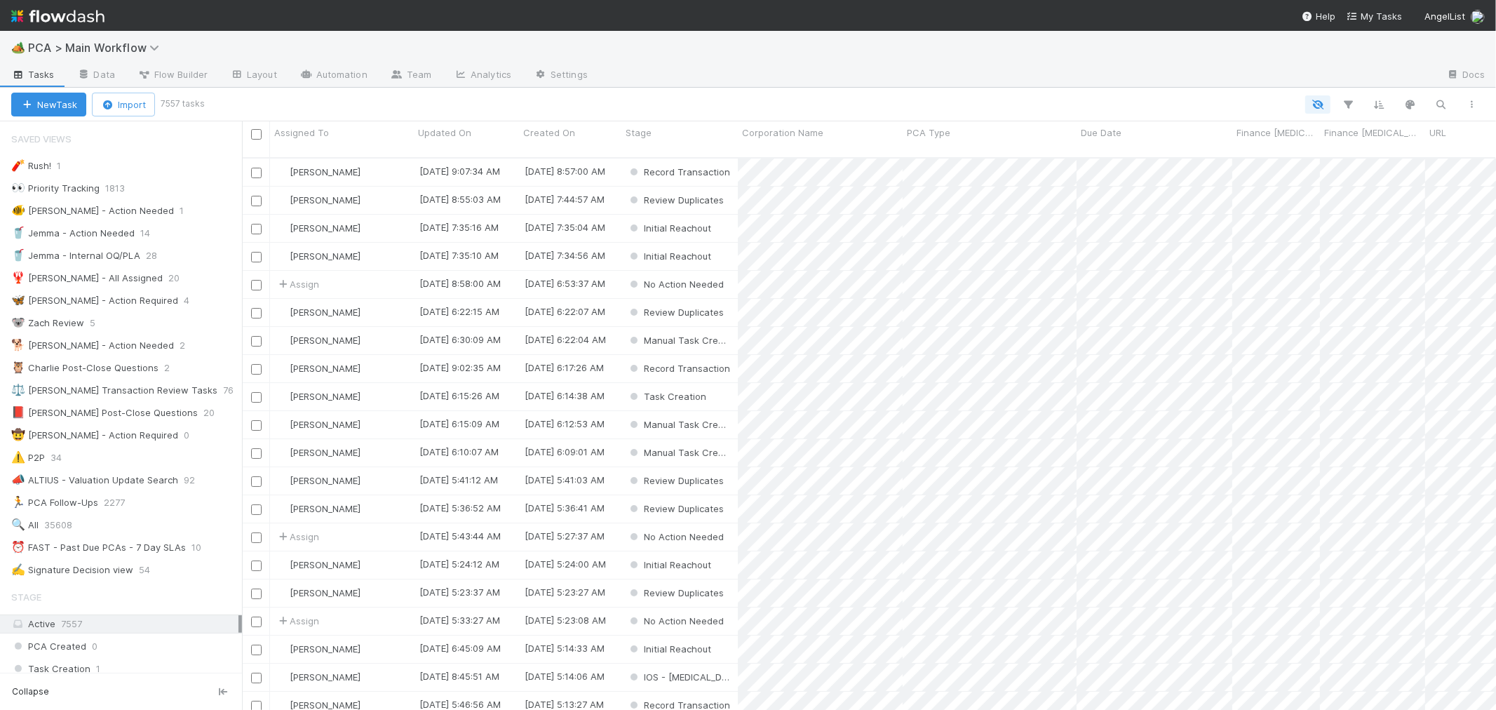
scroll to position [552, 1242]
click at [128, 546] on div "⏰ FAST - Past Due PCAs - 7 Day SLAs" at bounding box center [98, 548] width 175 height 18
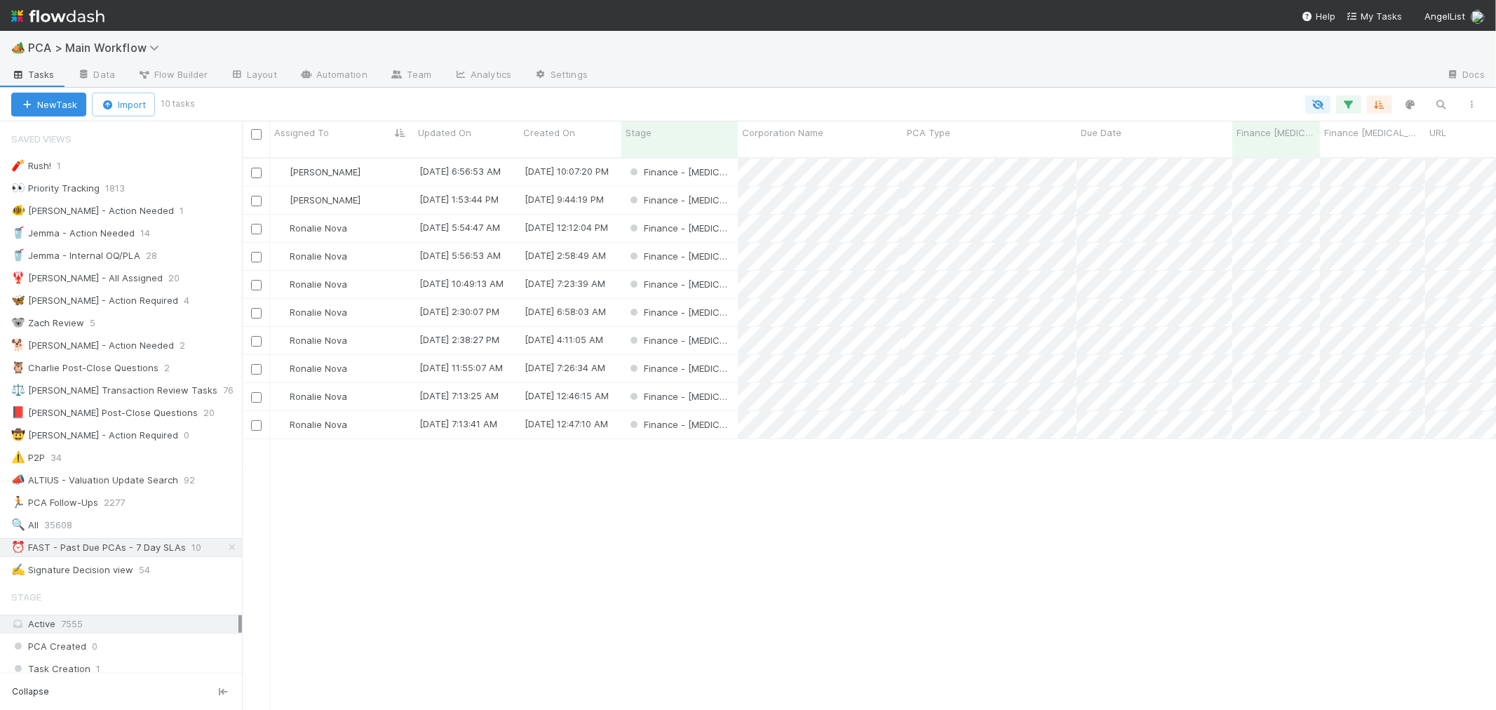
scroll to position [552, 1242]
click at [721, 355] on div "Finance - [MEDICAL_DATA]" at bounding box center [679, 368] width 116 height 27
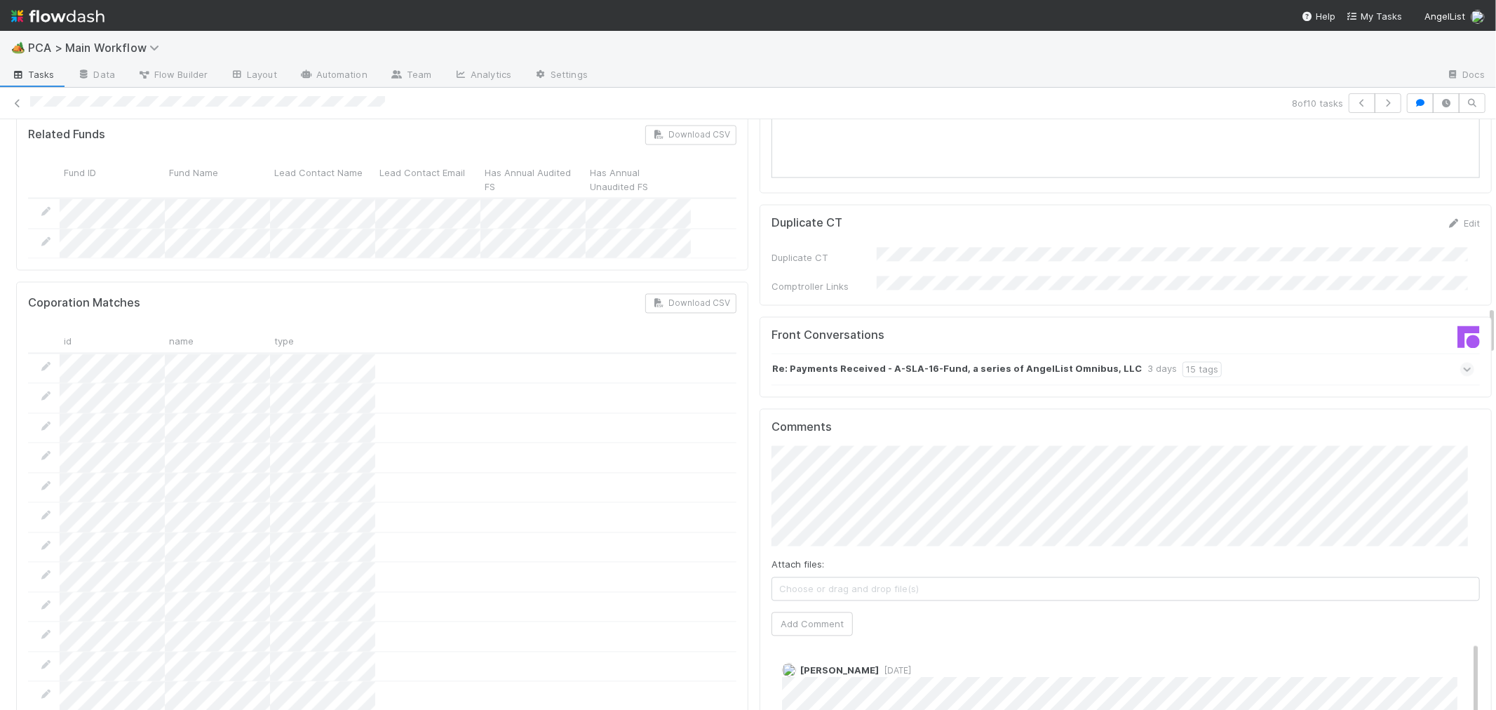
click at [1264, 353] on div "Re: Payments Received - A-SLA-16-Fund, a series of AngelList Omnibus, LLC 3 day…" at bounding box center [1122, 369] width 703 height 32
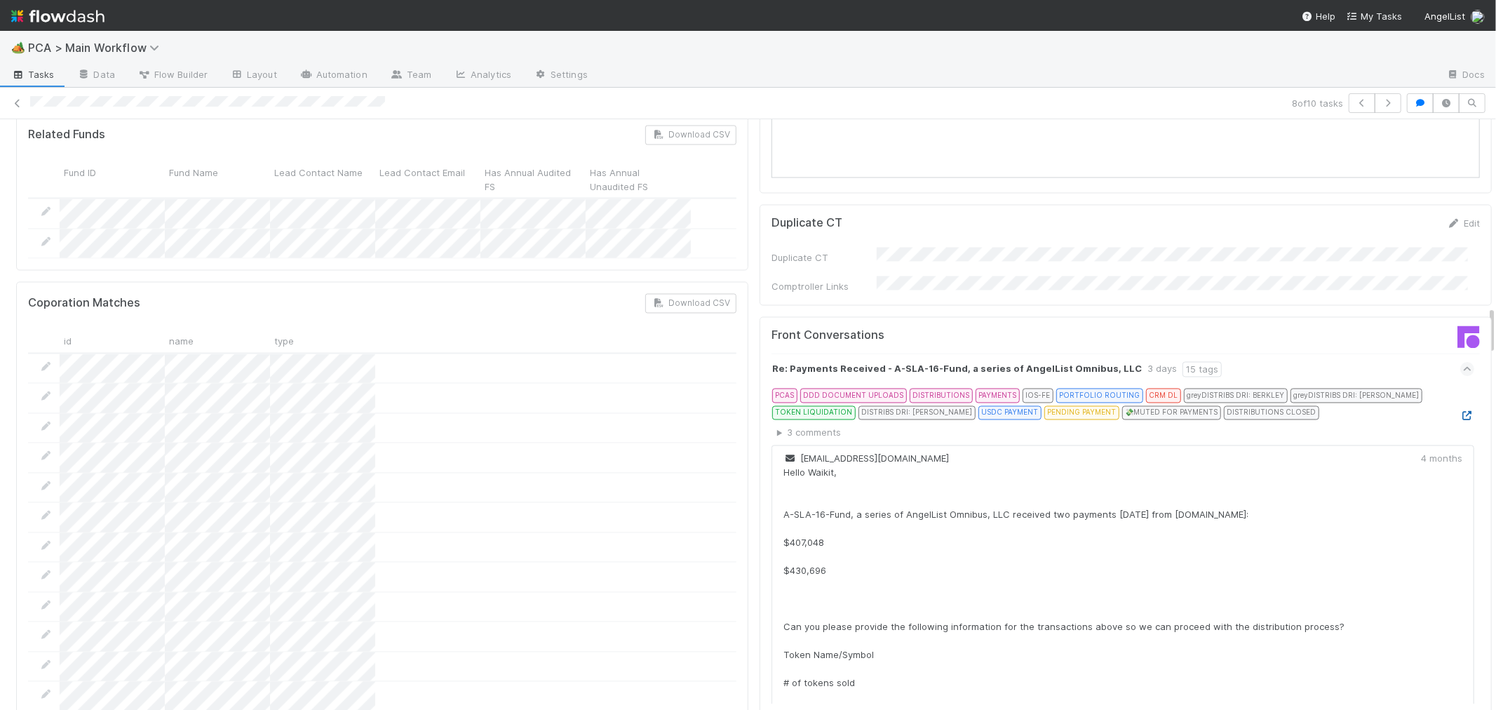
click at [1460, 411] on icon at bounding box center [1467, 415] width 14 height 9
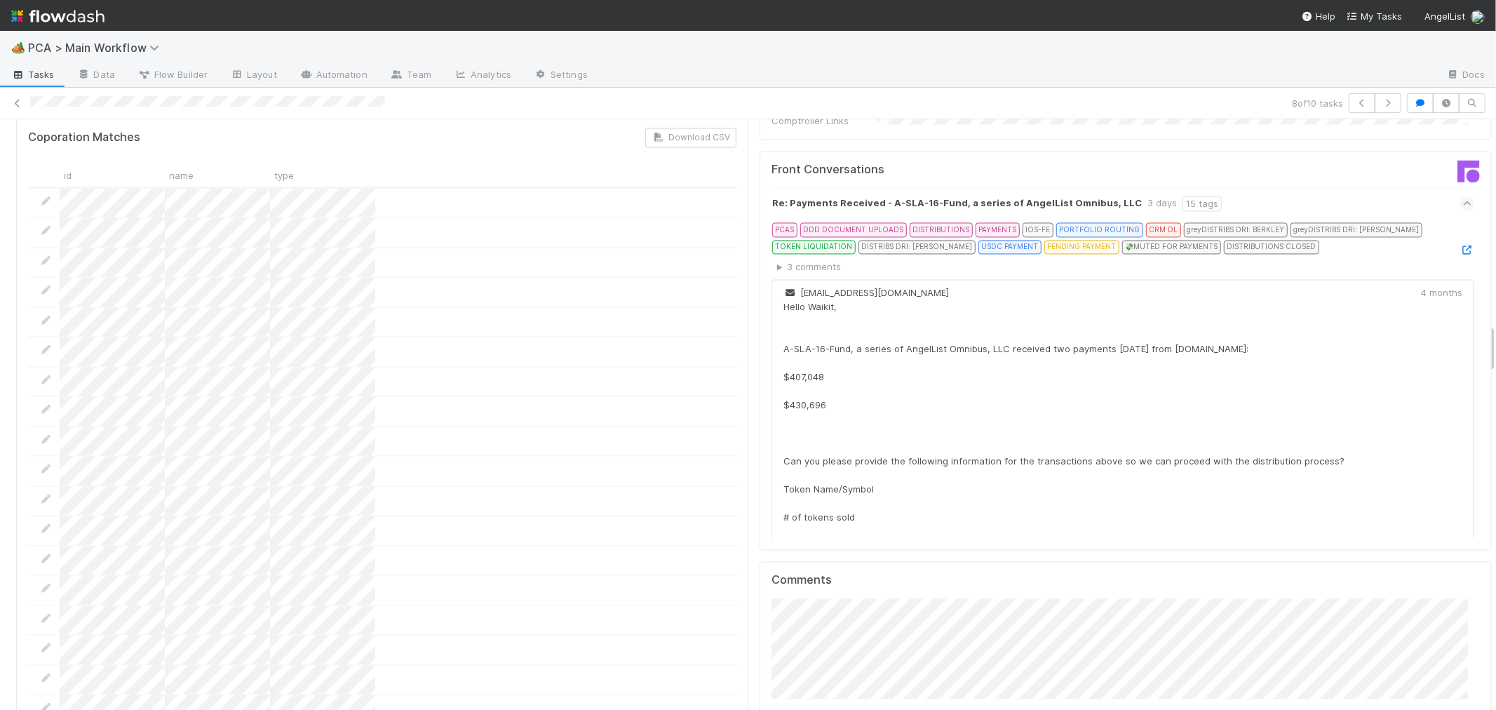
scroll to position [2493, 0]
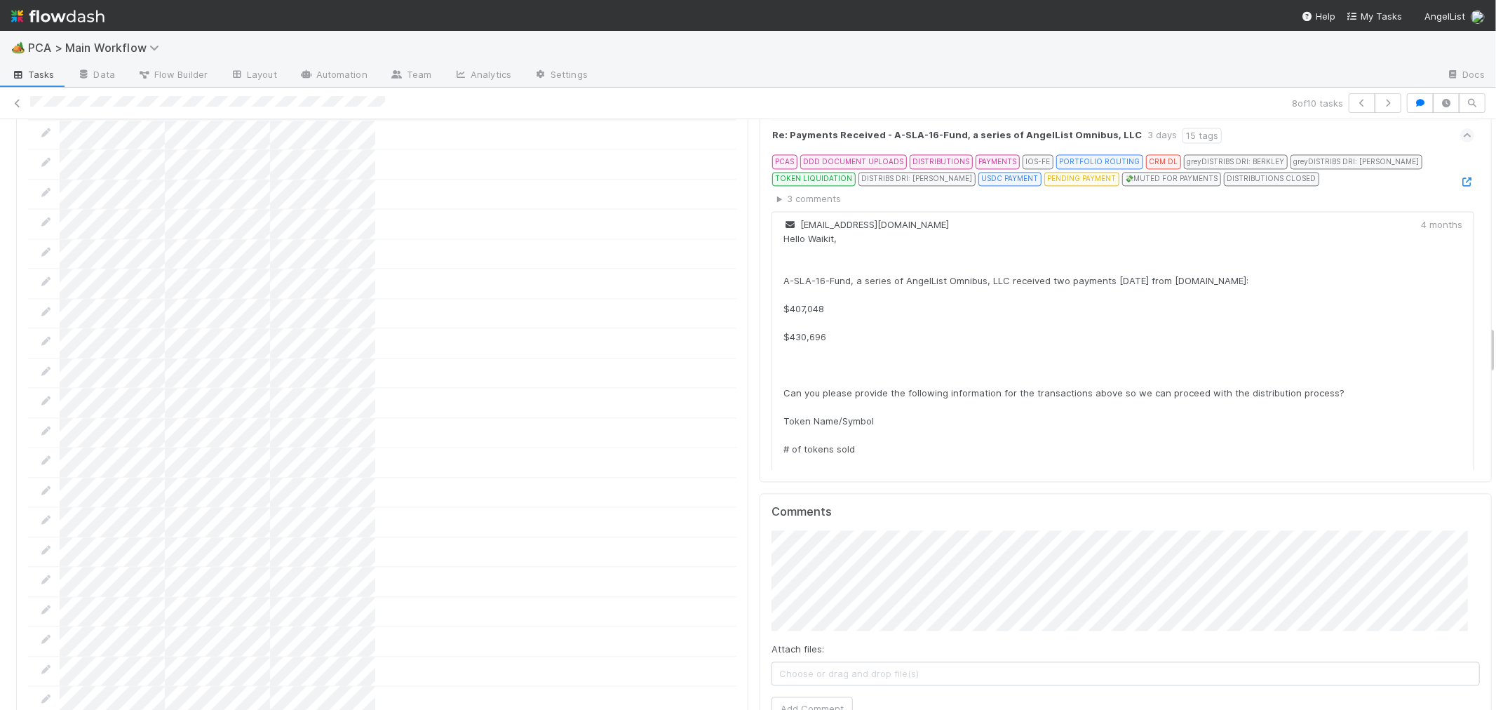
click at [797, 696] on button "Add Comment" at bounding box center [811, 708] width 81 height 24
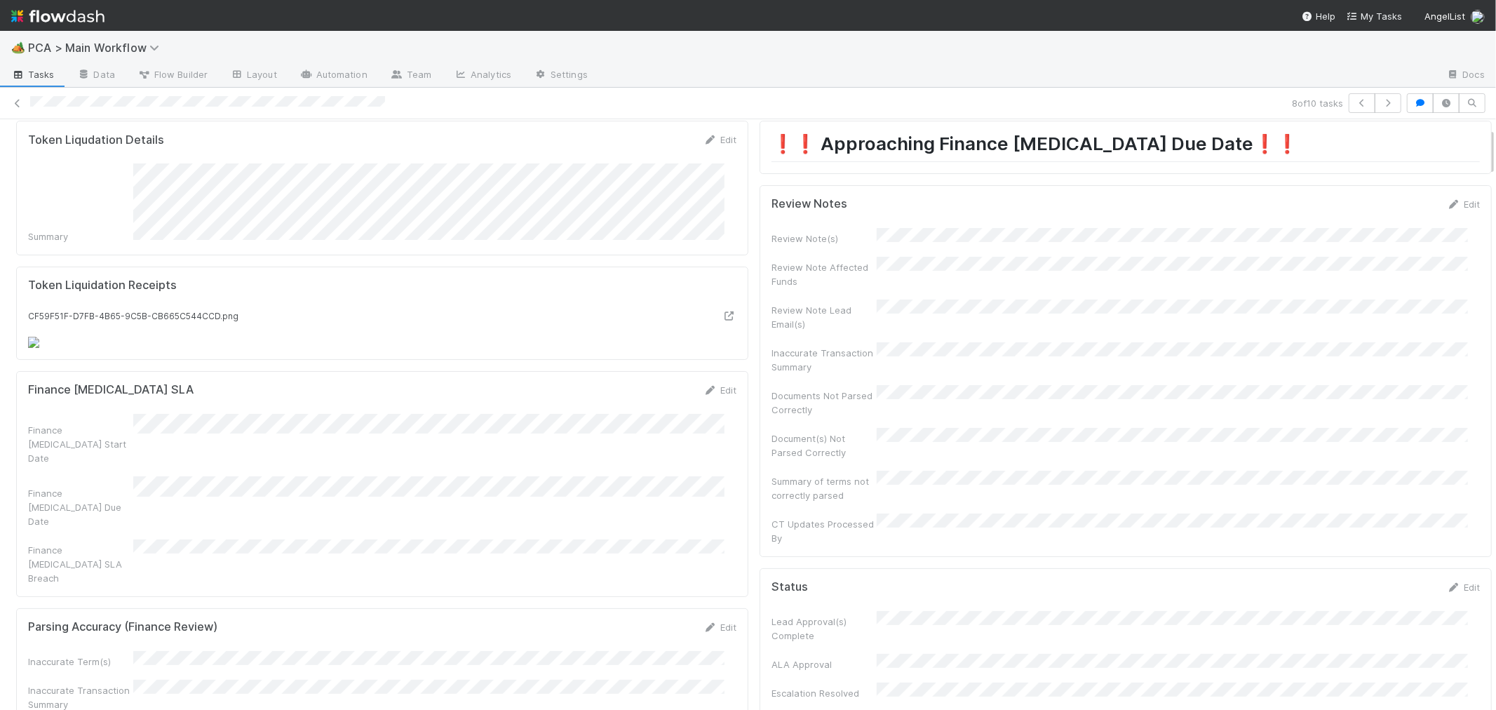
scroll to position [0, 0]
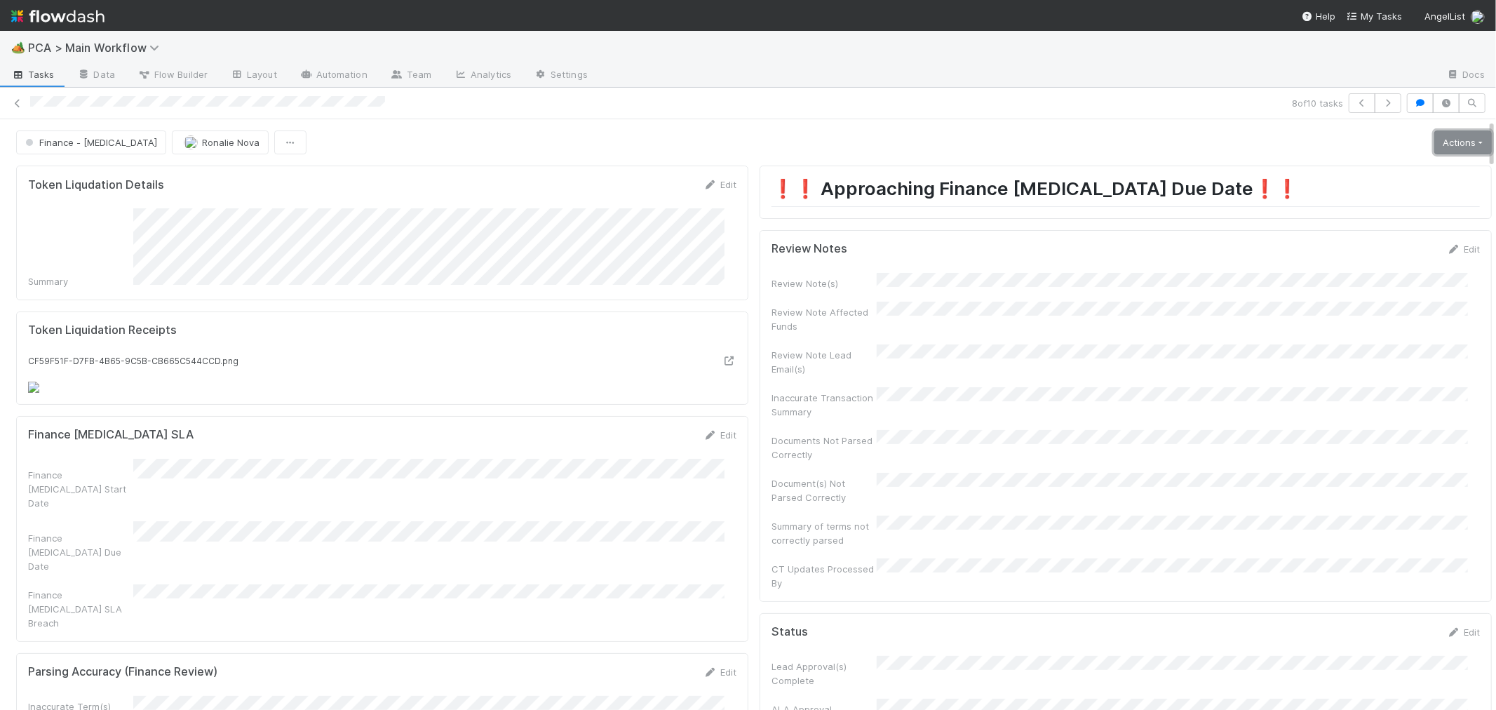
click at [1440, 144] on link "Actions" at bounding box center [1463, 142] width 58 height 24
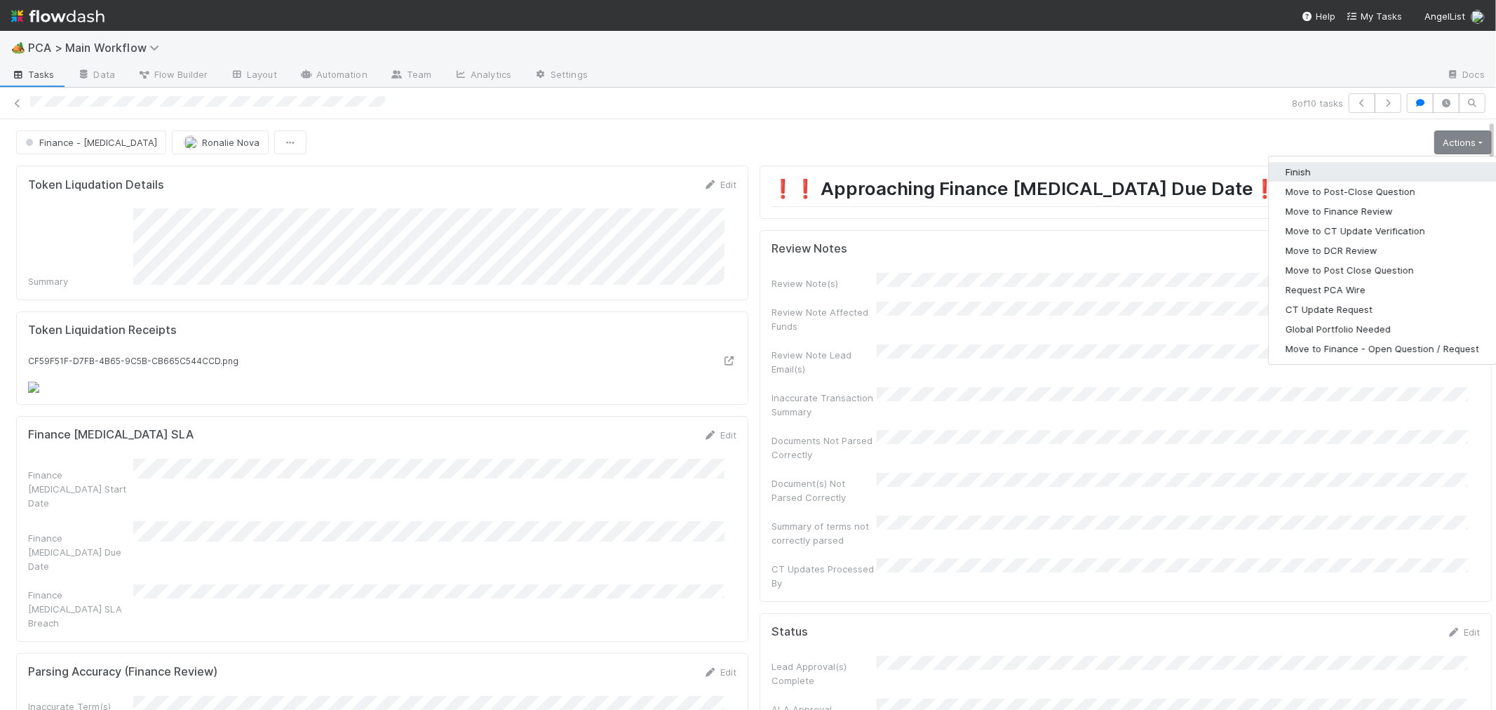
click at [1318, 168] on button "Finish" at bounding box center [1382, 172] width 227 height 20
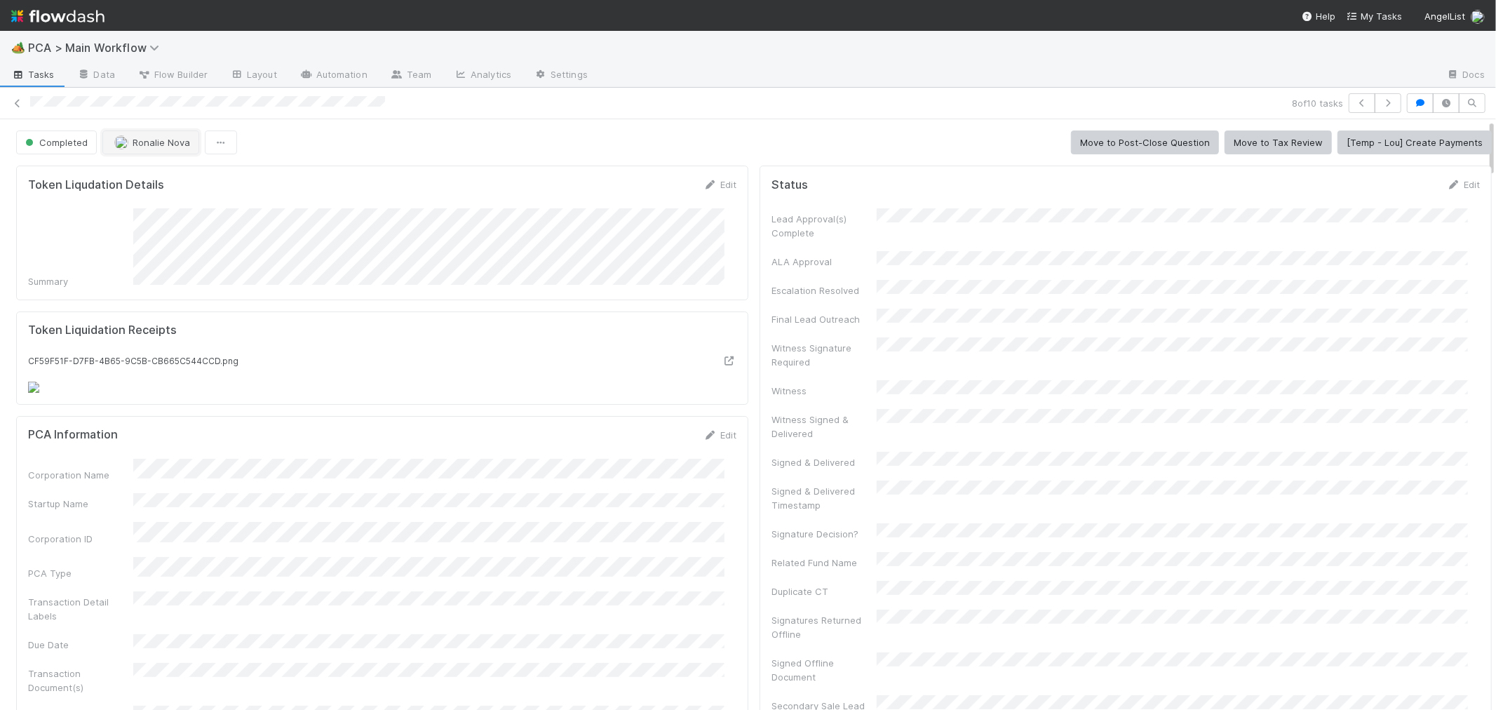
click at [158, 137] on button "Ronalie Nova" at bounding box center [150, 142] width 97 height 24
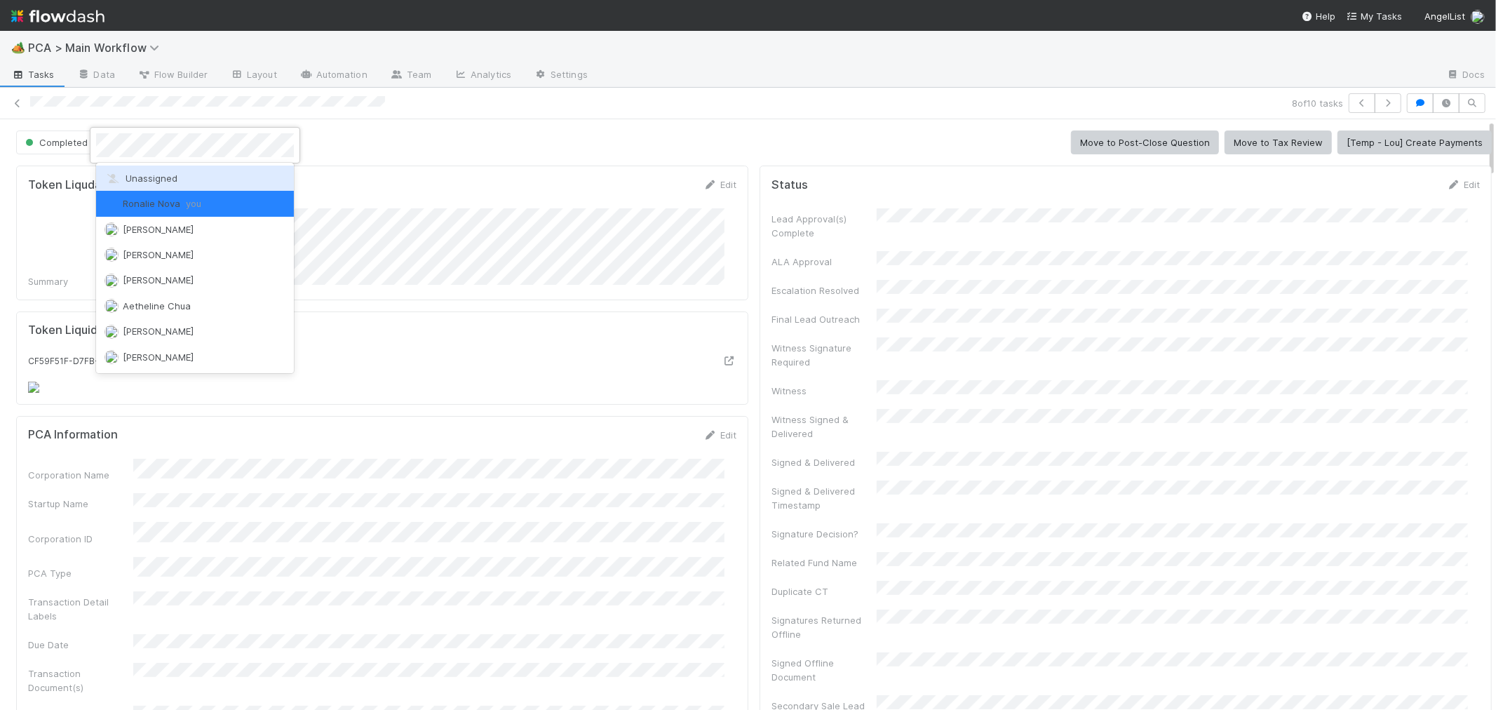
drag, startPoint x: 164, startPoint y: 181, endPoint x: 159, endPoint y: 2, distance: 178.9
click at [164, 180] on span "Unassigned" at bounding box center [140, 178] width 73 height 11
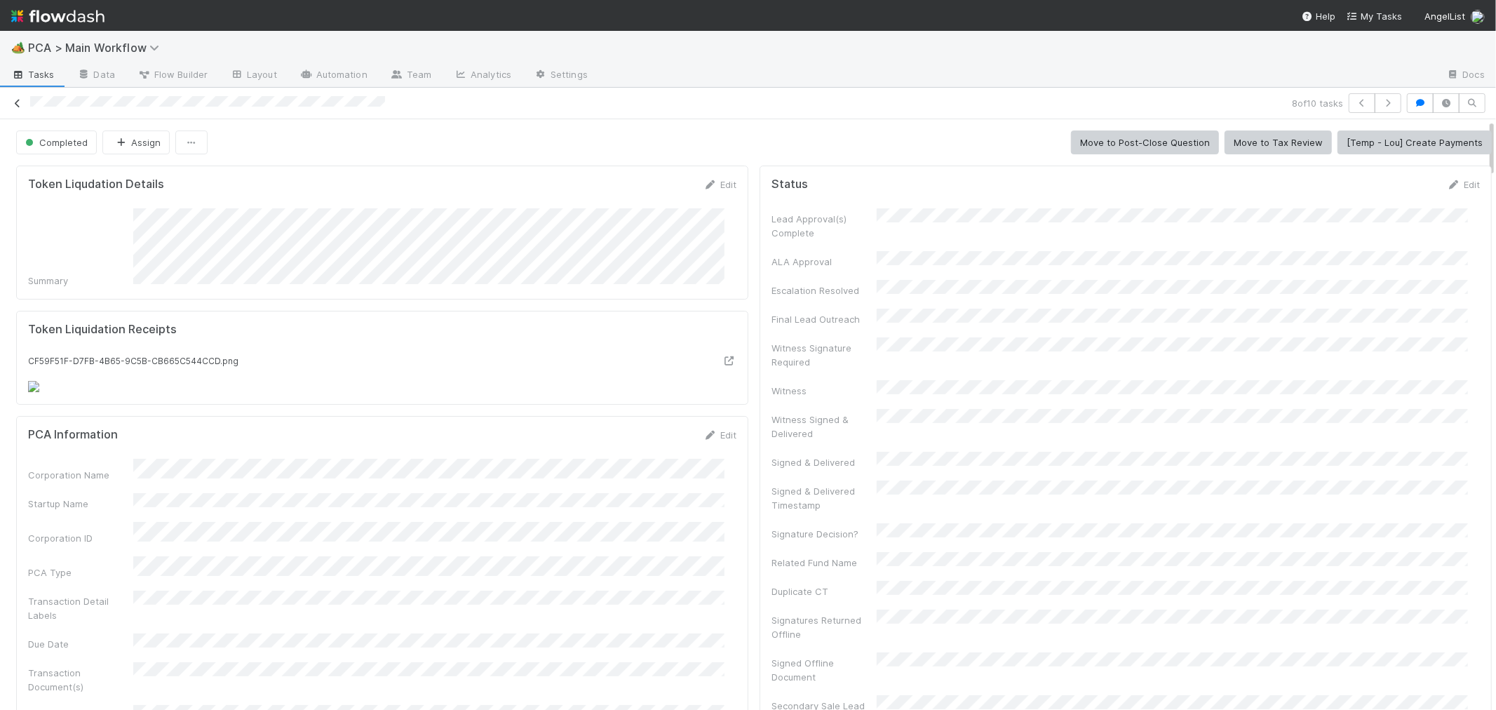
click at [19, 96] on link at bounding box center [18, 103] width 14 height 14
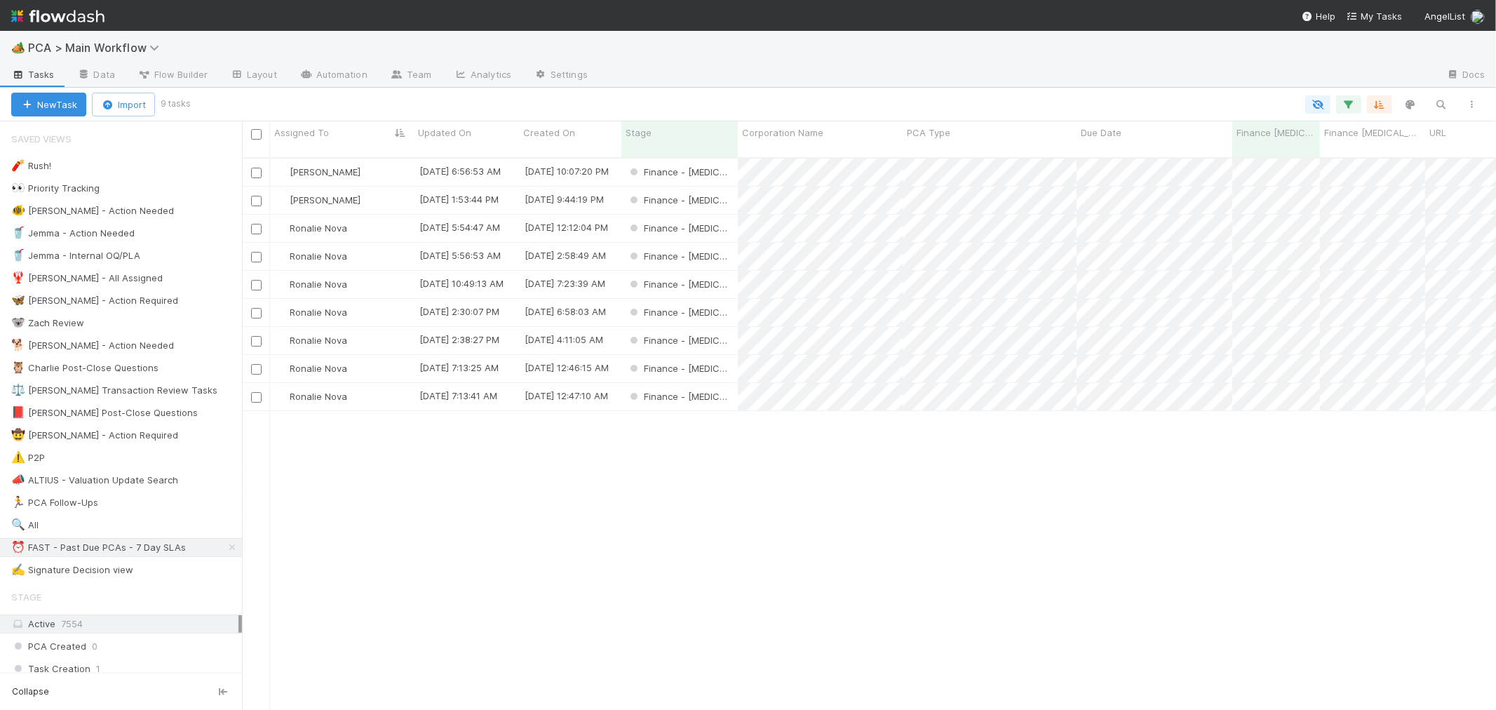
scroll to position [552, 1242]
click at [1348, 100] on icon "button" at bounding box center [1349, 104] width 14 height 13
click at [937, 239] on icon at bounding box center [940, 243] width 14 height 8
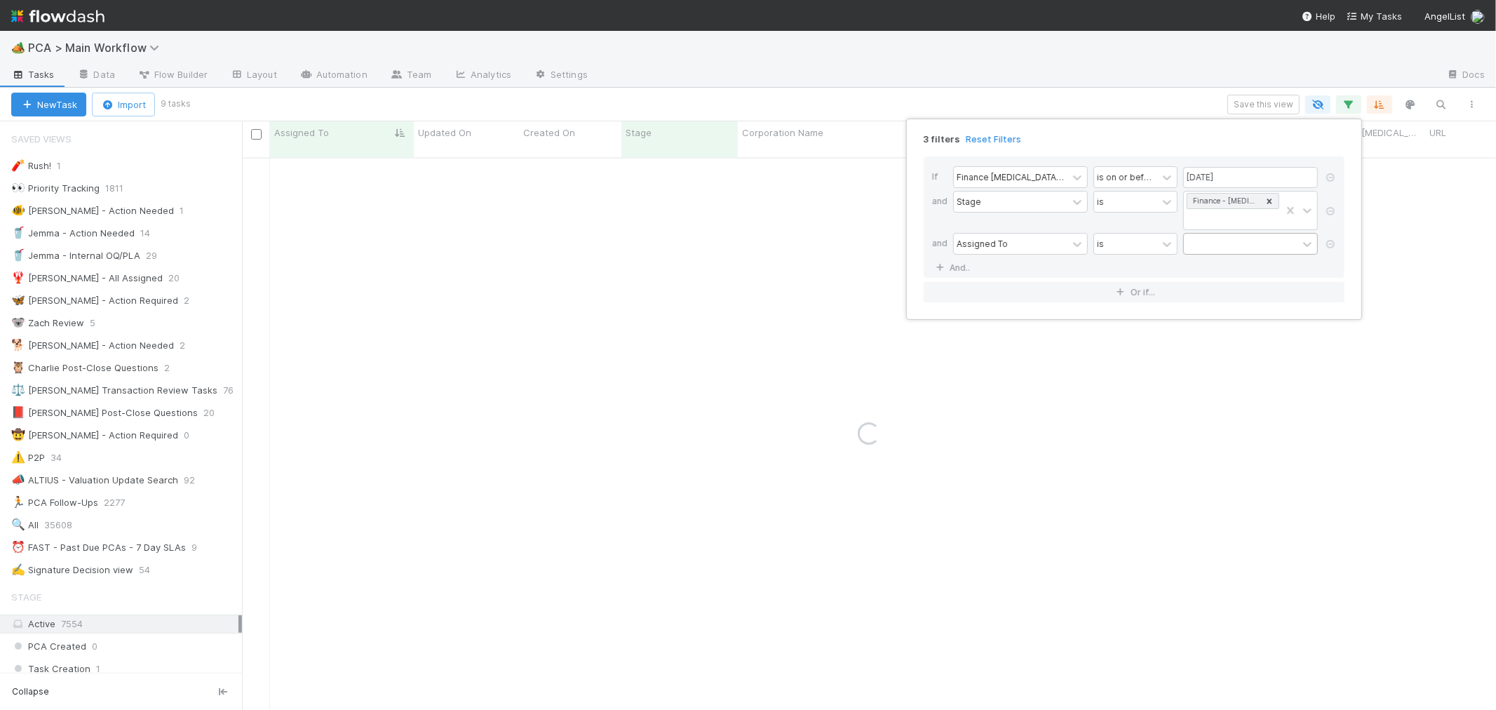
click at [1213, 234] on div at bounding box center [1241, 244] width 114 height 20
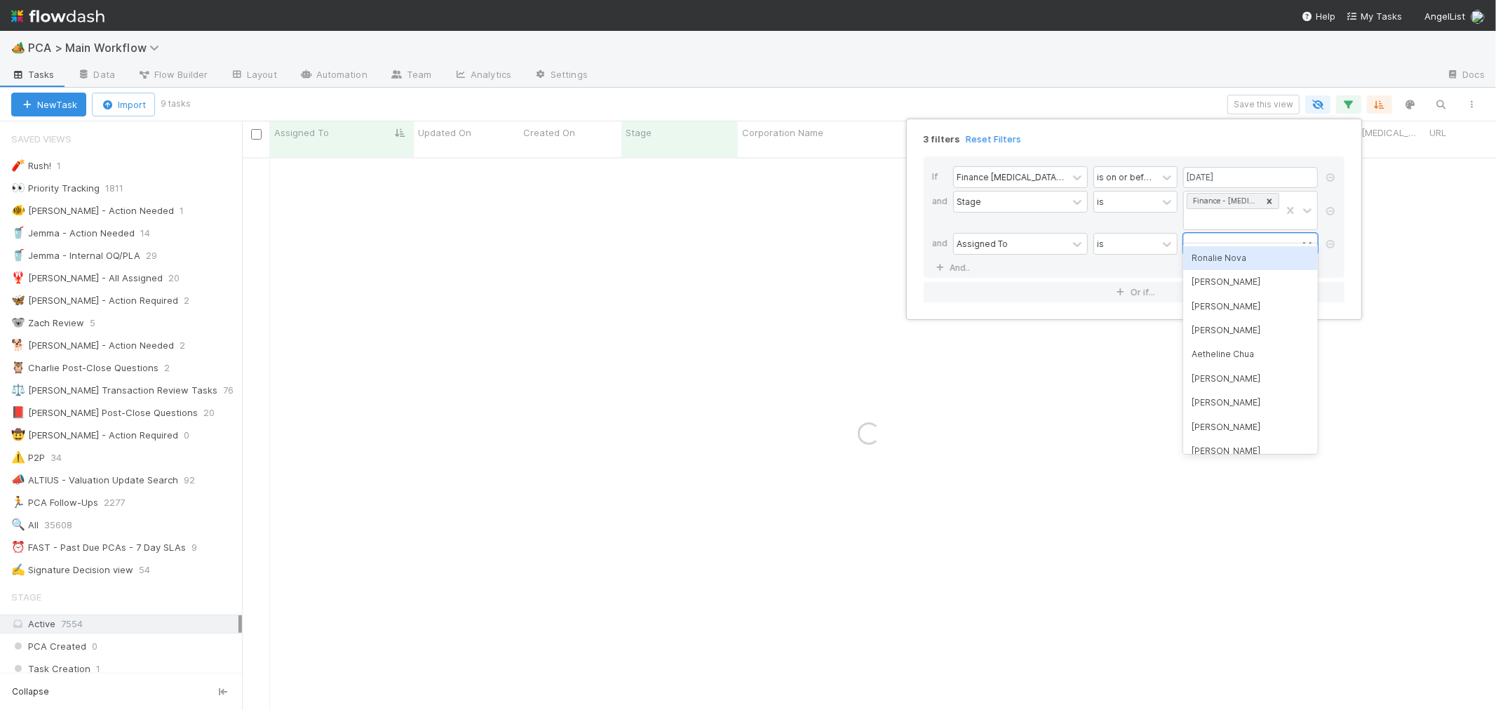
click at [1220, 257] on div "Ronalie Nova" at bounding box center [1250, 258] width 135 height 24
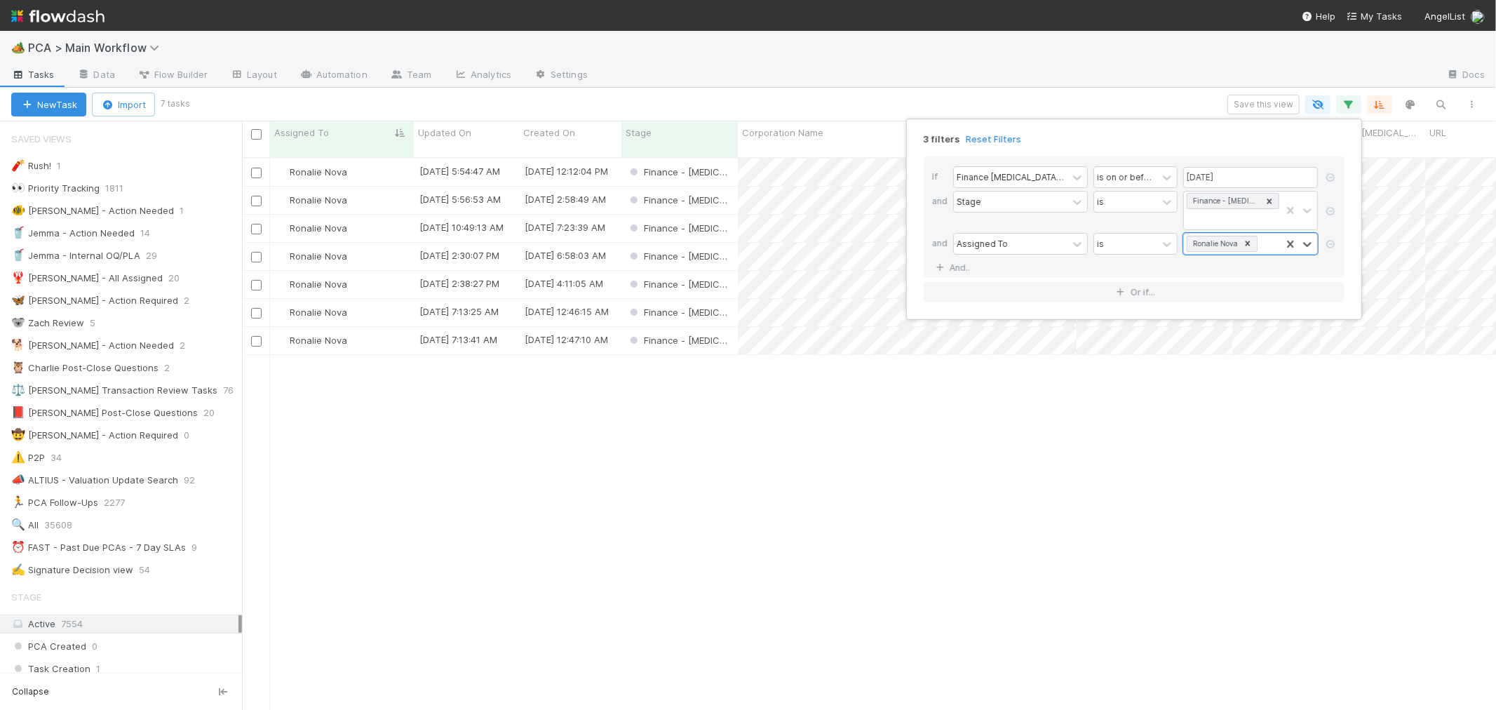
scroll to position [552, 1242]
click at [907, 485] on div "3 filters Reset Filters If Finance ICU Due Date is on or before 08/29/2025 and …" at bounding box center [748, 355] width 1496 height 710
click at [729, 160] on div "Finance - [MEDICAL_DATA]" at bounding box center [679, 171] width 116 height 27
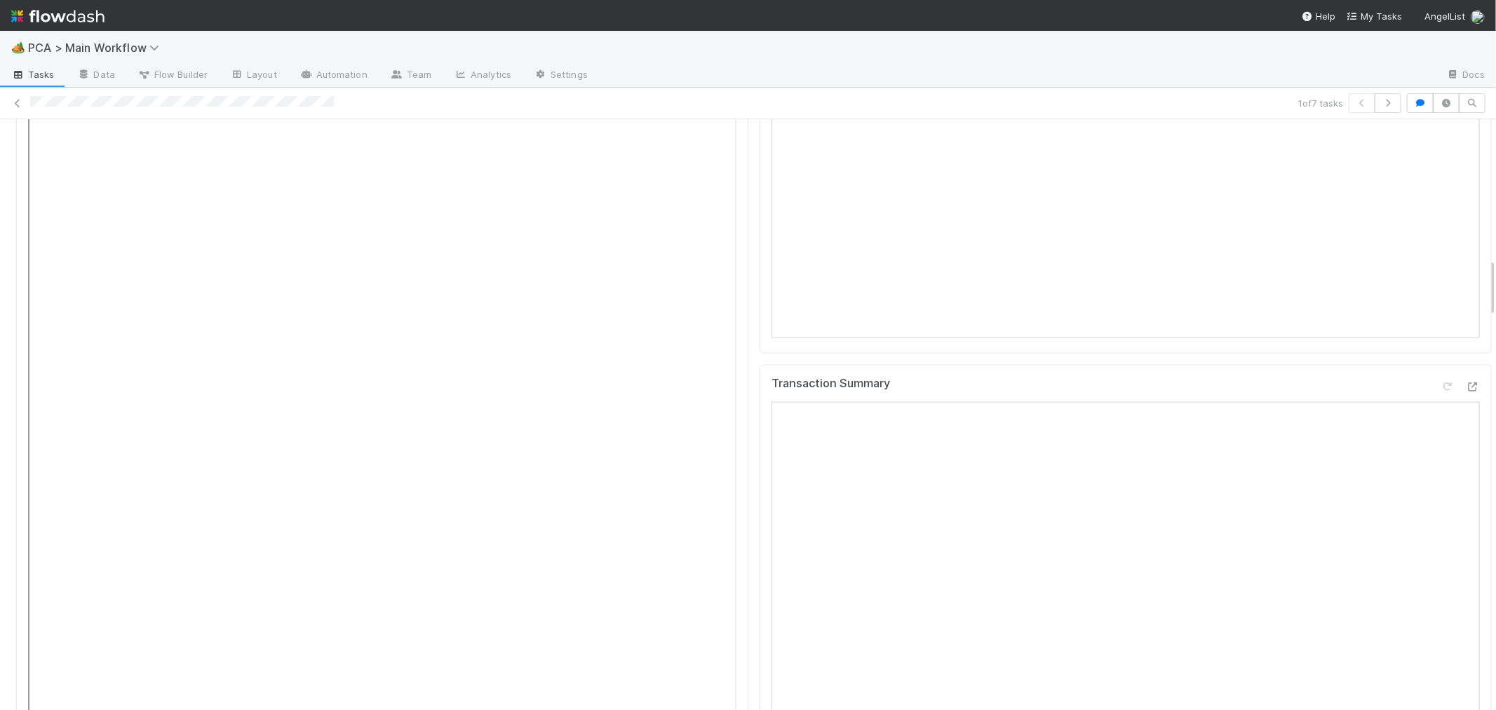
scroll to position [1792, 0]
click at [1466, 281] on icon at bounding box center [1473, 285] width 14 height 9
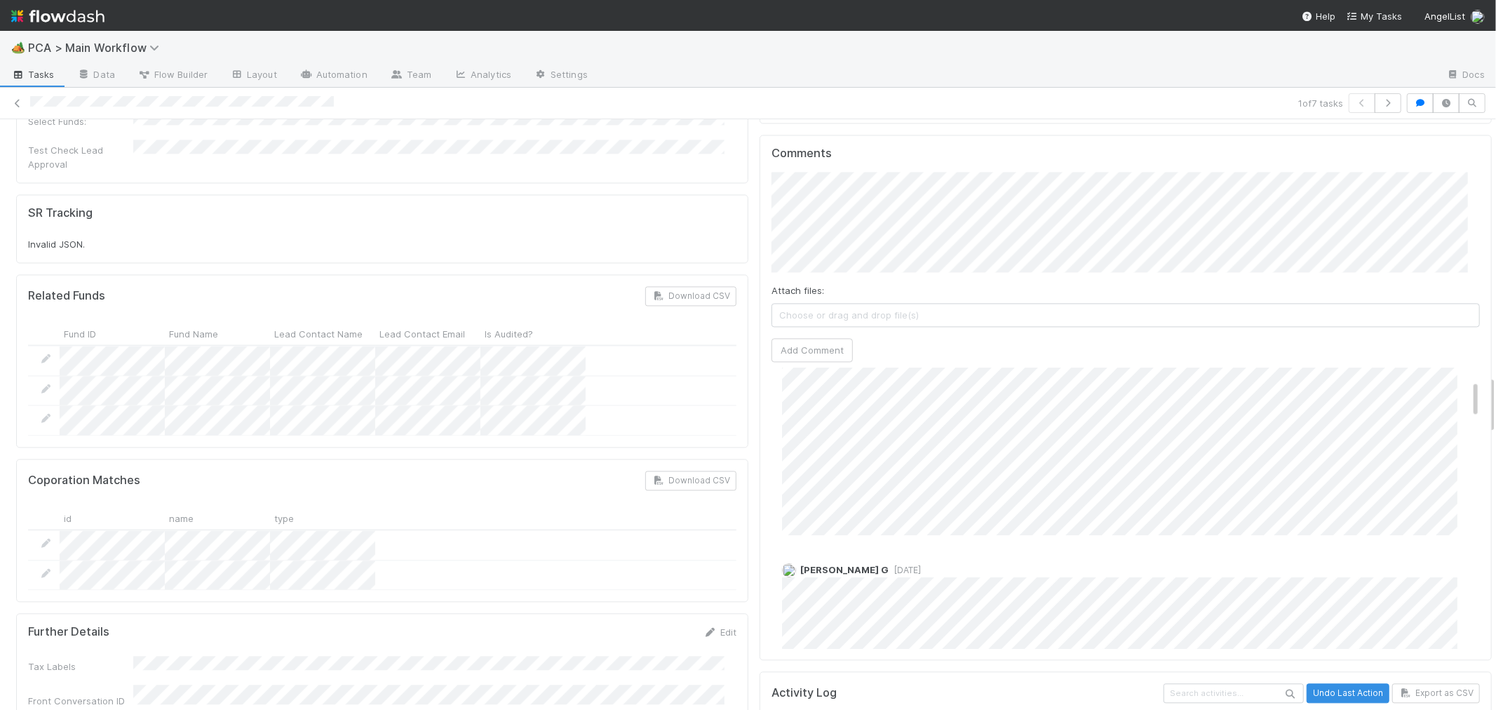
scroll to position [0, 0]
drag, startPoint x: 1088, startPoint y: 67, endPoint x: 1001, endPoint y: 49, distance: 88.9
click at [1088, 67] on div at bounding box center [1017, 76] width 836 height 22
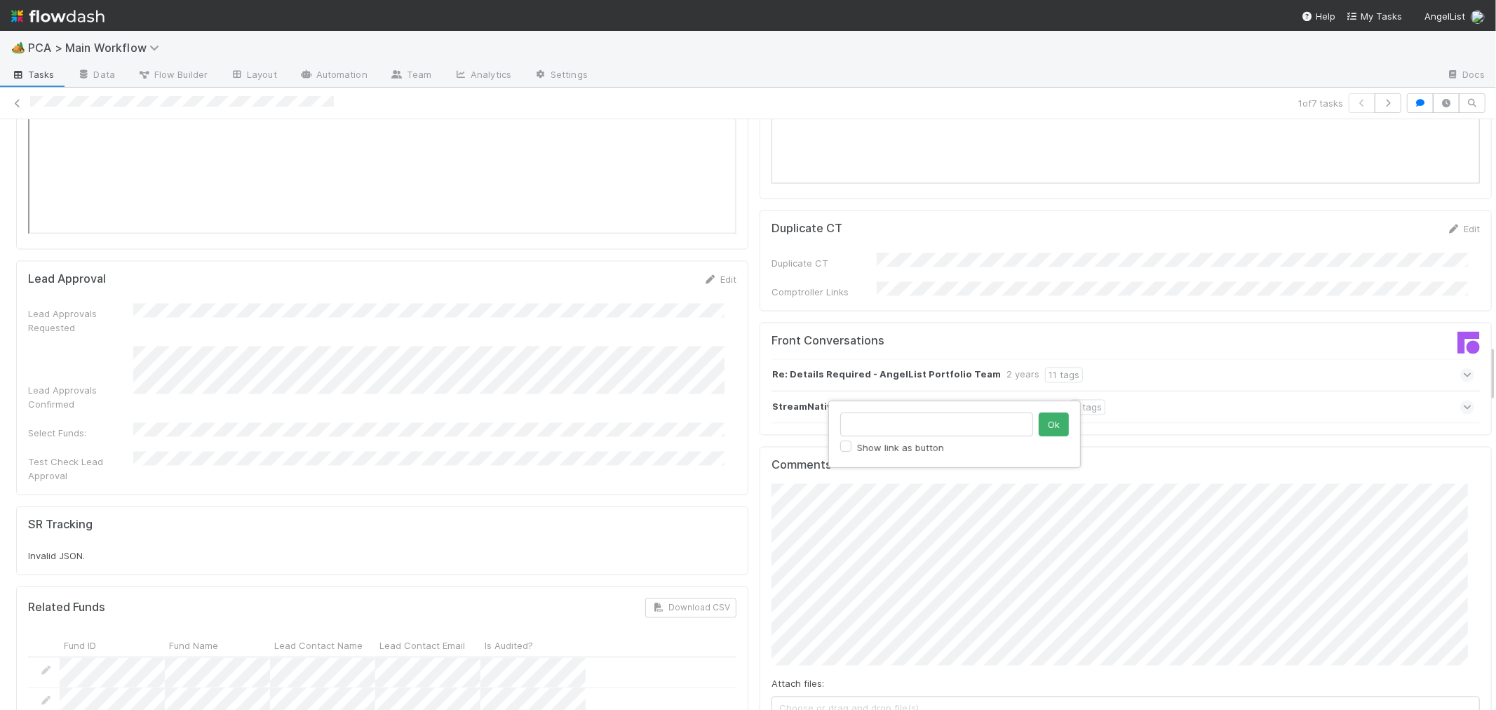
click button "Ok" at bounding box center [1054, 424] width 30 height 24
click at [810, 706] on button "Add Comment" at bounding box center [811, 718] width 81 height 24
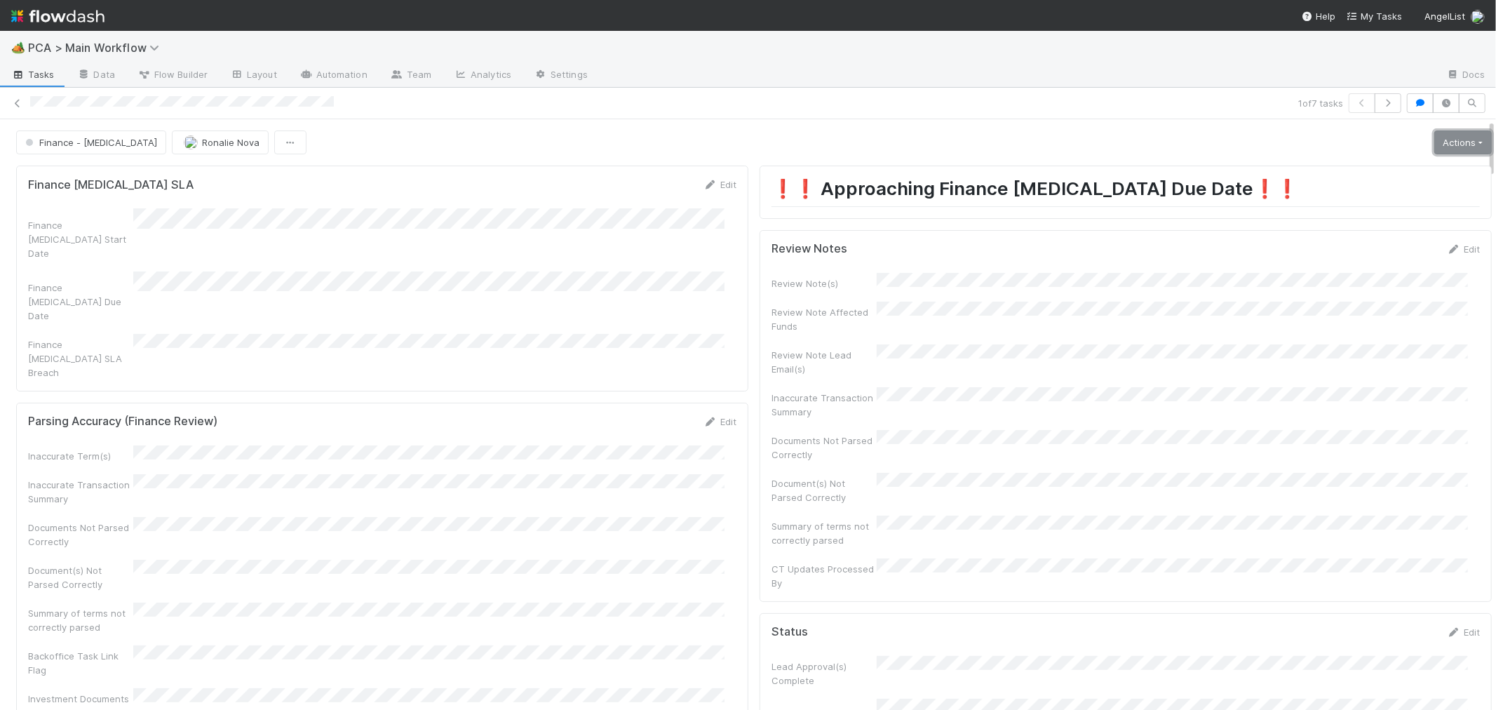
click at [1434, 148] on link "Actions" at bounding box center [1463, 142] width 58 height 24
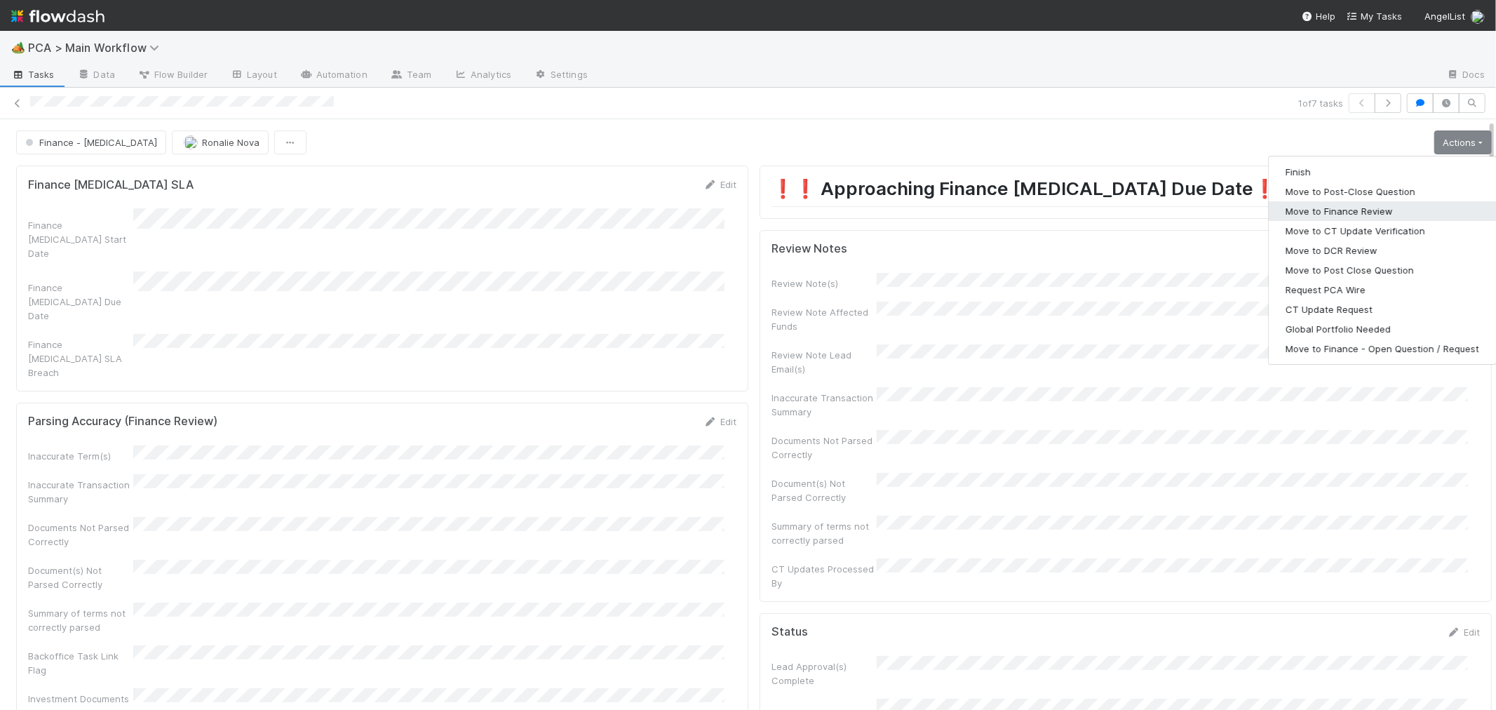
click at [1336, 207] on button "Move to Finance Review" at bounding box center [1382, 211] width 227 height 20
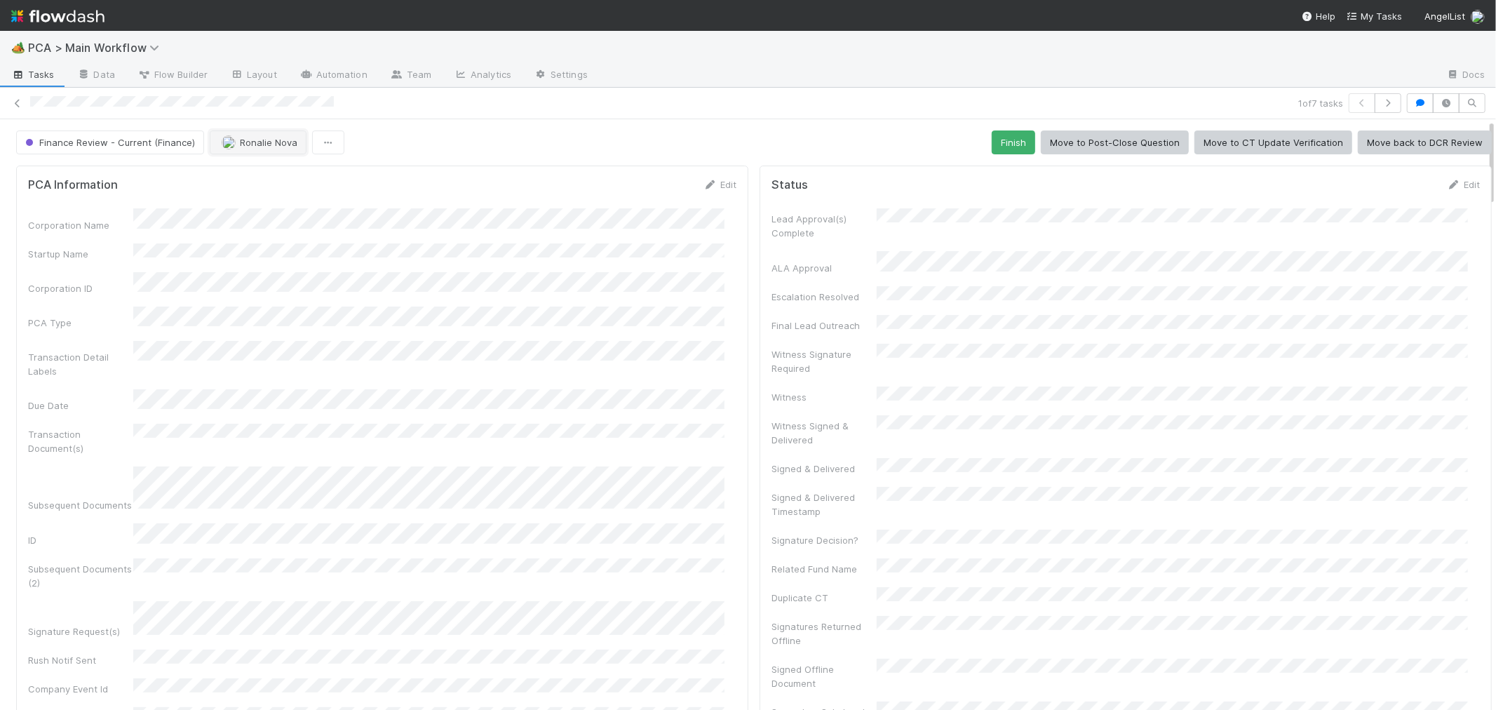
click at [259, 140] on span "Ronalie Nova" at bounding box center [269, 142] width 58 height 11
click at [335, 211] on div "[PERSON_NAME]" at bounding box center [300, 203] width 198 height 25
click at [18, 105] on icon at bounding box center [18, 103] width 14 height 9
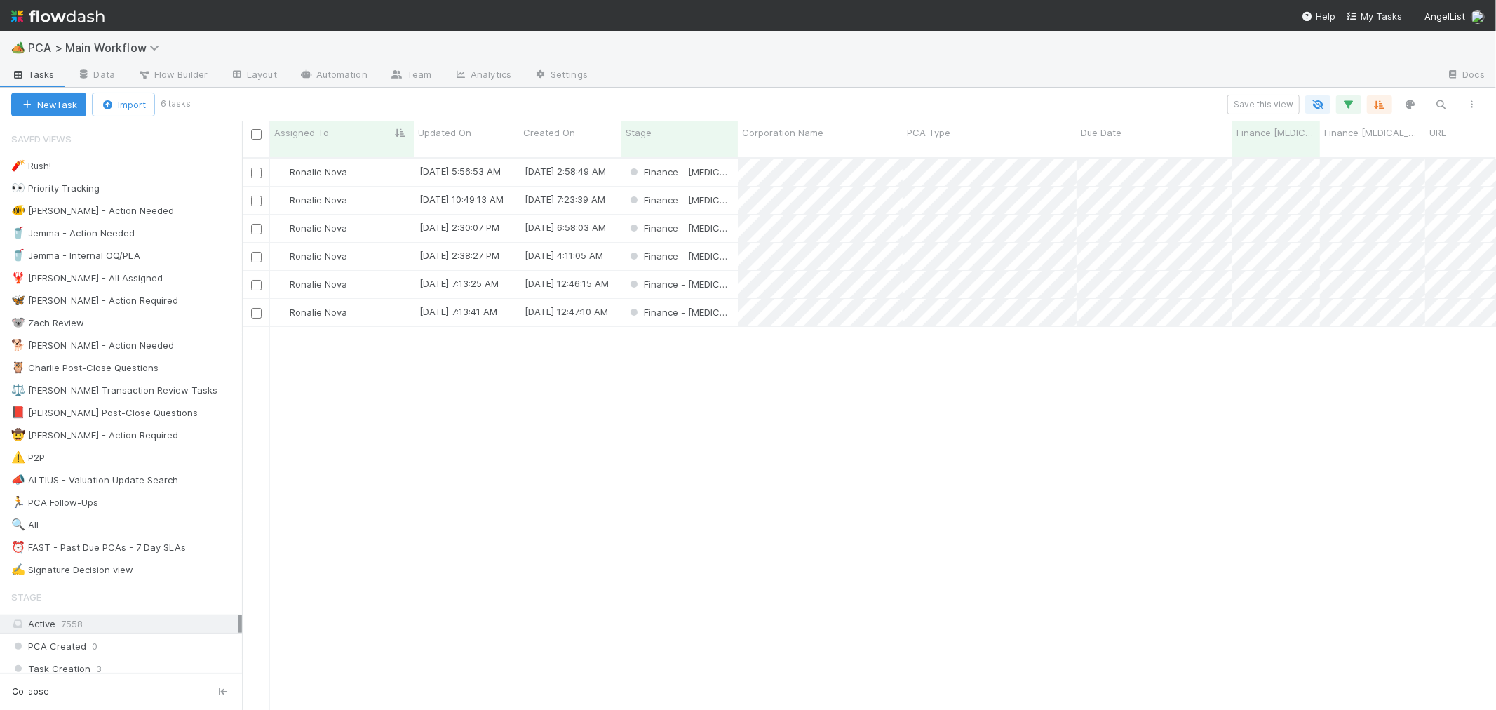
scroll to position [552, 1242]
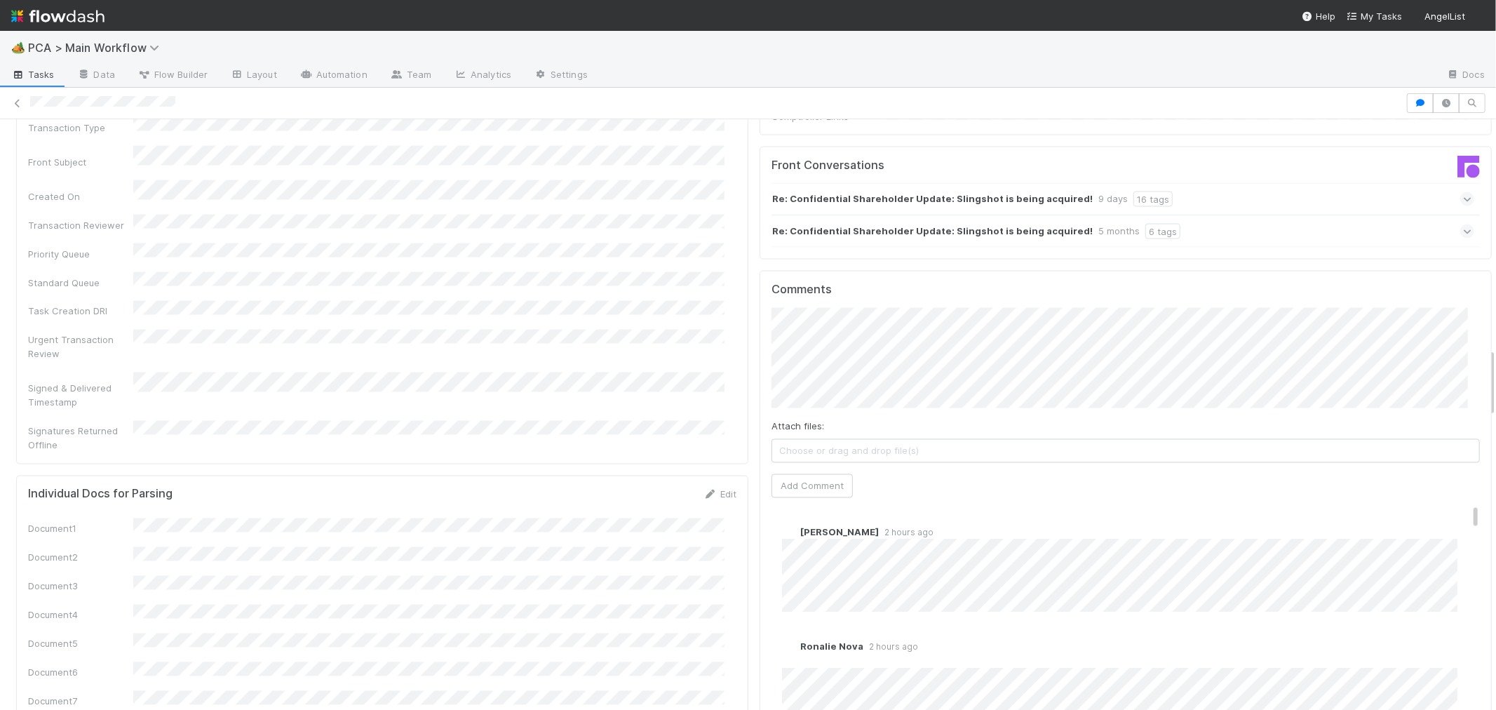
scroll to position [2182, 0]
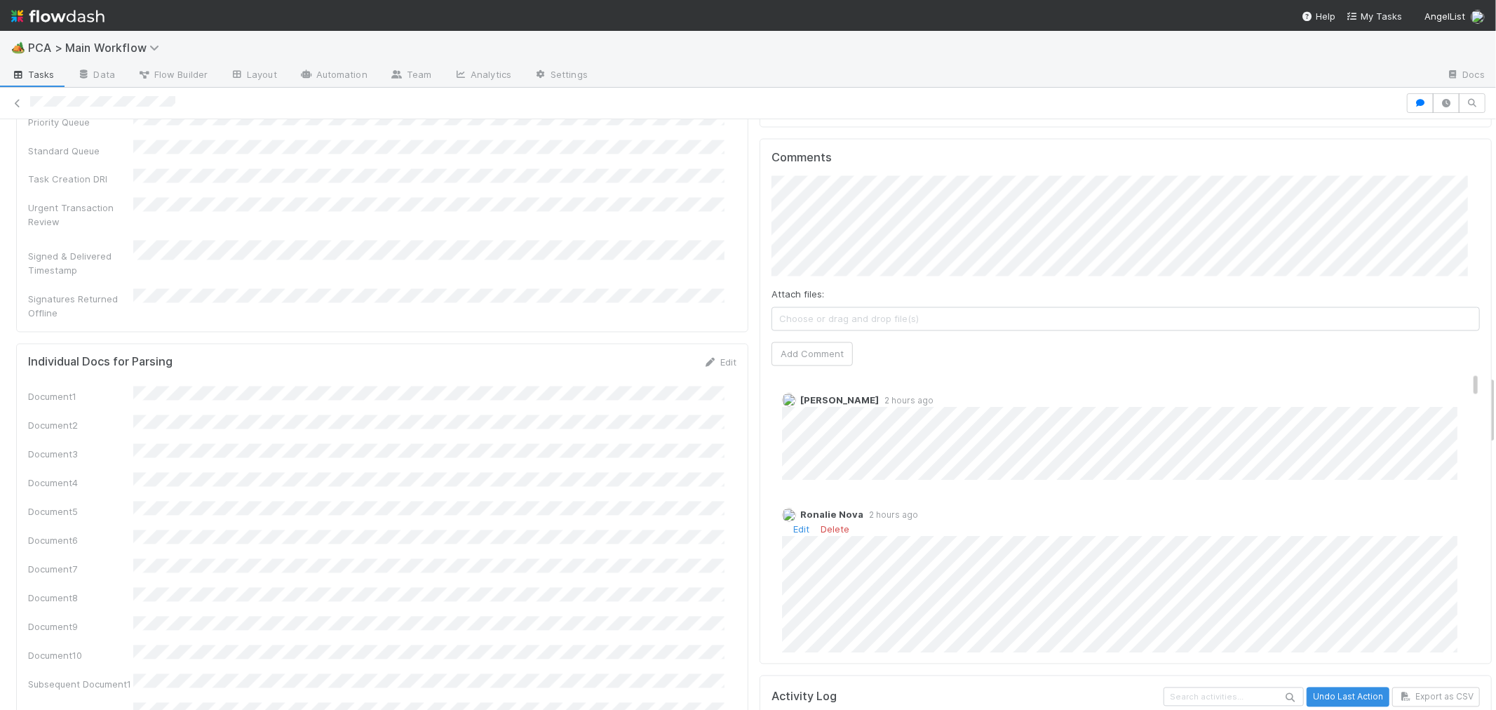
click at [1039, 497] on div "Ronalie Nova 2 hours ago Edit Delete" at bounding box center [1131, 634] width 720 height 274
click at [793, 368] on link "Edit" at bounding box center [801, 373] width 16 height 11
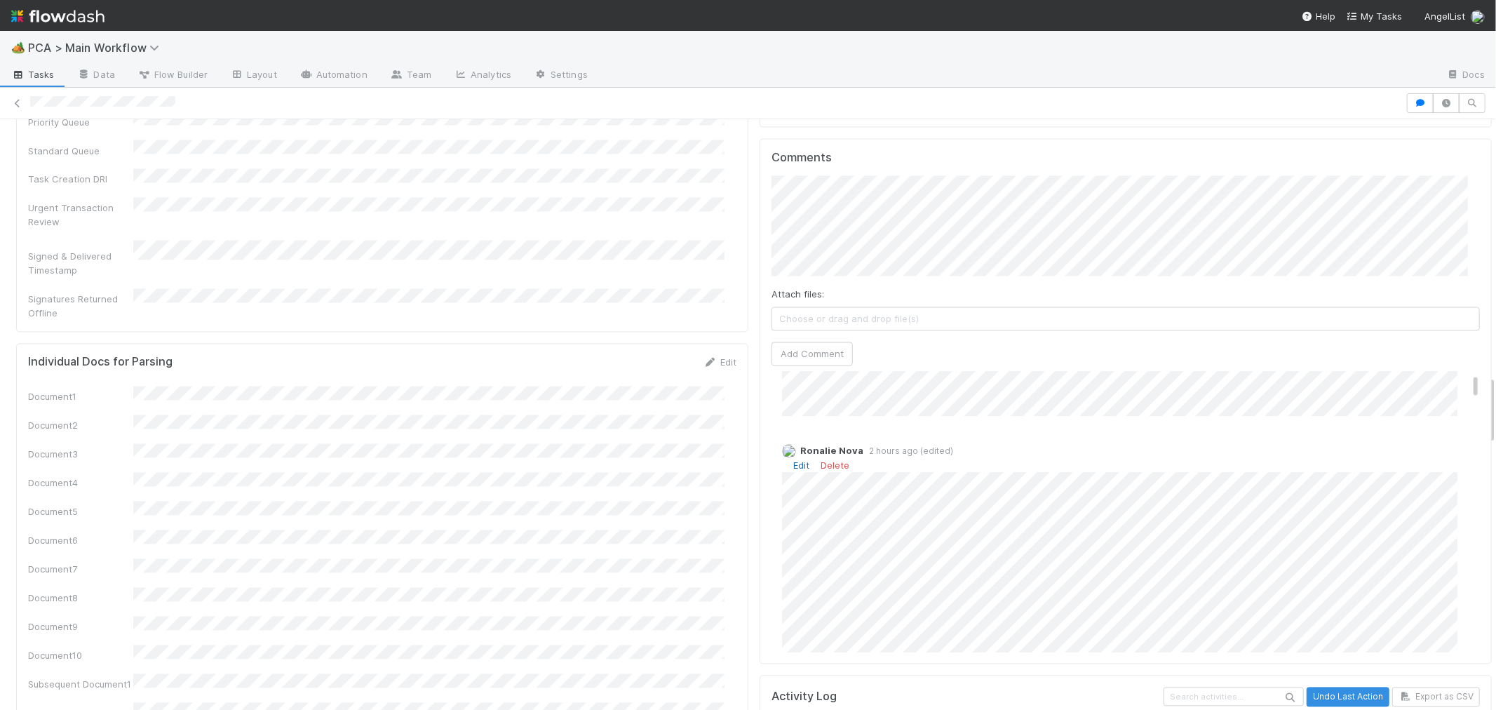
click at [793, 460] on link "Edit" at bounding box center [801, 465] width 16 height 11
click at [793, 368] on link "Edit" at bounding box center [801, 373] width 16 height 11
click at [1473, 439] on div "PCA Information Edit Corporation Name Startup Name Corporation ID PCA Type Tran…" at bounding box center [750, 589] width 1508 height 5222
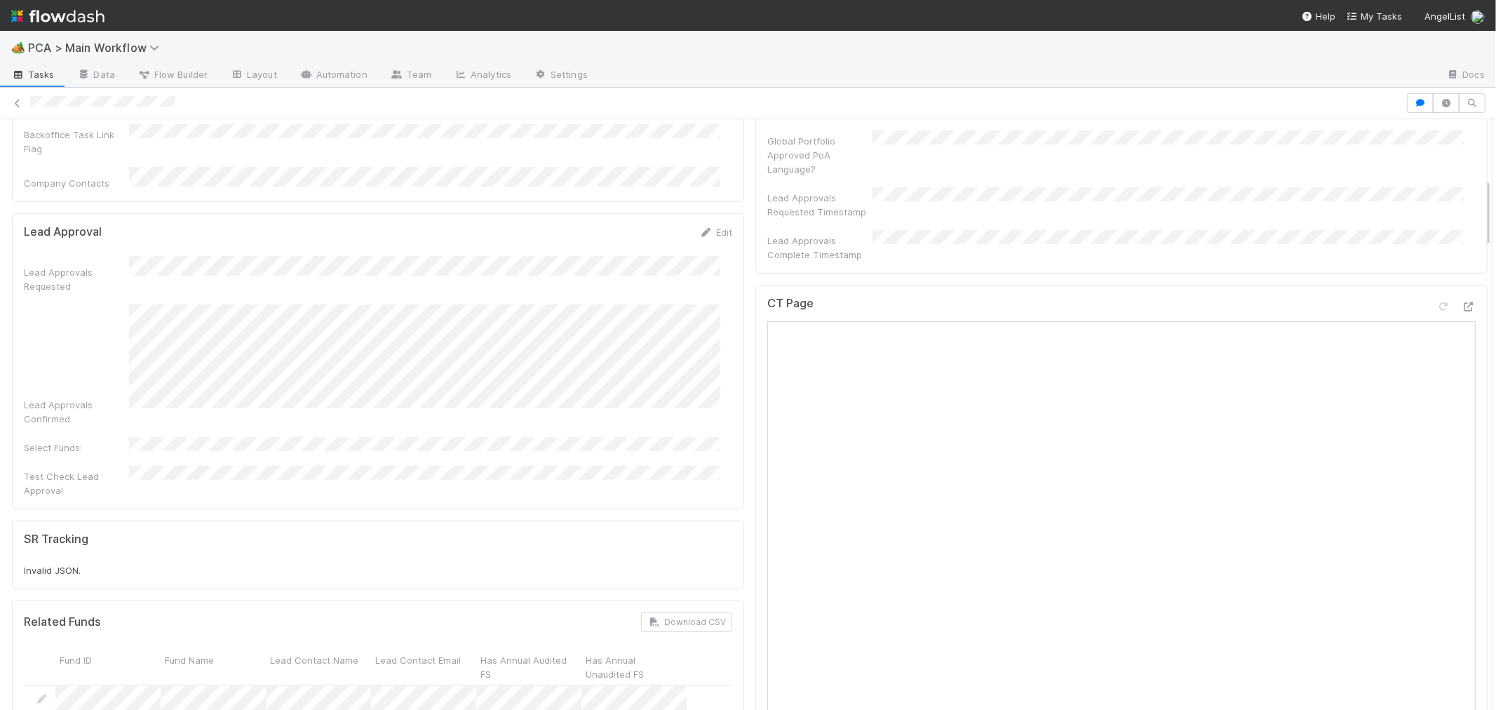
scroll to position [467, 0]
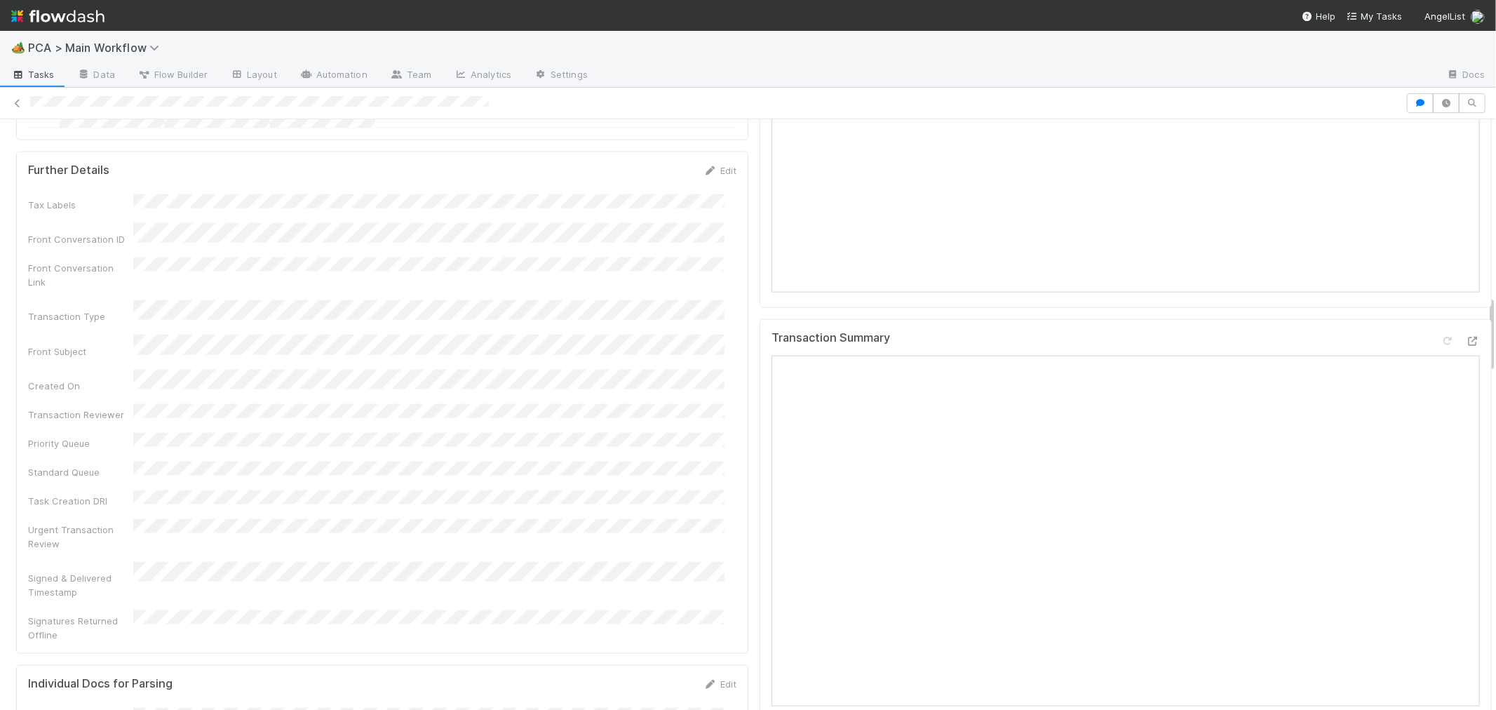
scroll to position [1246, 0]
click at [1466, 385] on icon at bounding box center [1473, 389] width 14 height 9
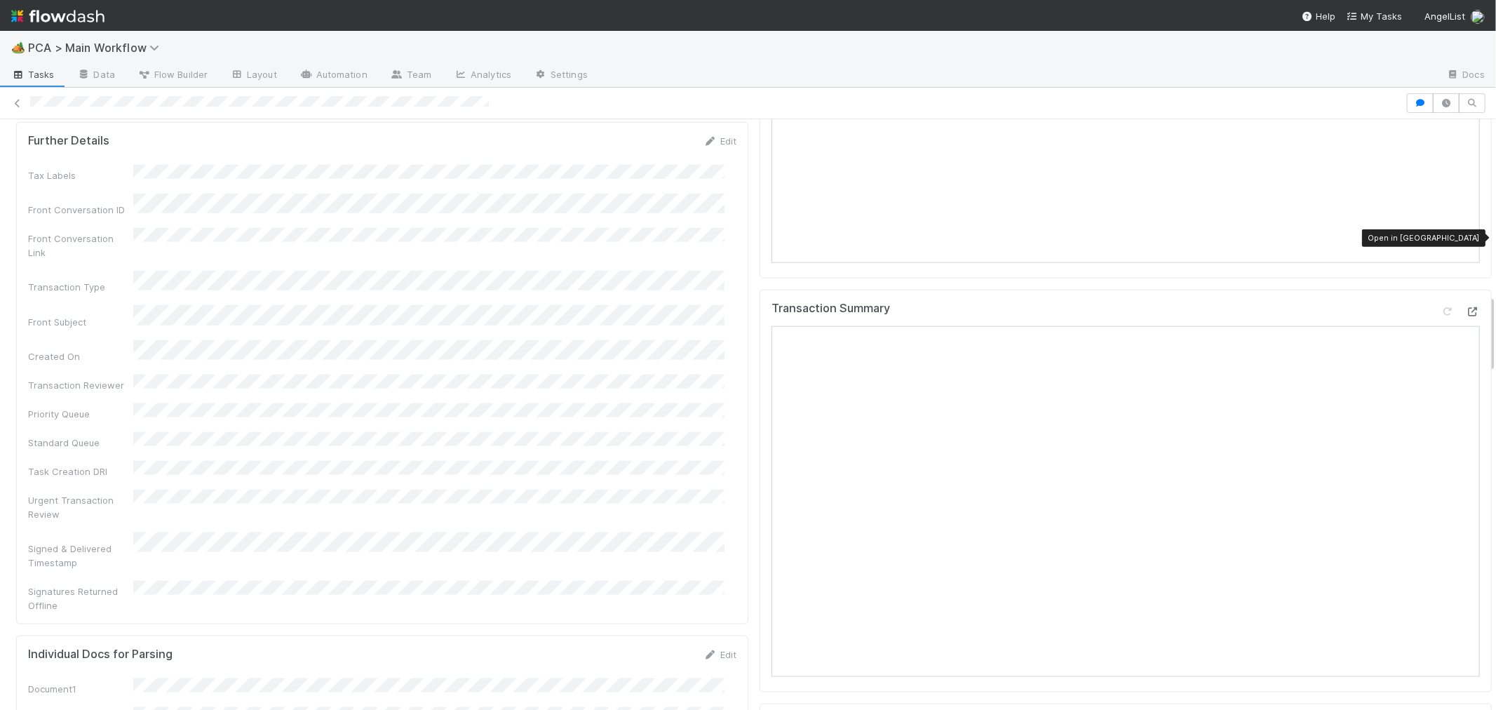
click at [1466, 307] on icon at bounding box center [1473, 311] width 14 height 9
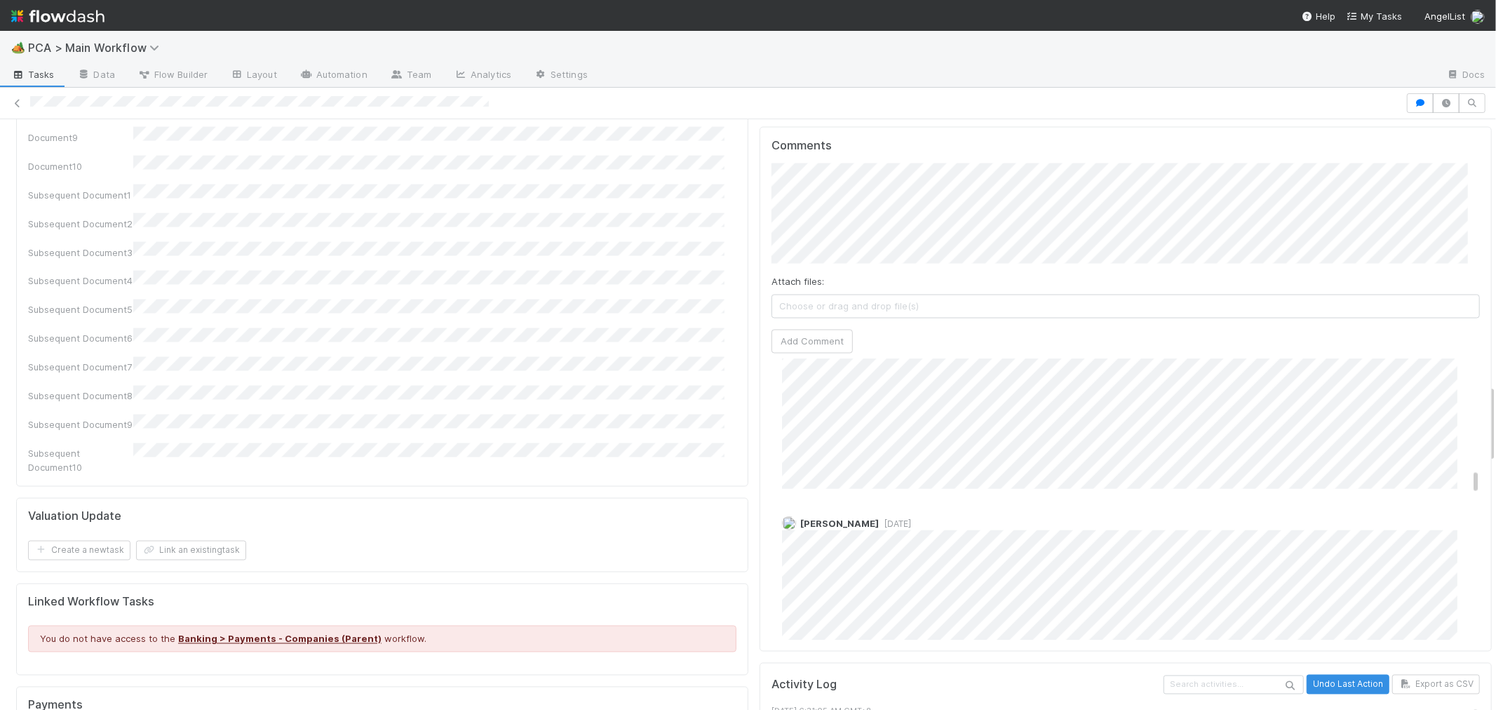
scroll to position [1947, 0]
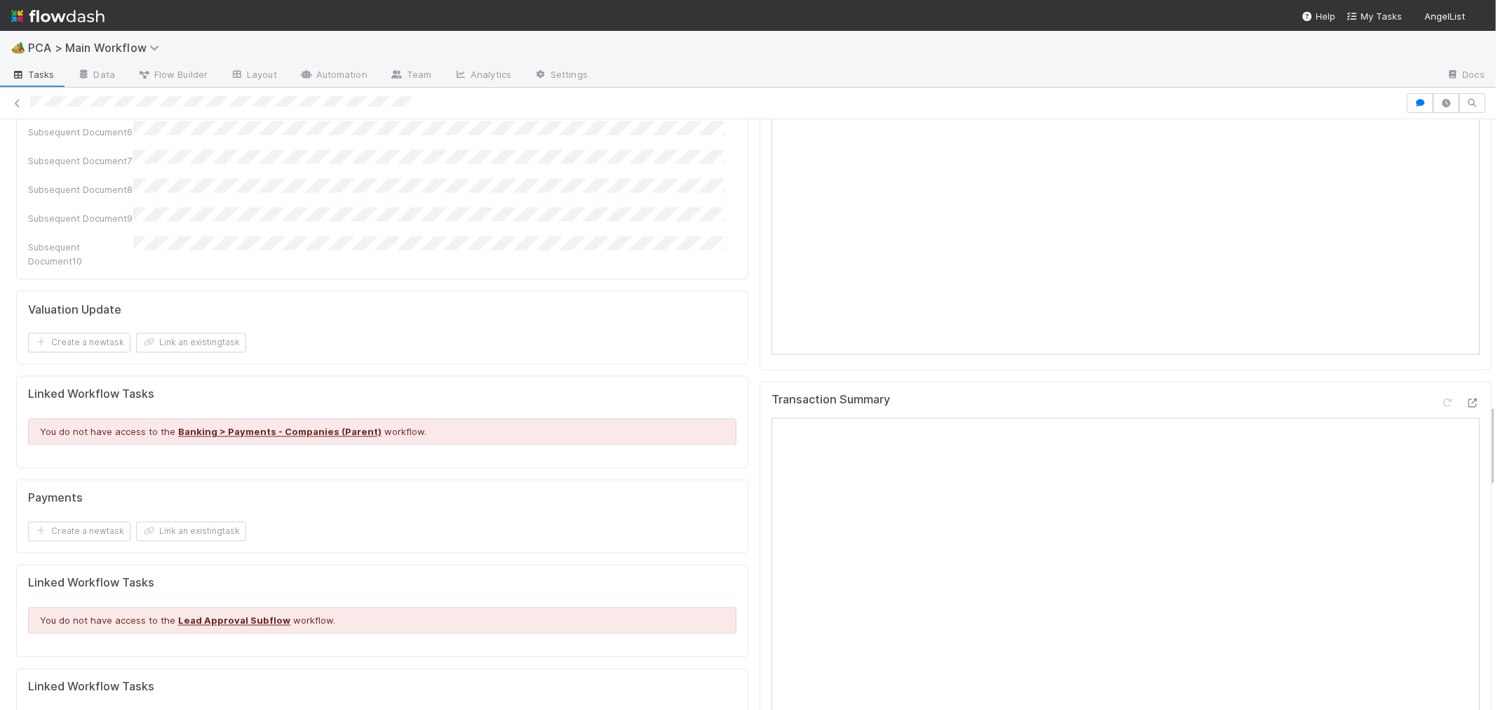
scroll to position [2025, 0]
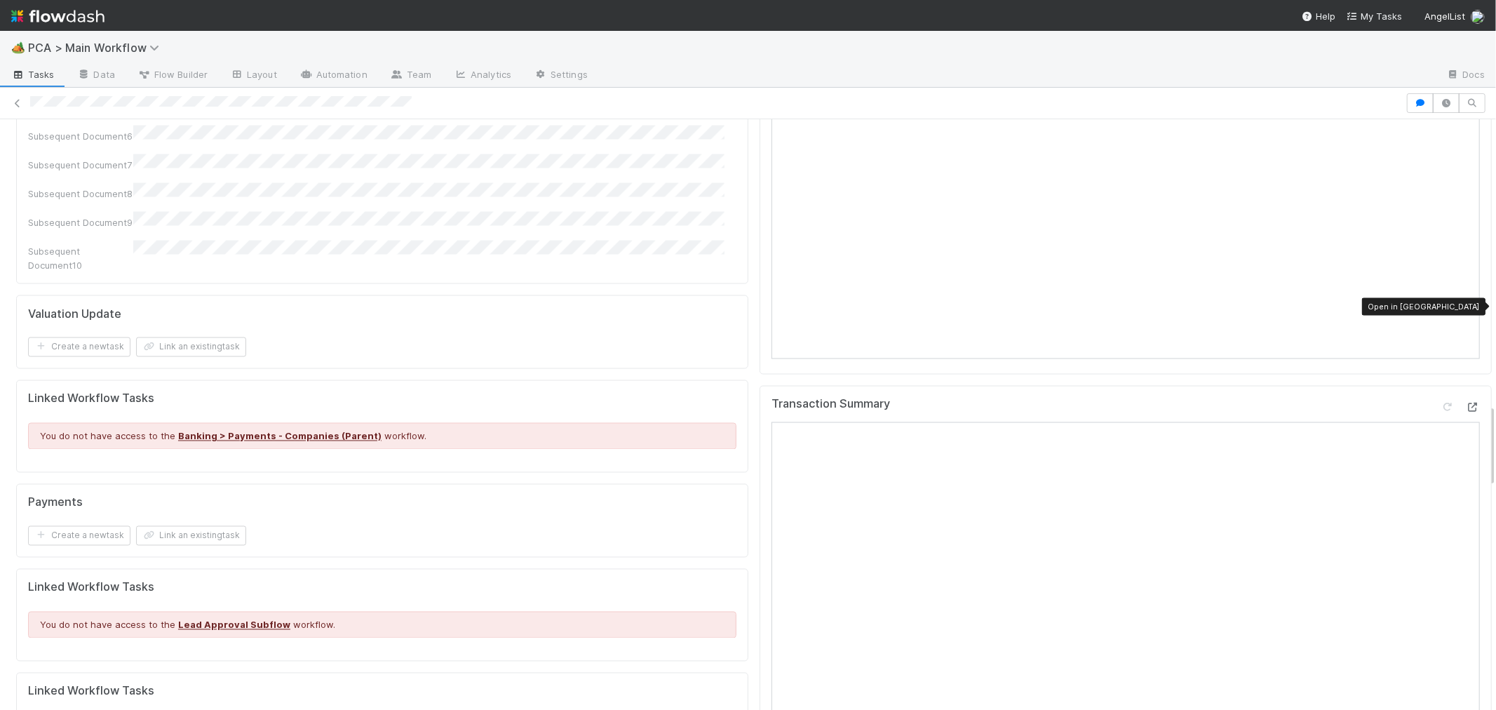
click at [1466, 400] on div at bounding box center [1473, 407] width 14 height 14
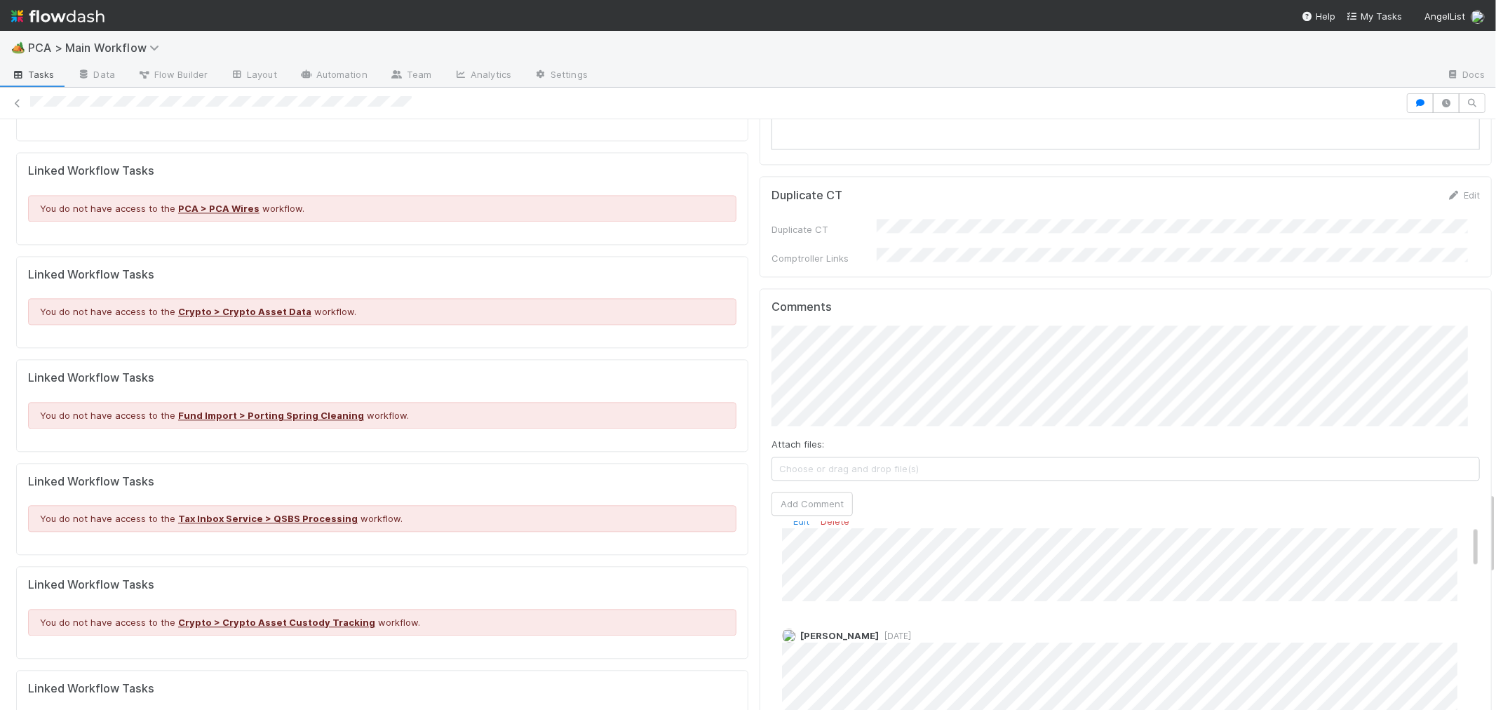
scroll to position [0, 0]
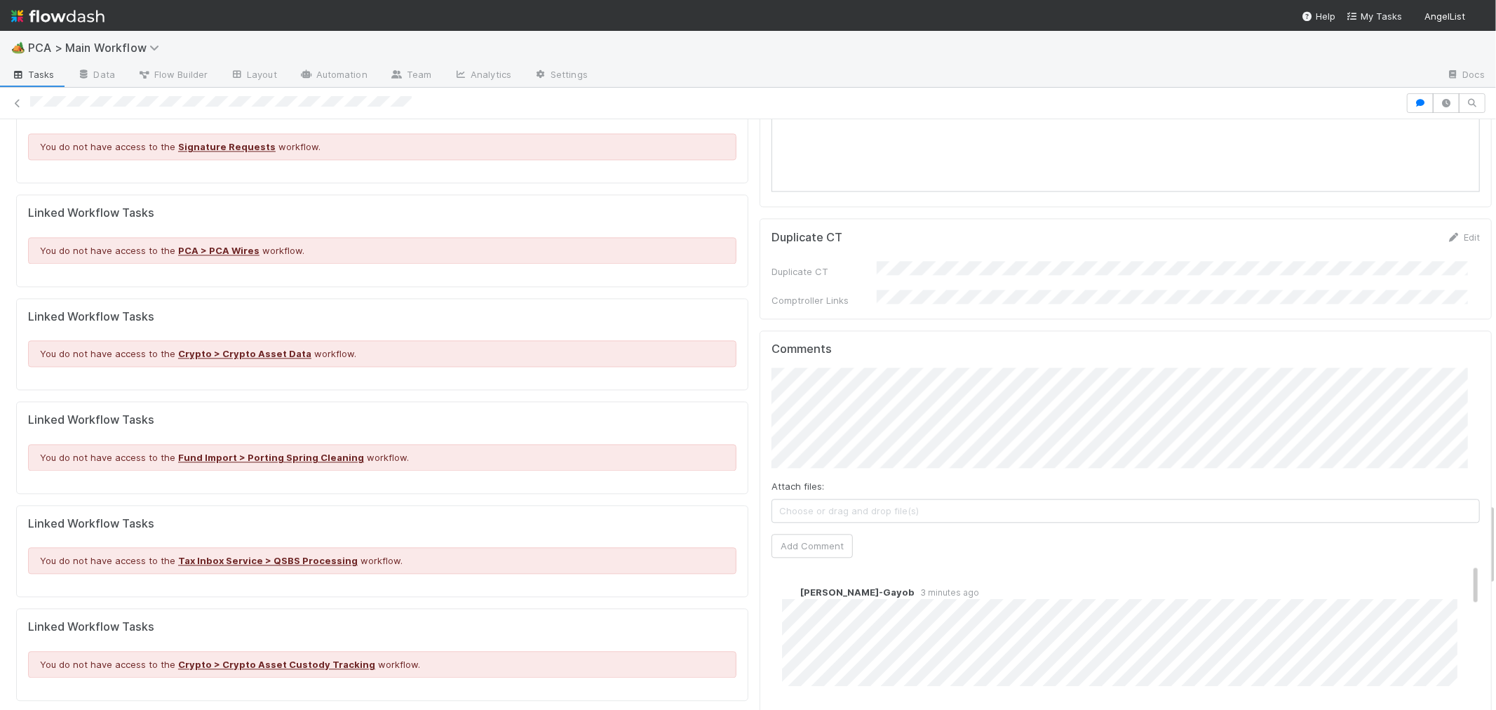
scroll to position [2493, 0]
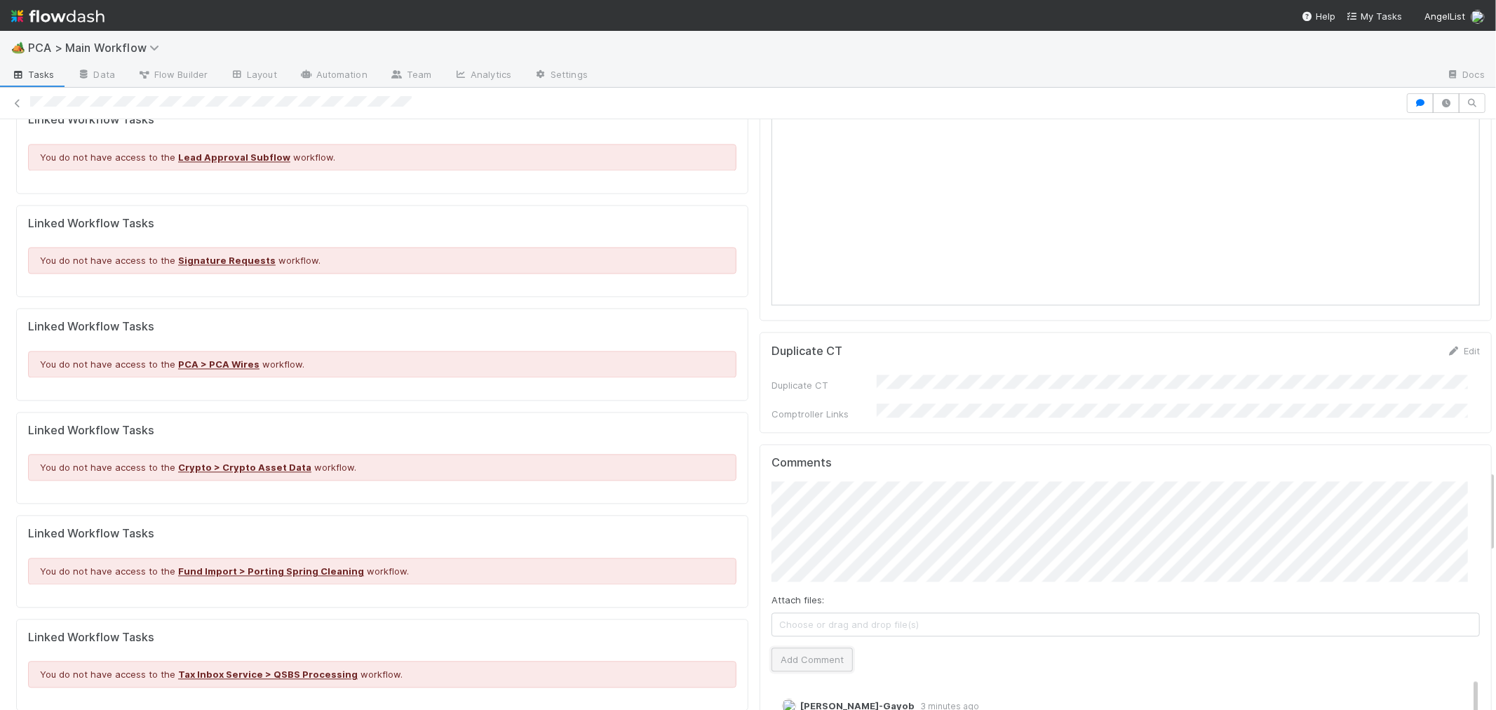
click at [816, 647] on button "Add Comment" at bounding box center [811, 659] width 81 height 24
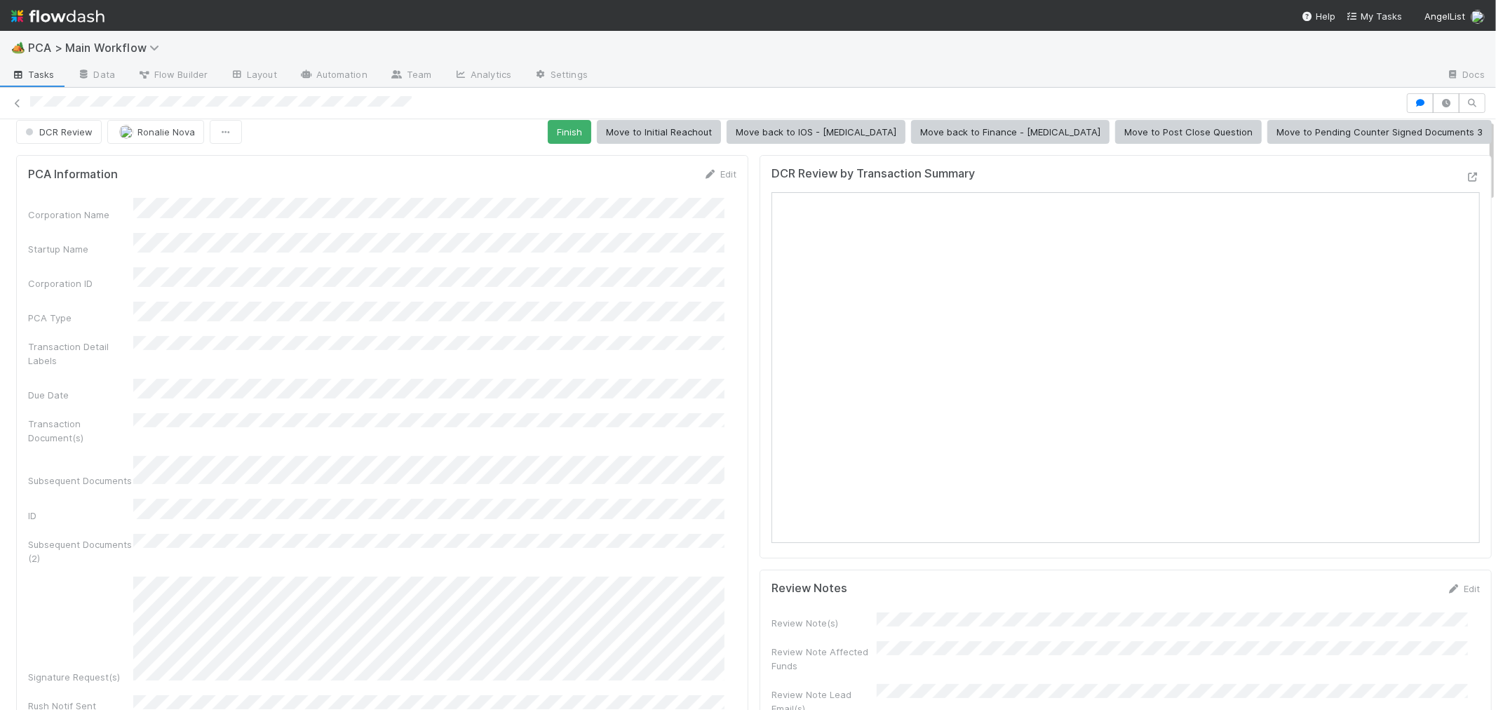
scroll to position [0, 0]
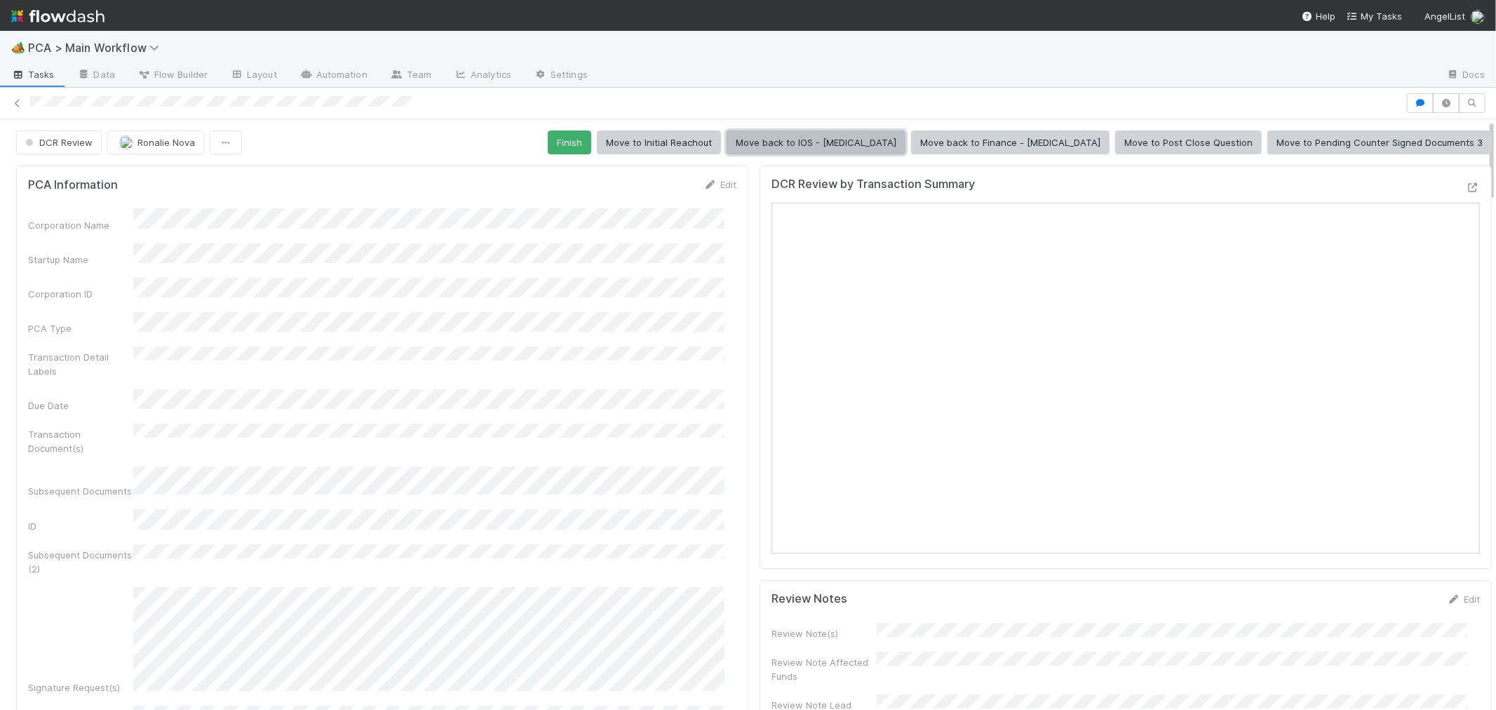
click at [903, 148] on button "Move back to IOS - [MEDICAL_DATA]" at bounding box center [816, 142] width 179 height 24
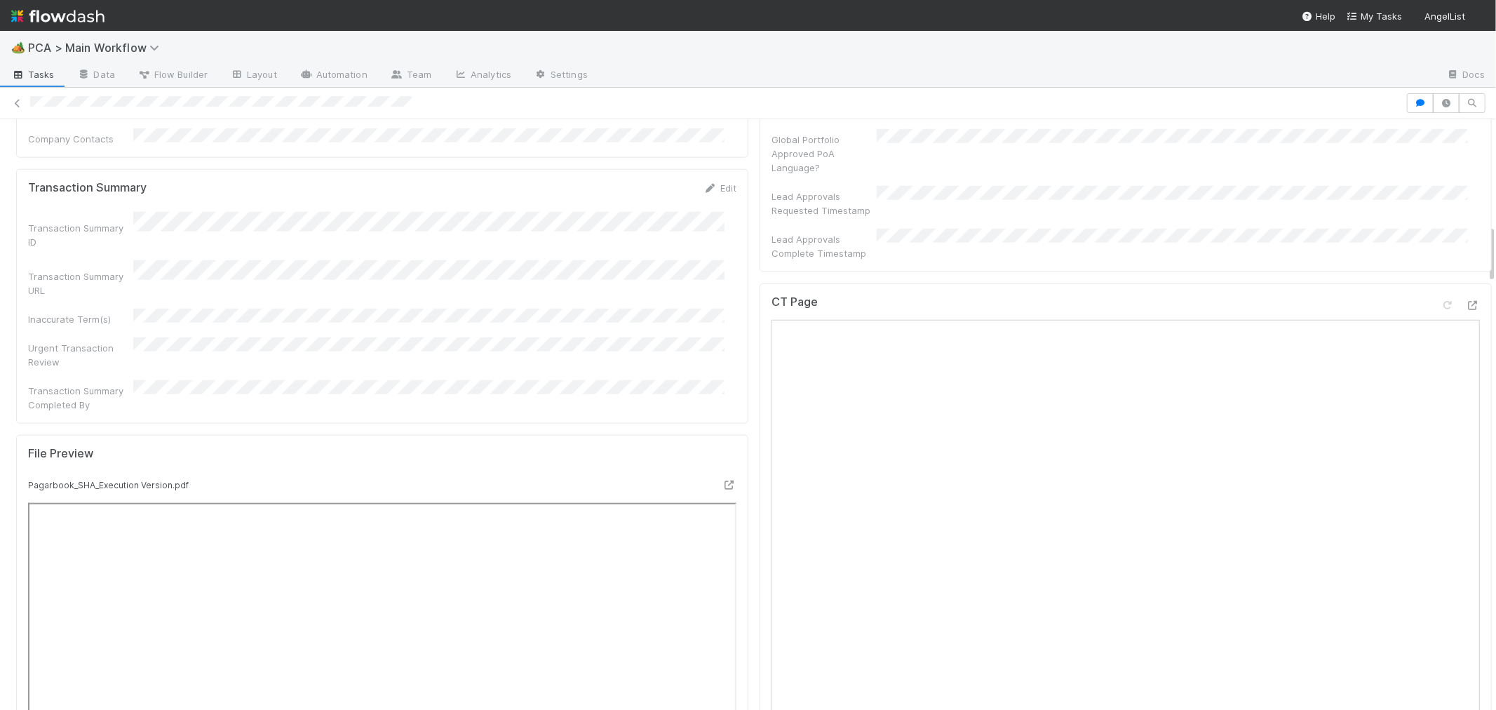
scroll to position [1013, 0]
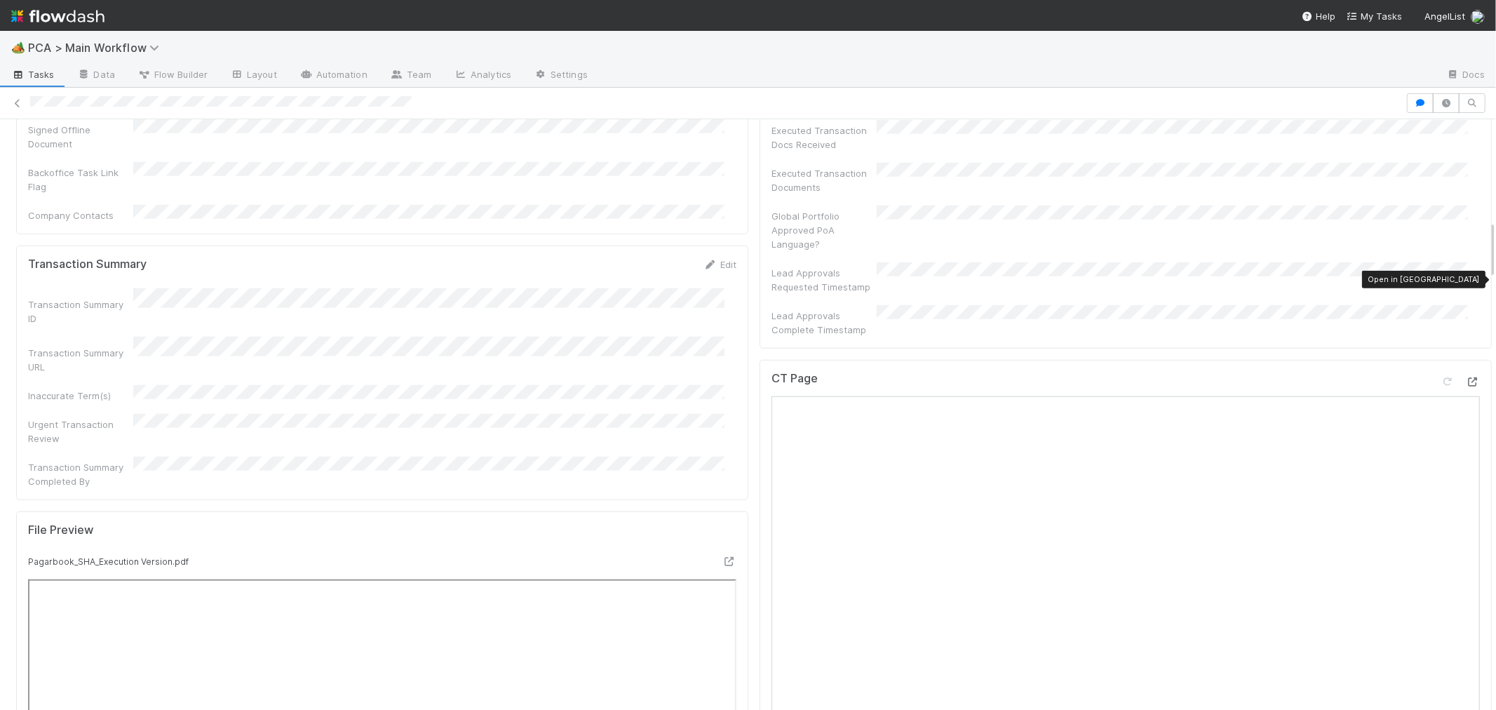
click at [1466, 377] on icon at bounding box center [1473, 381] width 14 height 9
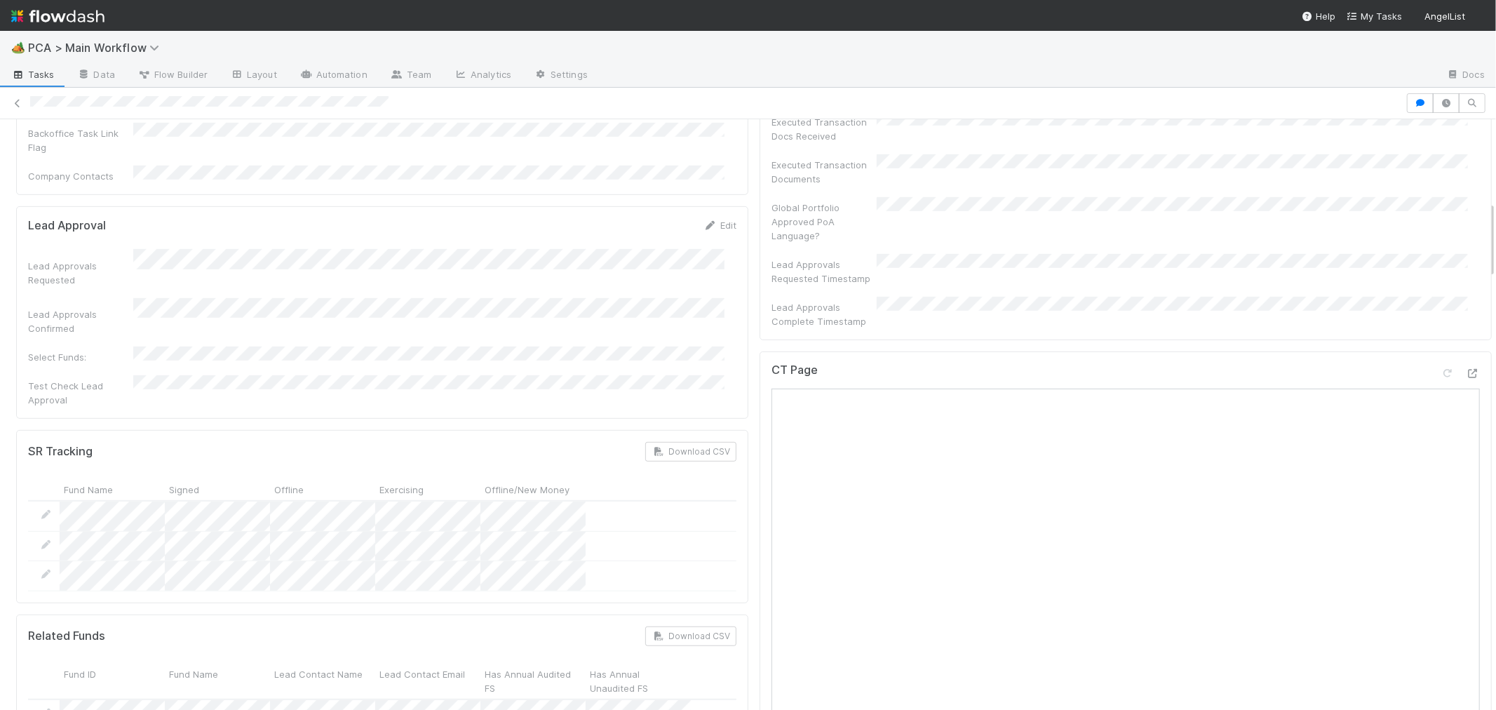
scroll to position [623, 0]
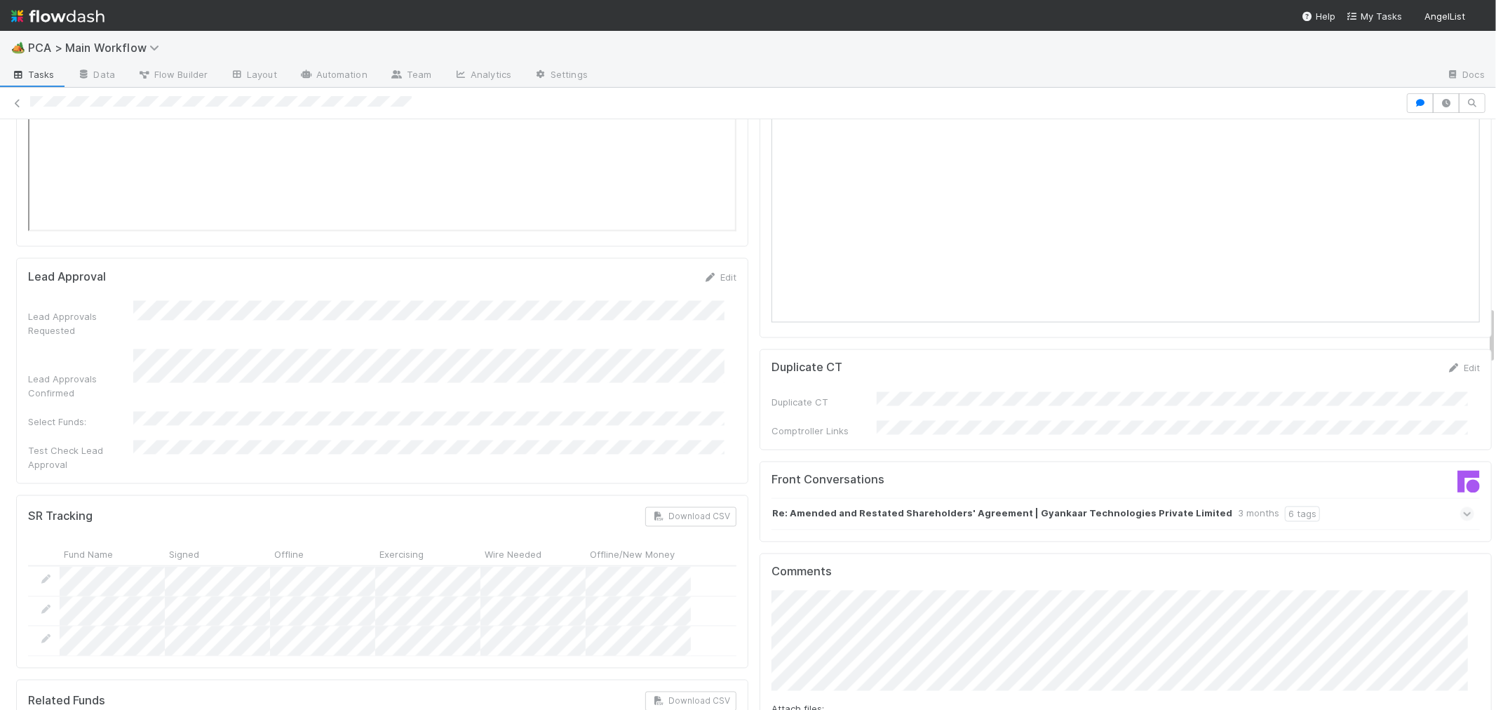
scroll to position [2260, 0]
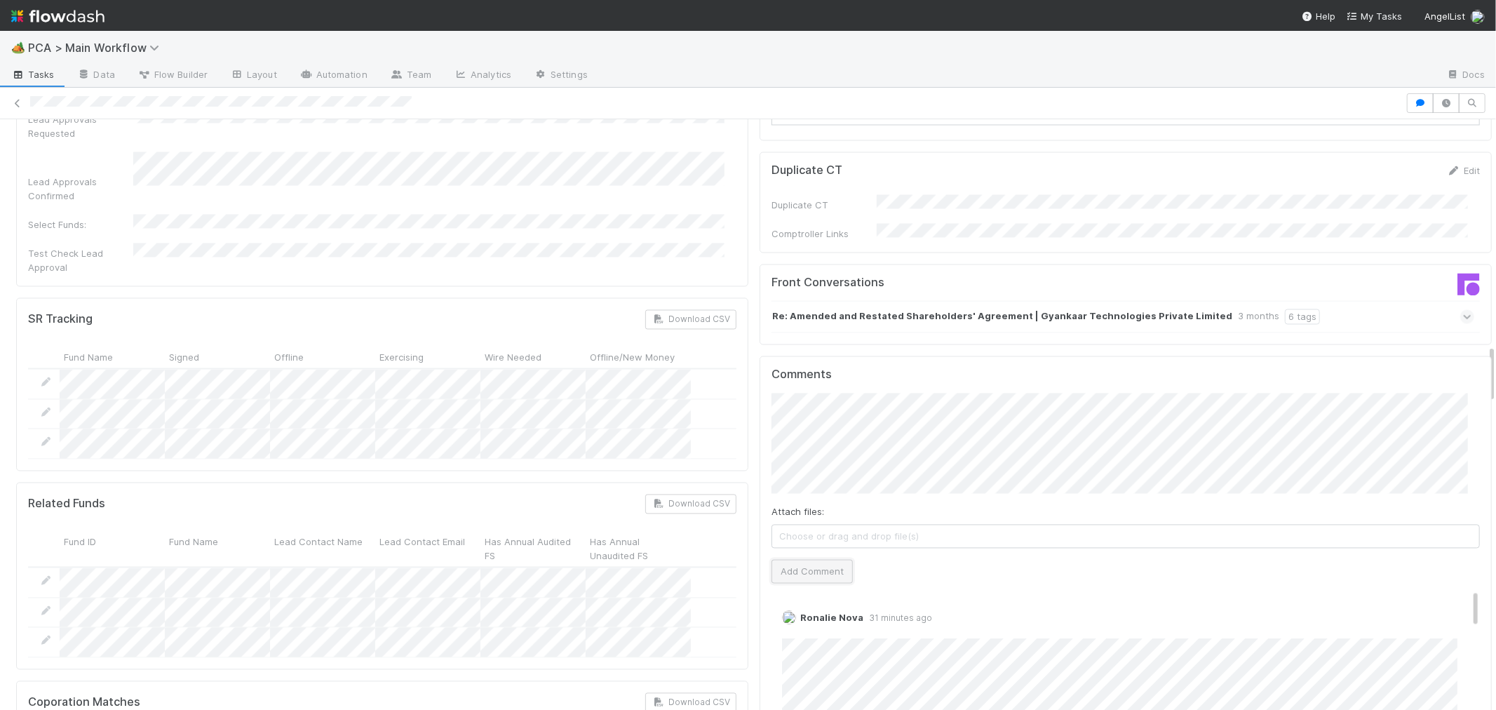
click at [824, 559] on button "Add Comment" at bounding box center [811, 571] width 81 height 24
click at [935, 600] on div "Ronalie Nova 31 minutes ago Edit Delete" at bounding box center [1131, 668] width 720 height 137
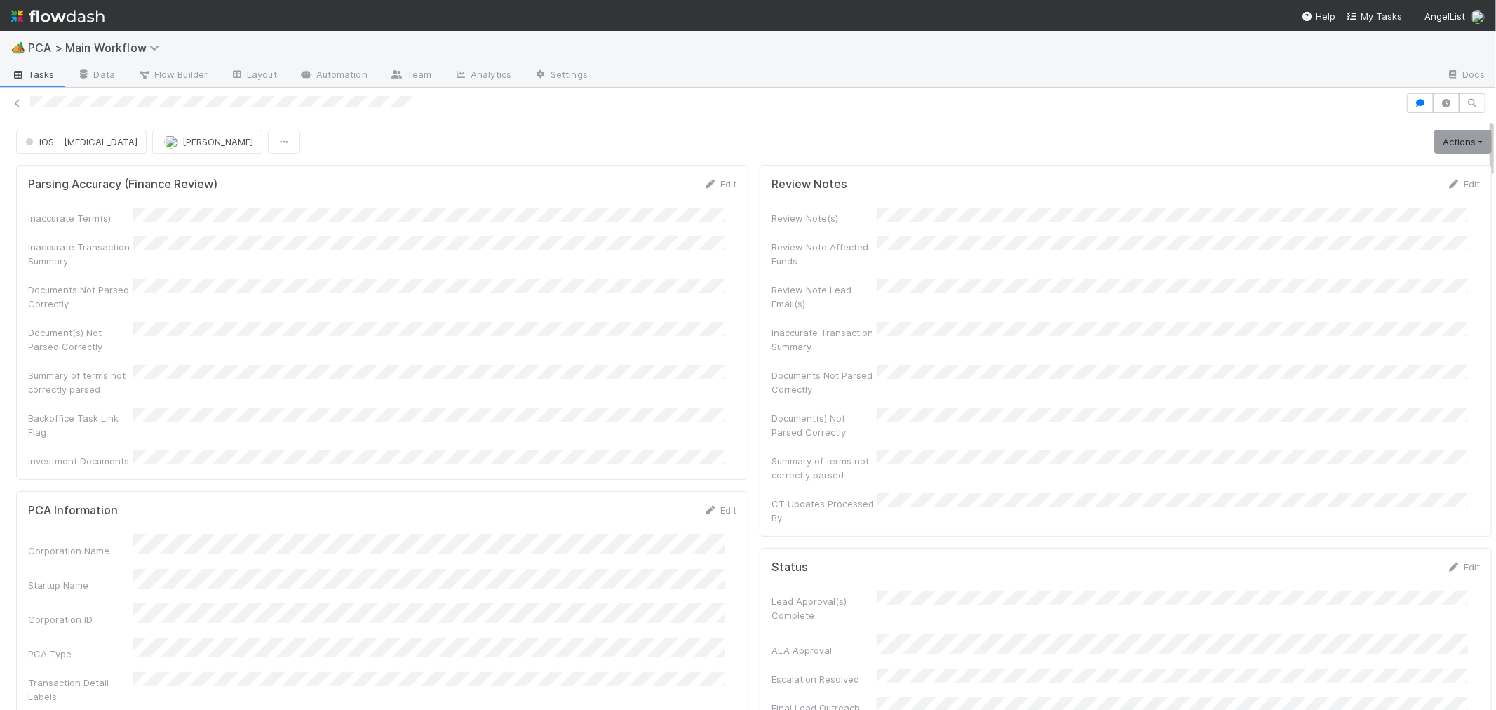
scroll to position [0, 0]
click at [182, 146] on span "Roselyn de Villa" at bounding box center [217, 142] width 71 height 11
drag, startPoint x: 178, startPoint y: 177, endPoint x: 135, endPoint y: 168, distance: 44.4
click at [177, 177] on div "Unassigned" at bounding box center [188, 178] width 198 height 25
click at [53, 137] on span "IOS - ICU" at bounding box center [79, 142] width 115 height 11
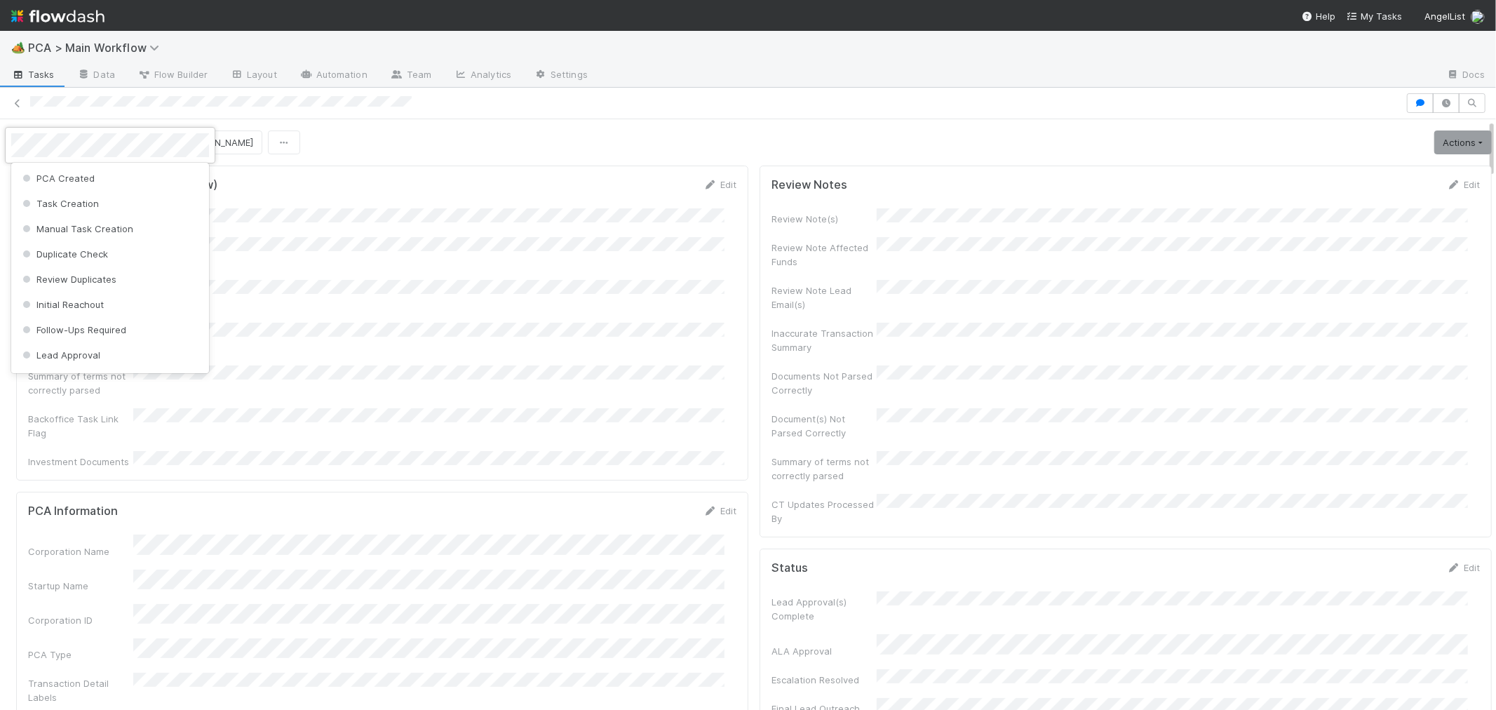
scroll to position [355, 0]
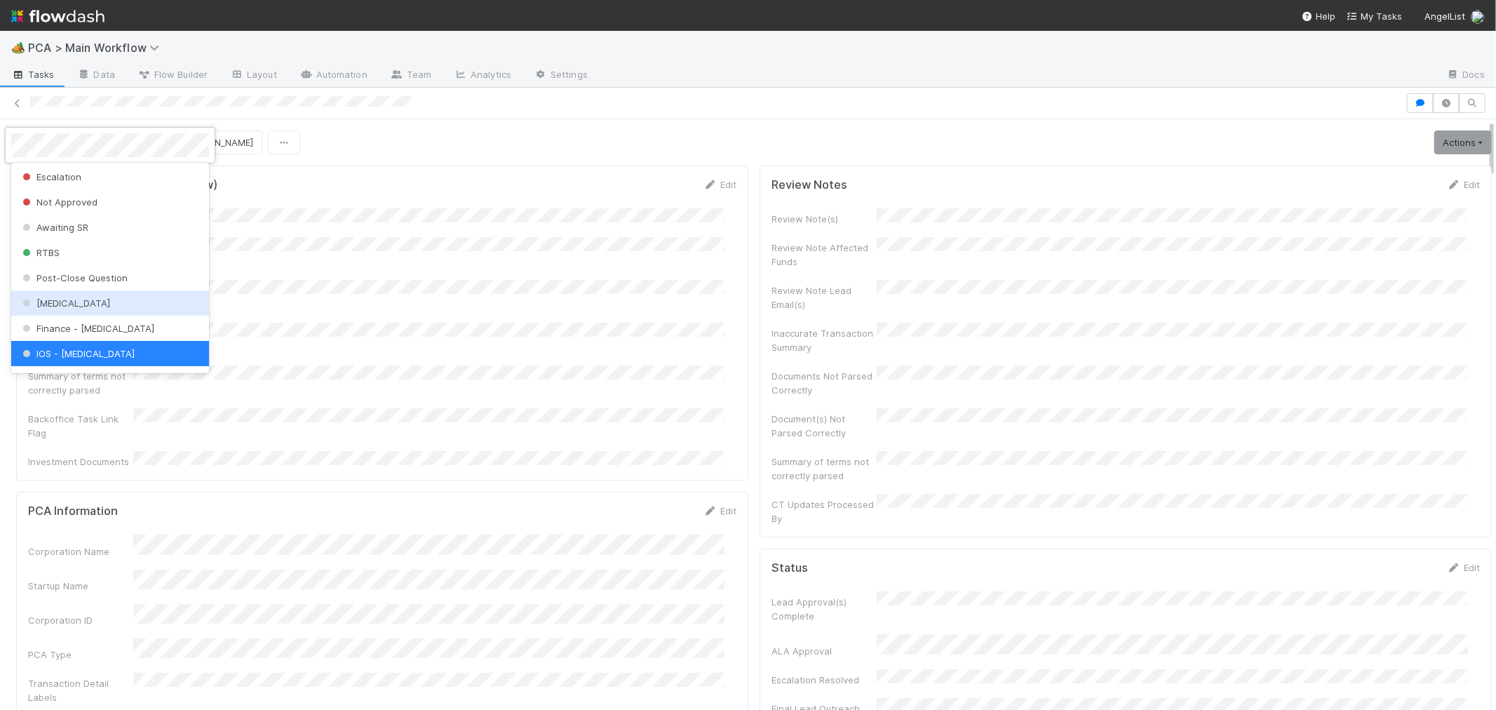
click at [1429, 146] on div at bounding box center [748, 355] width 1496 height 710
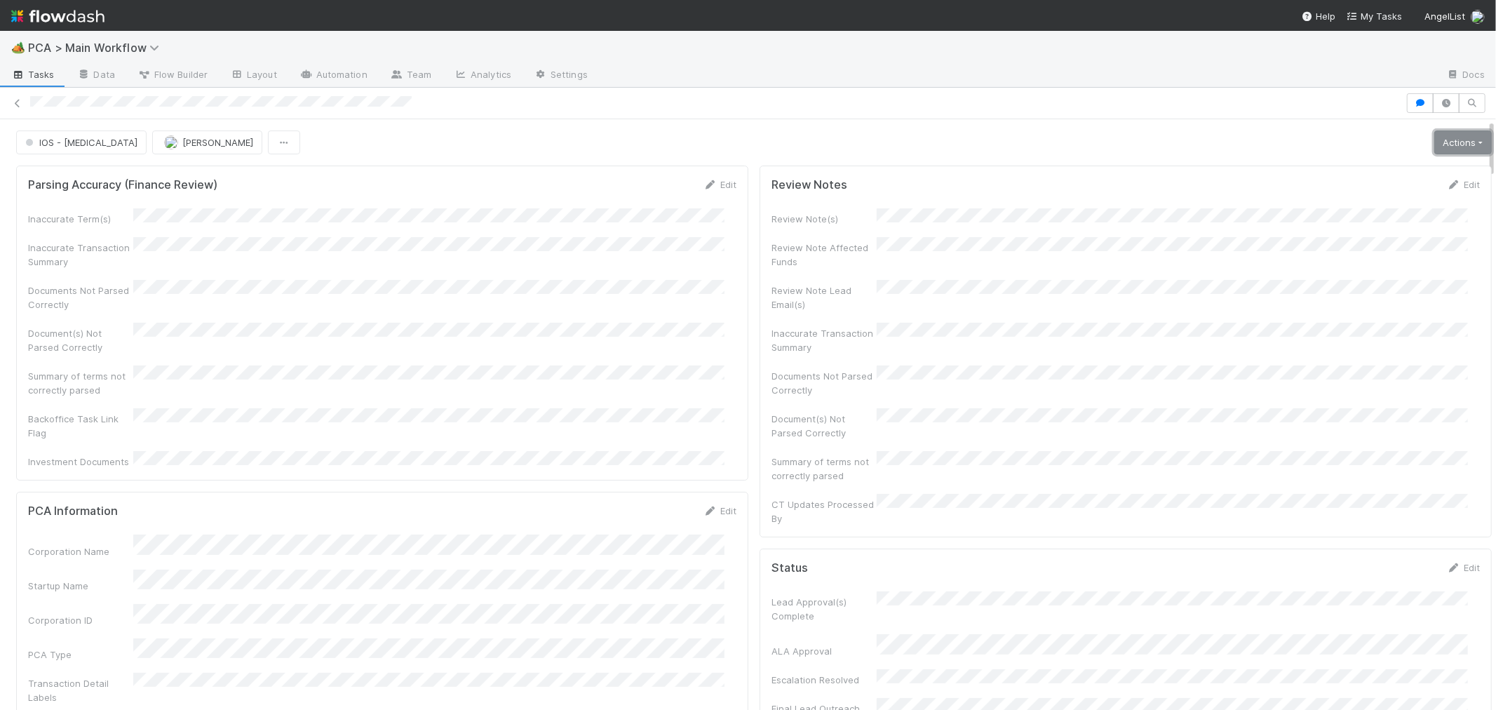
click at [1434, 144] on link "Actions" at bounding box center [1463, 142] width 58 height 24
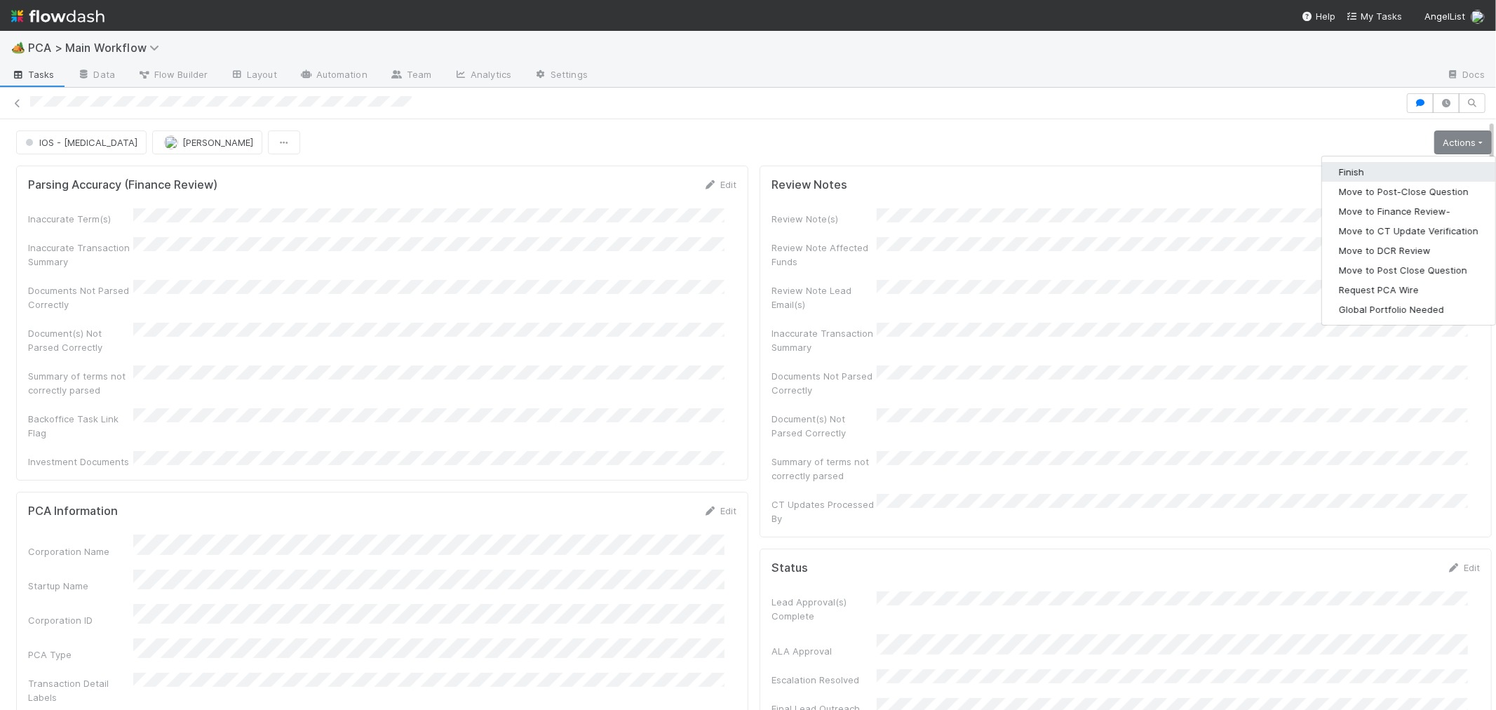
click at [1337, 177] on button "Finish" at bounding box center [1408, 172] width 173 height 20
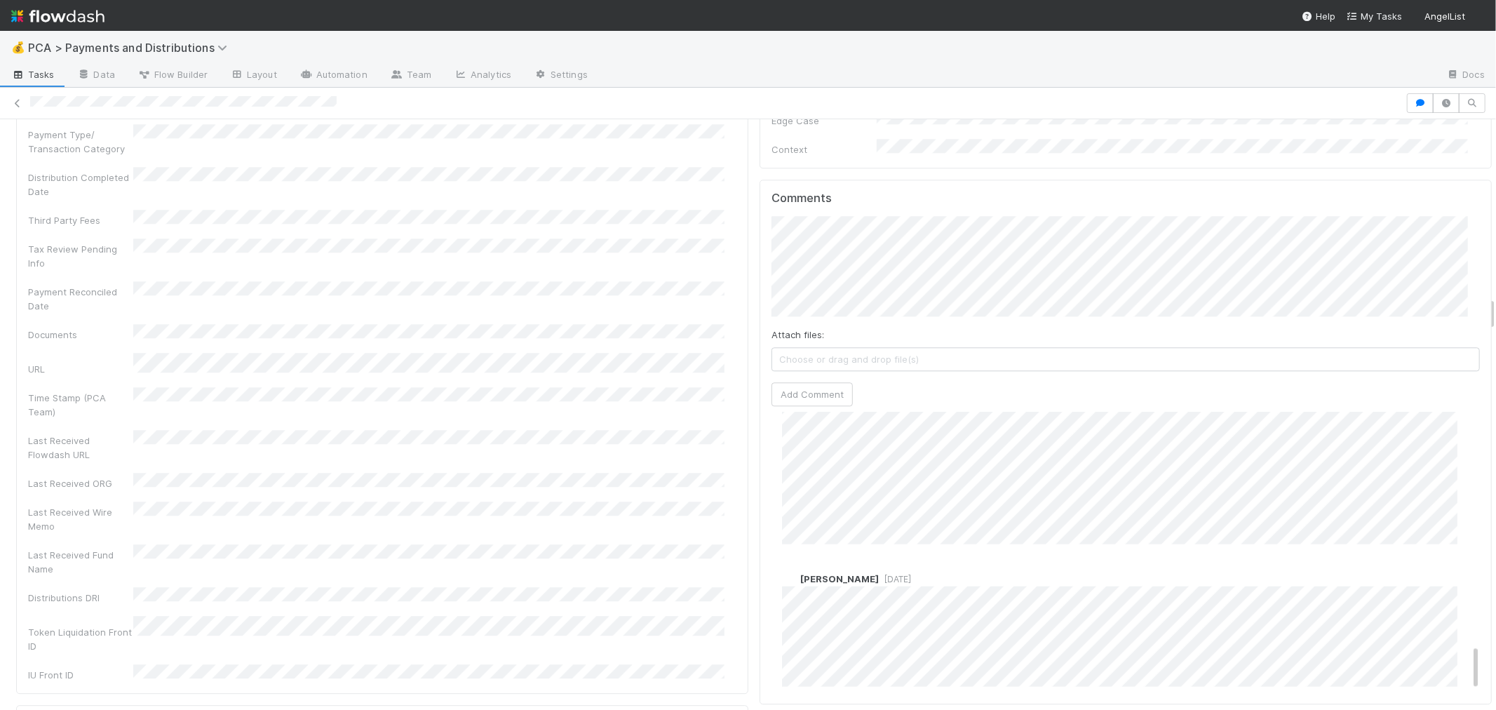
scroll to position [1246, 0]
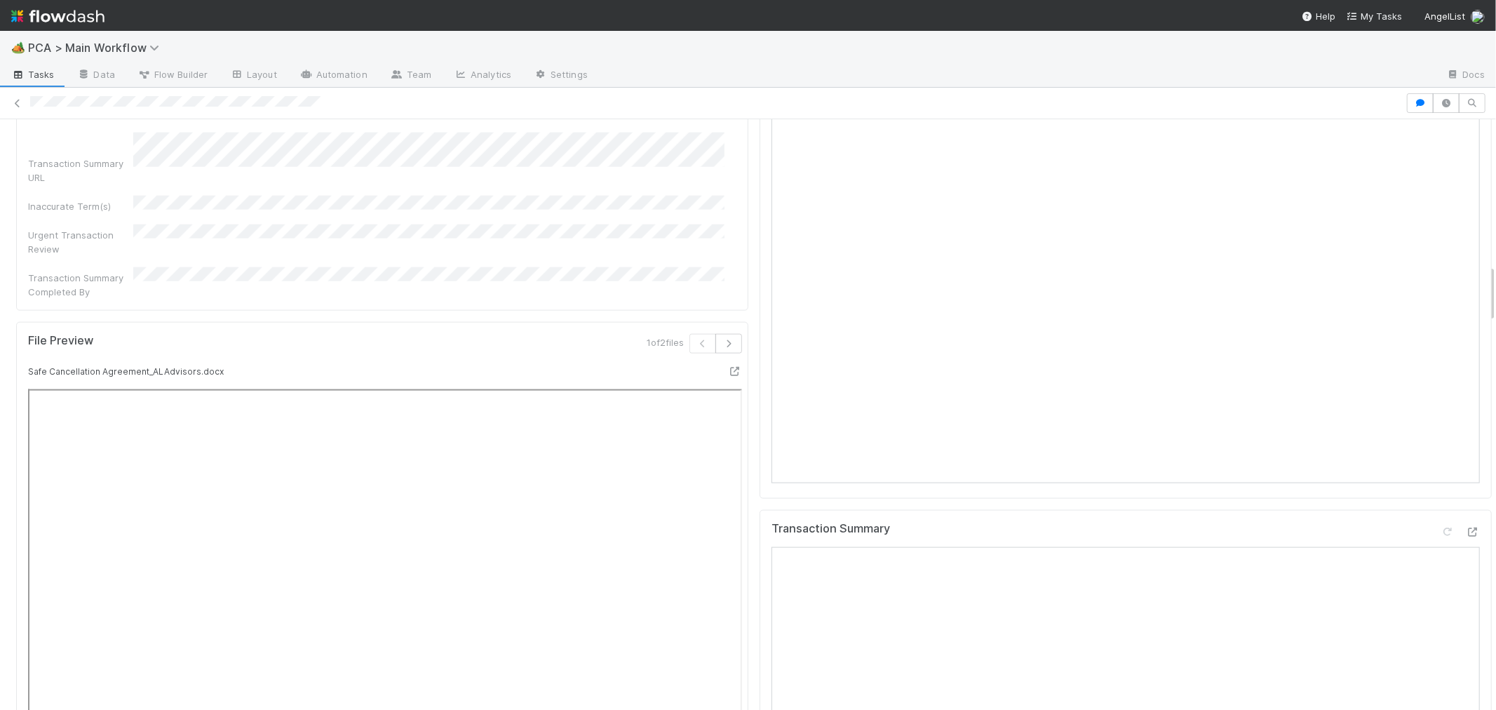
scroll to position [1403, 0]
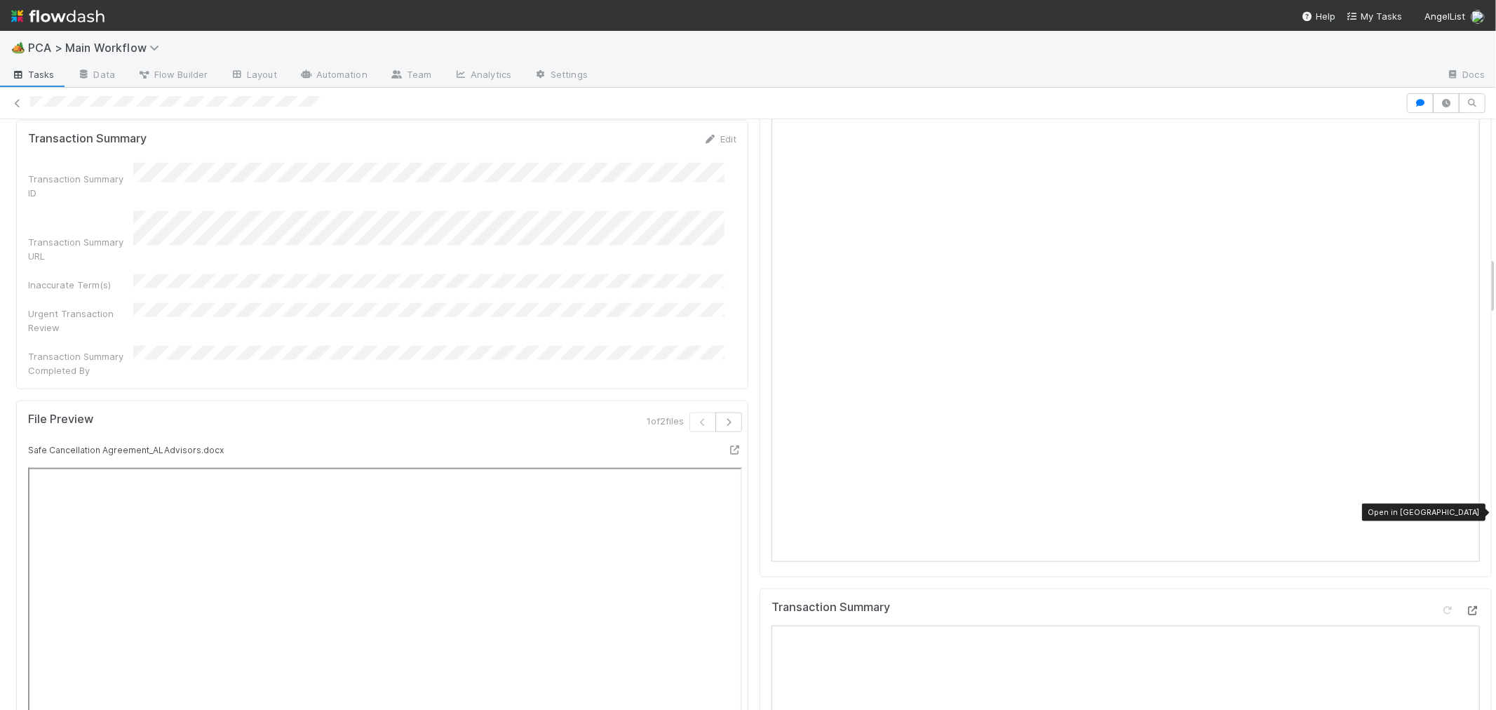
click at [1466, 606] on icon at bounding box center [1473, 610] width 14 height 9
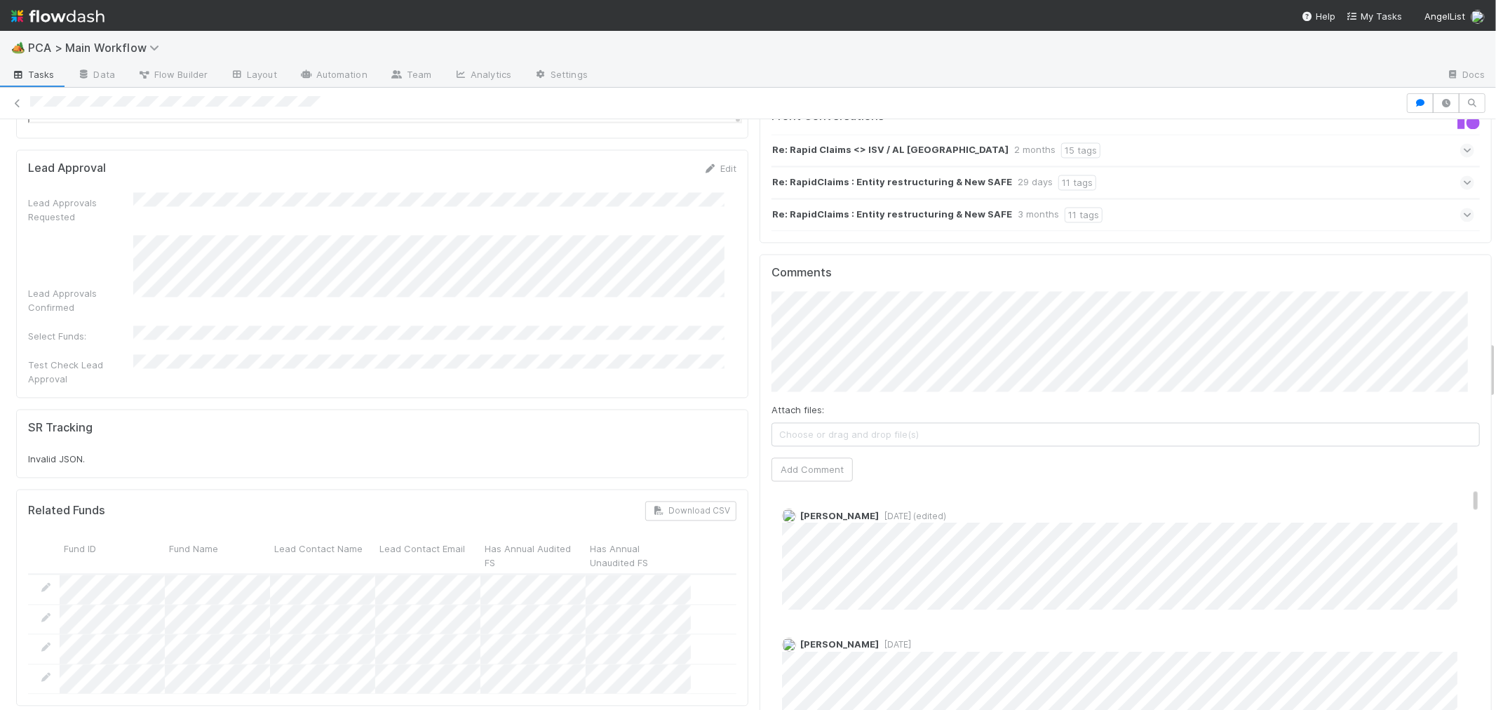
scroll to position [2260, 0]
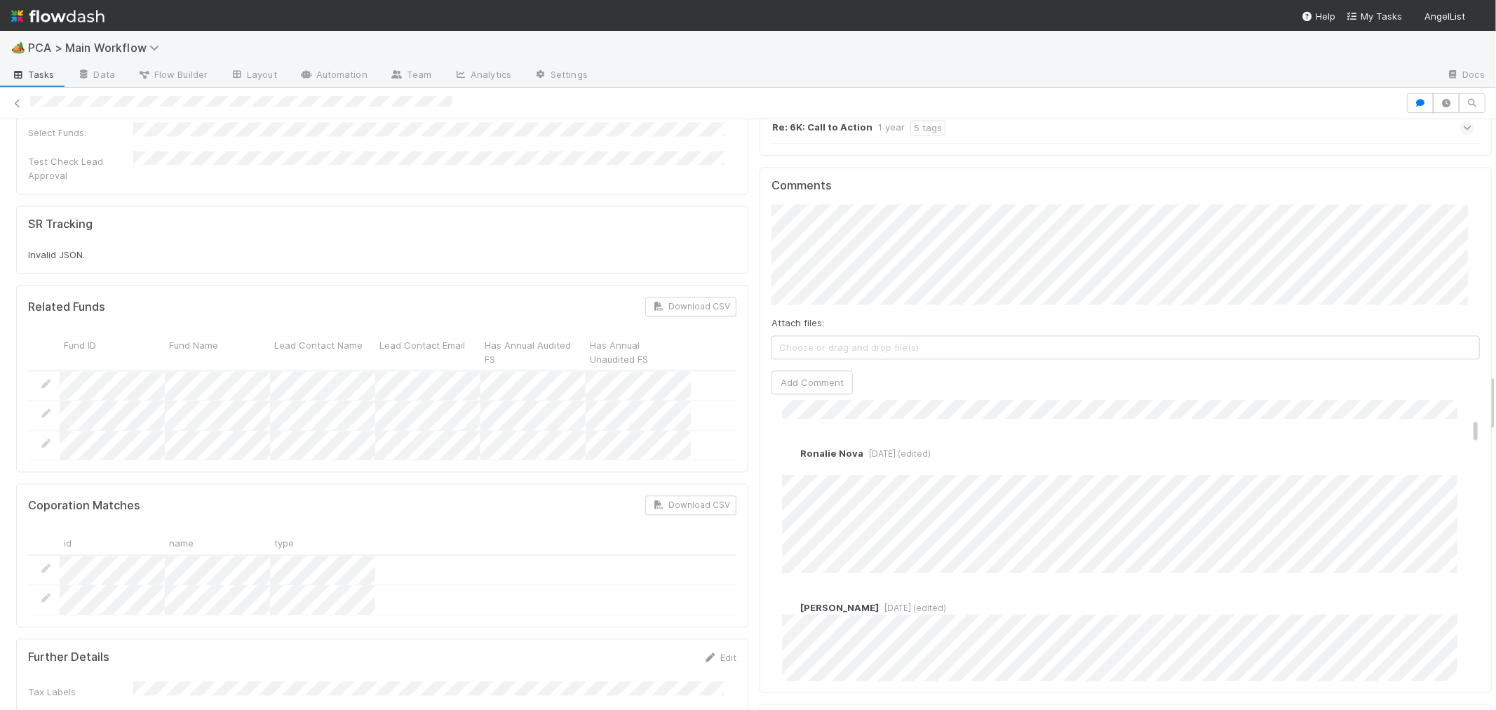
scroll to position [389, 0]
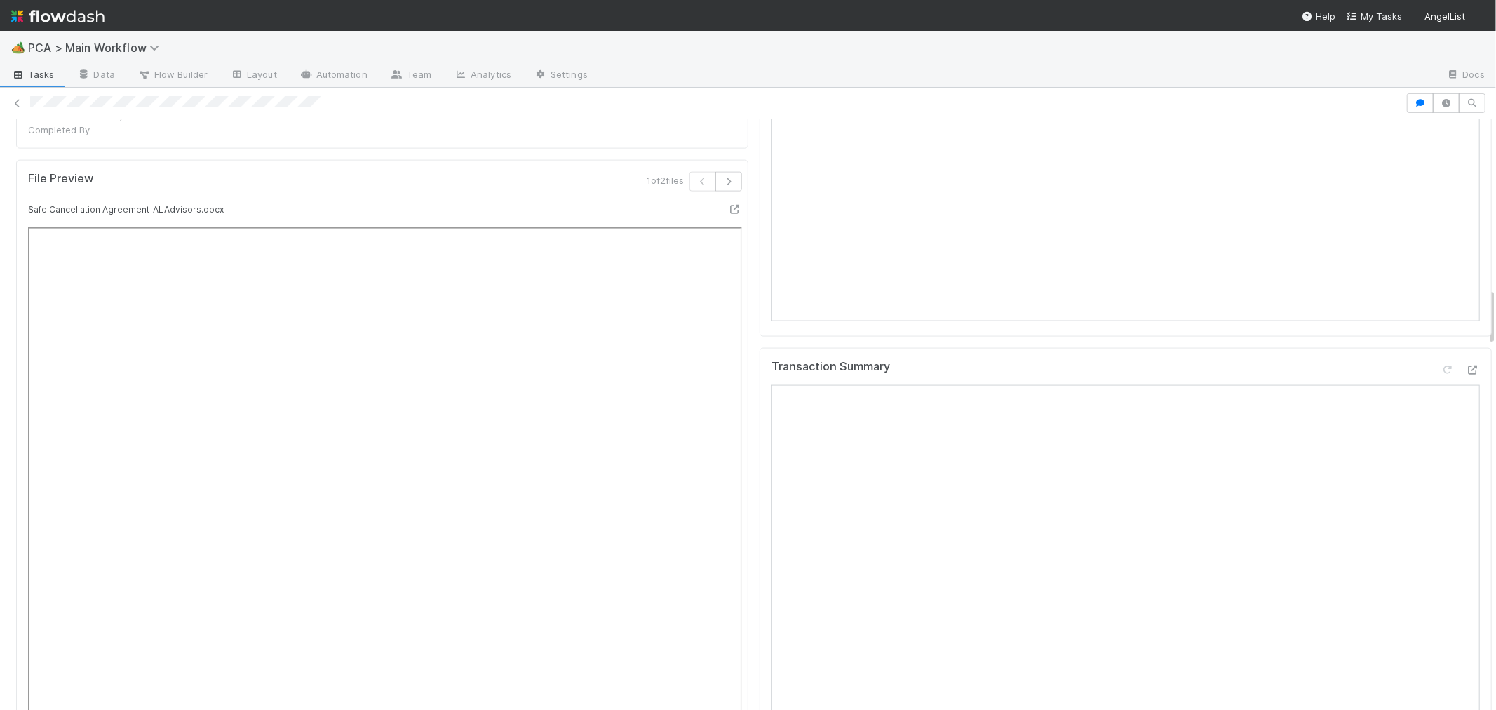
scroll to position [1714, 0]
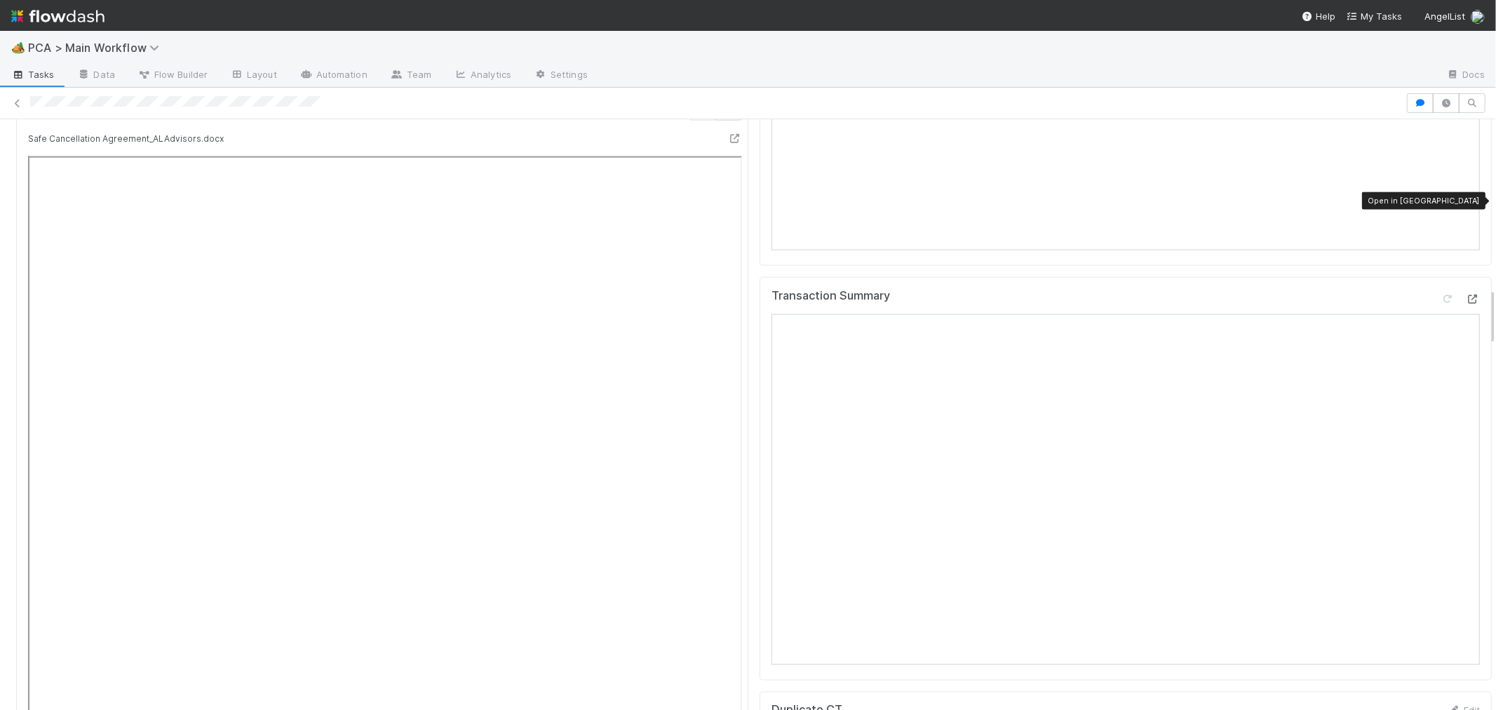
click at [1466, 295] on icon at bounding box center [1473, 299] width 14 height 9
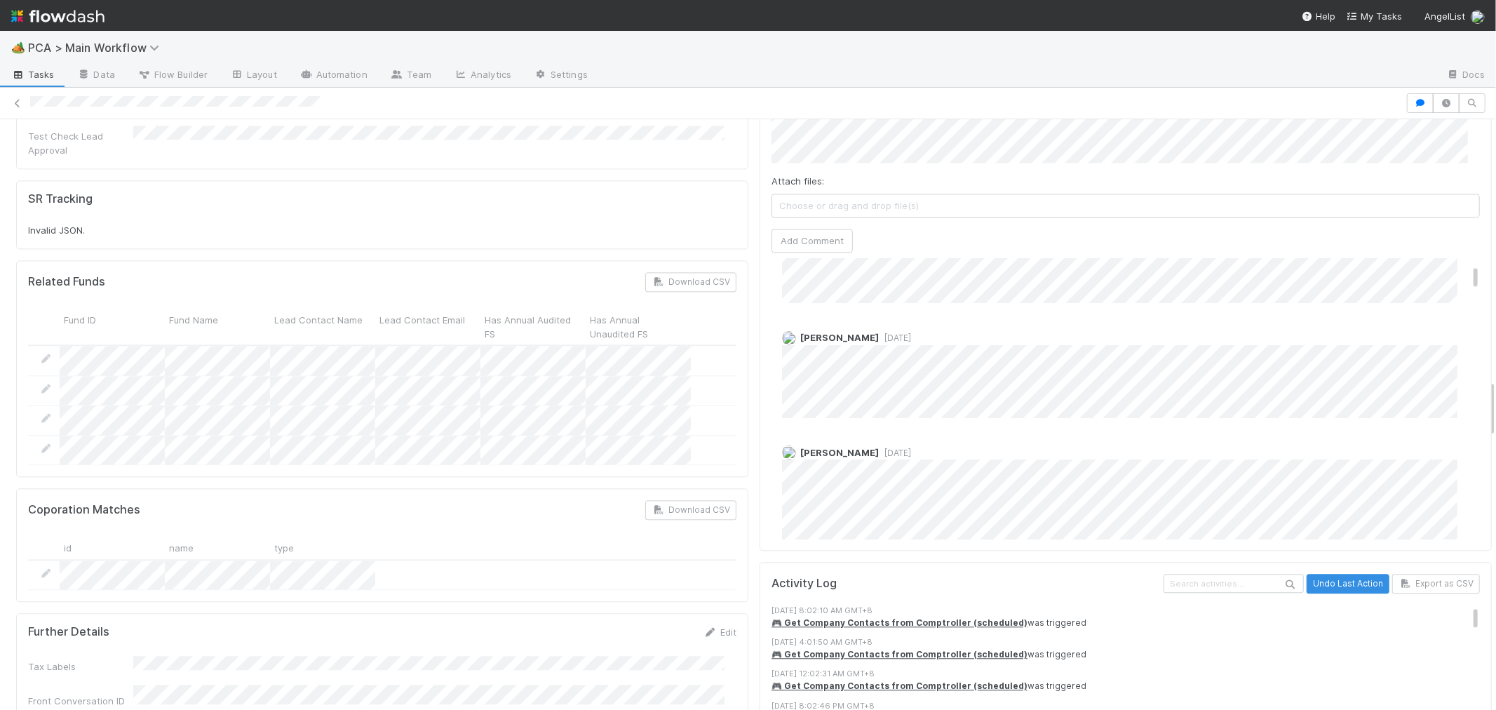
scroll to position [0, 0]
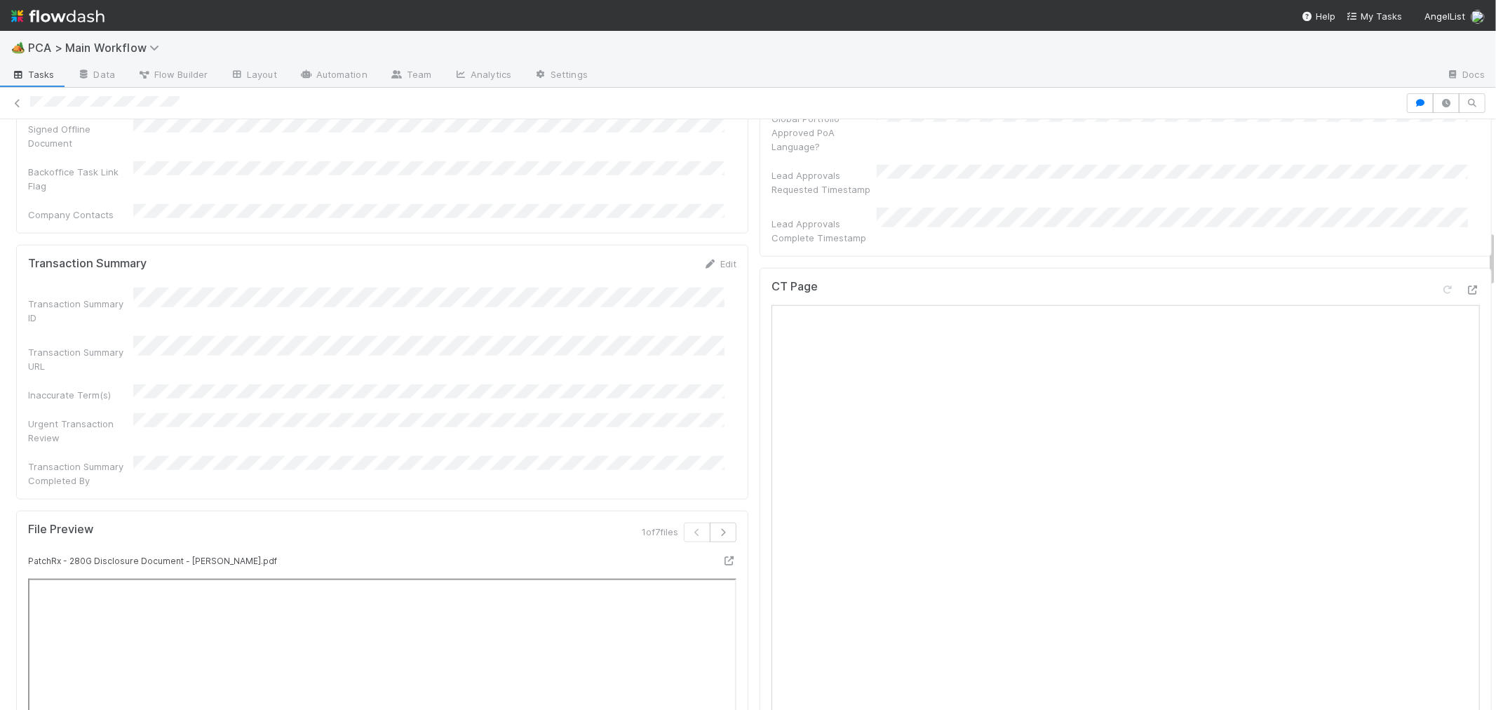
scroll to position [1013, 0]
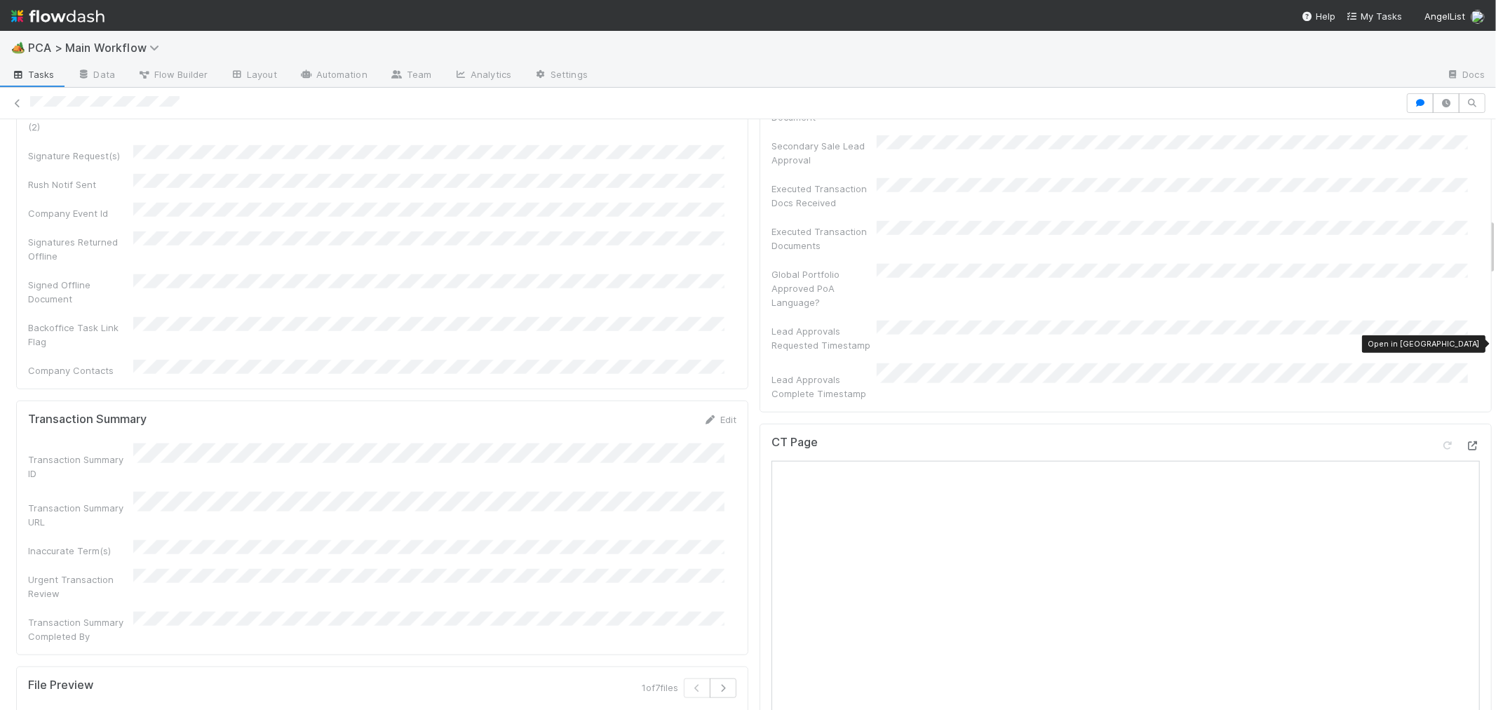
click at [1466, 441] on icon at bounding box center [1473, 445] width 14 height 9
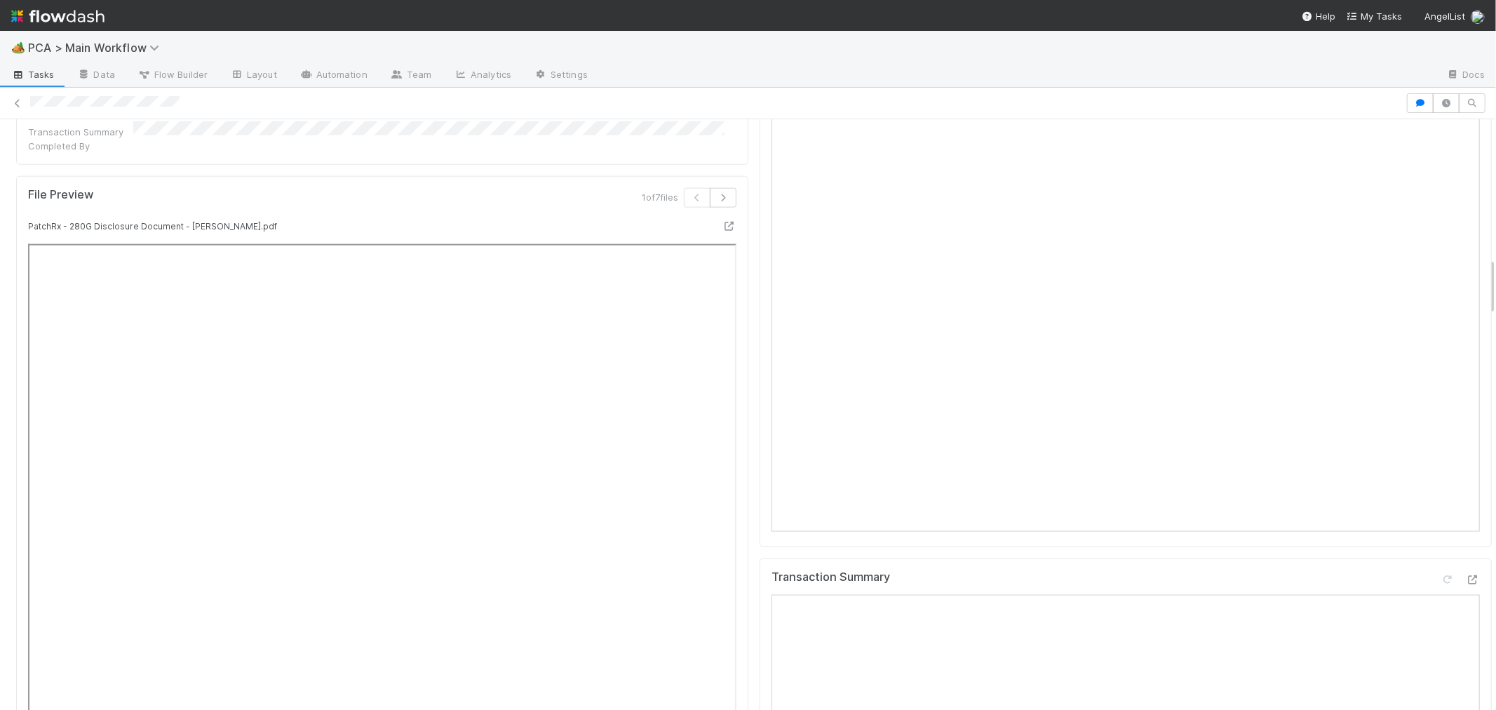
scroll to position [1636, 0]
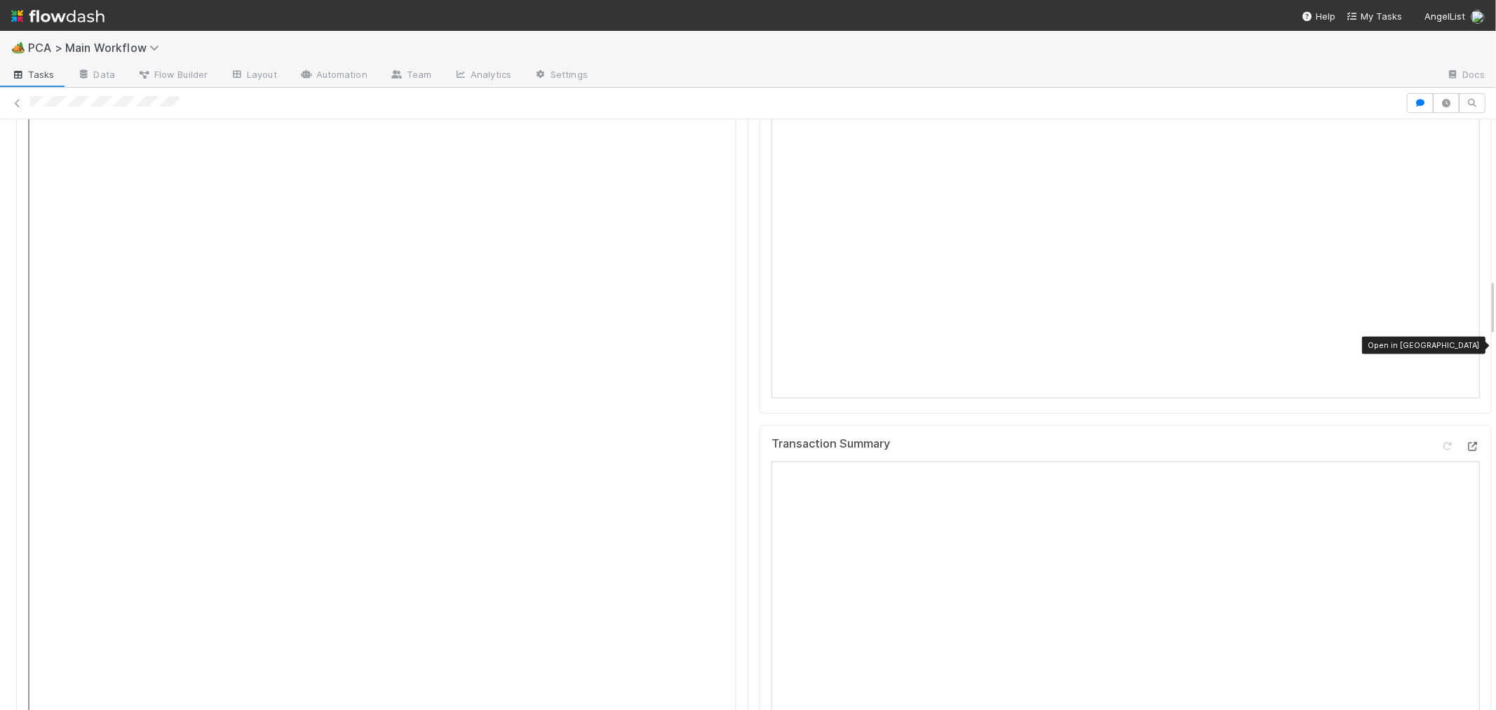
click at [1466, 442] on icon at bounding box center [1473, 446] width 14 height 9
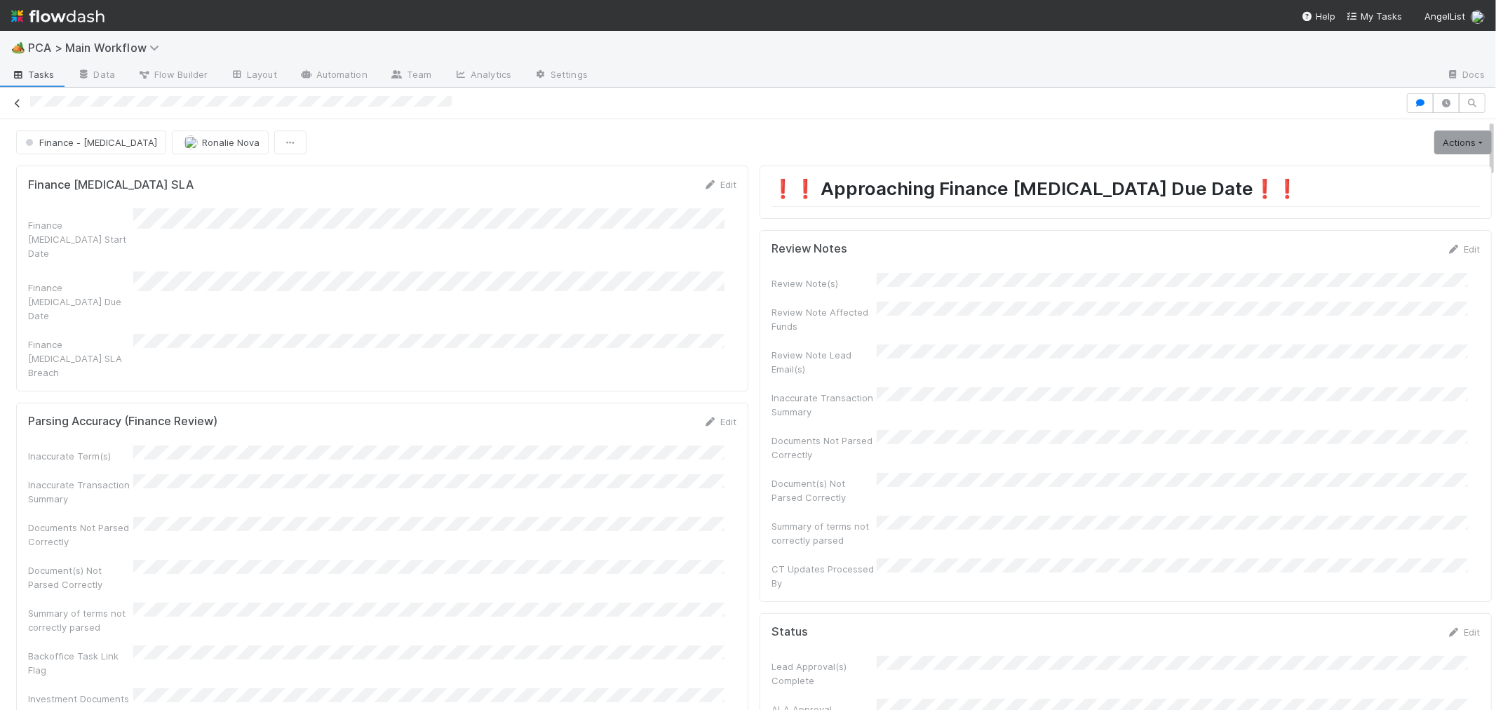
click at [16, 99] on icon at bounding box center [18, 103] width 14 height 9
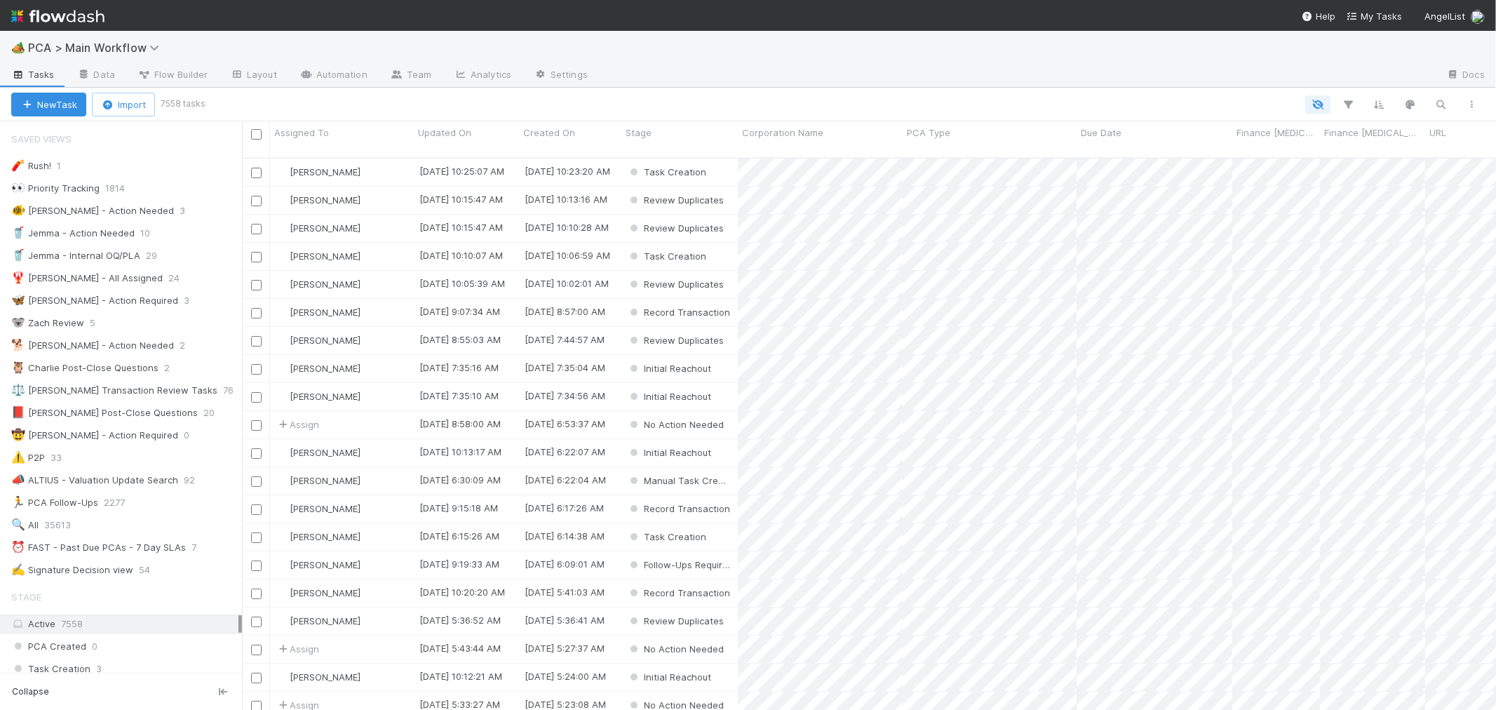
scroll to position [12, 11]
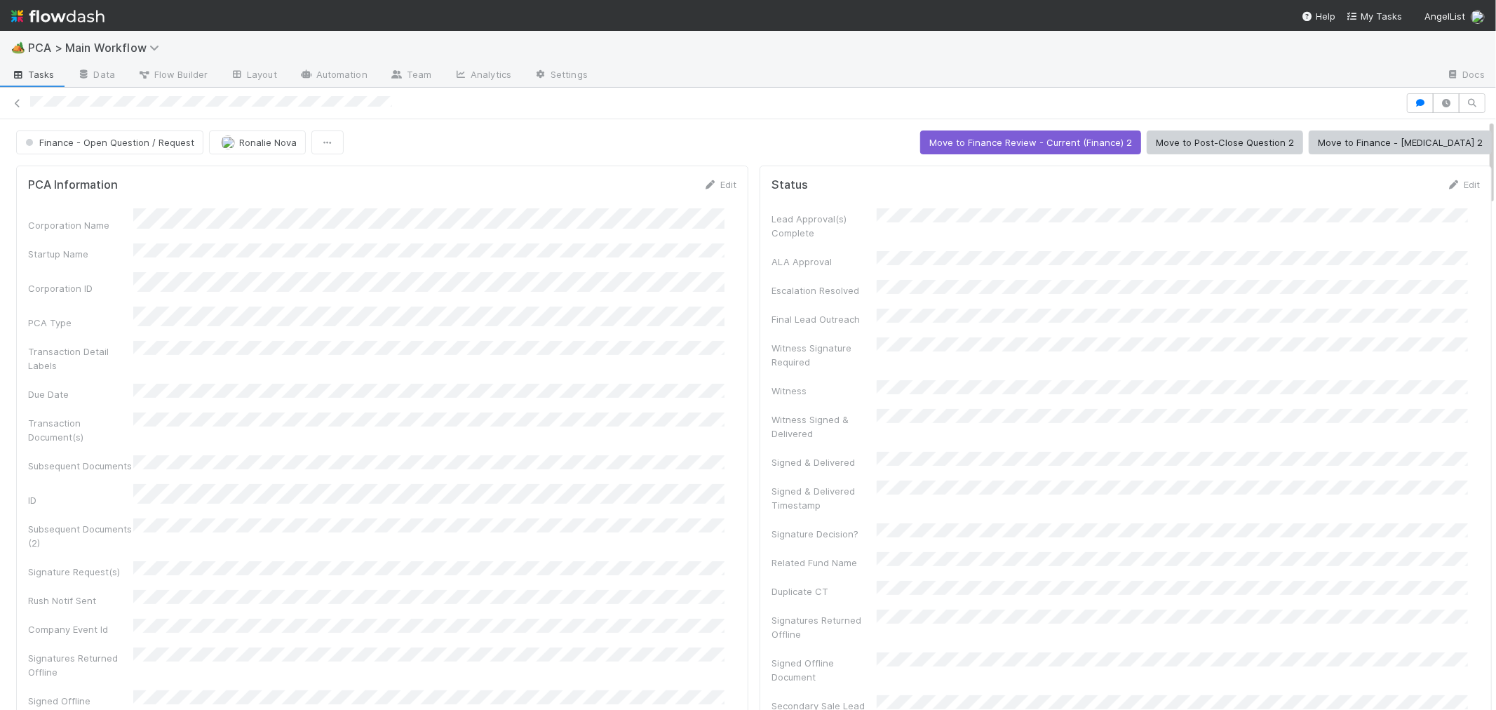
click at [116, 107] on div at bounding box center [748, 103] width 1496 height 20
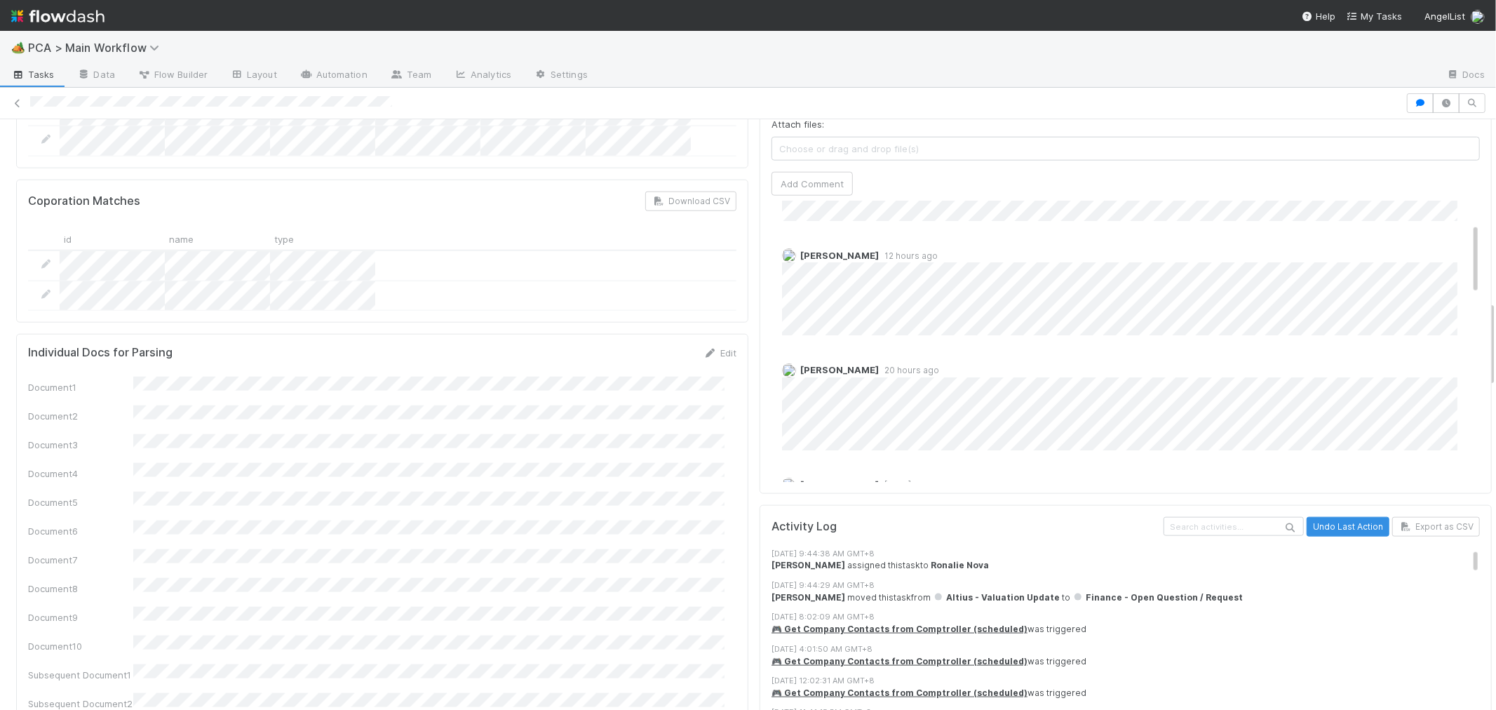
scroll to position [156, 0]
click at [832, 225] on span "Chris DelBianco" at bounding box center [839, 230] width 79 height 11
drag, startPoint x: 789, startPoint y: 155, endPoint x: 859, endPoint y: 151, distance: 70.3
click at [859, 213] on div "Chris DelBianco 12 hours ago" at bounding box center [1131, 261] width 720 height 97
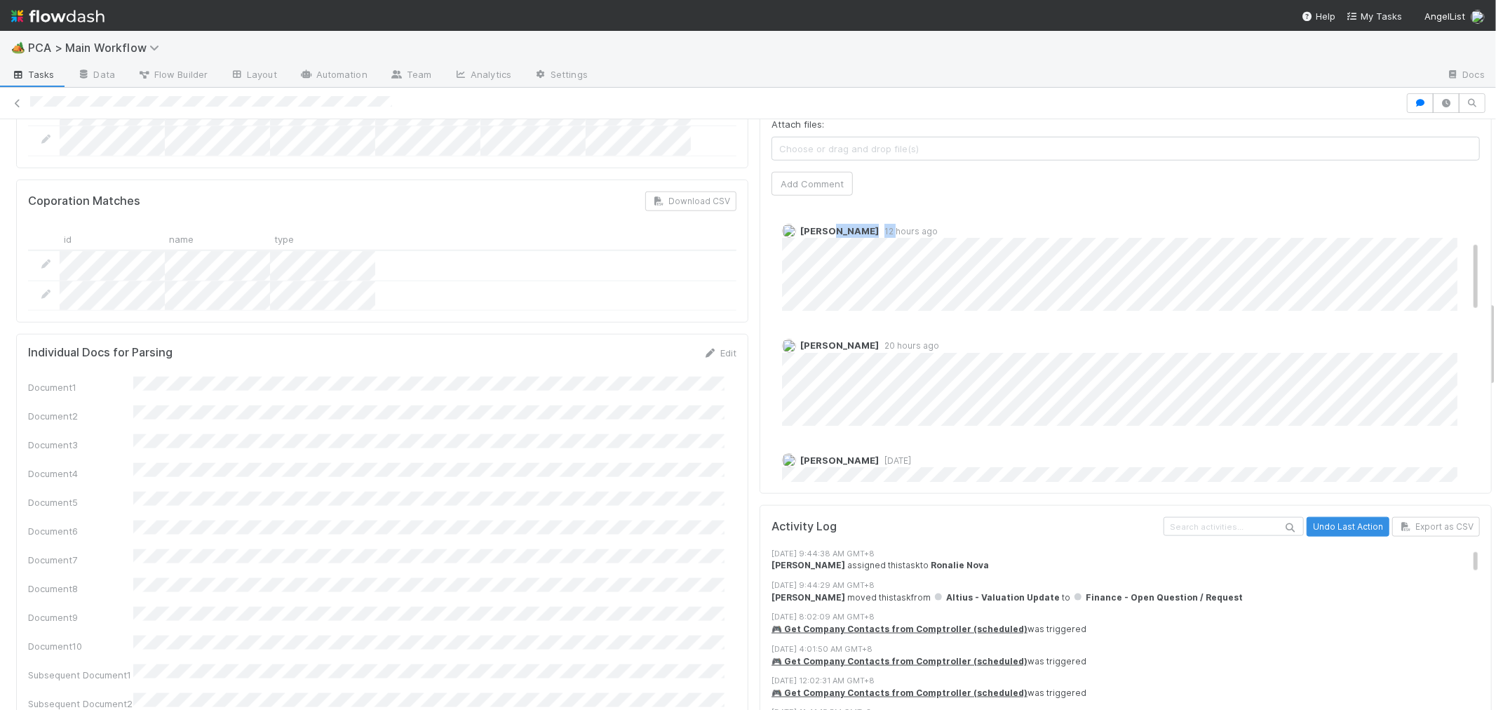
copy span "Chris DelBianco"
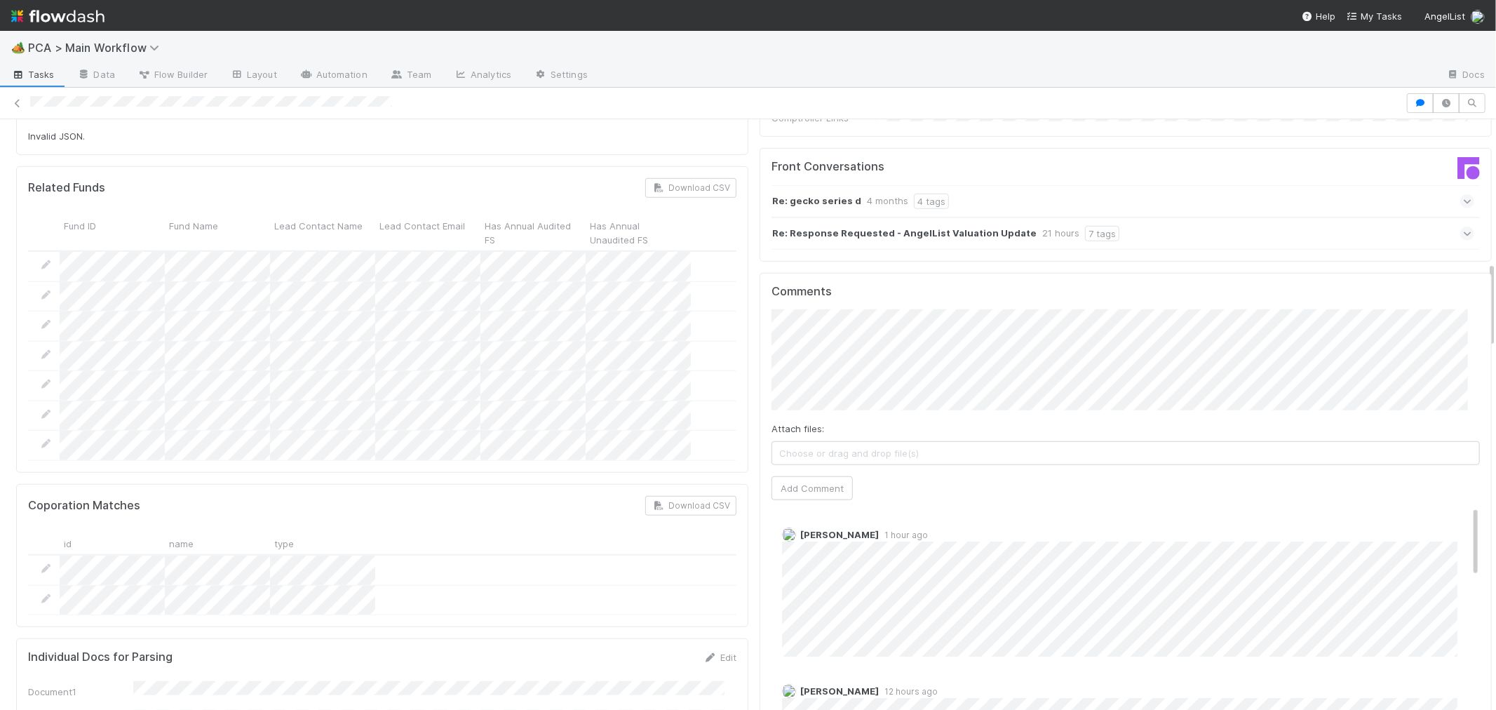
scroll to position [935, 0]
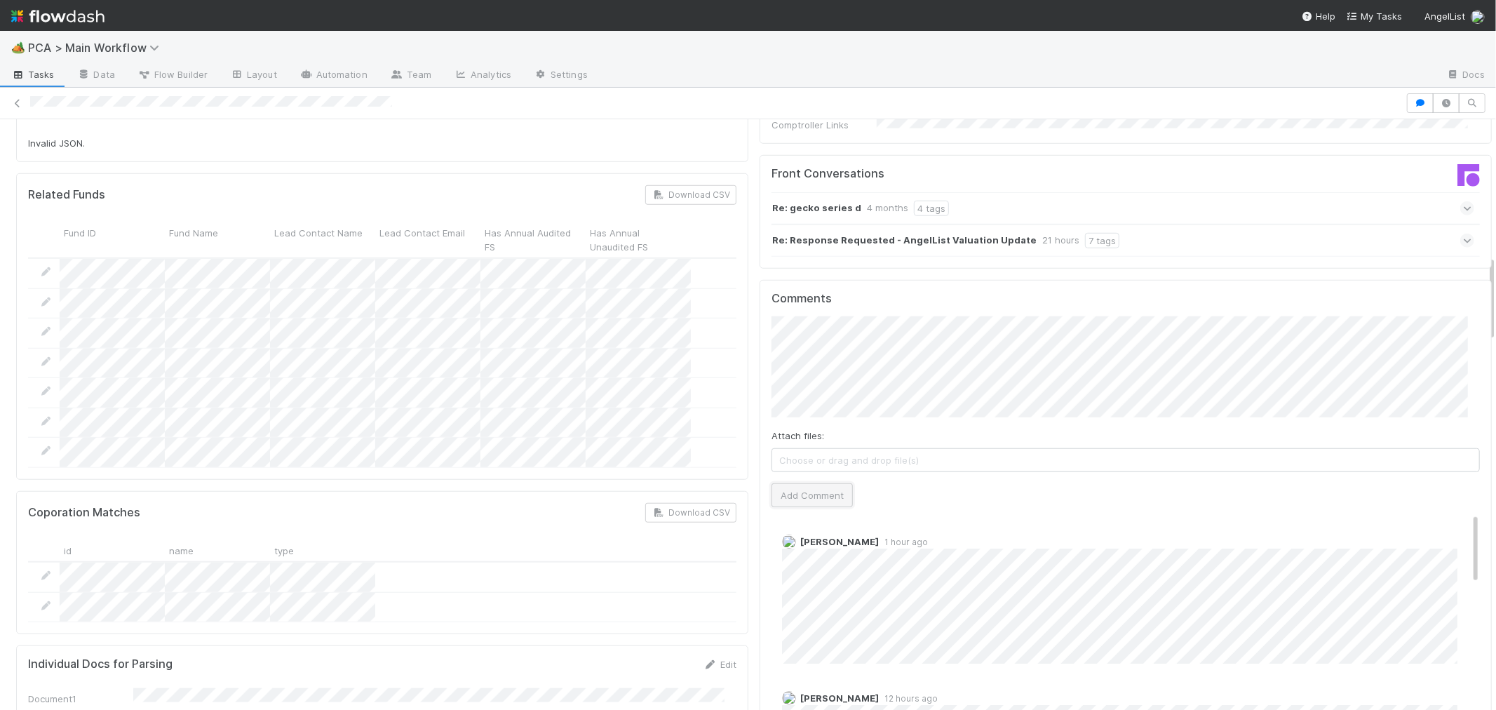
click at [830, 483] on button "Add Comment" at bounding box center [811, 495] width 81 height 24
click at [790, 548] on div "Edit Delete" at bounding box center [1131, 555] width 698 height 14
click at [793, 550] on link "Edit" at bounding box center [801, 555] width 16 height 11
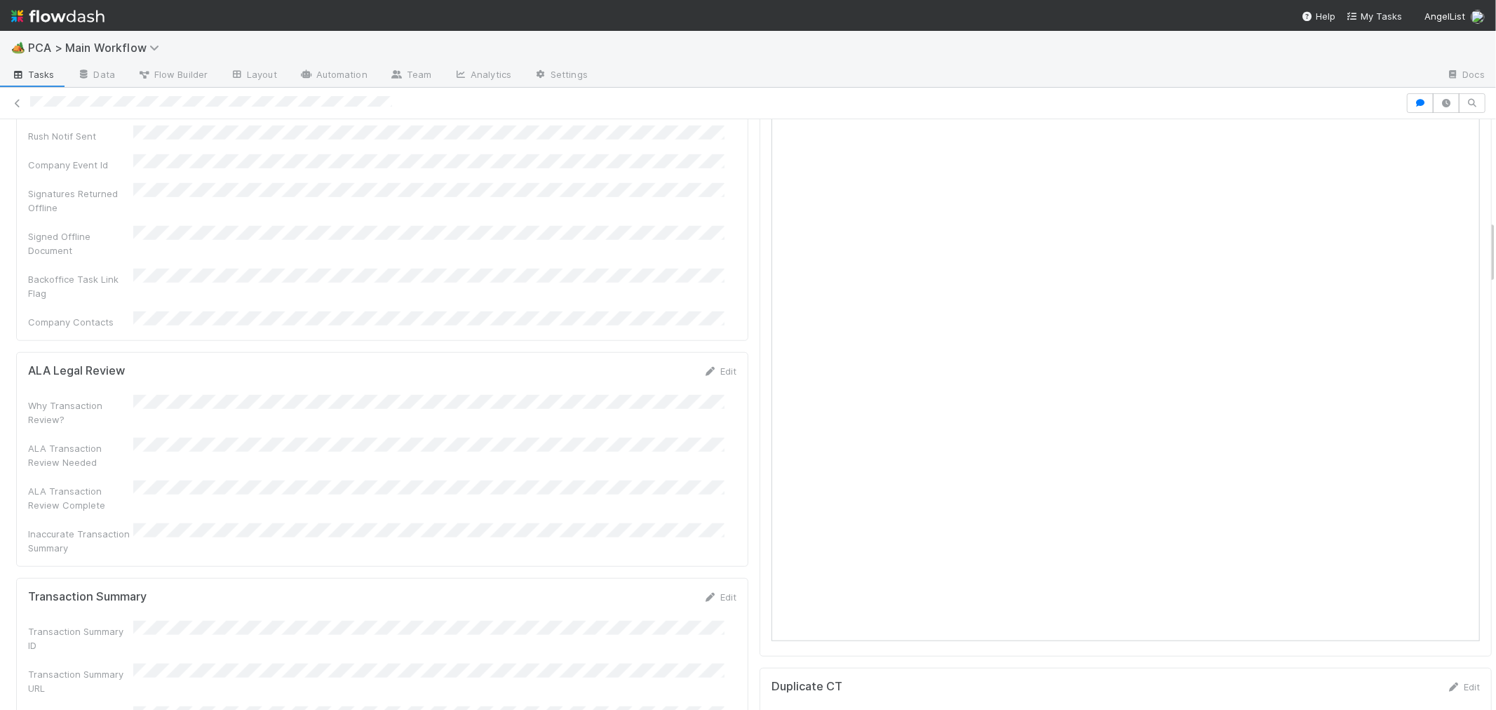
scroll to position [1889, 0]
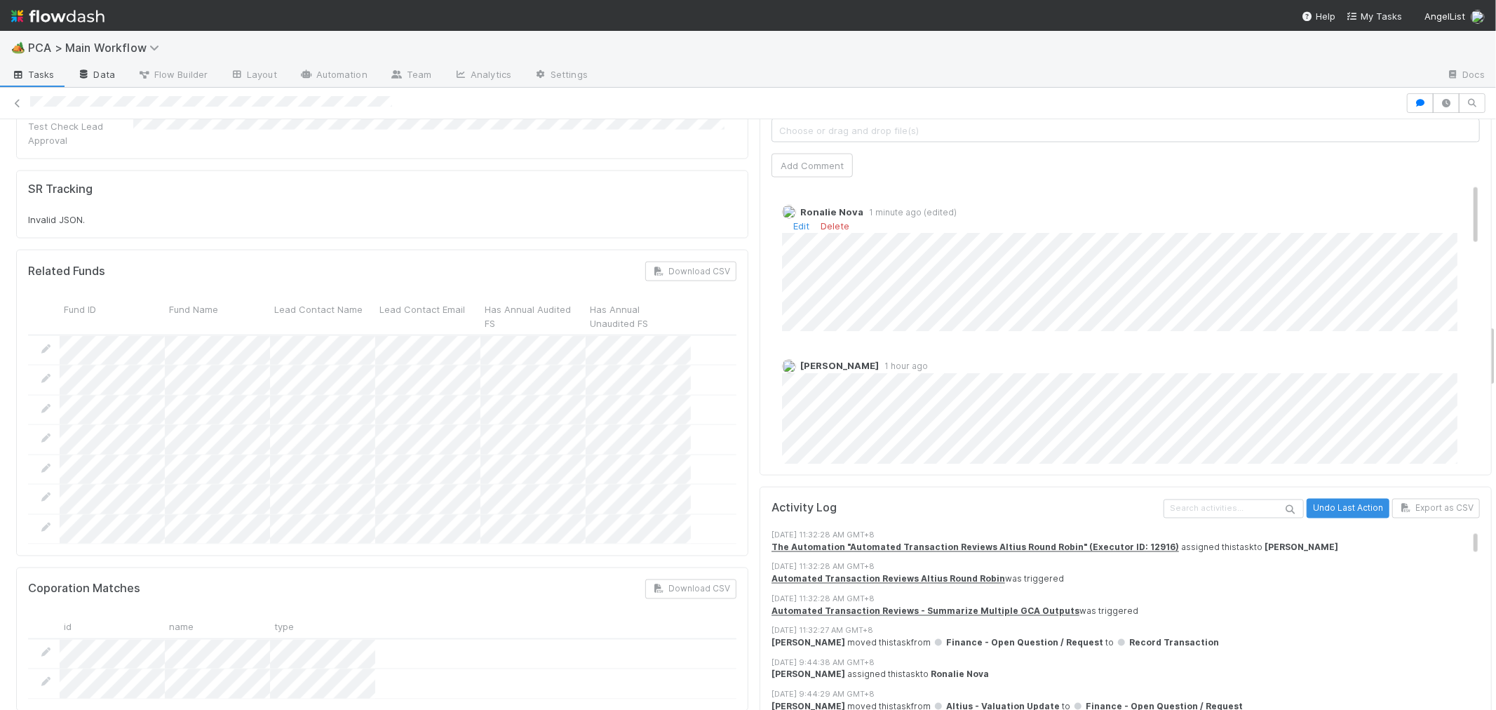
drag, startPoint x: 15, startPoint y: 101, endPoint x: 81, endPoint y: 81, distance: 68.8
click at [15, 100] on icon at bounding box center [18, 103] width 14 height 9
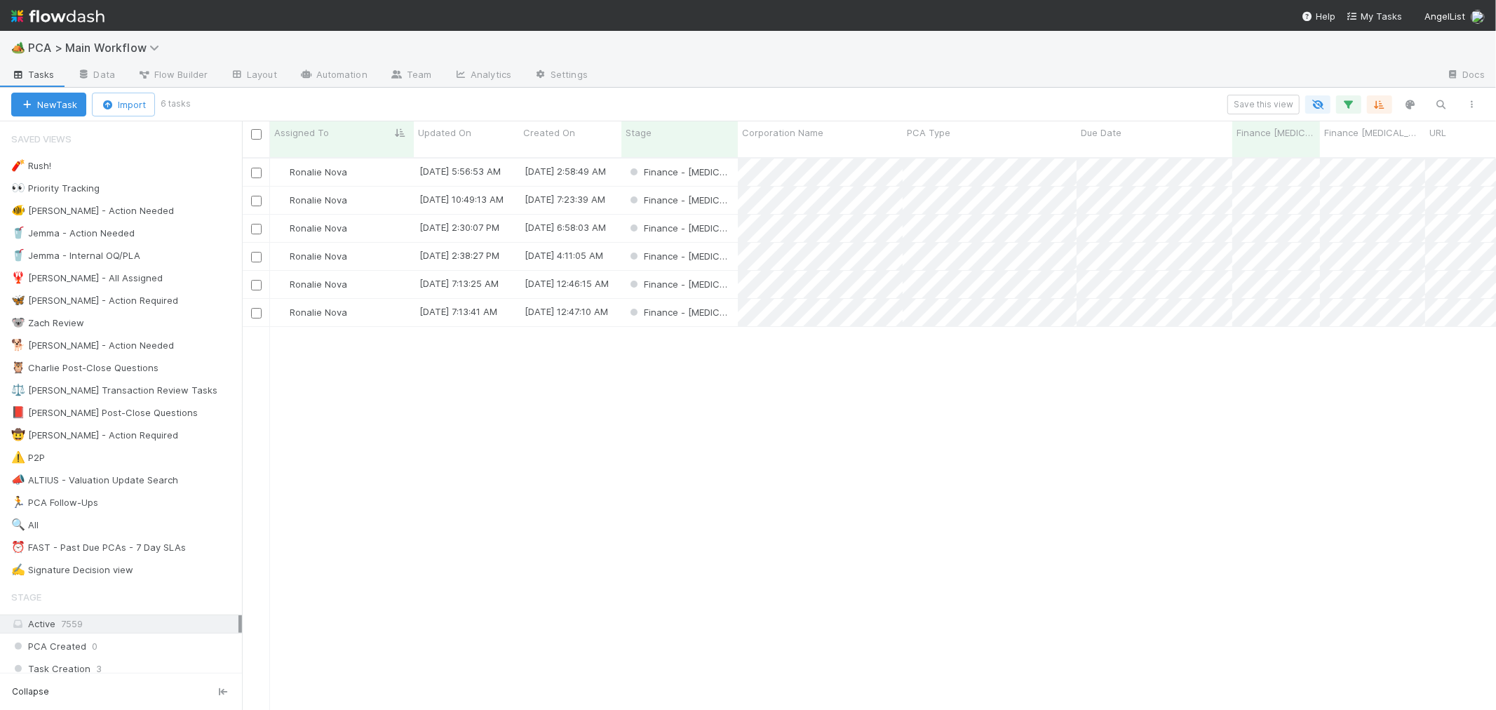
scroll to position [552, 1242]
click at [725, 187] on div "Finance - ICU" at bounding box center [679, 200] width 116 height 27
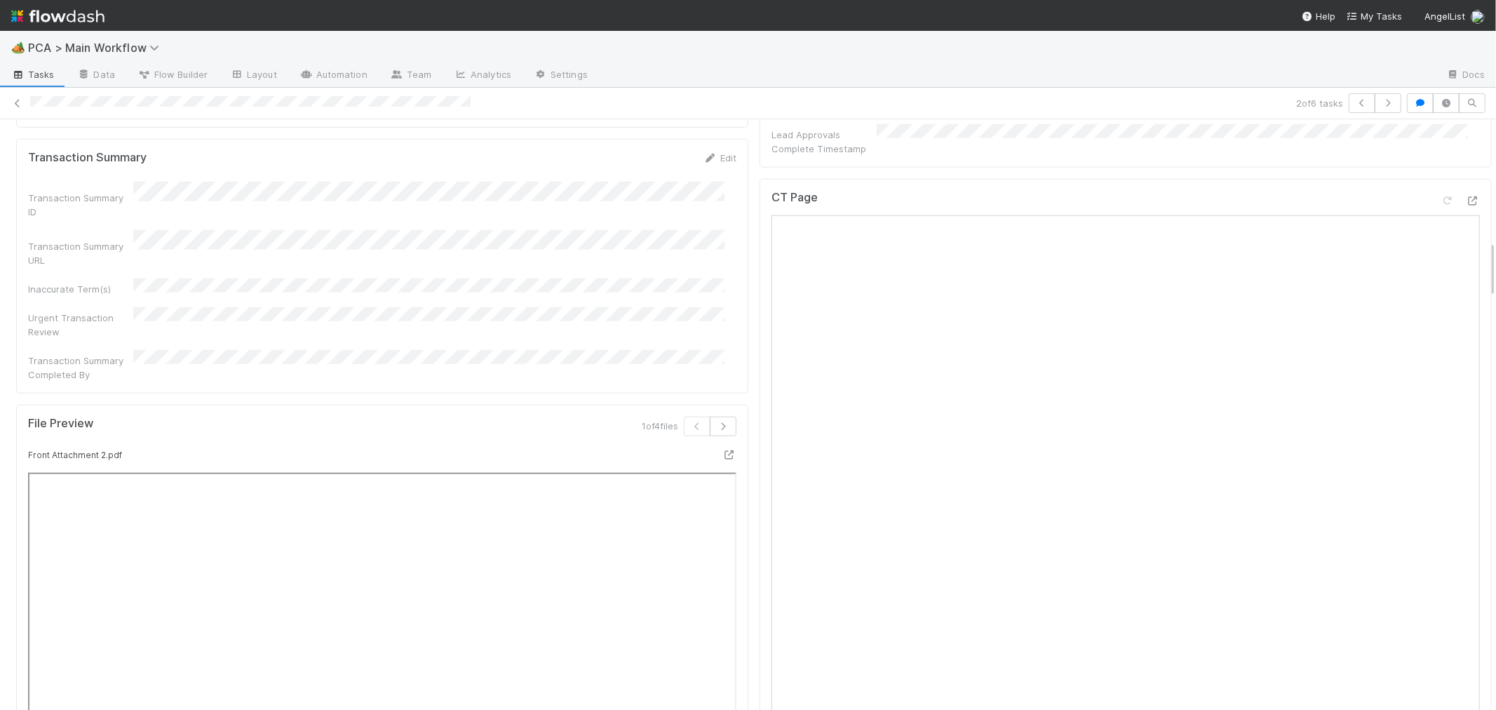
scroll to position [1558, 0]
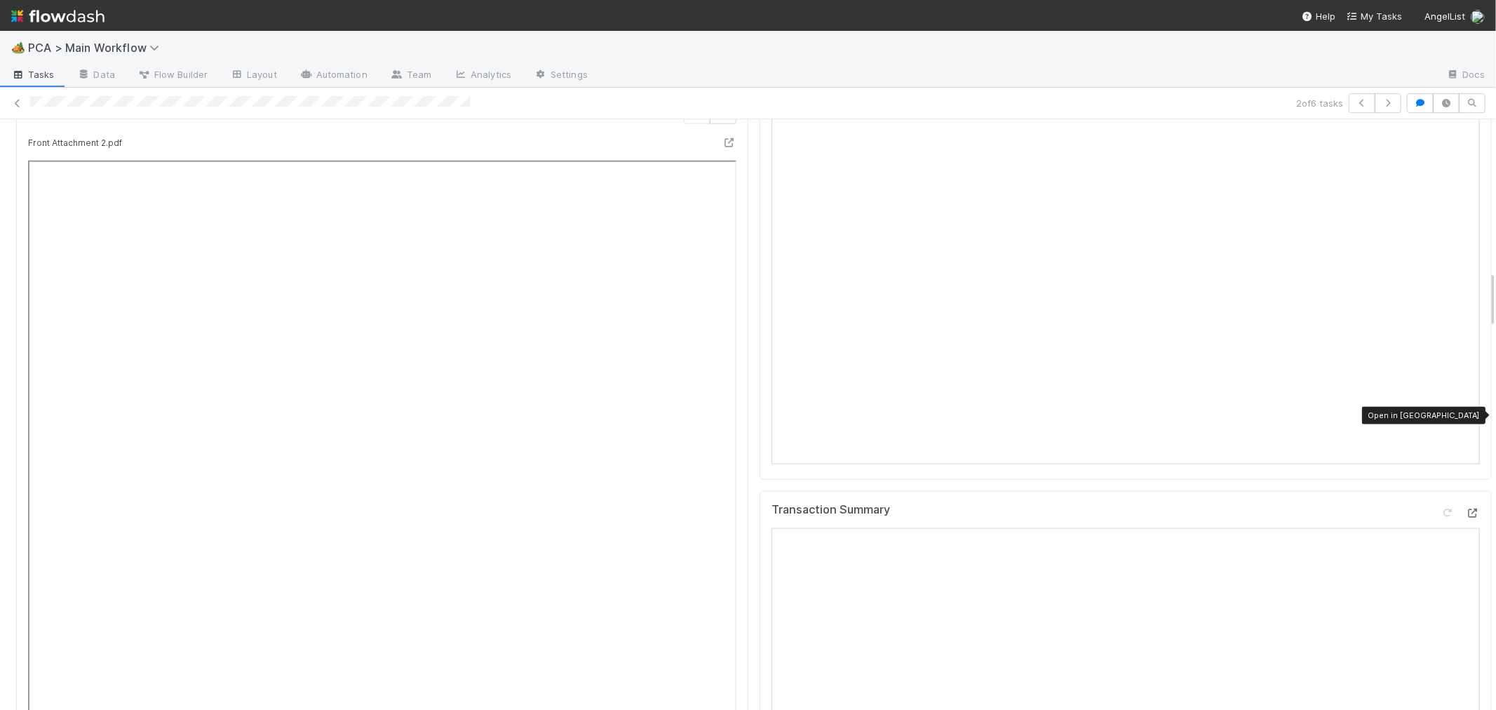
click at [1466, 508] on icon at bounding box center [1473, 512] width 14 height 9
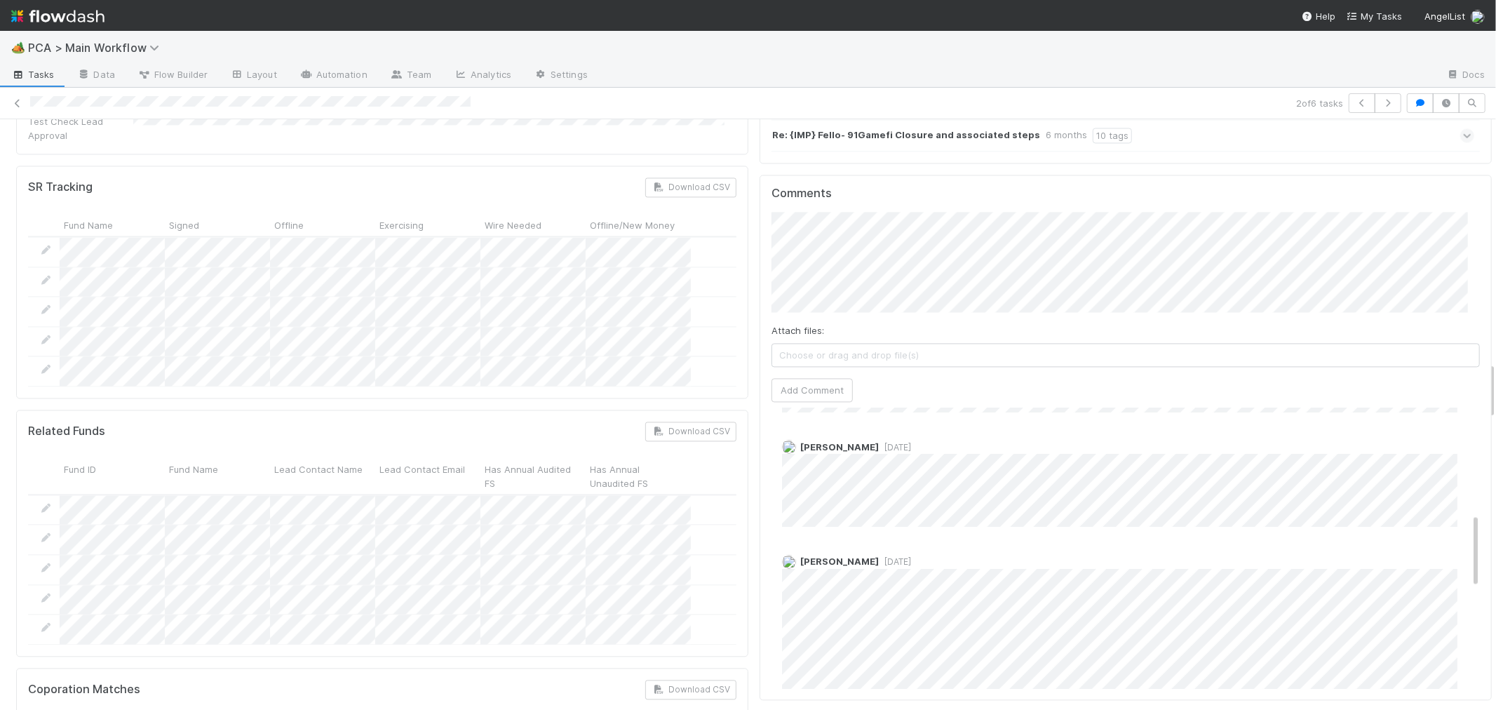
scroll to position [467, 0]
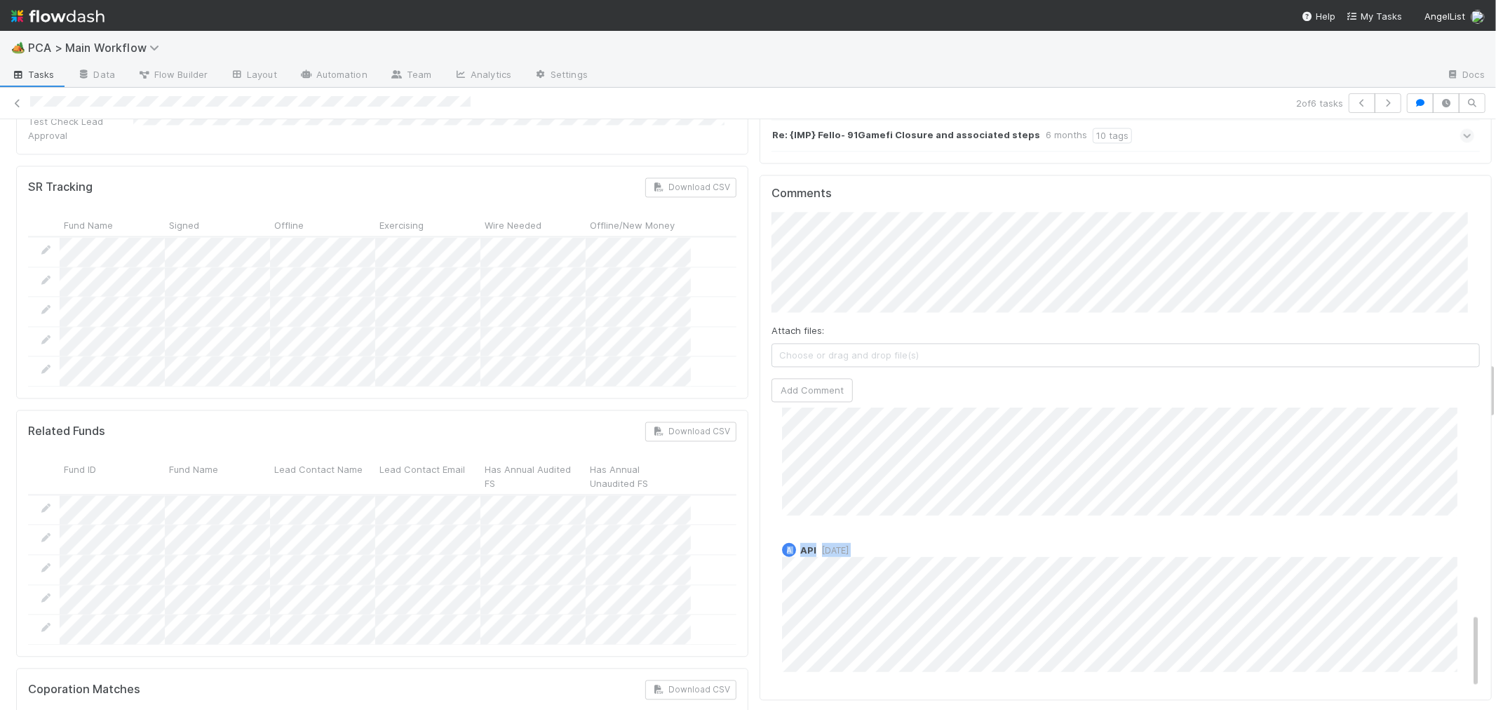
click at [1127, 586] on div "Comments Attach files: Choose or drag and drop file(s) Add Comment Febbie Cerva…" at bounding box center [1126, 437] width 732 height 525
click at [1013, 532] on div "A API 3 weeks ago" at bounding box center [1131, 602] width 720 height 140
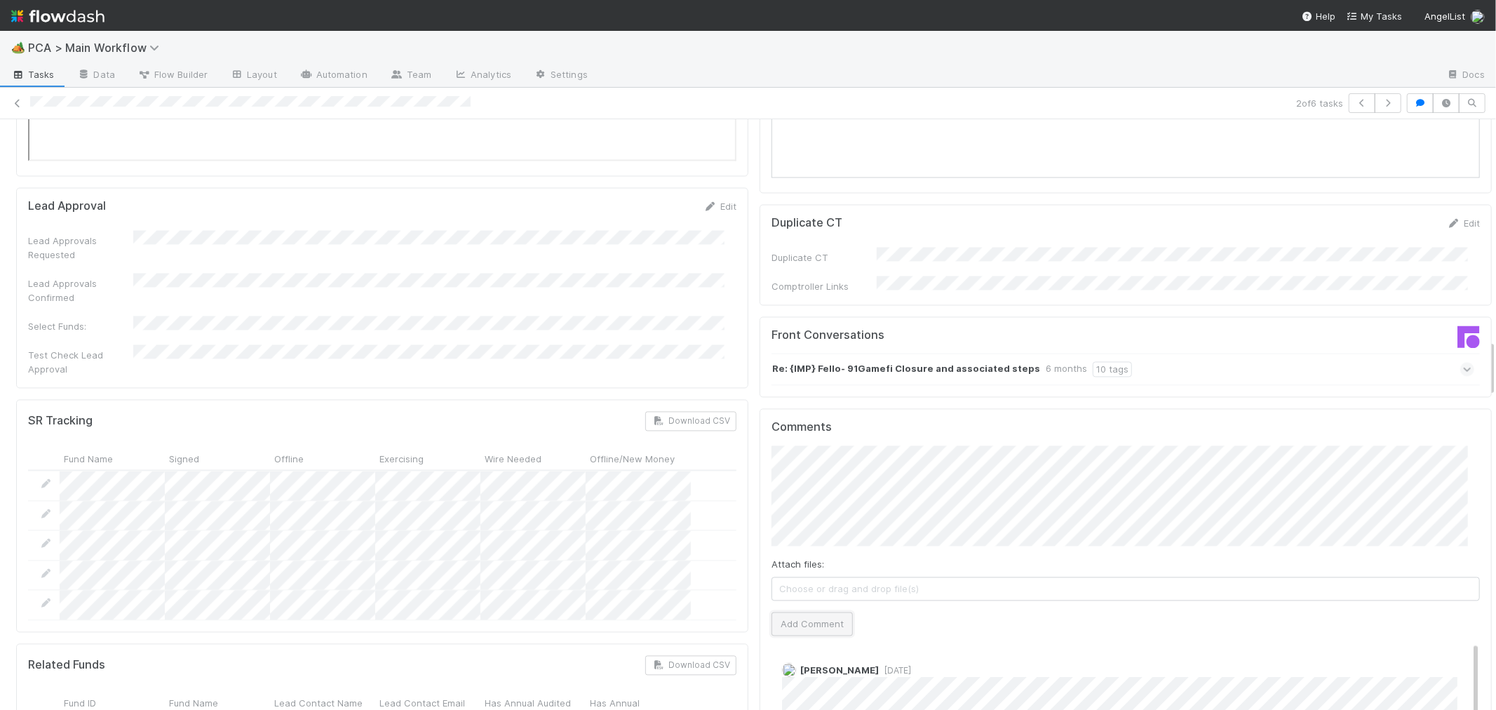
click at [802, 612] on button "Add Comment" at bounding box center [811, 624] width 81 height 24
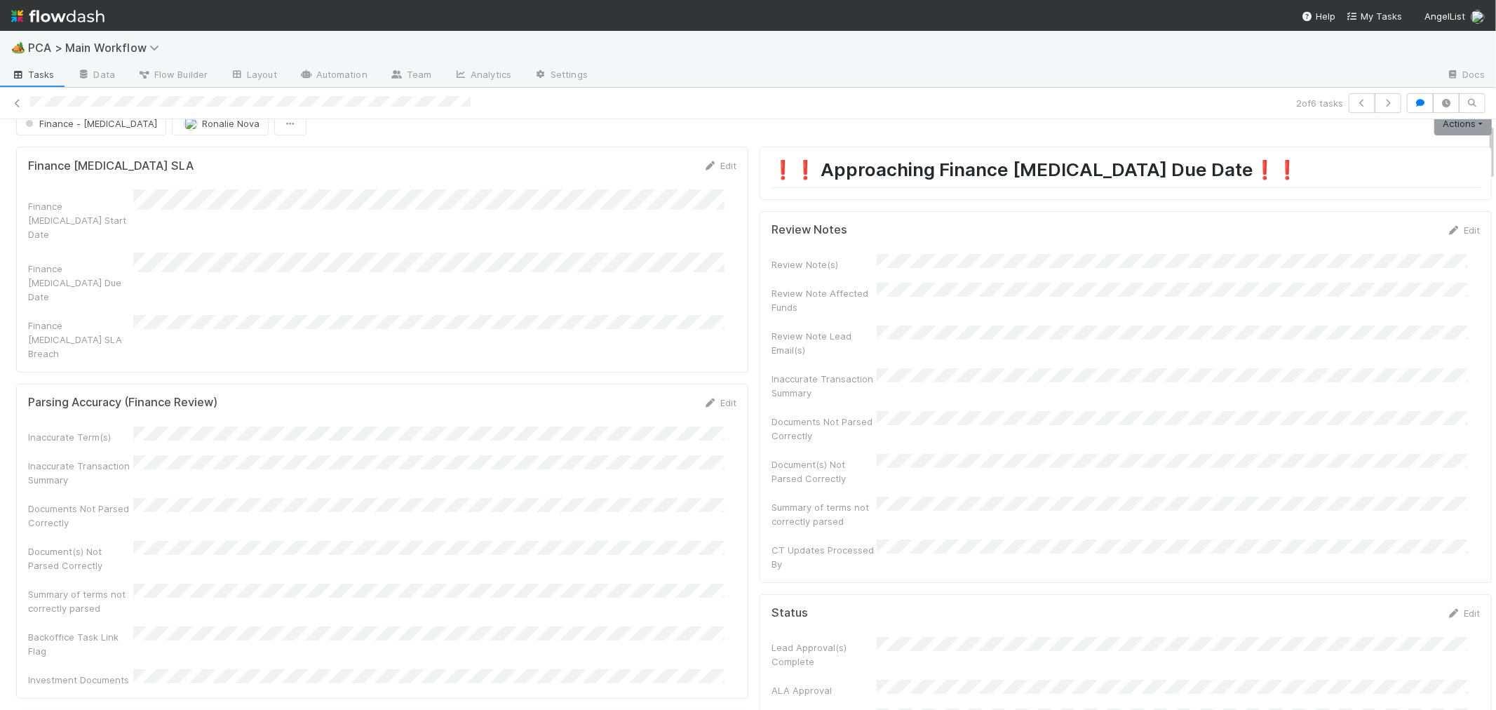
scroll to position [0, 0]
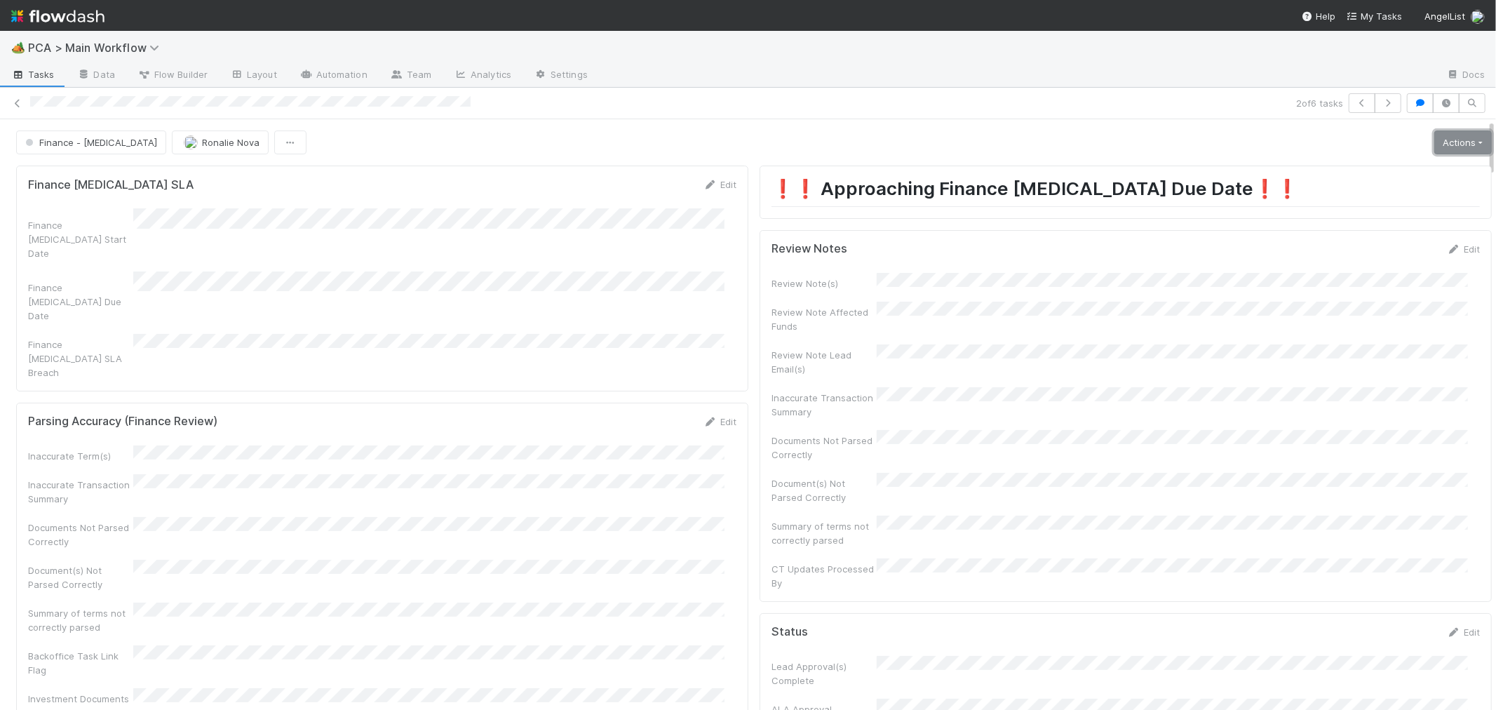
click at [1450, 148] on link "Actions" at bounding box center [1463, 142] width 58 height 24
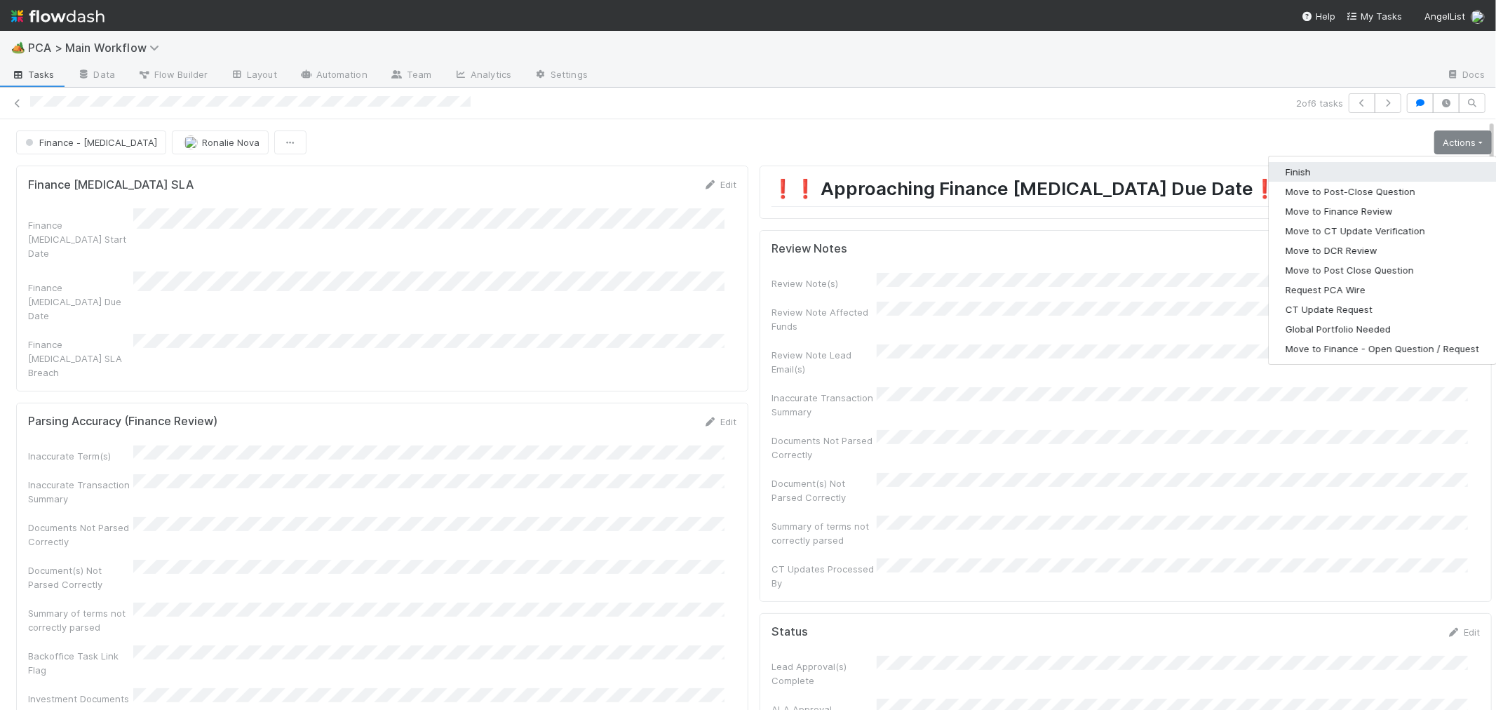
click at [1358, 178] on button "Finish" at bounding box center [1382, 172] width 227 height 20
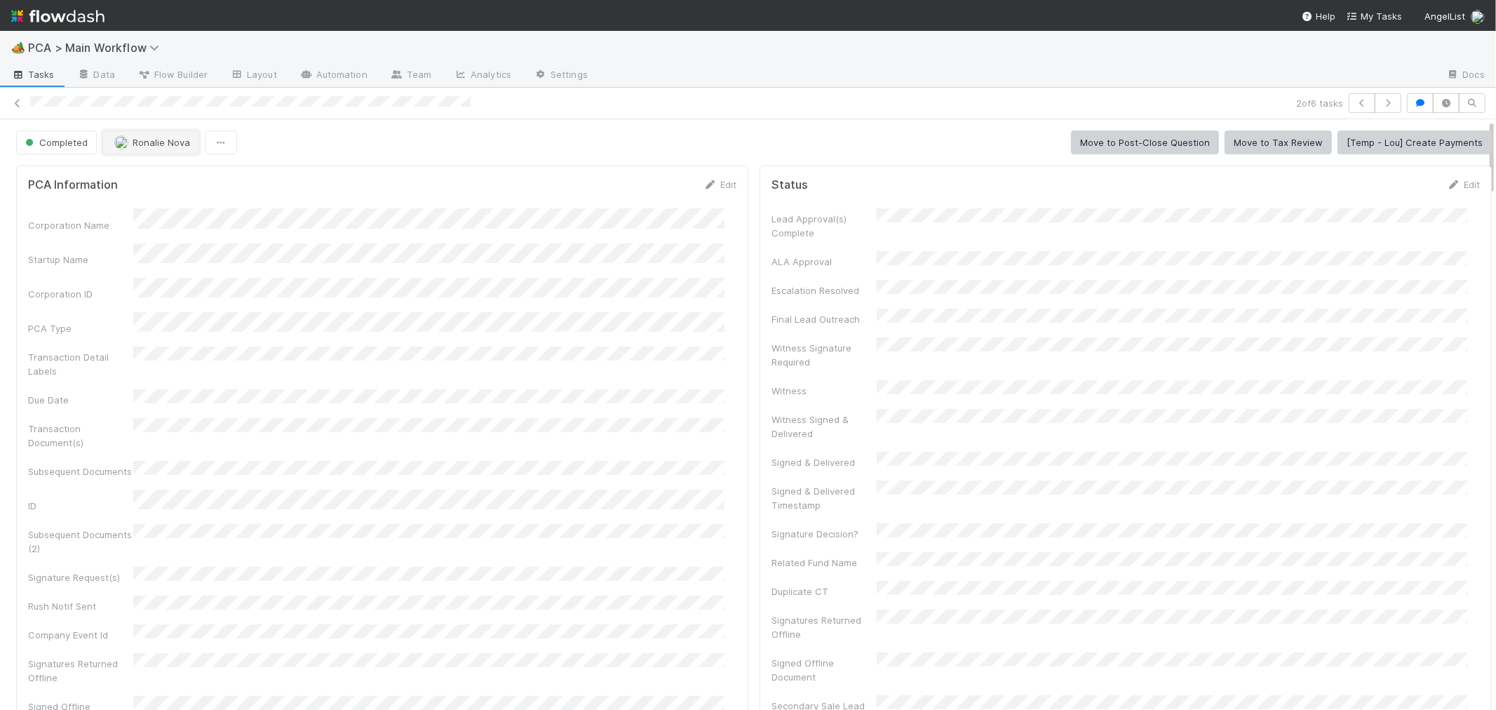
click at [149, 150] on button "Ronalie Nova" at bounding box center [150, 142] width 97 height 24
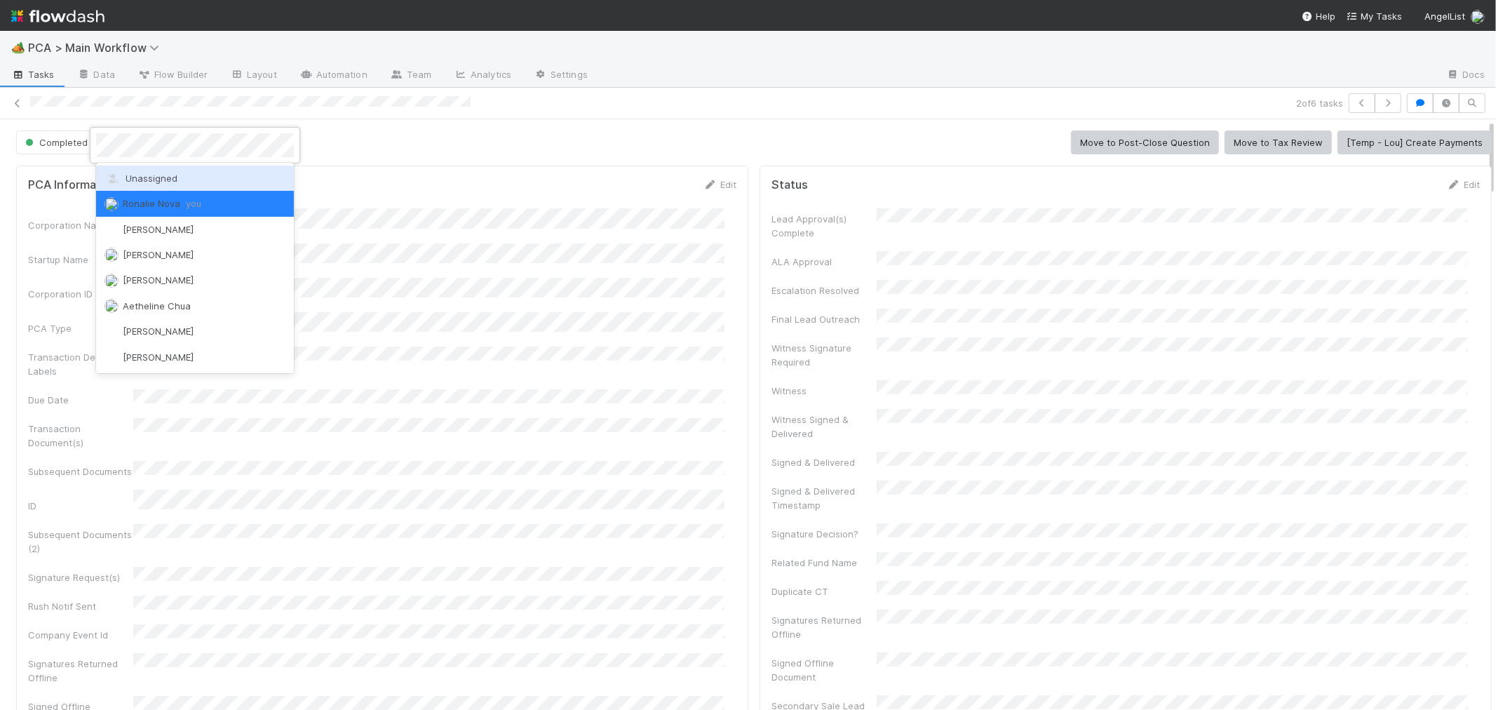
click at [160, 171] on div "Unassigned" at bounding box center [195, 178] width 198 height 25
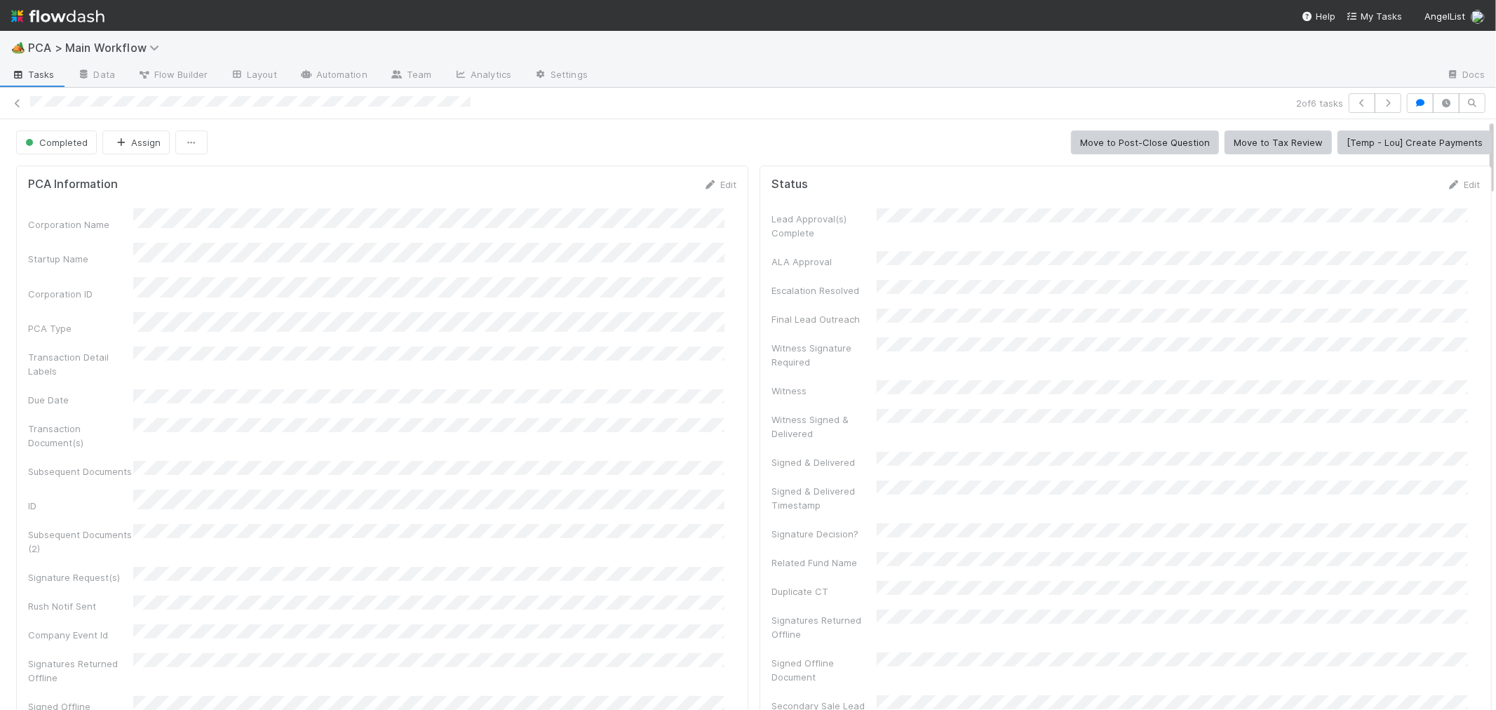
drag, startPoint x: 15, startPoint y: 104, endPoint x: 127, endPoint y: 22, distance: 138.0
click at [15, 104] on icon at bounding box center [18, 103] width 14 height 9
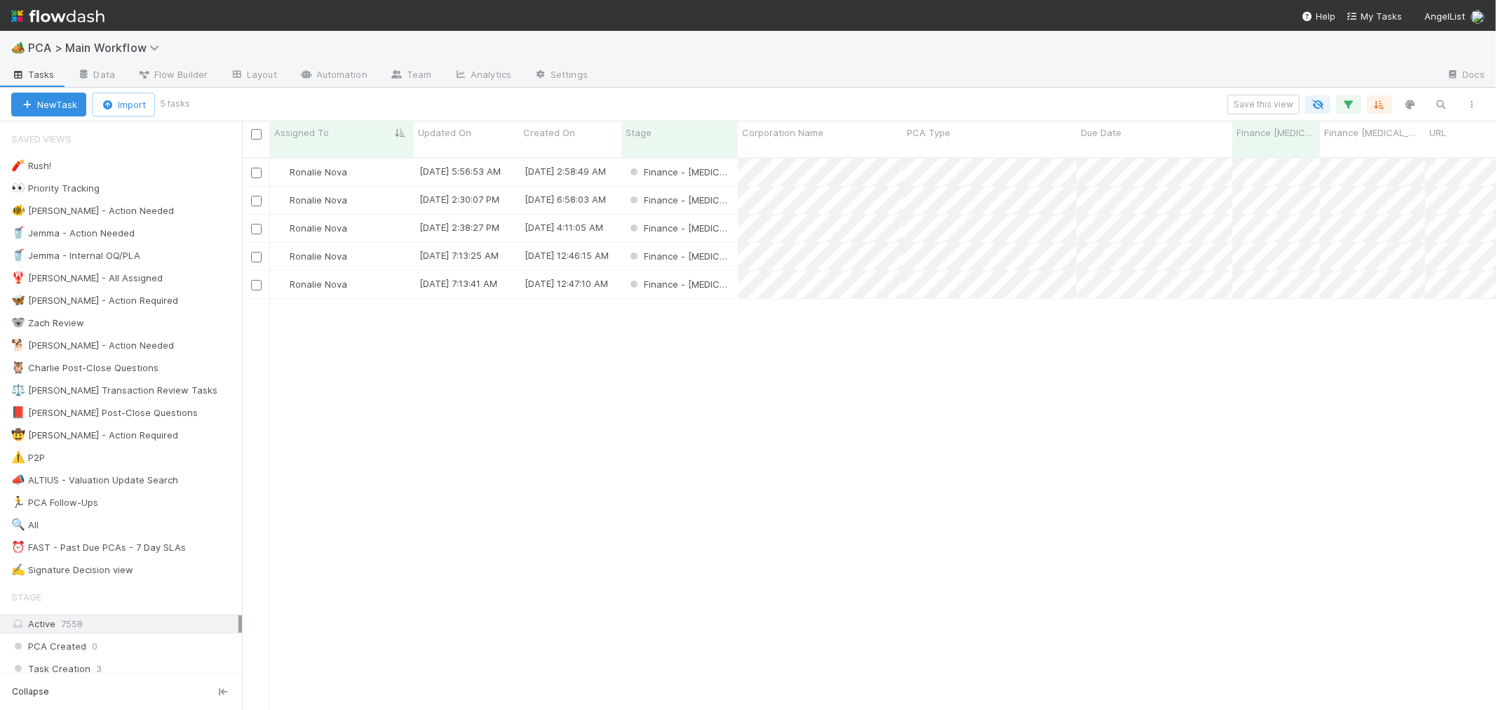
scroll to position [552, 1242]
click at [731, 187] on div "Finance - [MEDICAL_DATA]" at bounding box center [679, 200] width 116 height 27
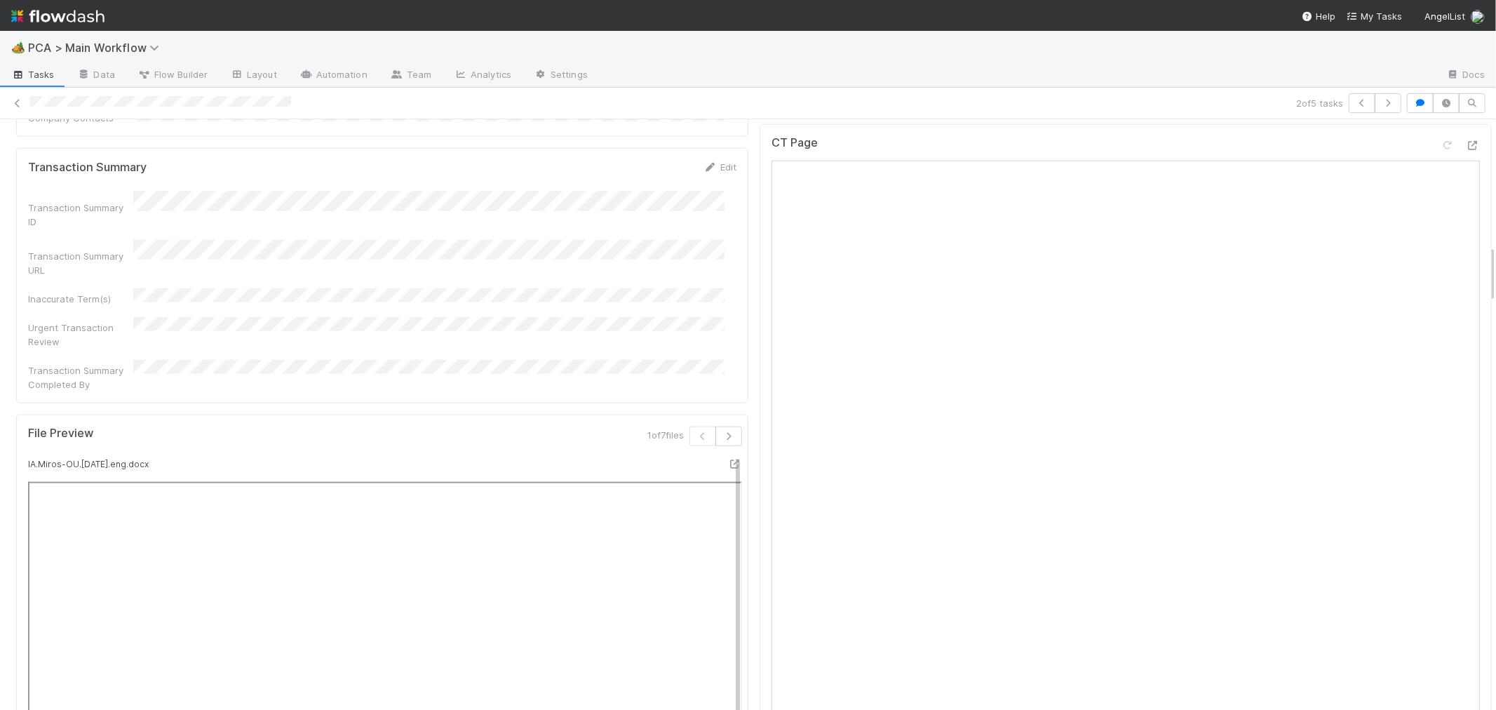
scroll to position [1013, 0]
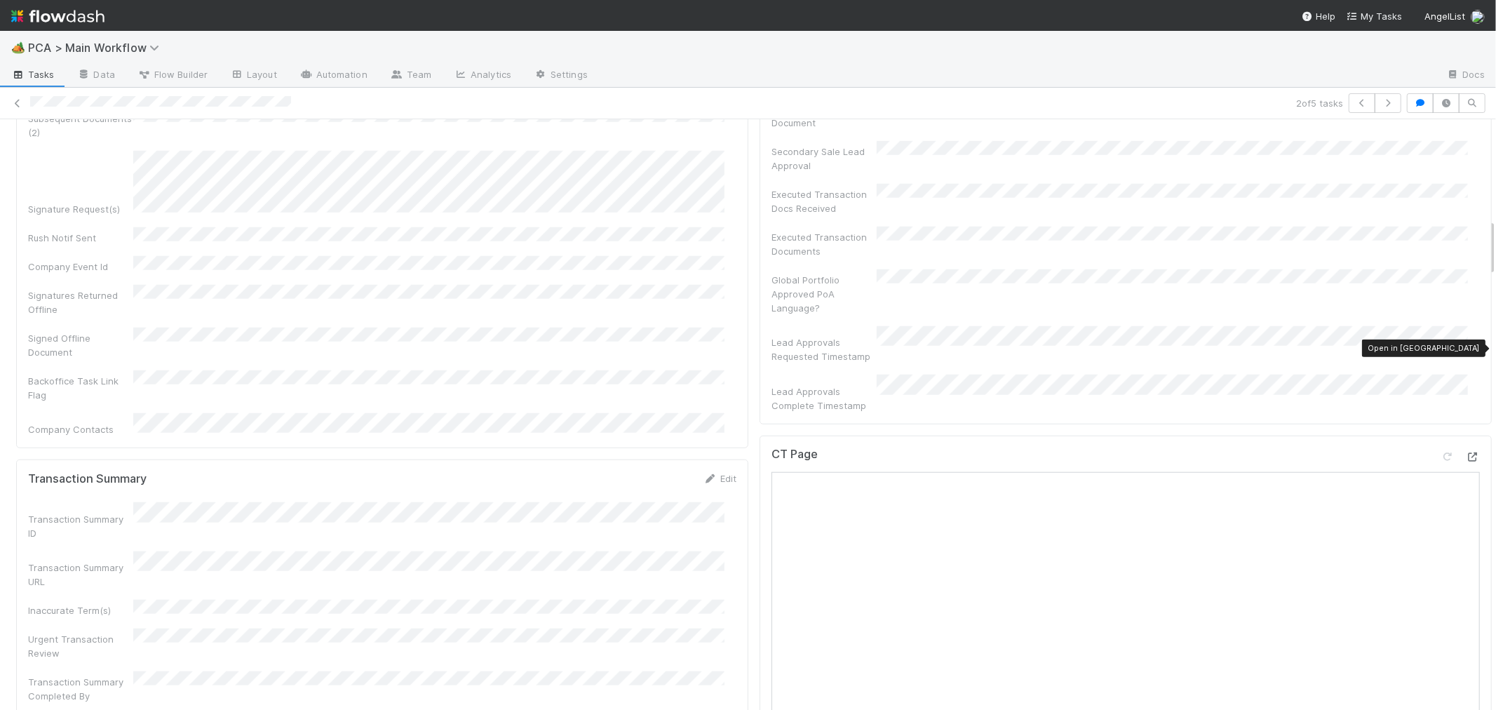
click at [1466, 452] on icon at bounding box center [1473, 456] width 14 height 9
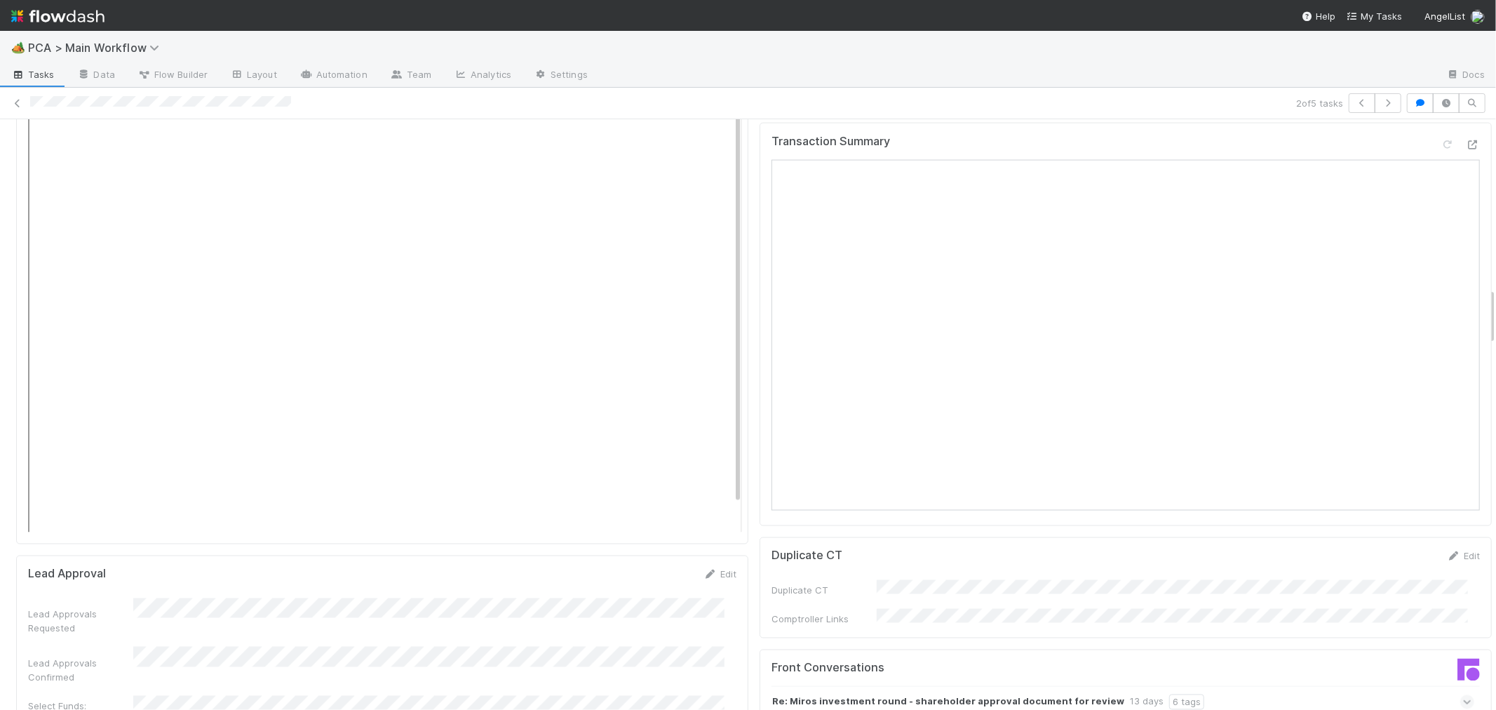
scroll to position [1714, 0]
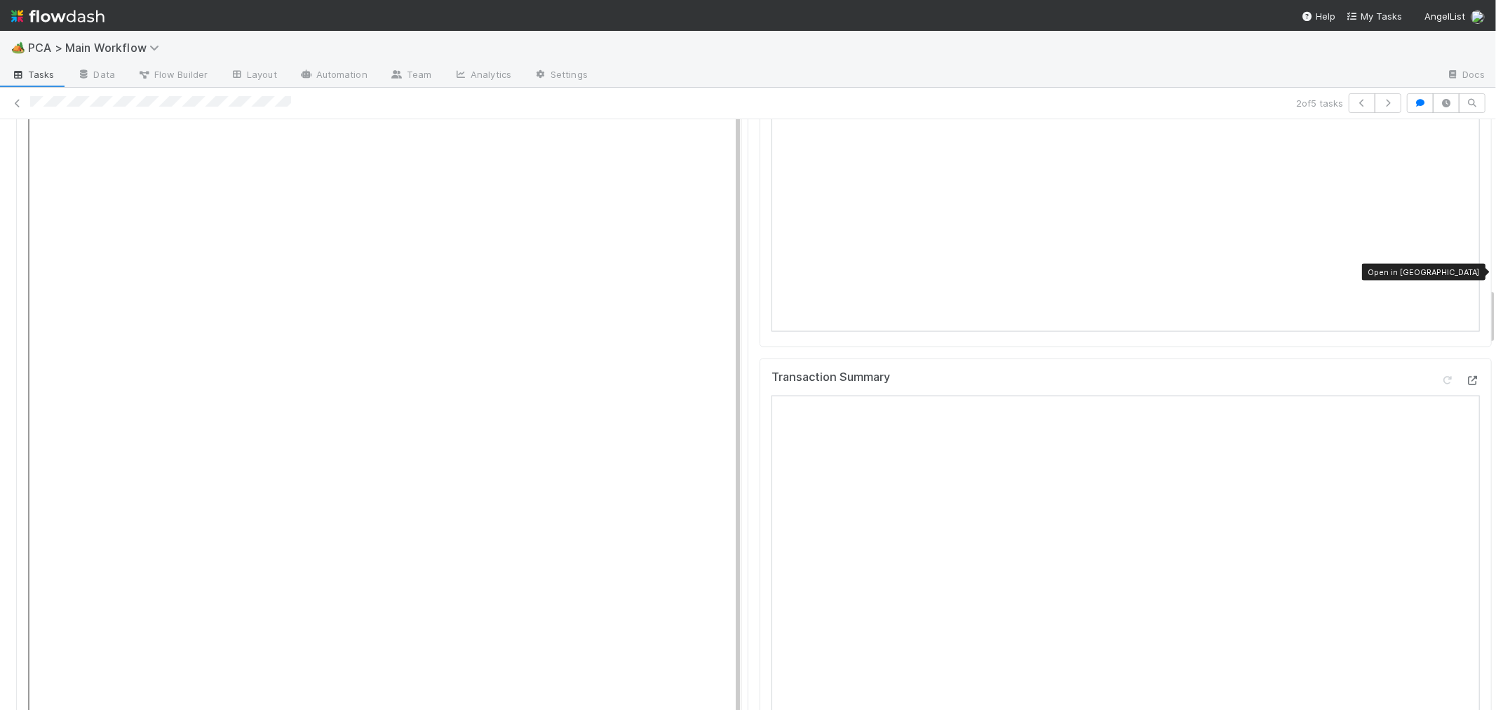
click at [1466, 376] on icon at bounding box center [1473, 380] width 14 height 9
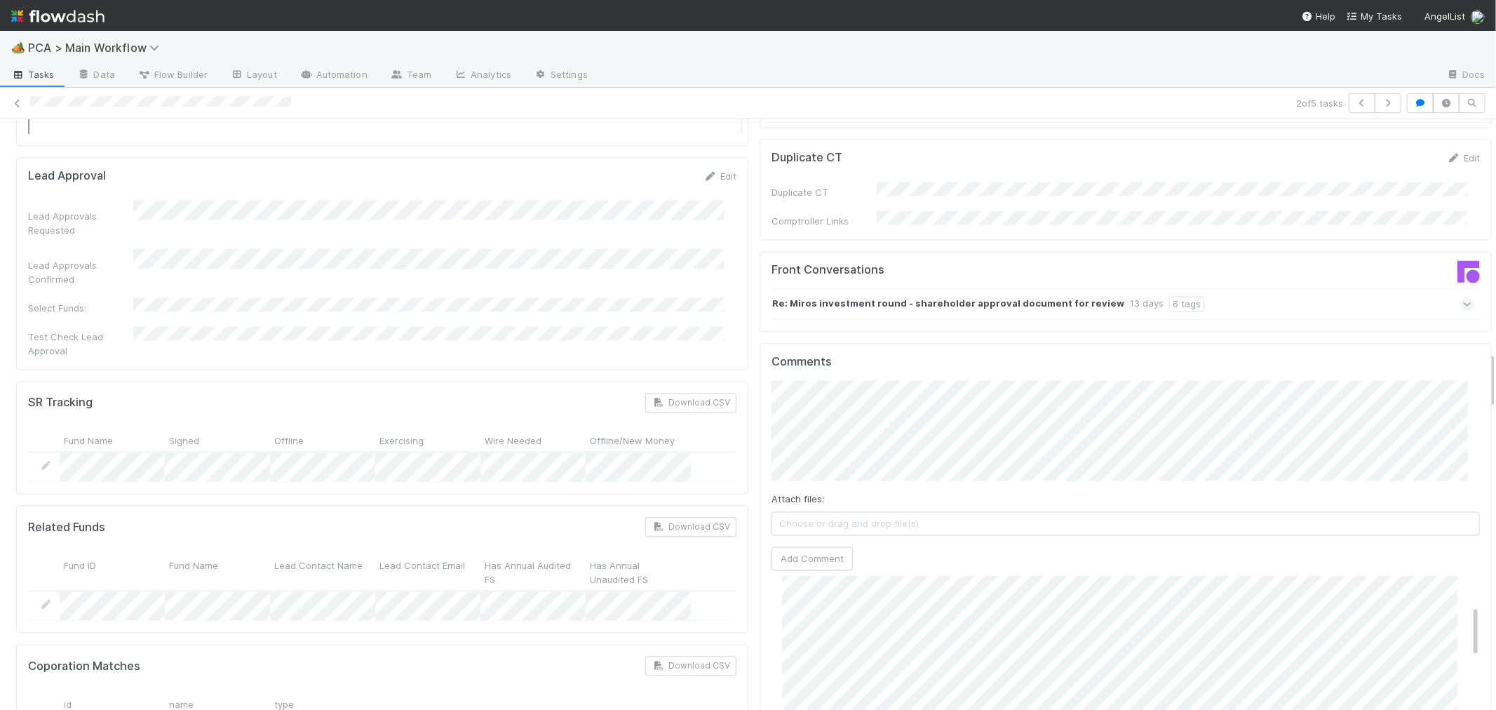
scroll to position [2337, 0]
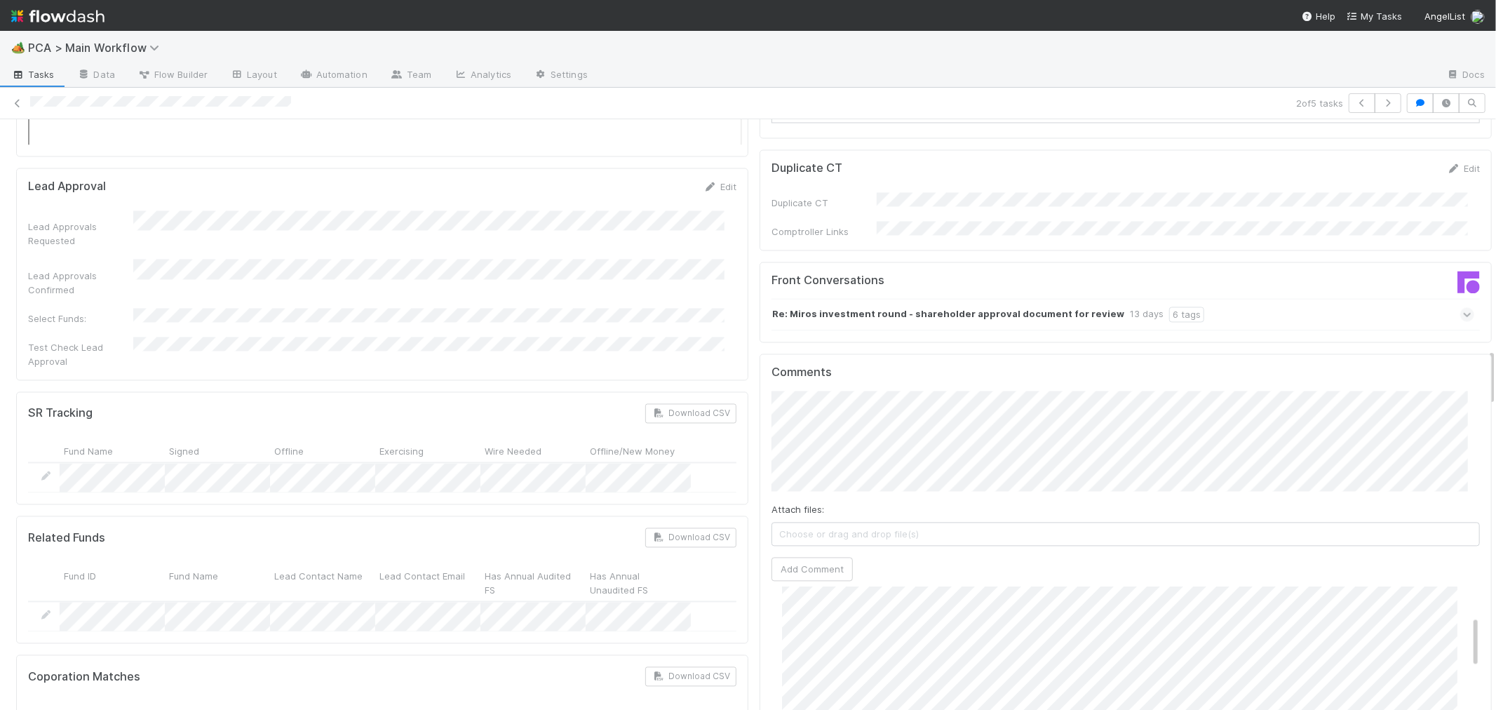
click at [961, 306] on strong "Re: Miros investment round - shareholder approval document for review" at bounding box center [948, 313] width 352 height 15
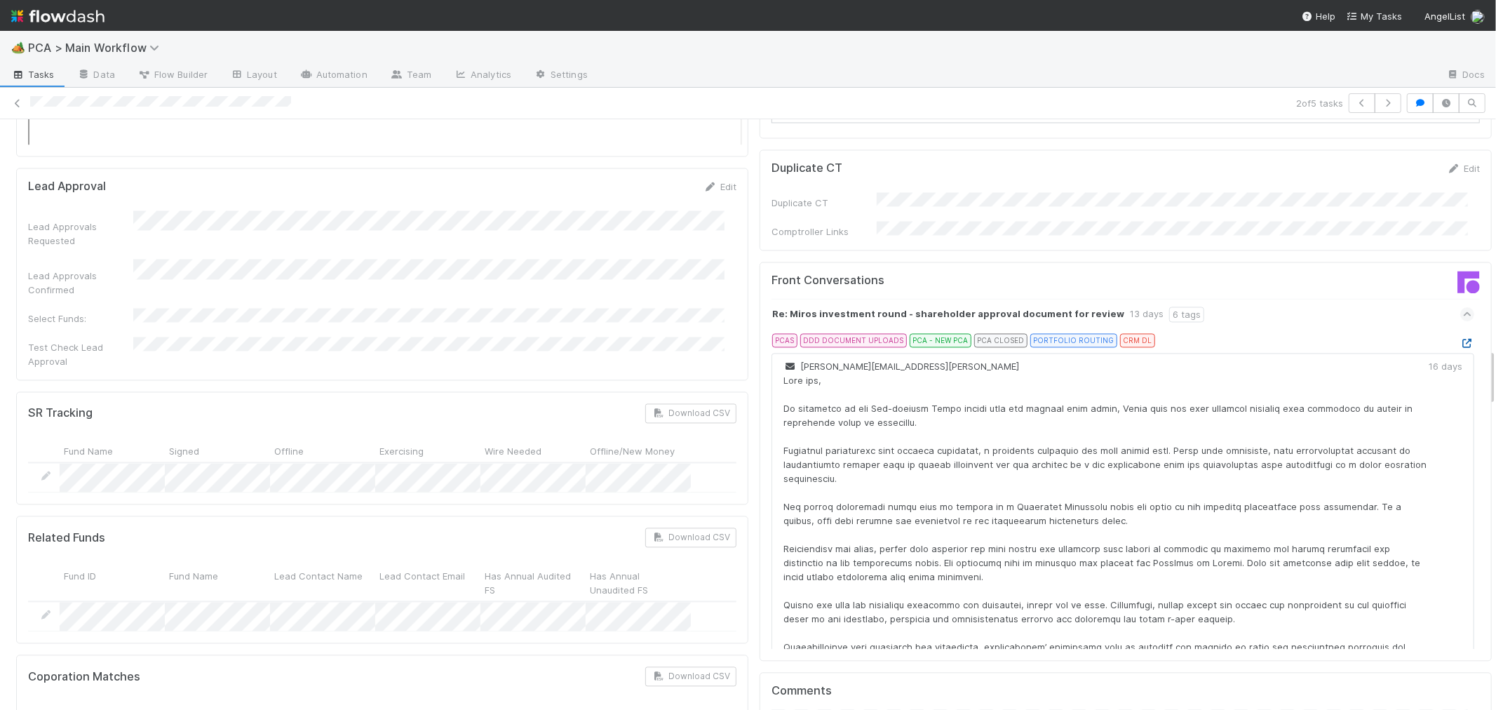
click at [1460, 339] on icon at bounding box center [1467, 343] width 14 height 9
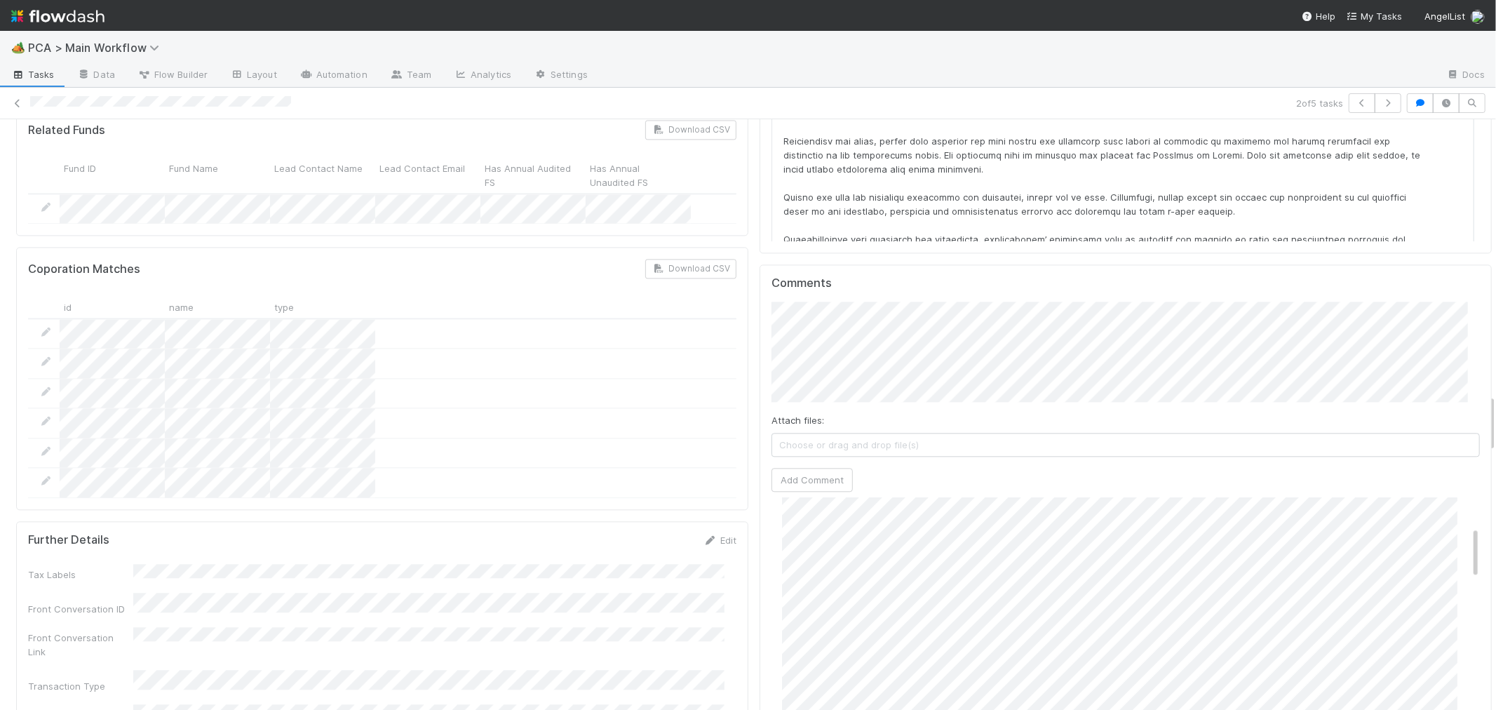
scroll to position [2805, 0]
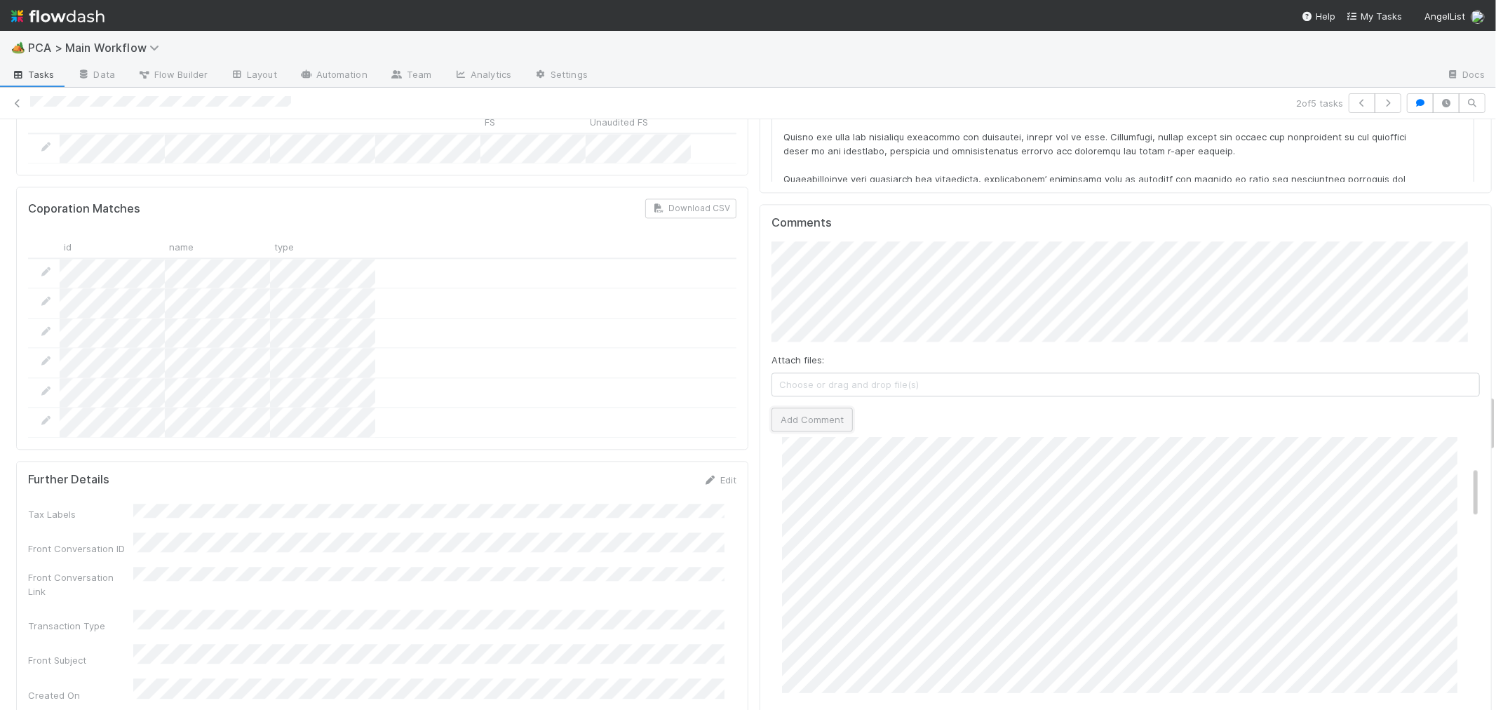
click at [817, 407] on button "Add Comment" at bounding box center [811, 419] width 81 height 24
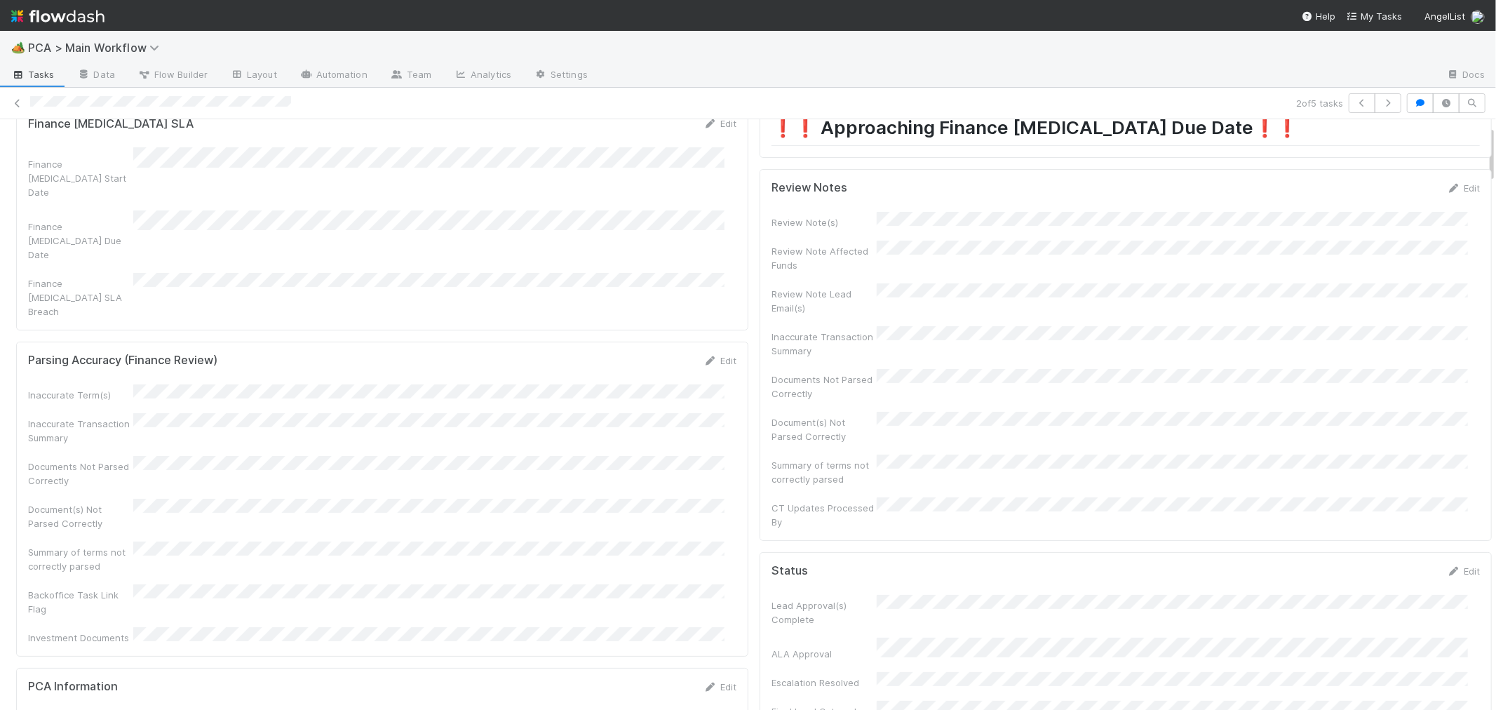
scroll to position [0, 0]
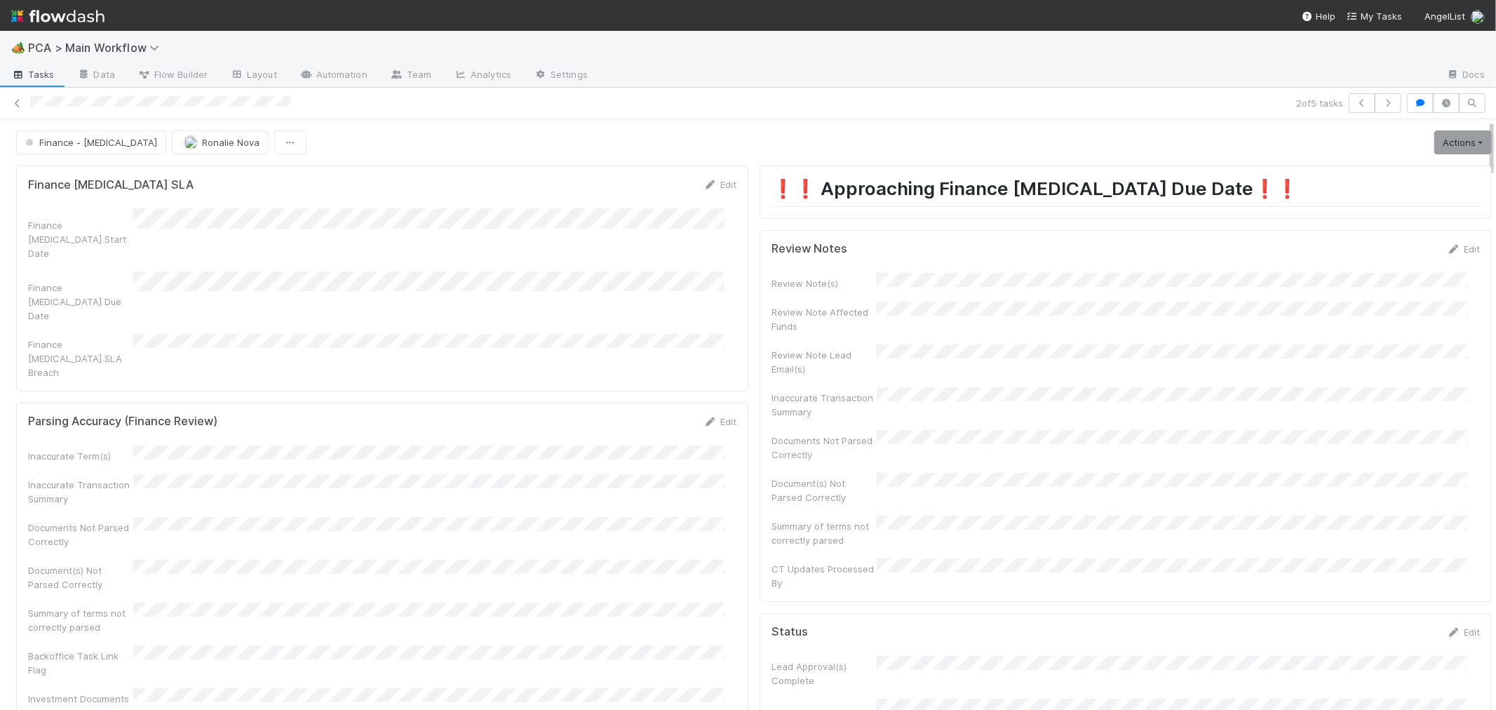
click at [1447, 242] on div "Edit" at bounding box center [1463, 249] width 33 height 14
click at [1447, 250] on link "Edit" at bounding box center [1463, 248] width 33 height 11
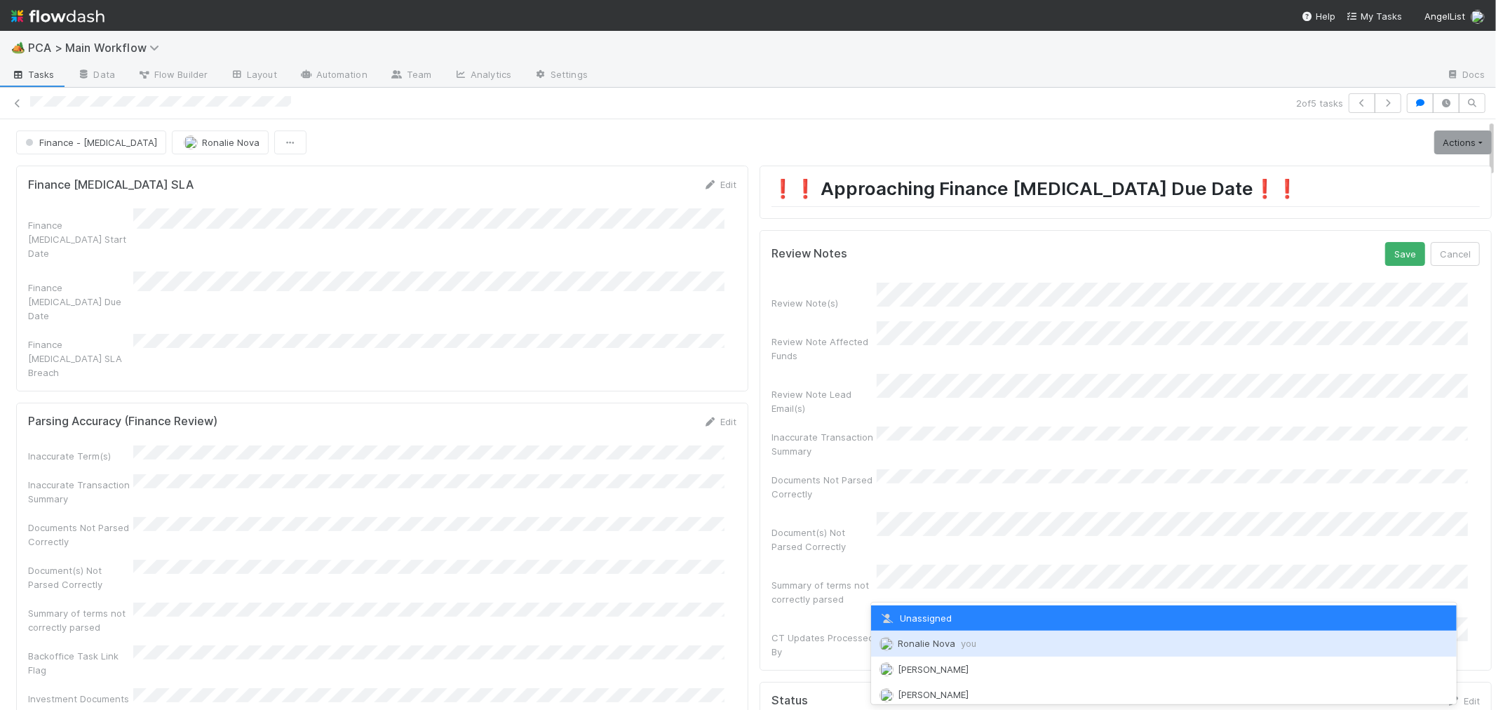
click at [929, 643] on span "Ronalie Nova you" at bounding box center [937, 642] width 79 height 11
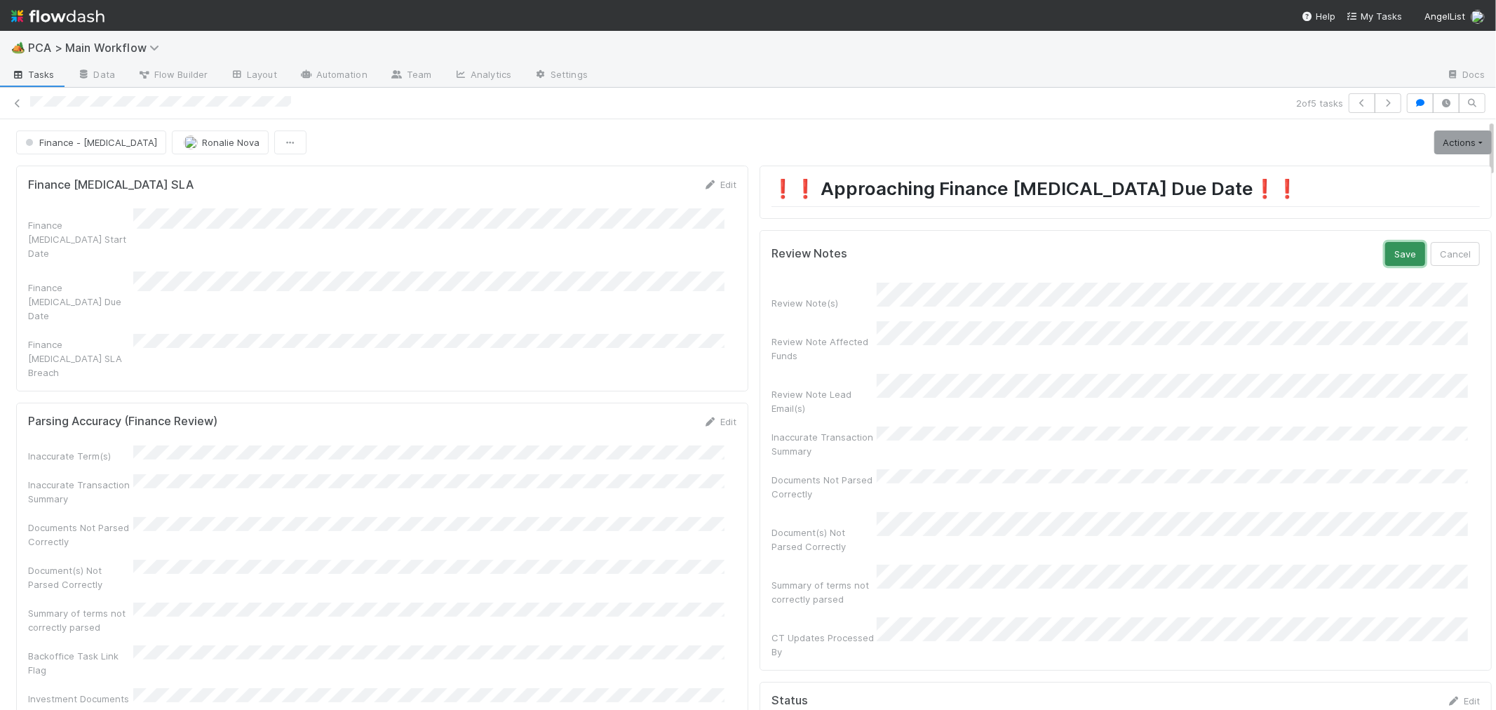
click at [1385, 260] on button "Save" at bounding box center [1405, 254] width 40 height 24
click at [1434, 137] on link "Actions" at bounding box center [1463, 142] width 58 height 24
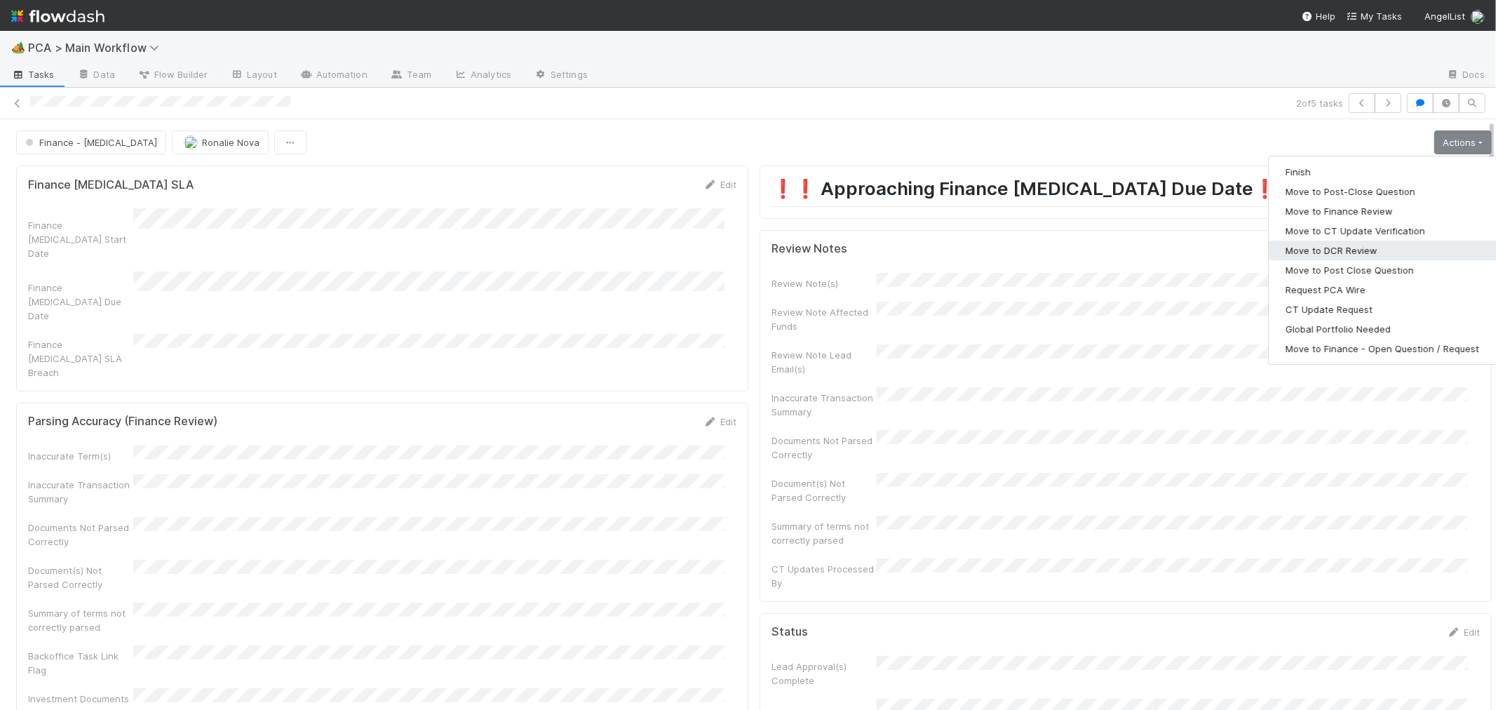
click at [1316, 251] on button "Move to DCR Review" at bounding box center [1382, 251] width 227 height 20
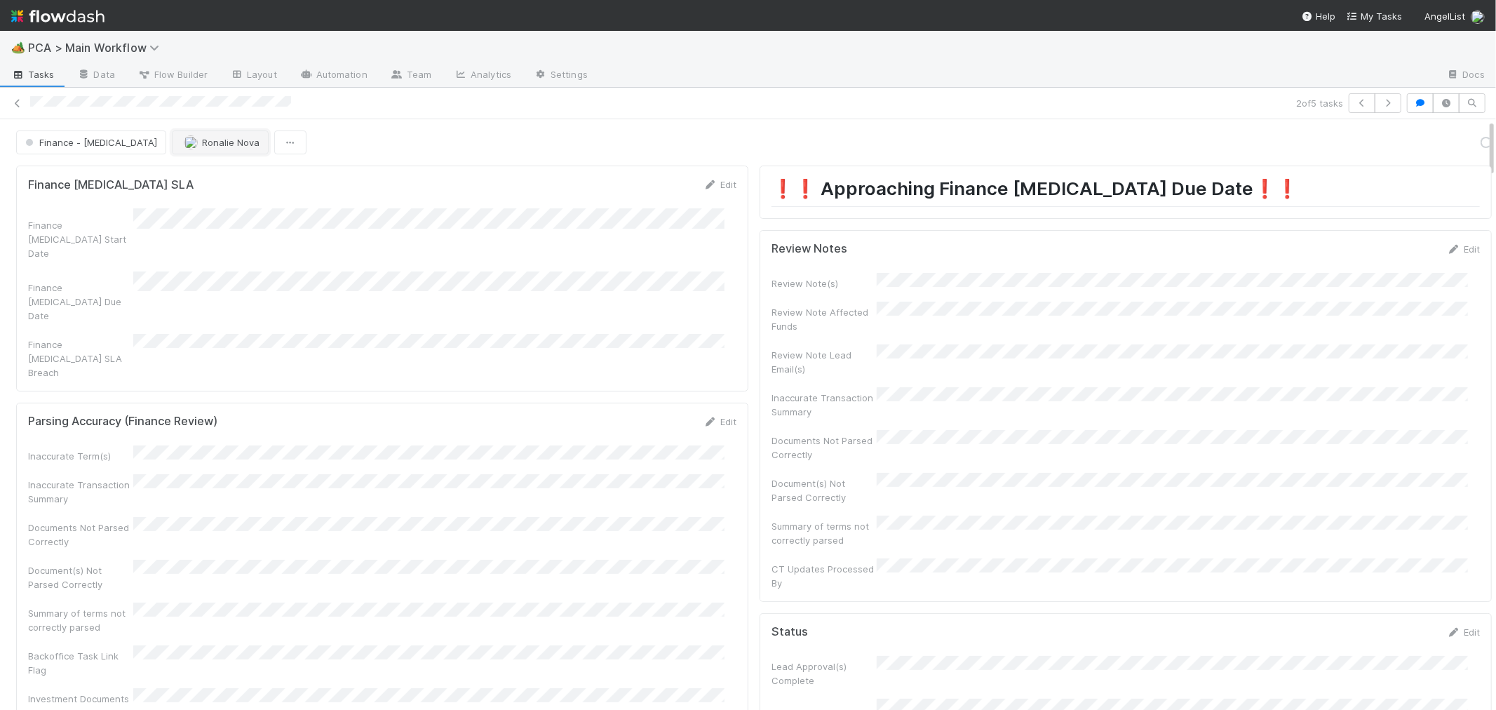
click at [177, 149] on button "Ronalie Nova" at bounding box center [220, 142] width 97 height 24
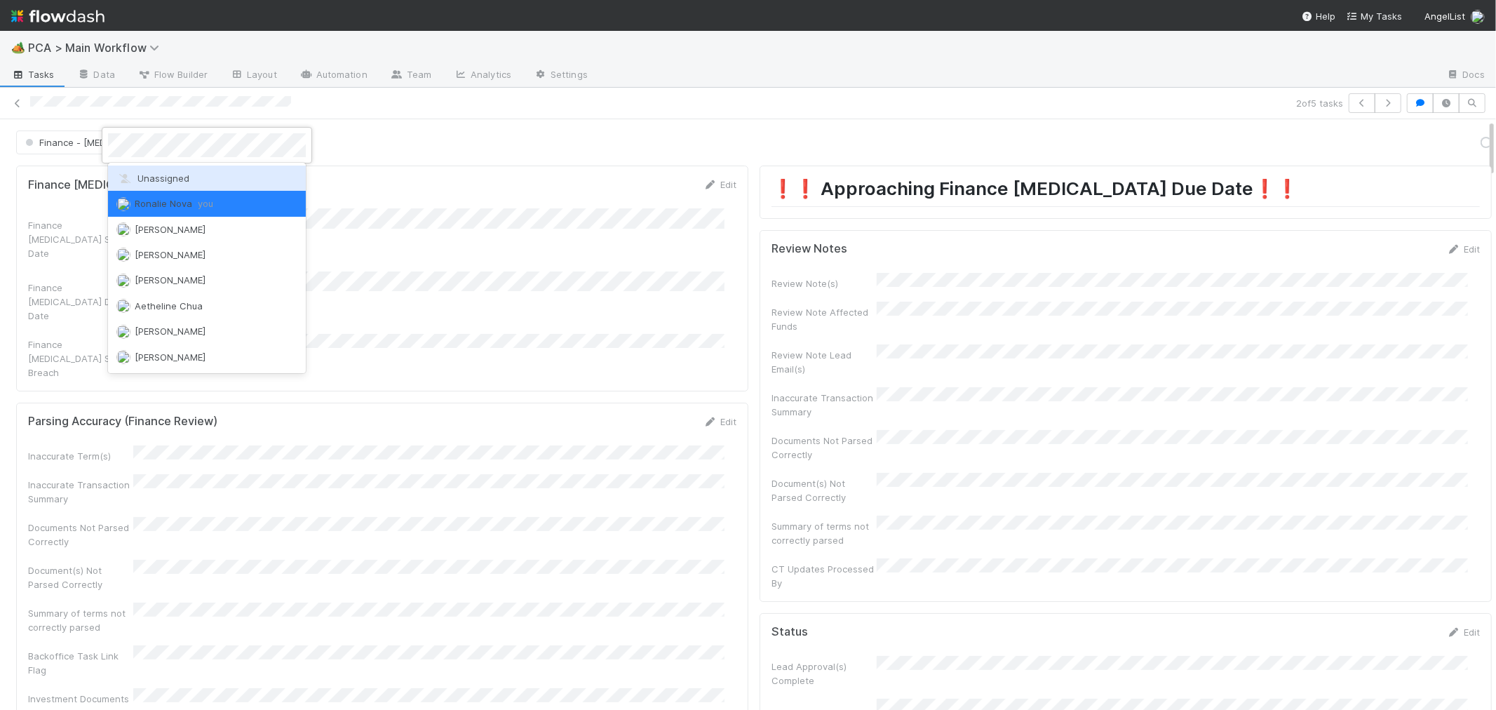
click at [166, 177] on span "Unassigned" at bounding box center [152, 178] width 73 height 11
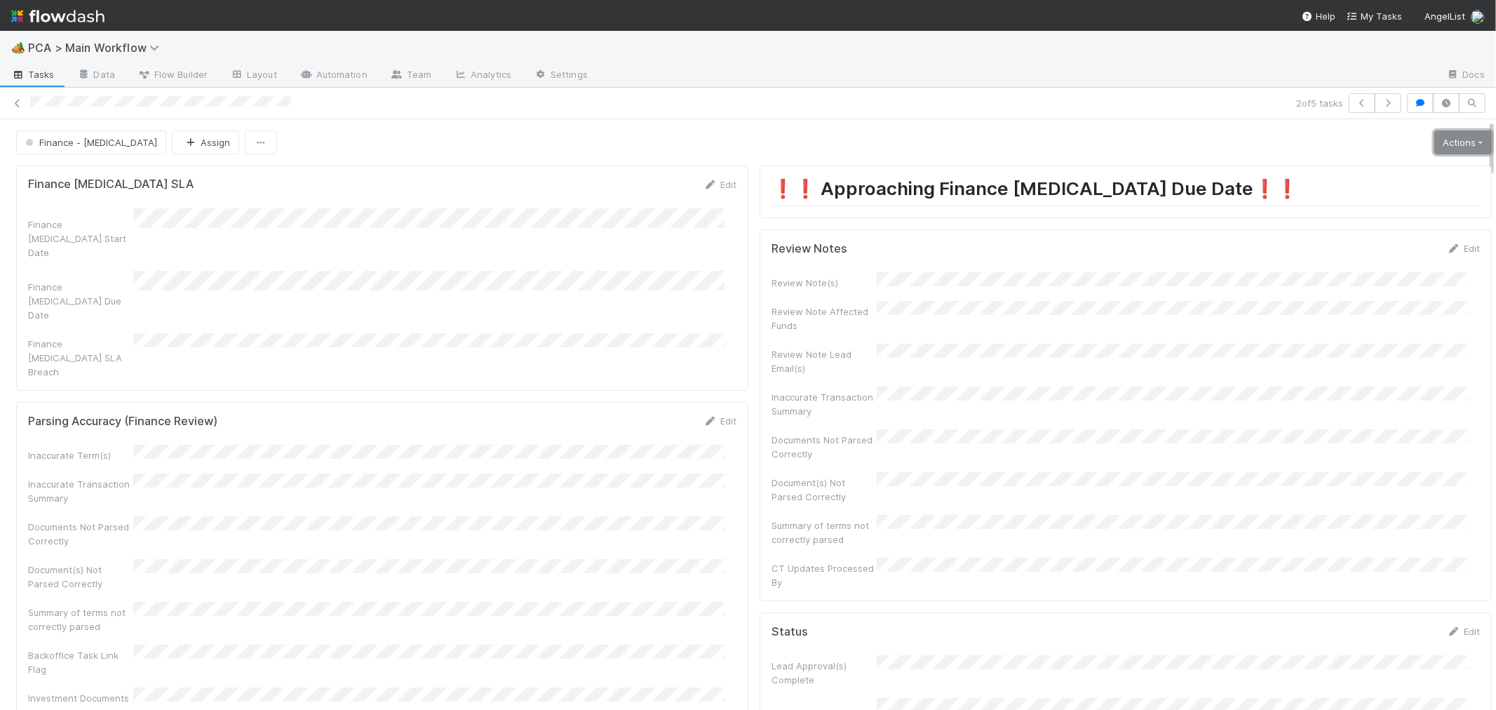
click at [1434, 144] on link "Actions" at bounding box center [1463, 142] width 58 height 24
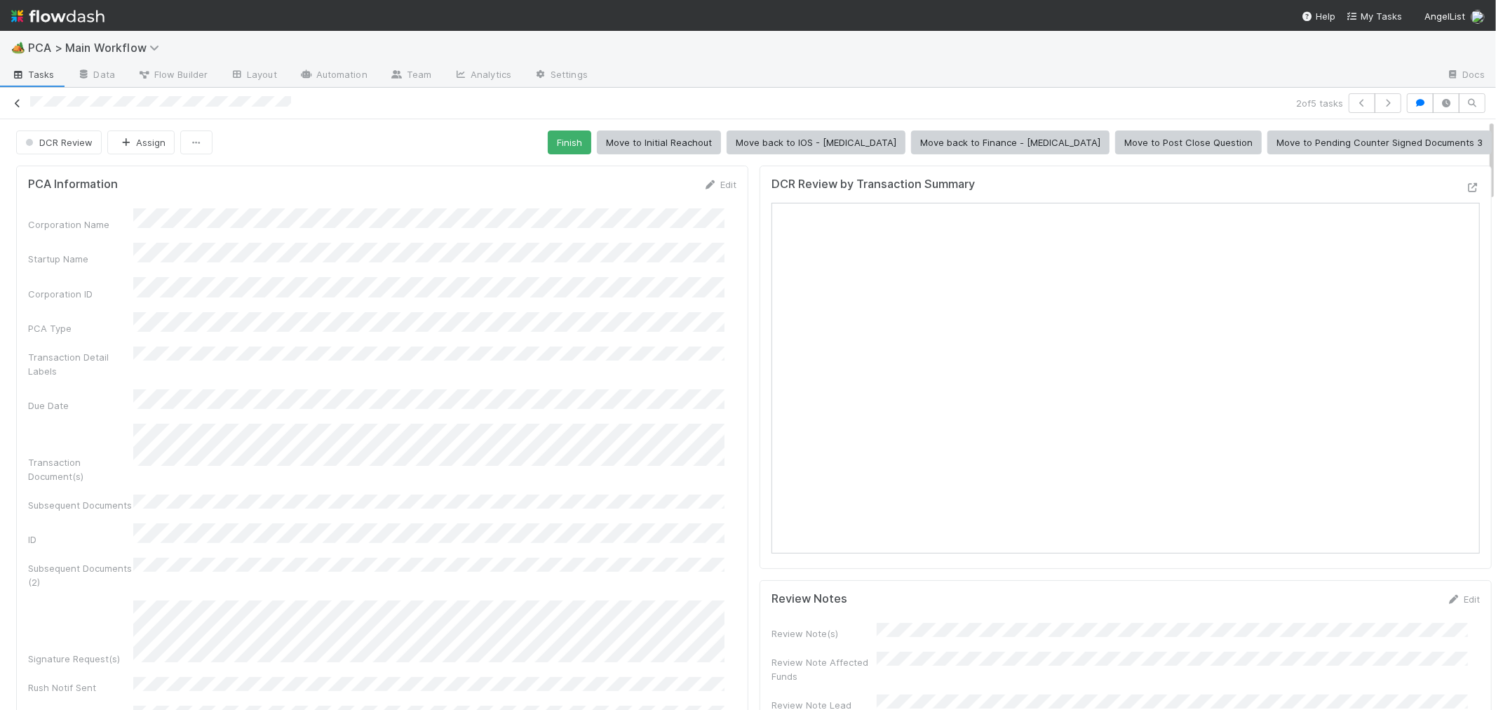
click at [17, 100] on icon at bounding box center [18, 103] width 14 height 9
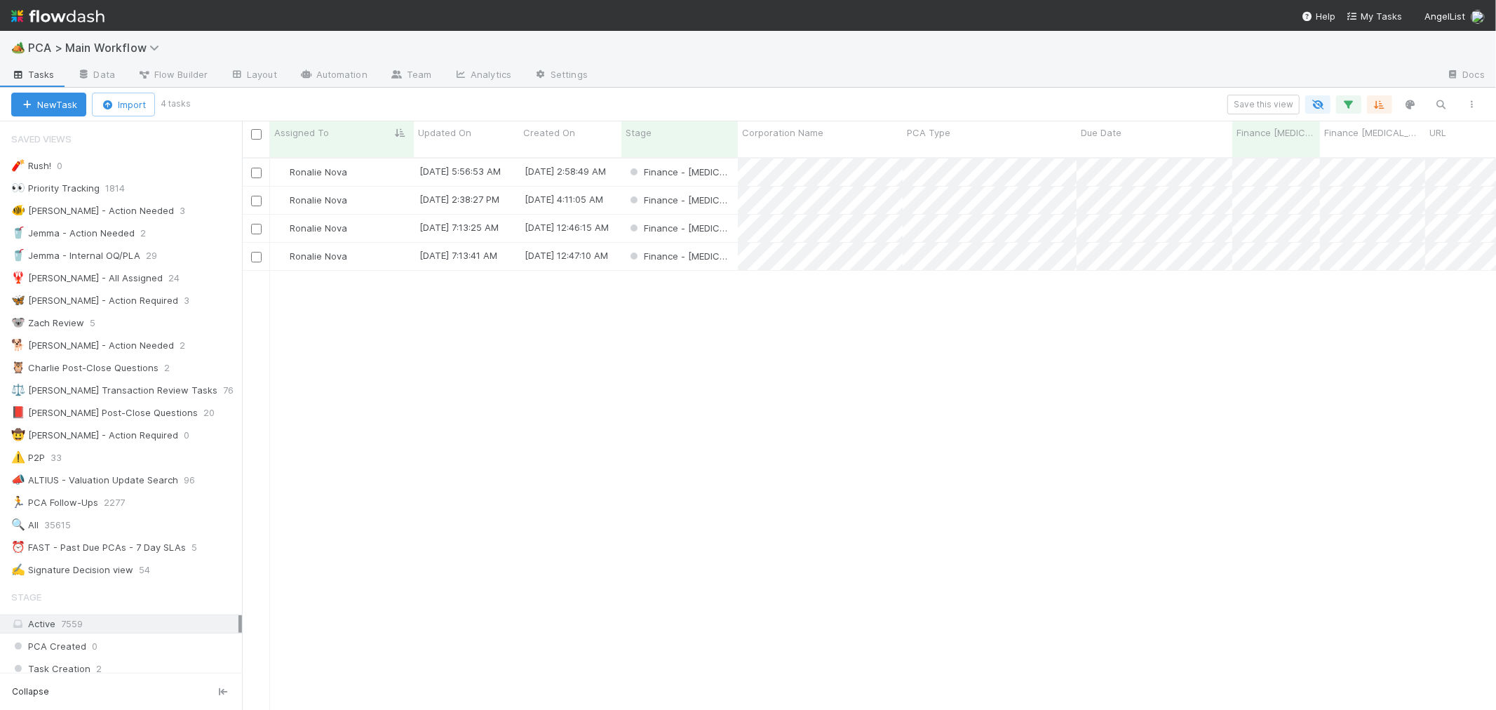
scroll to position [12, 11]
click at [727, 159] on div "Finance - ICU" at bounding box center [679, 171] width 116 height 27
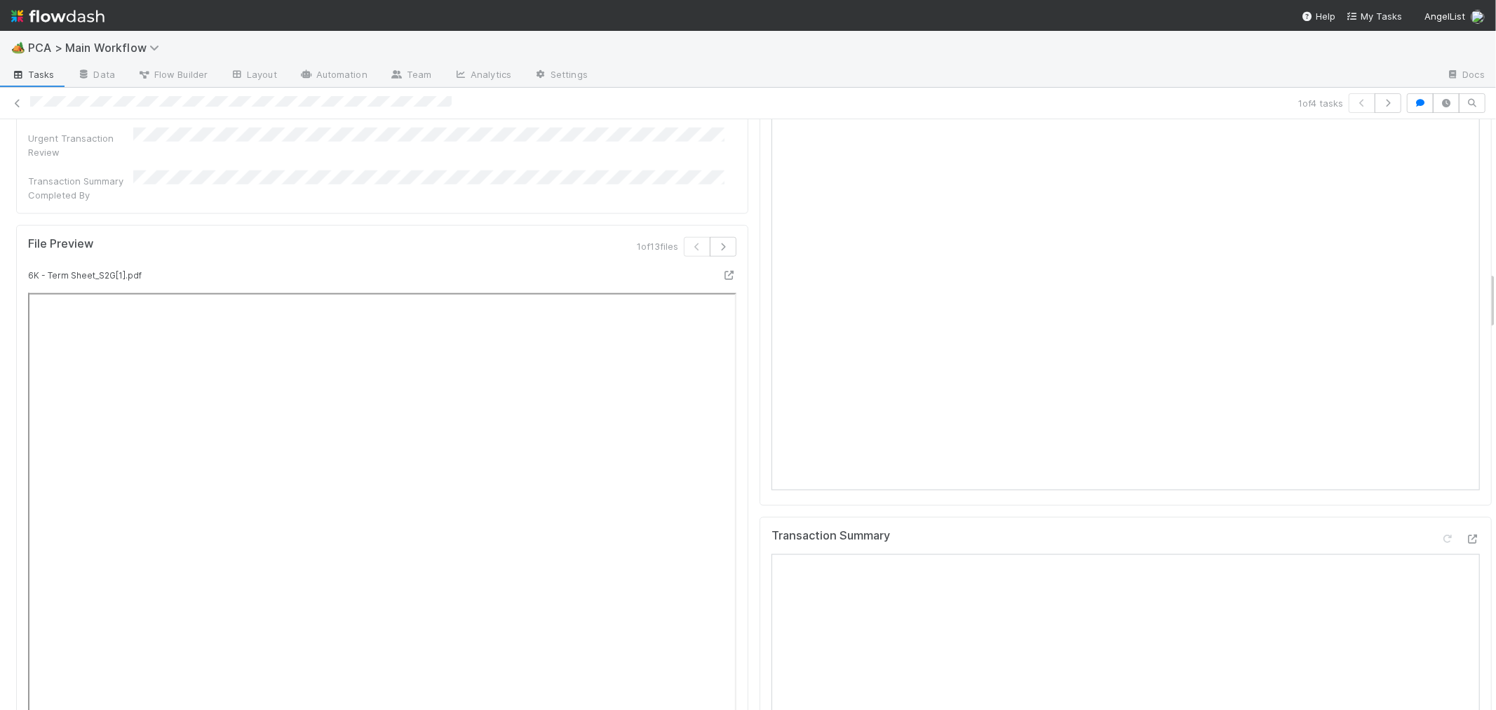
scroll to position [1636, 0]
click at [1466, 436] on icon at bounding box center [1473, 440] width 14 height 9
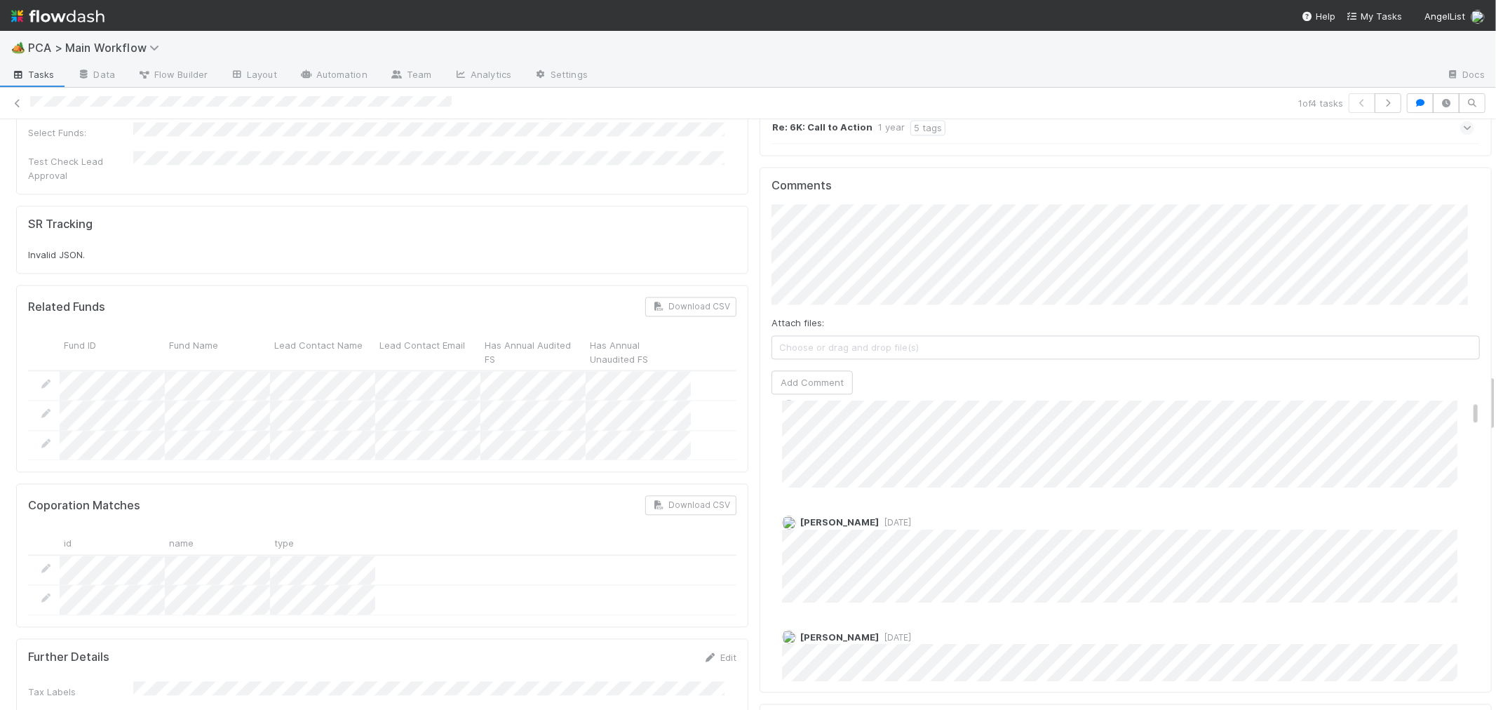
scroll to position [0, 0]
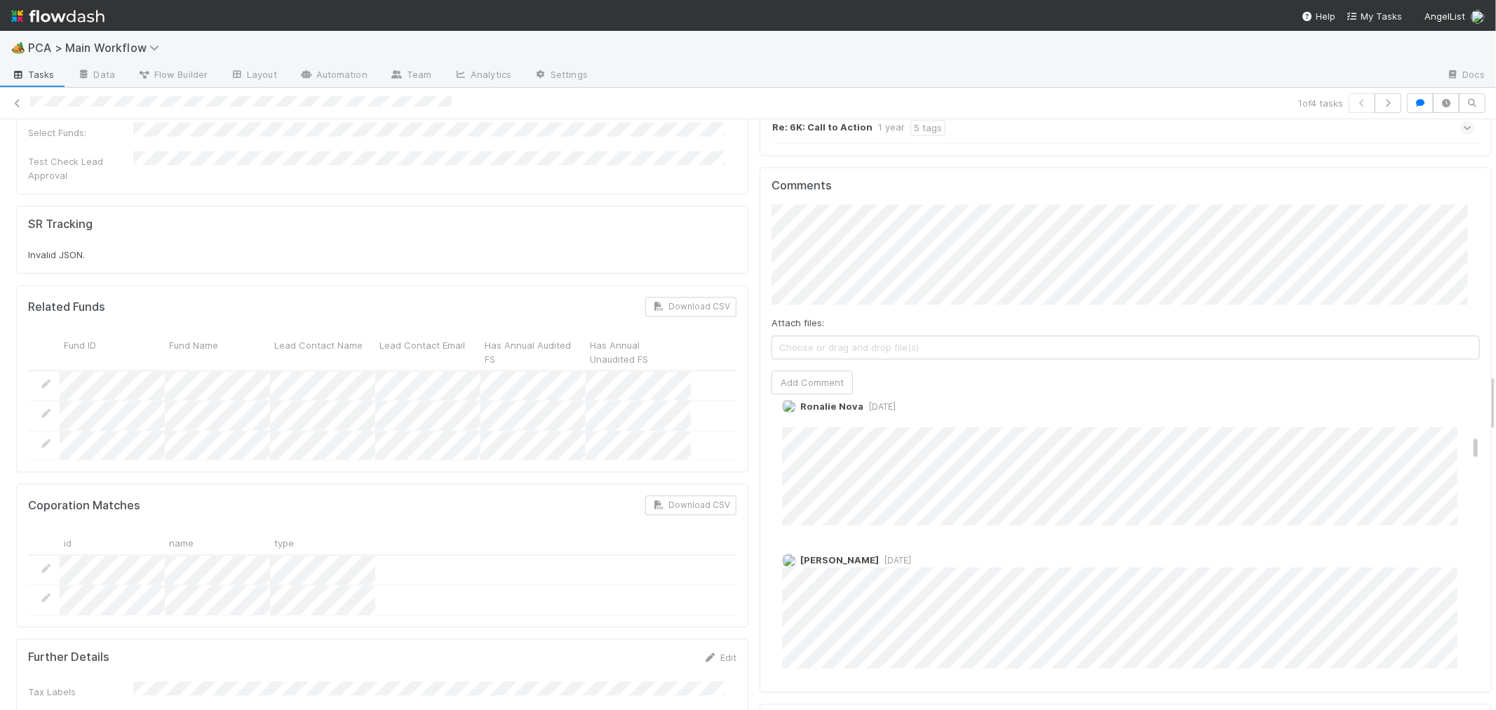
scroll to position [779, 0]
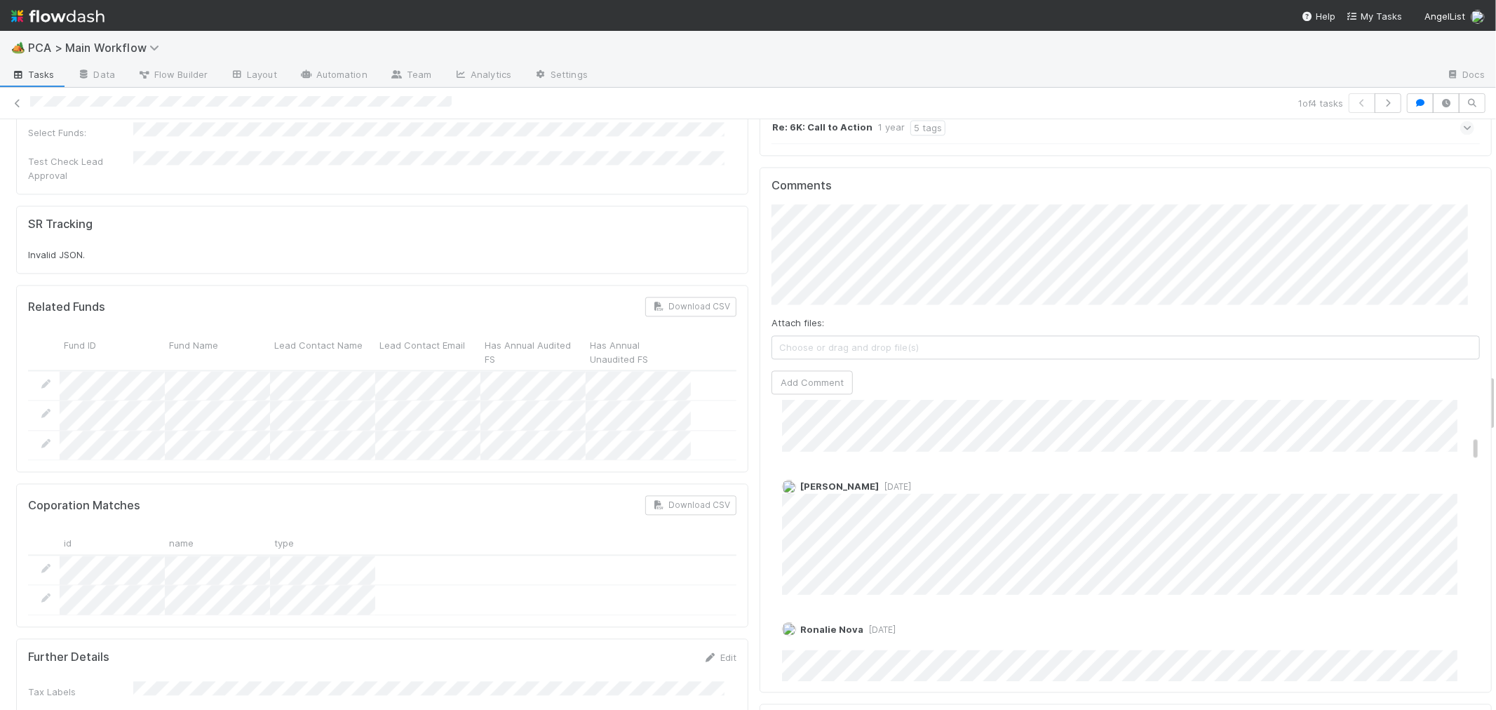
click at [1052, 53] on div "🏕️ PCA > Main Workflow" at bounding box center [748, 48] width 1496 height 34
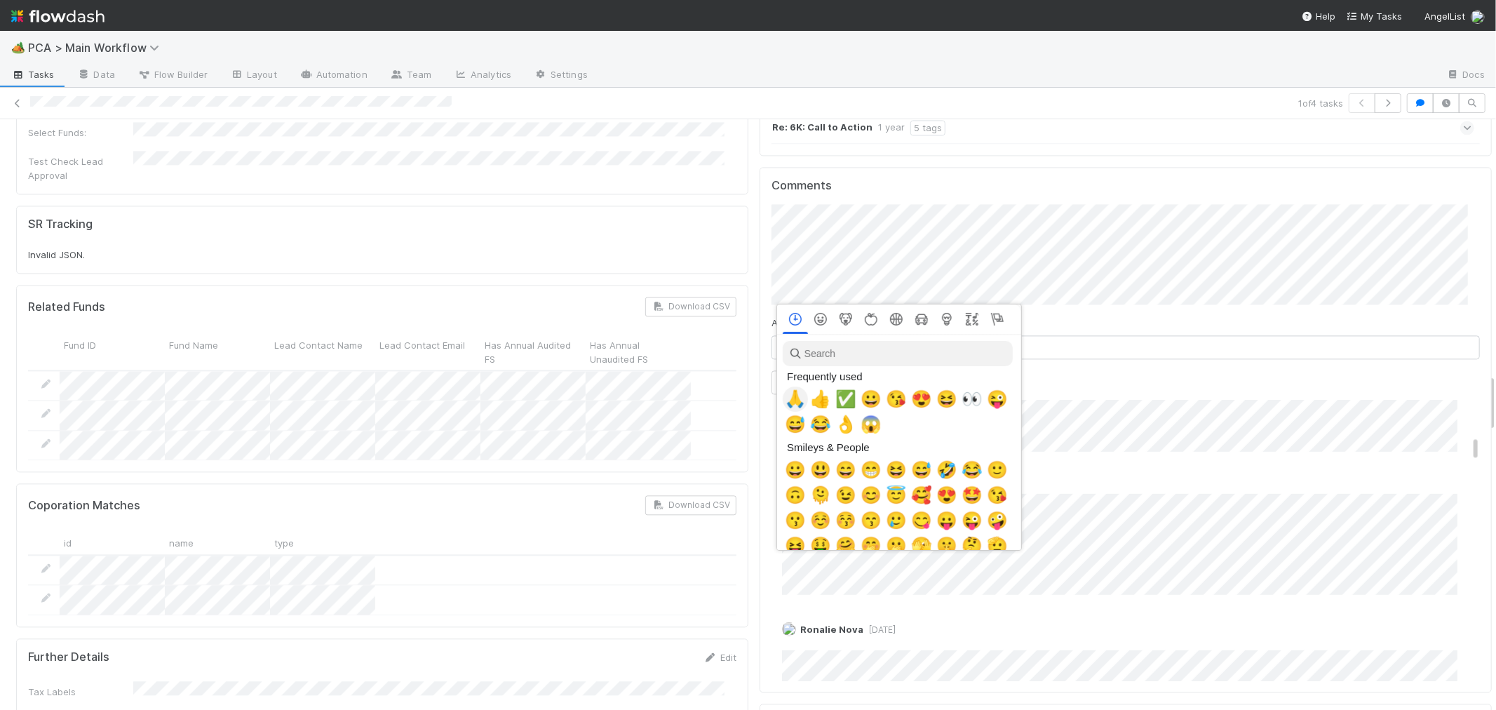
click at [797, 398] on span "🙏" at bounding box center [795, 399] width 21 height 20
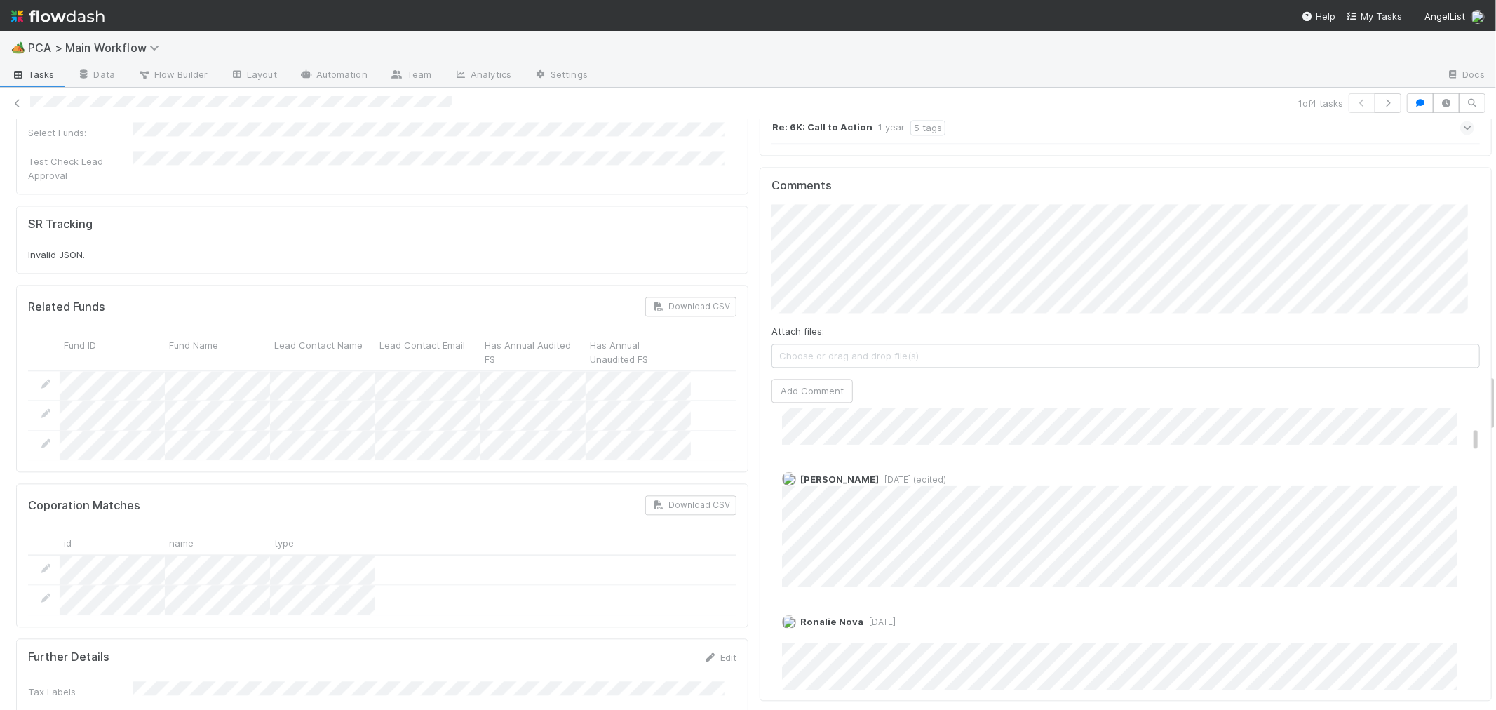
scroll to position [389, 0]
click at [760, 193] on div "Comments Attach files: Choose or drag and drop file(s) Add Comment Philip Chung…" at bounding box center [1126, 434] width 732 height 534
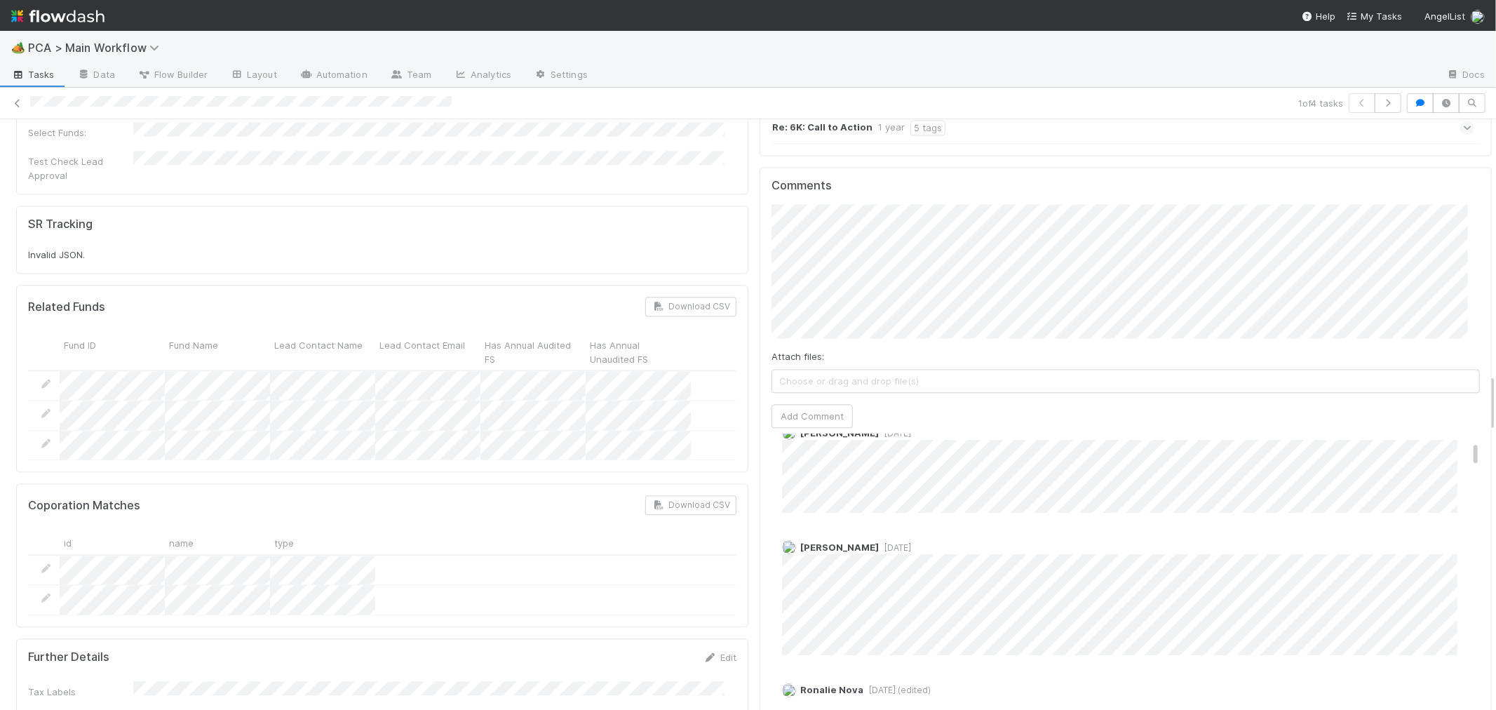
scroll to position [156, 0]
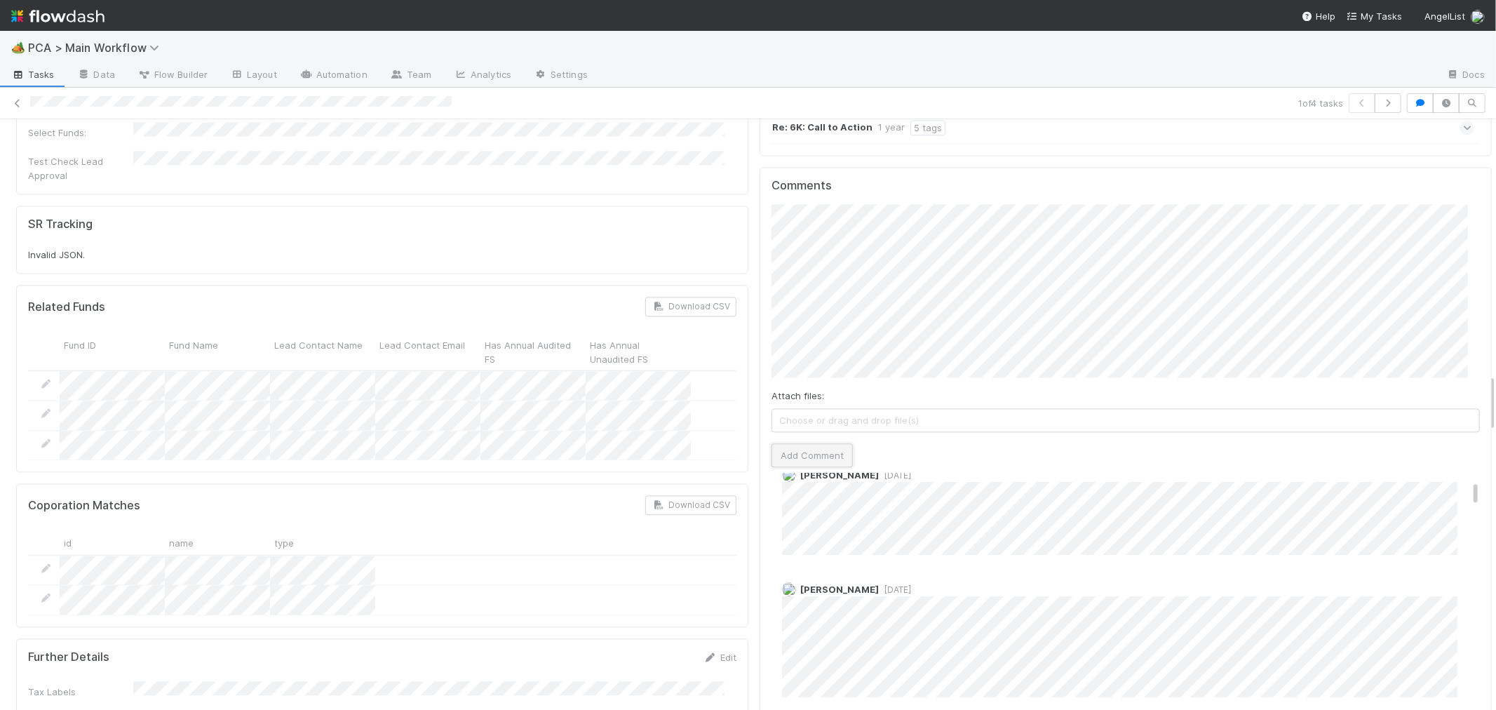
click at [804, 443] on button "Add Comment" at bounding box center [811, 455] width 81 height 24
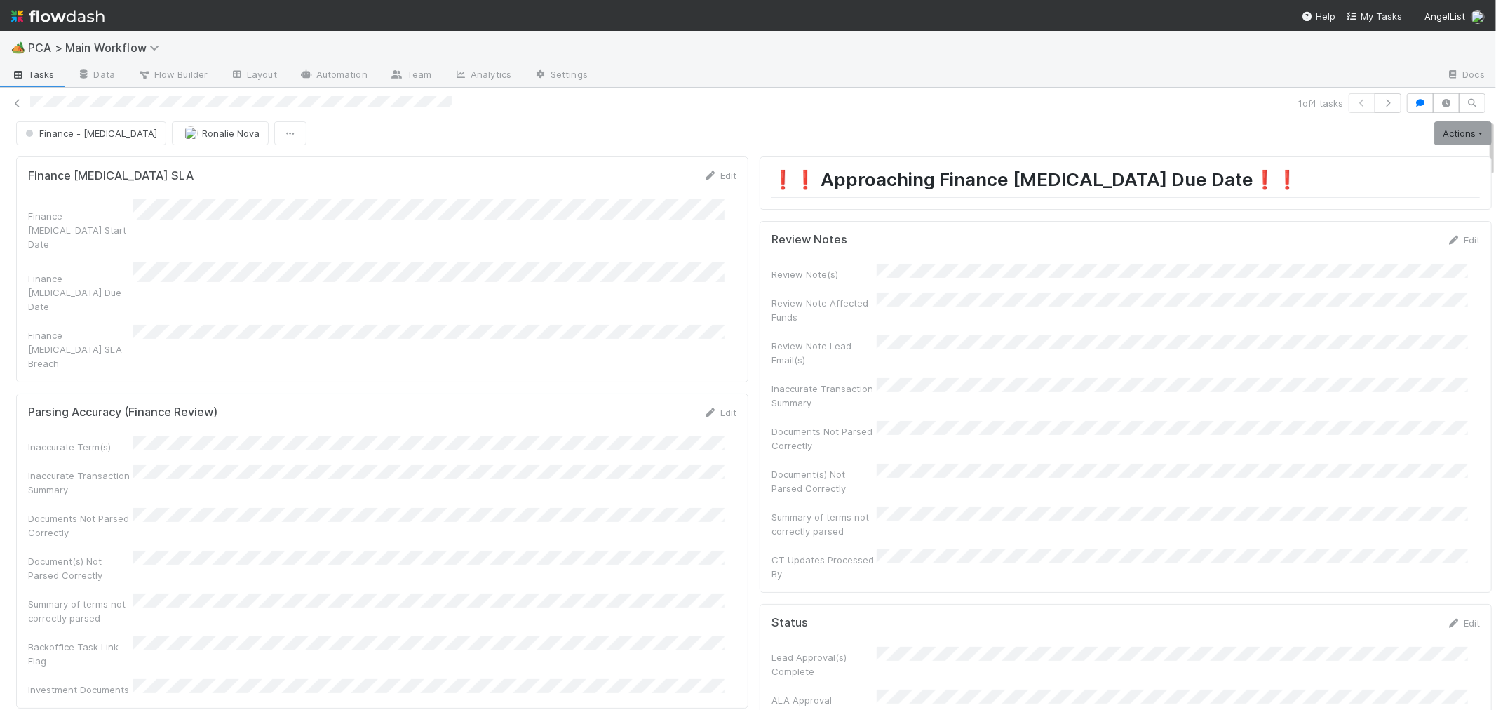
scroll to position [0, 0]
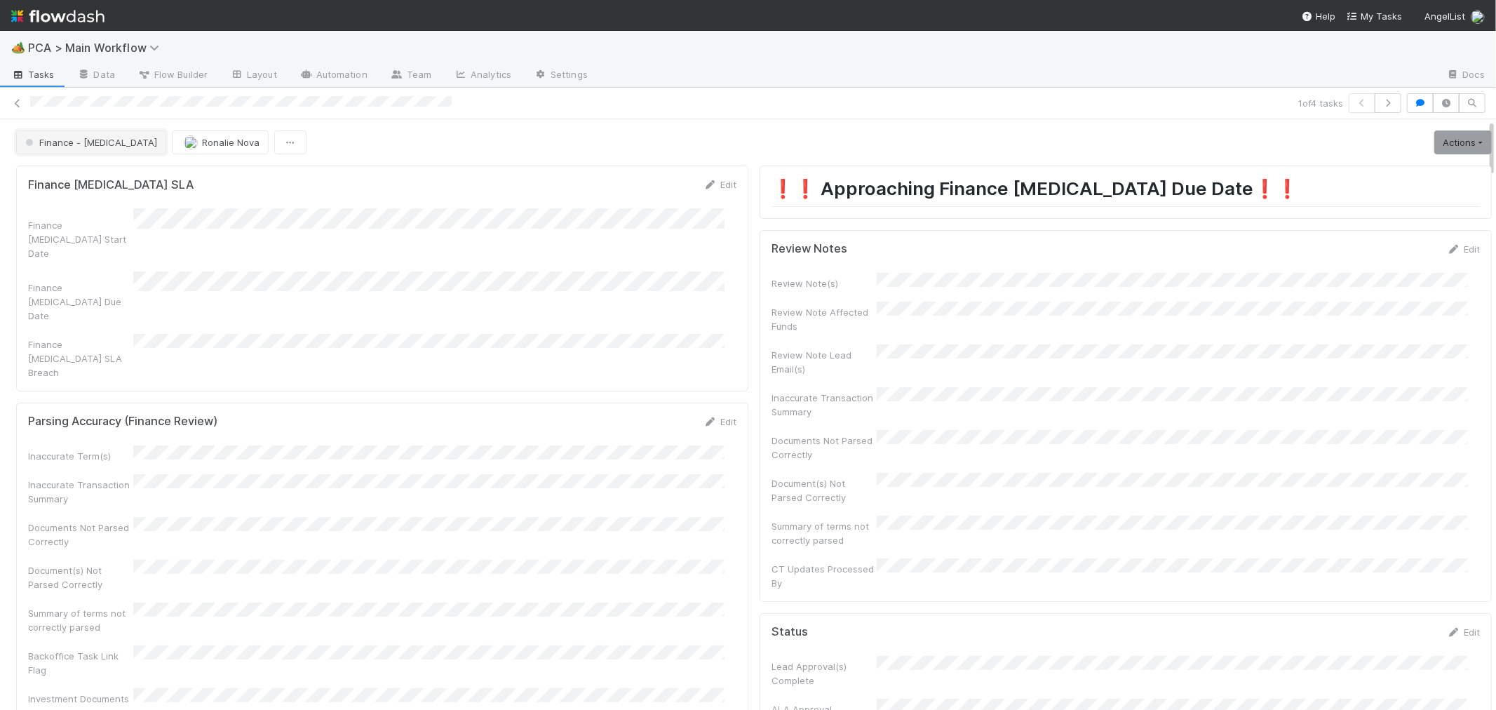
click at [77, 144] on span "Finance - ICU" at bounding box center [89, 142] width 135 height 11
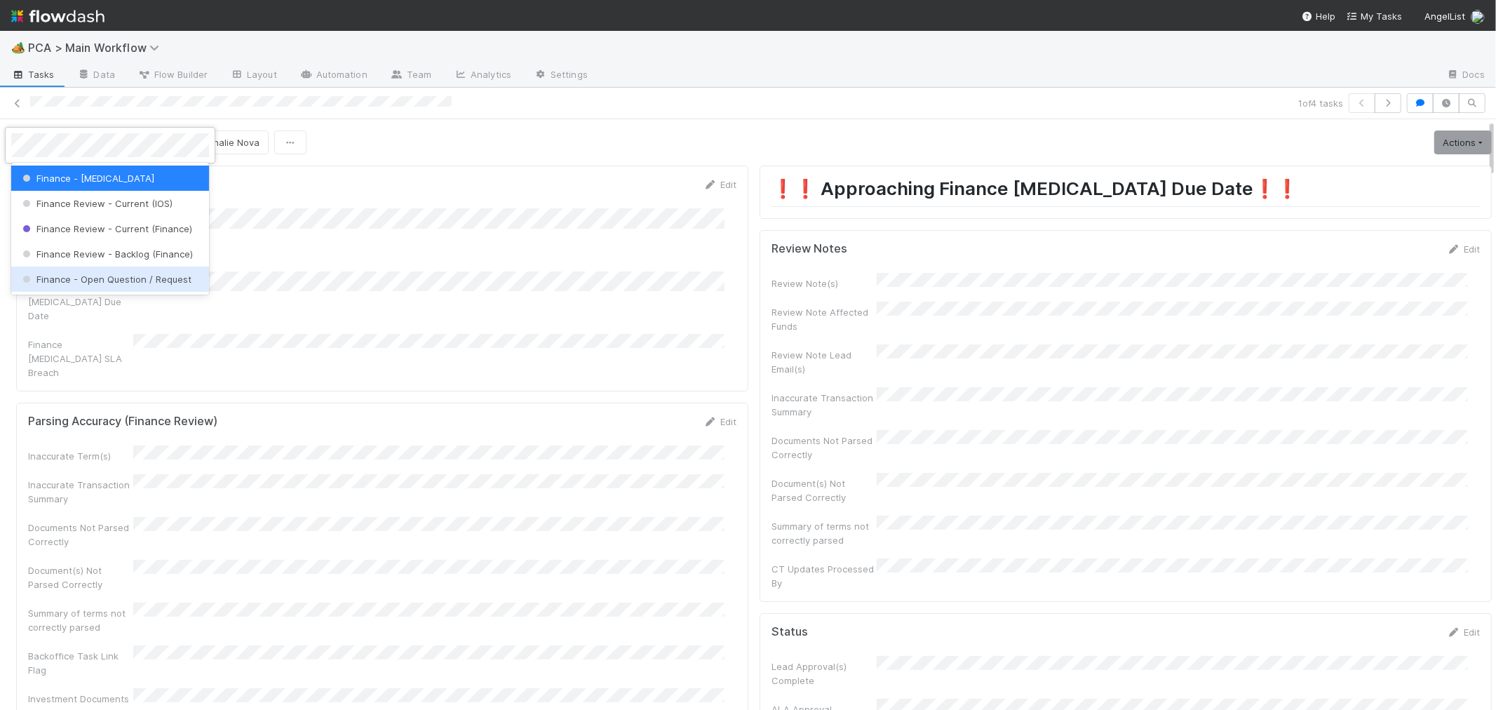
click at [164, 283] on span "Finance - Open Question / Request" at bounding box center [106, 279] width 172 height 11
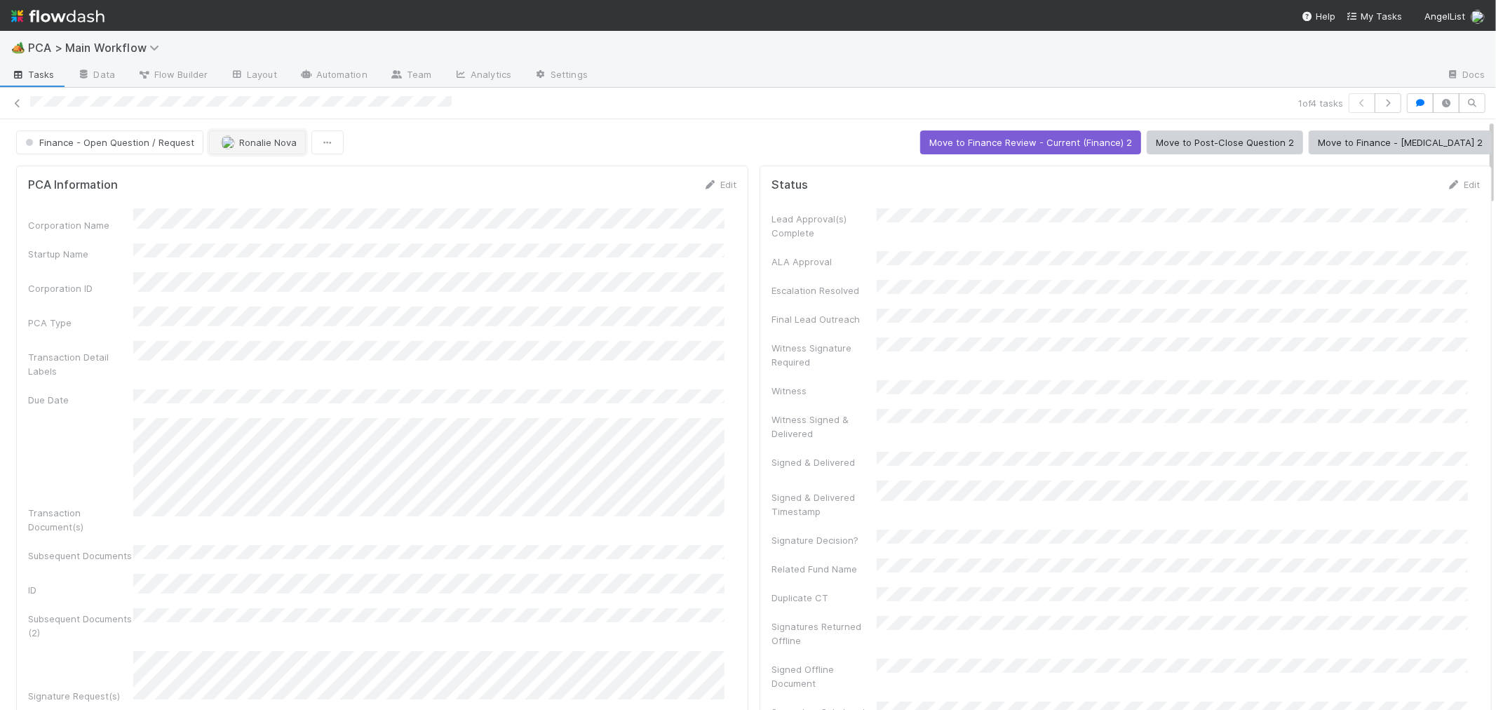
click at [242, 148] on button "Ronalie Nova" at bounding box center [257, 142] width 97 height 24
click at [320, 202] on div "[PERSON_NAME]" at bounding box center [299, 203] width 198 height 25
click at [1062, 268] on div "Lead Approval(s) Complete ALA Approval Escalation Resolved Final Lead Outreach …" at bounding box center [1125, 584] width 708 height 752
click at [19, 103] on icon at bounding box center [18, 103] width 14 height 9
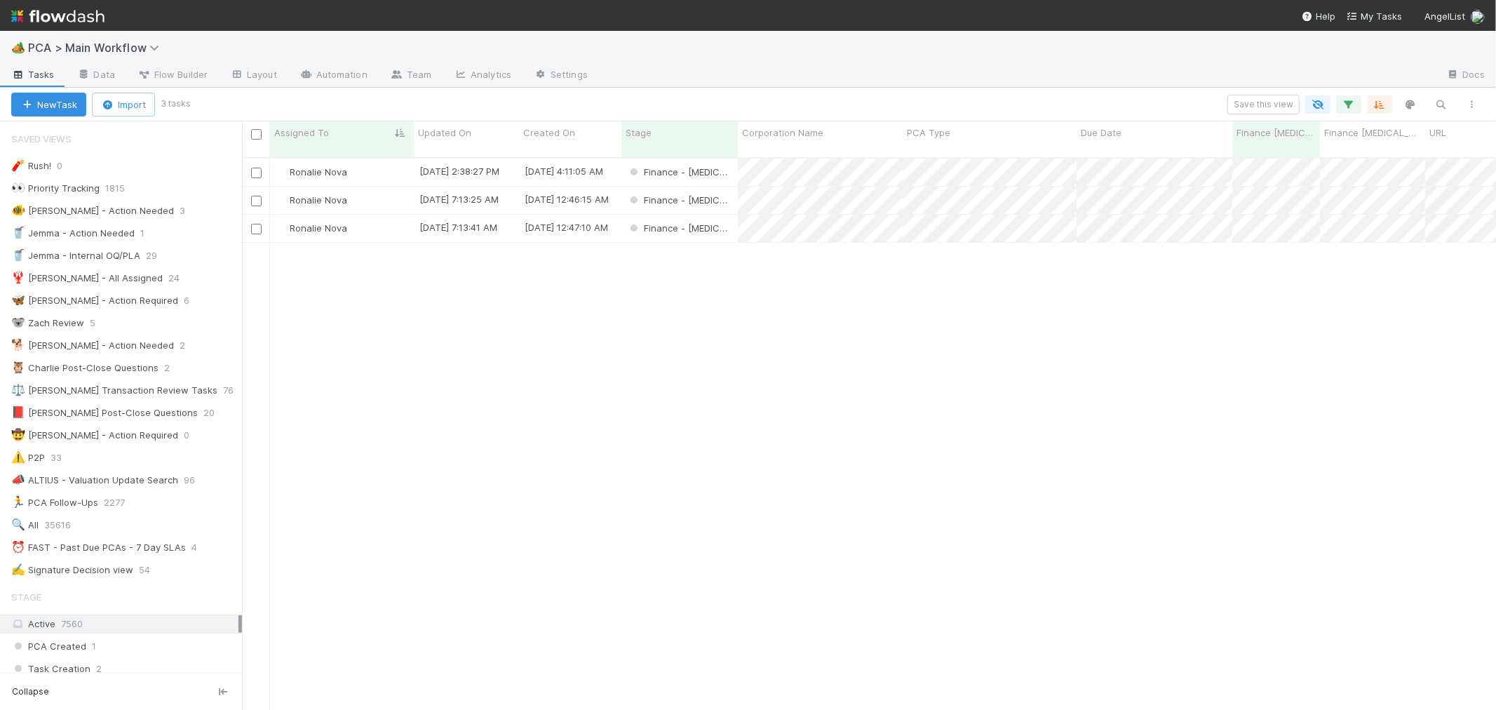
scroll to position [12, 11]
click at [722, 187] on div "Finance - ICU" at bounding box center [679, 200] width 116 height 27
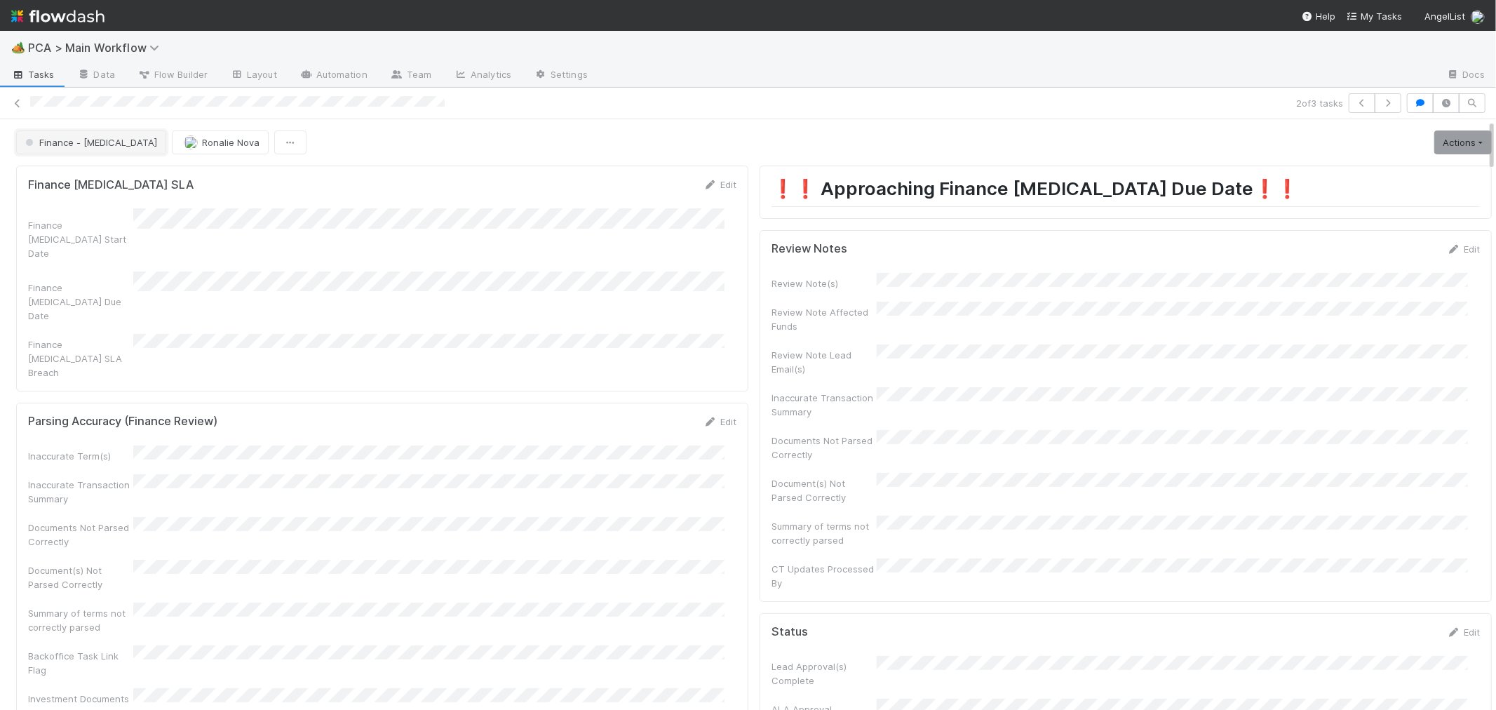
click at [69, 141] on span "Finance - ICU" at bounding box center [89, 142] width 135 height 11
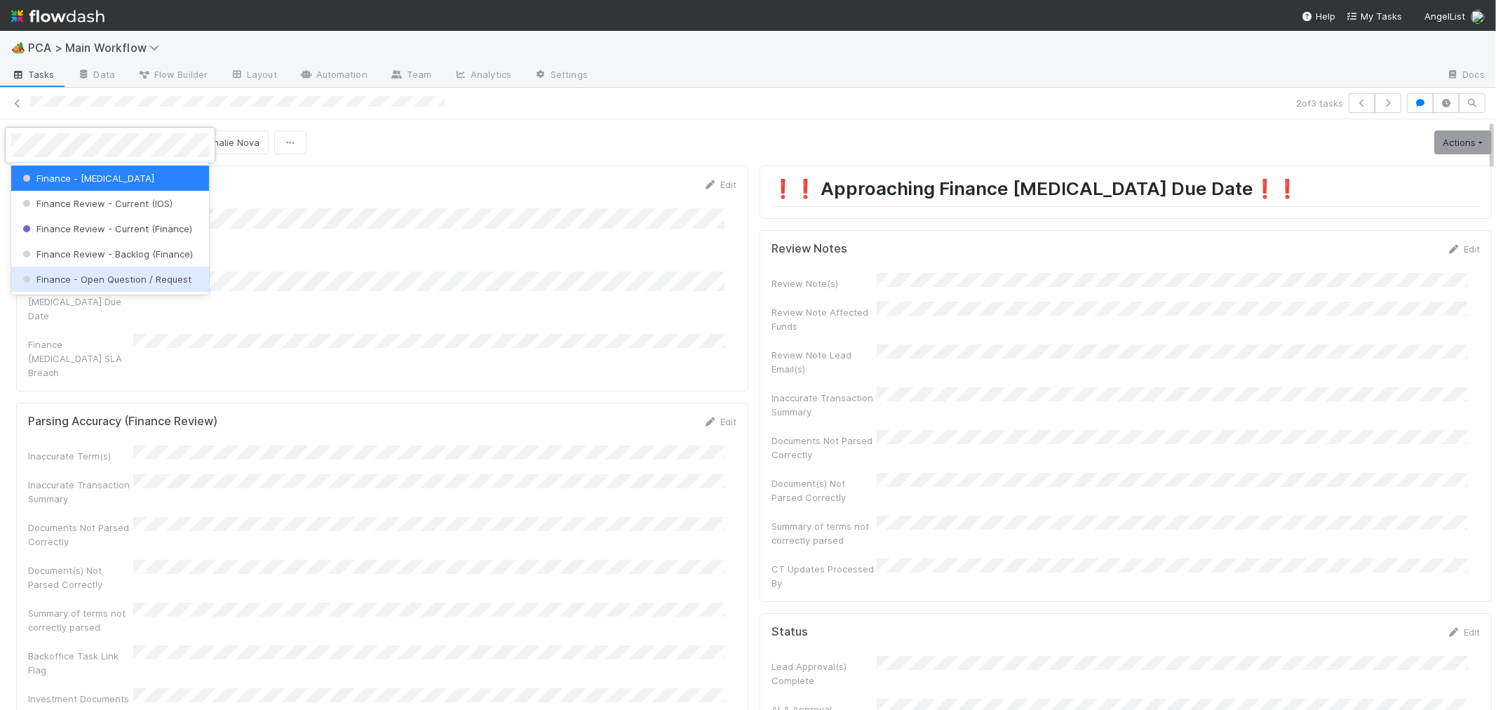
click at [184, 285] on div "Finance - Open Question / Request" at bounding box center [110, 278] width 198 height 25
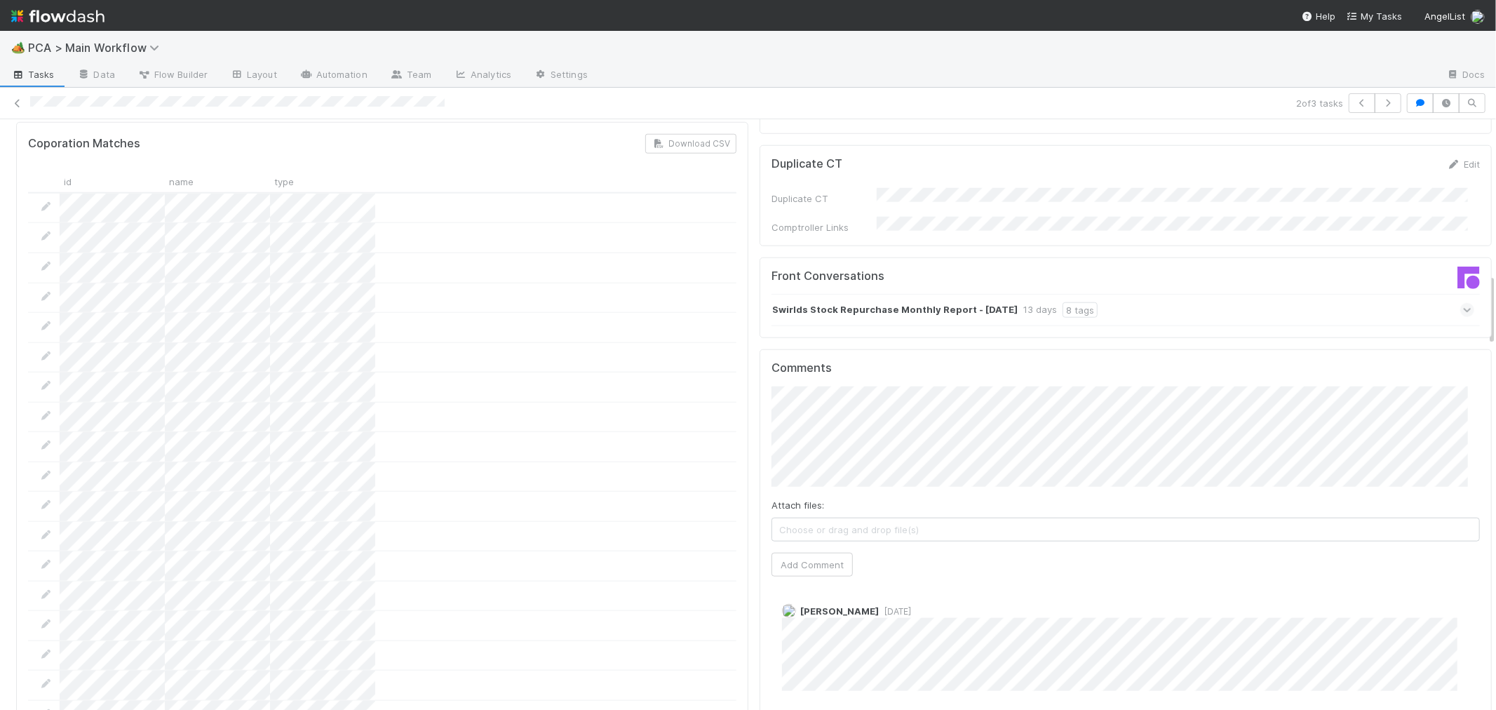
scroll to position [1246, 0]
click at [814, 553] on button "Add Comment" at bounding box center [811, 565] width 81 height 24
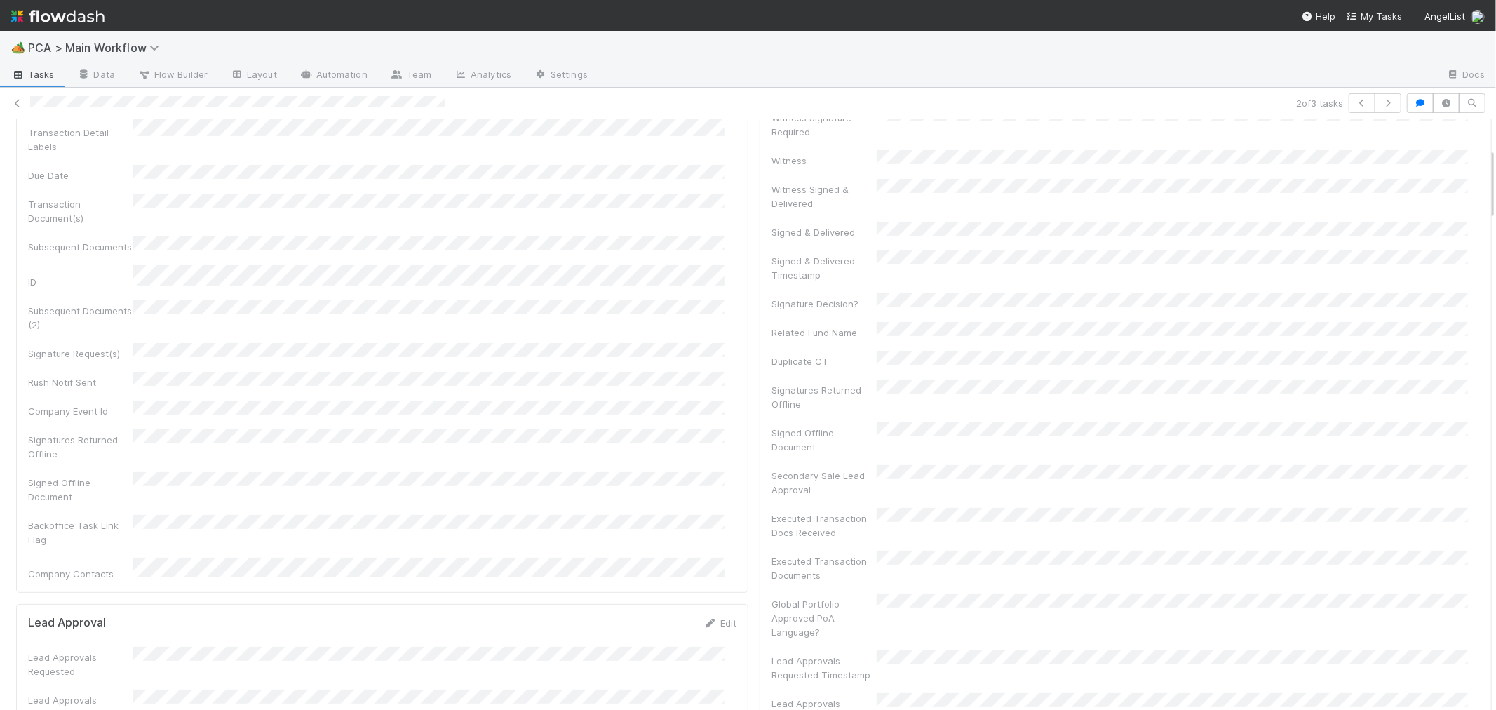
scroll to position [0, 0]
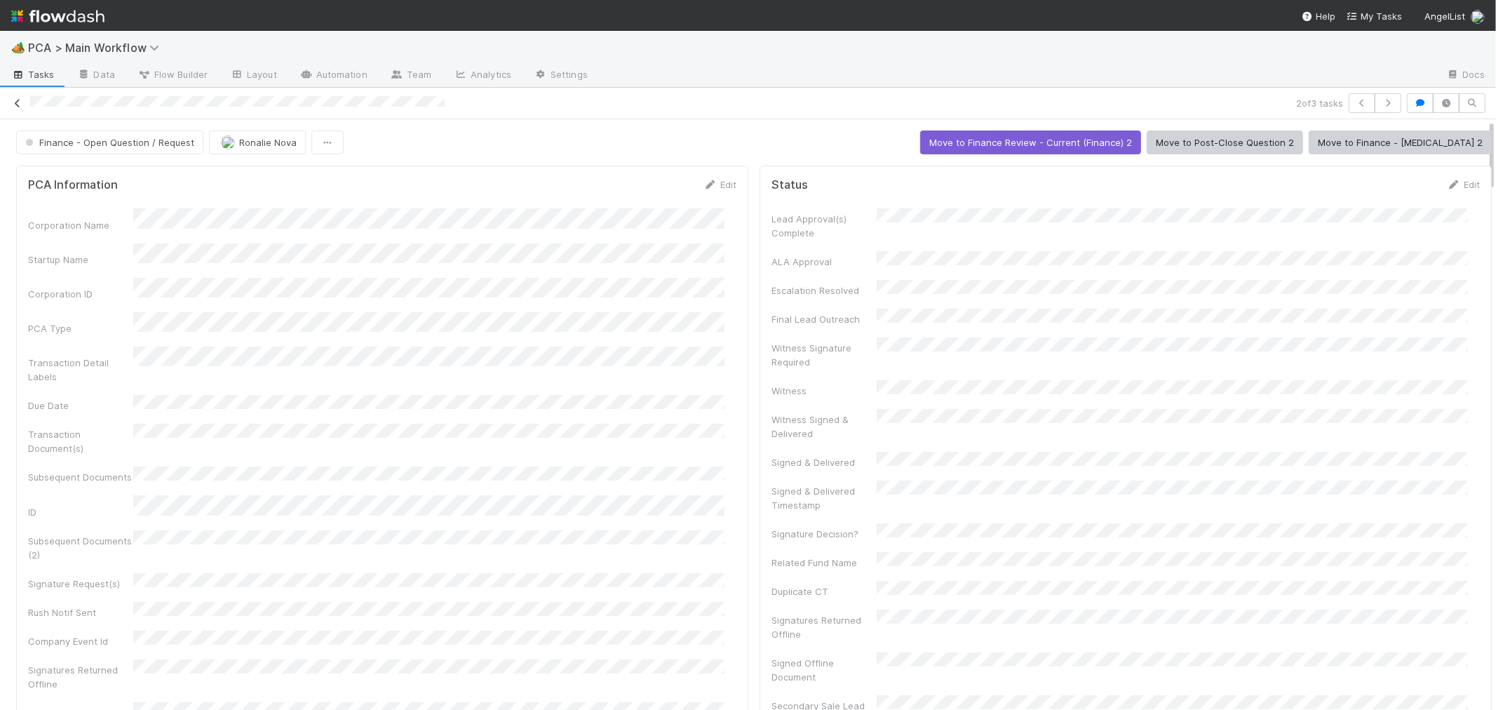
click at [17, 100] on icon at bounding box center [18, 103] width 14 height 9
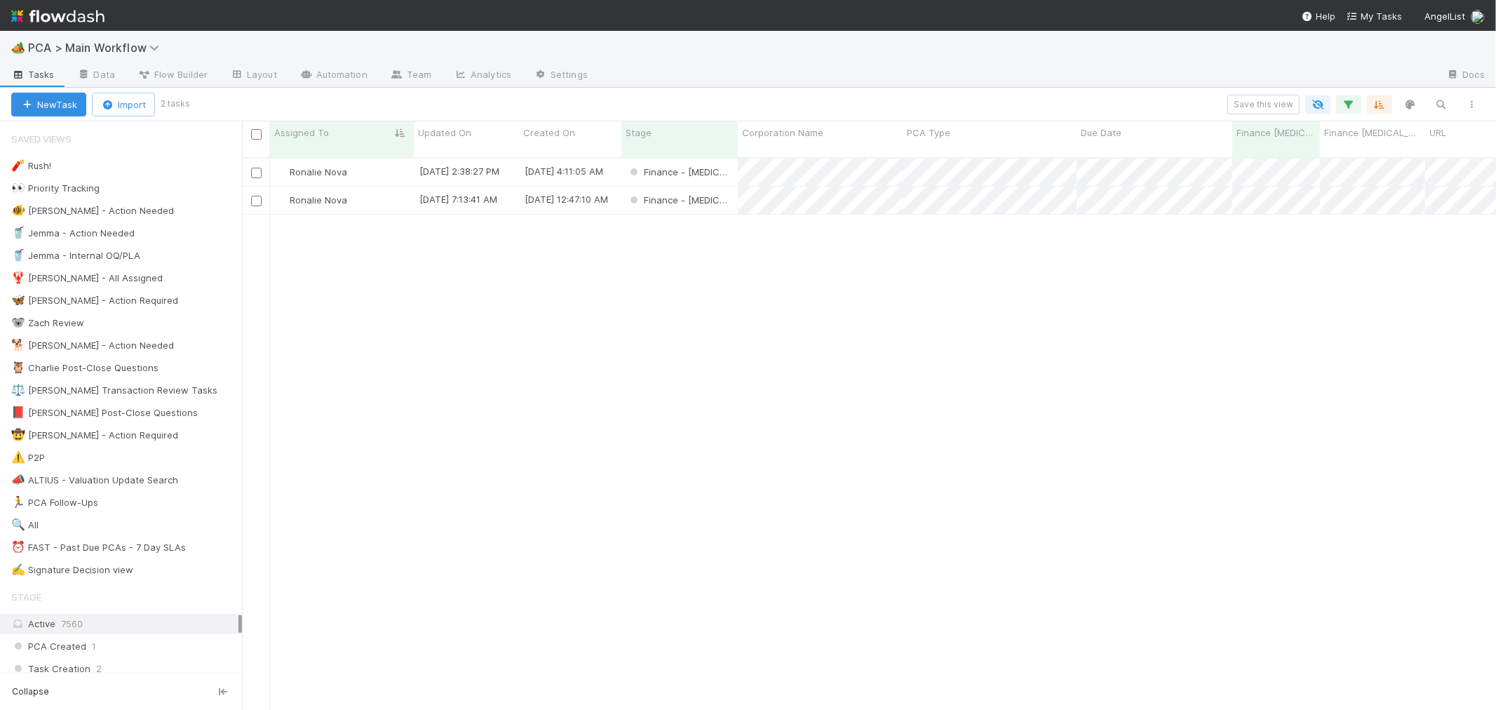
scroll to position [552, 1242]
click at [724, 189] on div "Finance - [MEDICAL_DATA]" at bounding box center [679, 200] width 116 height 27
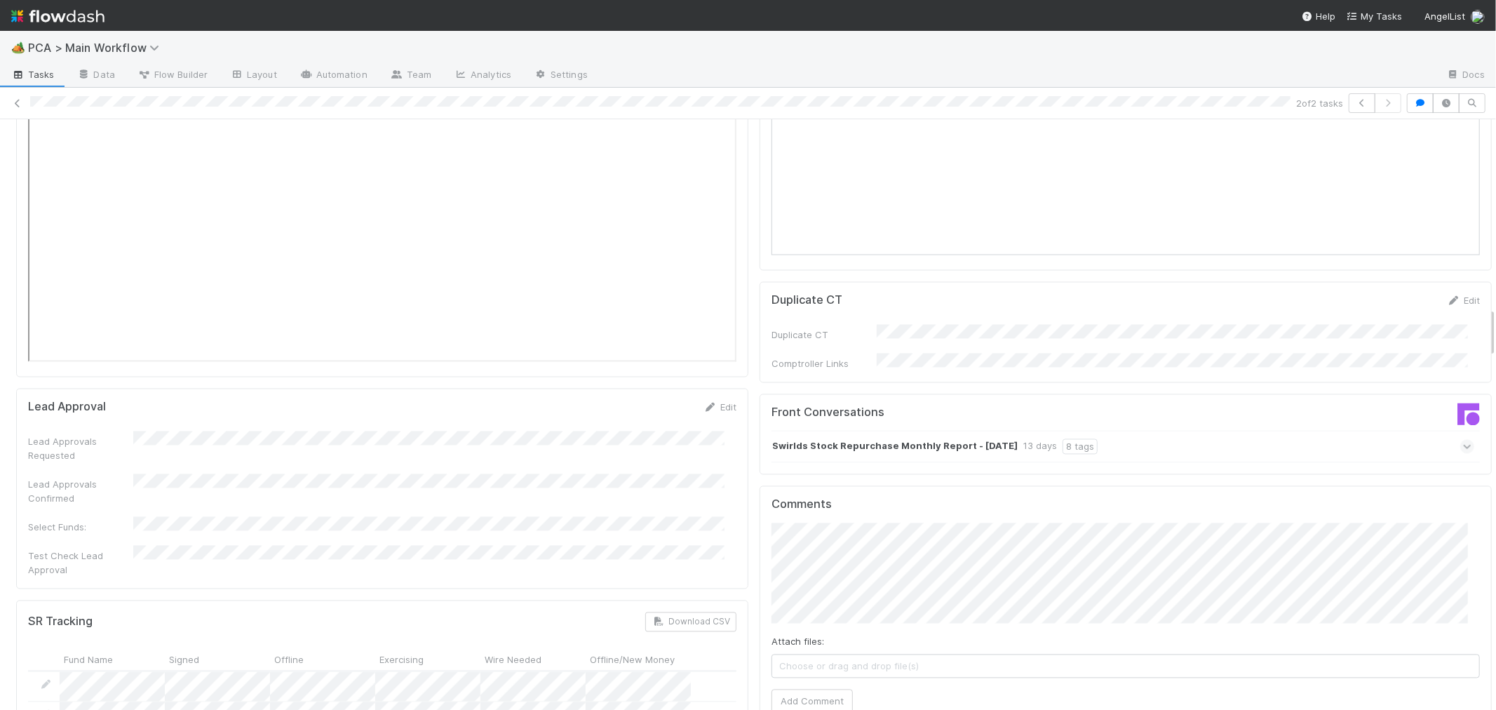
scroll to position [2415, 0]
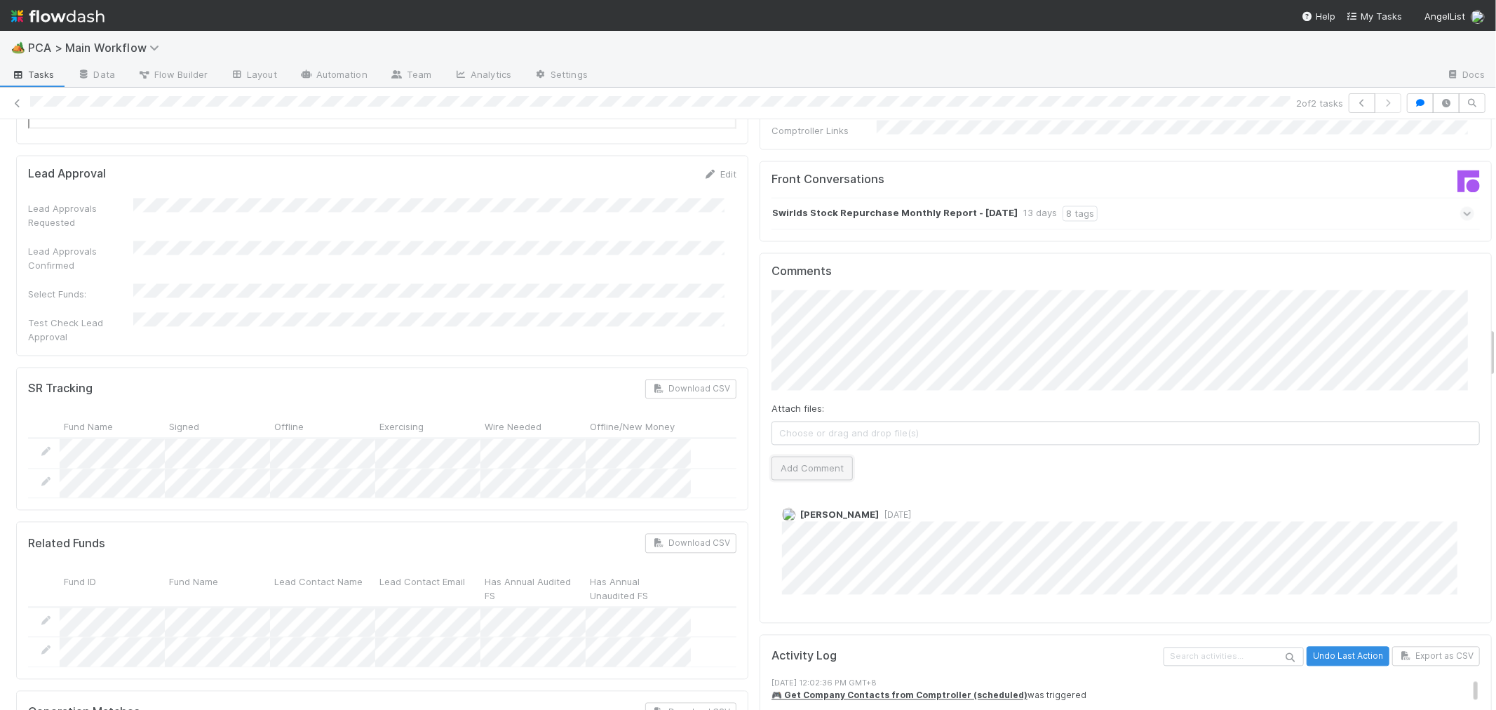
click at [817, 456] on button "Add Comment" at bounding box center [811, 468] width 81 height 24
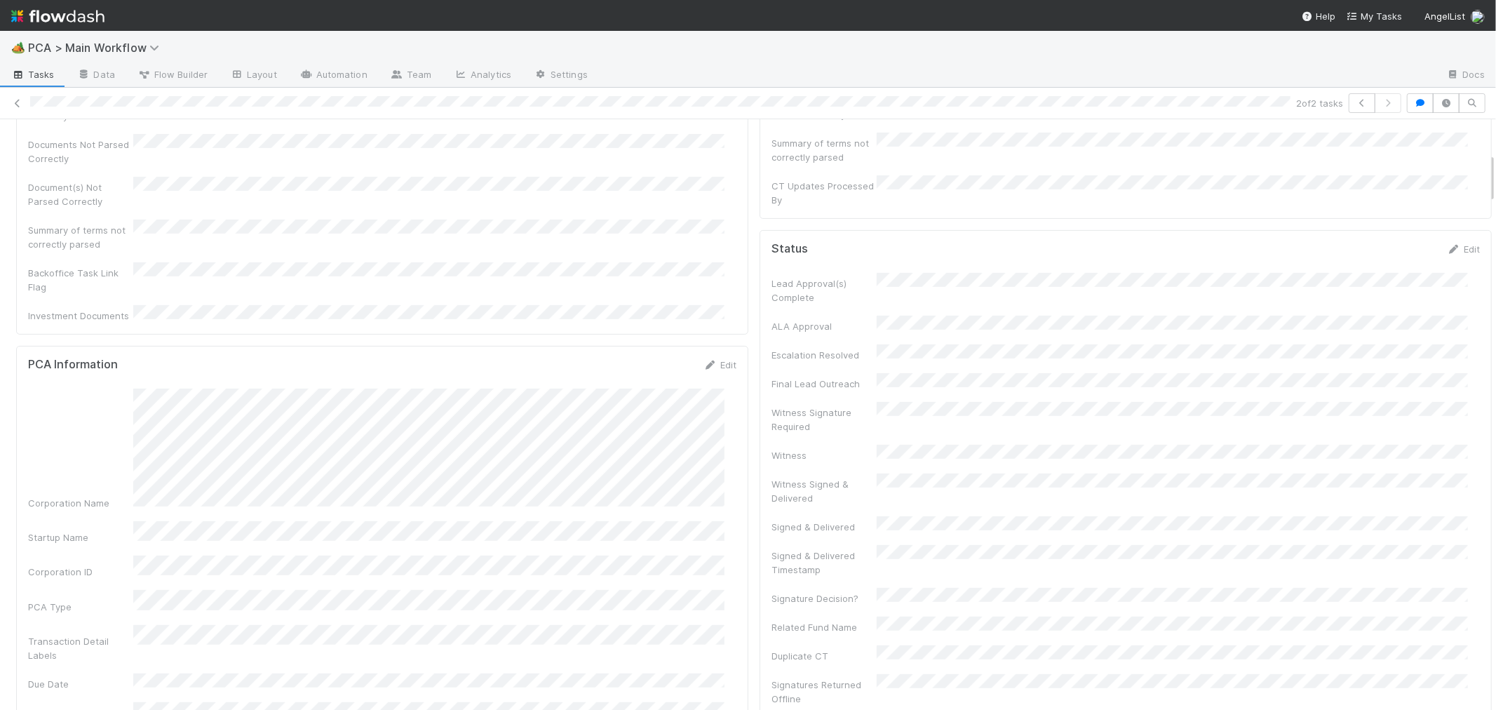
scroll to position [0, 0]
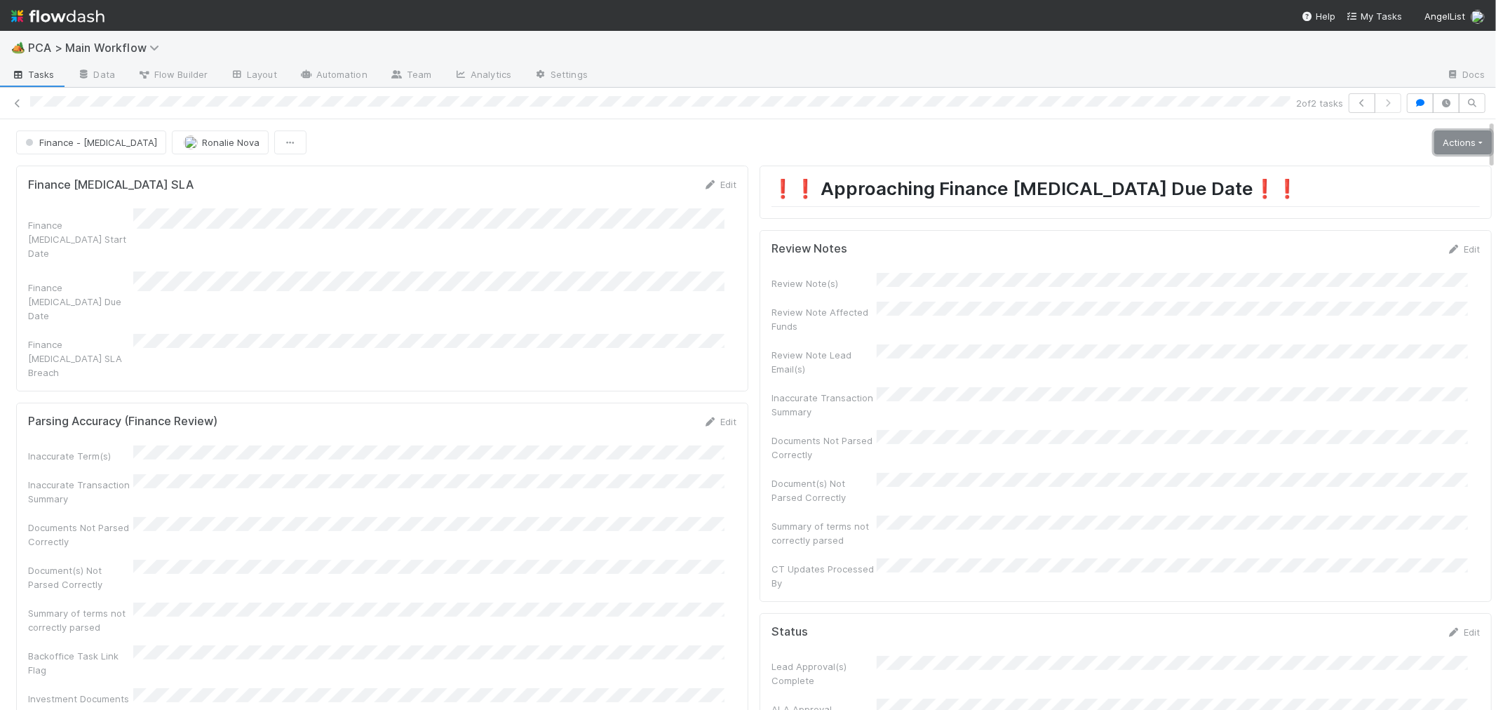
click at [1434, 141] on link "Actions" at bounding box center [1463, 142] width 58 height 24
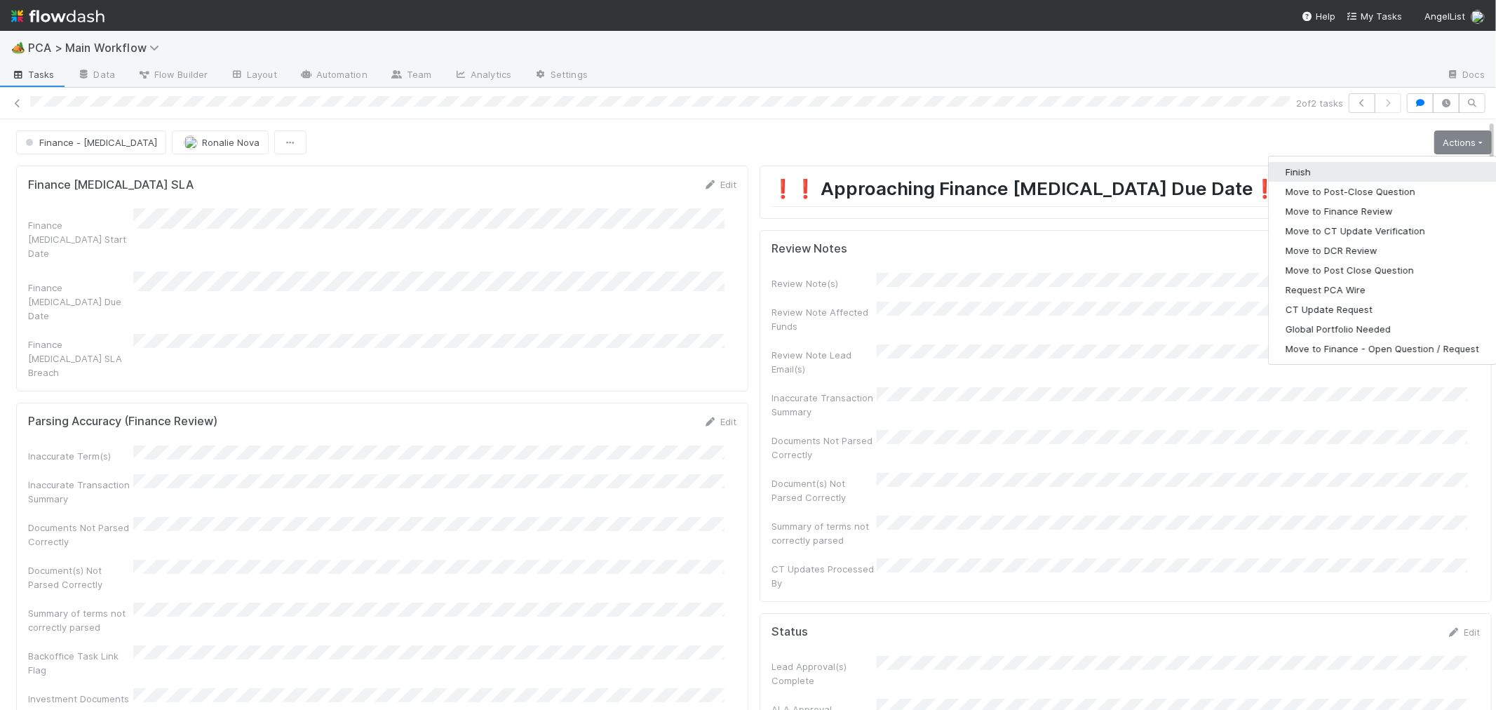
click at [1321, 177] on button "Finish" at bounding box center [1382, 172] width 227 height 20
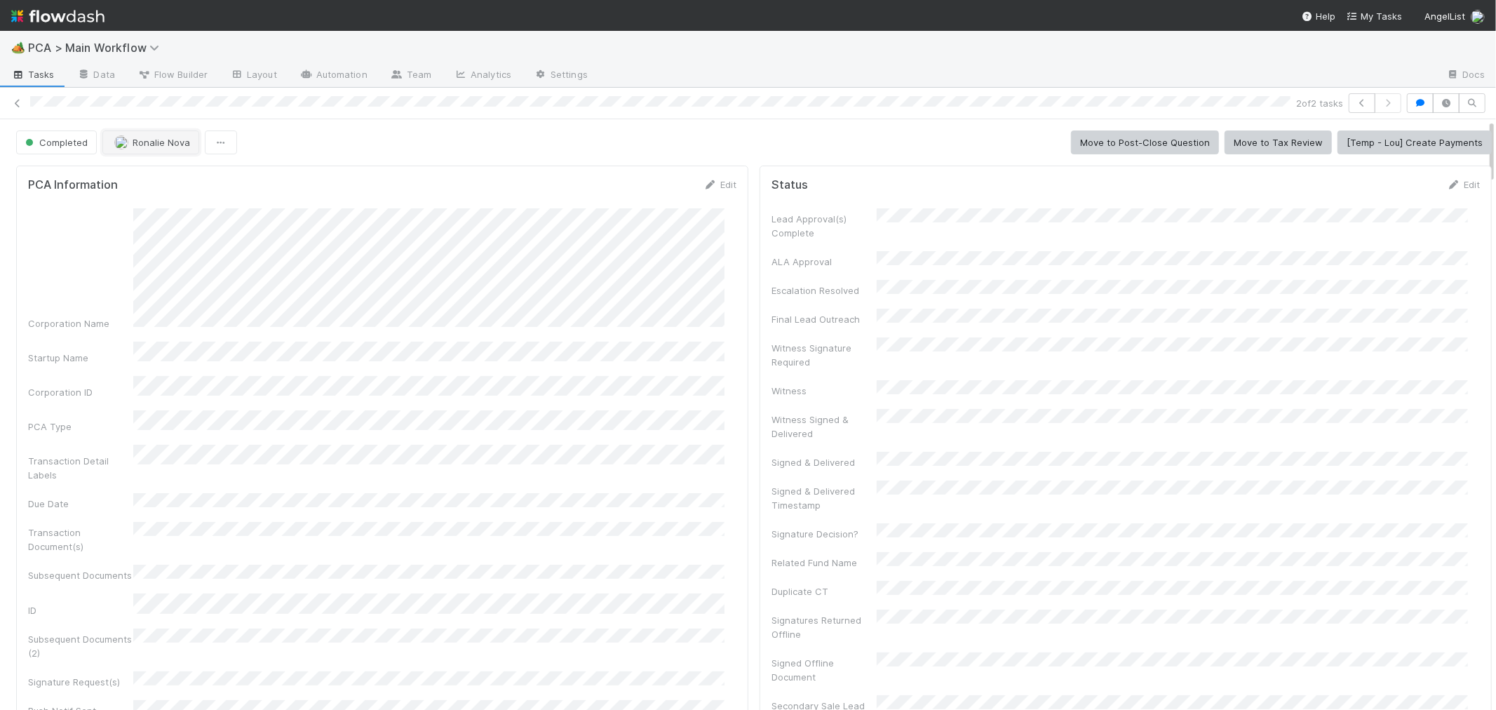
click at [170, 144] on span "Ronalie Nova" at bounding box center [162, 142] width 58 height 11
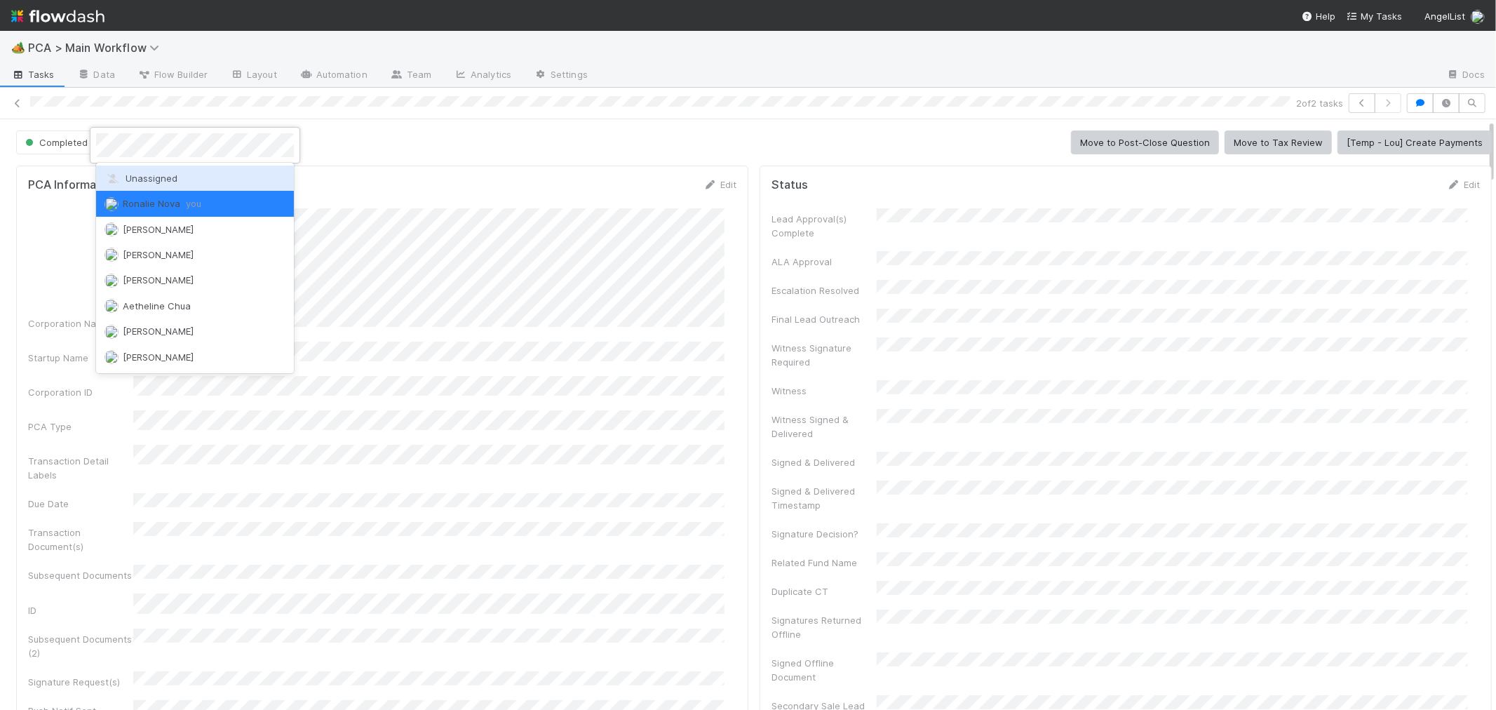
click at [170, 174] on span "Unassigned" at bounding box center [140, 178] width 73 height 11
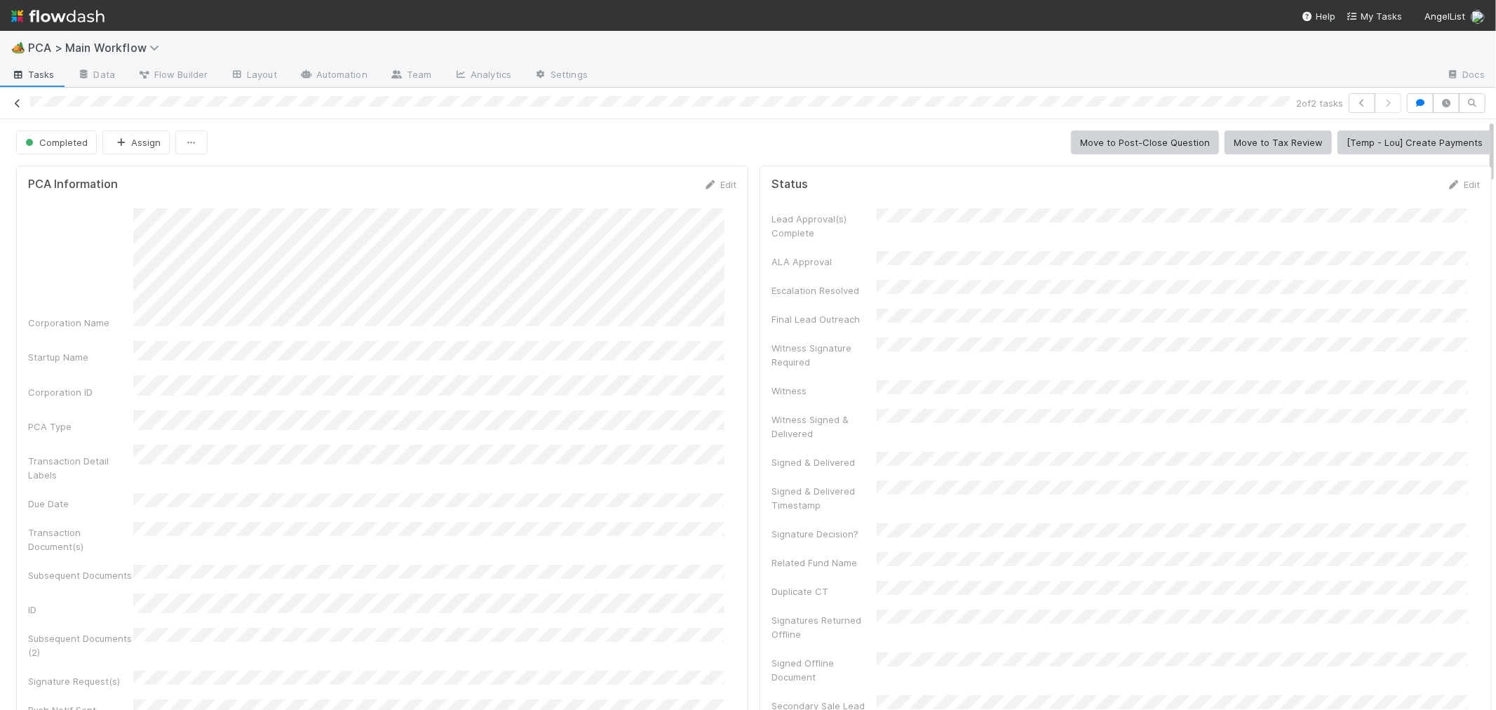
click at [18, 102] on icon at bounding box center [18, 103] width 14 height 9
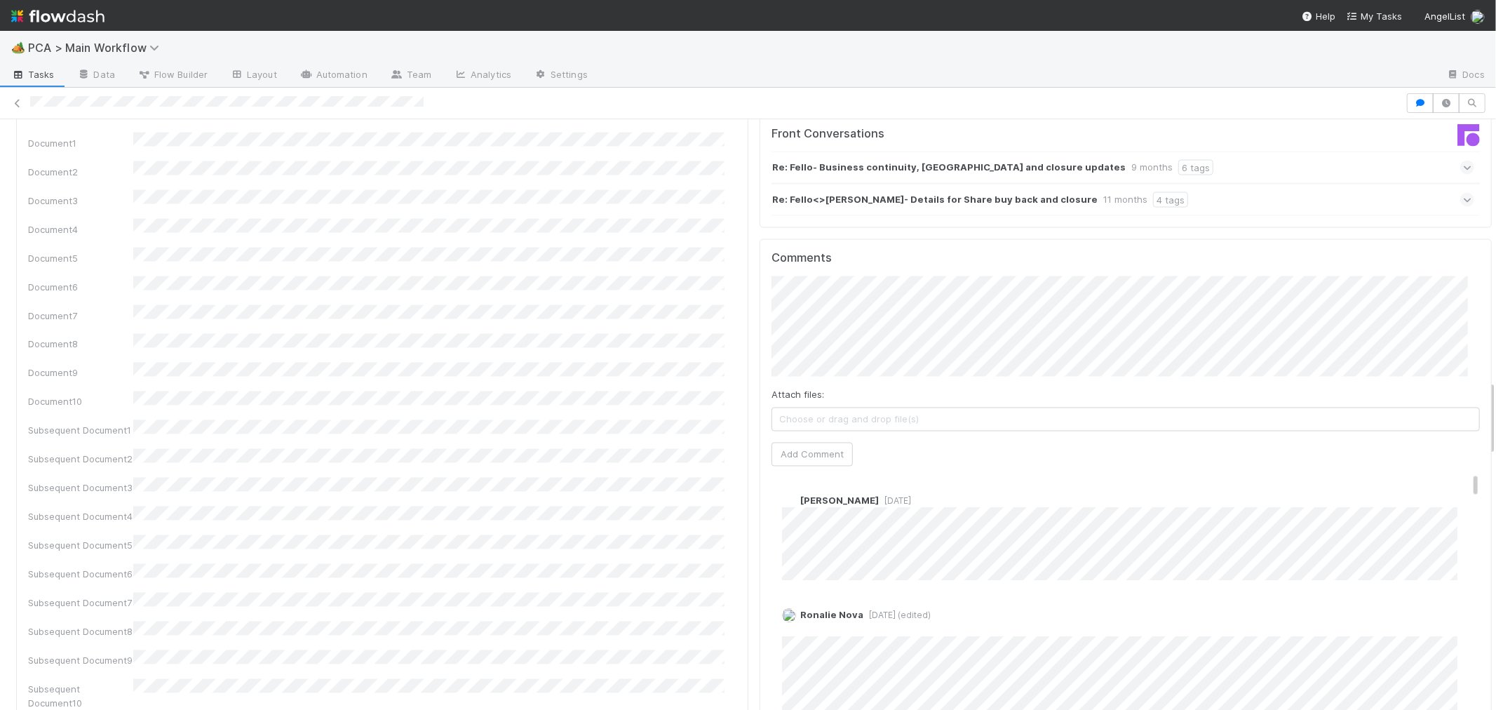
scroll to position [156, 0]
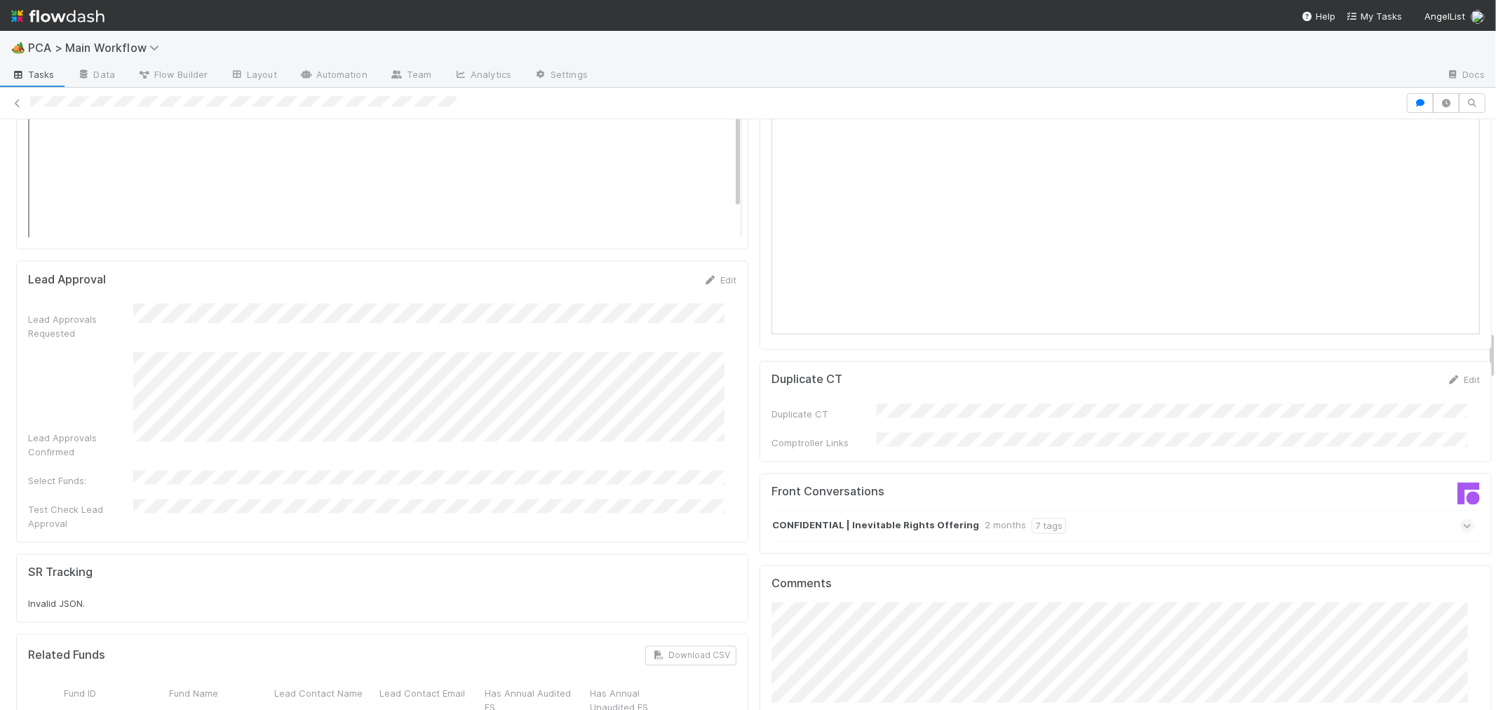
scroll to position [2493, 0]
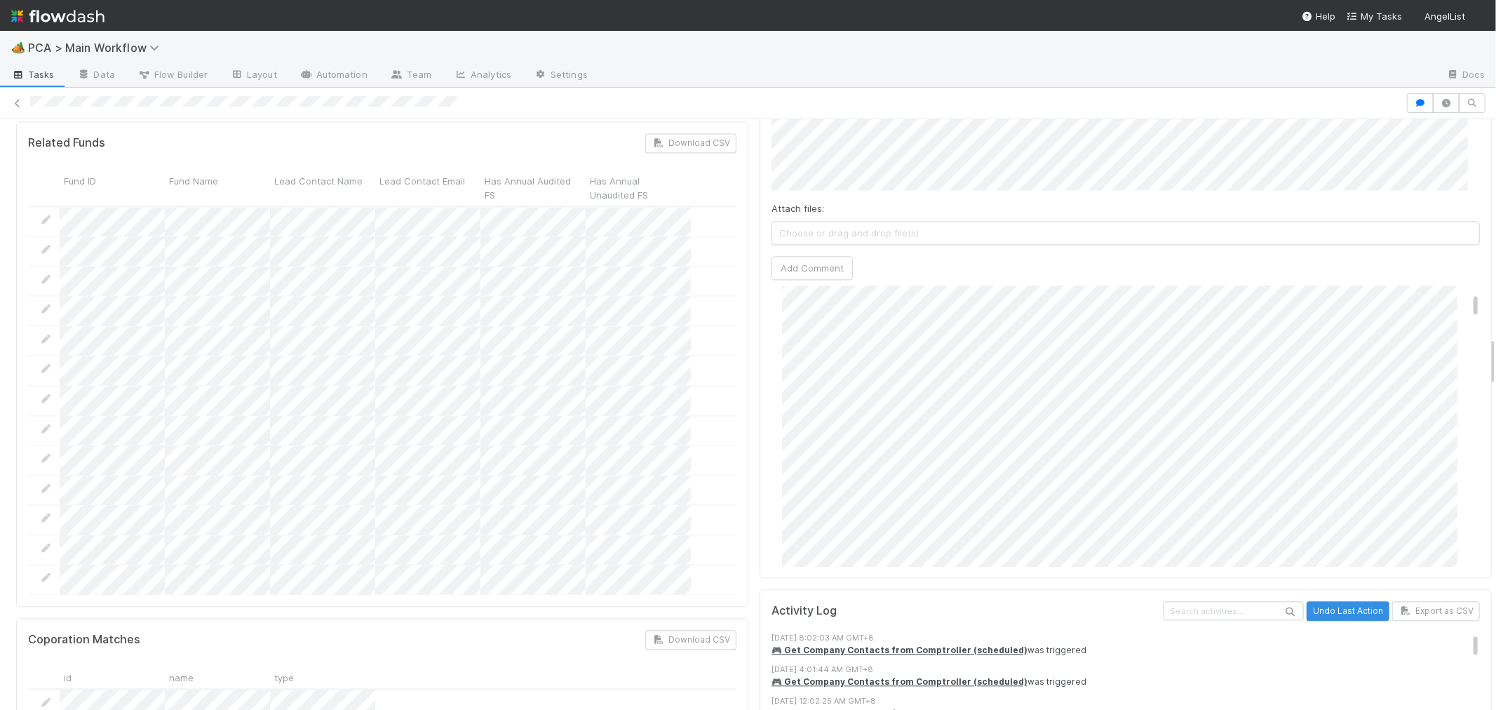
scroll to position [156, 0]
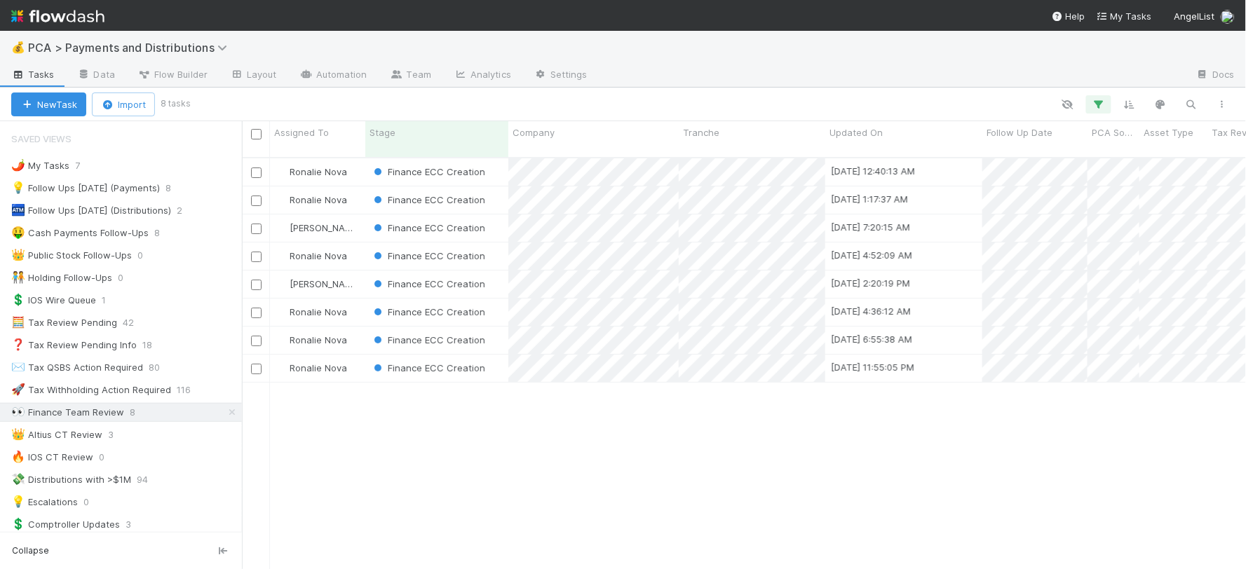
scroll to position [412, 992]
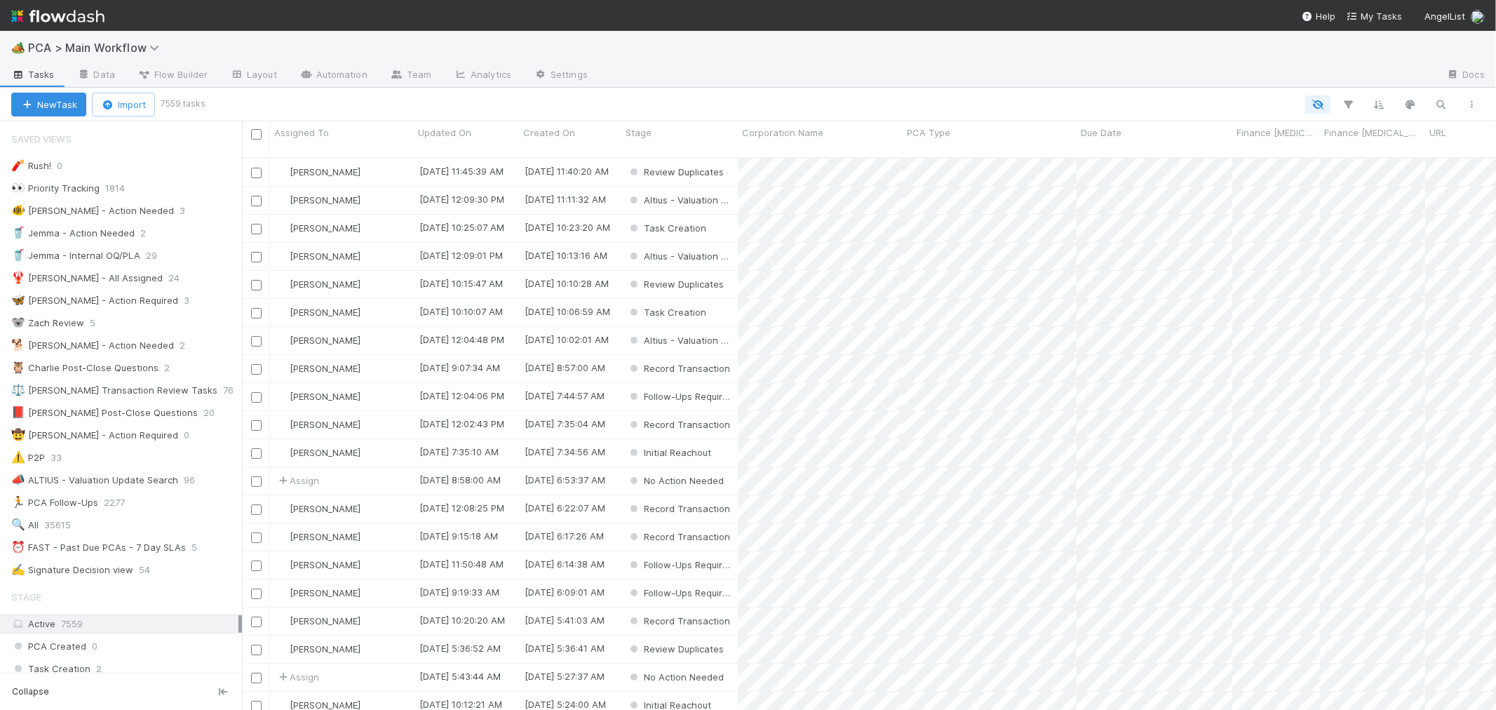
scroll to position [12, 11]
click at [151, 550] on div "⏰ FAST - Past Due PCAs - 7 Day SLAs" at bounding box center [98, 548] width 175 height 18
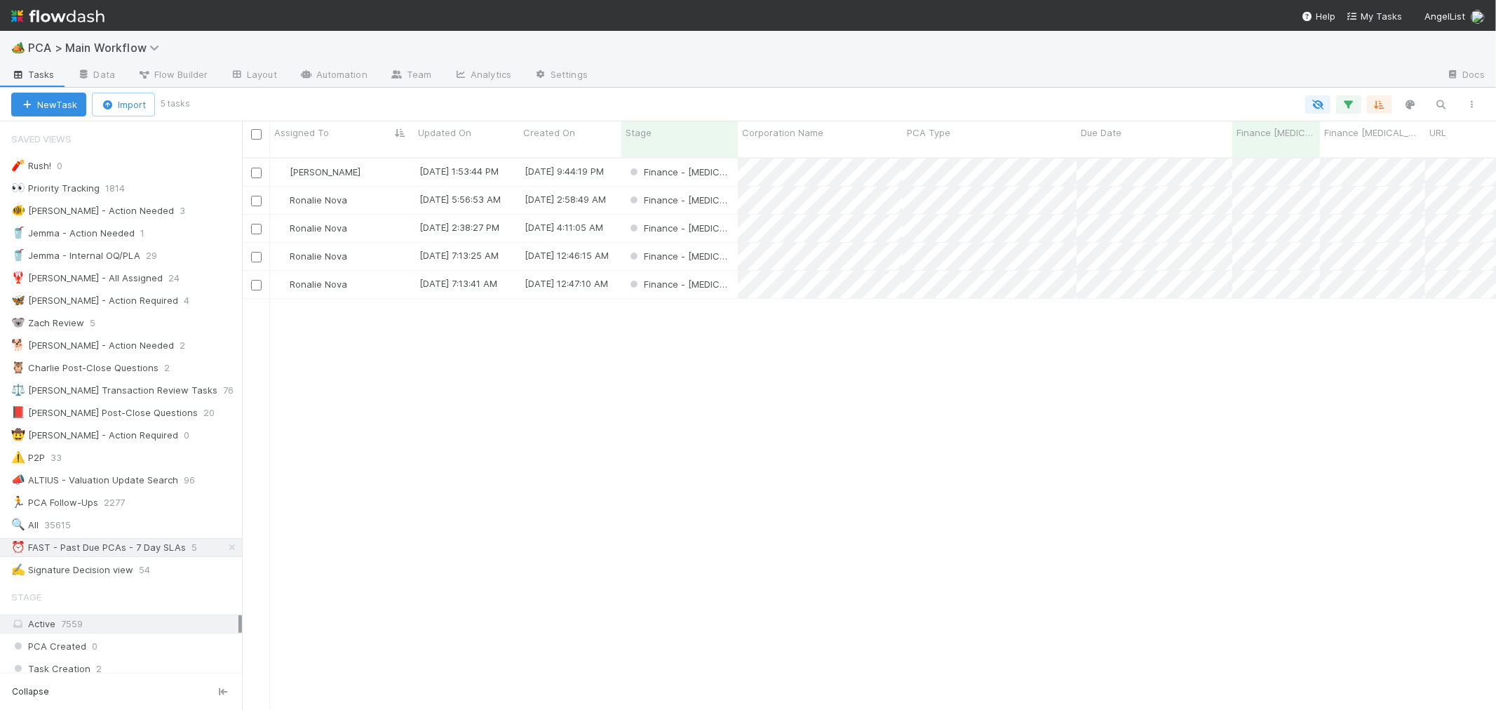
scroll to position [12, 11]
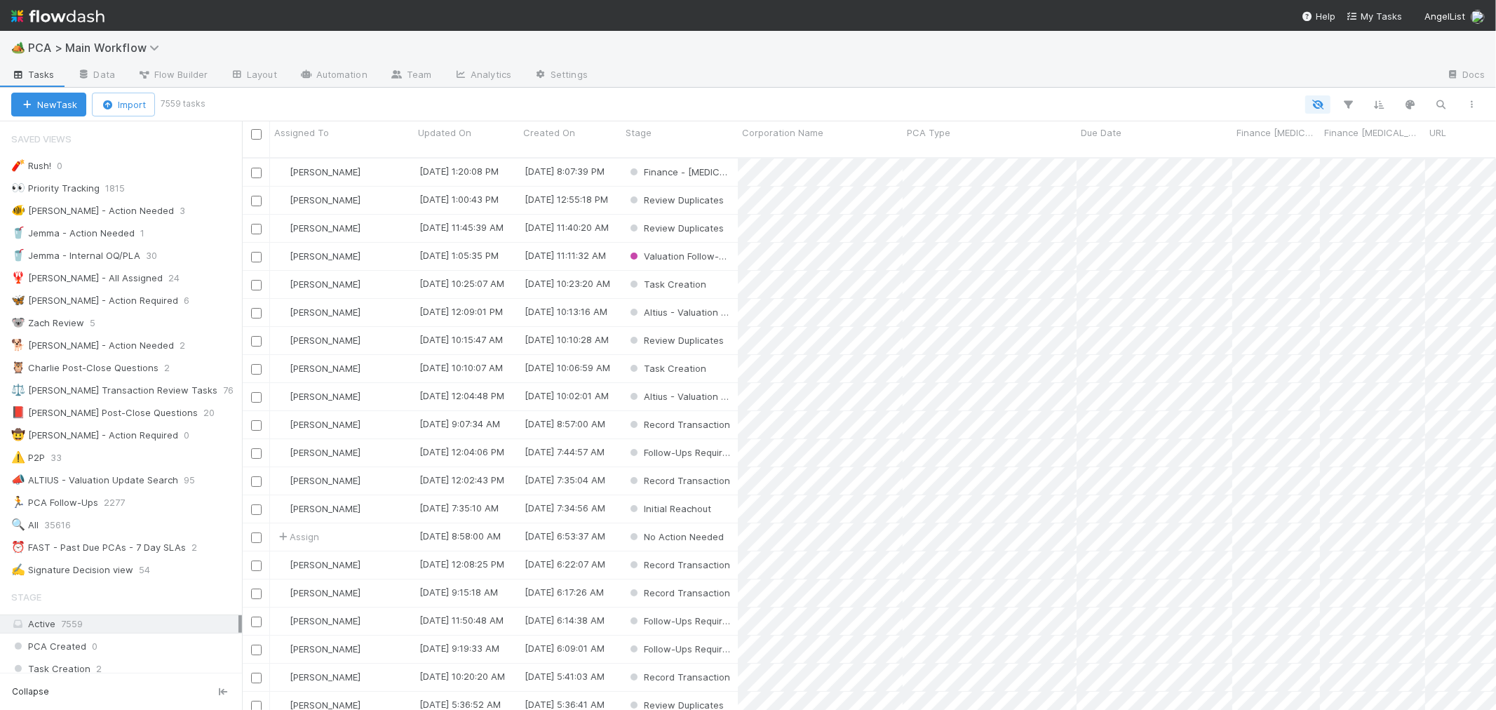
scroll to position [552, 1242]
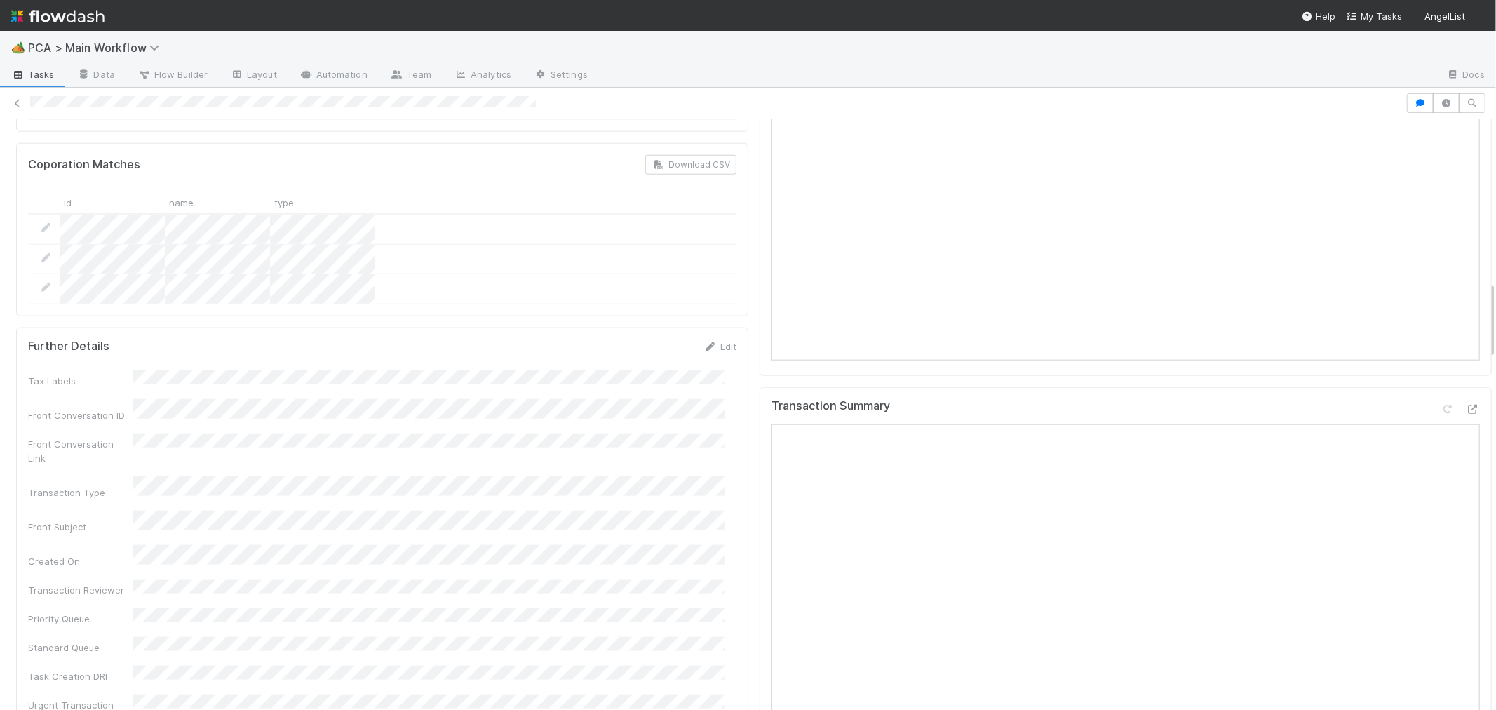
scroll to position [1246, 0]
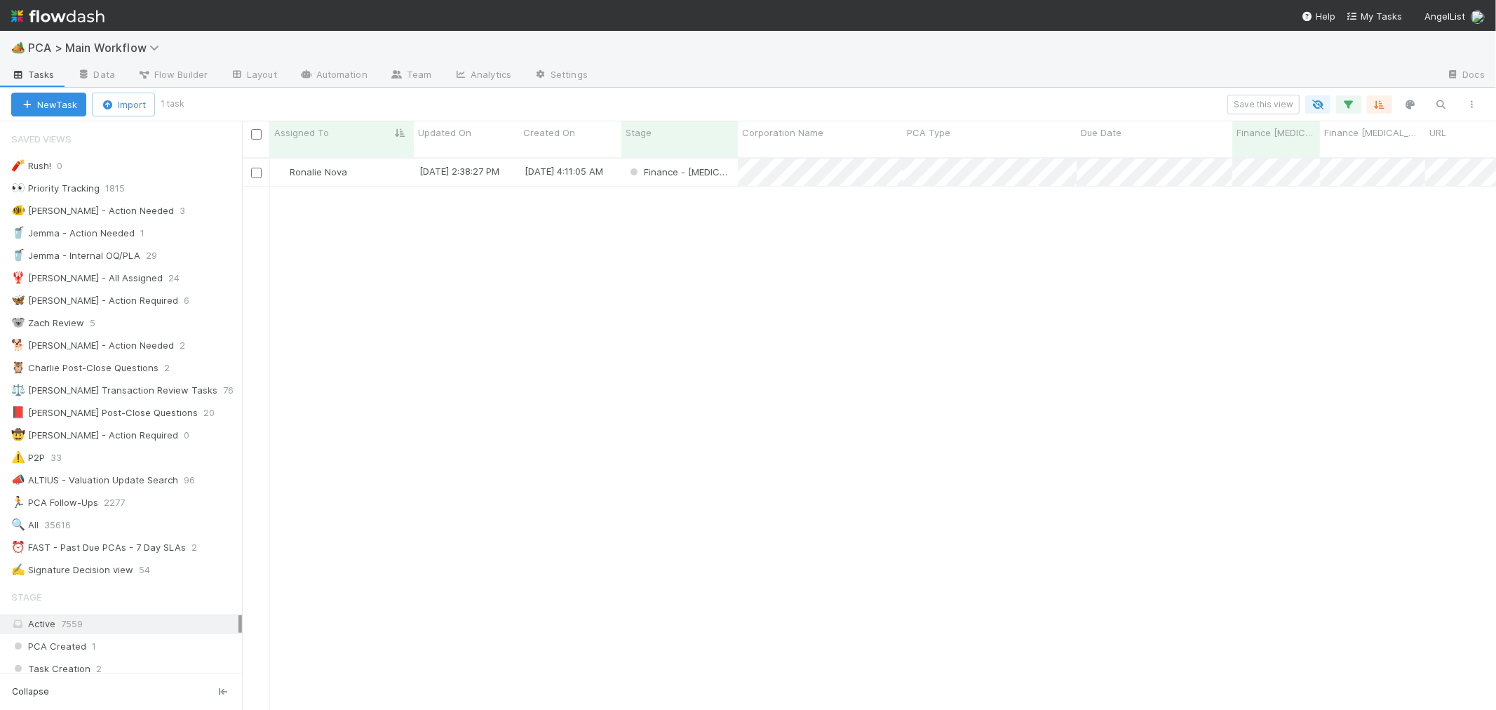
scroll to position [552, 1242]
click at [372, 159] on div "Ronalie Nova" at bounding box center [342, 171] width 144 height 27
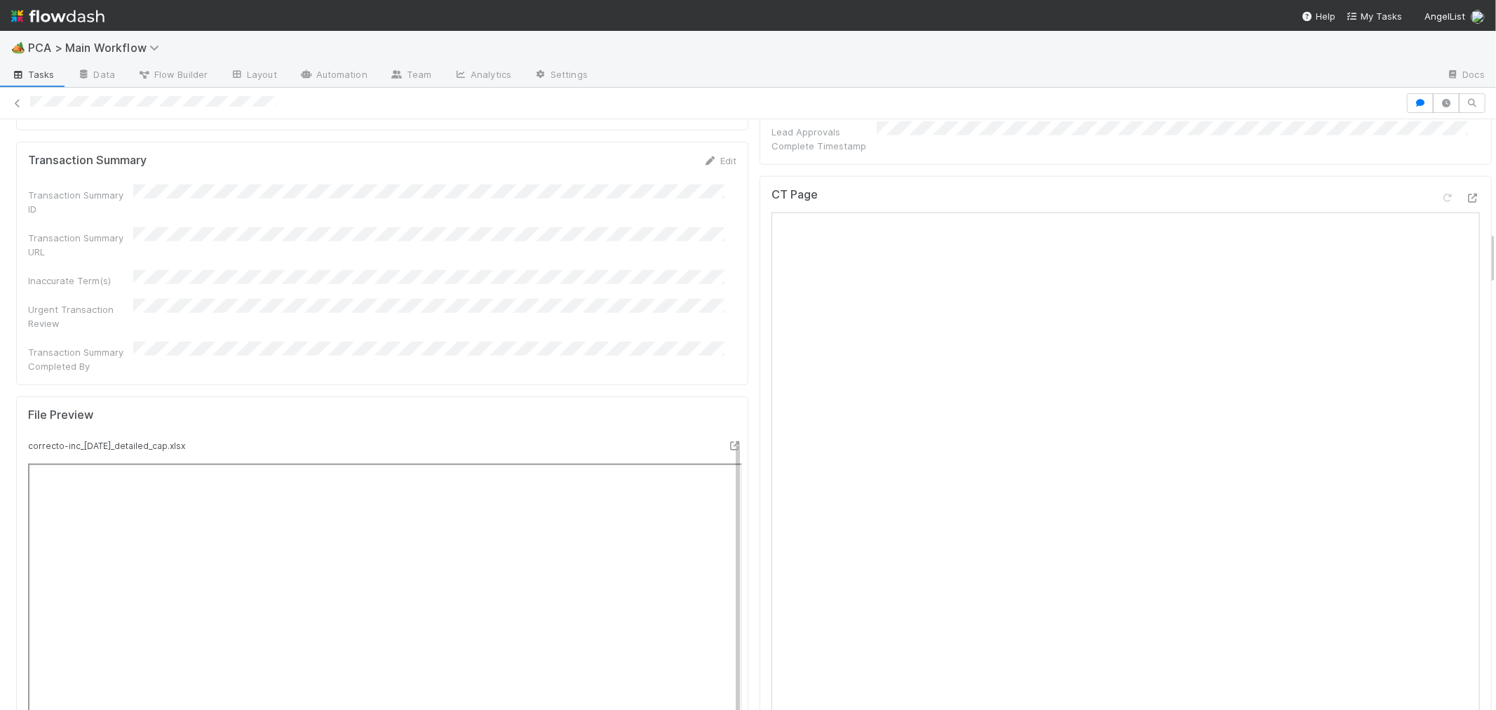
scroll to position [1091, 0]
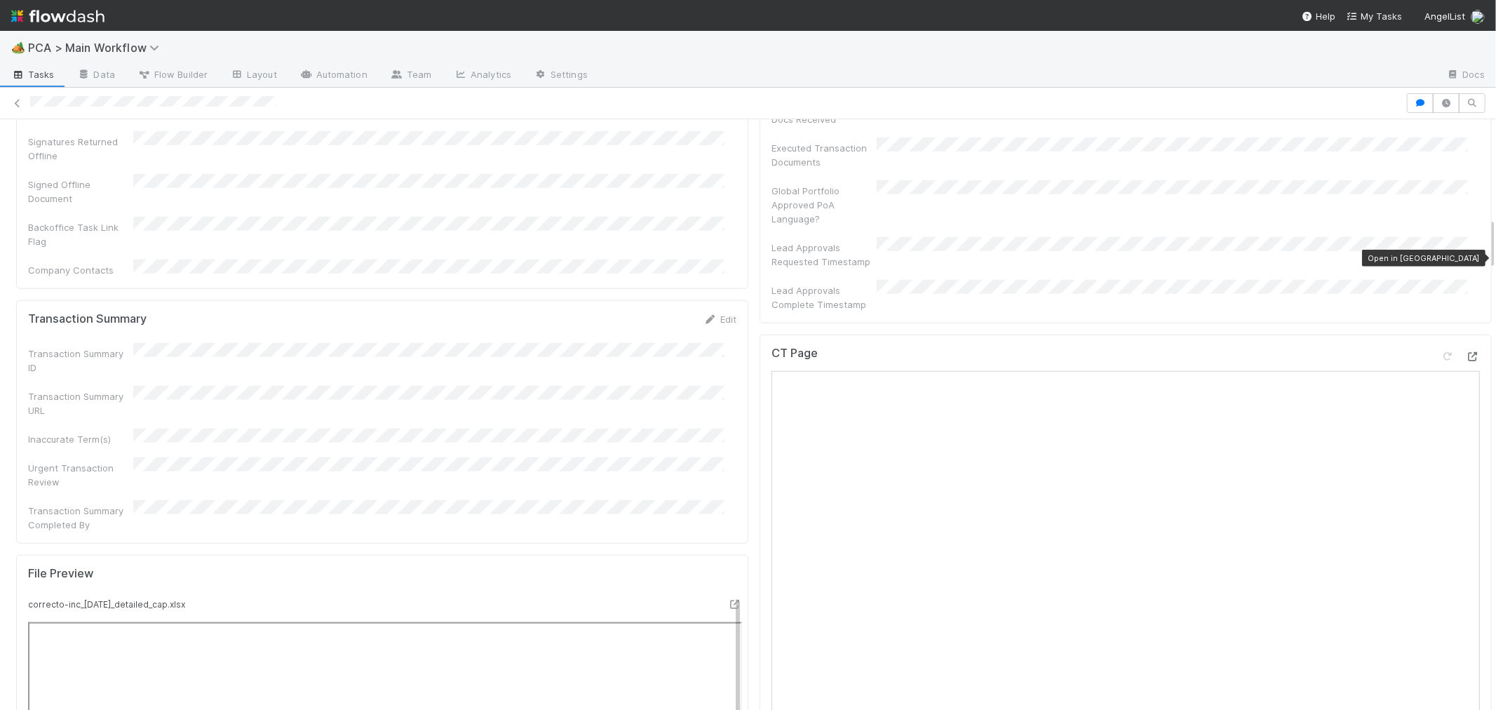
click at [1466, 352] on icon at bounding box center [1473, 356] width 14 height 9
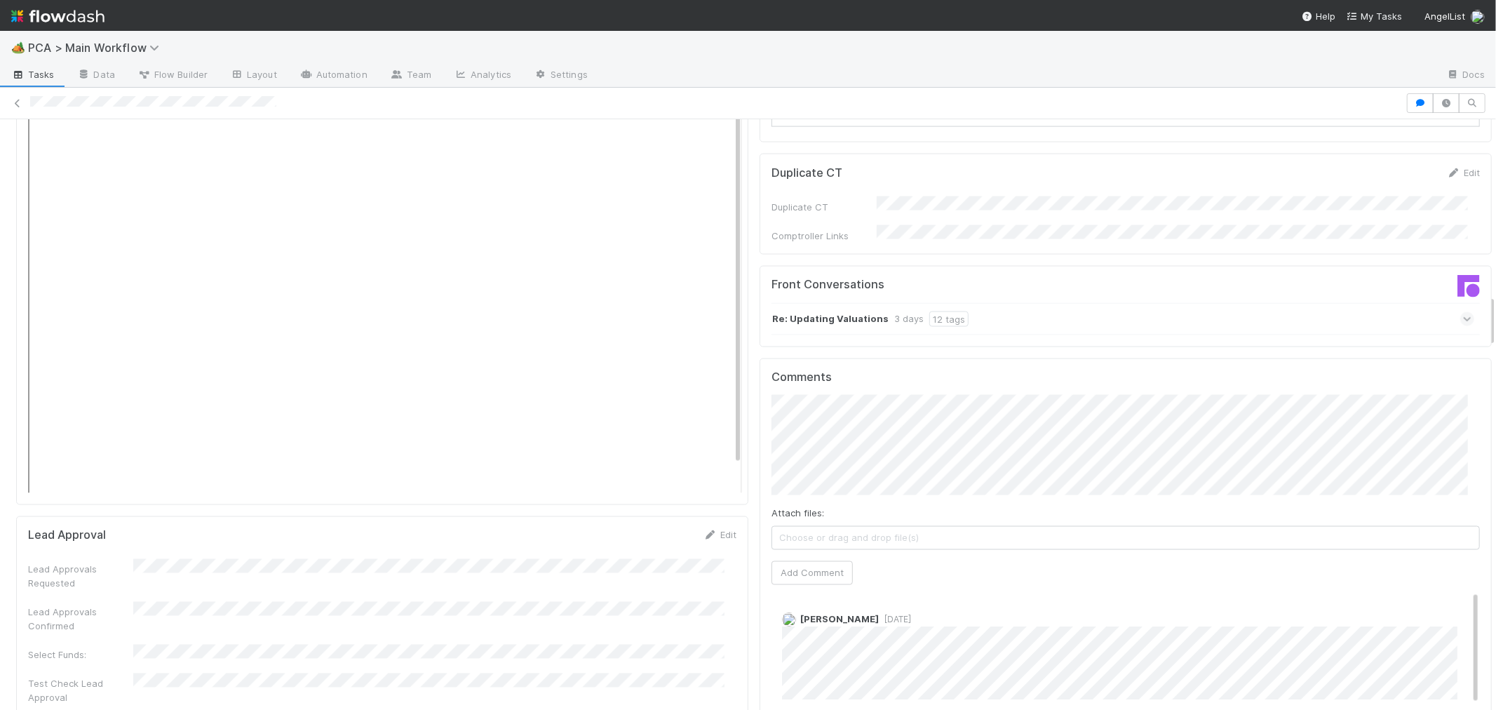
scroll to position [1870, 0]
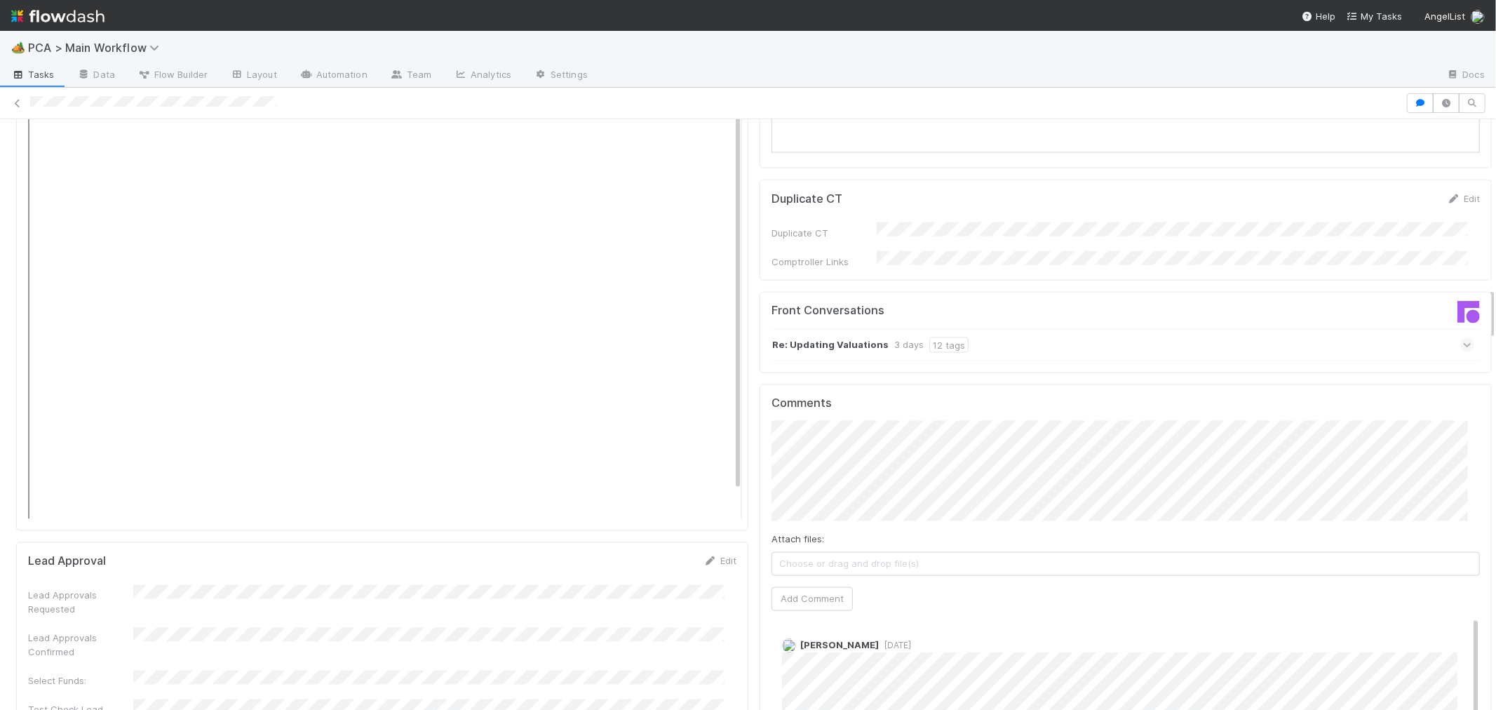
click at [1060, 329] on div "Re: Updating Valuations 3 days 12 tags" at bounding box center [1122, 345] width 703 height 32
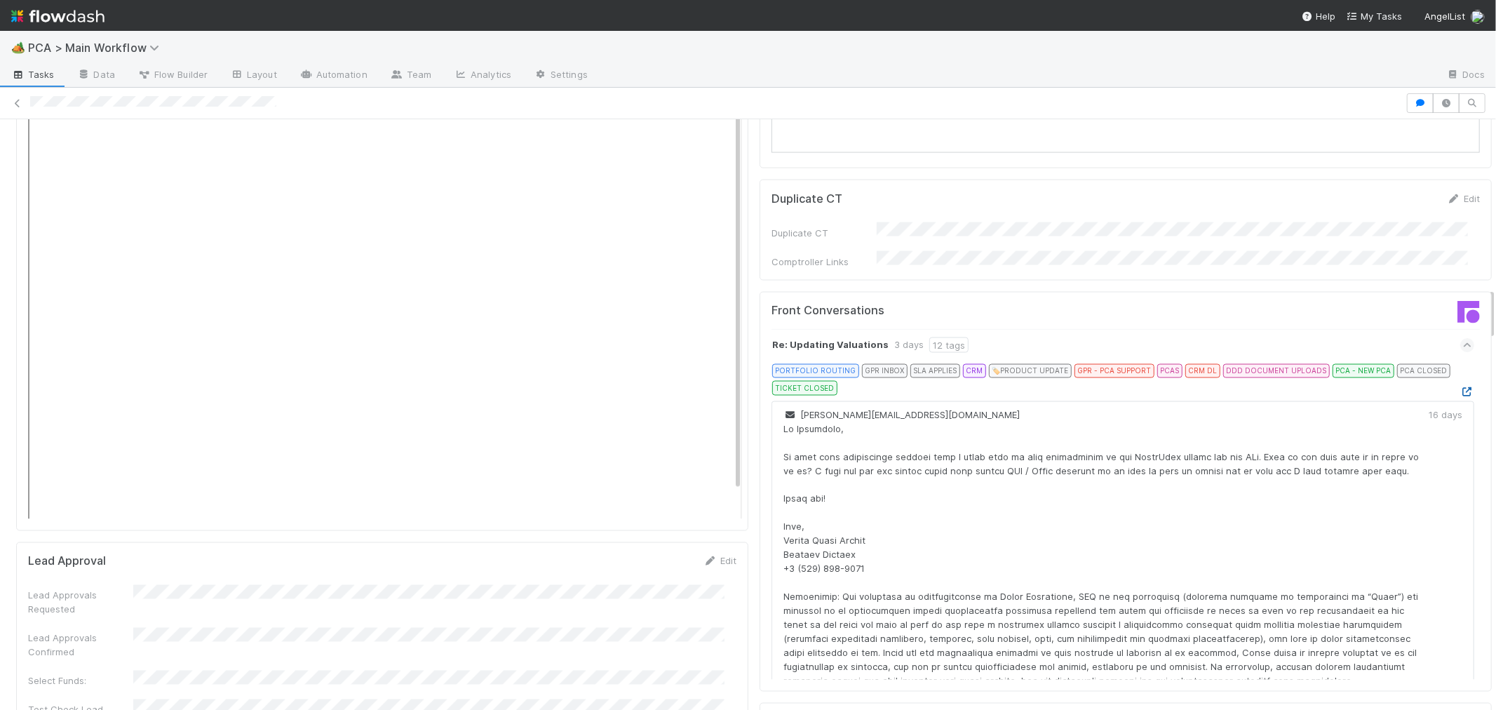
click at [1460, 387] on icon at bounding box center [1467, 391] width 14 height 9
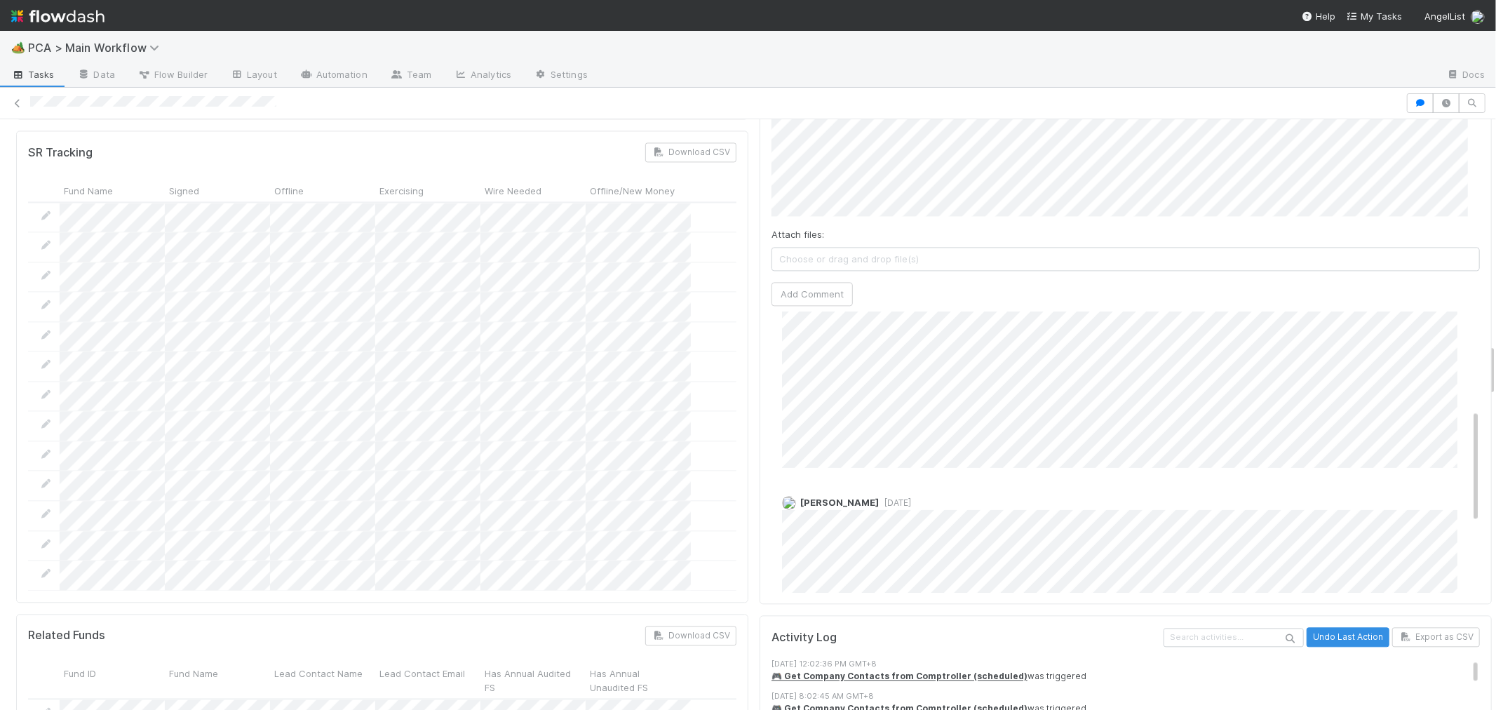
scroll to position [311, 0]
click at [884, 436] on span "1 week ago" at bounding box center [895, 441] width 32 height 11
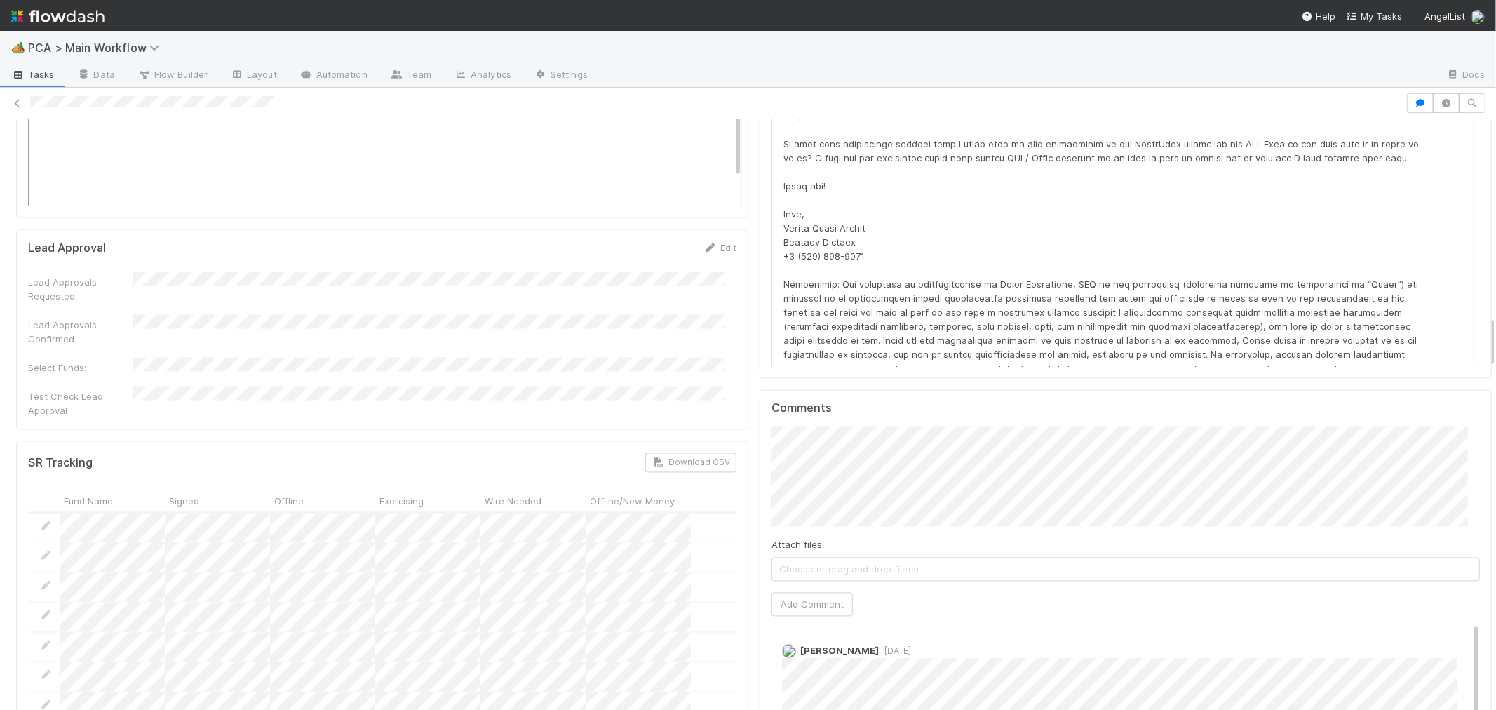
scroll to position [2182, 0]
click at [819, 593] on button "Add Comment" at bounding box center [811, 605] width 81 height 24
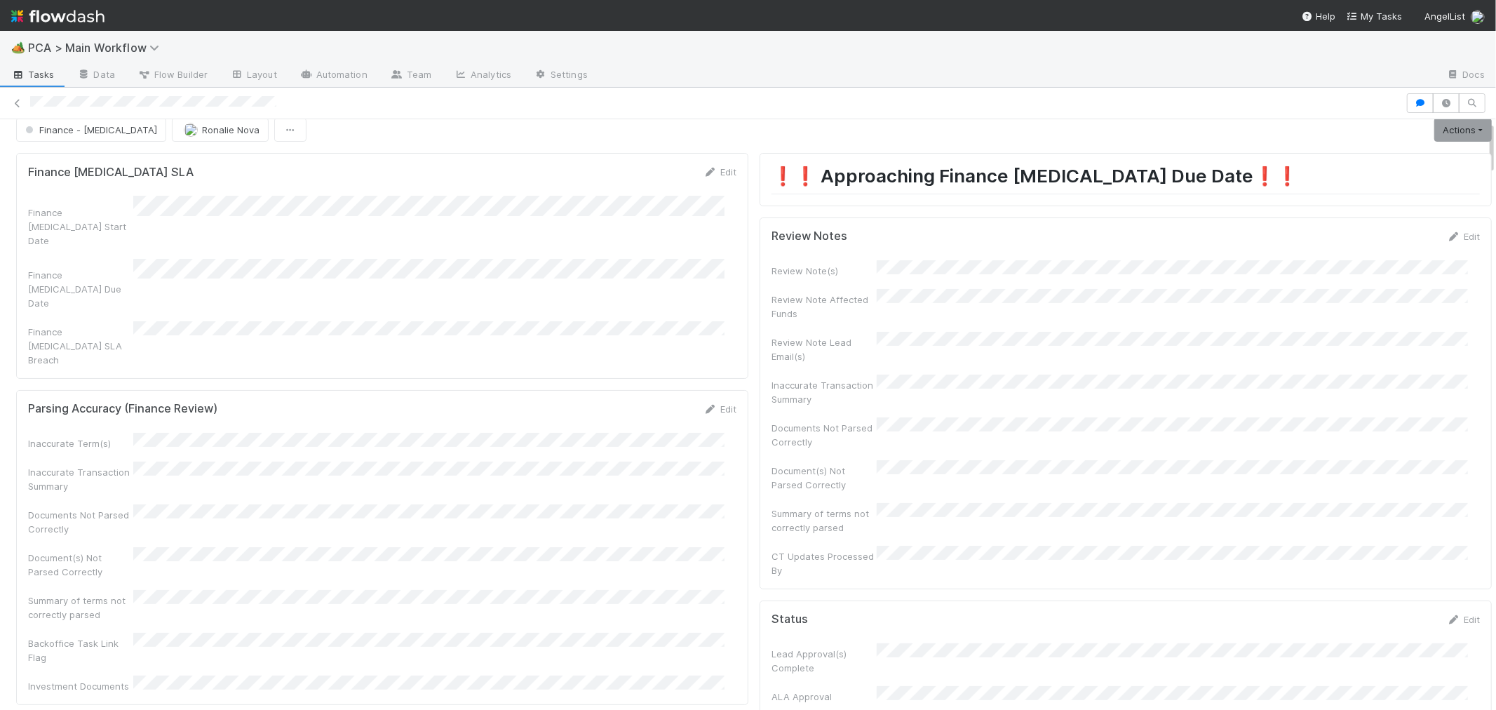
scroll to position [0, 0]
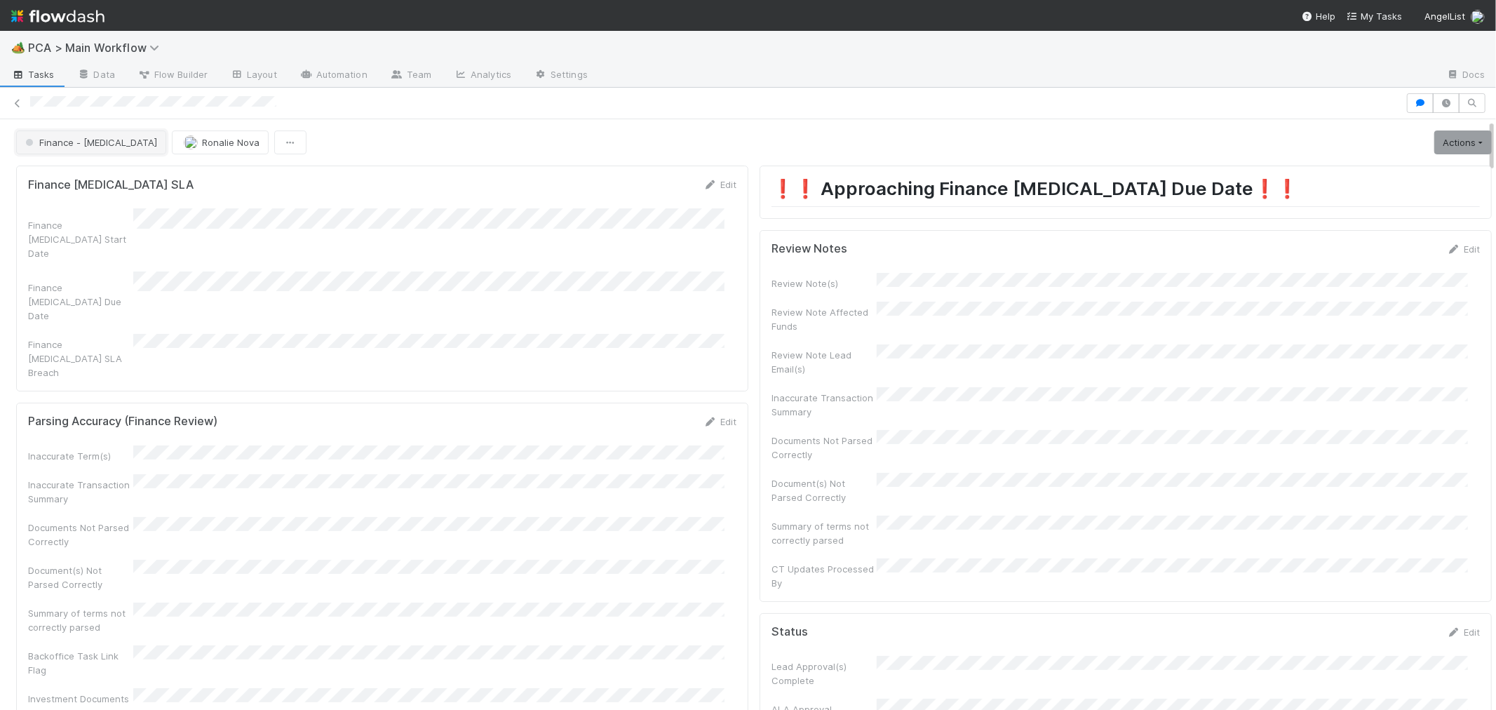
click at [59, 142] on span "Finance - [MEDICAL_DATA]" at bounding box center [89, 142] width 135 height 11
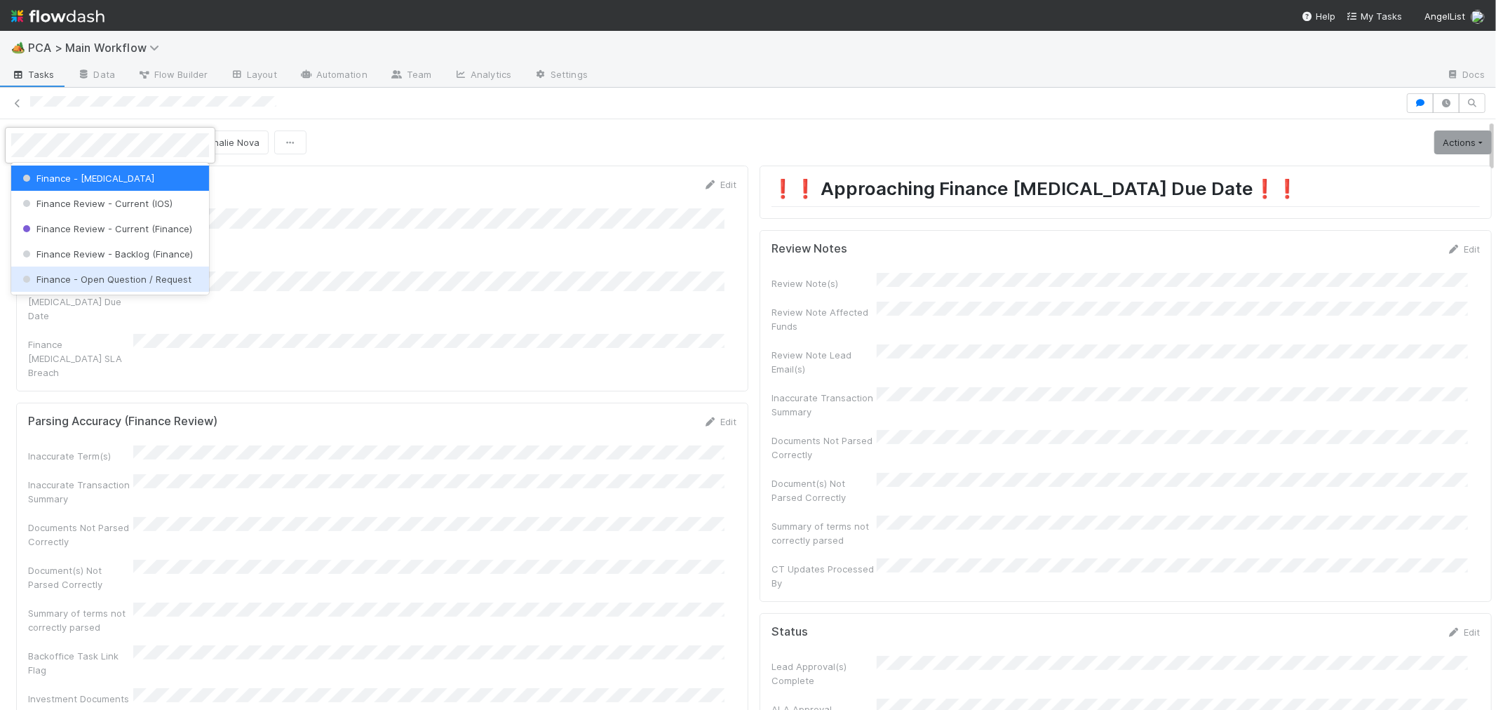
click at [110, 278] on span "Finance - Open Question / Request" at bounding box center [106, 279] width 172 height 11
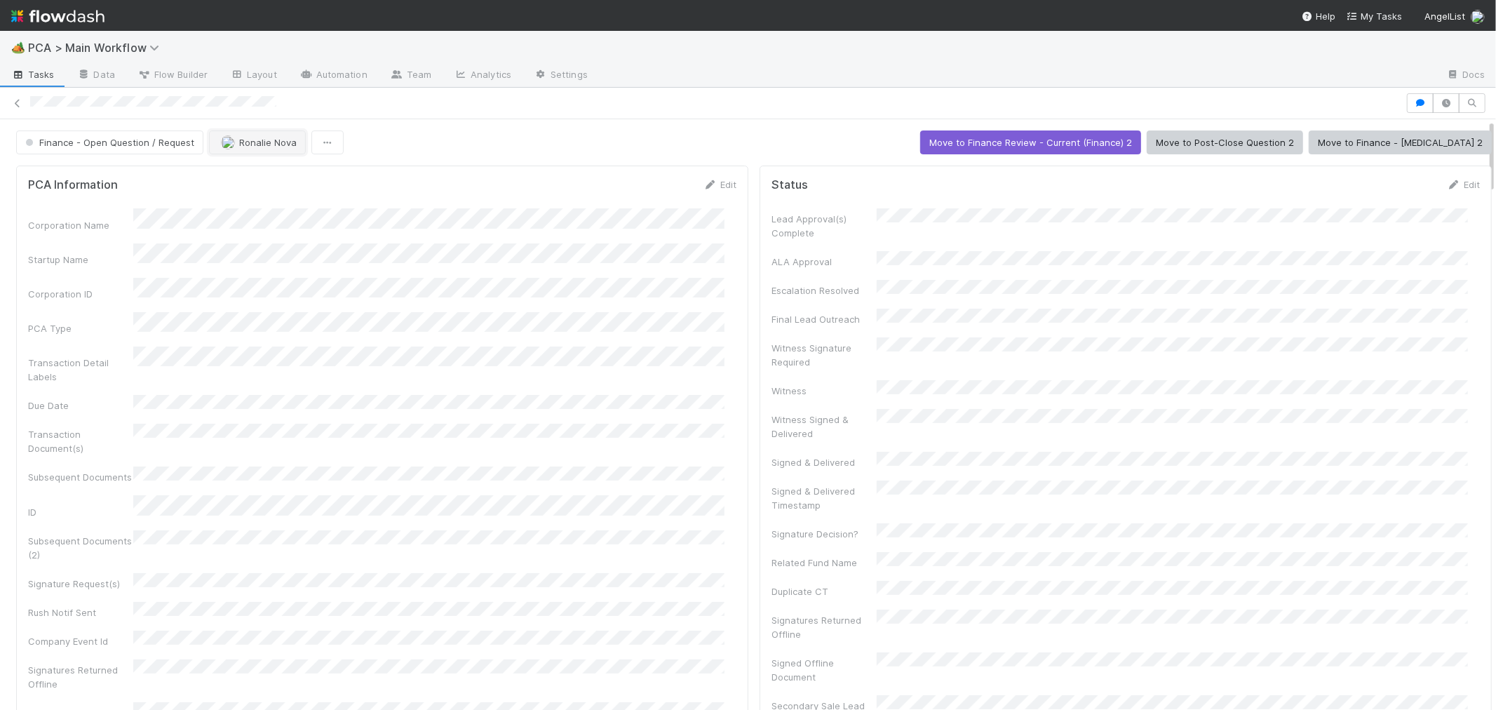
click at [275, 140] on span "Ronalie Nova" at bounding box center [268, 142] width 58 height 11
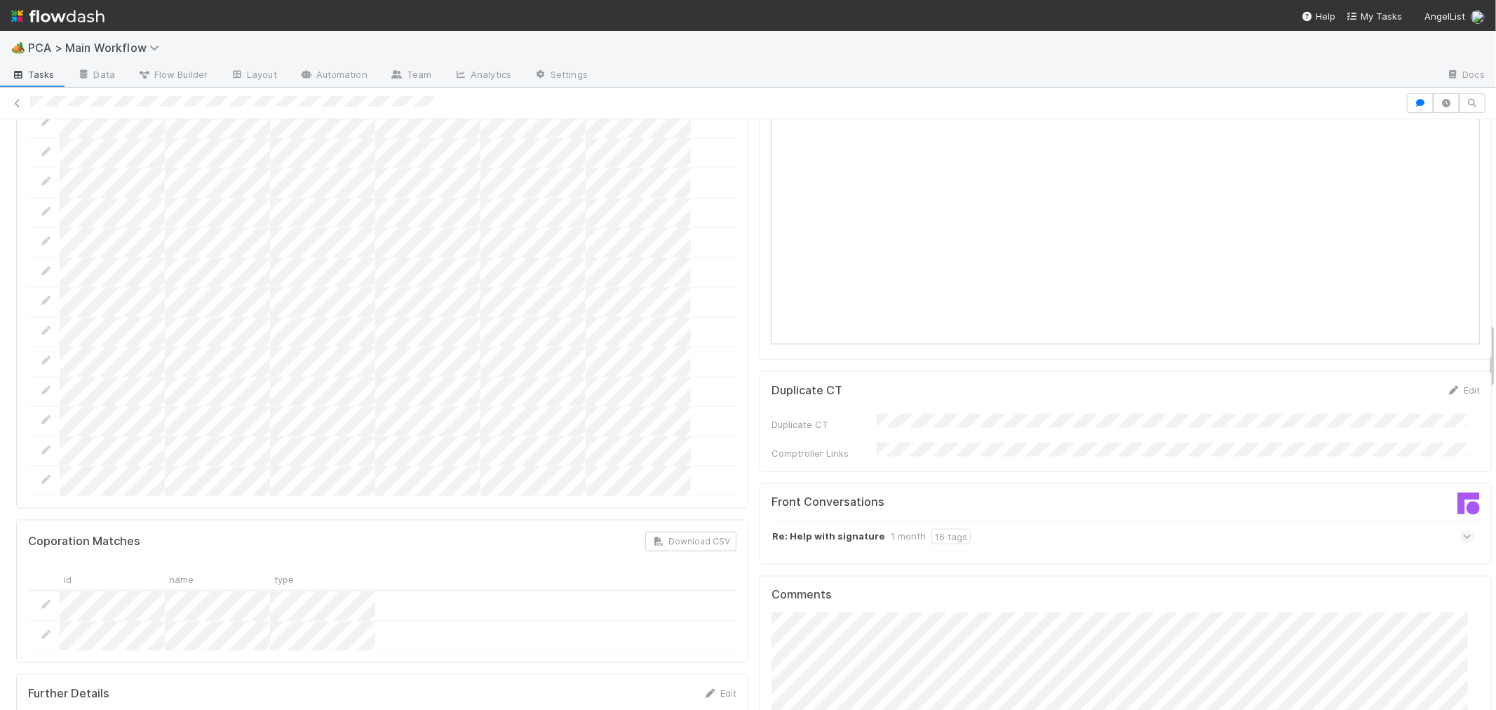
scroll to position [1870, 0]
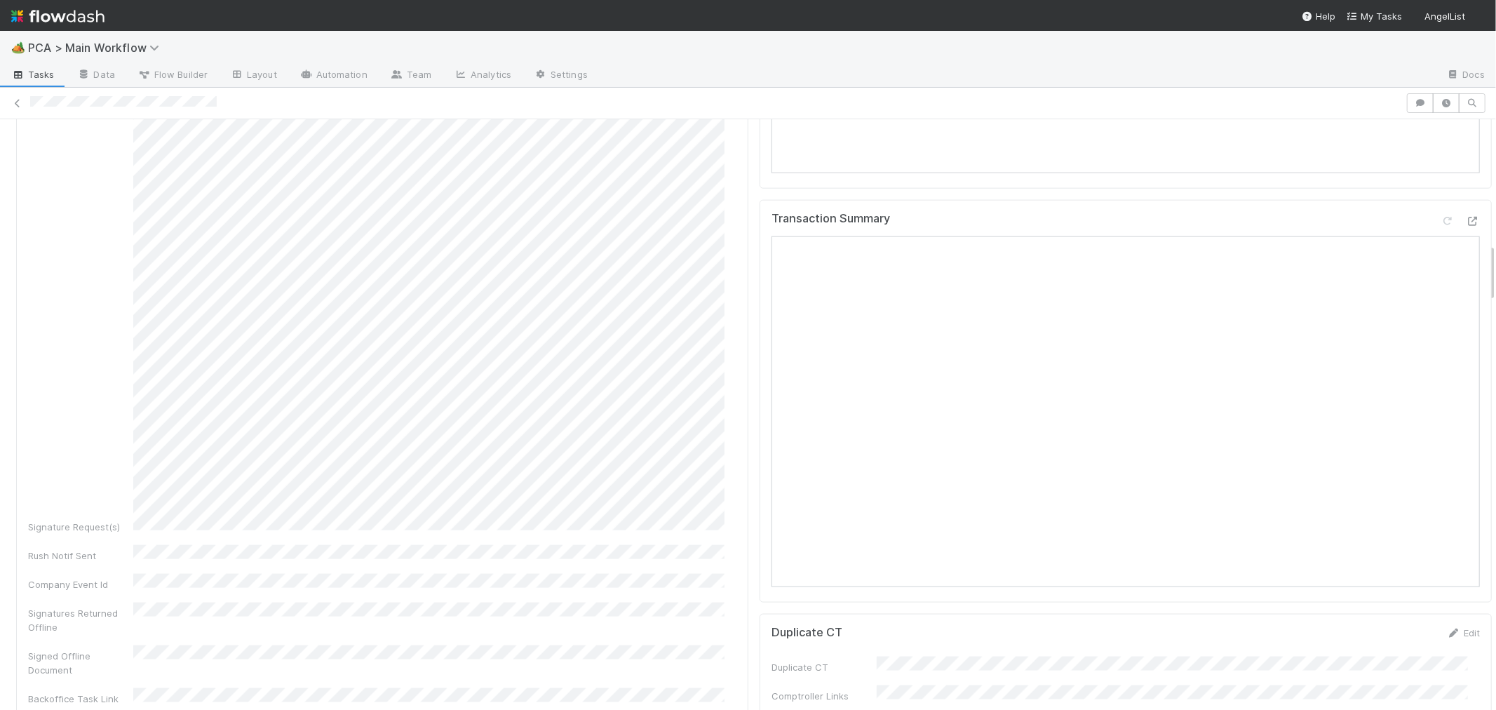
scroll to position [1246, 0]
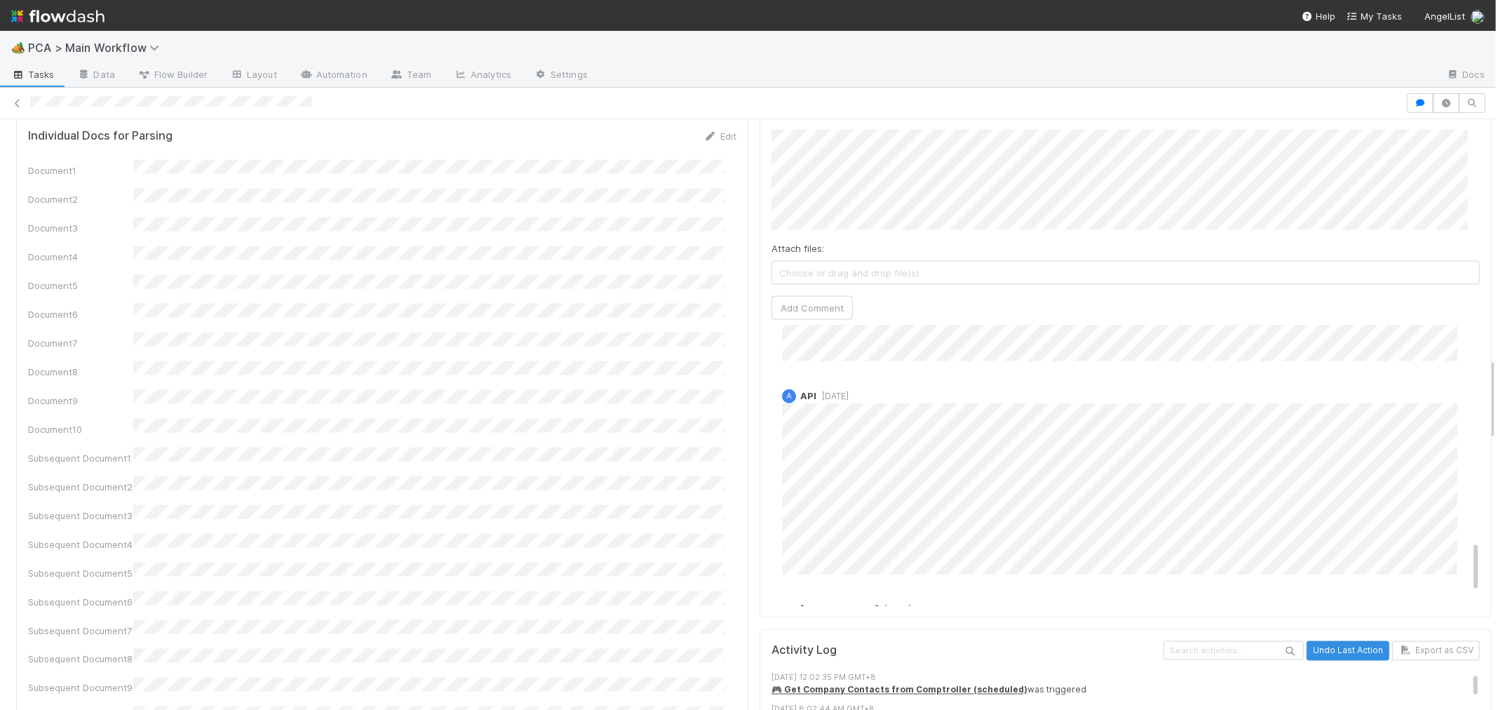
scroll to position [1168, 0]
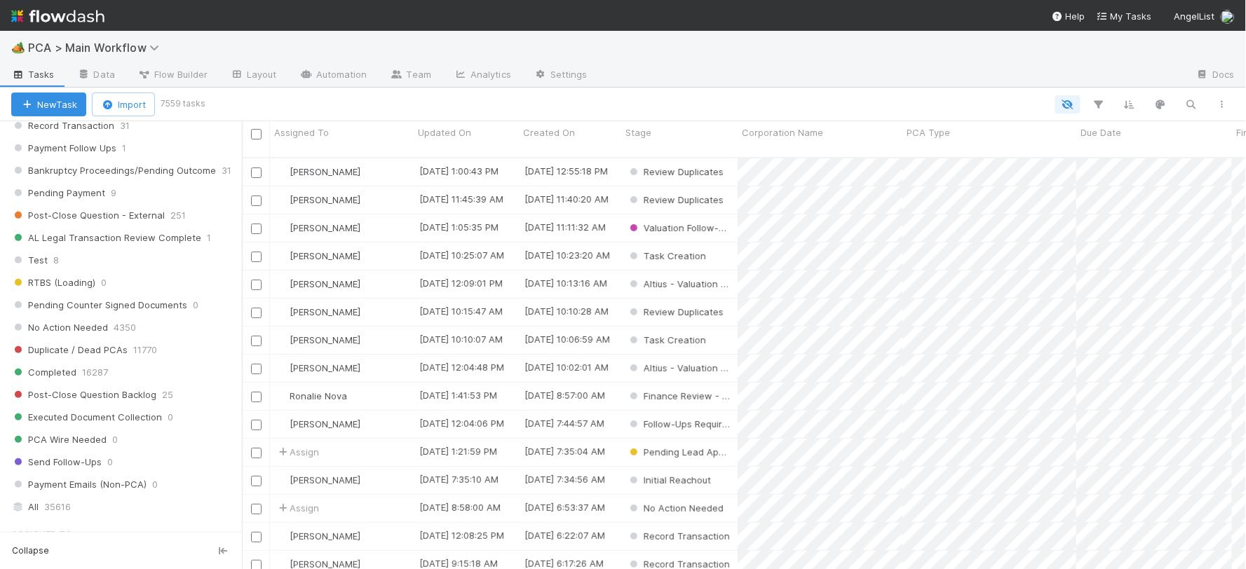
scroll to position [1324, 0]
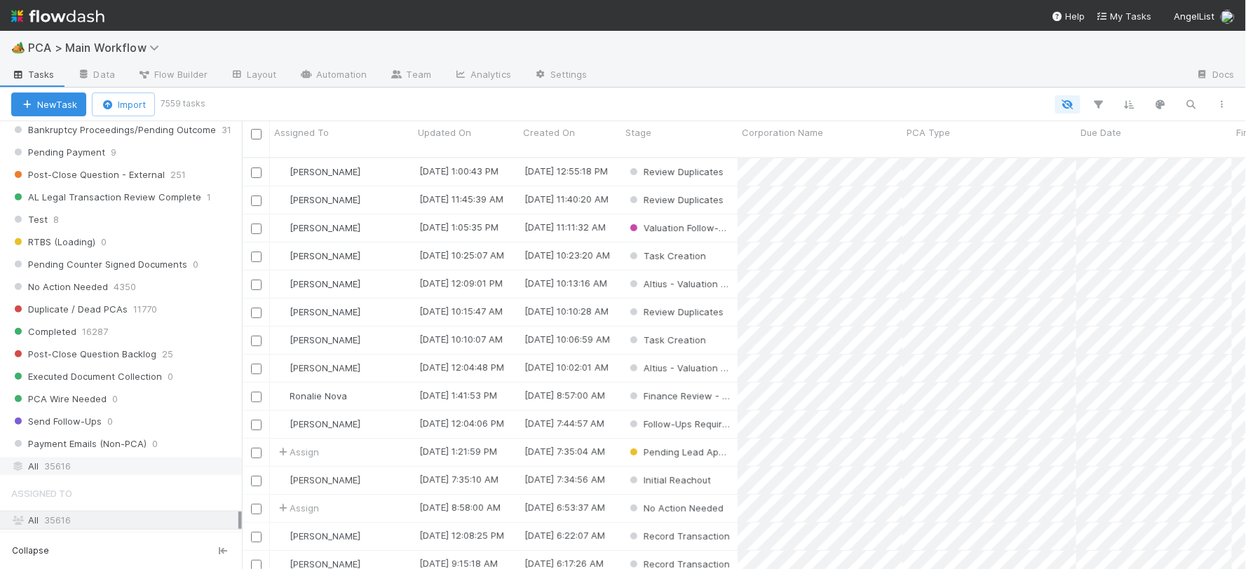
click at [88, 473] on div "All 35616" at bounding box center [124, 467] width 227 height 18
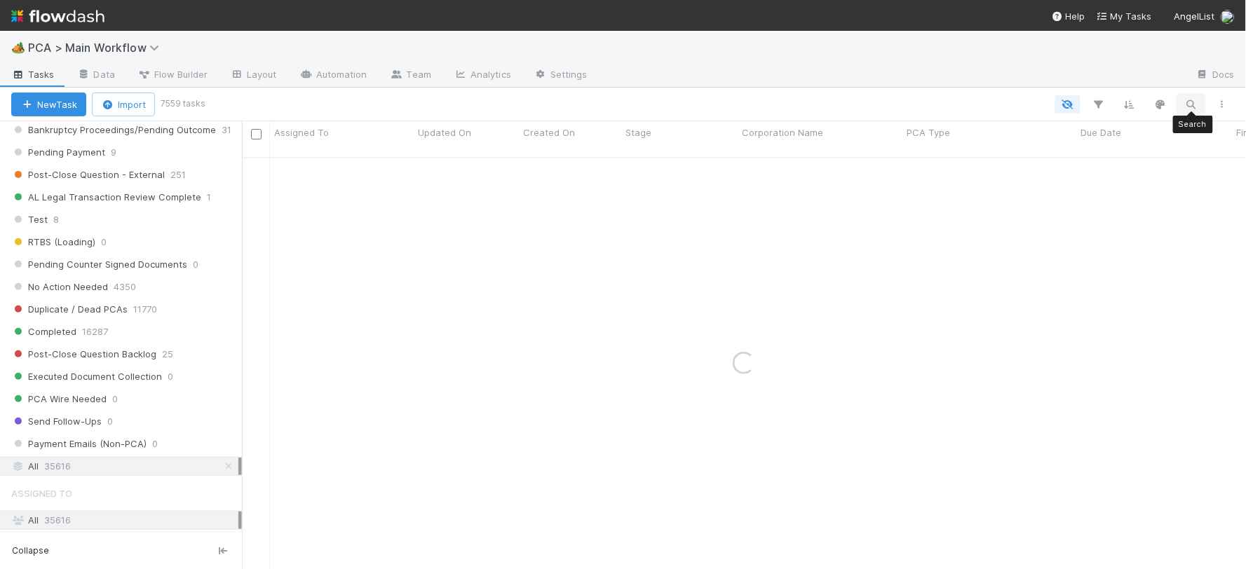
click at [1188, 102] on icon "button" at bounding box center [1191, 104] width 14 height 13
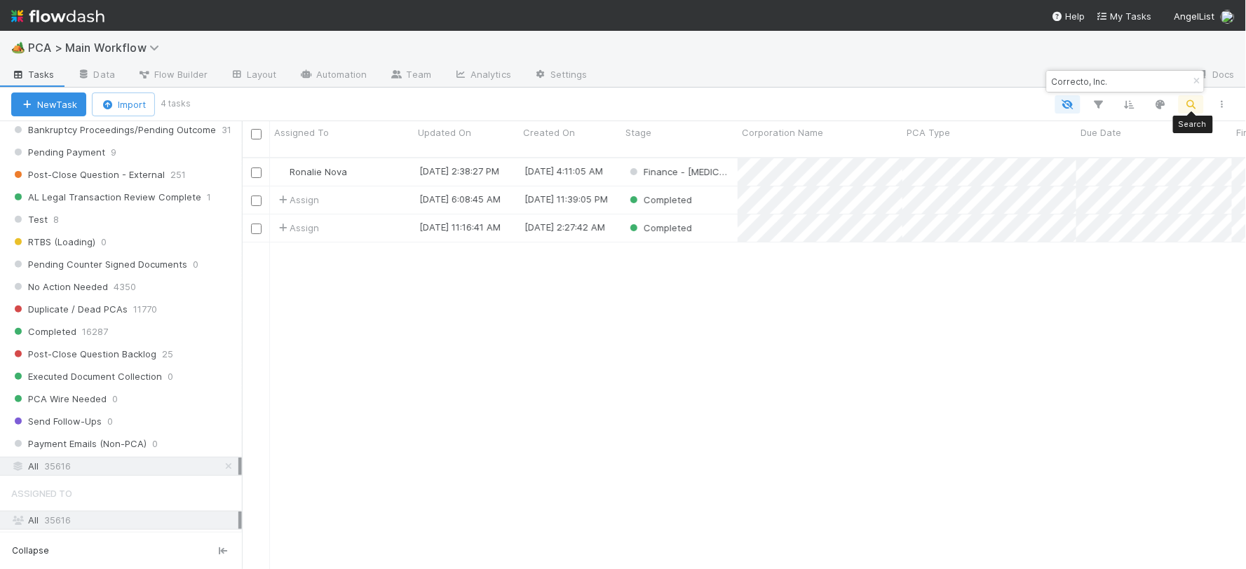
scroll to position [412, 992]
type input "Correcto, Inc."
click at [721, 192] on div "Completed" at bounding box center [679, 200] width 116 height 27
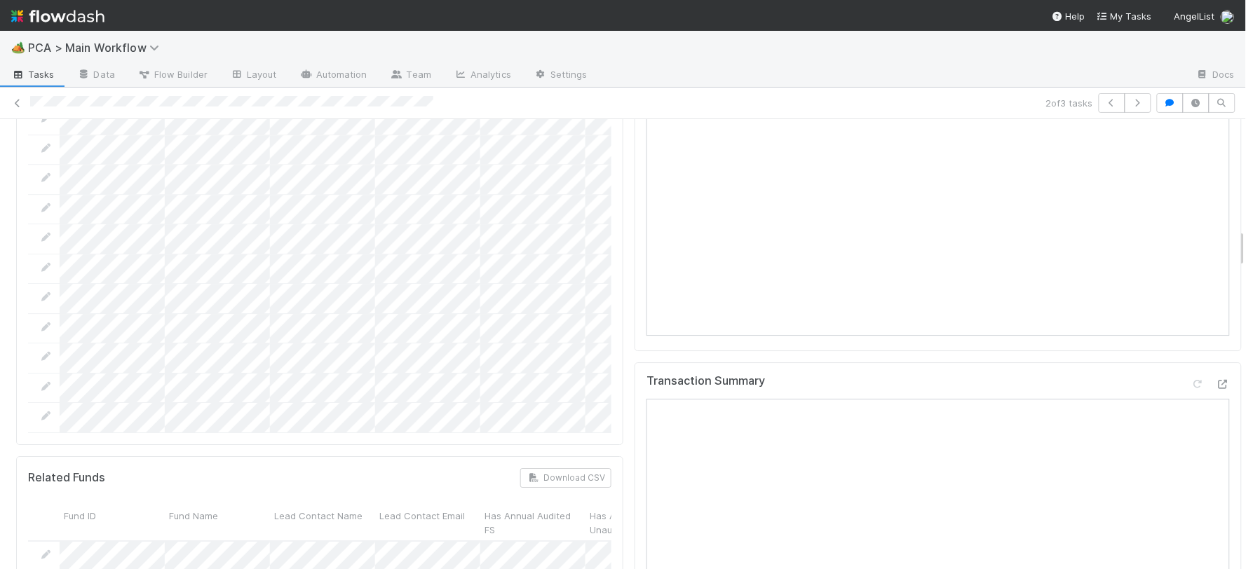
scroll to position [1246, 0]
click at [1216, 385] on icon at bounding box center [1223, 389] width 14 height 9
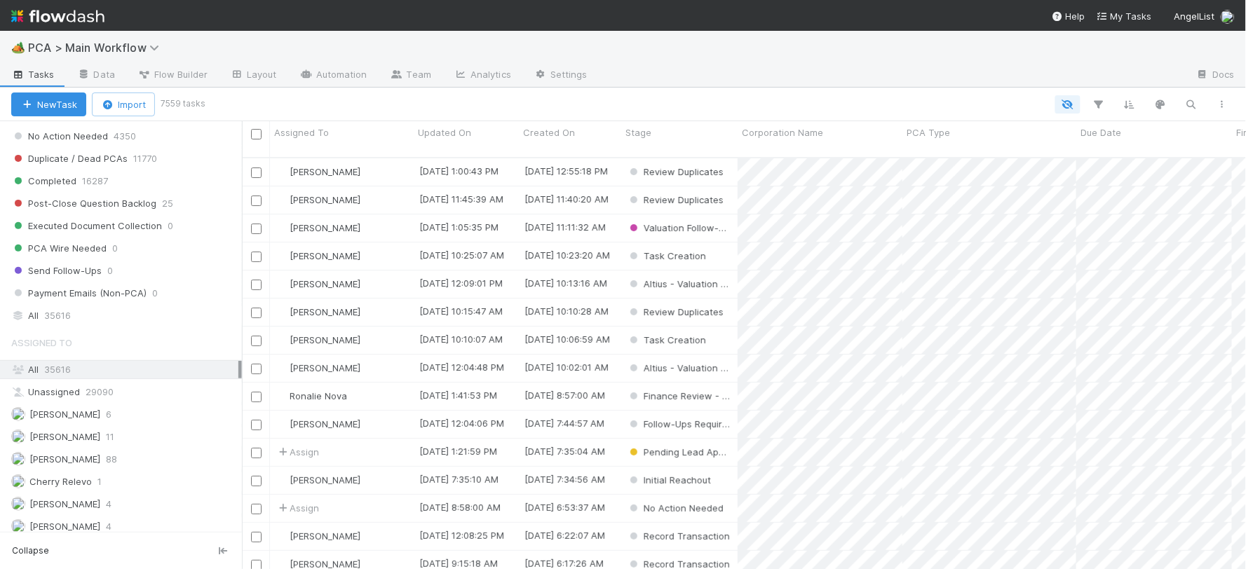
scroll to position [1501, 0]
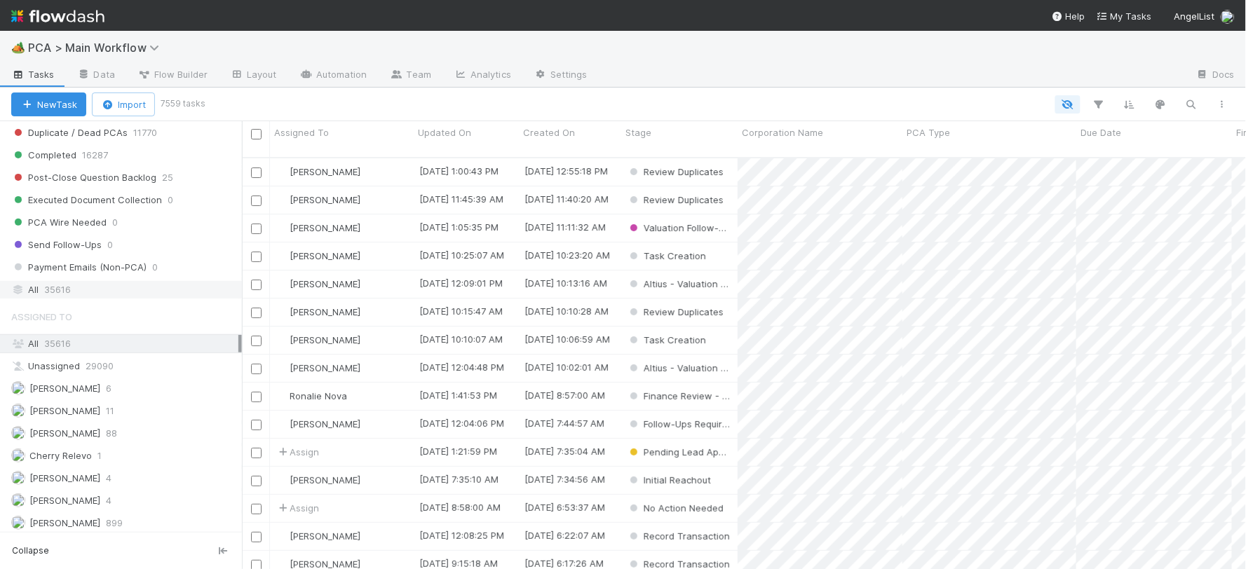
click at [65, 297] on span "35616" at bounding box center [57, 290] width 27 height 18
click at [1121, 99] on icon "button" at bounding box center [1191, 104] width 14 height 13
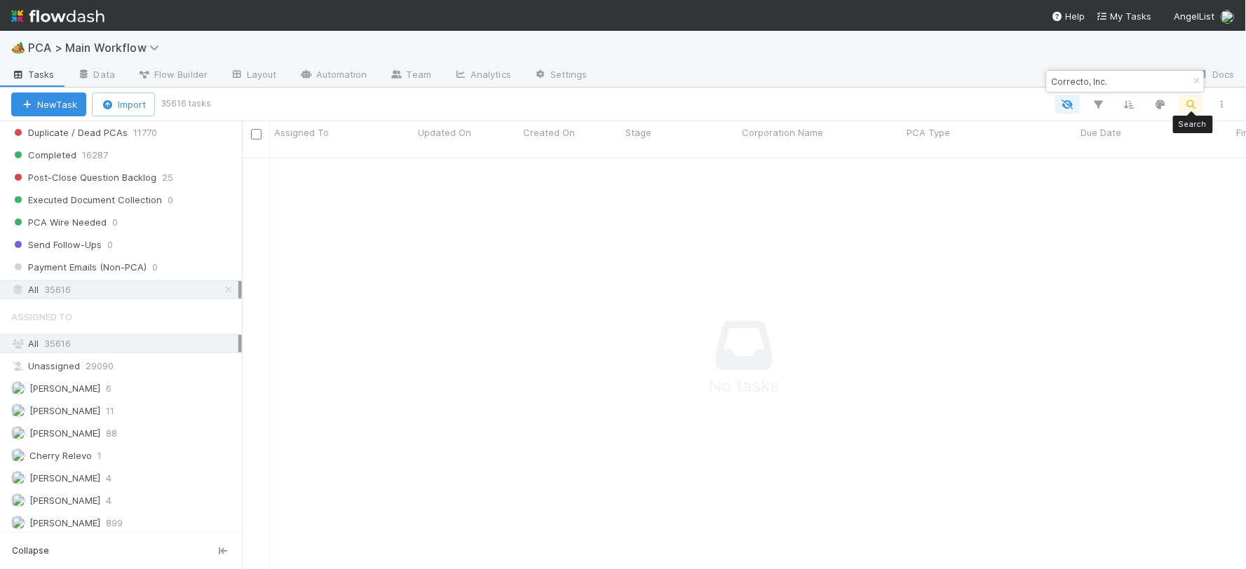
scroll to position [400, 980]
click at [61, 298] on span "35616" at bounding box center [57, 290] width 27 height 18
click at [1121, 81] on input "Correcto, Inc." at bounding box center [1119, 81] width 140 height 17
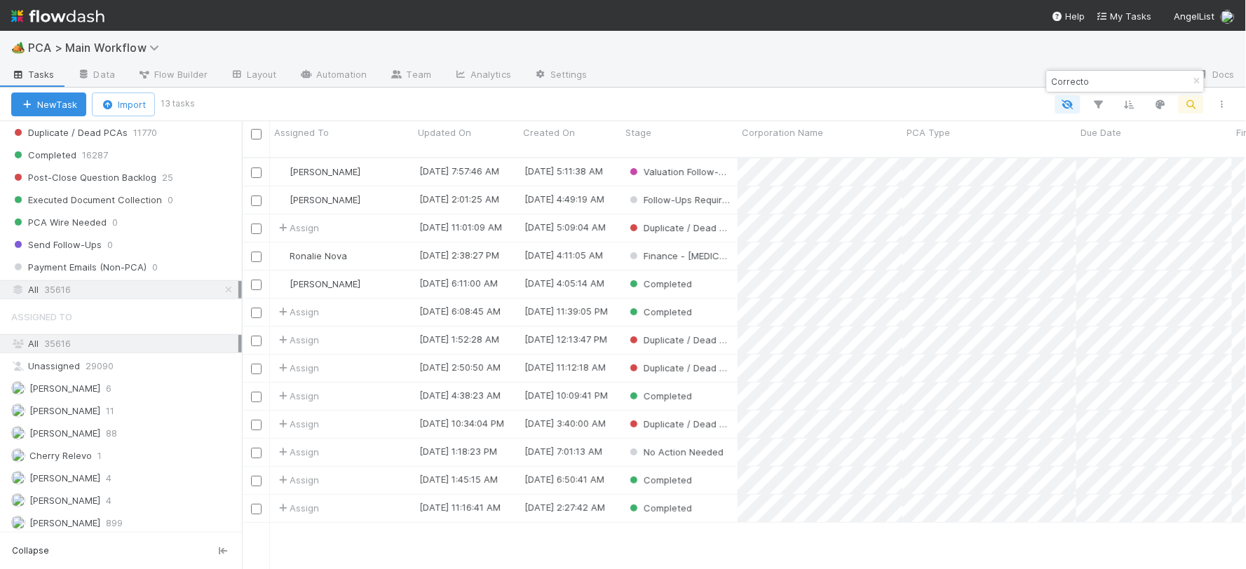
scroll to position [412, 992]
type input "Correcto"
click at [720, 467] on div "Completed" at bounding box center [679, 480] width 116 height 27
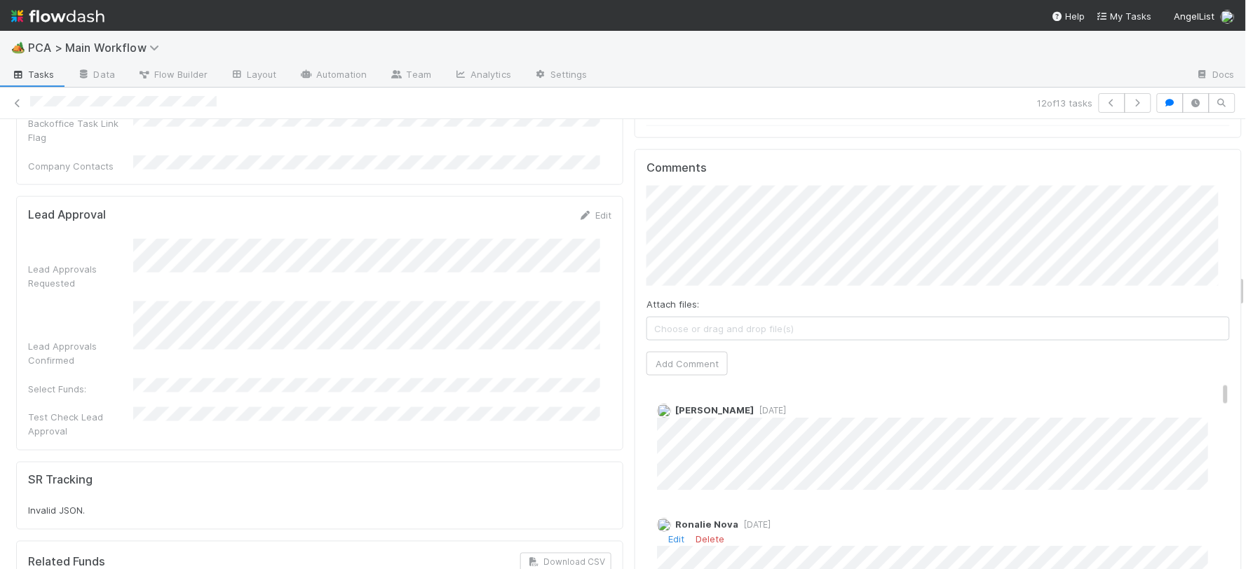
click at [749, 512] on span "1 year ago" at bounding box center [754, 525] width 32 height 11
click at [754, 405] on span "1 year ago" at bounding box center [770, 410] width 32 height 11
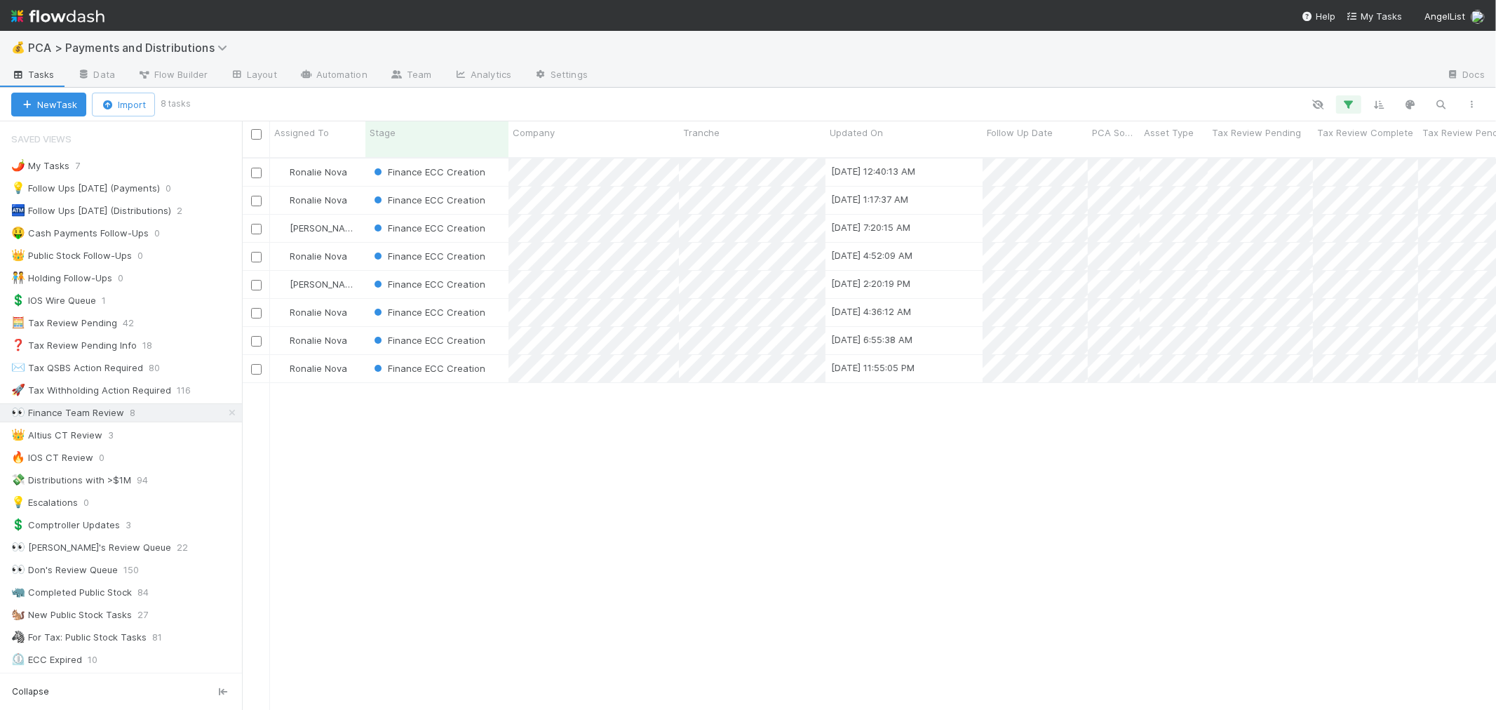
scroll to position [552, 1242]
click at [496, 166] on div "Finance ECC Creation" at bounding box center [436, 171] width 143 height 27
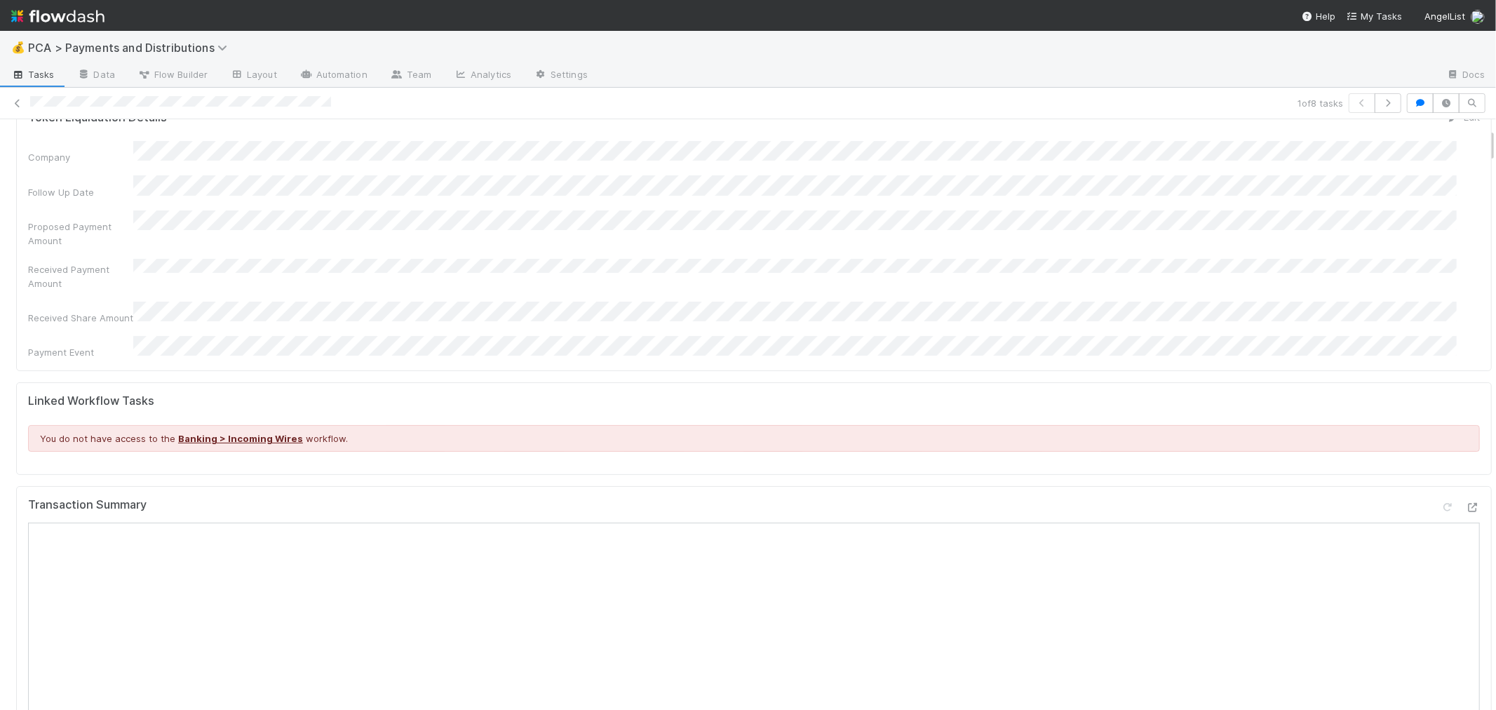
scroll to position [156, 0]
click at [1466, 504] on icon at bounding box center [1473, 508] width 14 height 9
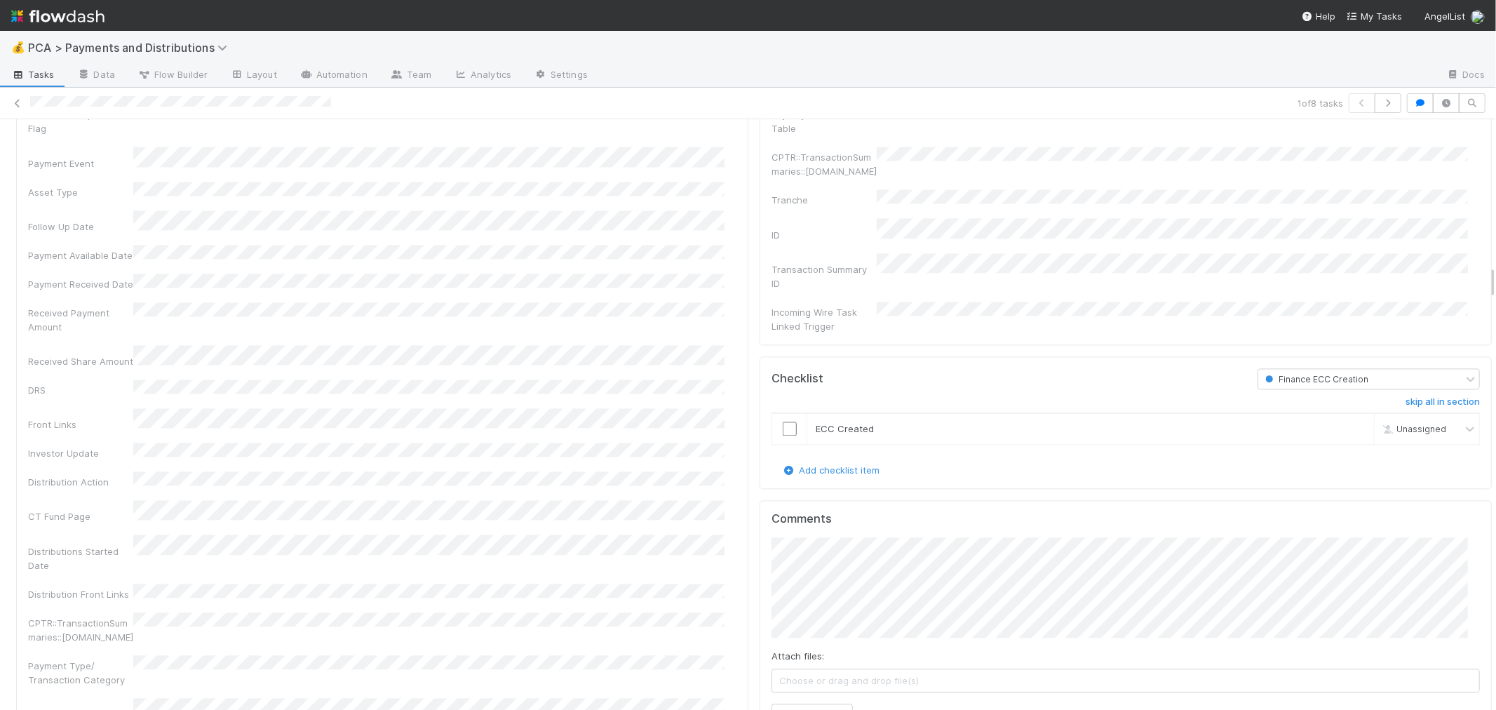
scroll to position [2493, 0]
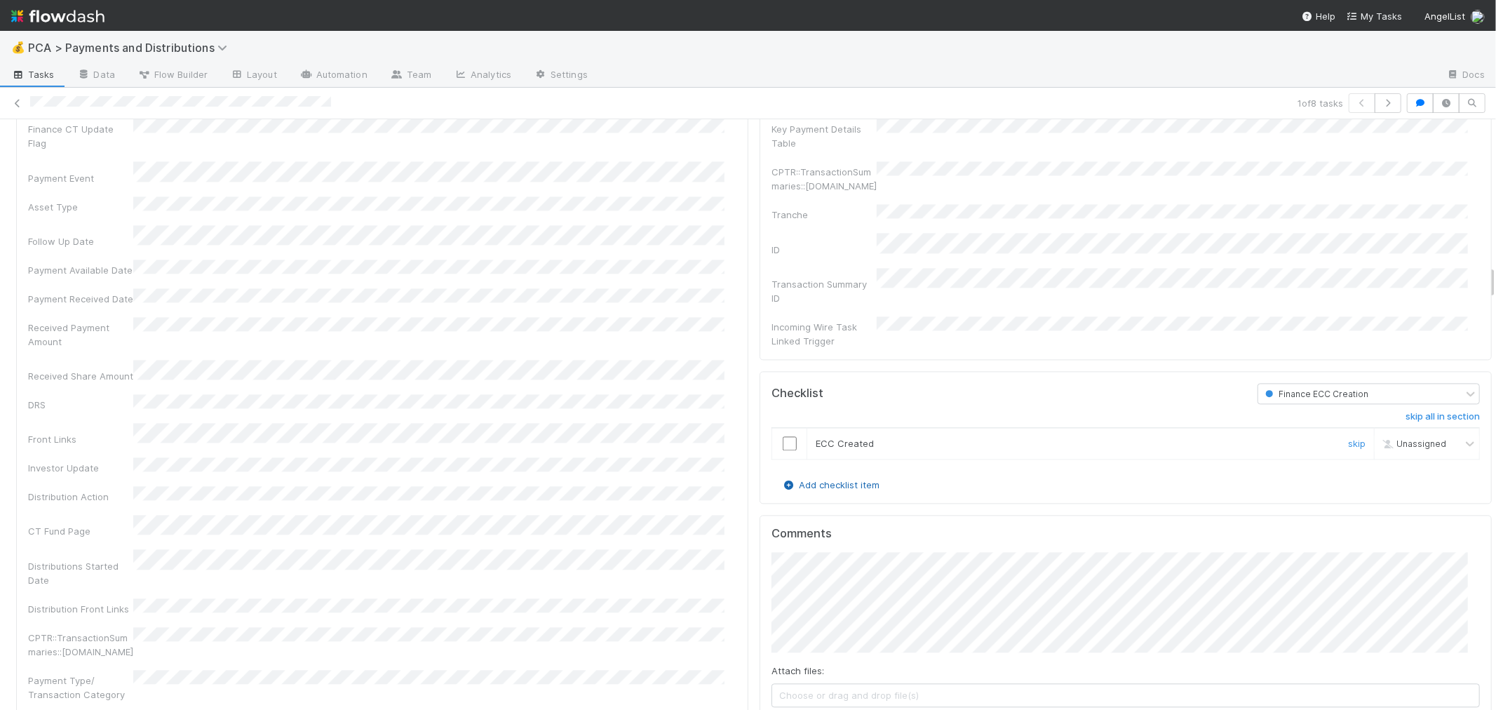
drag, startPoint x: 775, startPoint y: 395, endPoint x: 784, endPoint y: 430, distance: 36.2
click at [783, 436] on input "checkbox" at bounding box center [790, 443] width 14 height 14
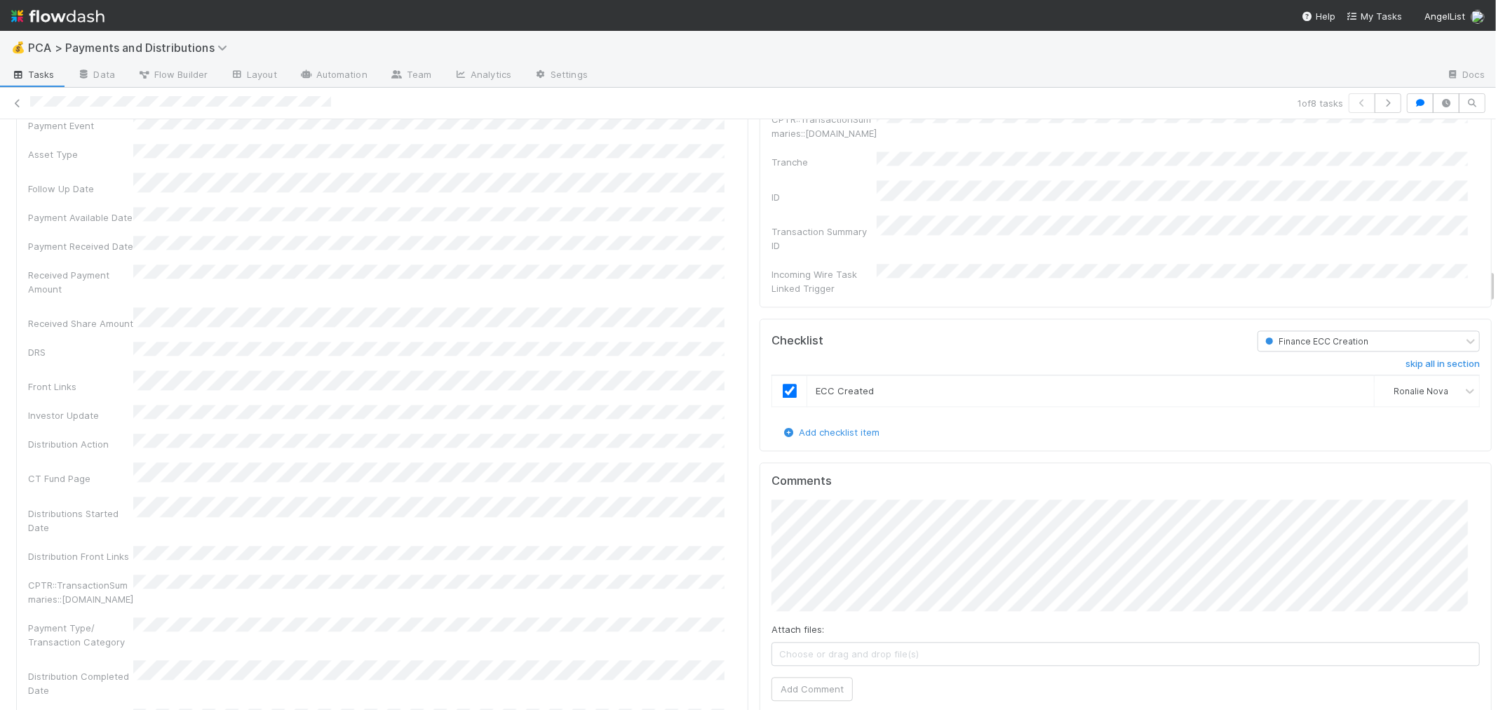
scroll to position [2571, 0]
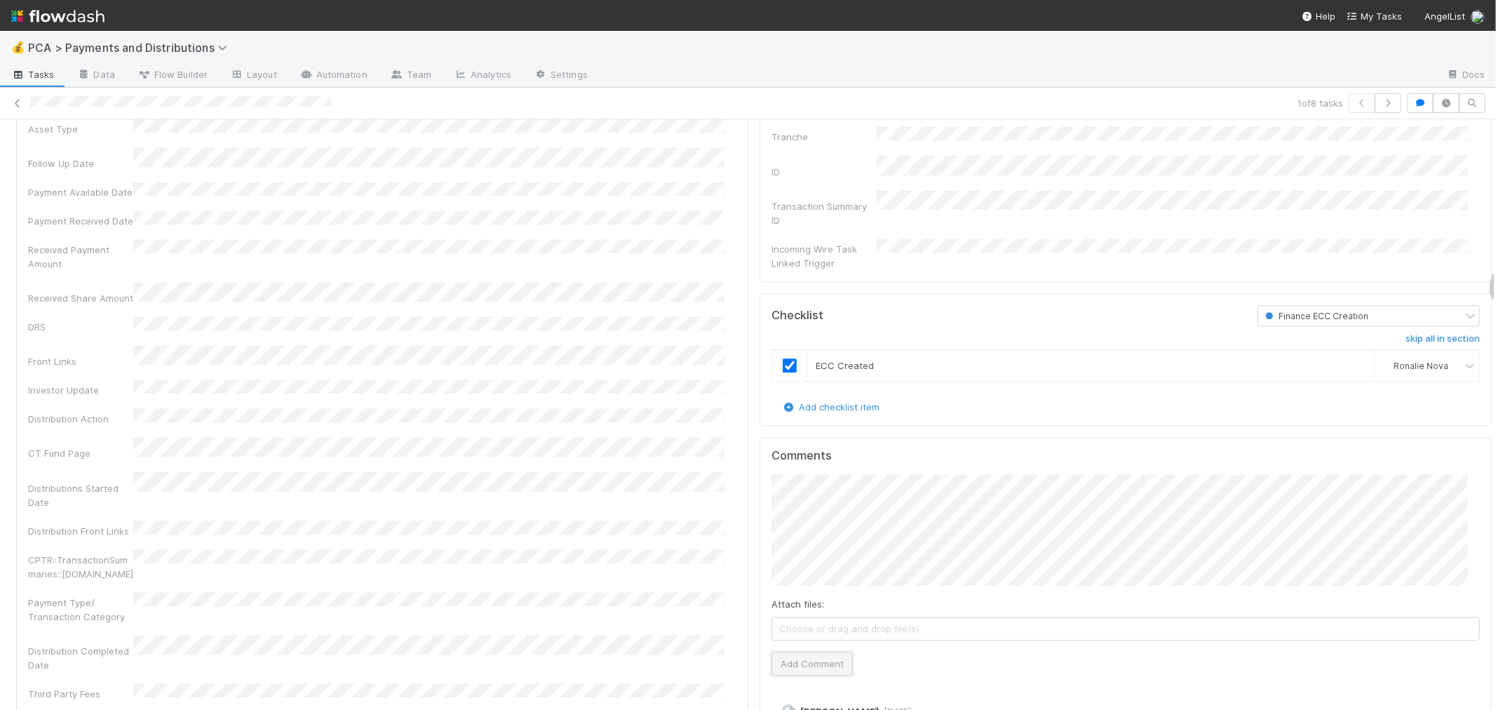
click at [815, 652] on button "Add Comment" at bounding box center [811, 664] width 81 height 24
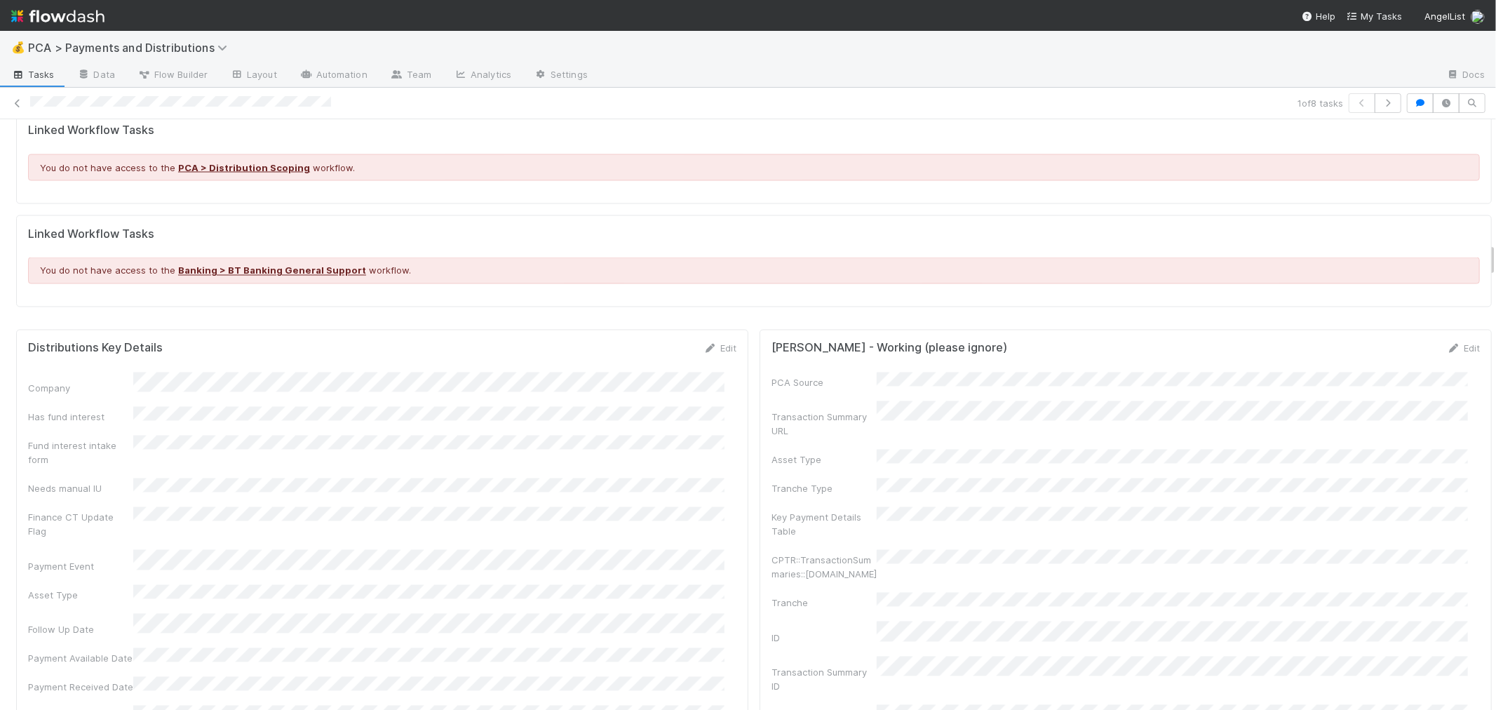
scroll to position [2104, 0]
click at [713, 344] on link "Edit" at bounding box center [719, 349] width 33 height 11
click at [650, 342] on button "Save" at bounding box center [662, 354] width 40 height 24
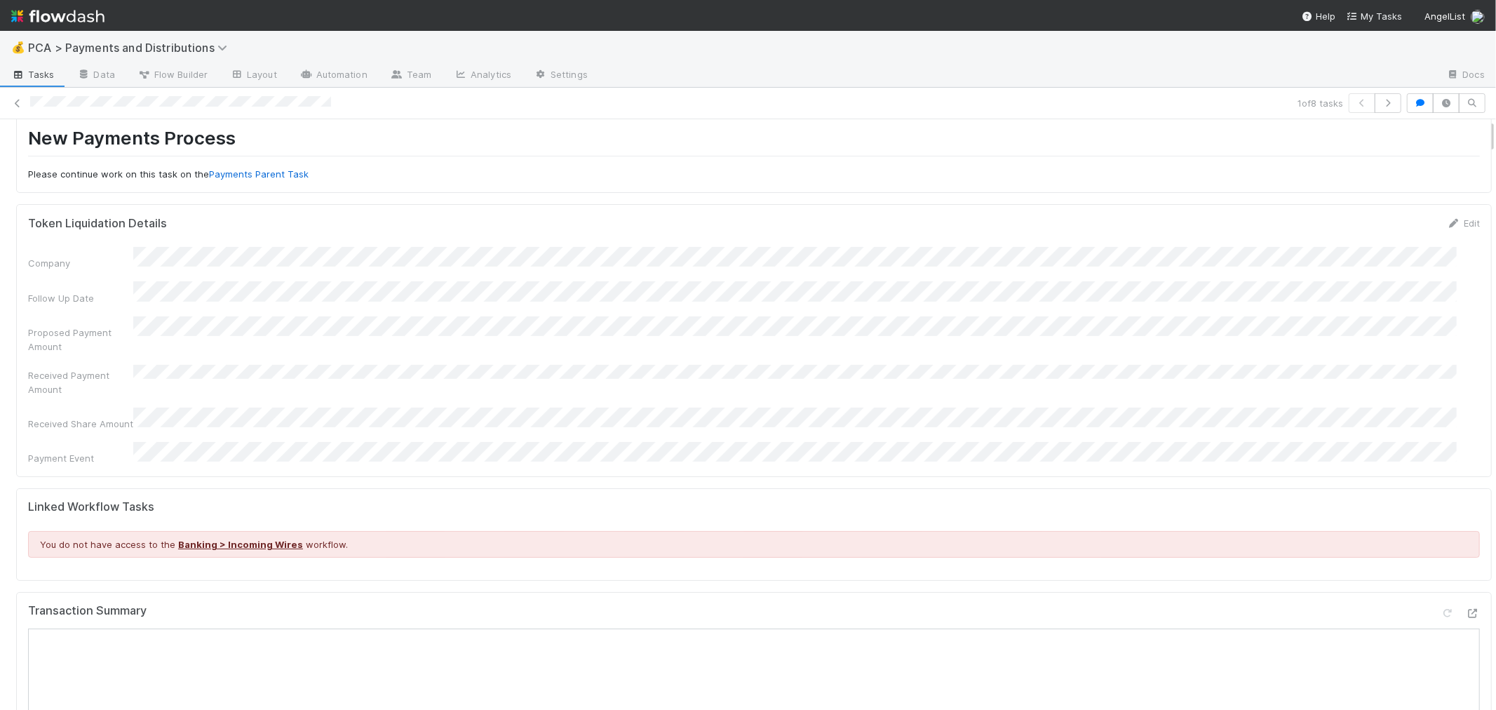
scroll to position [0, 0]
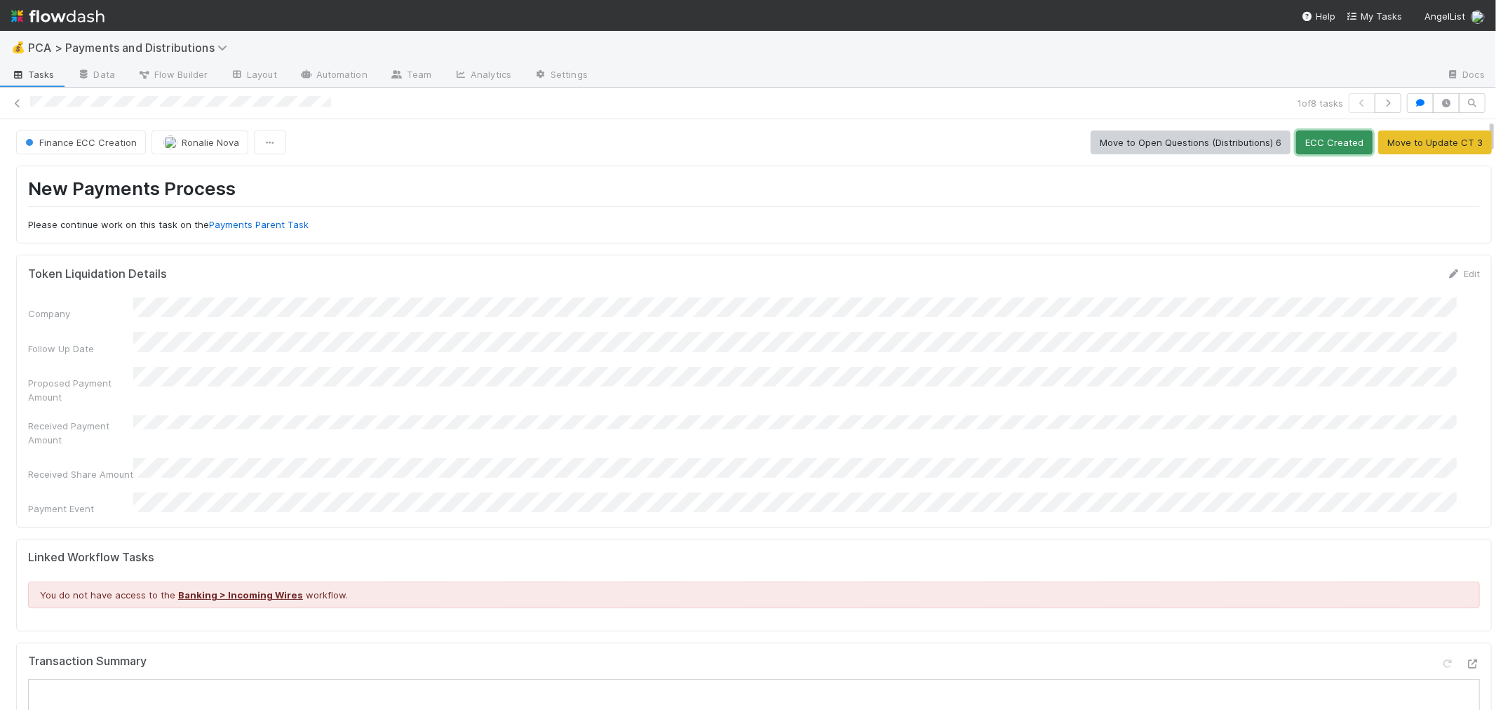
click at [1296, 147] on button "ECC Created" at bounding box center [1334, 142] width 76 height 24
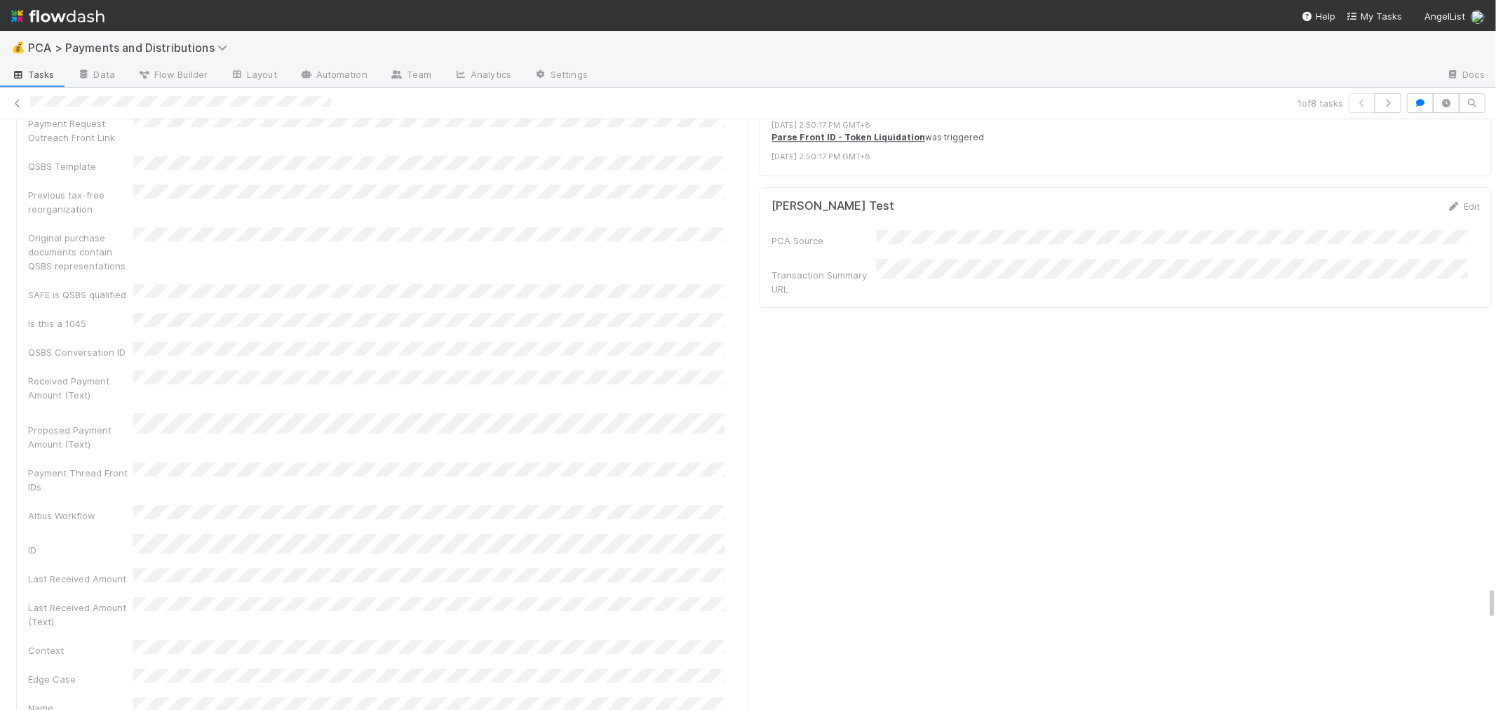
click at [609, 556] on div "Company PCA Source Transaction Summary URL Follow Up Date Payment Available Dat…" at bounding box center [382, 418] width 708 height 5548
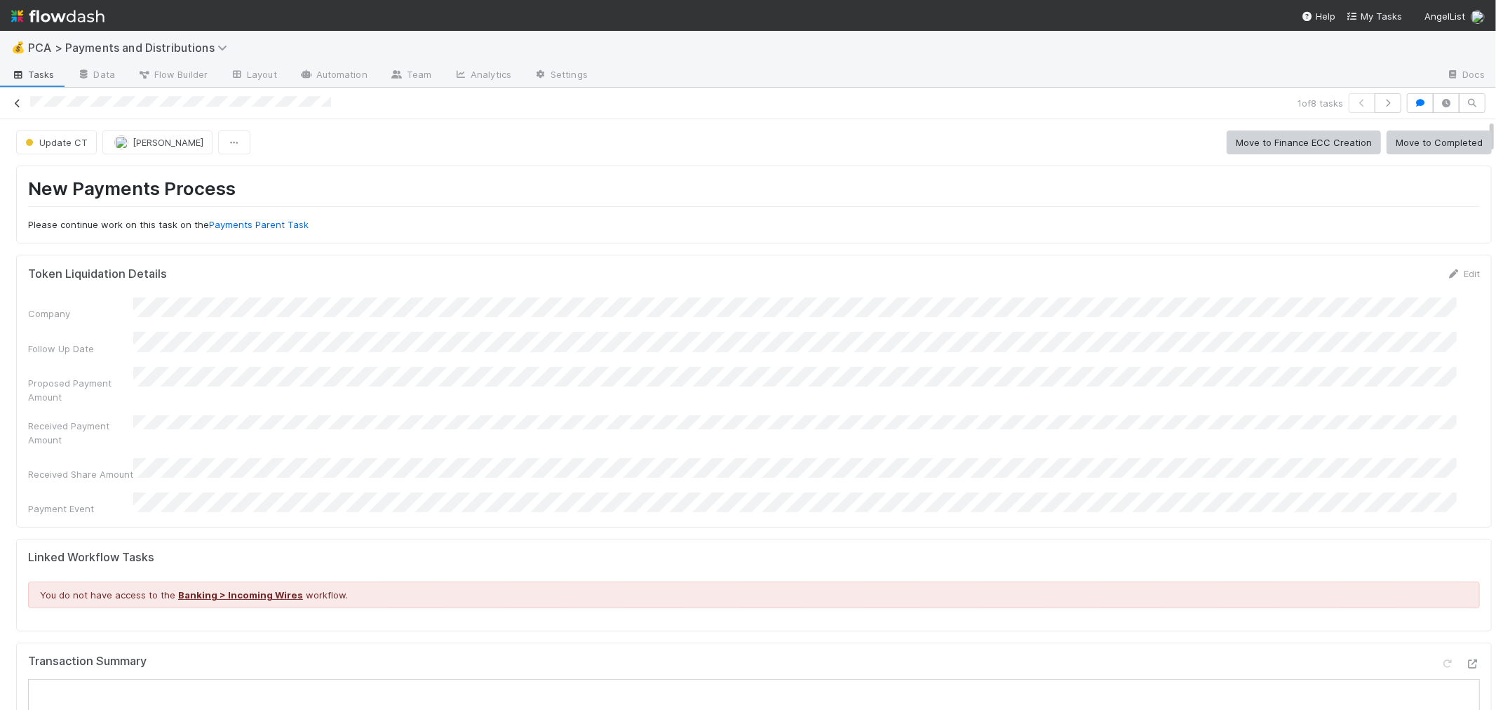
click at [15, 101] on icon at bounding box center [18, 103] width 14 height 9
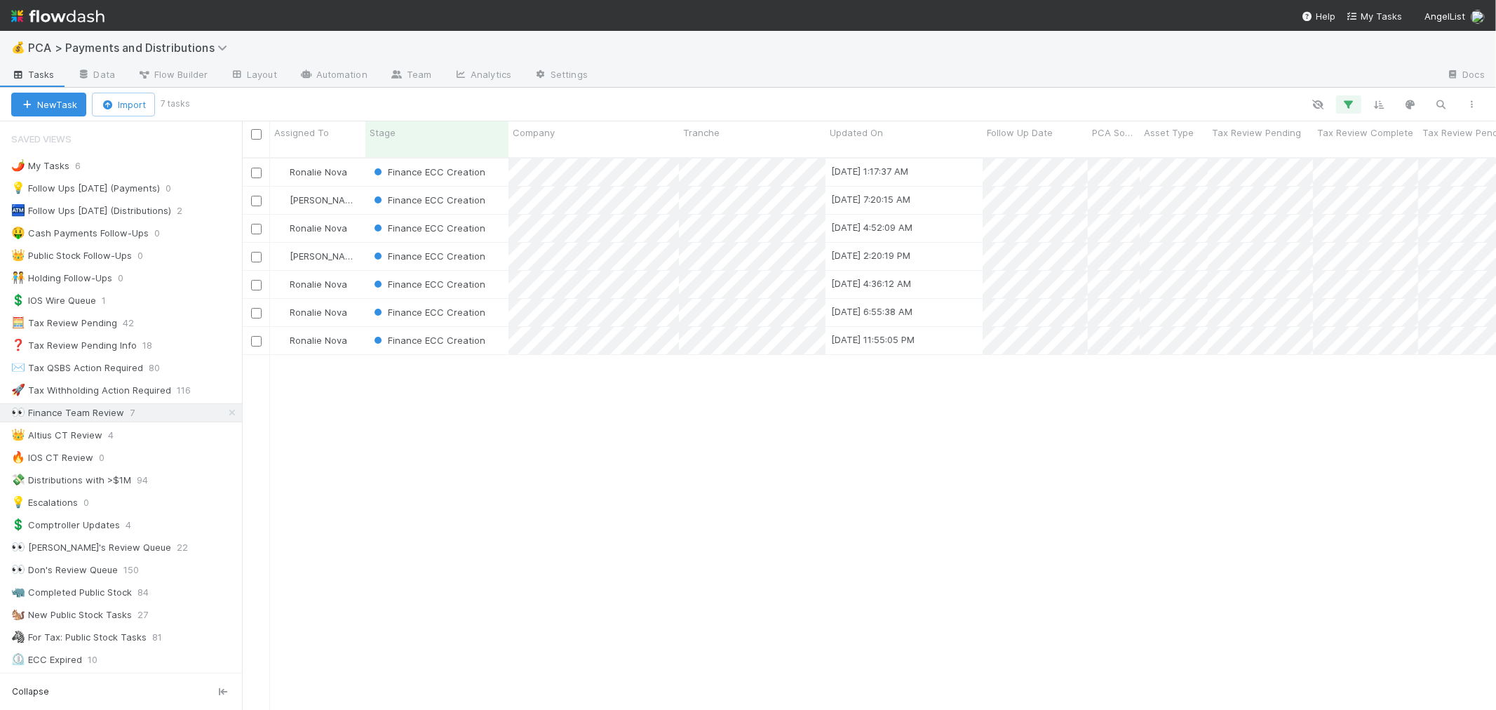
scroll to position [12, 11]
click at [499, 158] on div "Finance ECC Creation" at bounding box center [436, 171] width 143 height 27
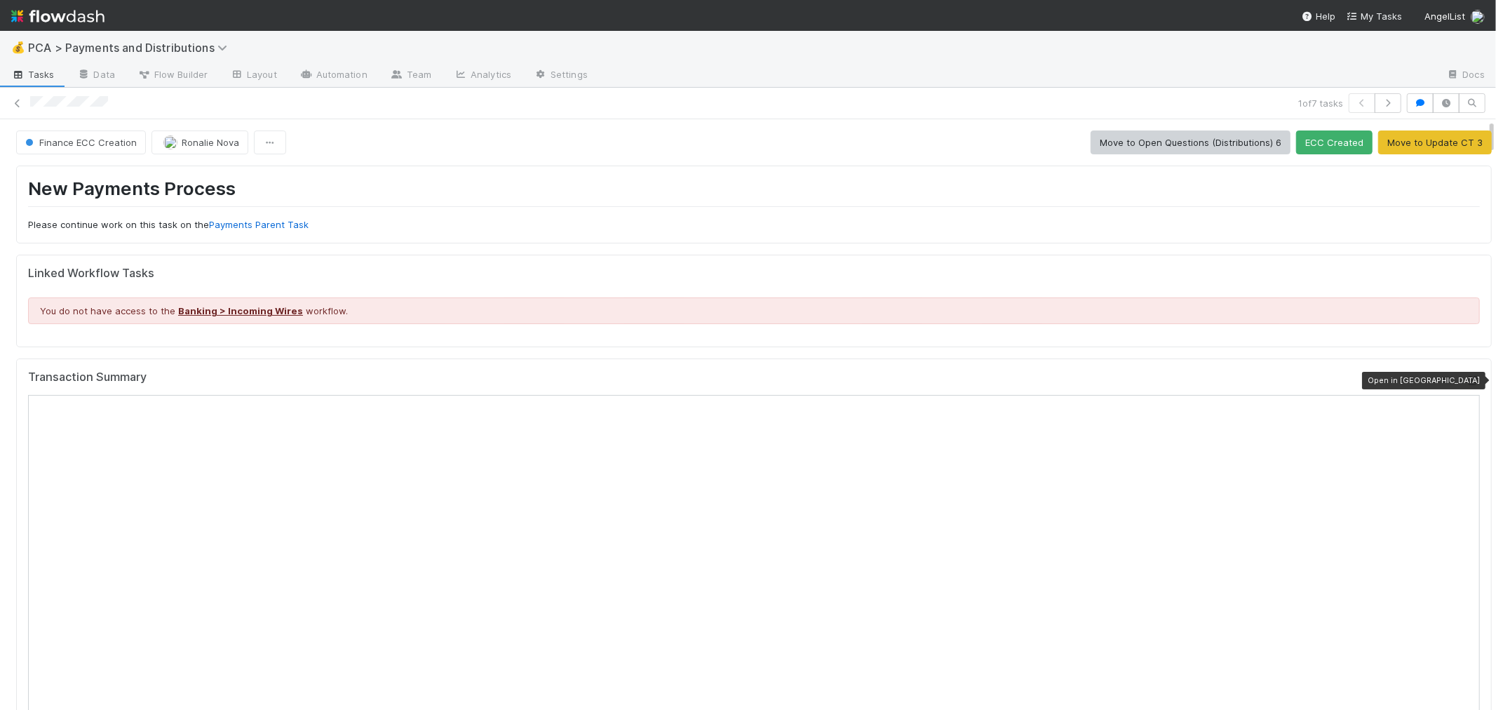
click at [1466, 379] on icon at bounding box center [1473, 380] width 14 height 9
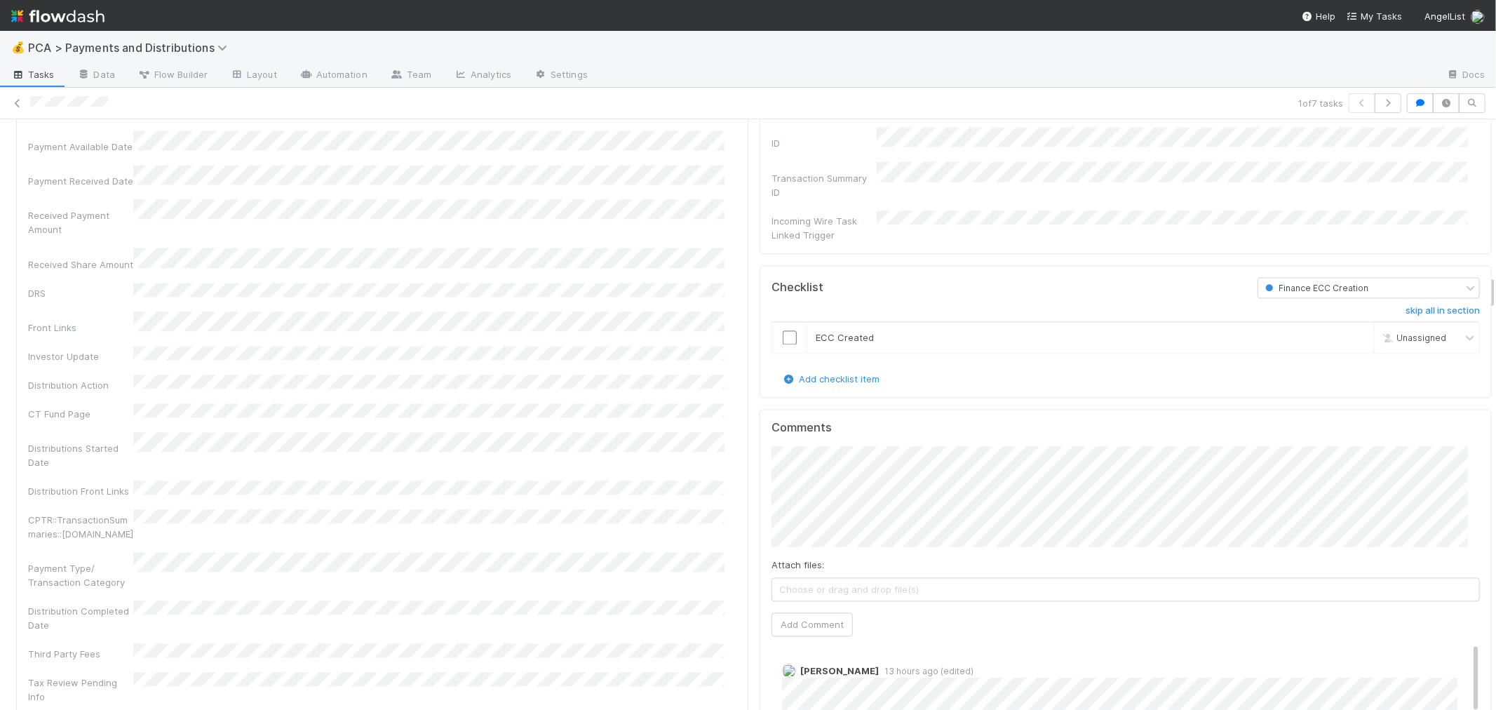
scroll to position [2649, 0]
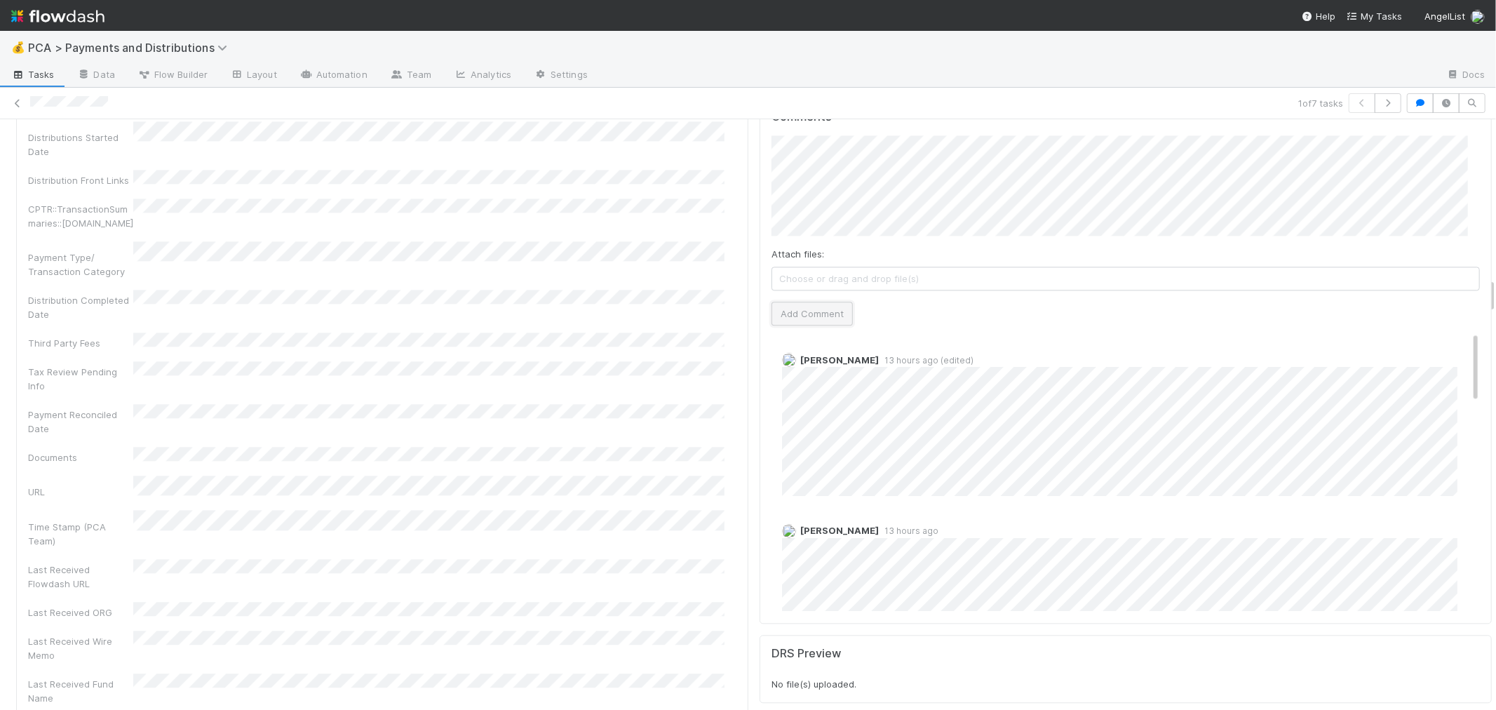
click at [796, 302] on button "Add Comment" at bounding box center [811, 314] width 81 height 24
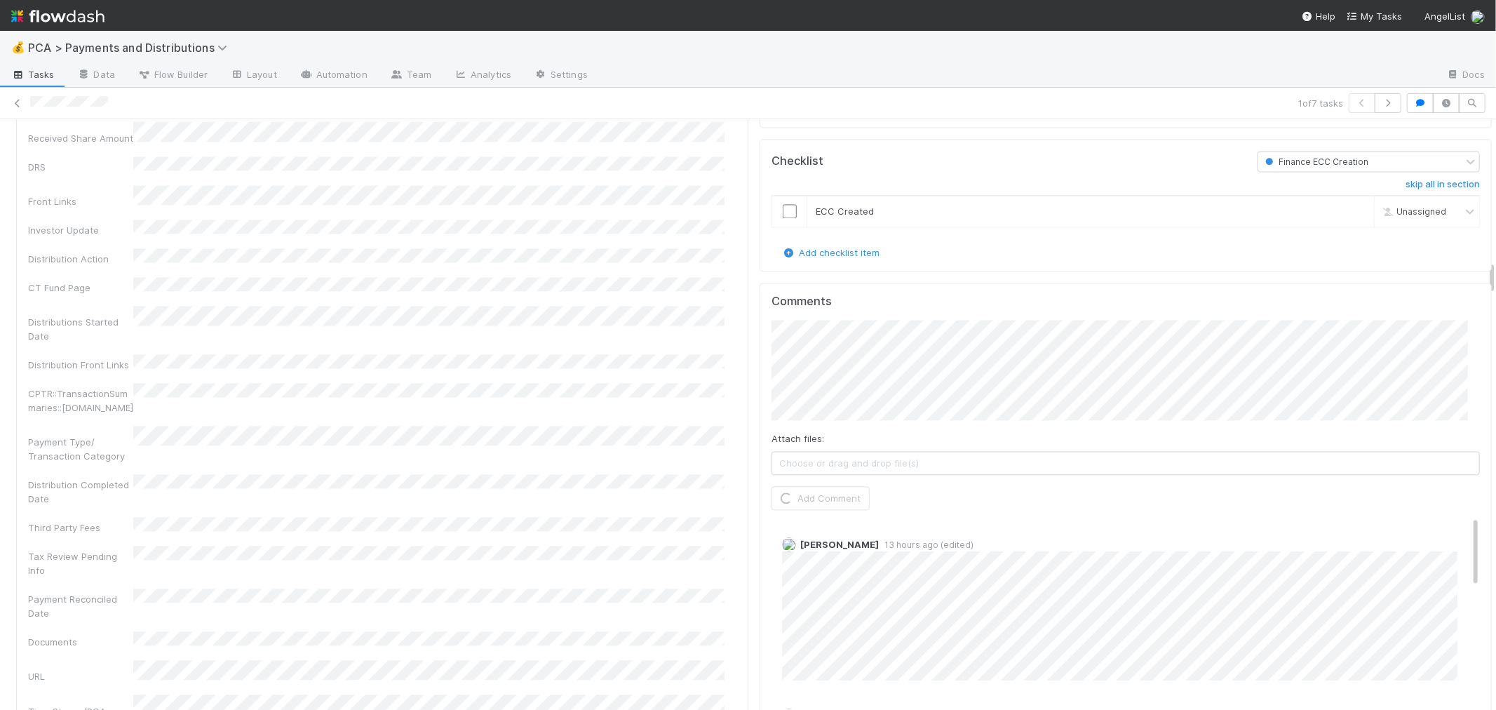
scroll to position [2337, 0]
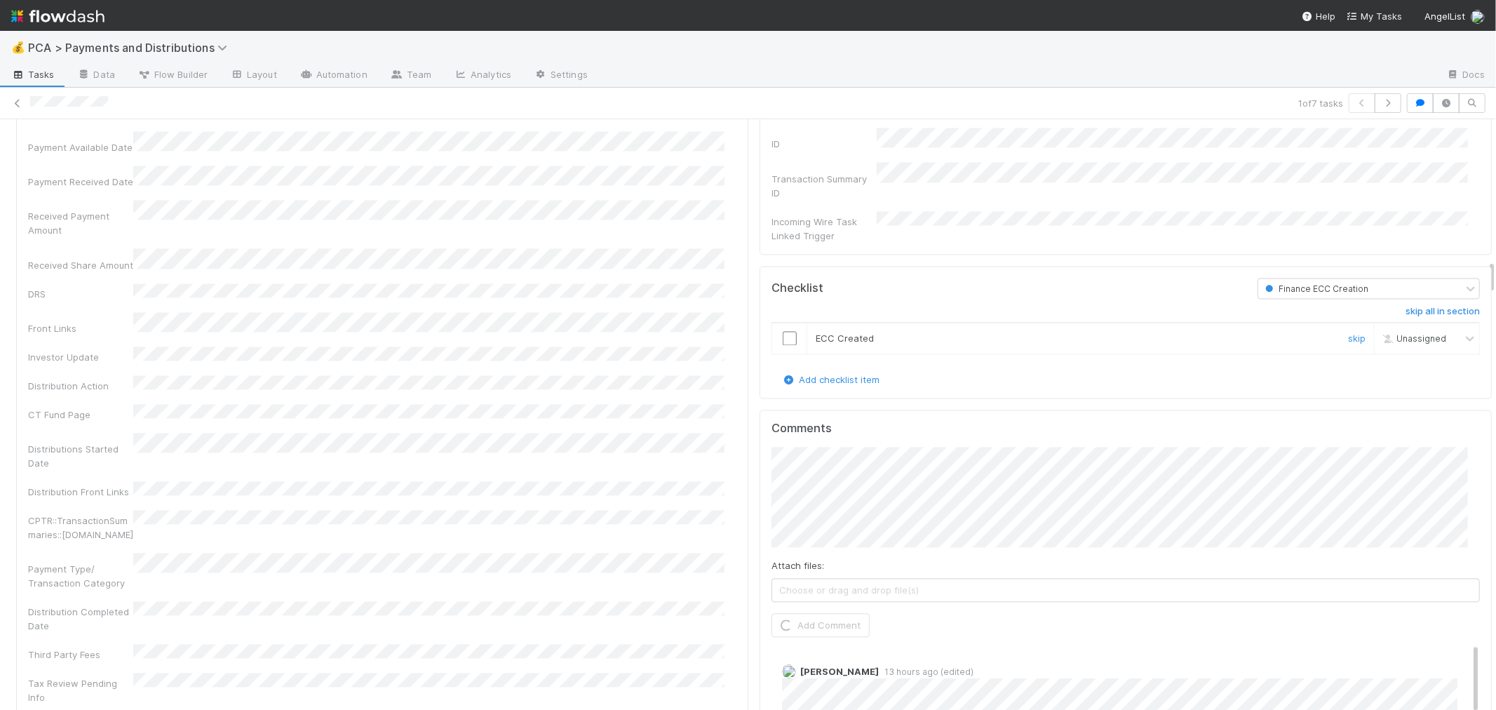
click at [783, 331] on input "checkbox" at bounding box center [790, 338] width 14 height 14
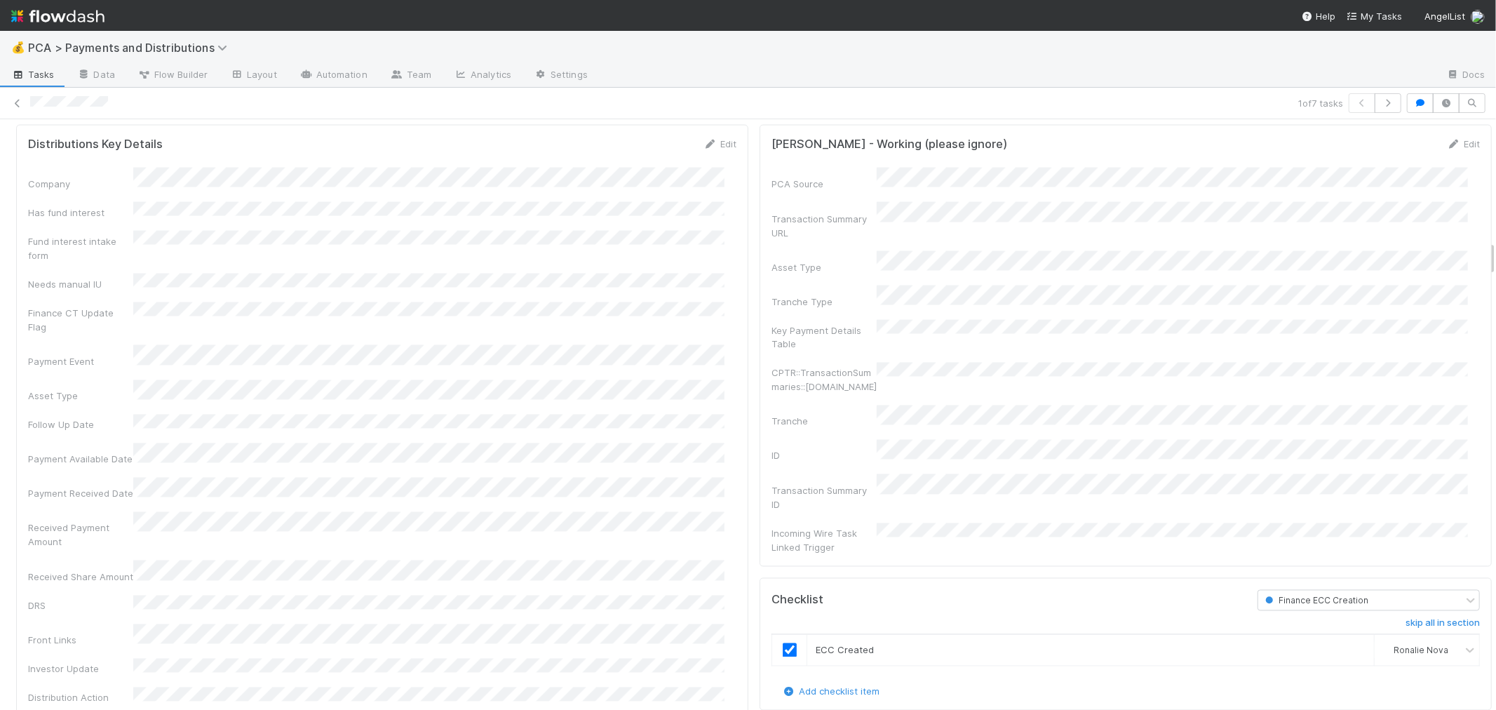
click at [710, 141] on div "Edit" at bounding box center [719, 144] width 33 height 14
click at [713, 144] on link "Edit" at bounding box center [719, 143] width 33 height 11
click at [654, 147] on button "Save" at bounding box center [662, 149] width 40 height 24
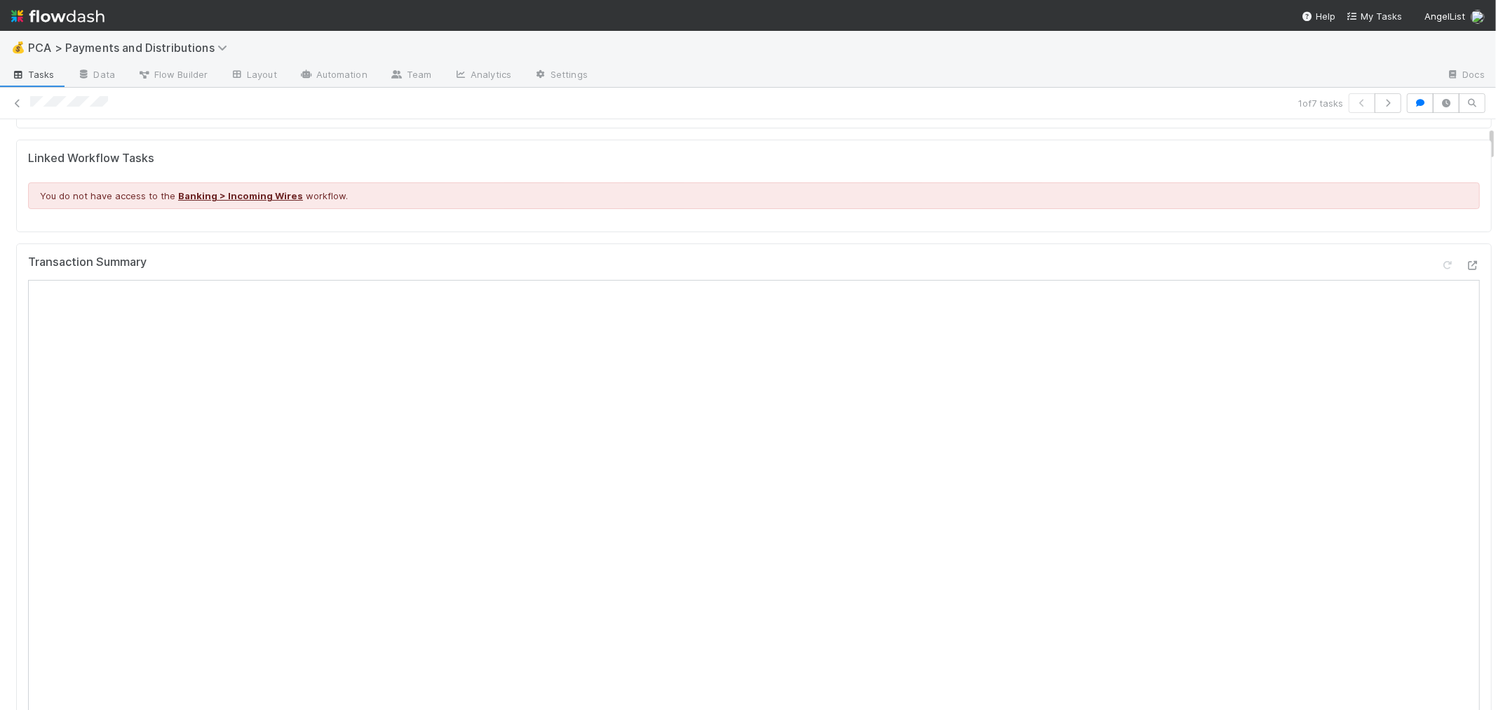
scroll to position [0, 0]
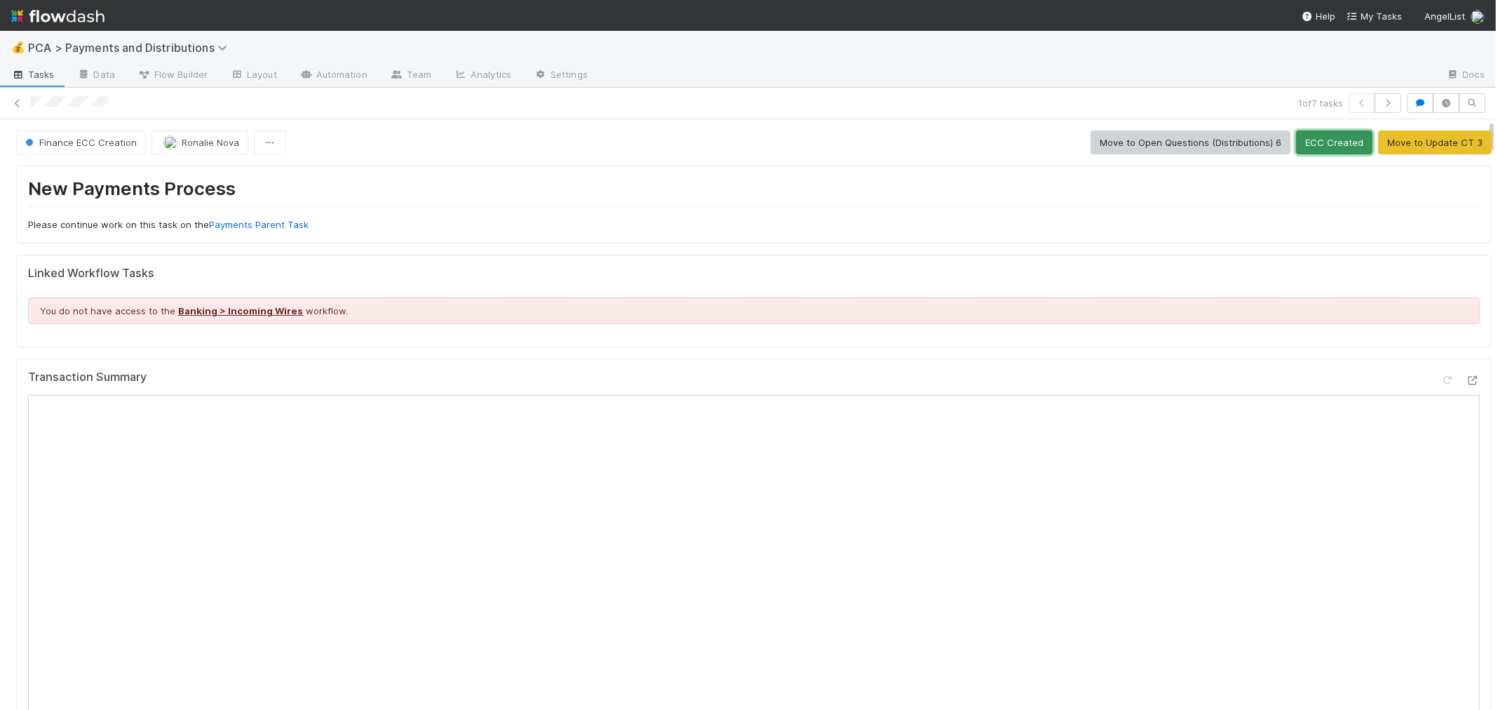
click at [1307, 149] on button "ECC Created" at bounding box center [1334, 142] width 76 height 24
click at [16, 102] on icon at bounding box center [18, 103] width 14 height 9
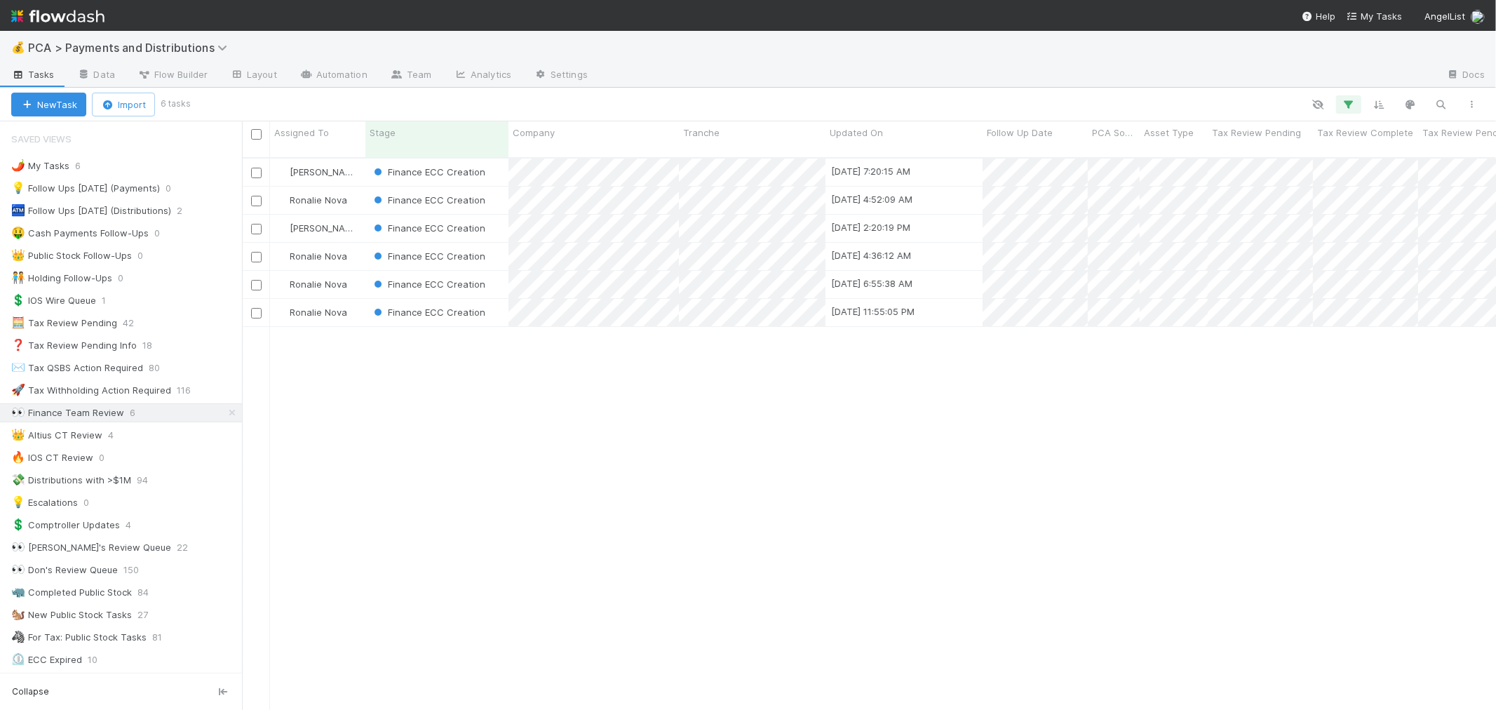
scroll to position [12, 11]
click at [490, 248] on div "Finance ECC Creation" at bounding box center [436, 256] width 143 height 27
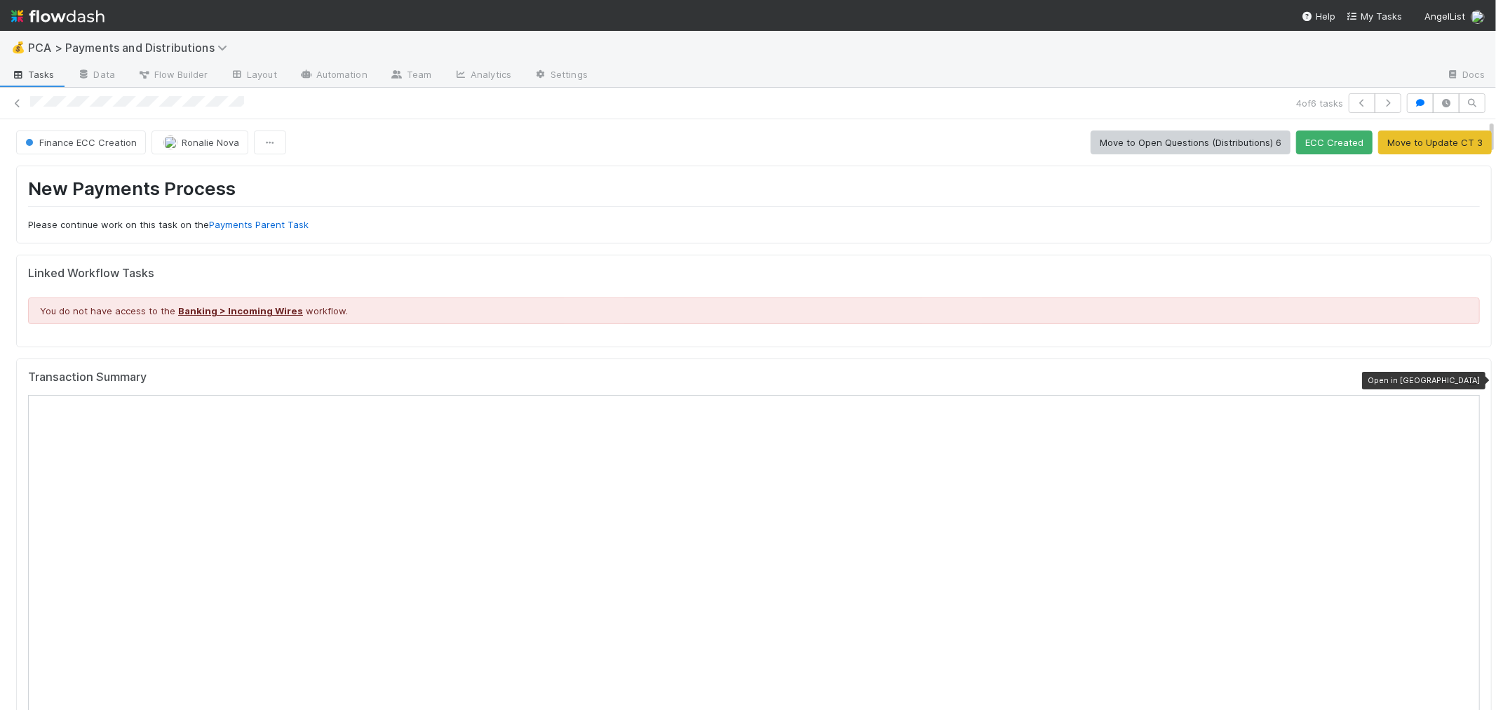
click at [1466, 377] on icon at bounding box center [1473, 380] width 14 height 9
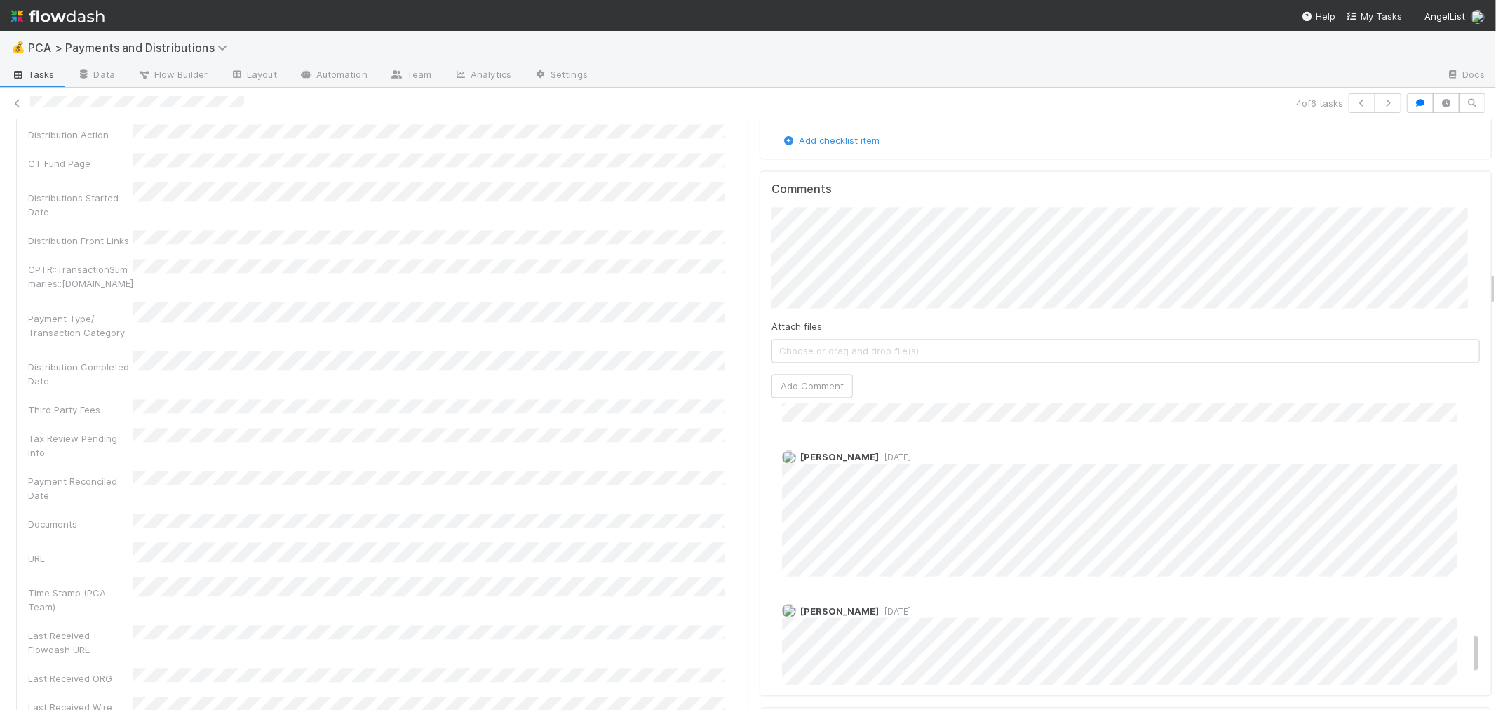
scroll to position [1480, 0]
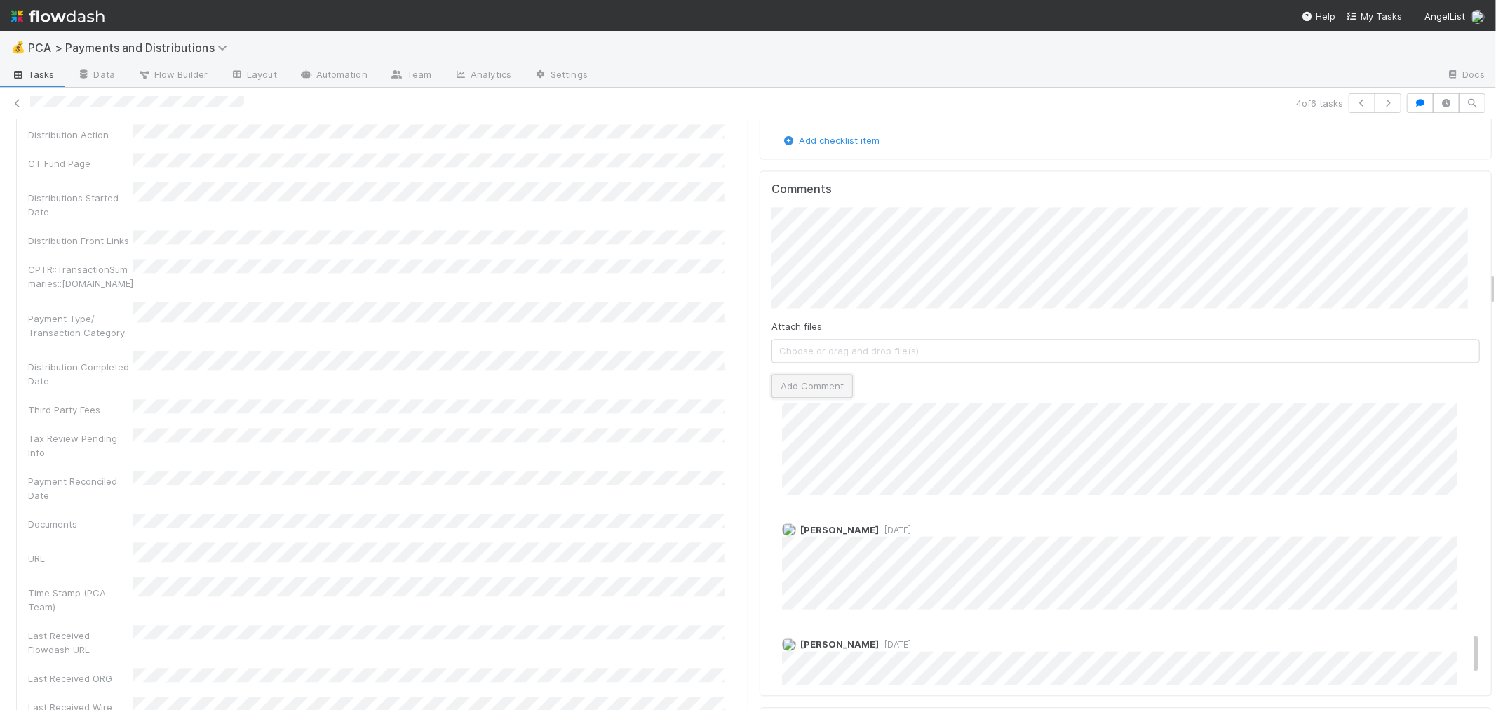
click at [829, 374] on button "Add Comment" at bounding box center [811, 386] width 81 height 24
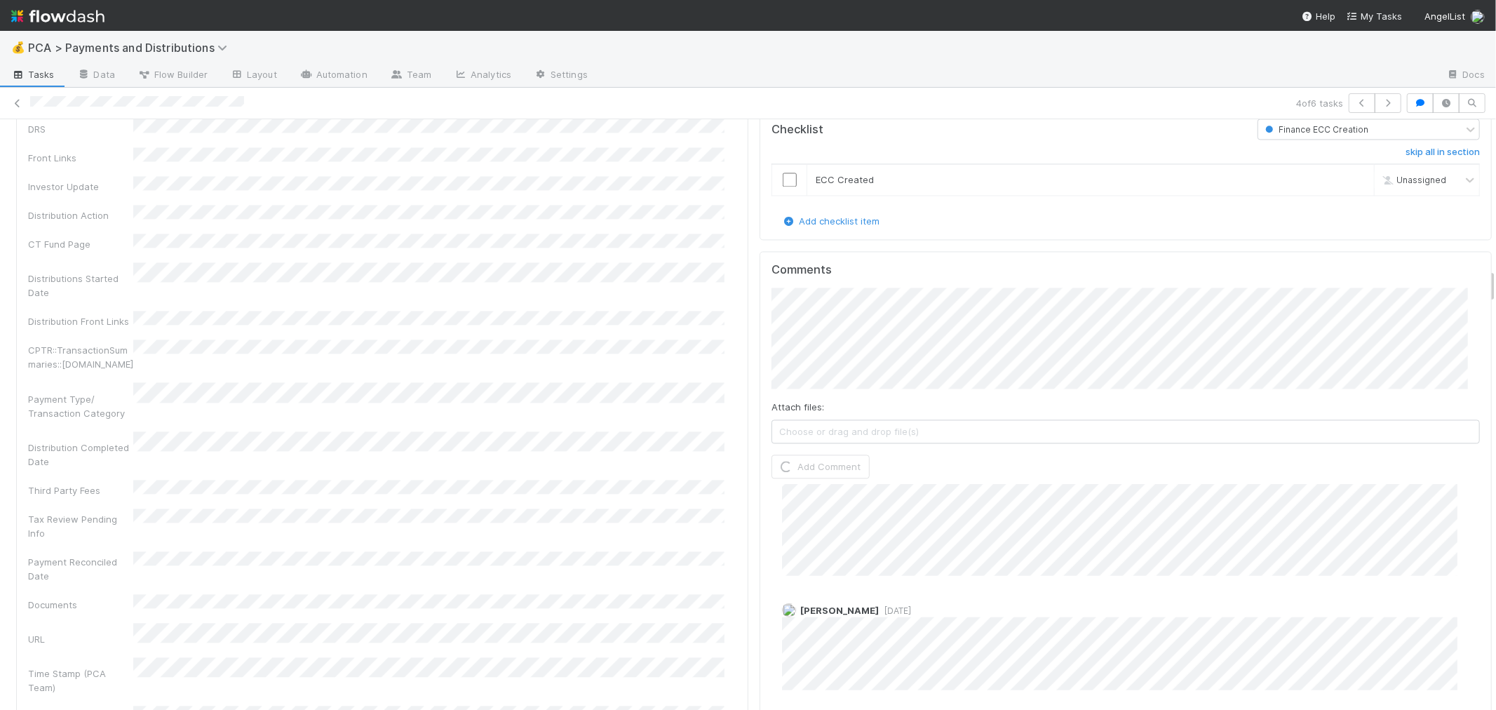
scroll to position [2415, 0]
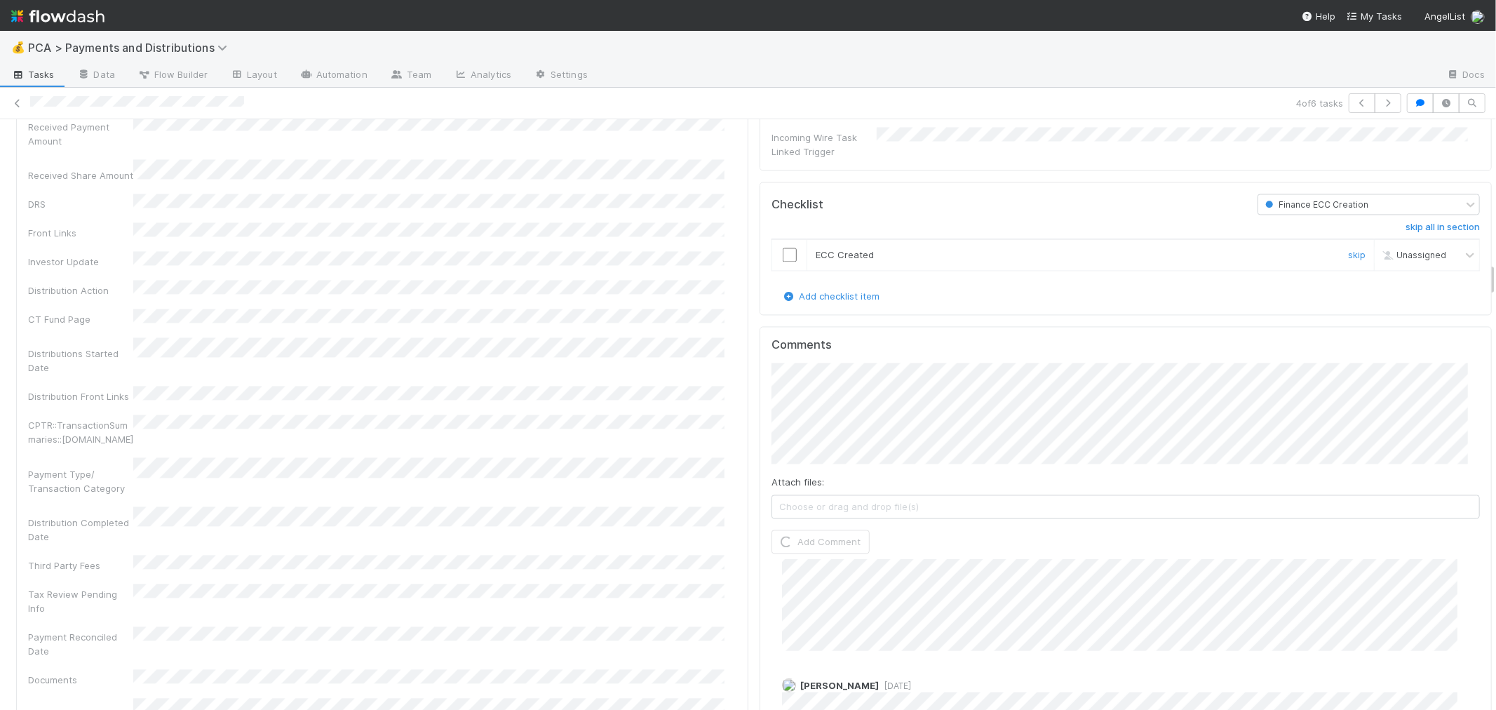
drag, startPoint x: 780, startPoint y: 235, endPoint x: 734, endPoint y: 266, distance: 56.0
click at [783, 248] on input "checkbox" at bounding box center [790, 255] width 14 height 14
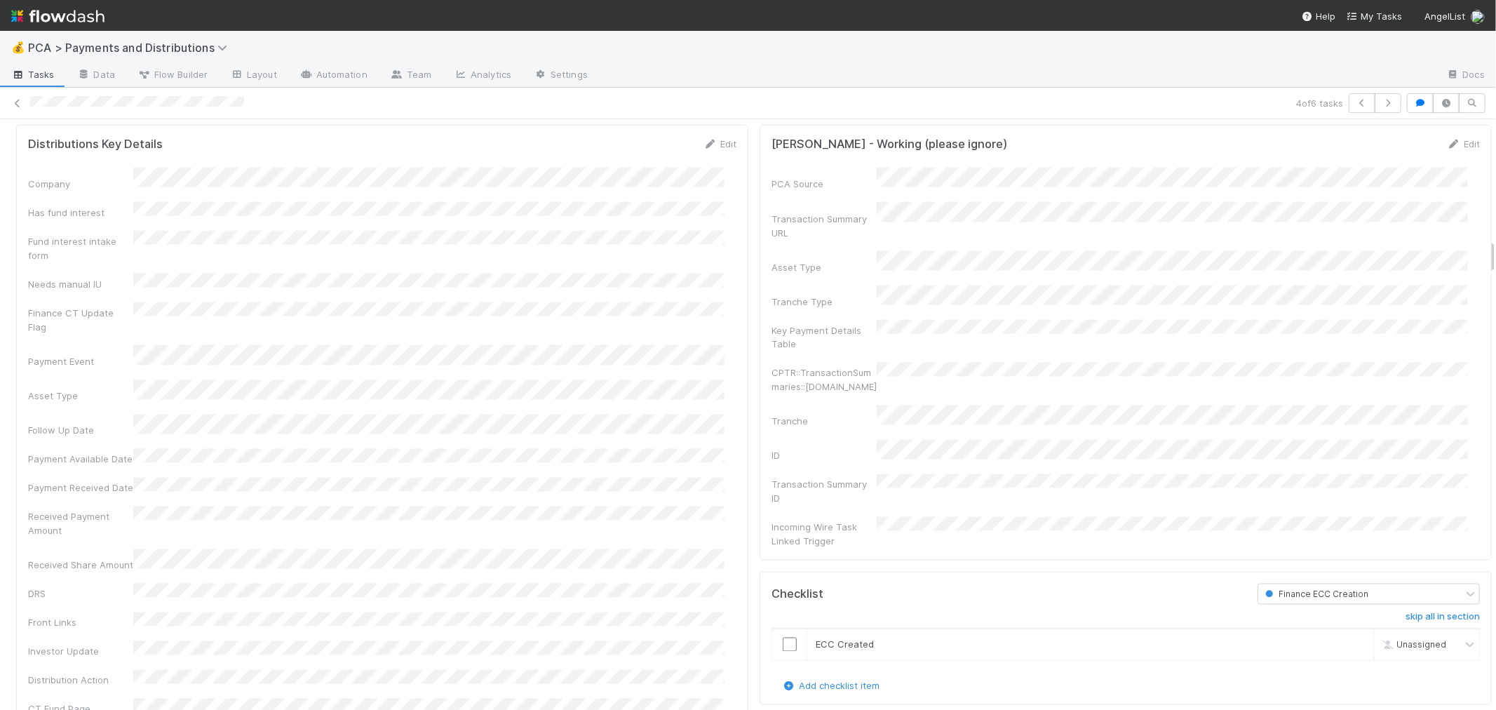
scroll to position [1609, 0]
click at [706, 148] on link "Edit" at bounding box center [719, 143] width 33 height 11
checkbox input "true"
click at [647, 148] on button "Save" at bounding box center [662, 149] width 40 height 24
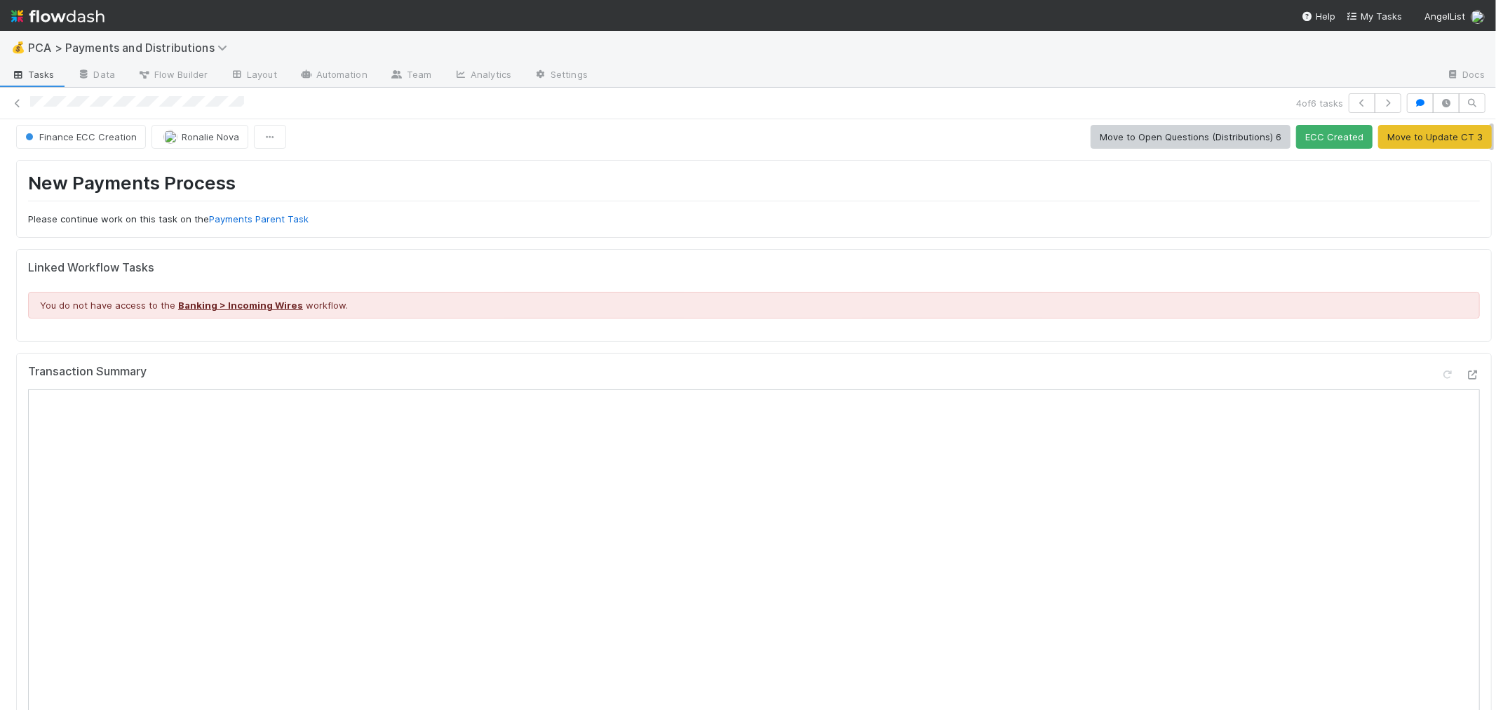
scroll to position [0, 0]
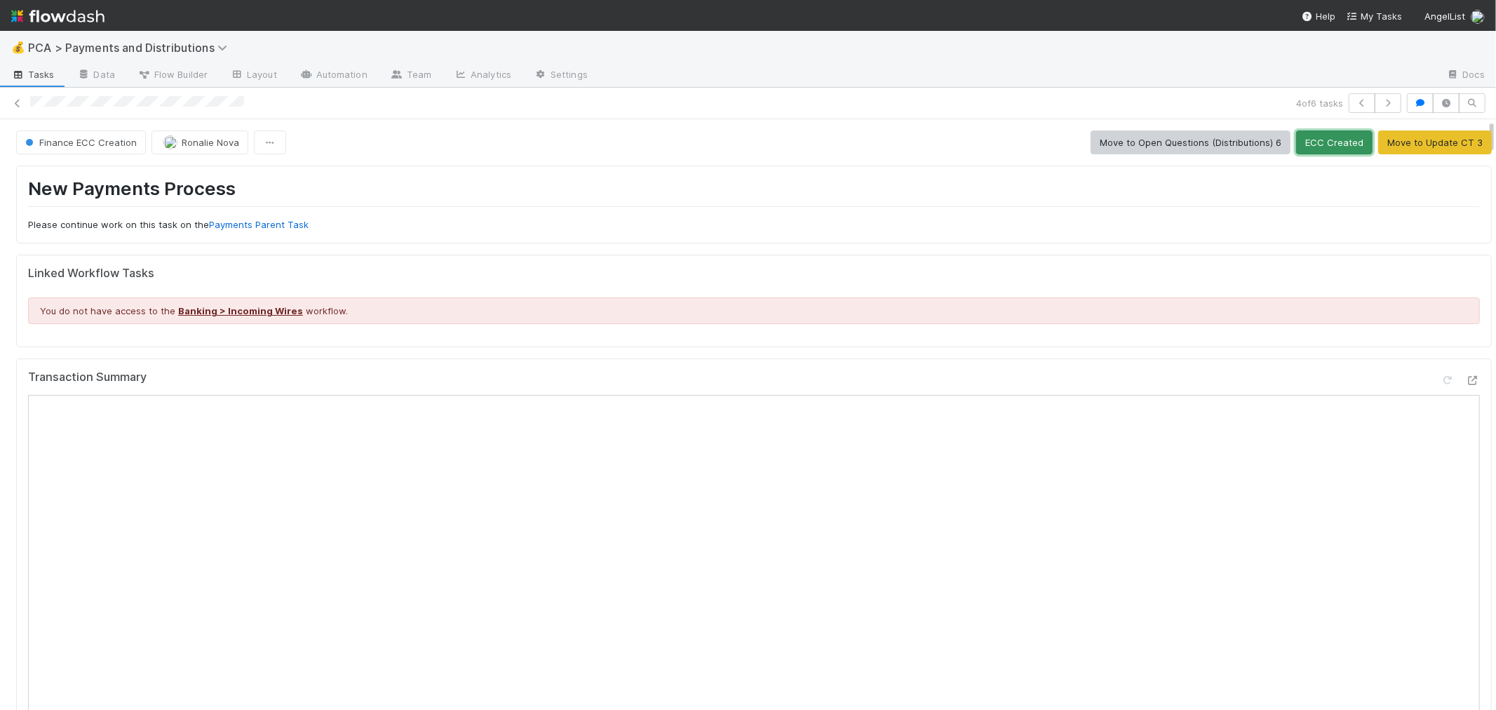
drag, startPoint x: 1304, startPoint y: 142, endPoint x: 1264, endPoint y: 140, distance: 40.7
click at [1305, 142] on button "ECC Created" at bounding box center [1334, 142] width 76 height 24
click at [16, 103] on icon at bounding box center [18, 103] width 14 height 9
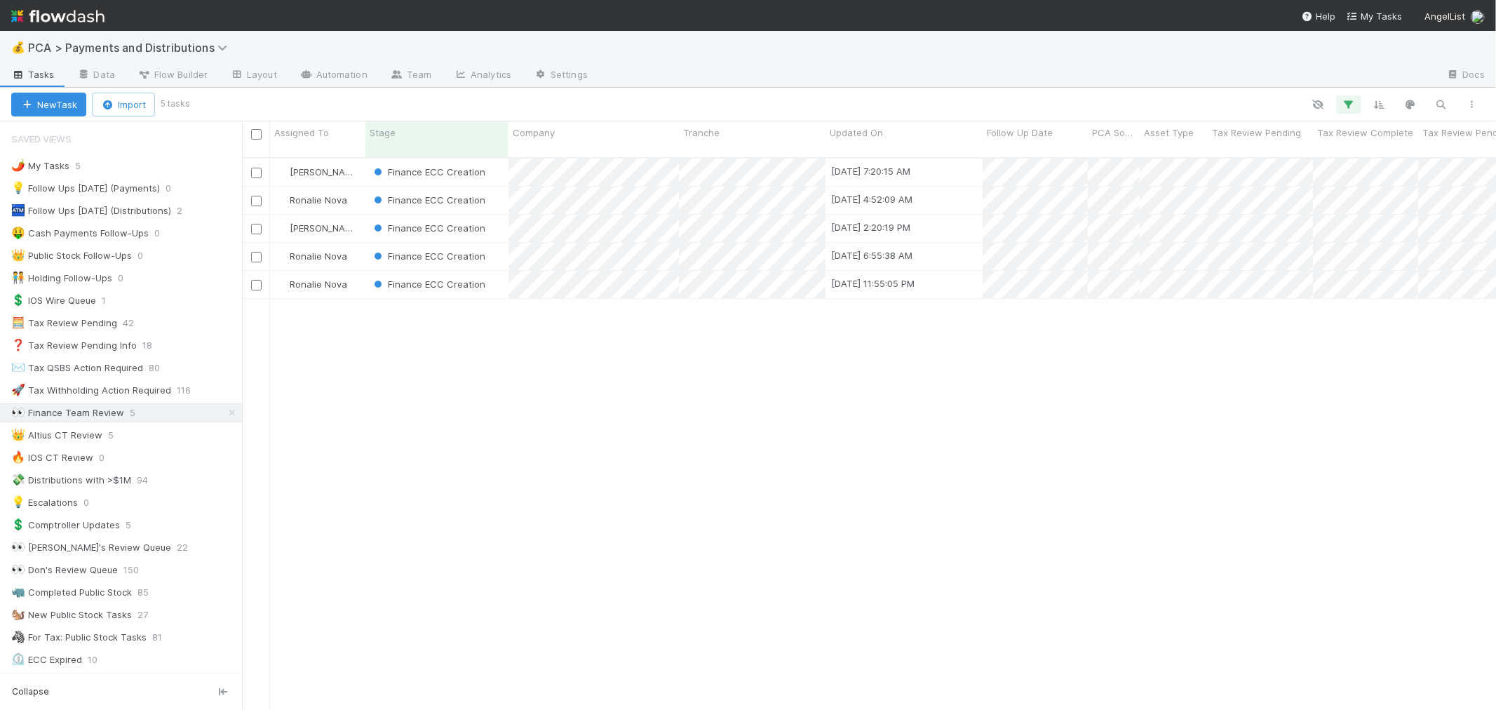
scroll to position [552, 1242]
click at [501, 245] on div "Finance ECC Creation" at bounding box center [436, 256] width 143 height 27
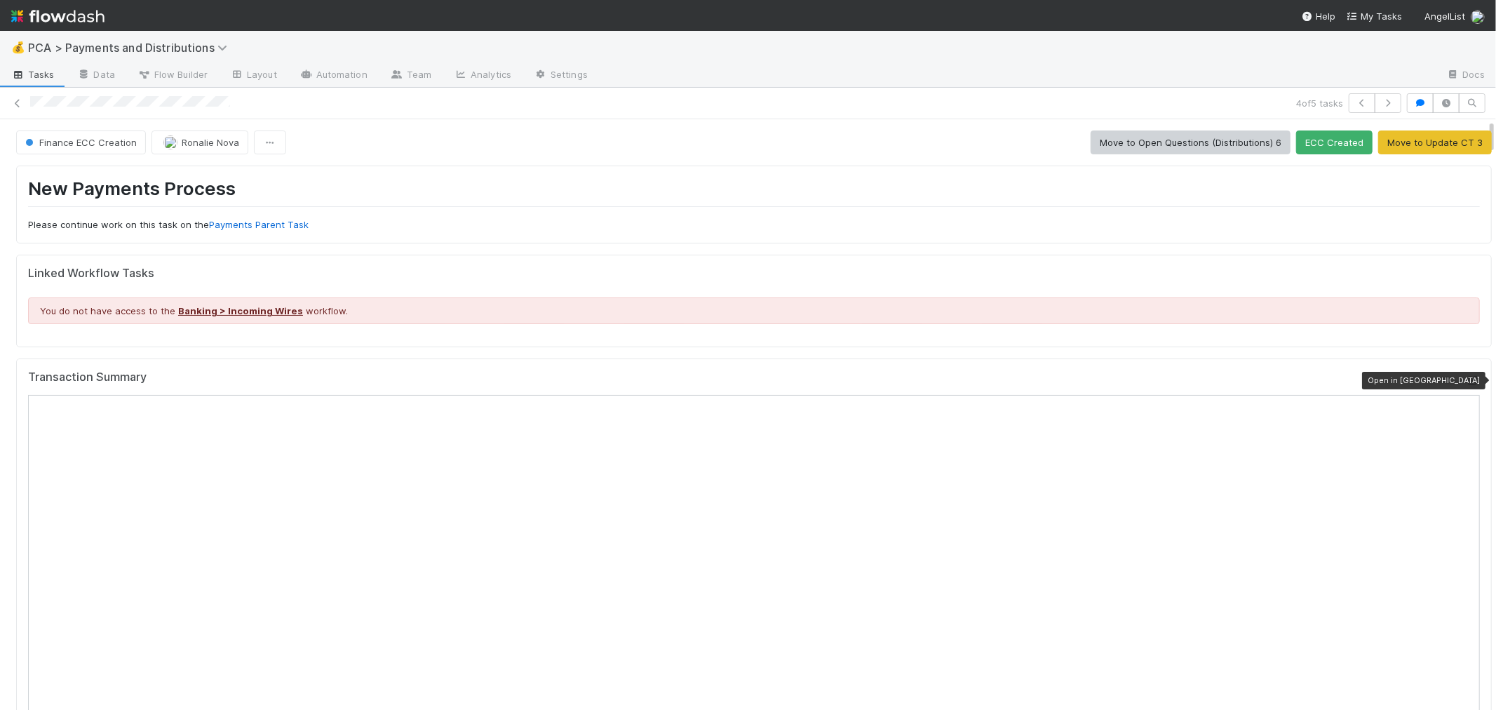
click at [1466, 381] on icon at bounding box center [1473, 380] width 14 height 9
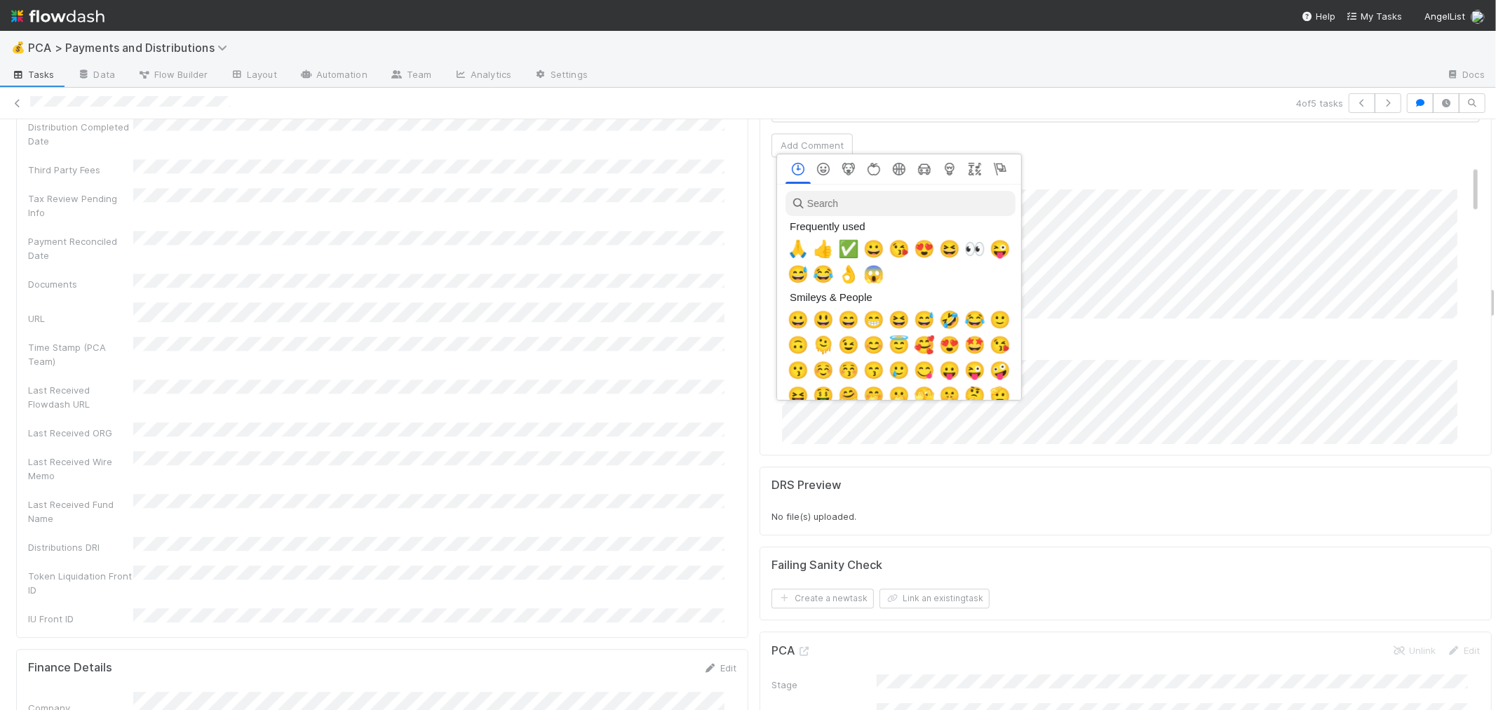
scroll to position [0, 6]
click at [845, 255] on span "✅" at bounding box center [845, 249] width 21 height 20
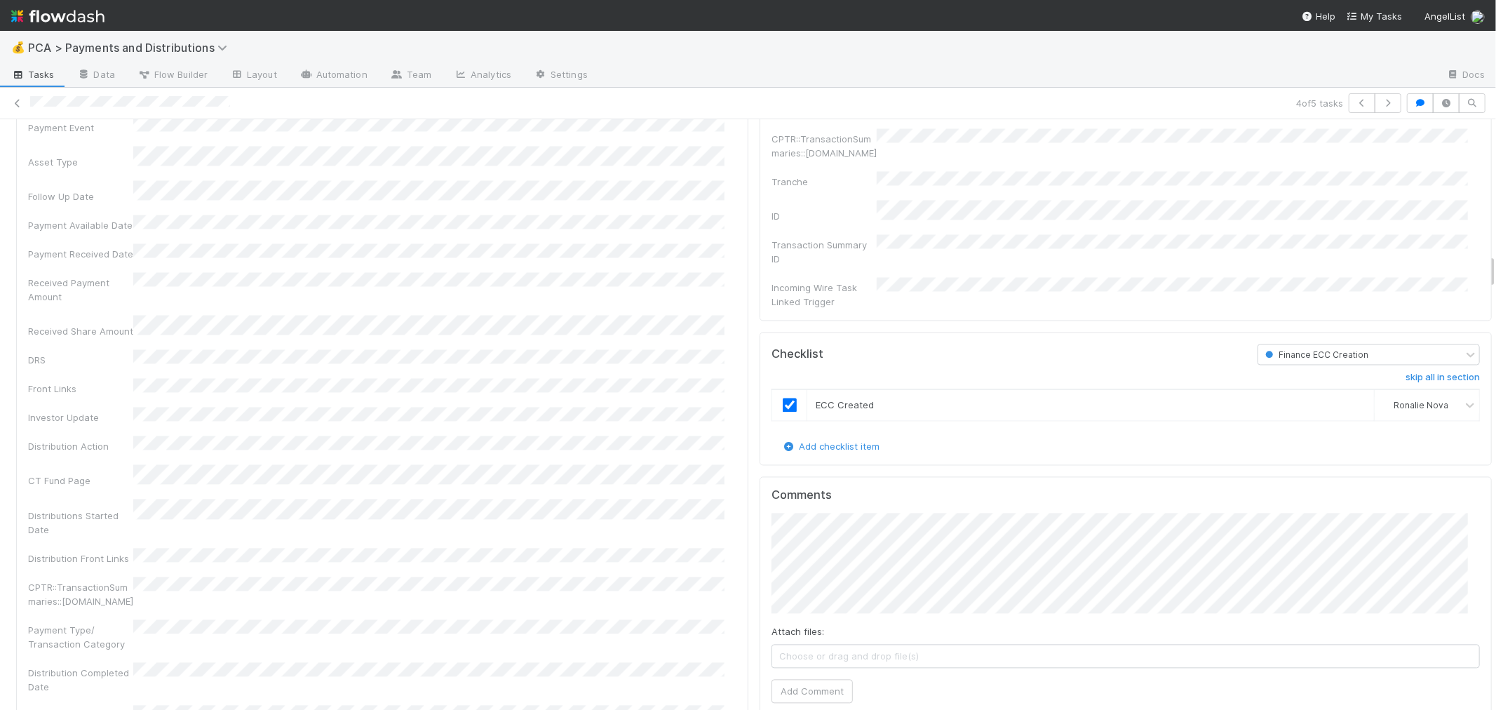
scroll to position [2415, 0]
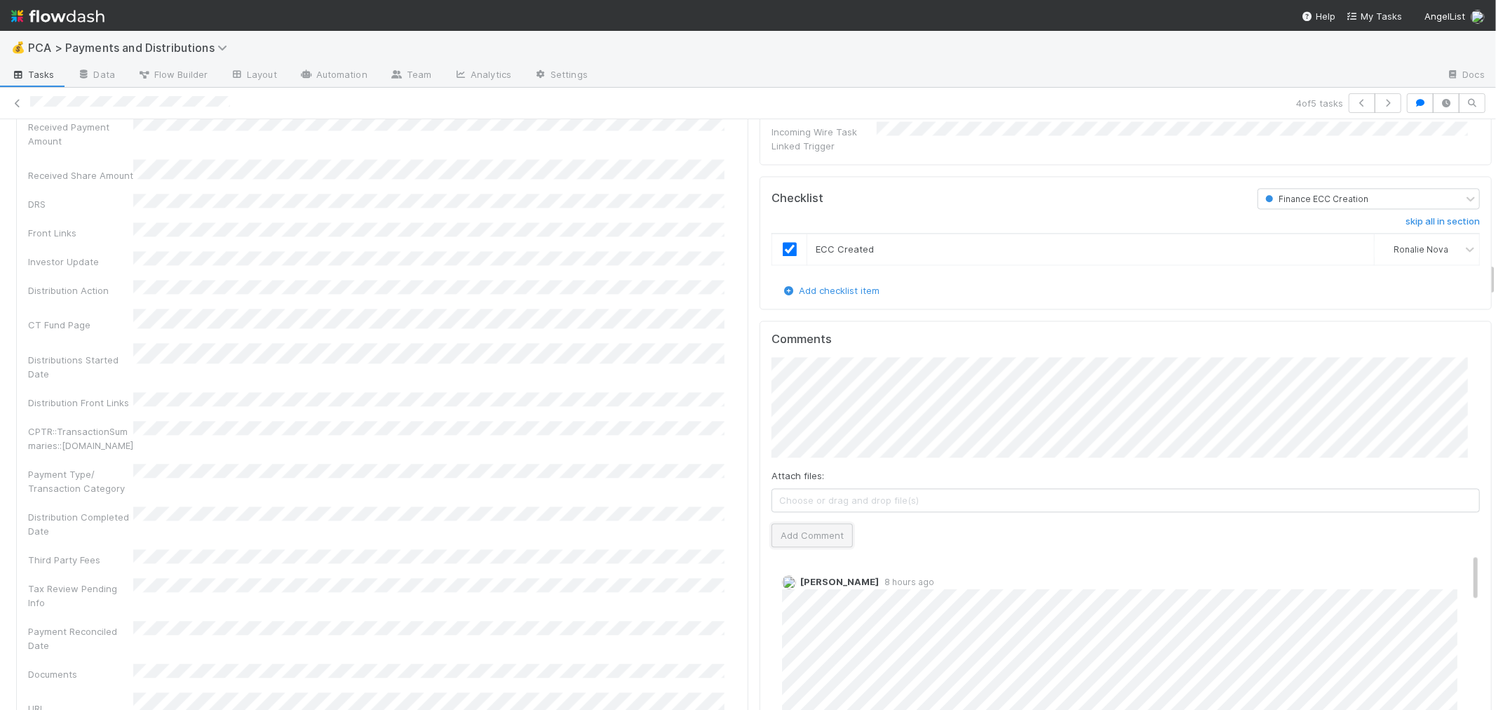
click at [814, 523] on button "Add Comment" at bounding box center [811, 535] width 81 height 24
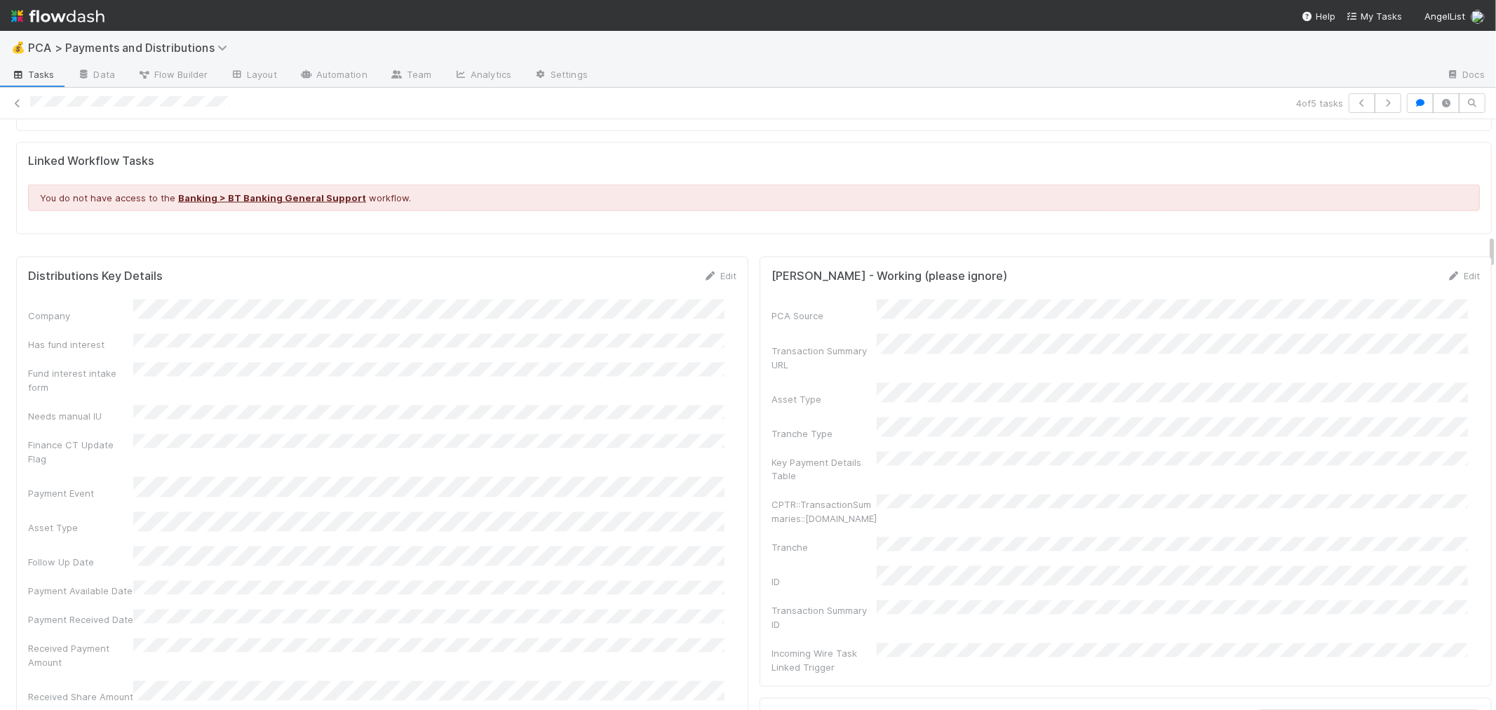
scroll to position [1870, 0]
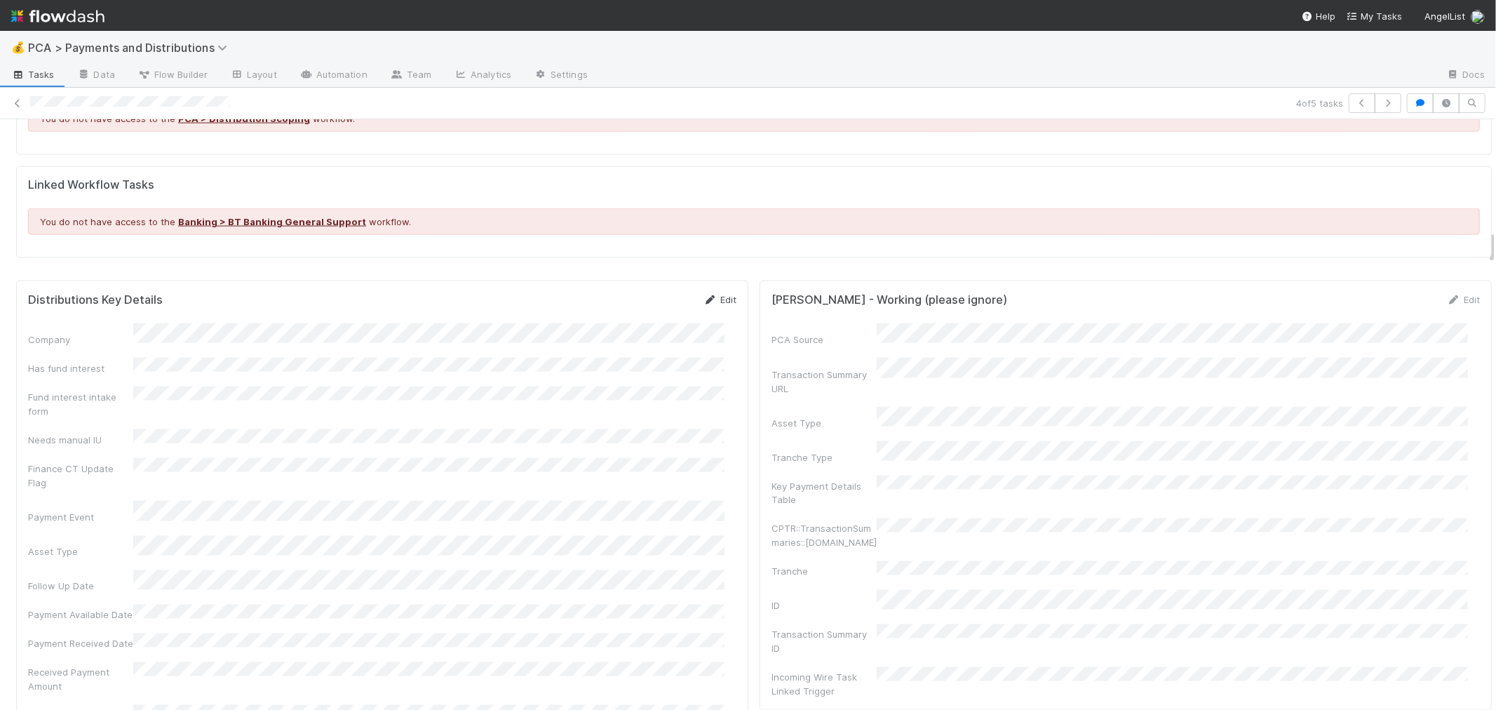
click at [710, 302] on link "Edit" at bounding box center [719, 299] width 33 height 11
click at [642, 307] on button "Save" at bounding box center [662, 304] width 40 height 24
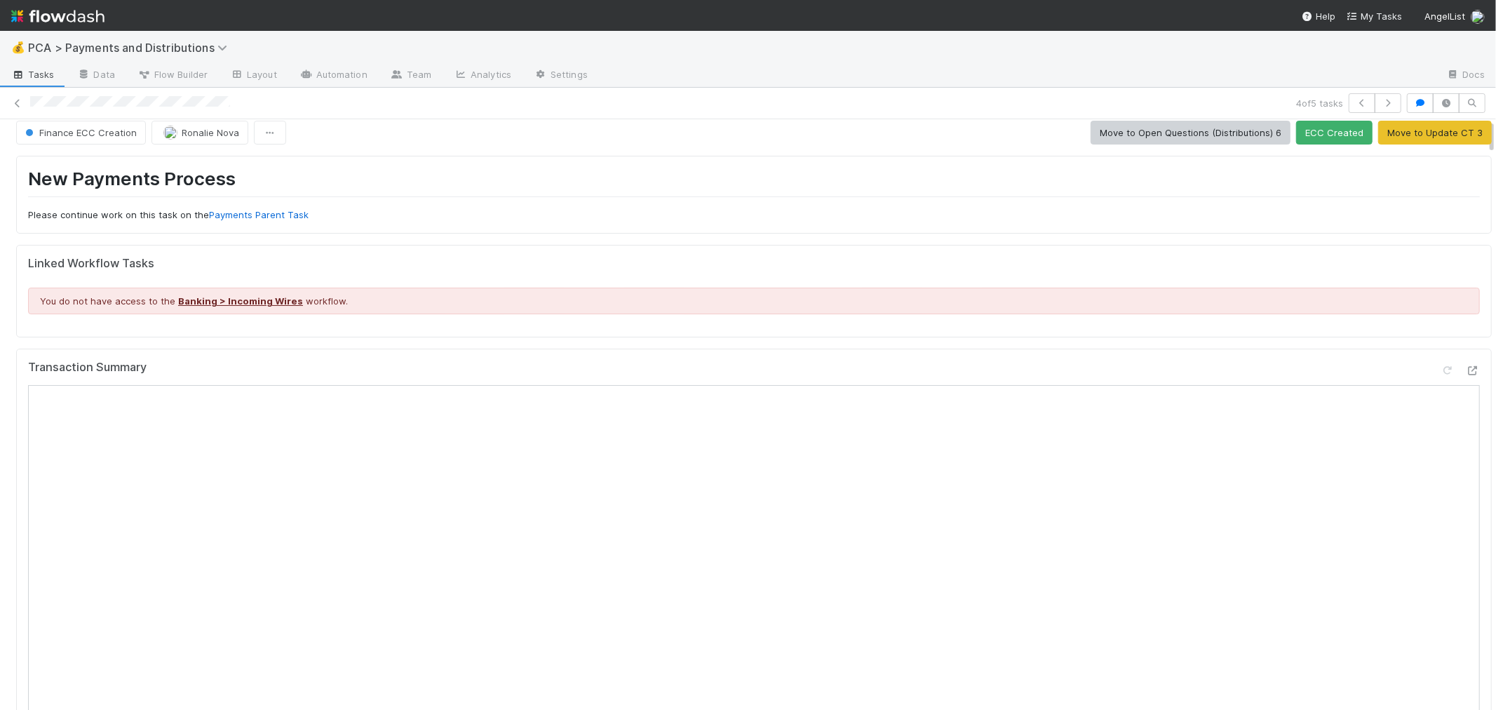
scroll to position [0, 0]
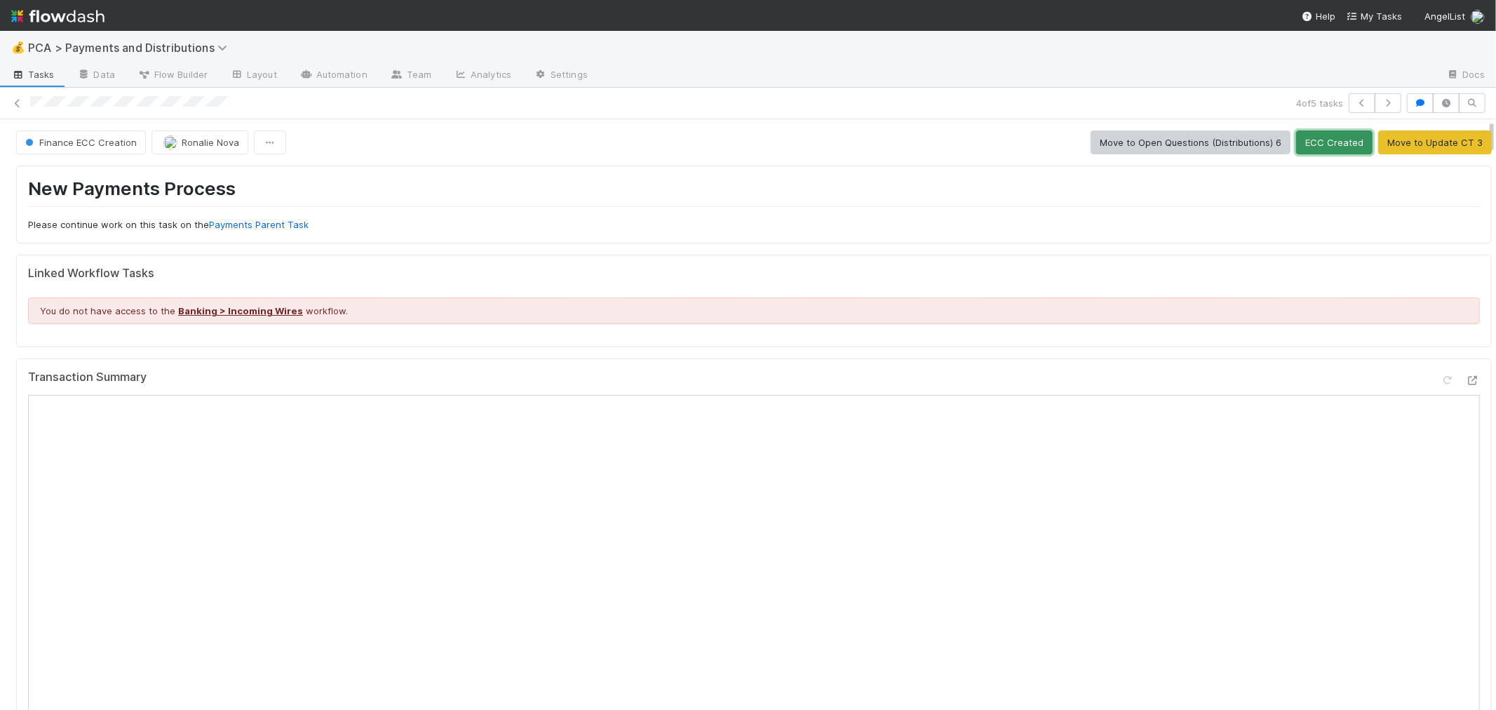
click at [1313, 146] on button "ECC Created" at bounding box center [1334, 142] width 76 height 24
click at [212, 141] on span "Ronalie Nova" at bounding box center [209, 142] width 58 height 11
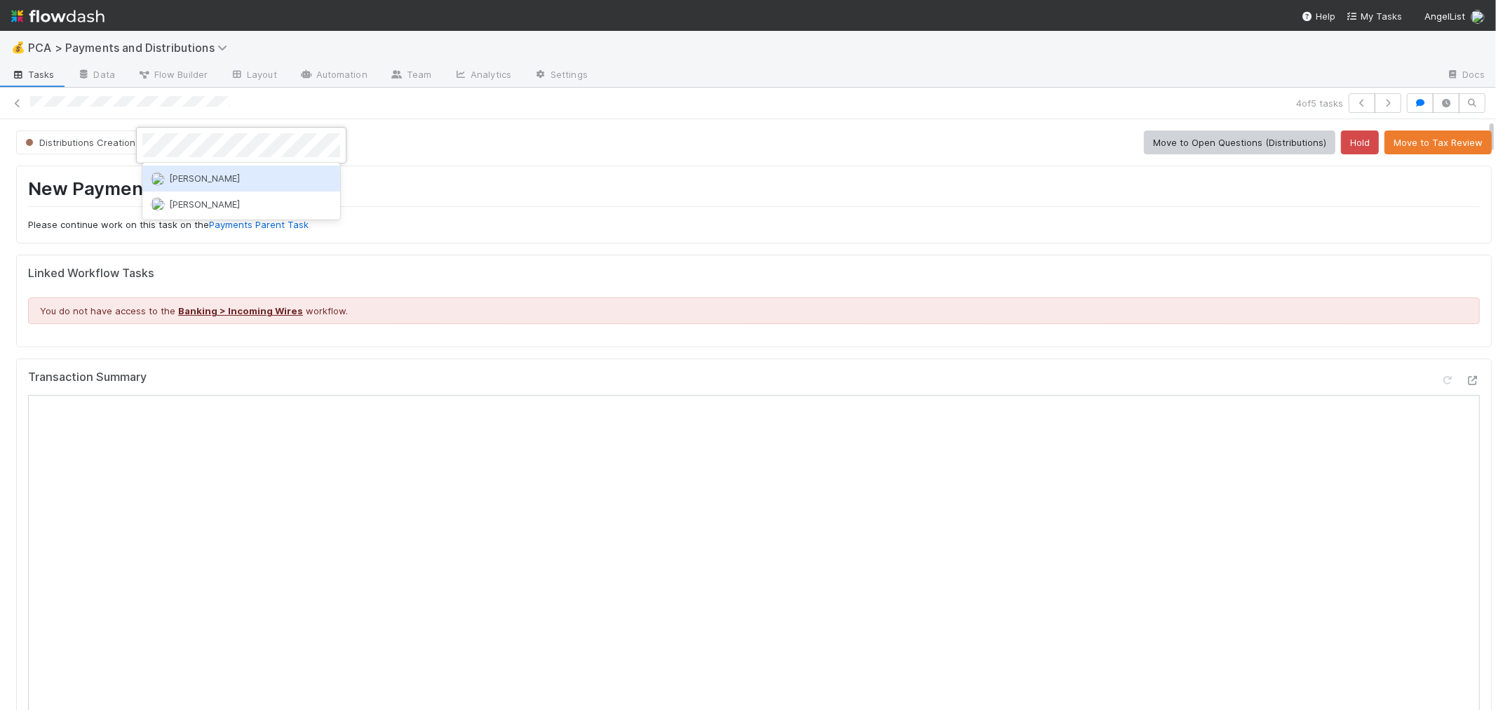
click at [227, 182] on div "[PERSON_NAME]" at bounding box center [241, 178] width 198 height 25
click at [17, 100] on icon at bounding box center [18, 103] width 14 height 9
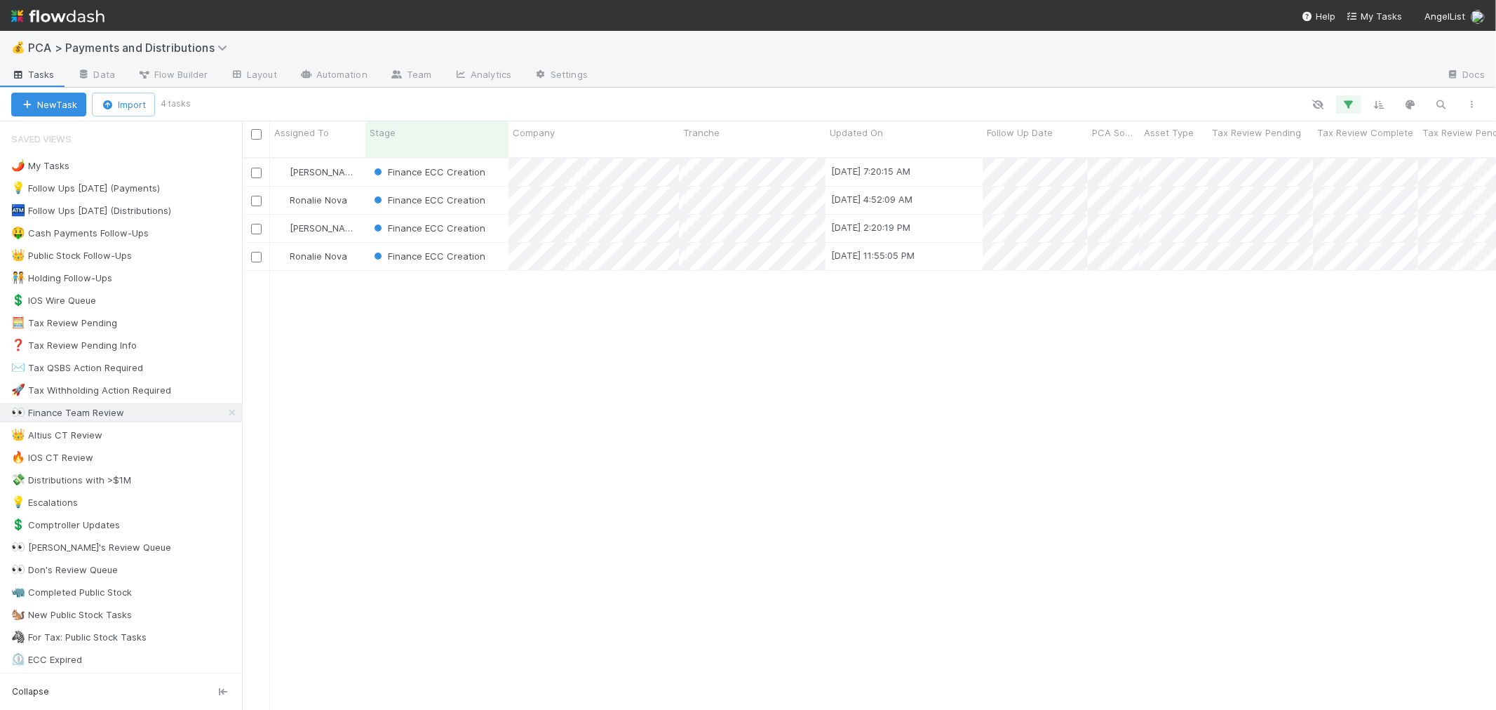
scroll to position [552, 1242]
click at [495, 217] on div "Finance ECC Creation" at bounding box center [436, 228] width 143 height 27
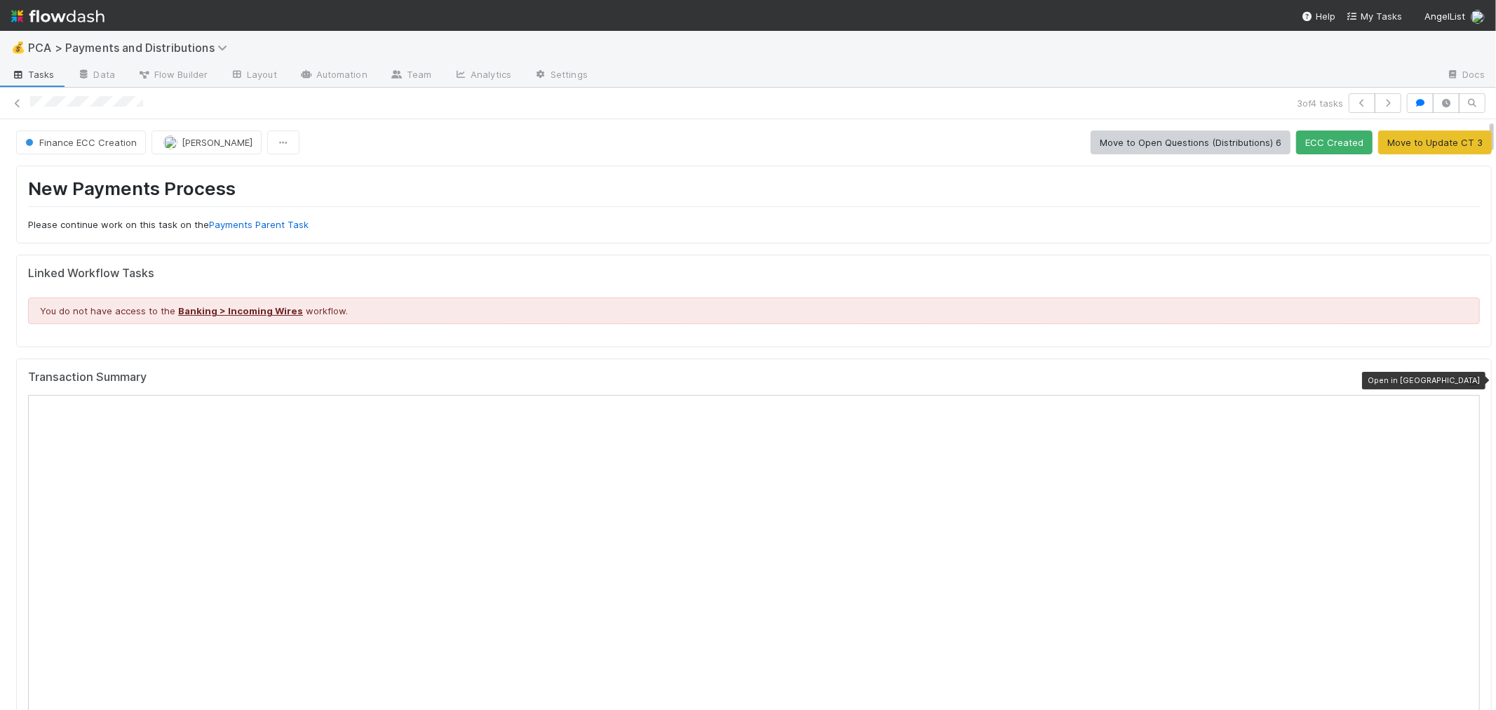
click at [1466, 373] on div at bounding box center [1473, 380] width 14 height 14
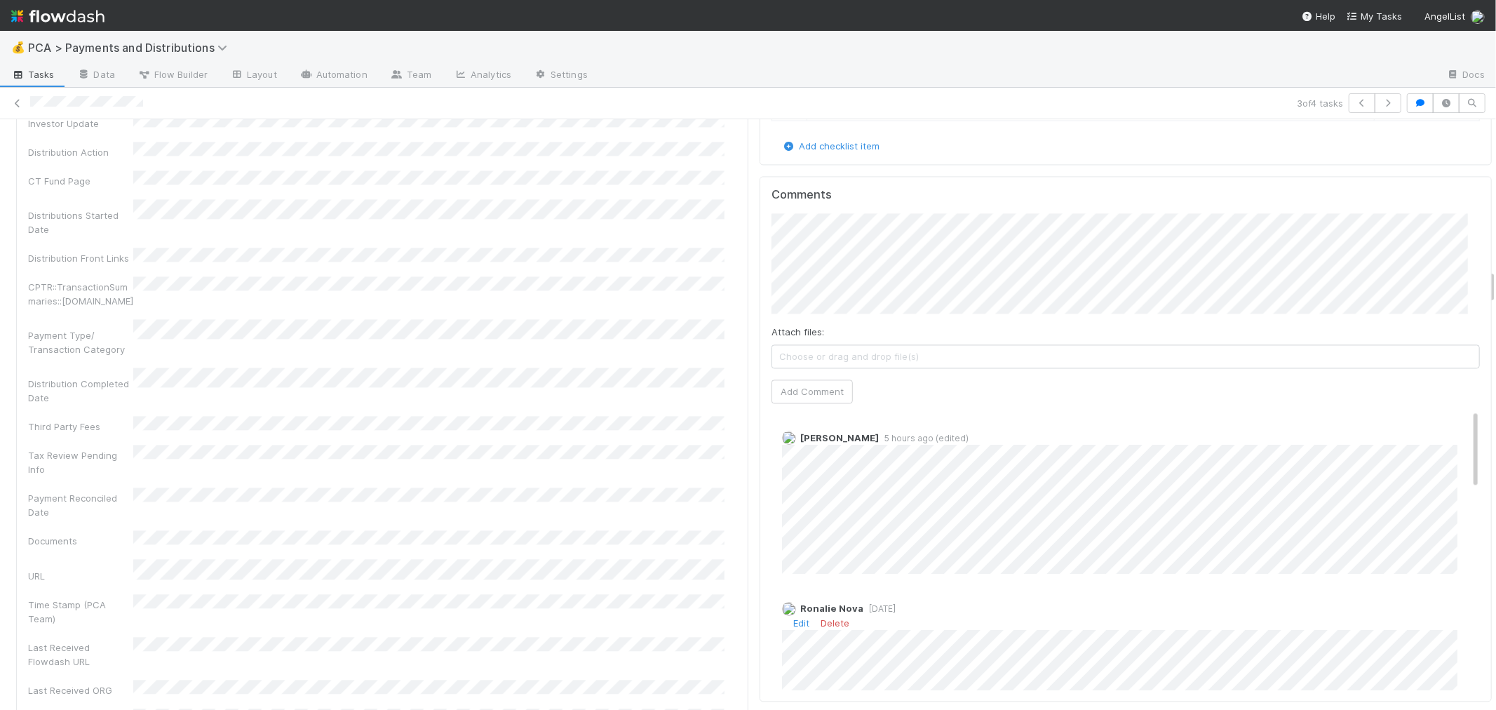
scroll to position [2337, 0]
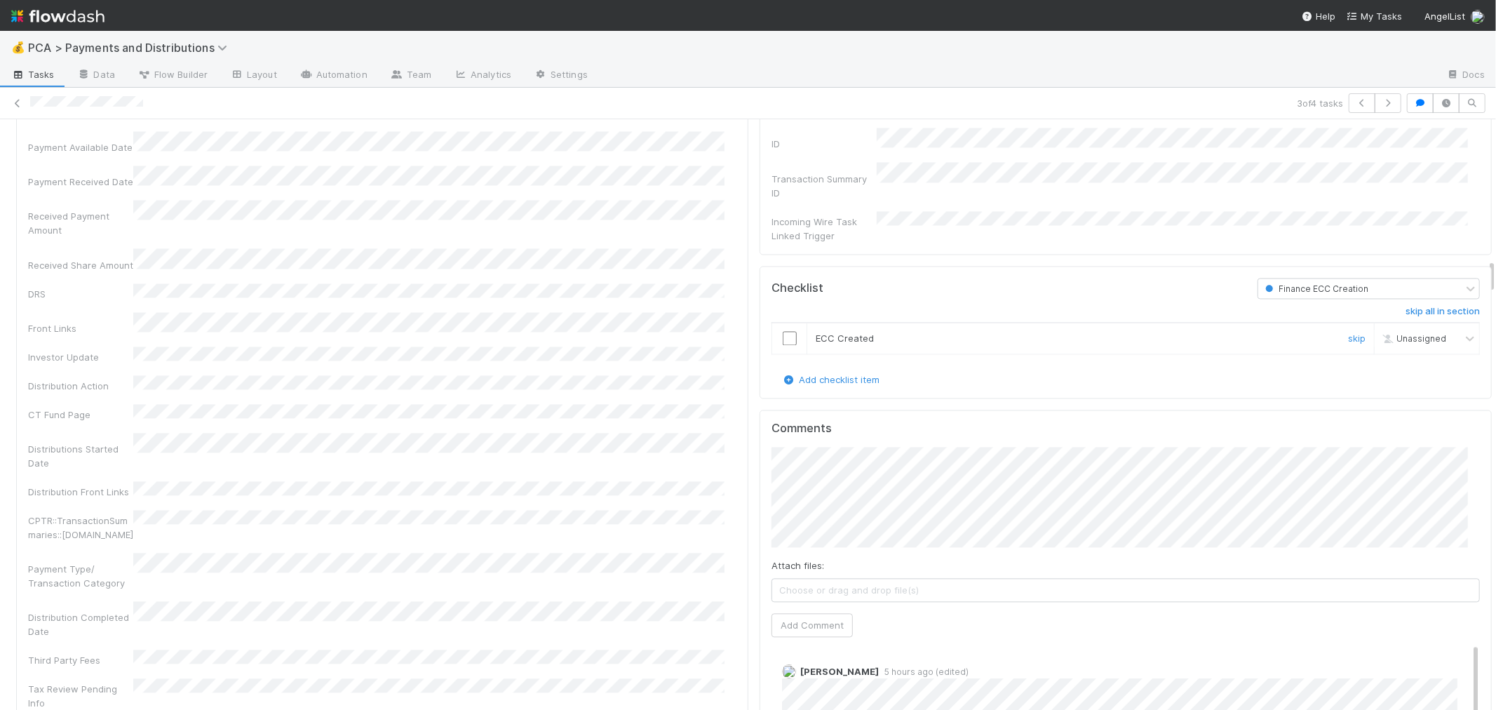
click at [783, 331] on input "checkbox" at bounding box center [790, 338] width 14 height 14
click at [731, 335] on div "Distributions Key Details Edit Company Has fund interest Fund interest intake f…" at bounding box center [382, 470] width 732 height 1315
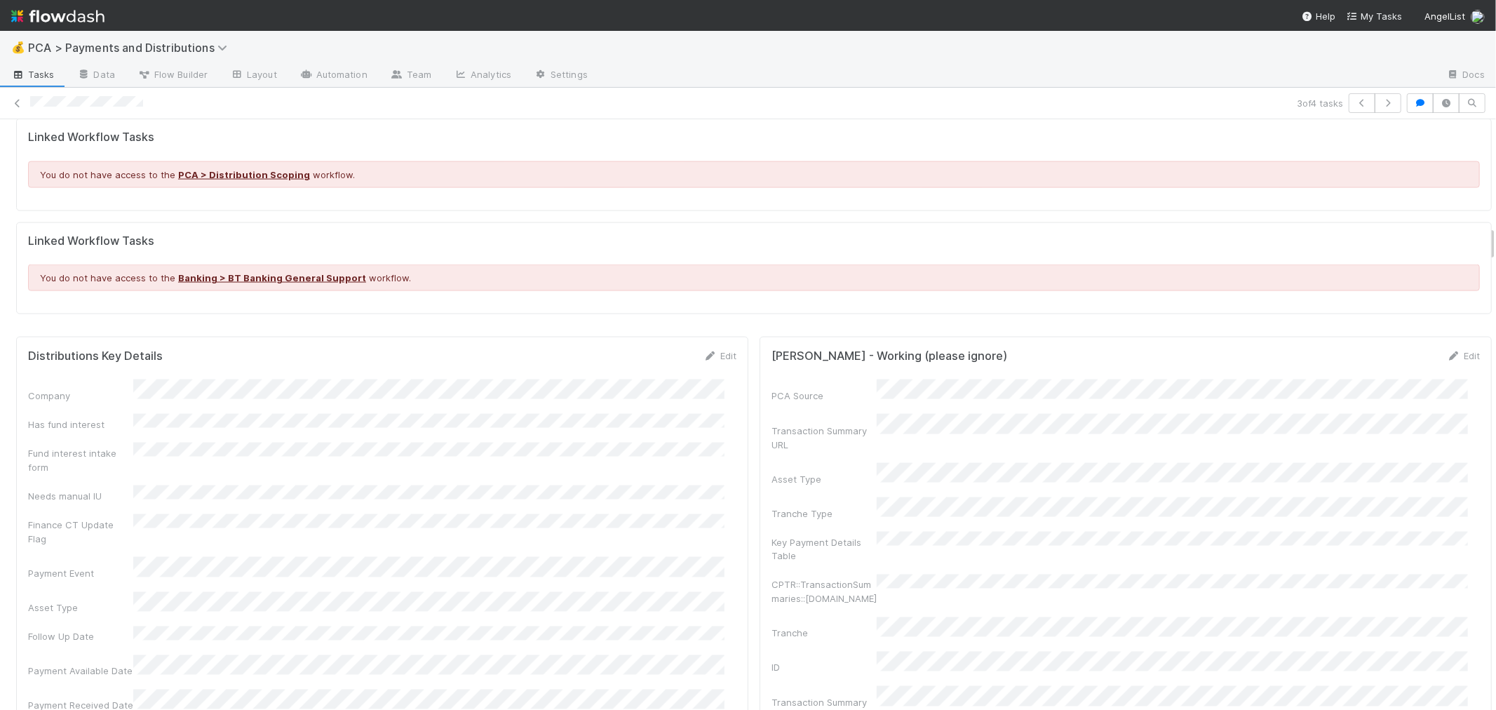
scroll to position [1787, 0]
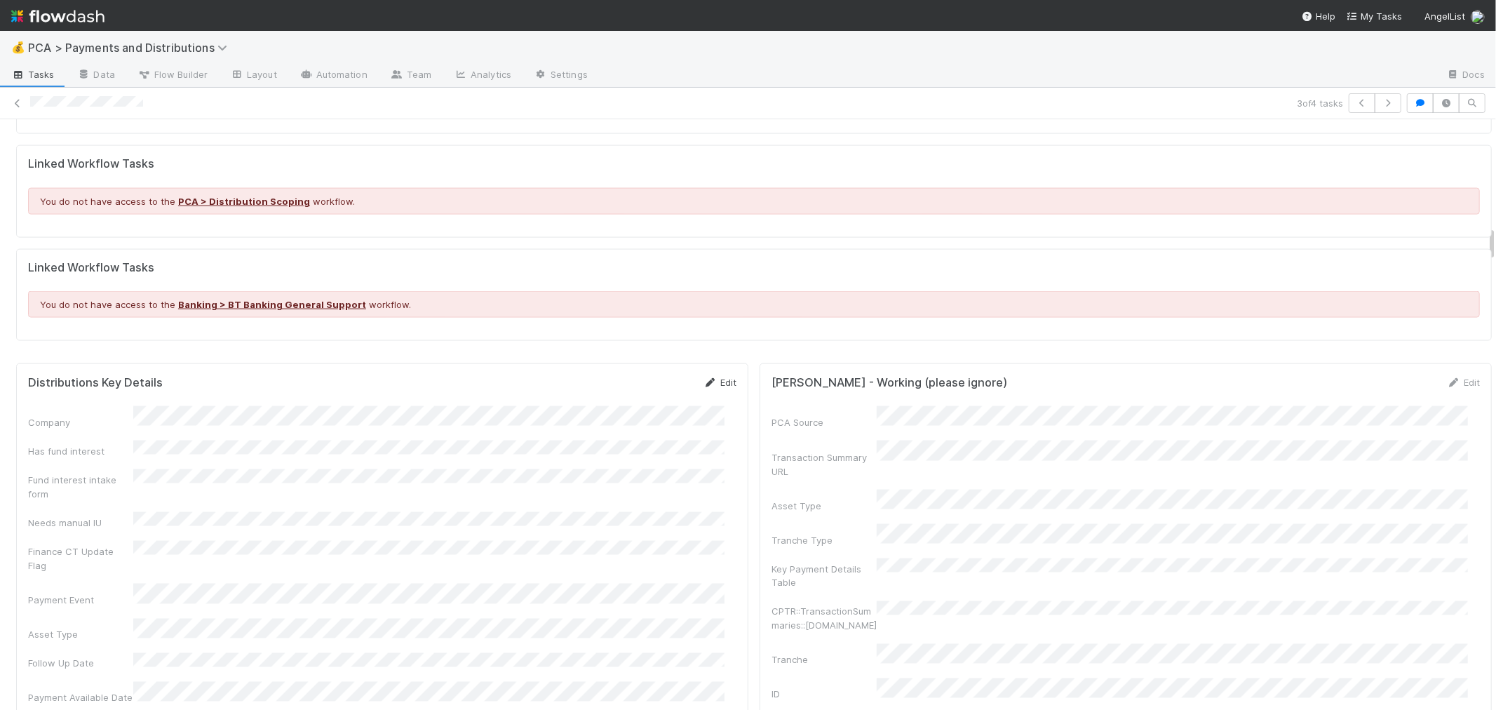
click at [711, 388] on link "Edit" at bounding box center [719, 382] width 33 height 11
click at [654, 390] on button "Save" at bounding box center [662, 387] width 40 height 24
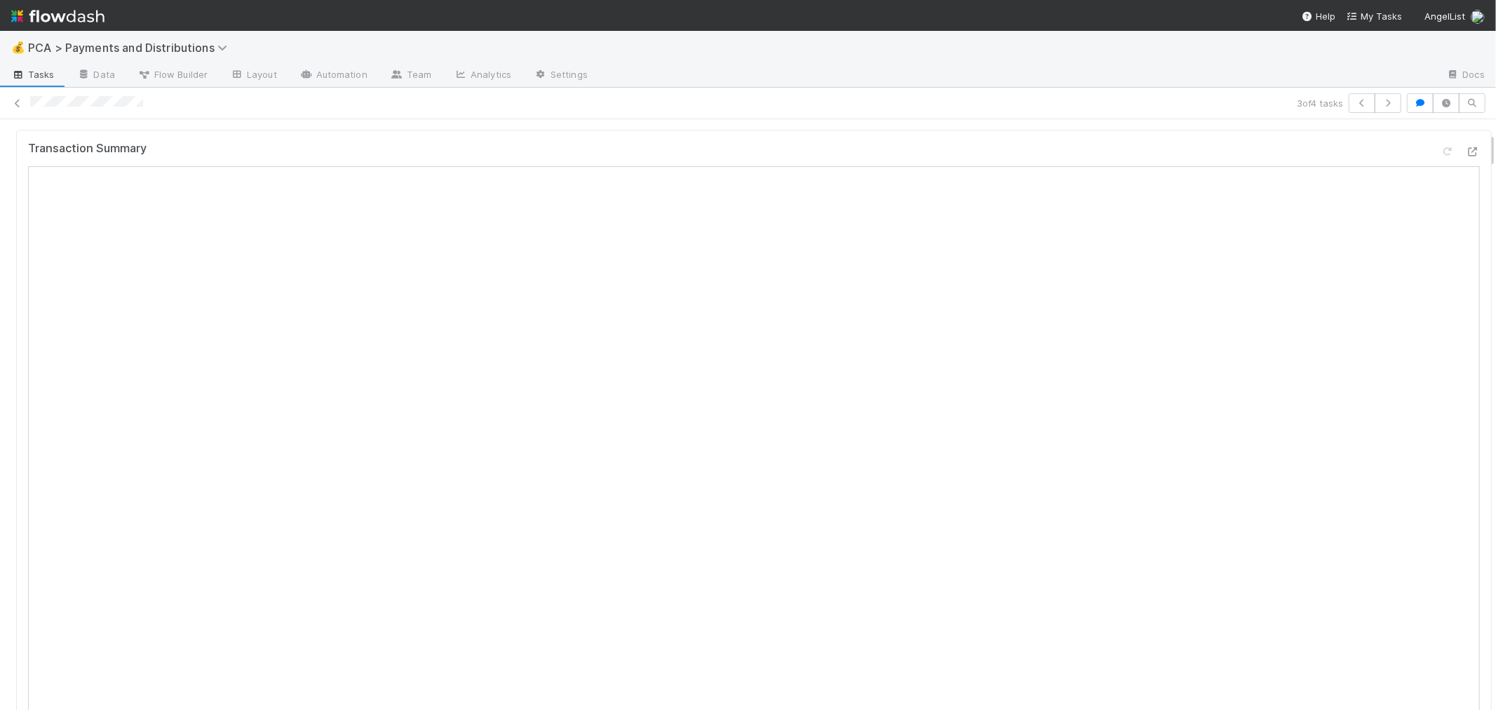
scroll to position [0, 0]
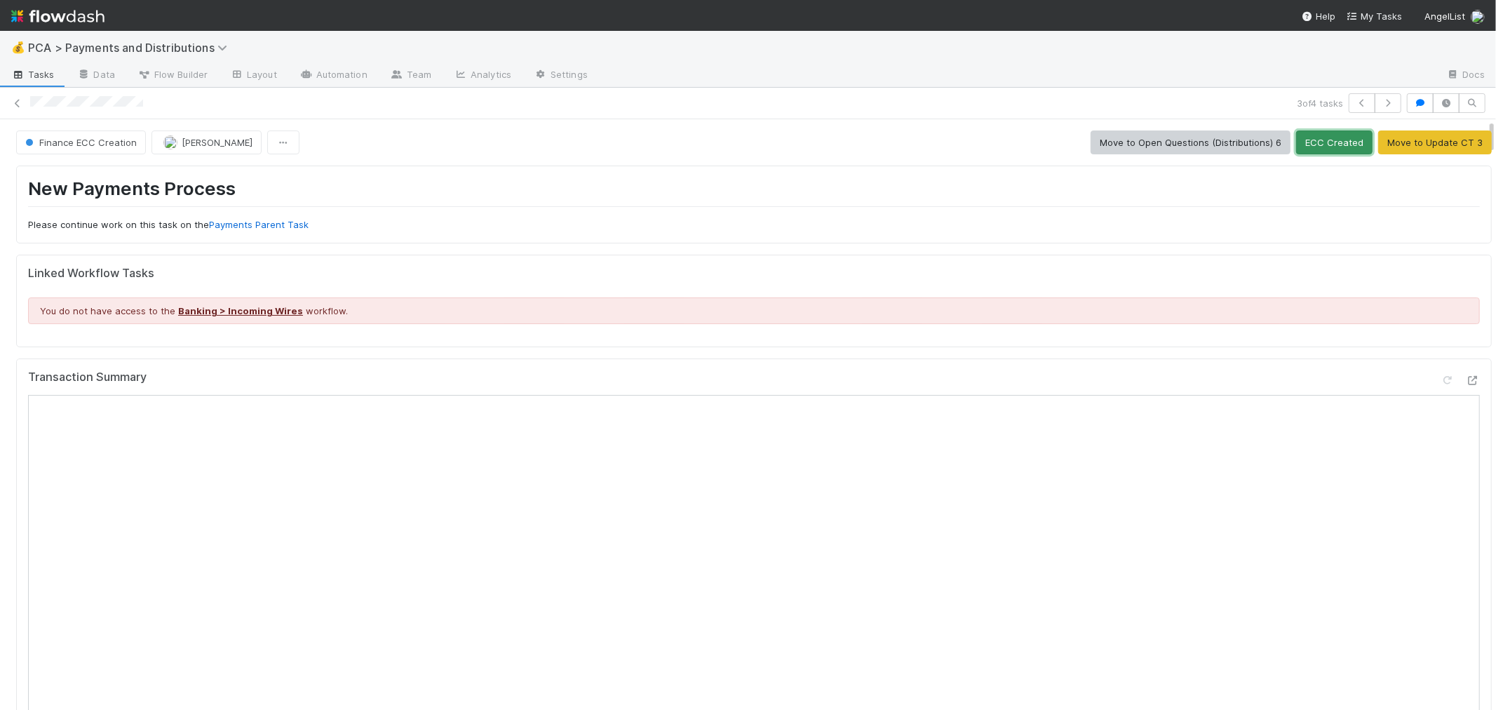
click at [1307, 144] on button "ECC Created" at bounding box center [1334, 142] width 76 height 24
drag, startPoint x: 16, startPoint y: 96, endPoint x: 169, endPoint y: 79, distance: 153.9
click at [16, 96] on link at bounding box center [18, 103] width 14 height 14
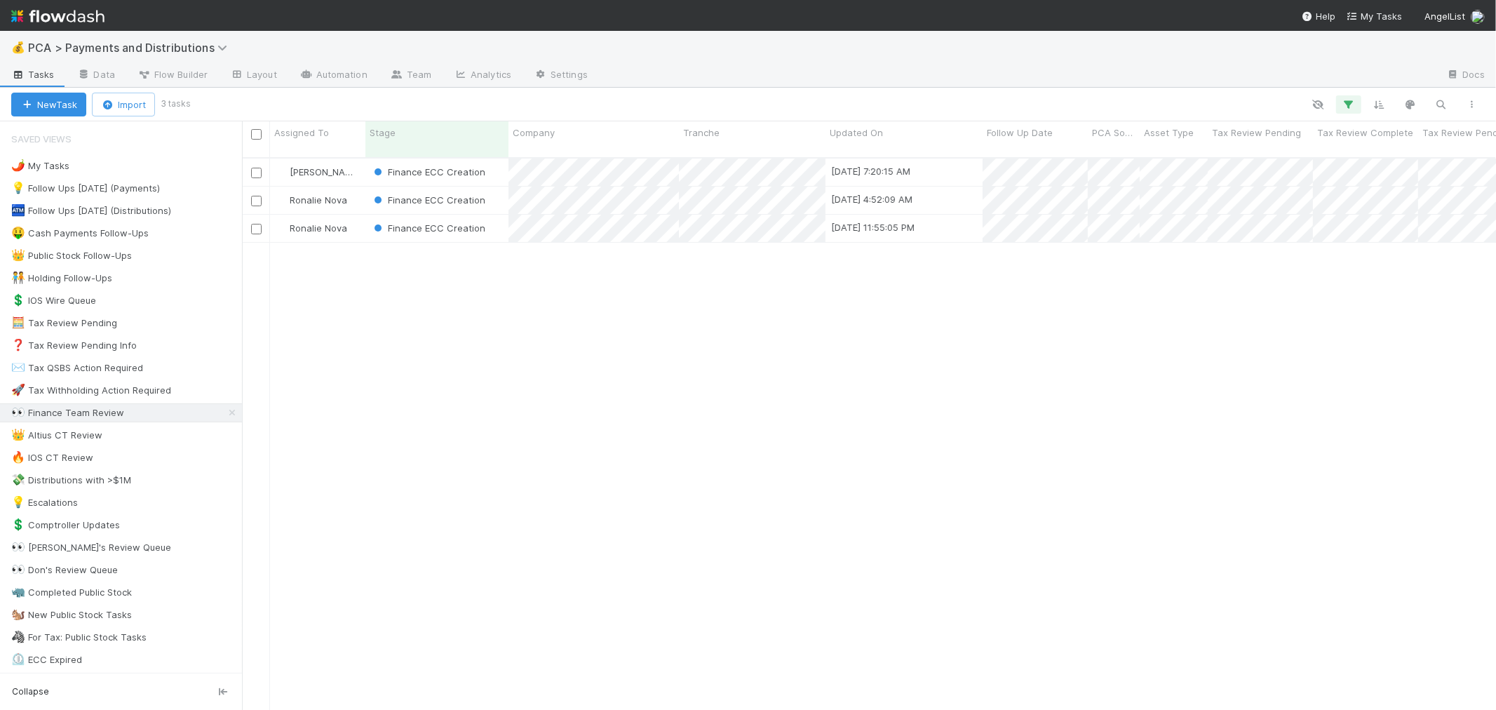
scroll to position [12, 11]
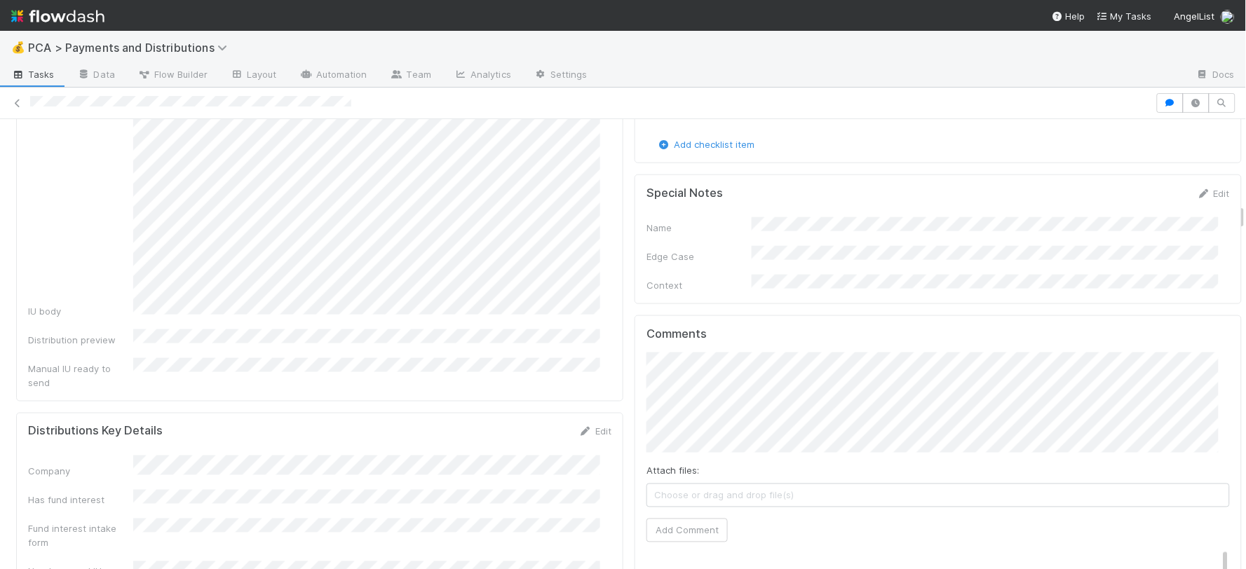
scroll to position [2415, 0]
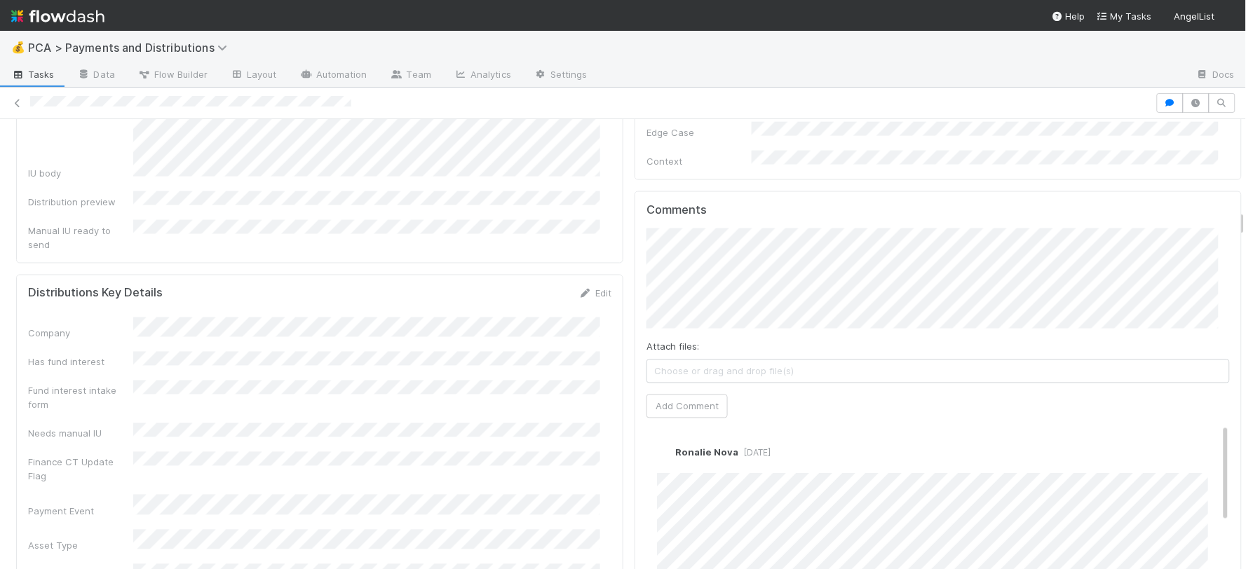
scroll to position [2337, 0]
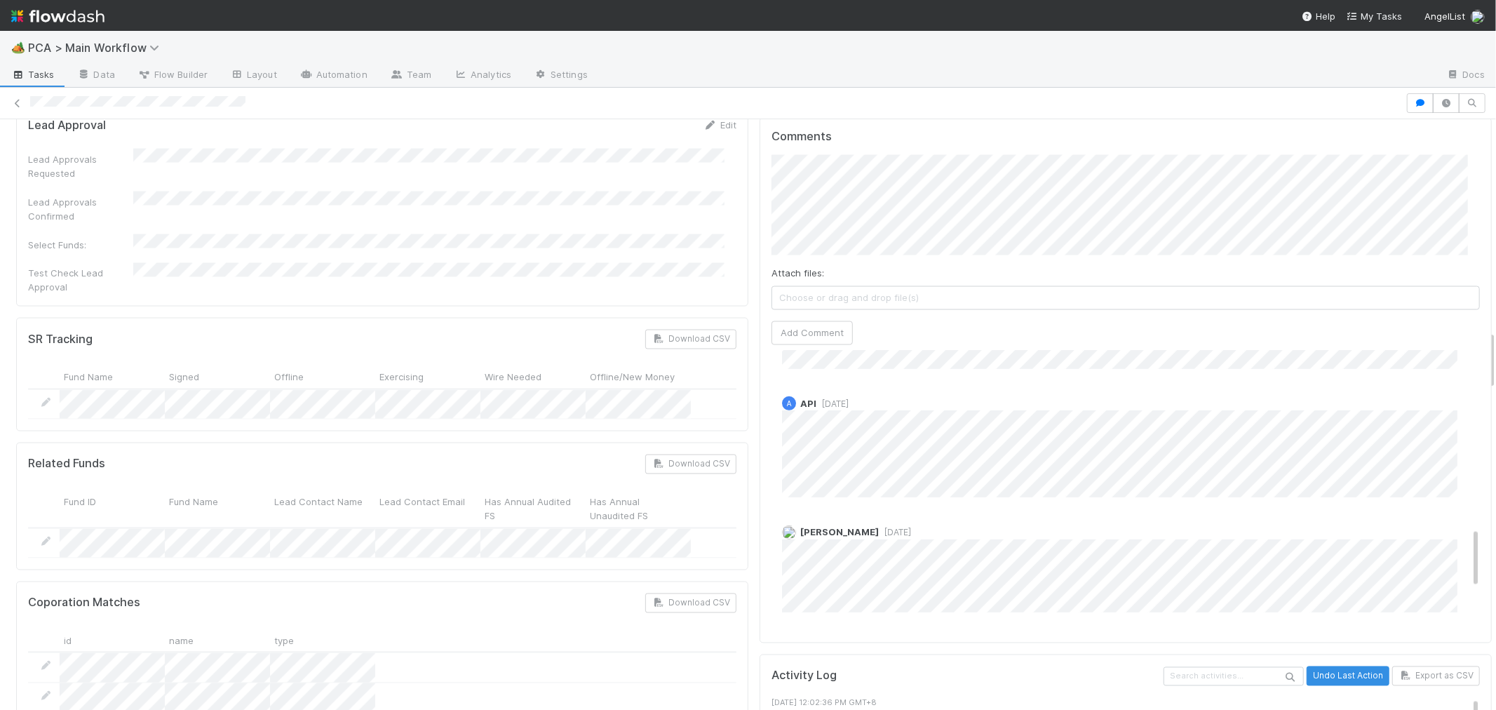
scroll to position [1007, 0]
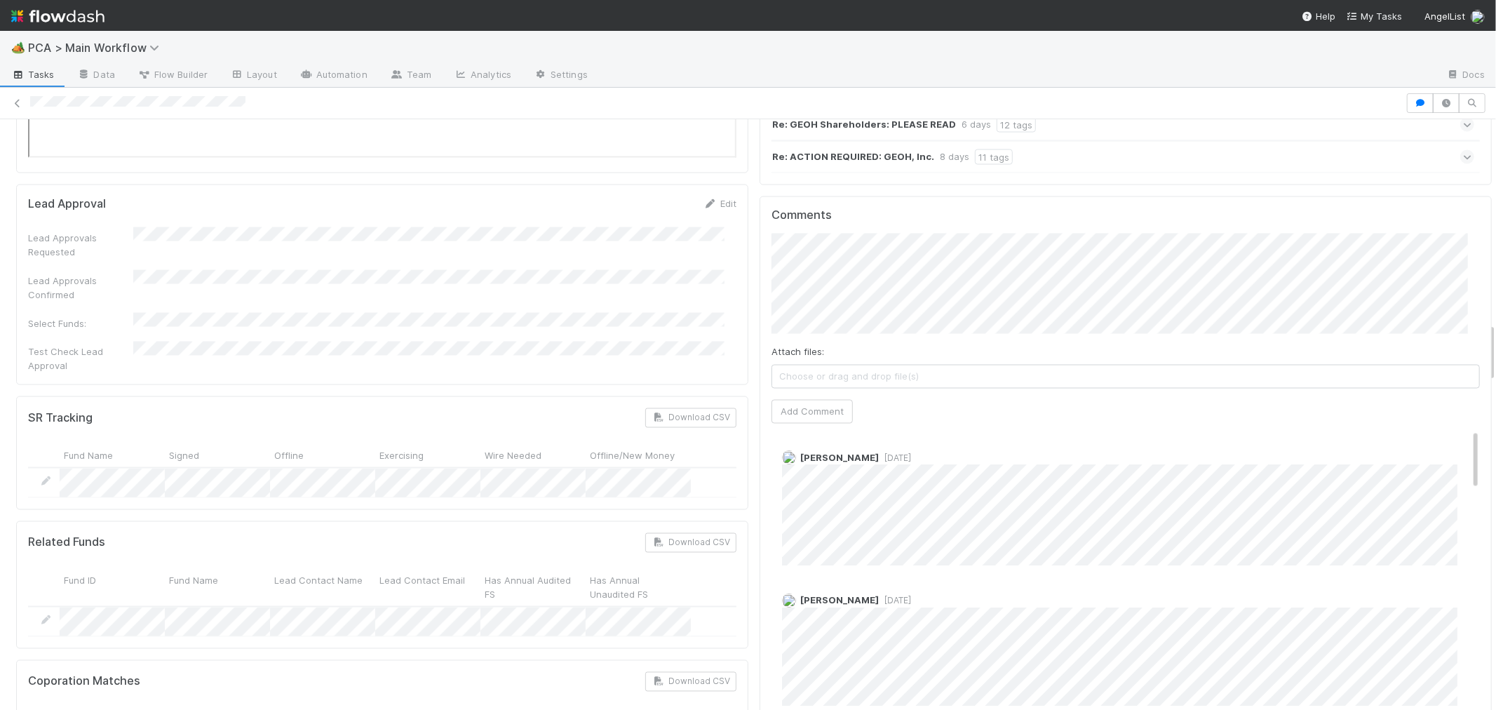
scroll to position [1947, 0]
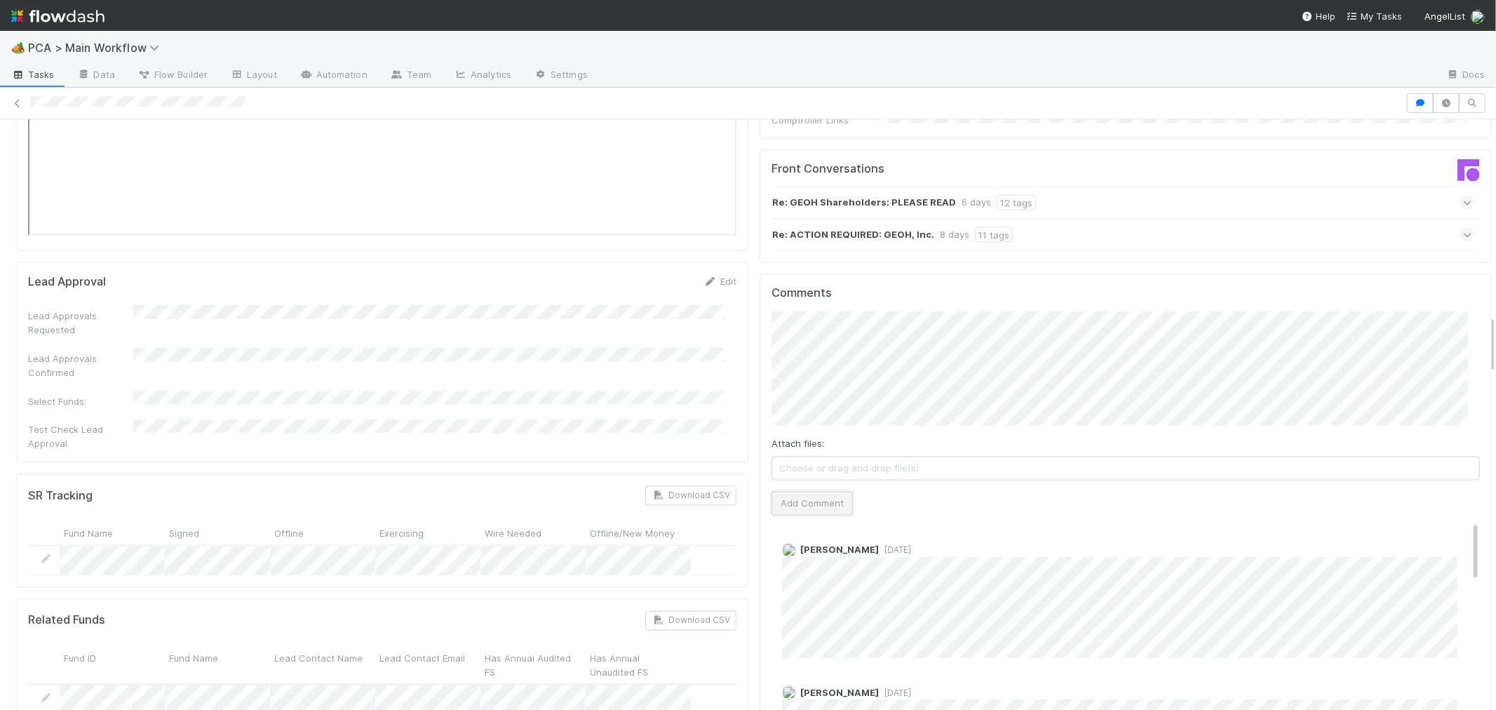
click at [796, 492] on button "Add Comment" at bounding box center [811, 504] width 81 height 24
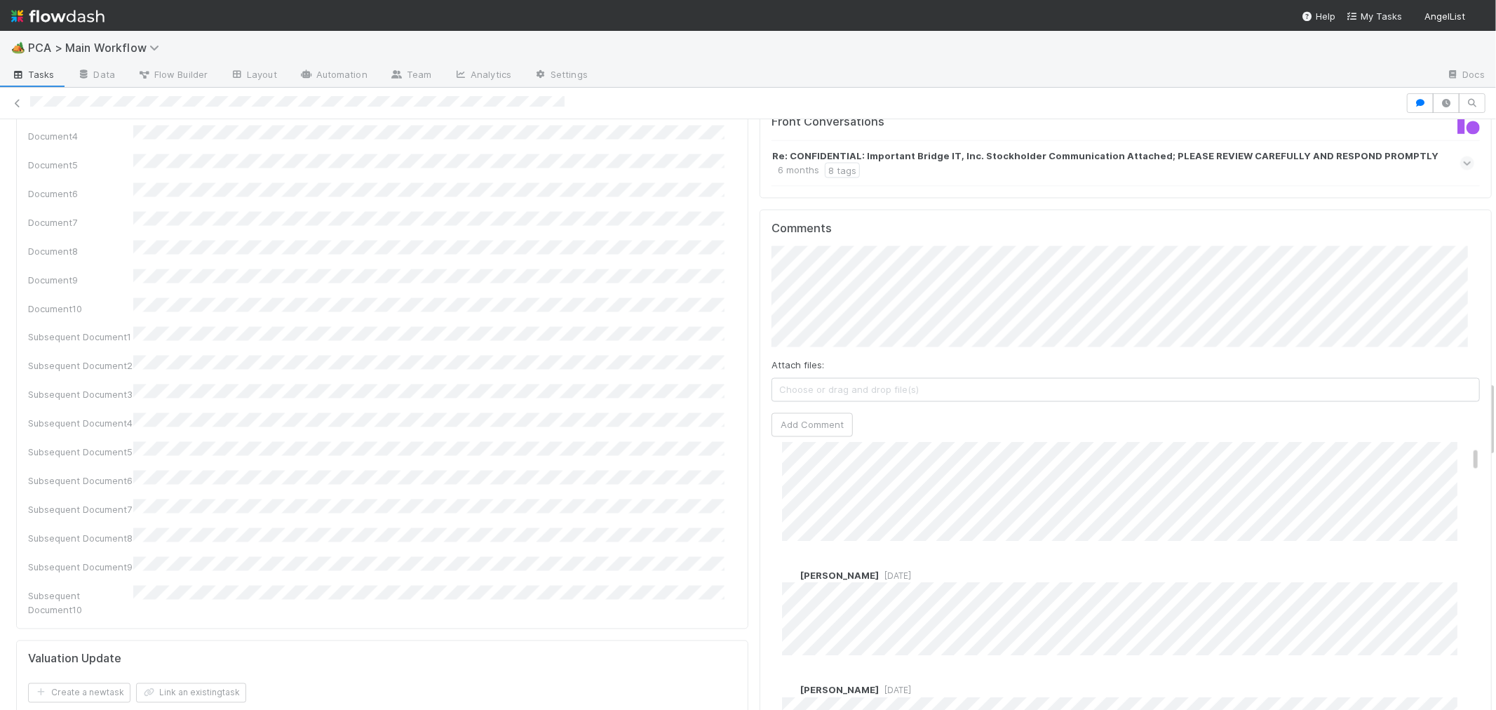
scroll to position [78, 0]
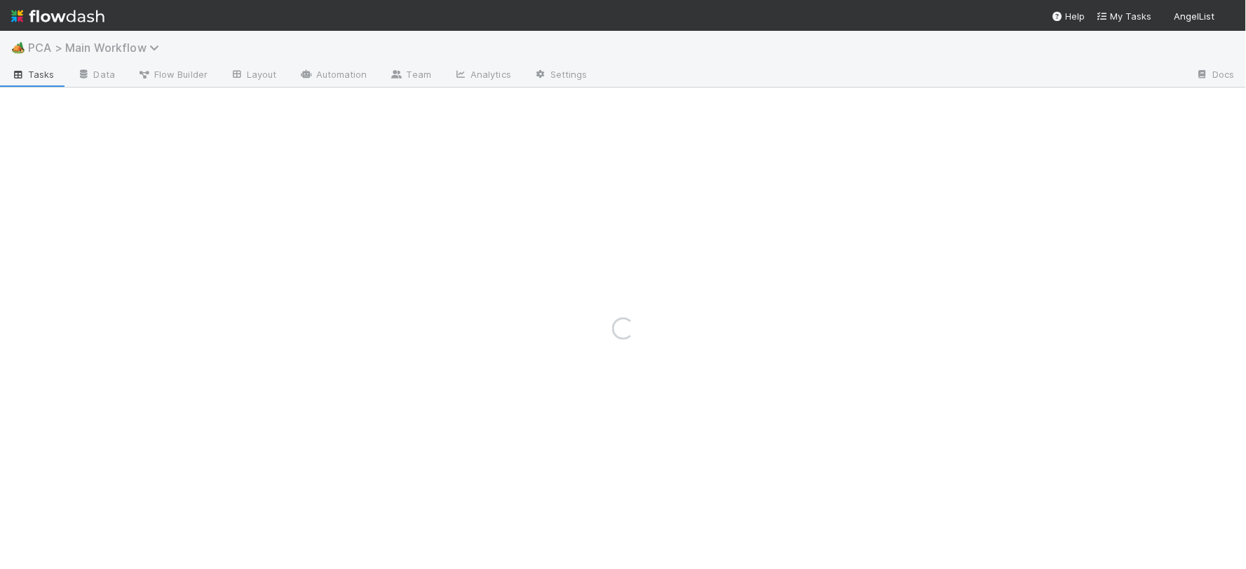
click at [95, 46] on span "PCA > Main Workflow" at bounding box center [97, 48] width 138 height 14
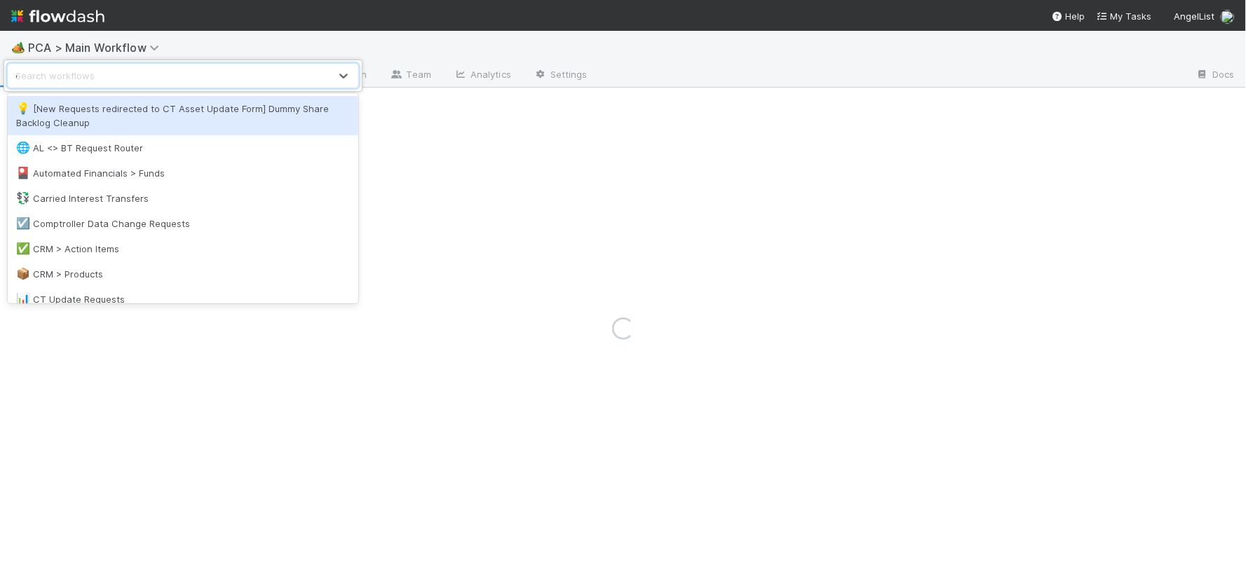
type input "data"
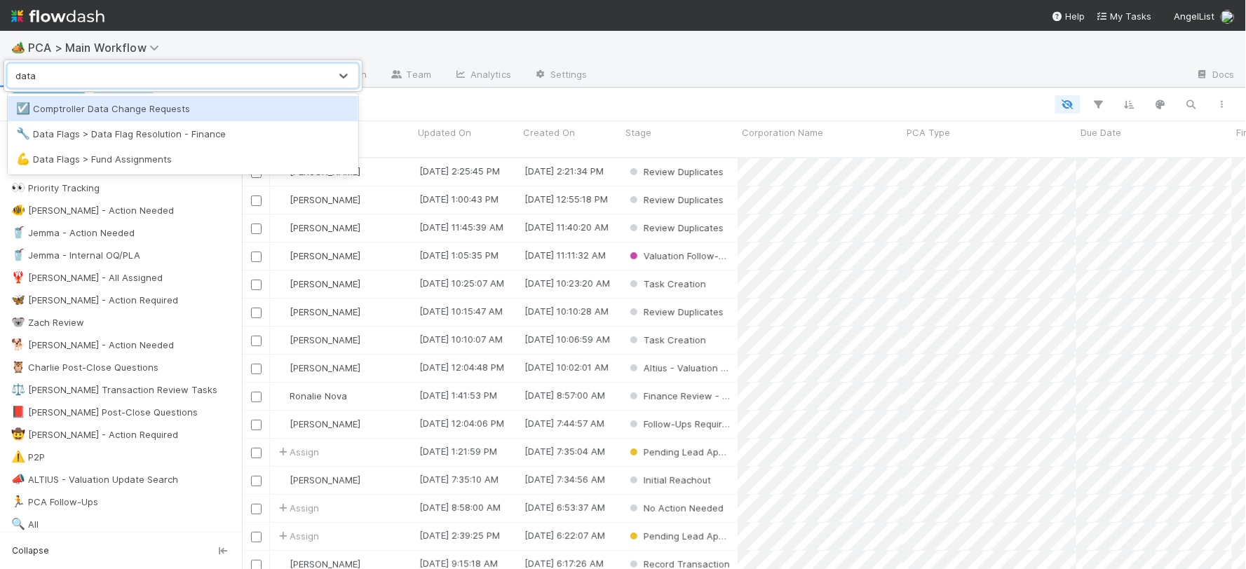
scroll to position [412, 992]
click at [148, 108] on div "☑️ Comptroller Data Change Requests" at bounding box center [183, 109] width 334 height 14
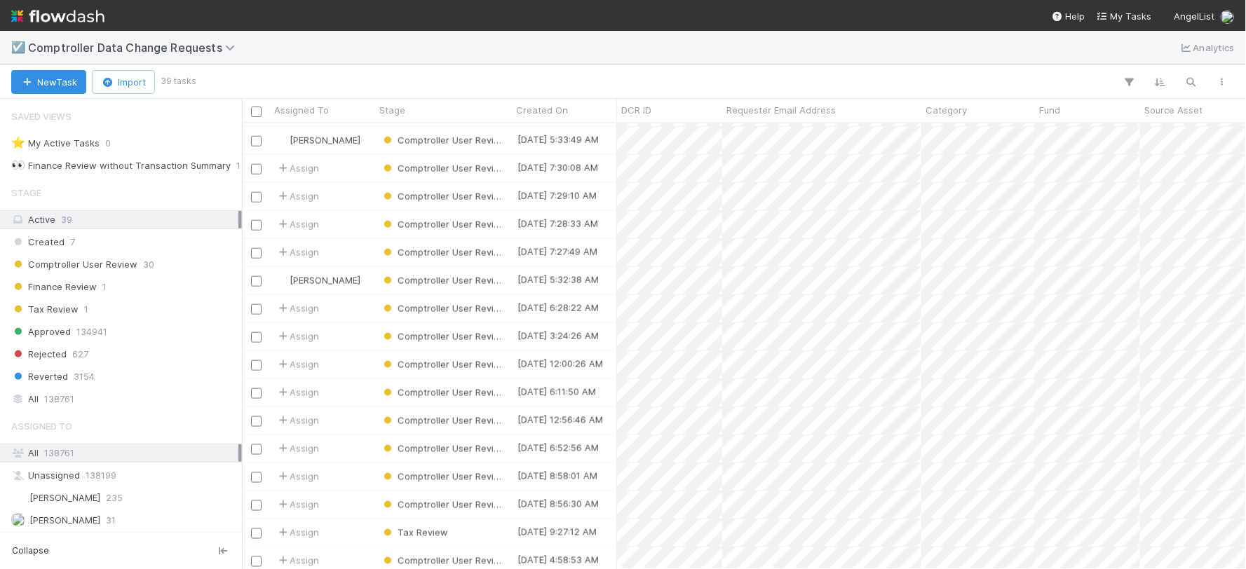
scroll to position [660, 0]
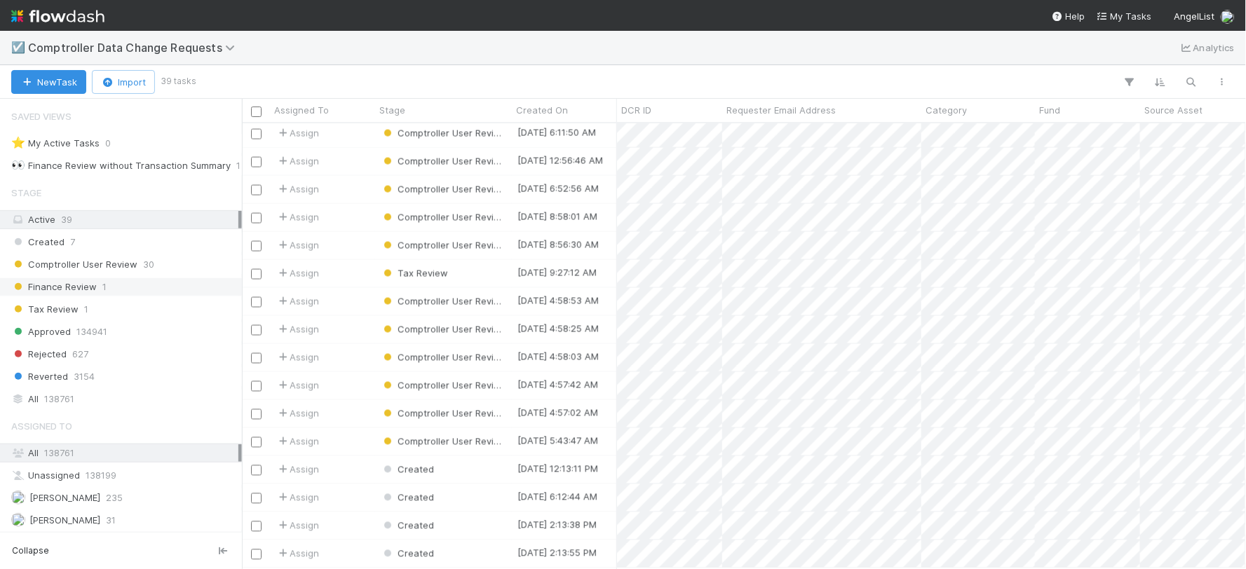
click at [100, 288] on div "Finance Review 1" at bounding box center [124, 287] width 227 height 18
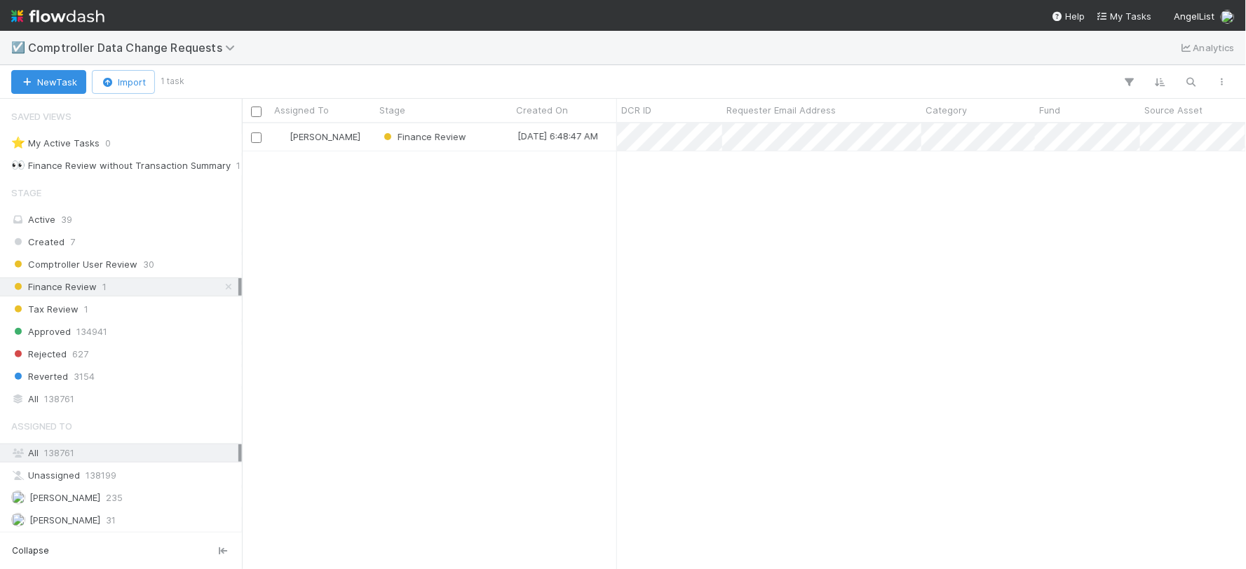
scroll to position [433, 992]
click at [484, 138] on div "Finance Review" at bounding box center [443, 136] width 137 height 27
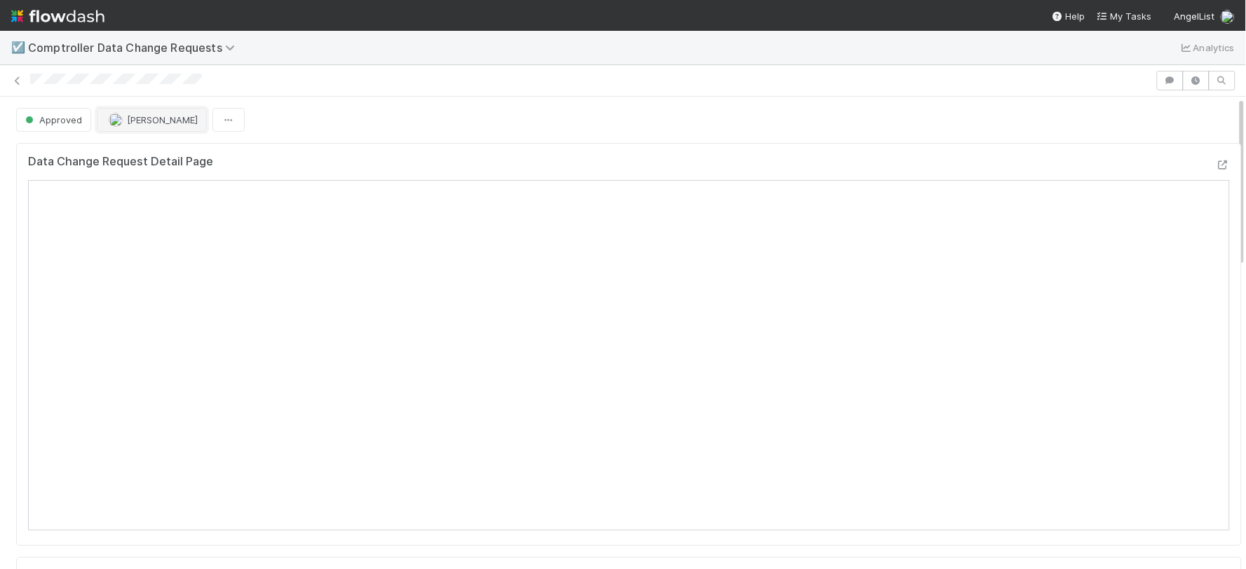
click at [158, 122] on span "Jacob Weiss" at bounding box center [162, 119] width 71 height 11
